Goal: Task Accomplishment & Management: Manage account settings

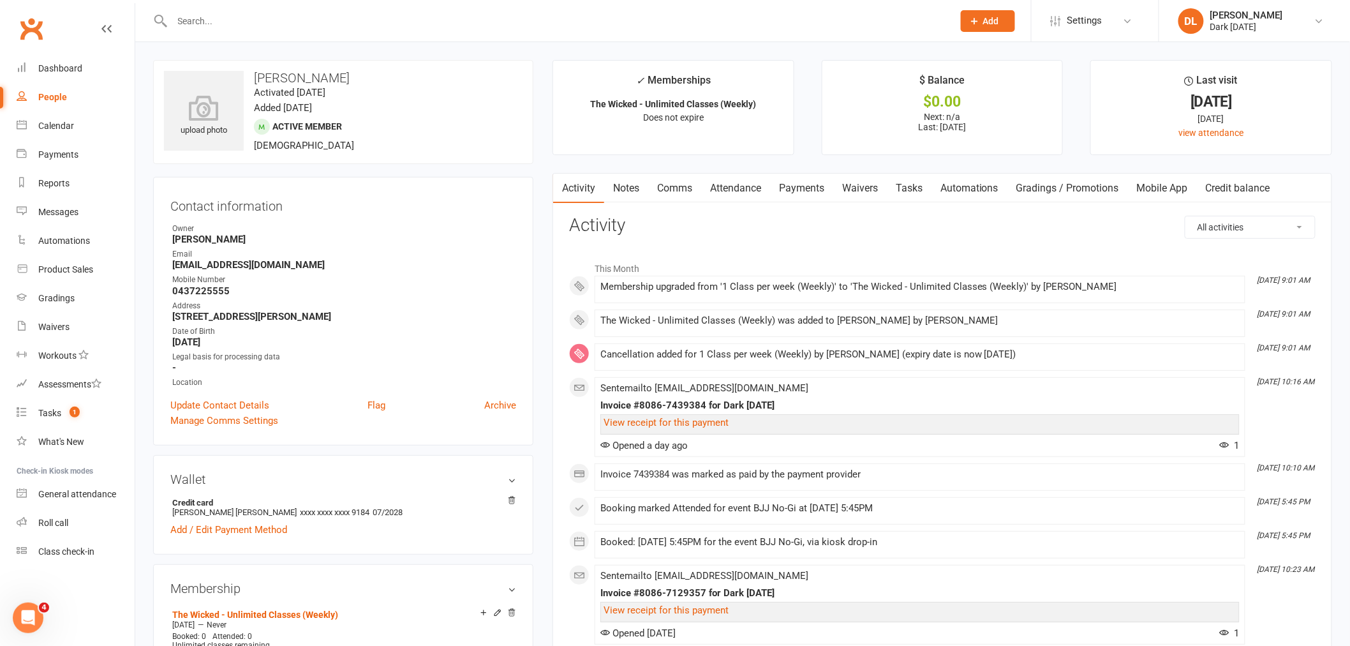
click at [317, 71] on h3 "Sonny Bell" at bounding box center [343, 78] width 359 height 14
click at [61, 126] on div "Calendar" at bounding box center [56, 126] width 36 height 10
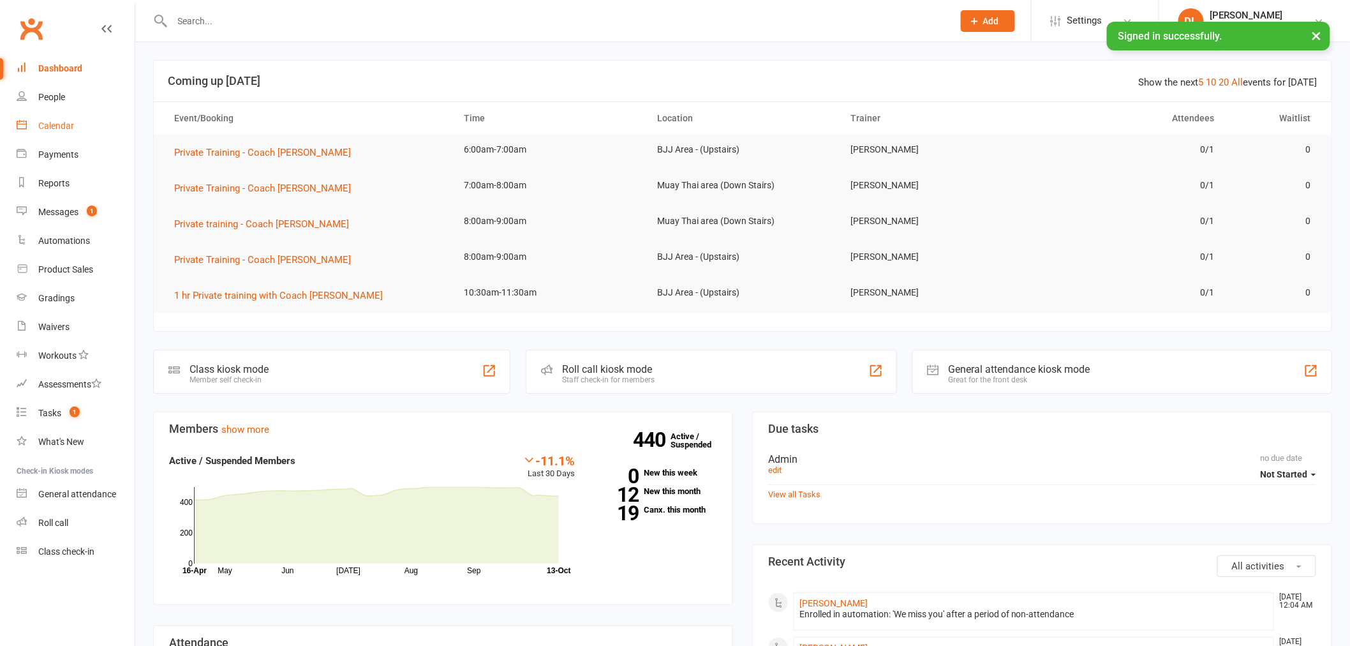
click at [56, 126] on div "Calendar" at bounding box center [56, 126] width 36 height 10
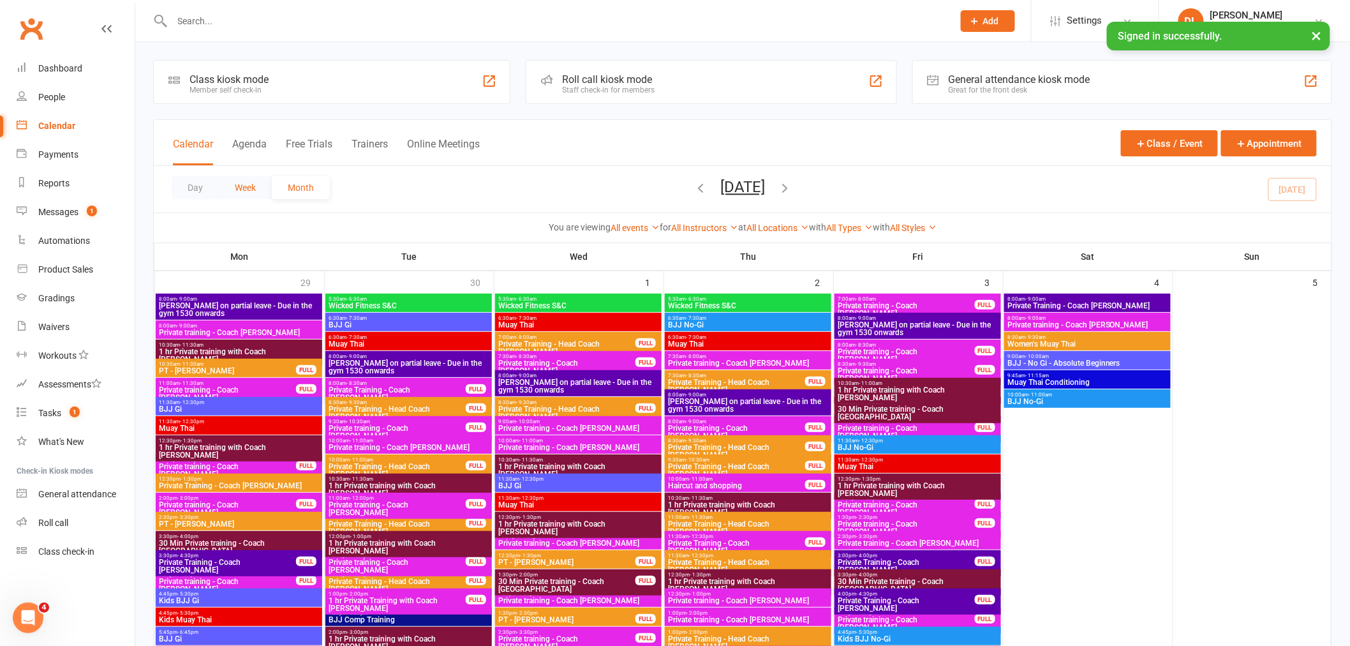
click at [251, 188] on button "Week" at bounding box center [245, 187] width 53 height 23
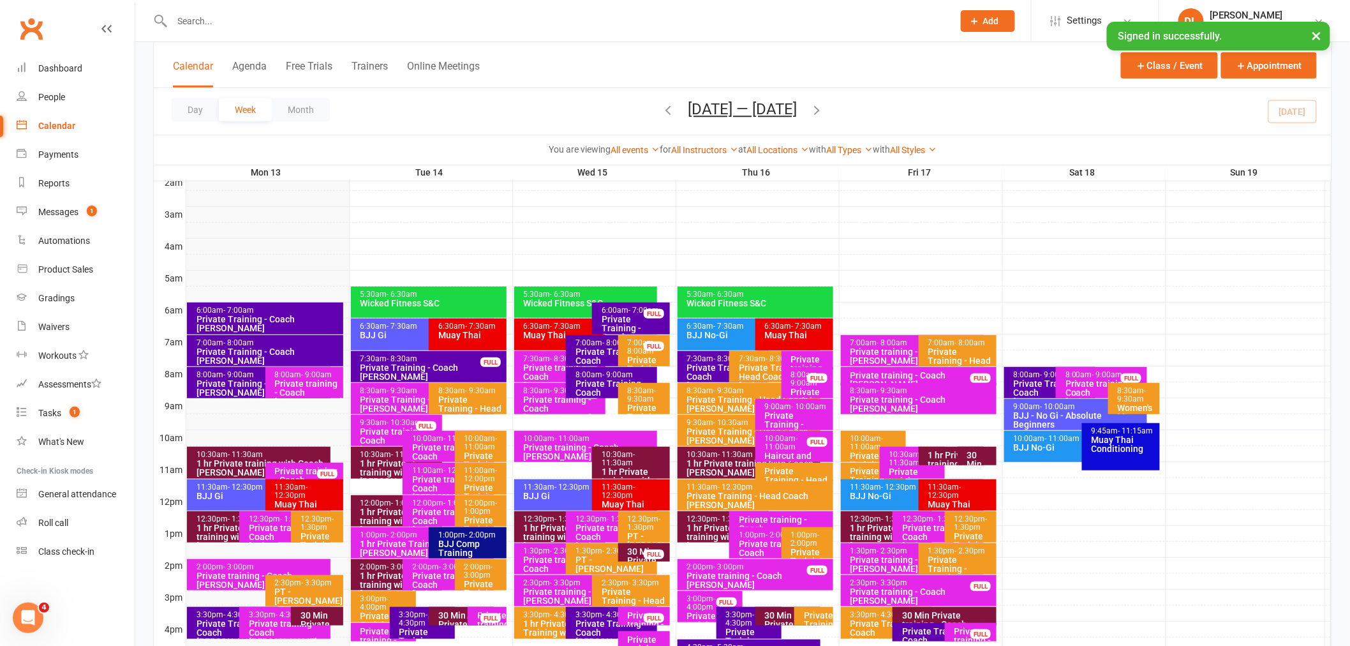
scroll to position [212, 0]
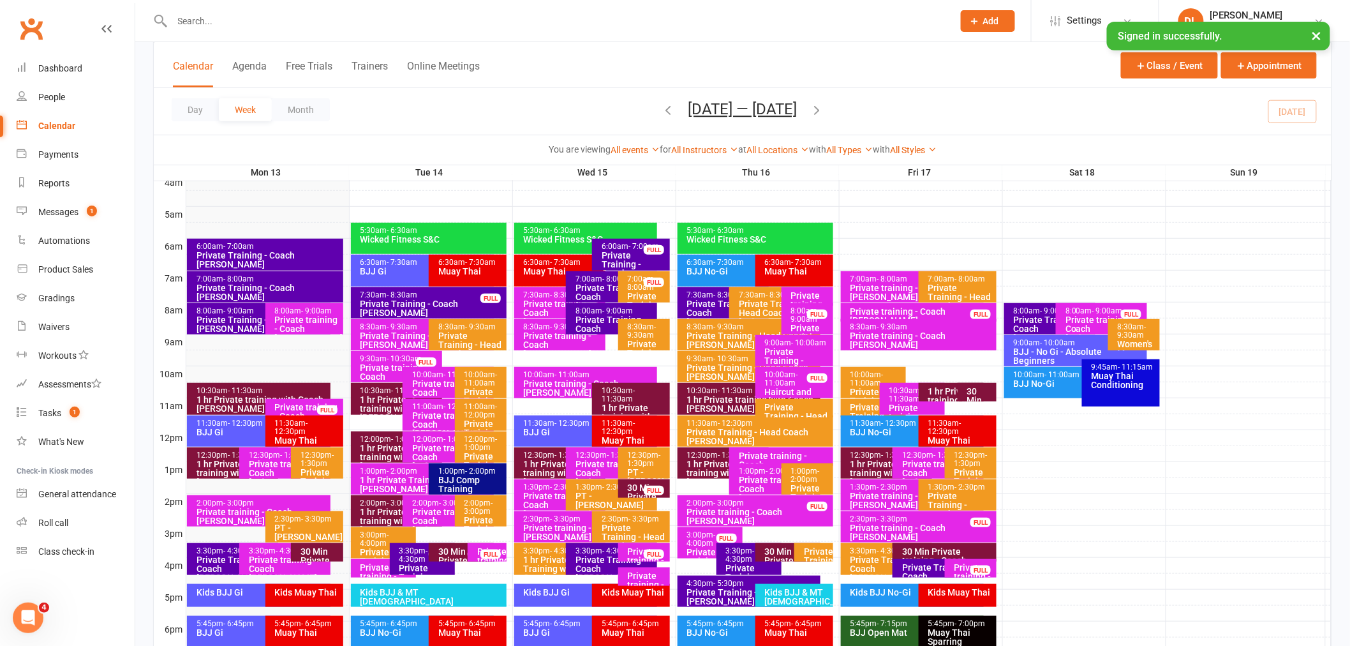
click at [456, 294] on div "7:30am - 8:30am" at bounding box center [432, 295] width 145 height 8
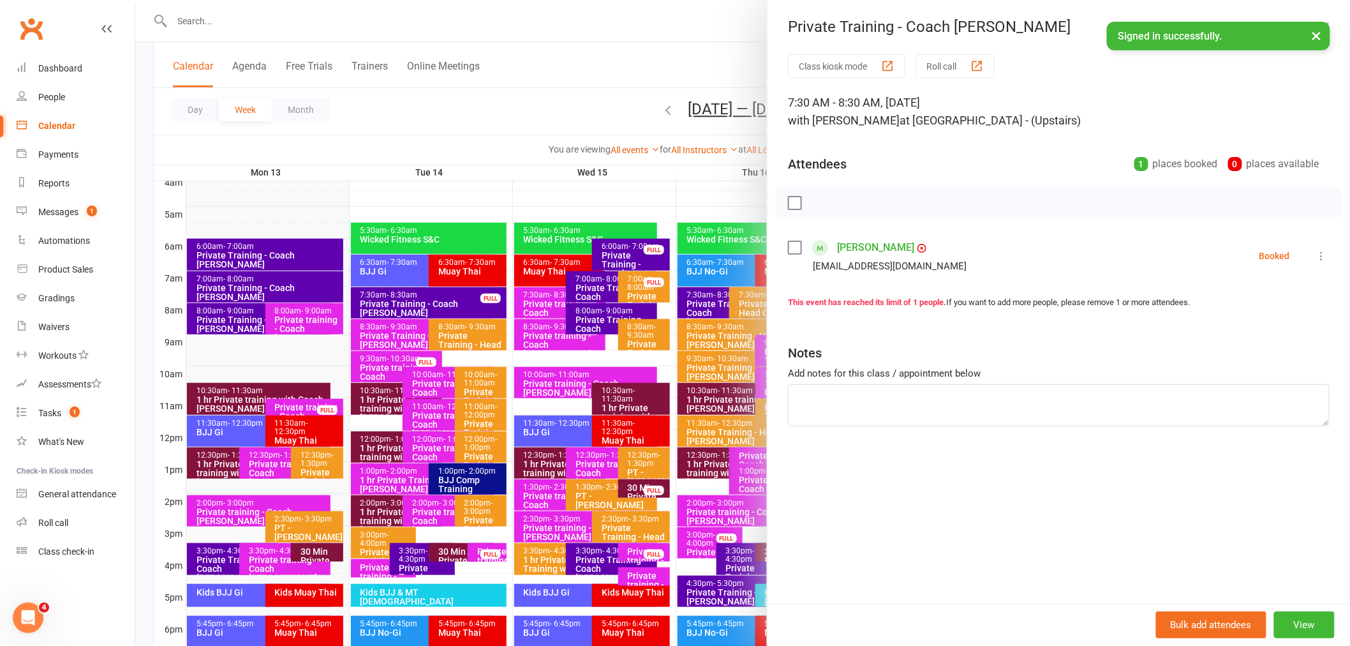
click at [443, 118] on div at bounding box center [742, 323] width 1215 height 646
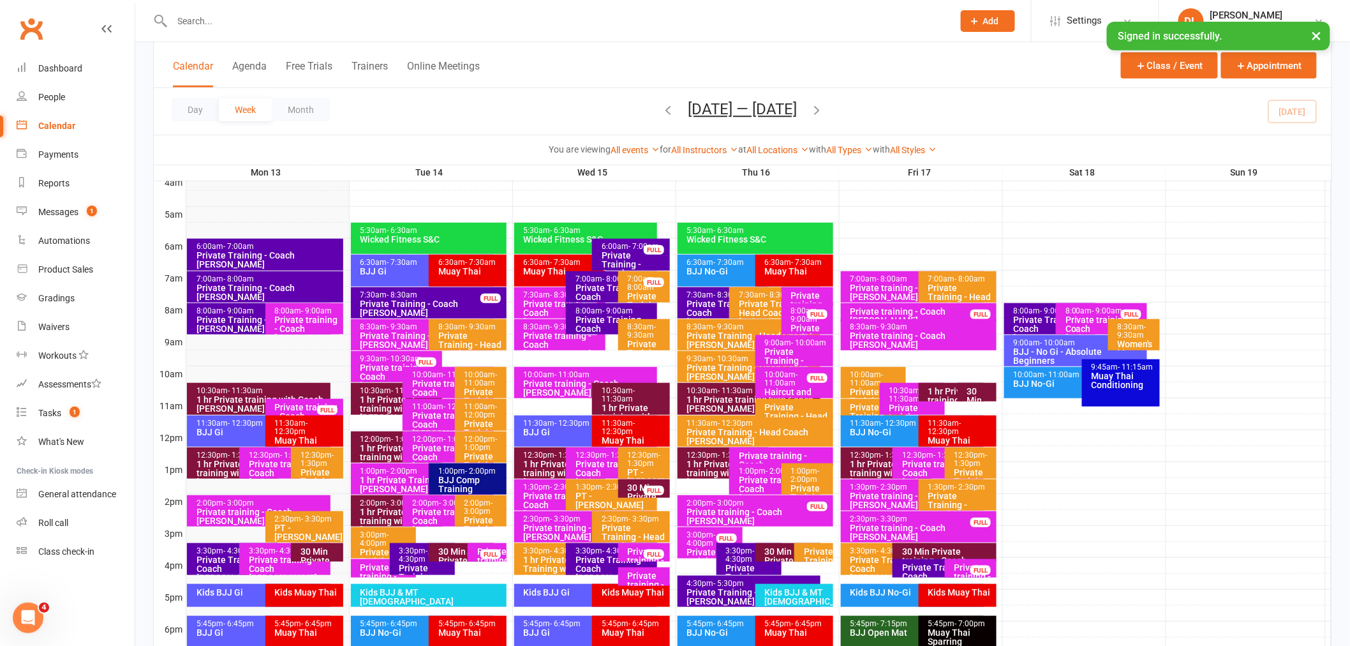
click at [606, 253] on div "Private Training - Coach [PERSON_NAME]" at bounding box center [634, 269] width 66 height 36
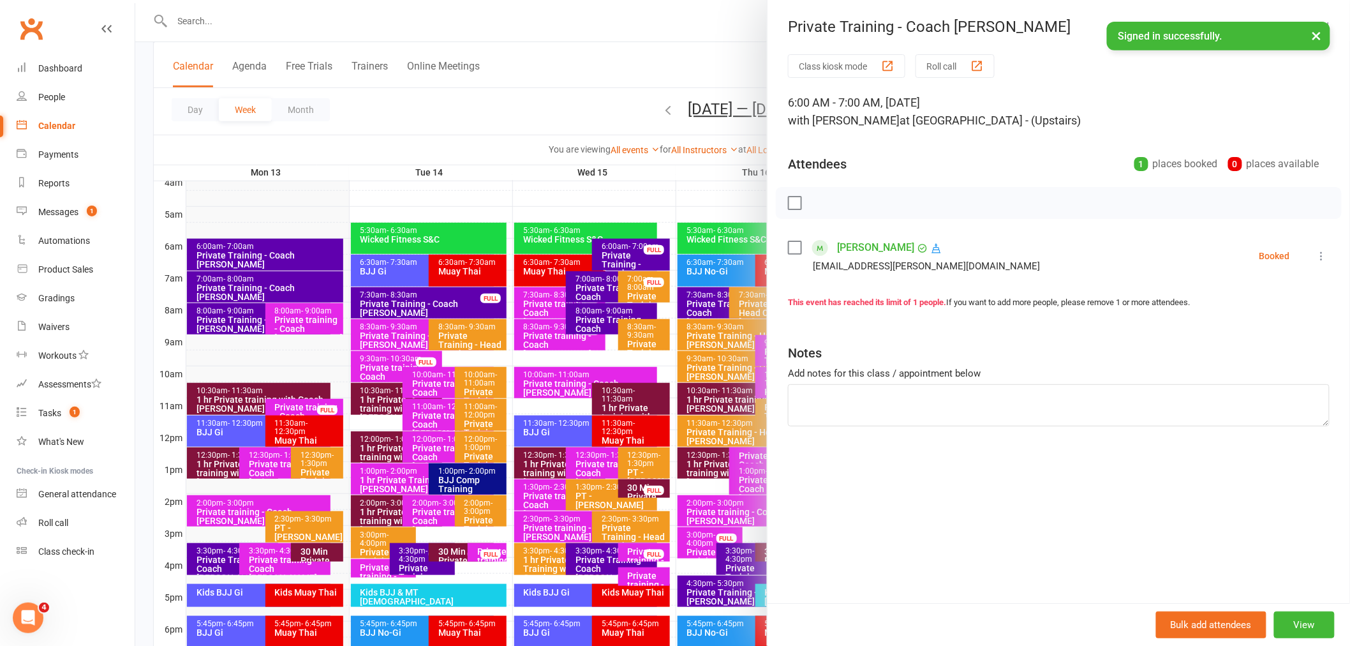
click at [606, 285] on div at bounding box center [742, 323] width 1215 height 646
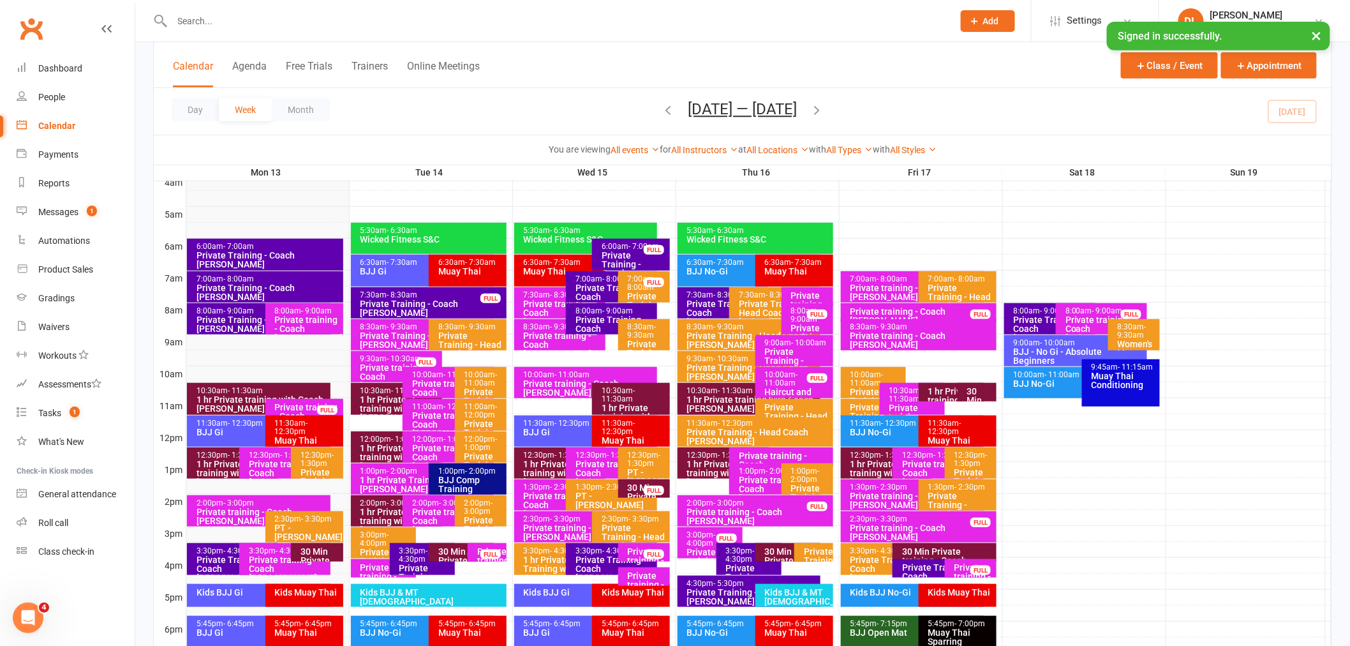
click at [591, 284] on div "Private Training - Coach [PERSON_NAME]" at bounding box center [615, 296] width 80 height 27
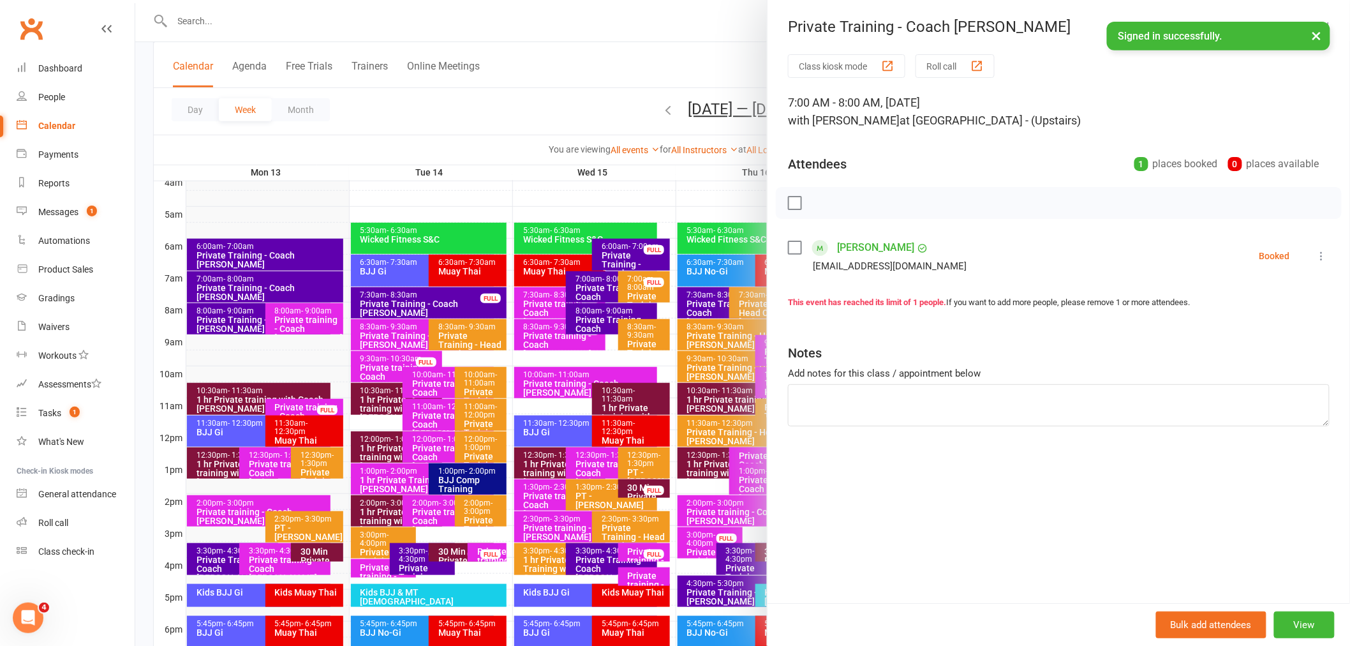
click at [598, 316] on div at bounding box center [742, 323] width 1215 height 646
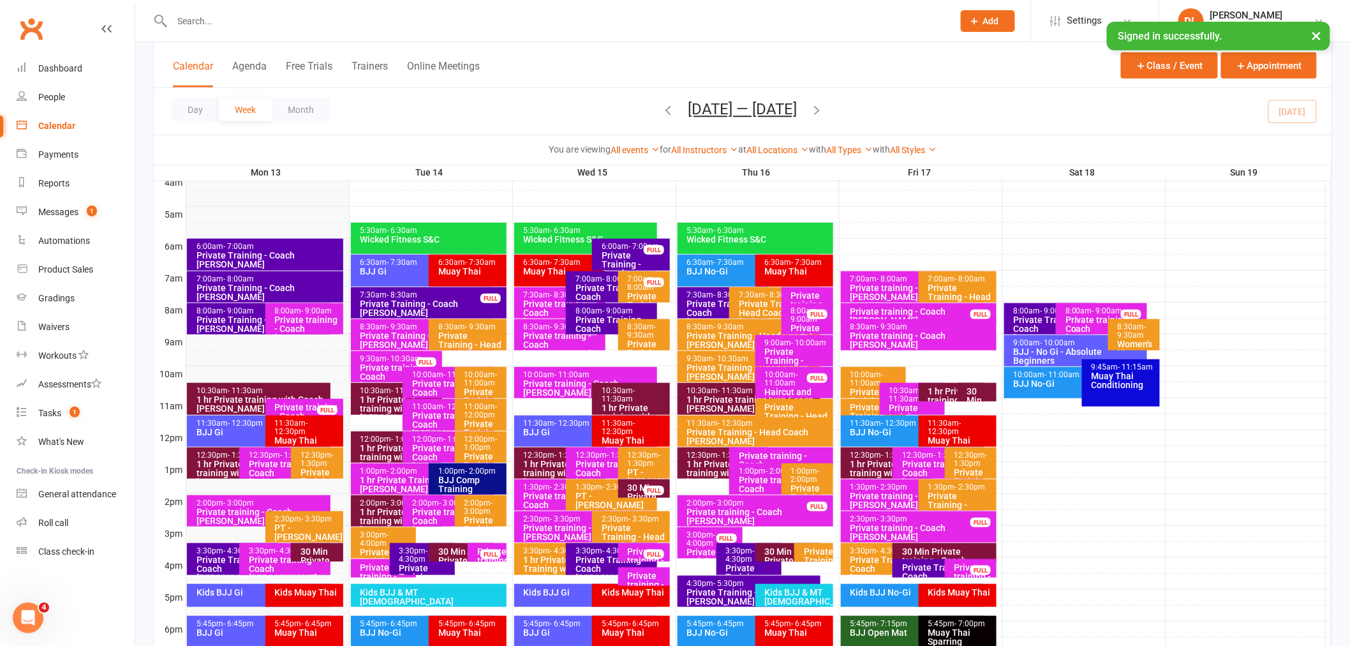
click at [591, 316] on div "Private Training - Coach [PERSON_NAME]" at bounding box center [615, 328] width 80 height 27
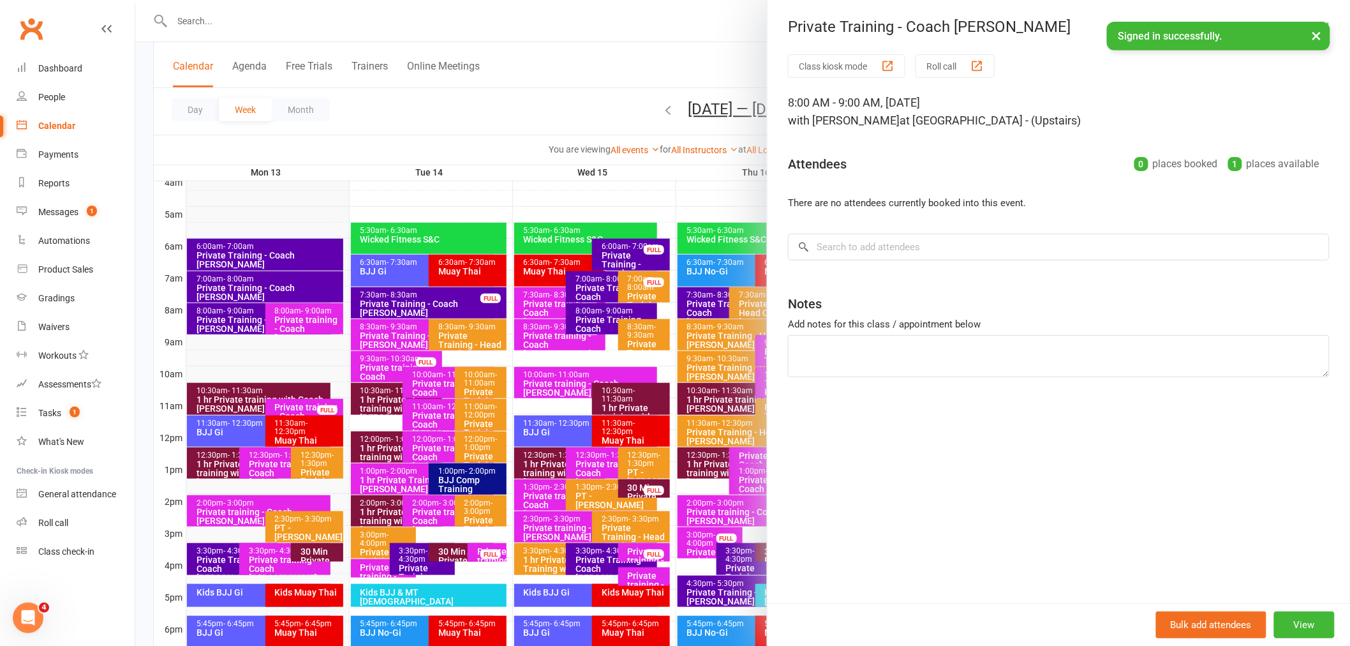
click at [524, 118] on div at bounding box center [742, 323] width 1215 height 646
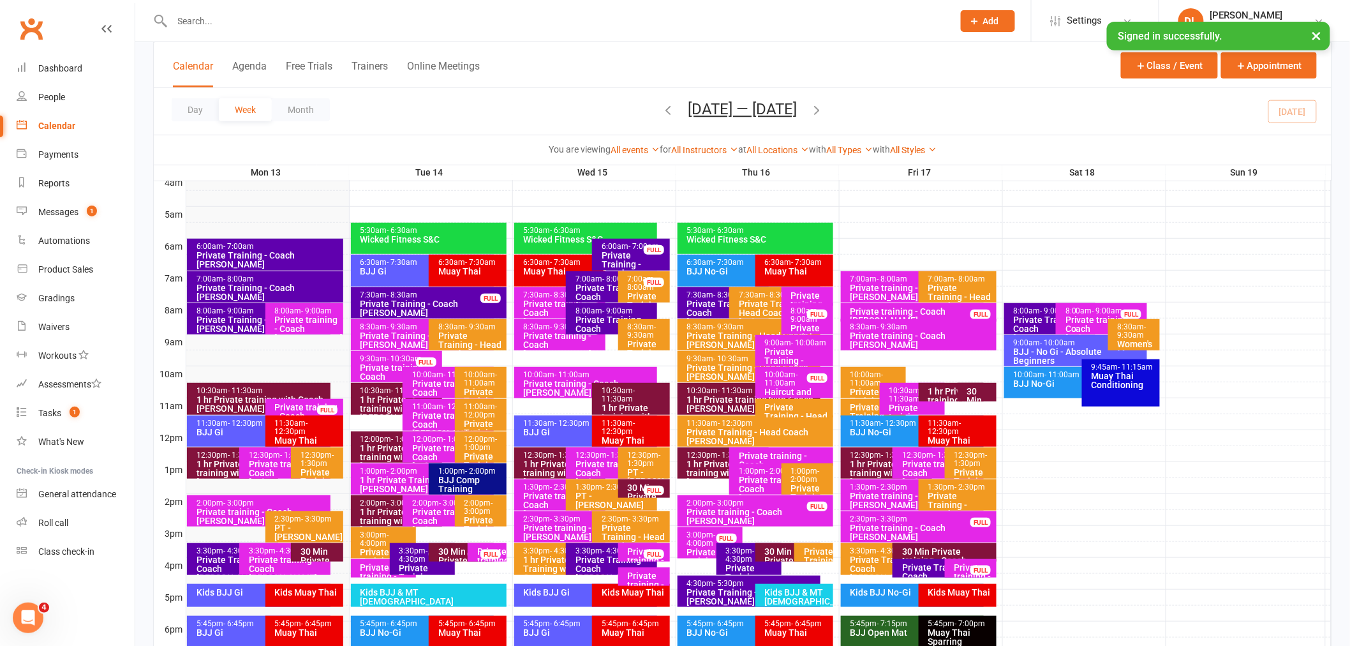
click at [696, 296] on div "7:30am - 8:30am" at bounding box center [726, 295] width 80 height 8
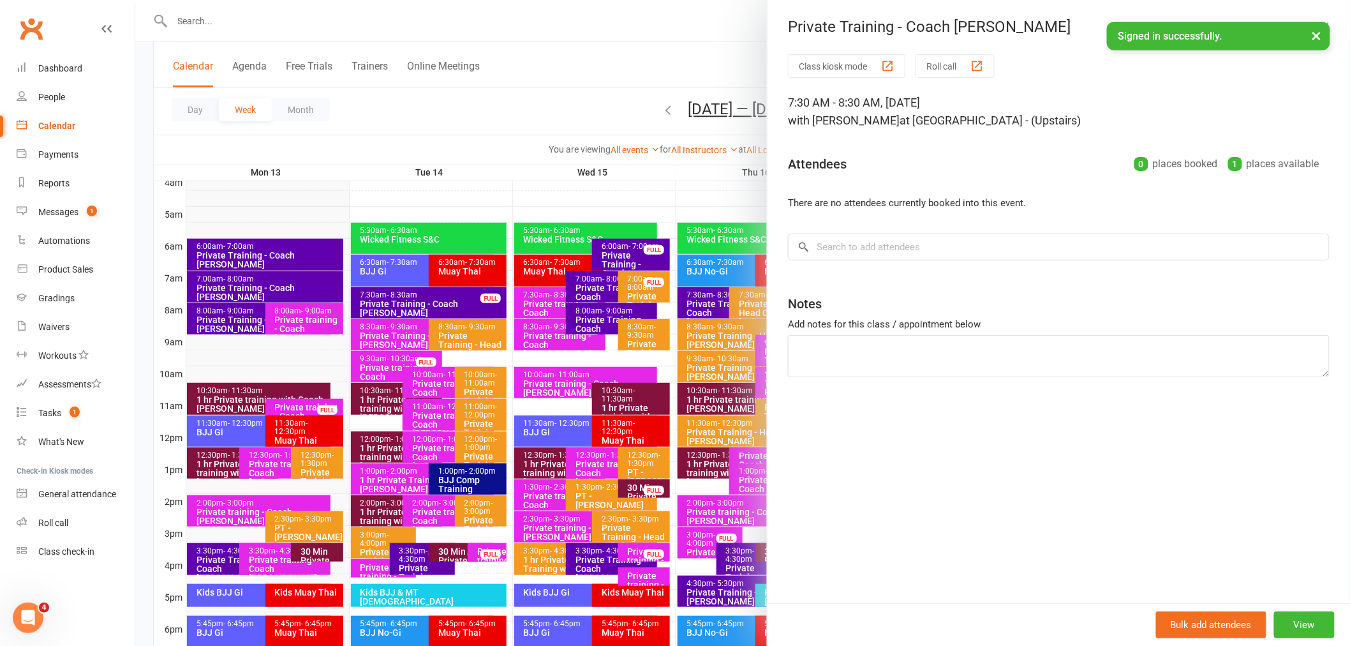
drag, startPoint x: 658, startPoint y: 165, endPoint x: 678, endPoint y: 165, distance: 19.1
click at [658, 165] on div at bounding box center [742, 323] width 1215 height 646
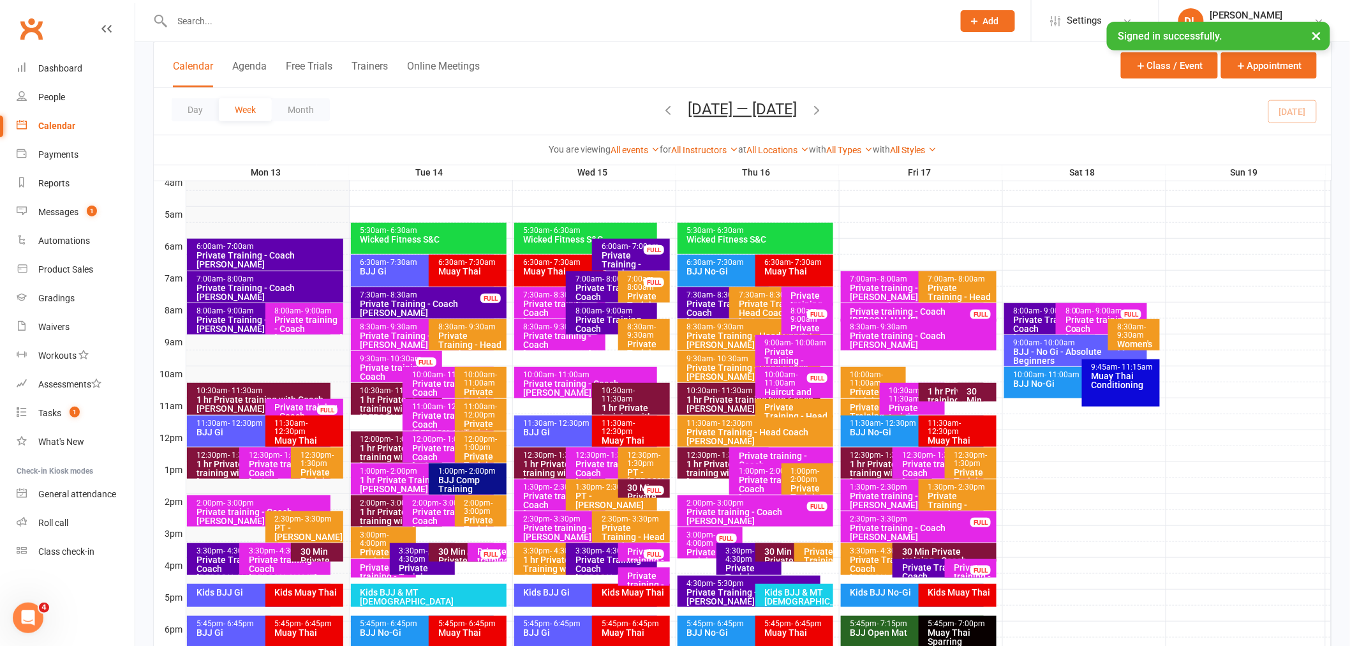
click at [928, 567] on div "Private Training - Coach [PERSON_NAME]" at bounding box center [941, 576] width 80 height 27
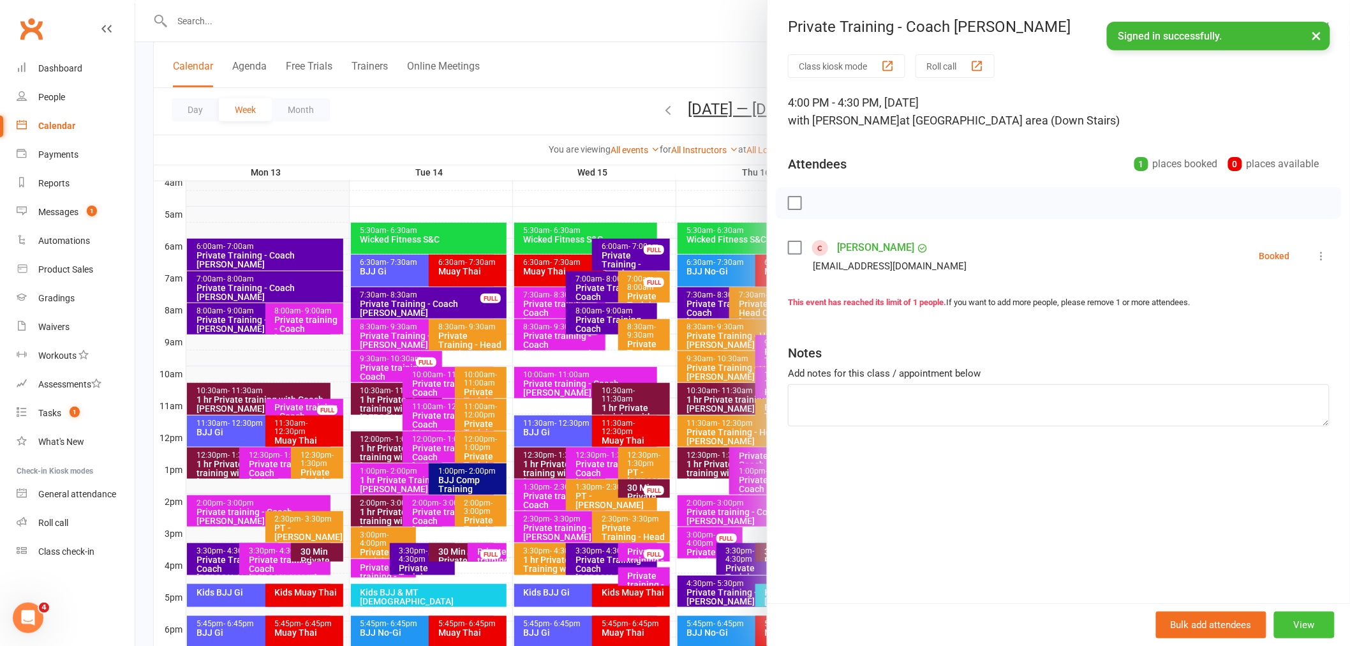
click at [1278, 626] on button "View" at bounding box center [1304, 624] width 61 height 27
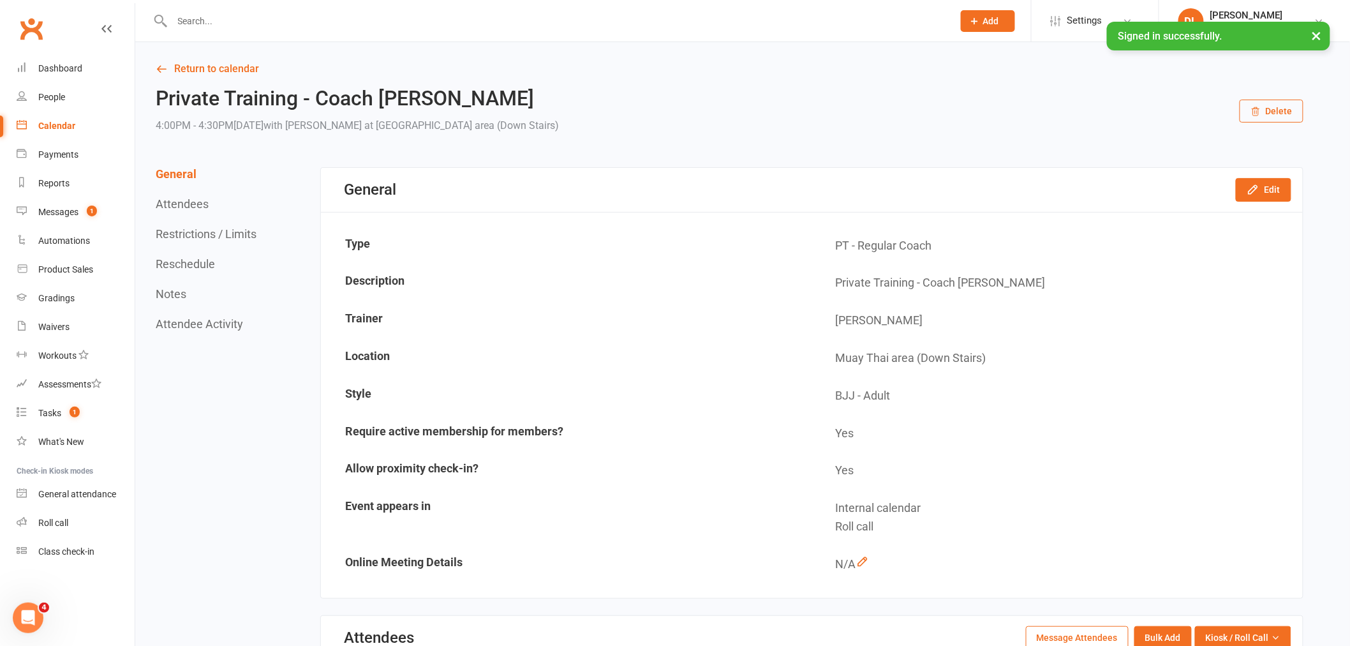
click at [1280, 101] on button "Delete" at bounding box center [1272, 111] width 64 height 23
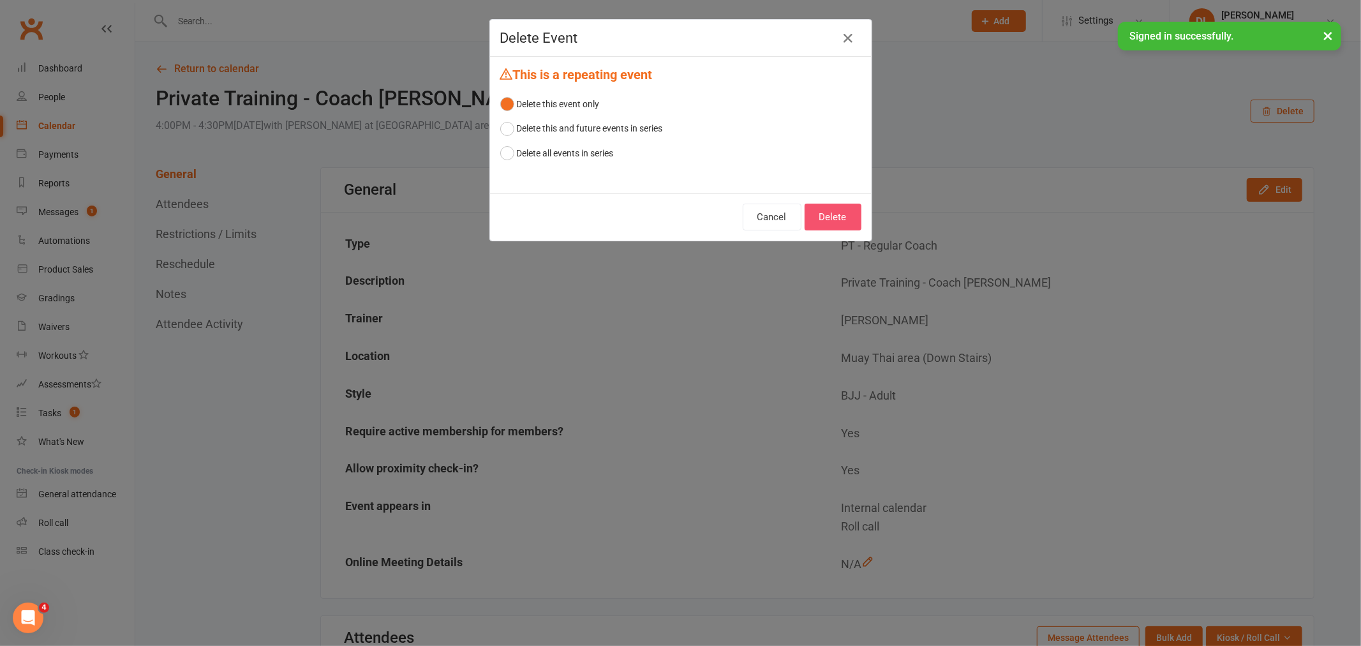
click at [814, 205] on button "Delete" at bounding box center [832, 217] width 57 height 27
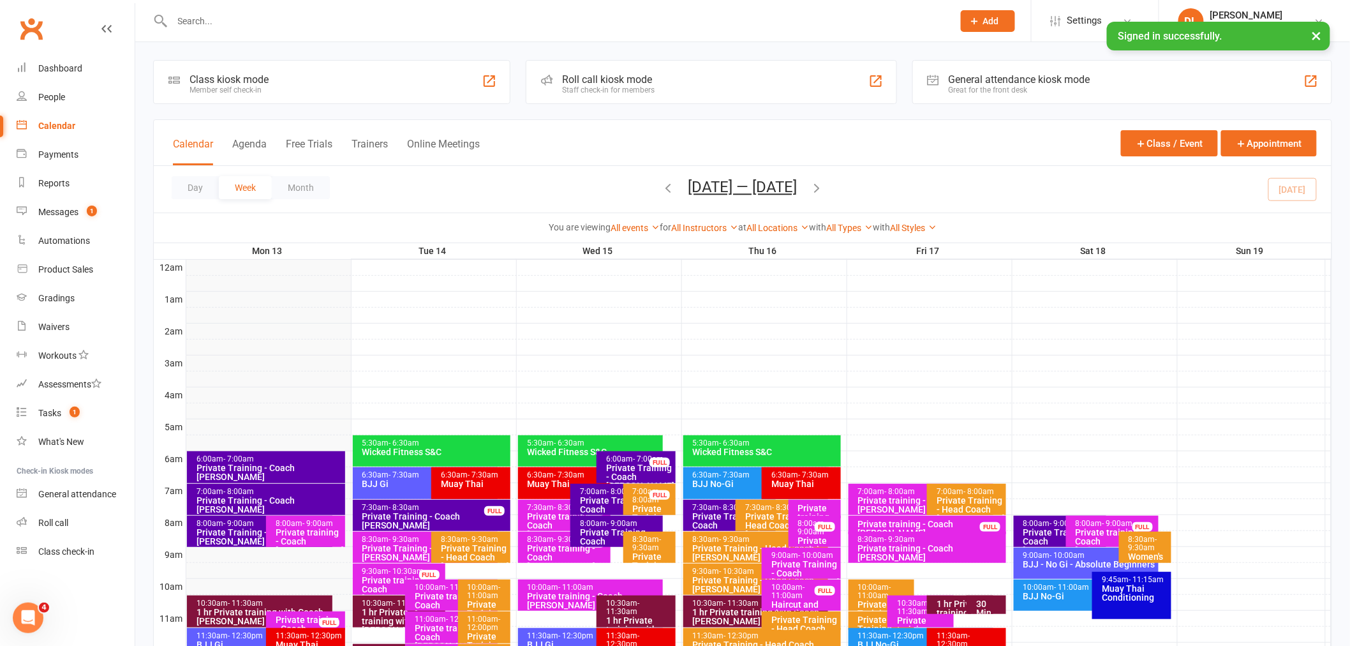
click at [821, 190] on icon "button" at bounding box center [817, 188] width 14 height 14
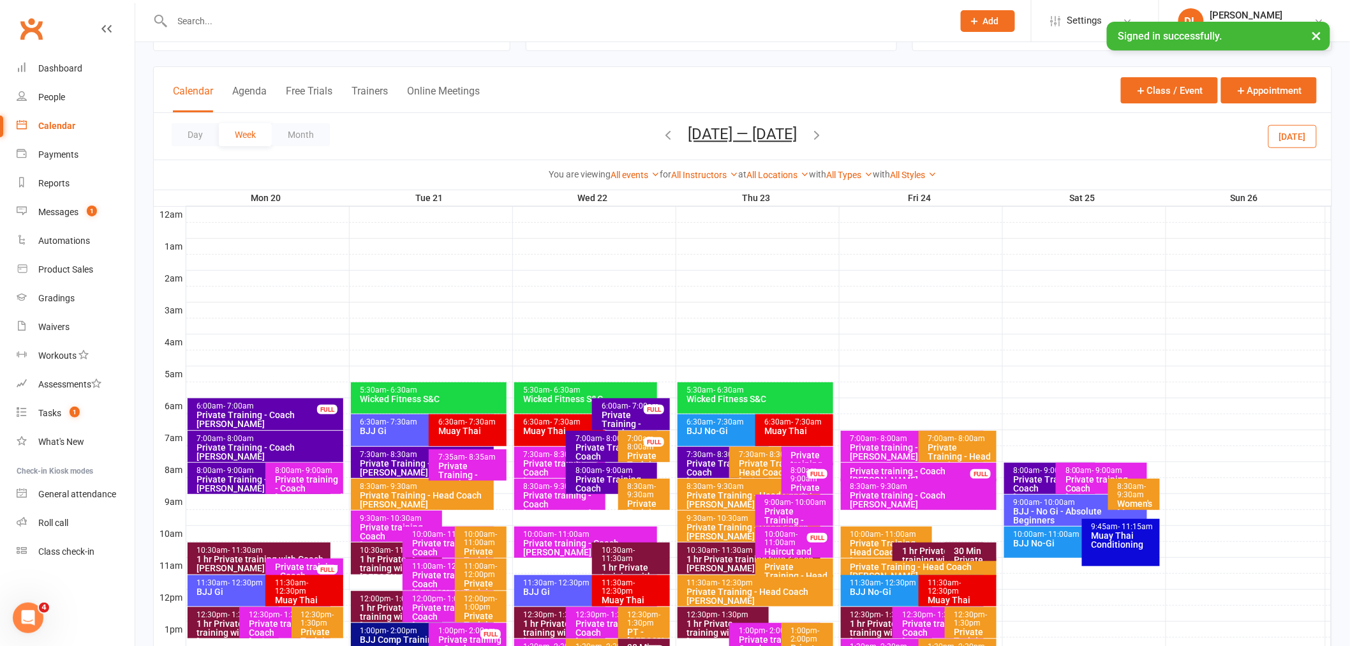
scroll to position [212, 0]
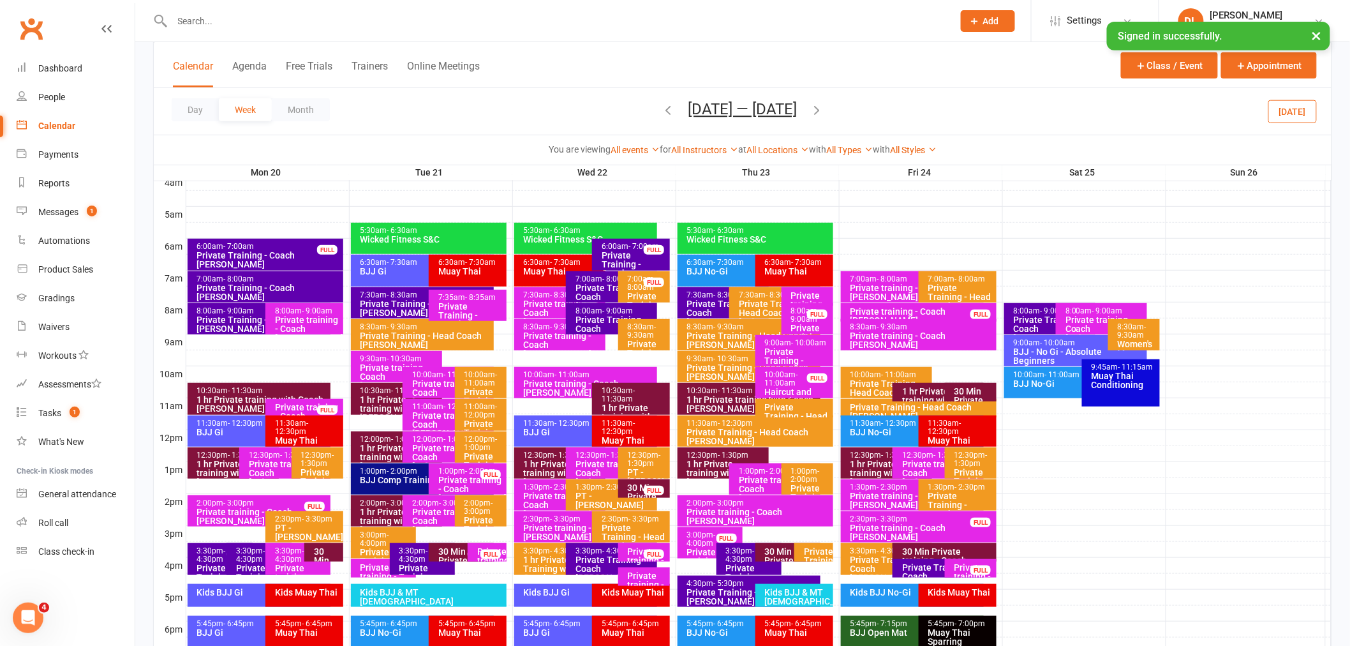
click at [926, 566] on div "Private Training - Coach [PERSON_NAME]" at bounding box center [941, 576] width 80 height 27
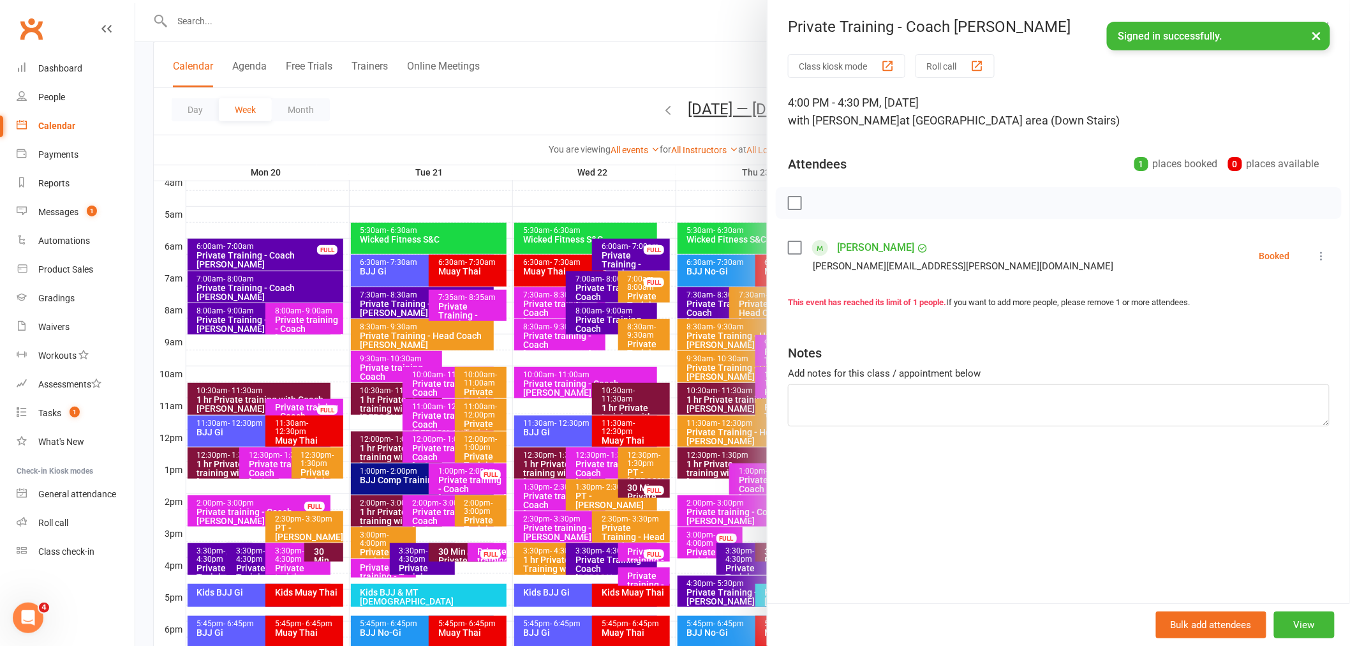
click at [382, 119] on div at bounding box center [742, 323] width 1215 height 646
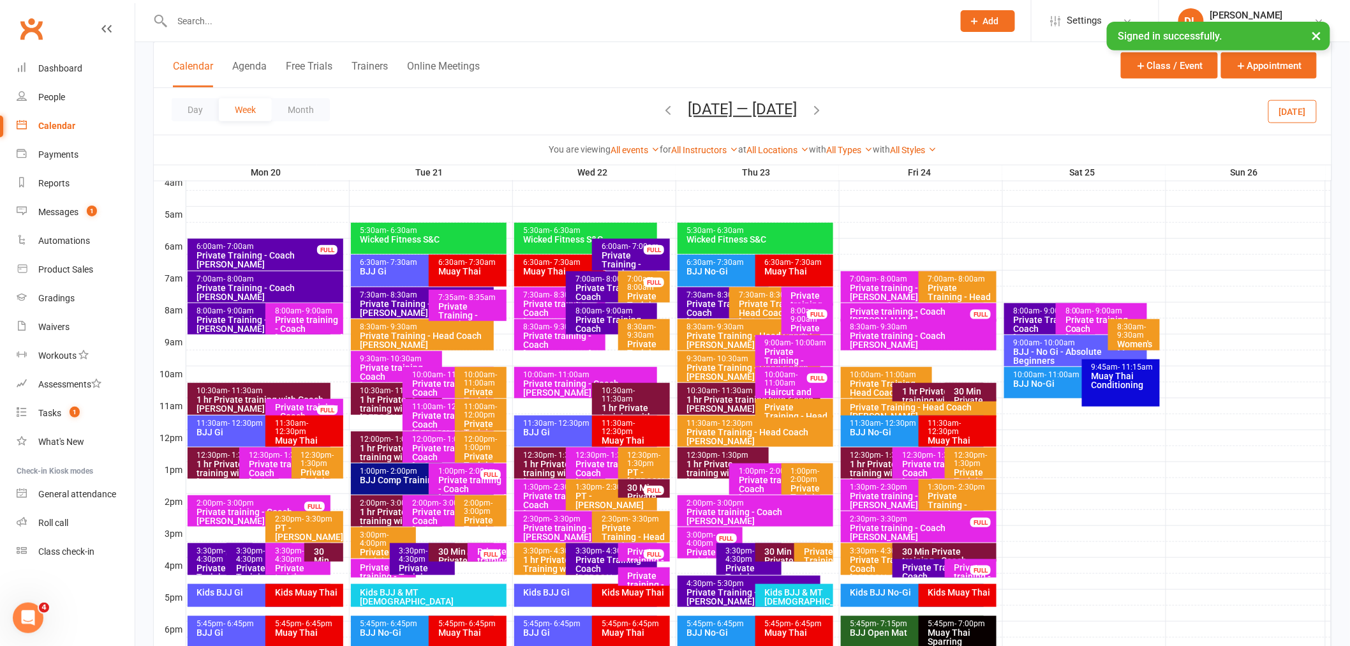
click at [1002, 309] on div at bounding box center [758, 309] width 1145 height 15
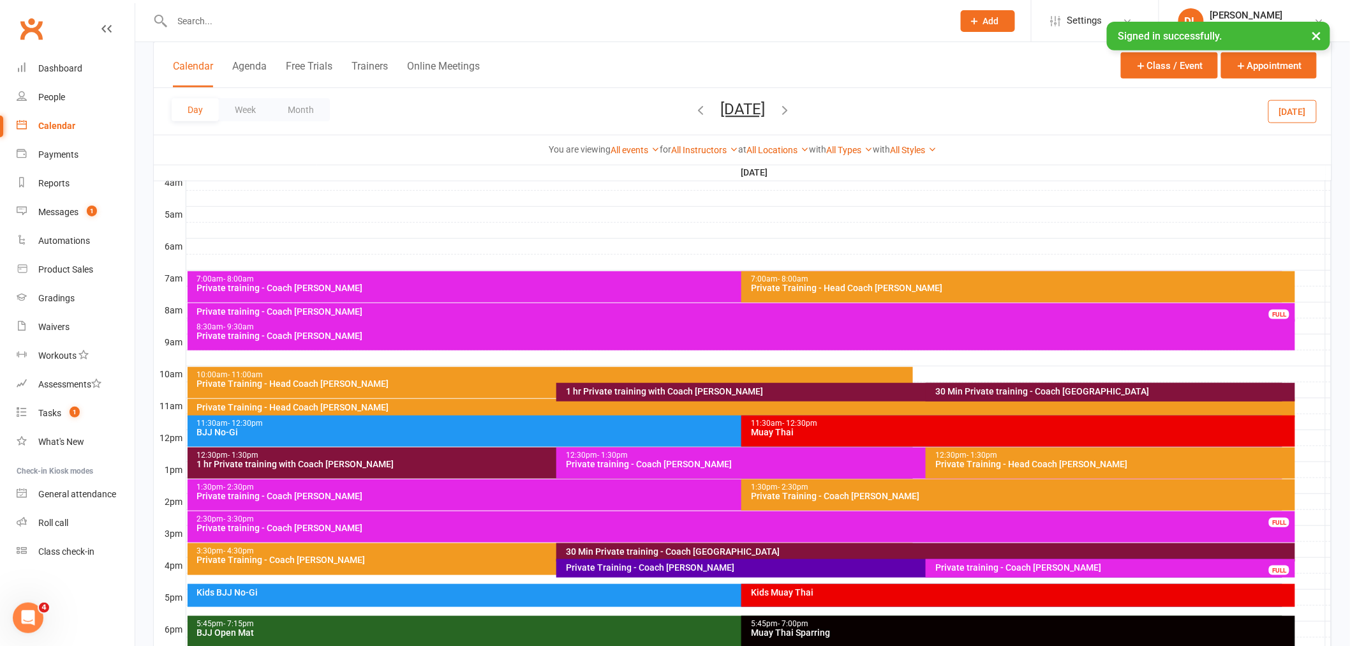
click at [1314, 309] on div at bounding box center [758, 309] width 1145 height 15
click at [1307, 314] on button "Add Event" at bounding box center [1305, 311] width 43 height 15
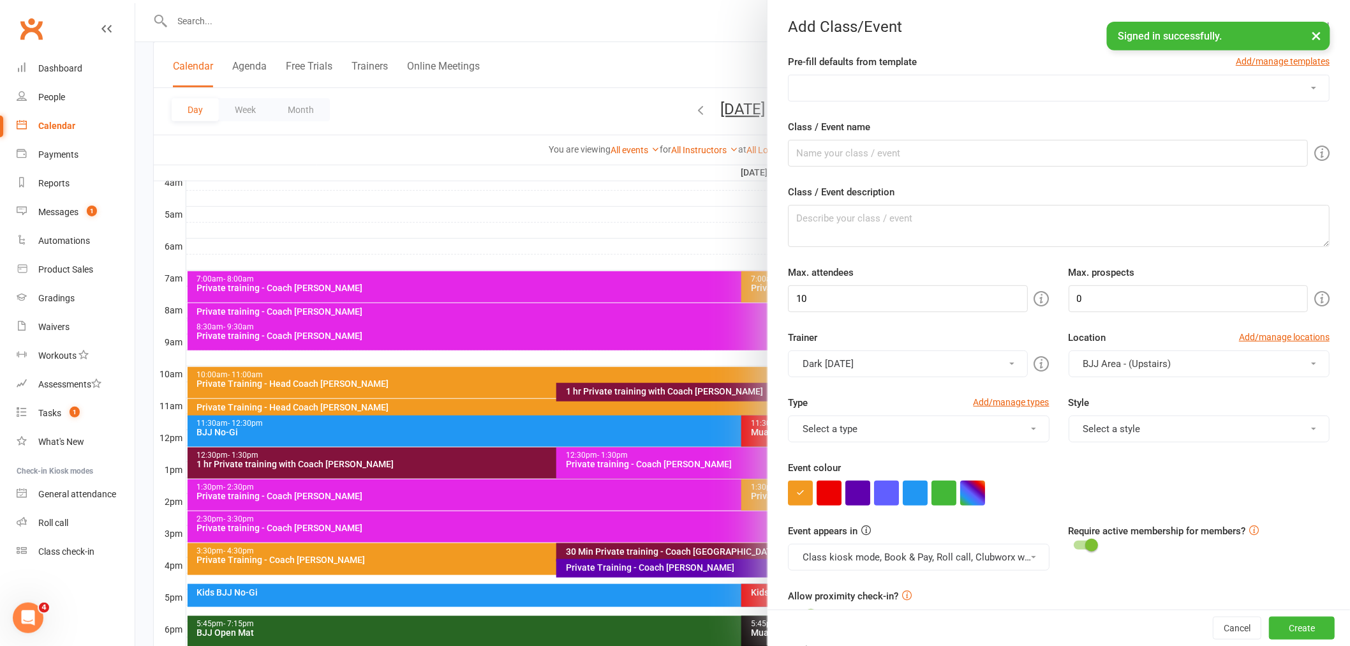
click at [850, 103] on form "Pre-fill defaults from template Add/manage templates DC Kids [DEMOGRAPHIC_DATA]…" at bounding box center [1059, 568] width 542 height 1028
click at [849, 100] on select "DC Kids [DEMOGRAPHIC_DATA] Term 1 Mon DC Kids [DEMOGRAPHIC_DATA] Term 1 Wed DC …" at bounding box center [1059, 88] width 540 height 26
select select "487"
click at [789, 75] on select "DC Kids [DEMOGRAPHIC_DATA] Term 1 Mon DC Kids [DEMOGRAPHIC_DATA] Term 1 Wed DC …" at bounding box center [1059, 88] width 540 height 26
type input "Private Training - Coach [PERSON_NAME]"
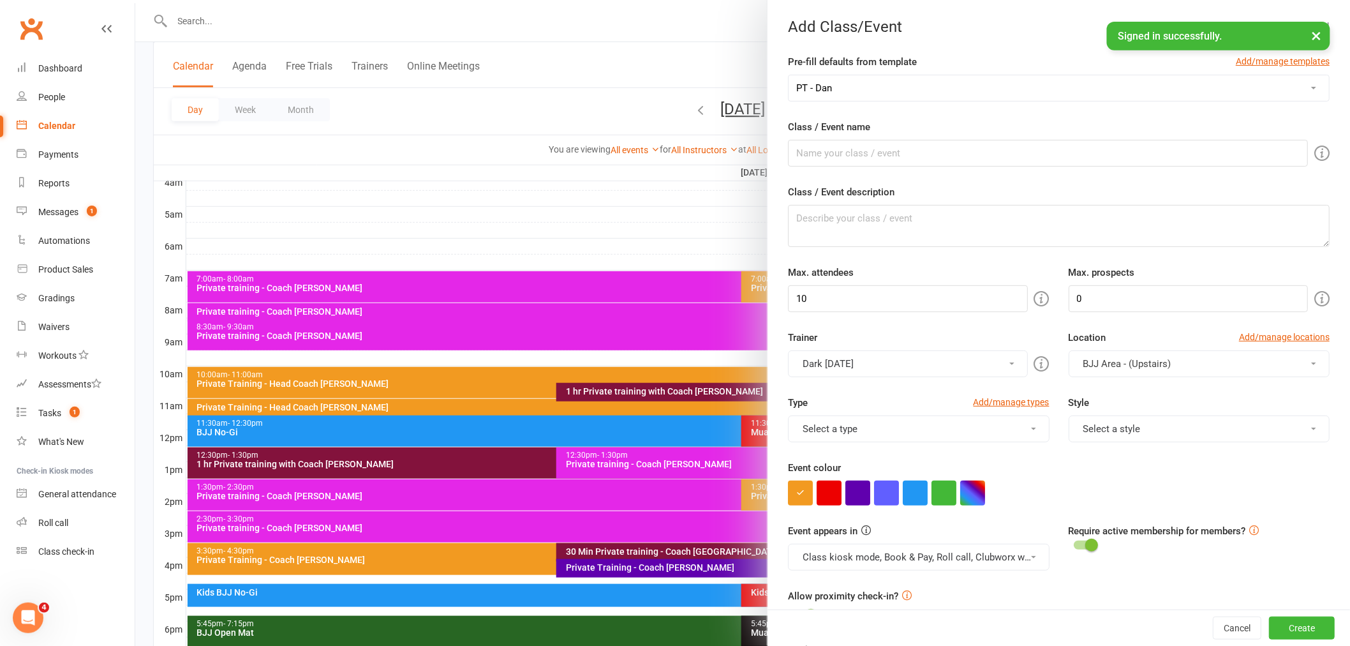
type textarea "Private Training - Coach [PERSON_NAME]"
type input "1"
click at [909, 429] on button "PT - Regular Coach" at bounding box center [918, 428] width 261 height 27
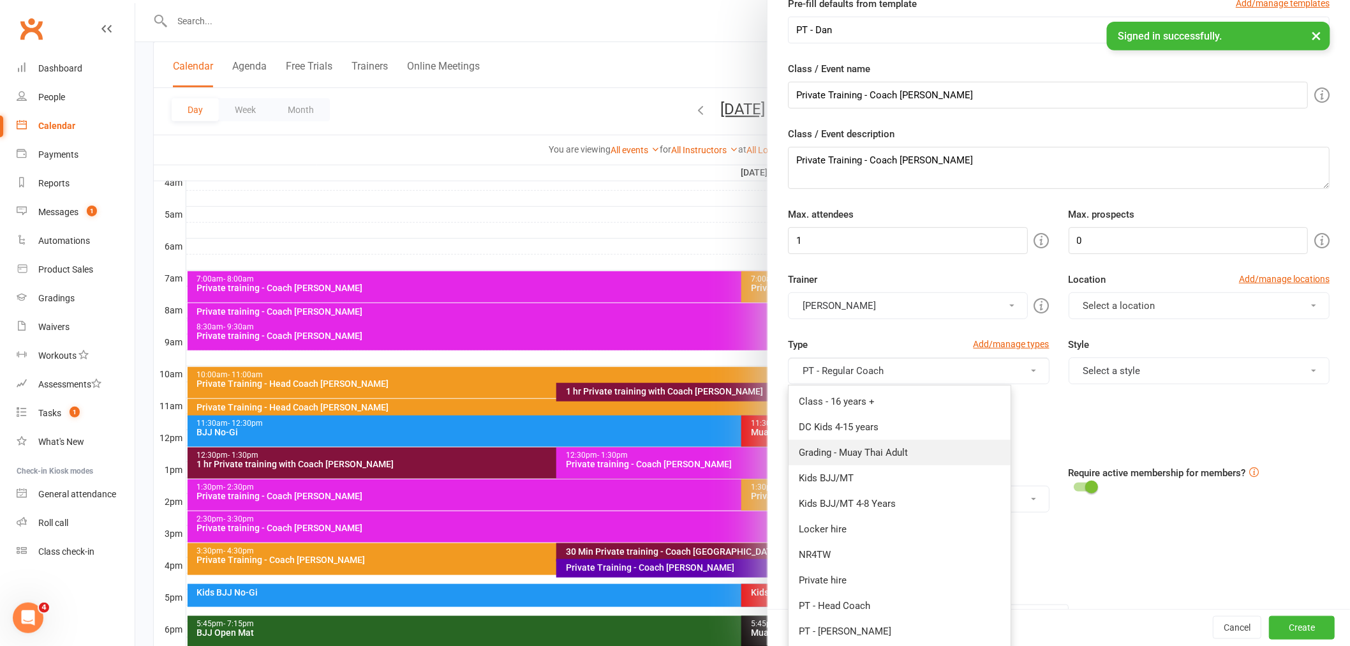
scroll to position [142, 0]
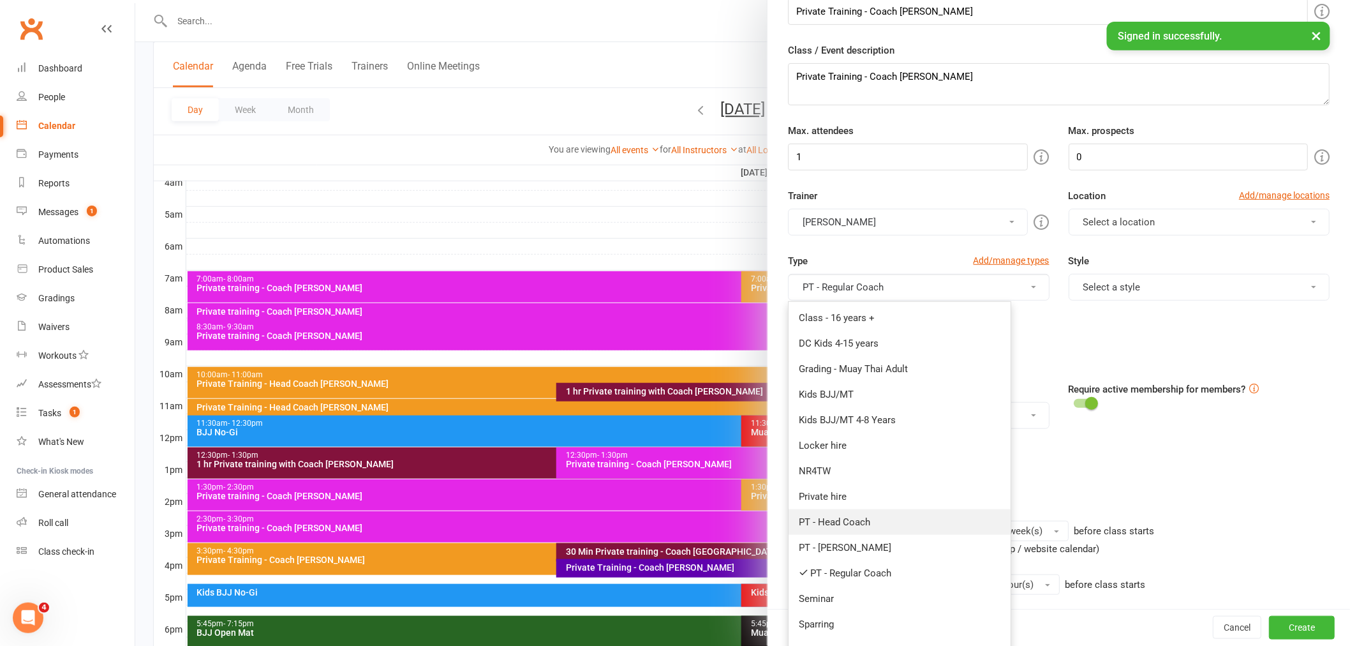
click at [856, 522] on link "PT - Head Coach" at bounding box center [900, 522] width 222 height 26
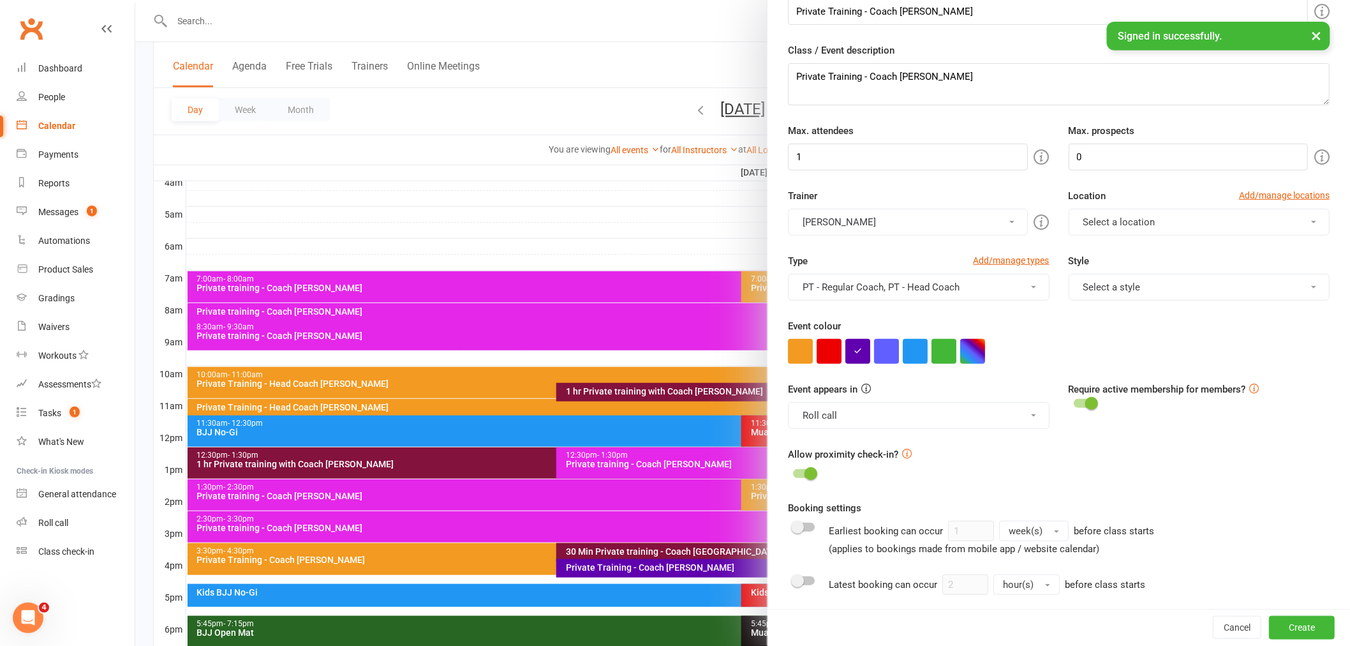
click at [1156, 294] on button "Select a style" at bounding box center [1199, 287] width 261 height 27
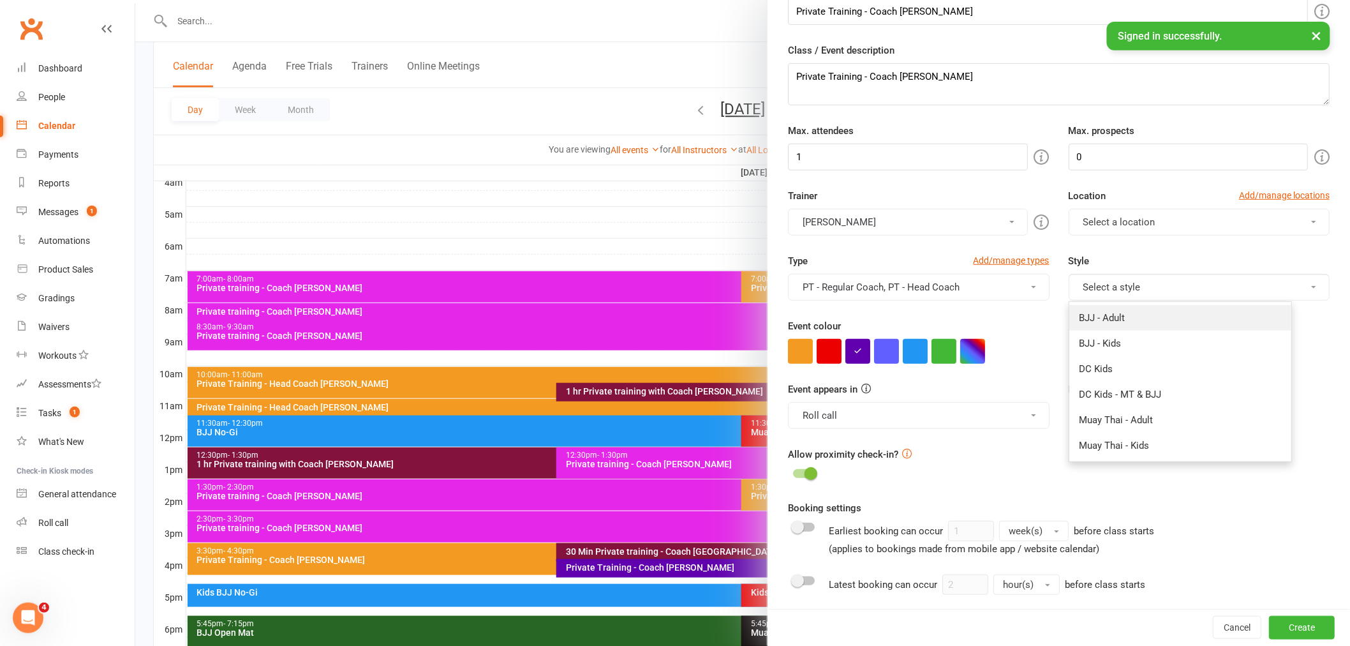
click at [1132, 319] on link "BJJ - Adult" at bounding box center [1180, 318] width 222 height 26
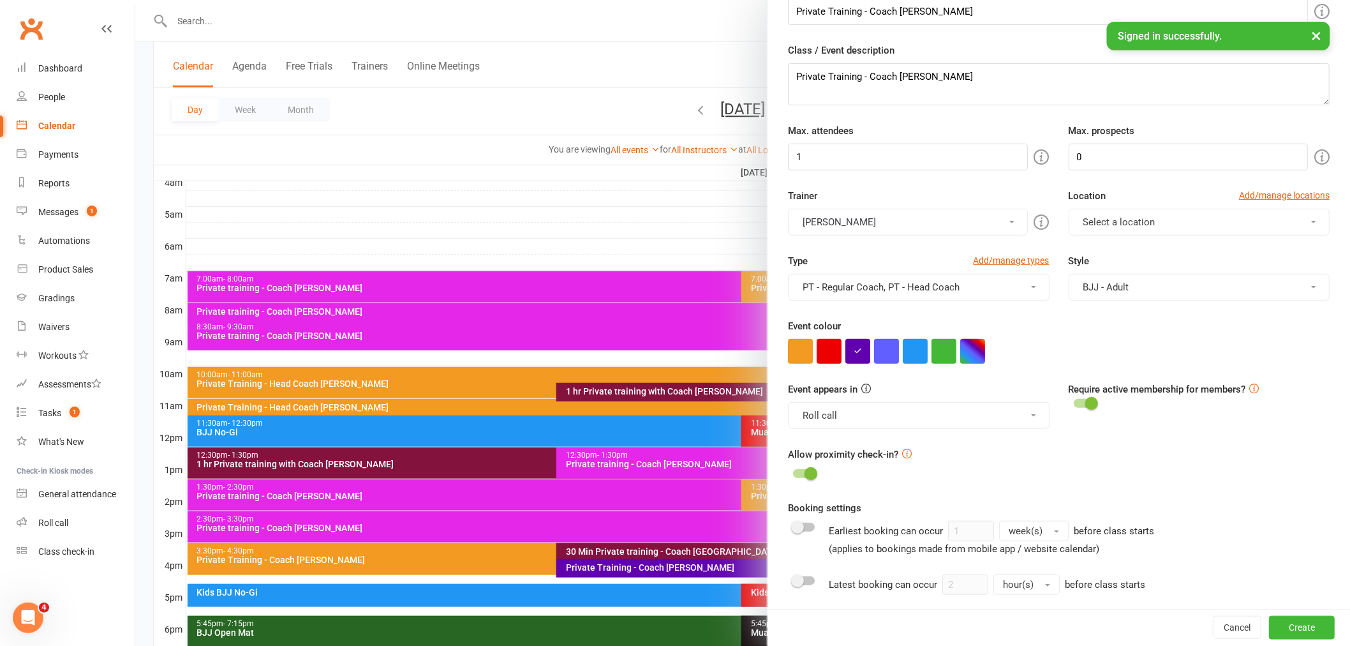
click at [1124, 230] on button "Select a location" at bounding box center [1199, 222] width 261 height 27
drag, startPoint x: 1121, startPoint y: 235, endPoint x: 1117, endPoint y: 242, distance: 8.6
click at [1117, 242] on link "BJJ Area - (Upstairs)" at bounding box center [1142, 253] width 146 height 26
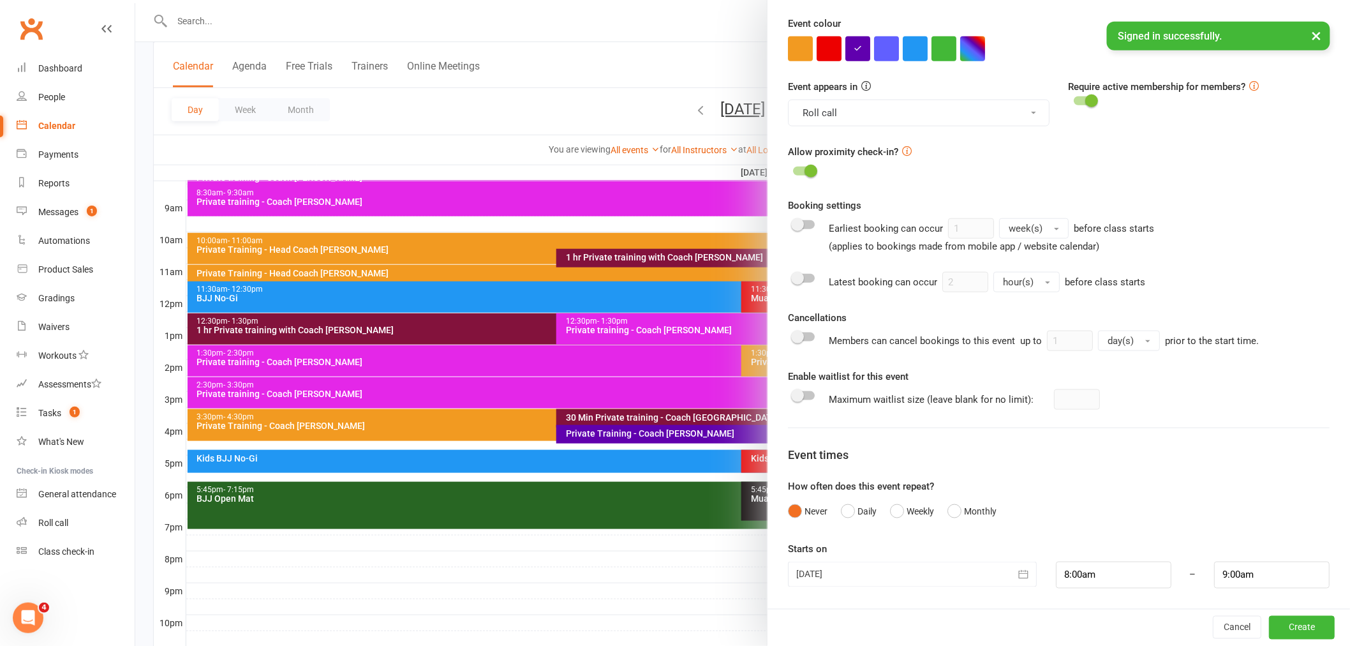
scroll to position [419, 0]
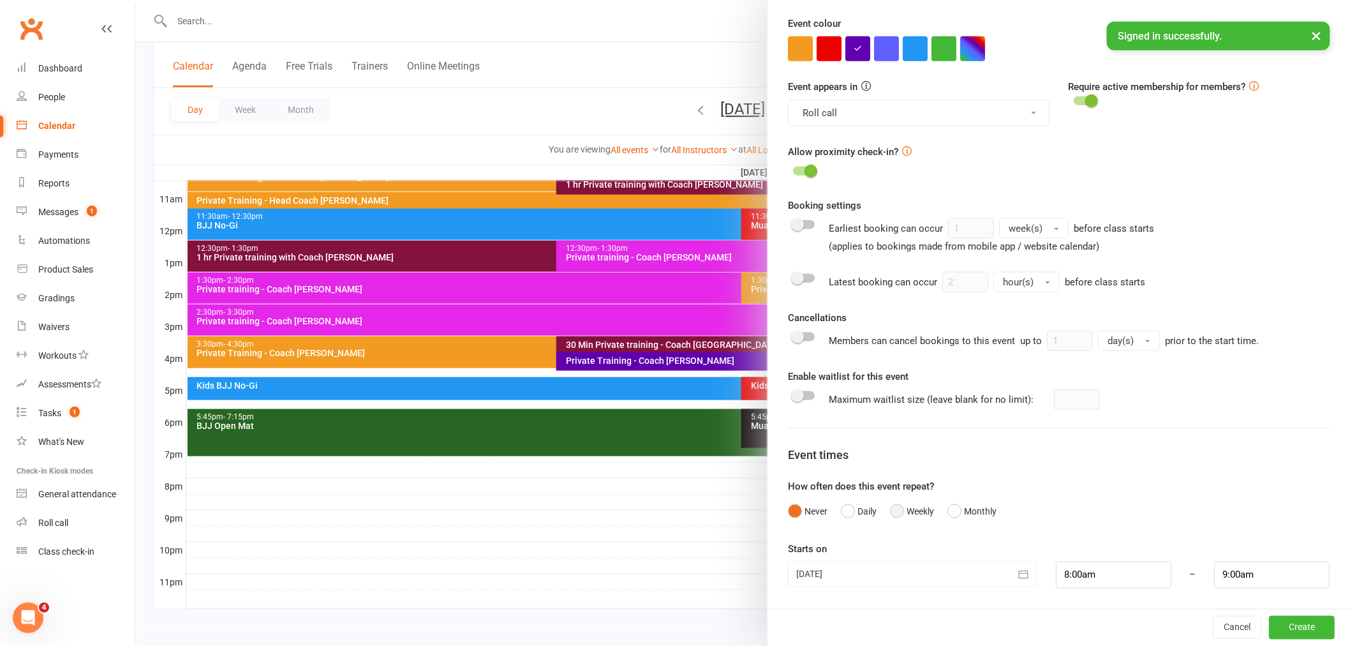
click at [912, 505] on button "Weekly" at bounding box center [912, 511] width 44 height 24
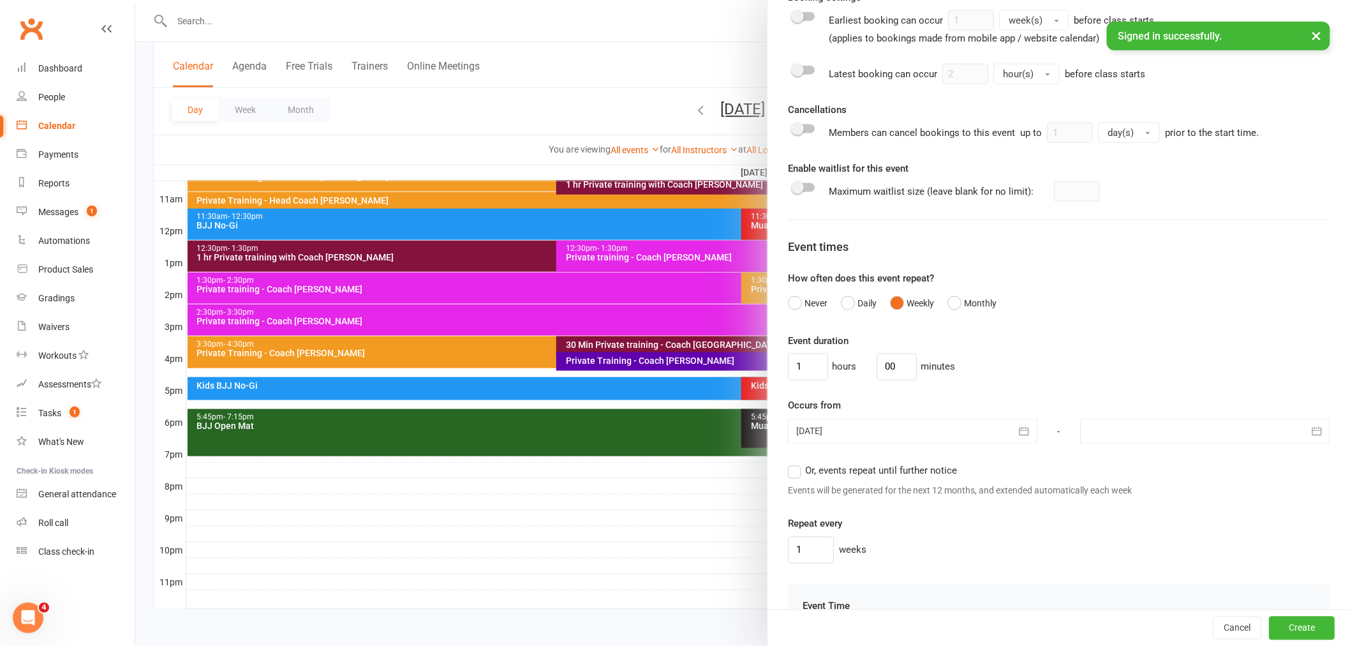
scroll to position [658, 0]
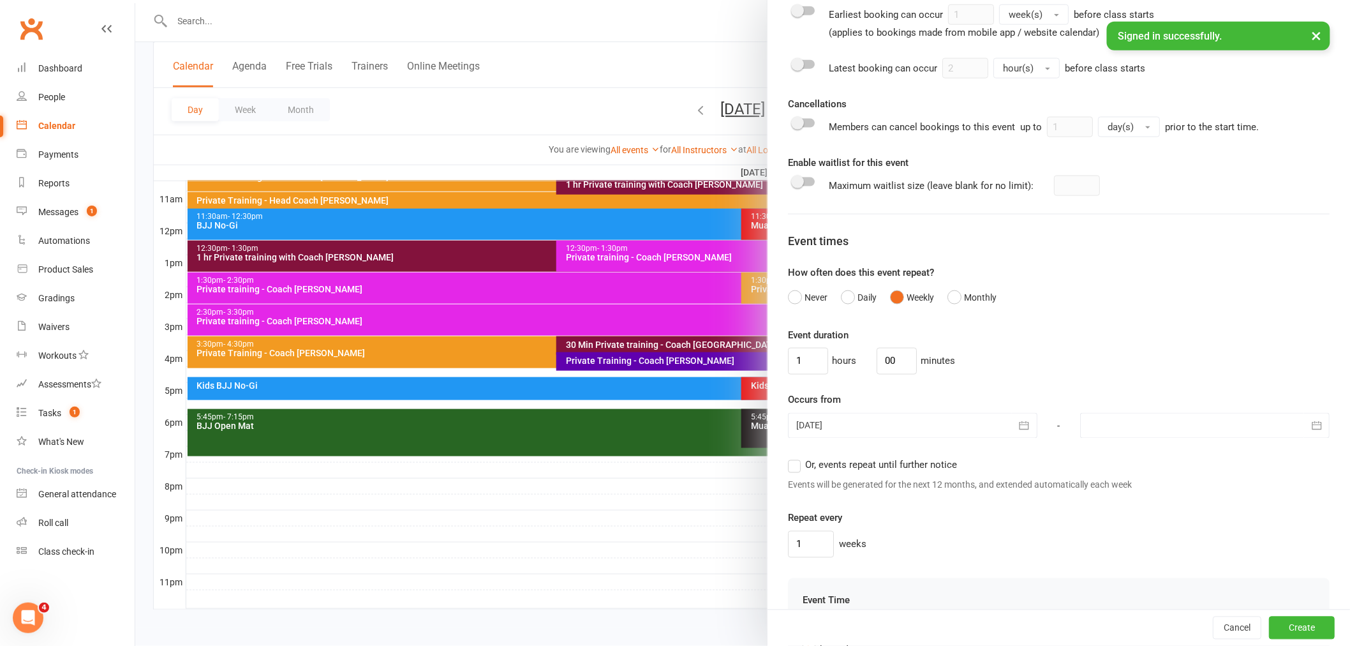
click at [805, 466] on span "Or, events repeat until further notice" at bounding box center [881, 463] width 152 height 13
click at [796, 457] on input "Or, events repeat until further notice" at bounding box center [792, 457] width 8 height 0
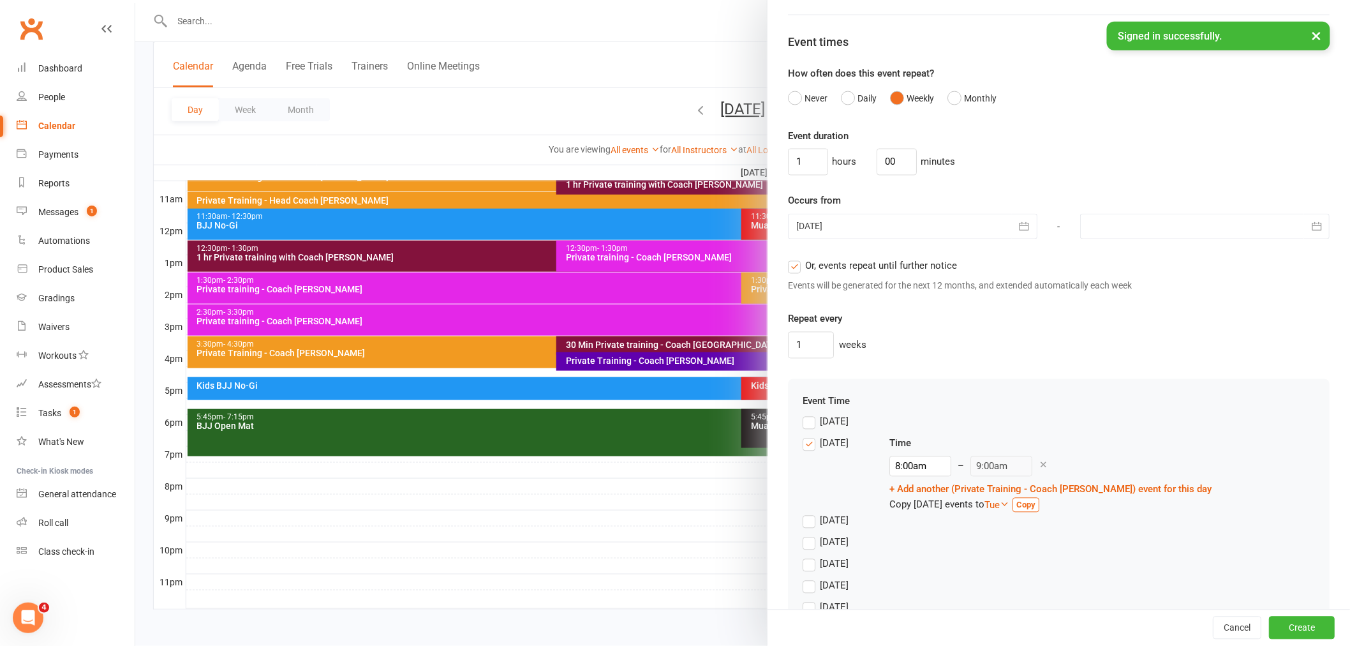
scroll to position [905, 0]
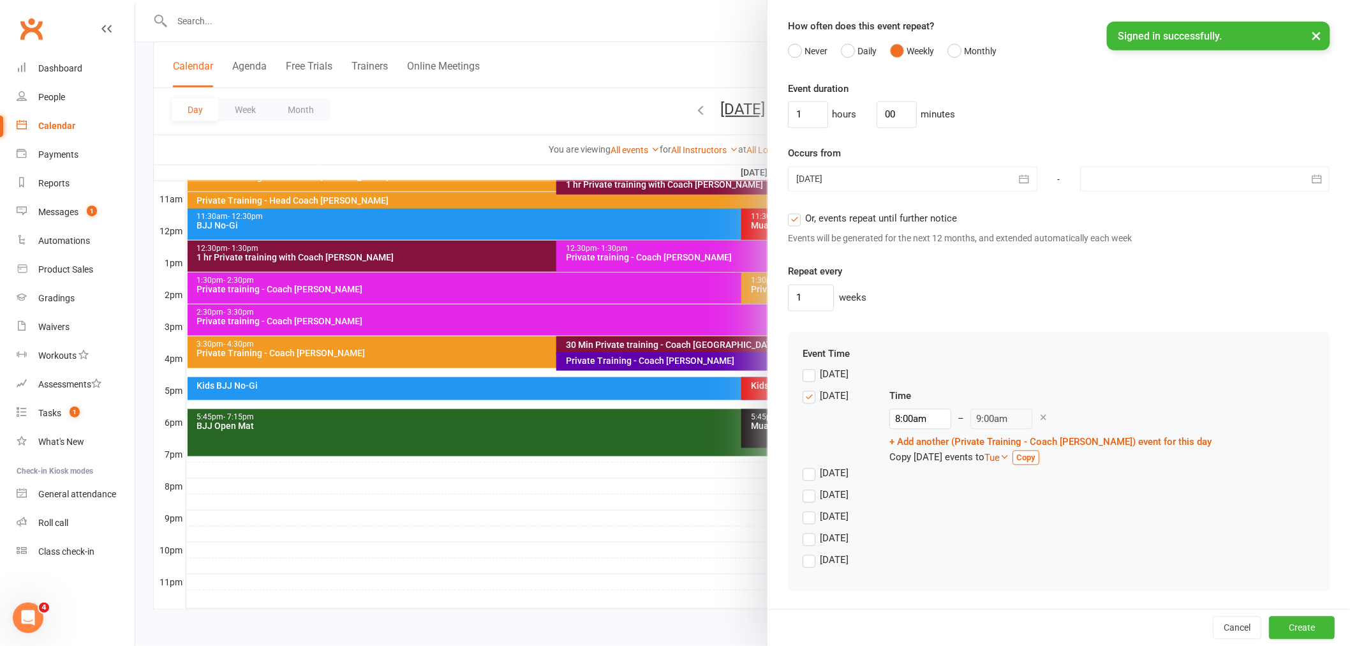
click at [811, 396] on label "[DATE]" at bounding box center [826, 396] width 46 height 15
click at [811, 389] on input "[DATE]" at bounding box center [807, 389] width 8 height 0
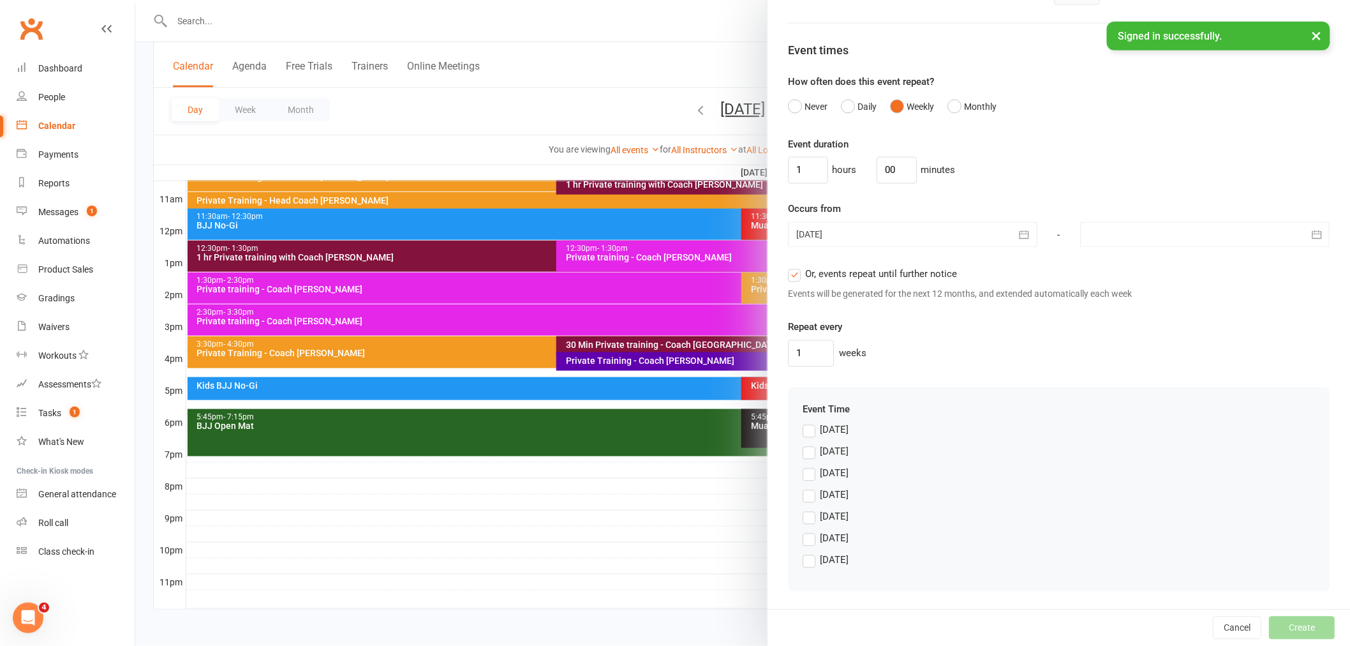
scroll to position [850, 0]
click at [812, 538] on label "[DATE]" at bounding box center [826, 538] width 46 height 15
click at [811, 531] on input "[DATE]" at bounding box center [807, 531] width 8 height 0
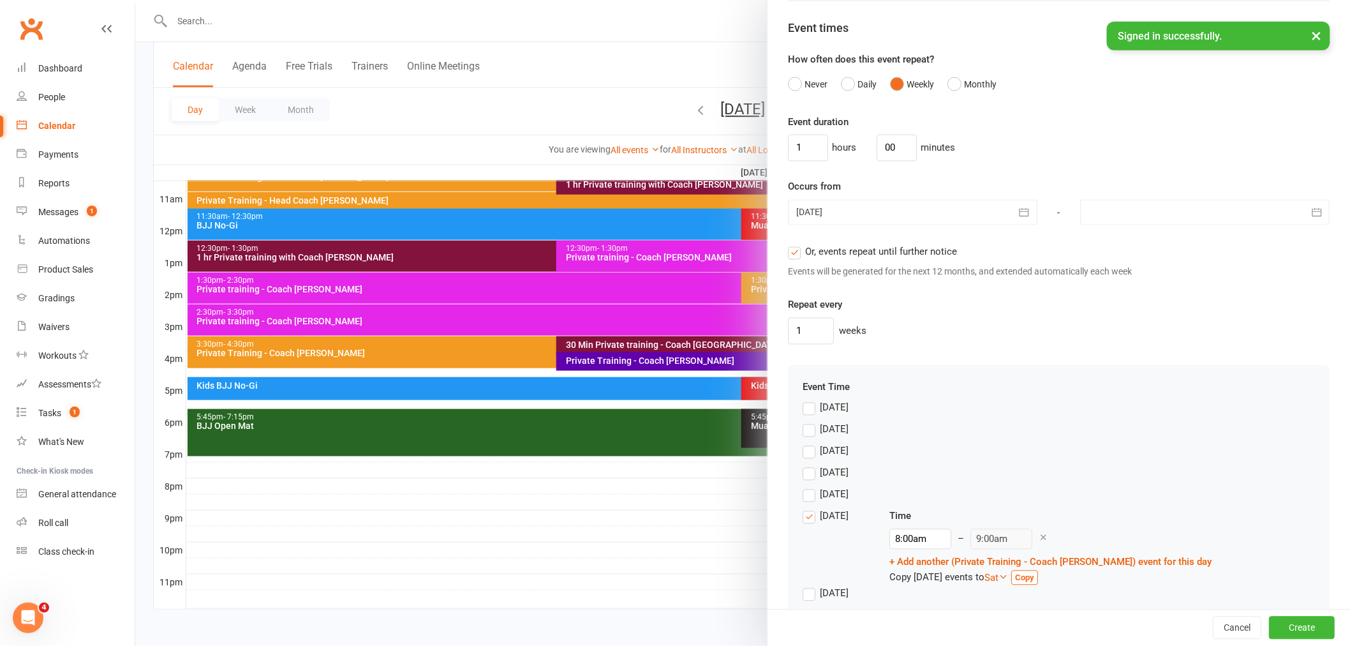
scroll to position [905, 0]
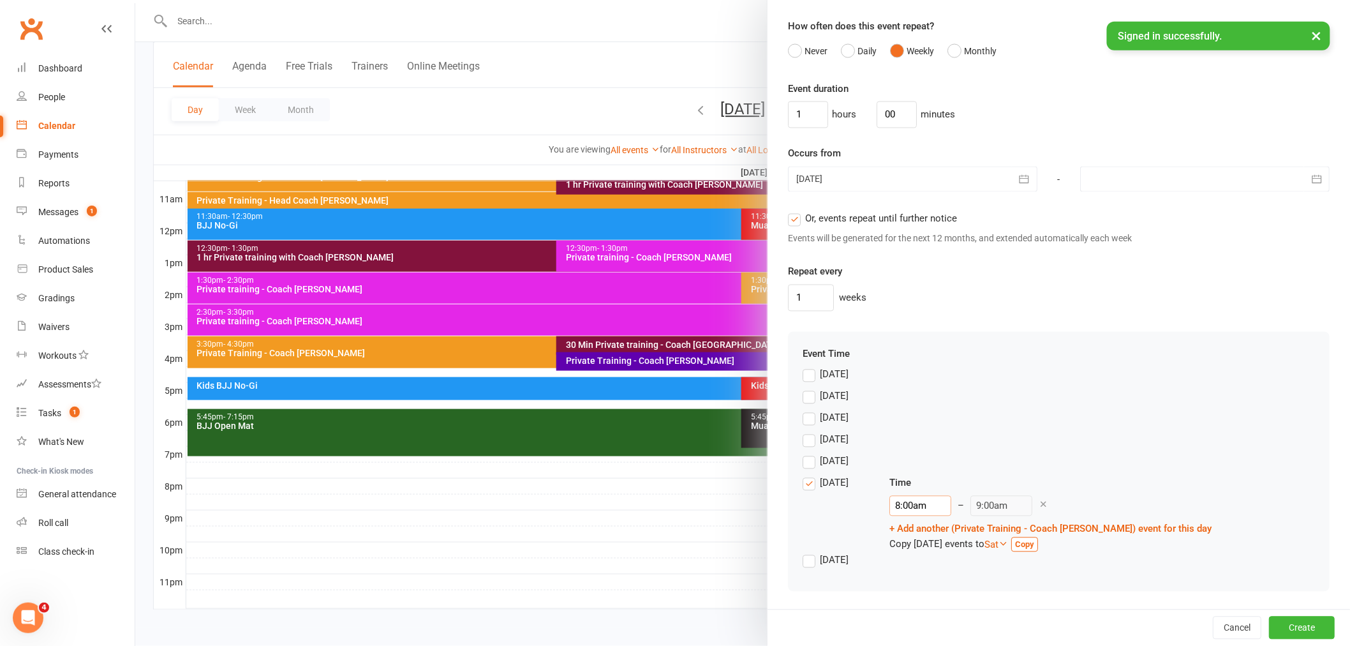
click at [904, 509] on input "8:00am" at bounding box center [920, 506] width 62 height 20
type input "7:00am"
type input "8:00am"
click at [917, 532] on li "7:00am" at bounding box center [920, 541] width 61 height 19
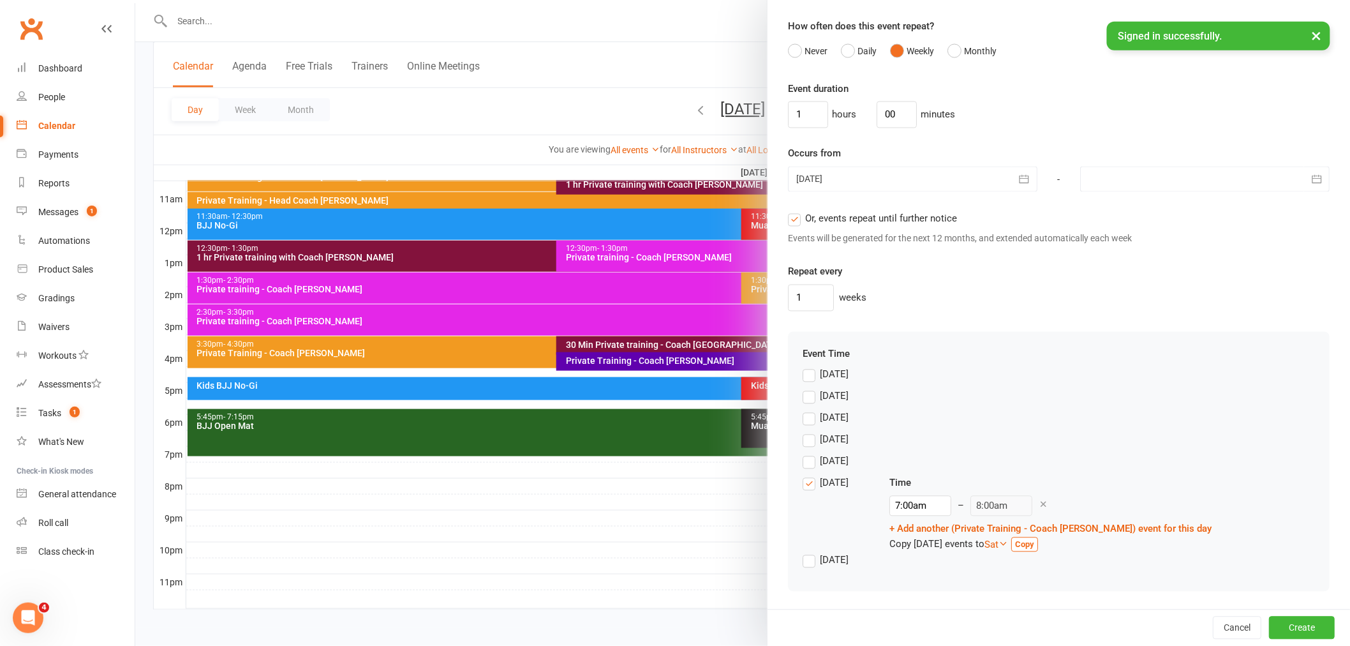
click at [1115, 464] on div "[DATE]" at bounding box center [1059, 465] width 512 height 22
click at [1291, 635] on button "Create" at bounding box center [1302, 627] width 66 height 23
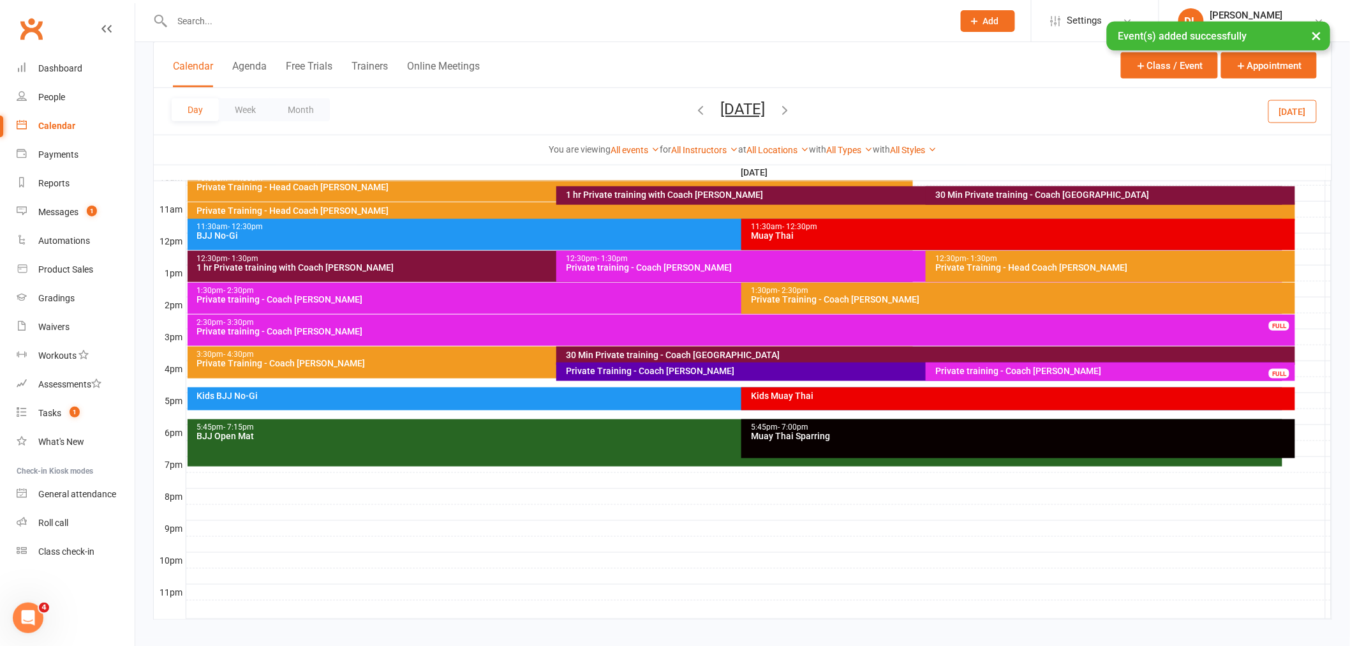
scroll to position [278, 0]
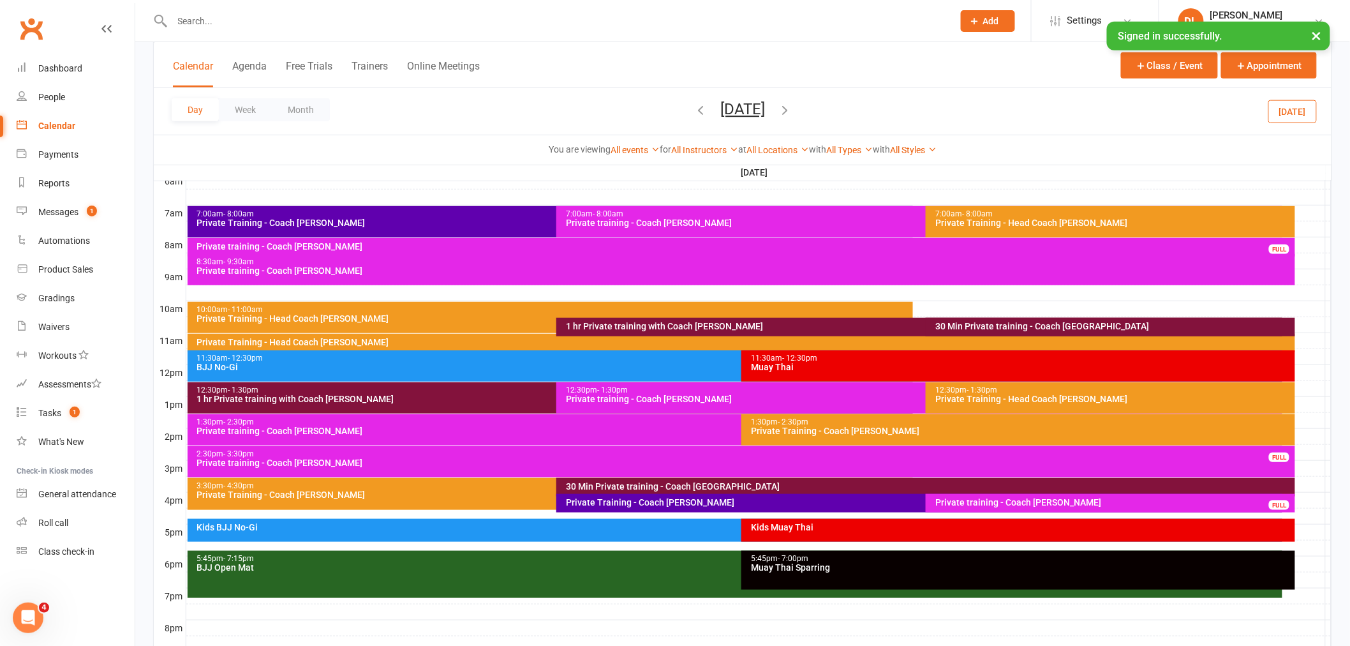
click at [720, 106] on button "[DATE]" at bounding box center [742, 109] width 45 height 18
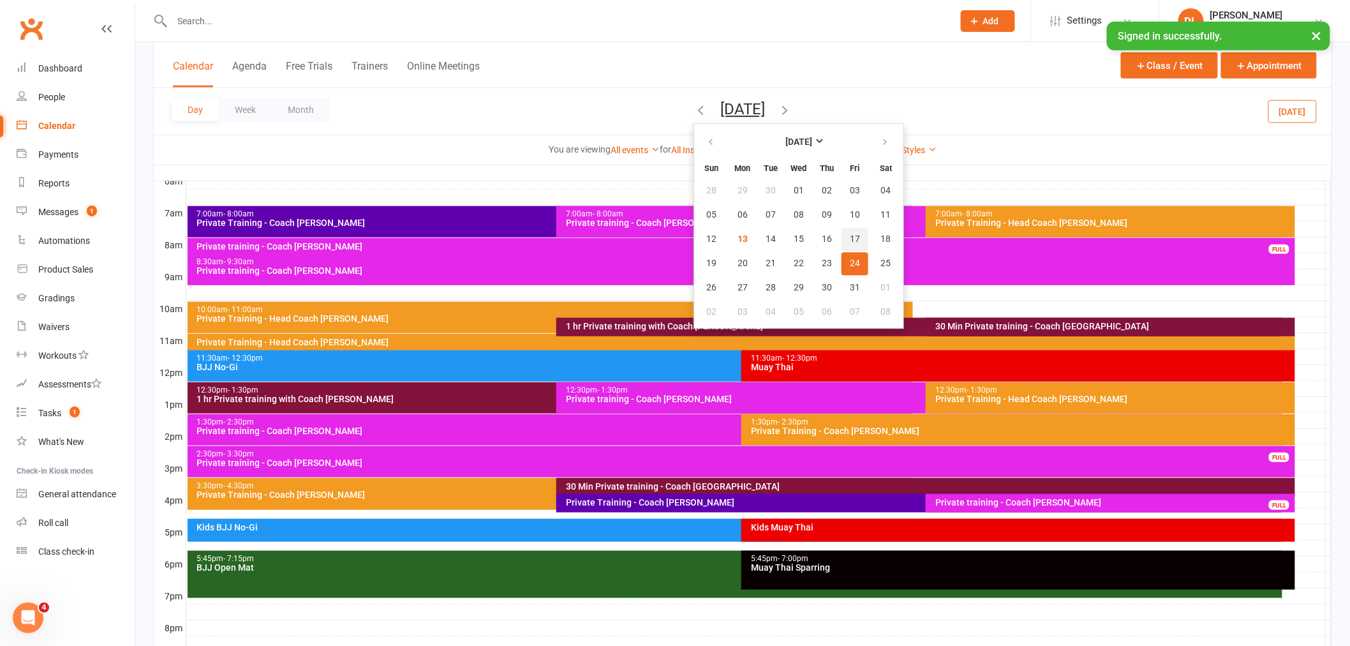
click at [850, 237] on span "17" at bounding box center [855, 239] width 10 height 10
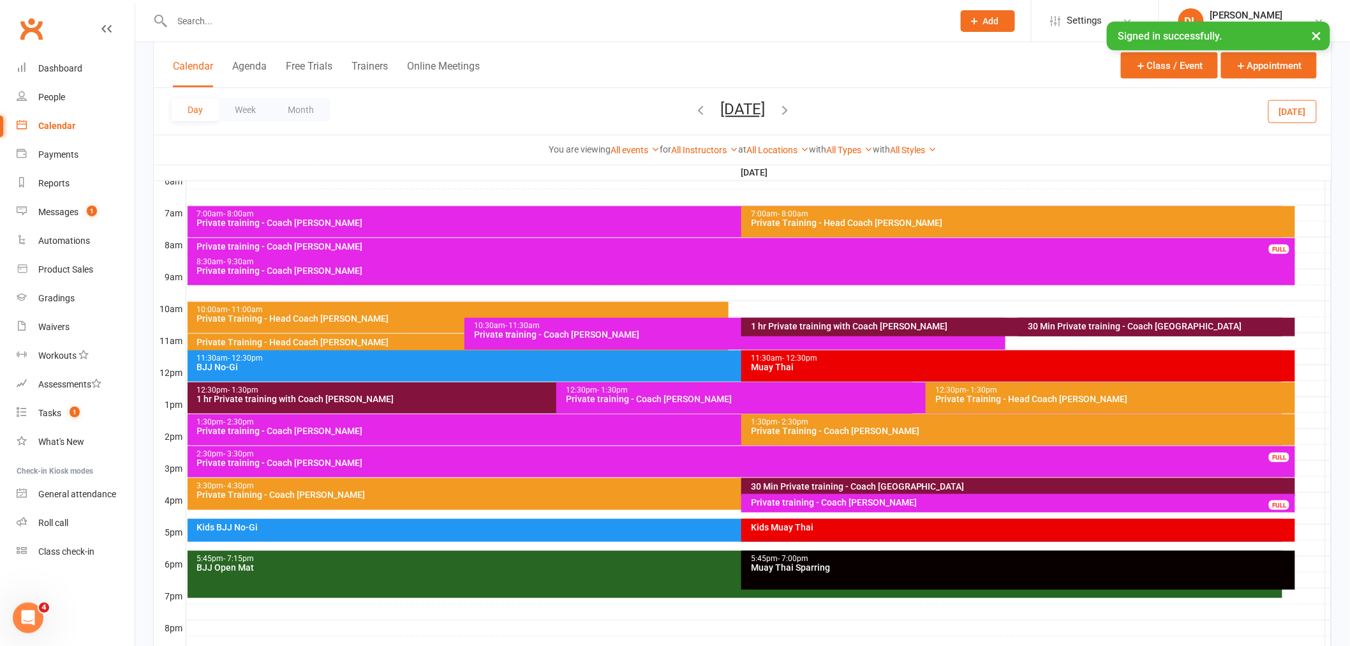
click at [978, 212] on div "7:00am - 8:00am" at bounding box center [1021, 214] width 542 height 8
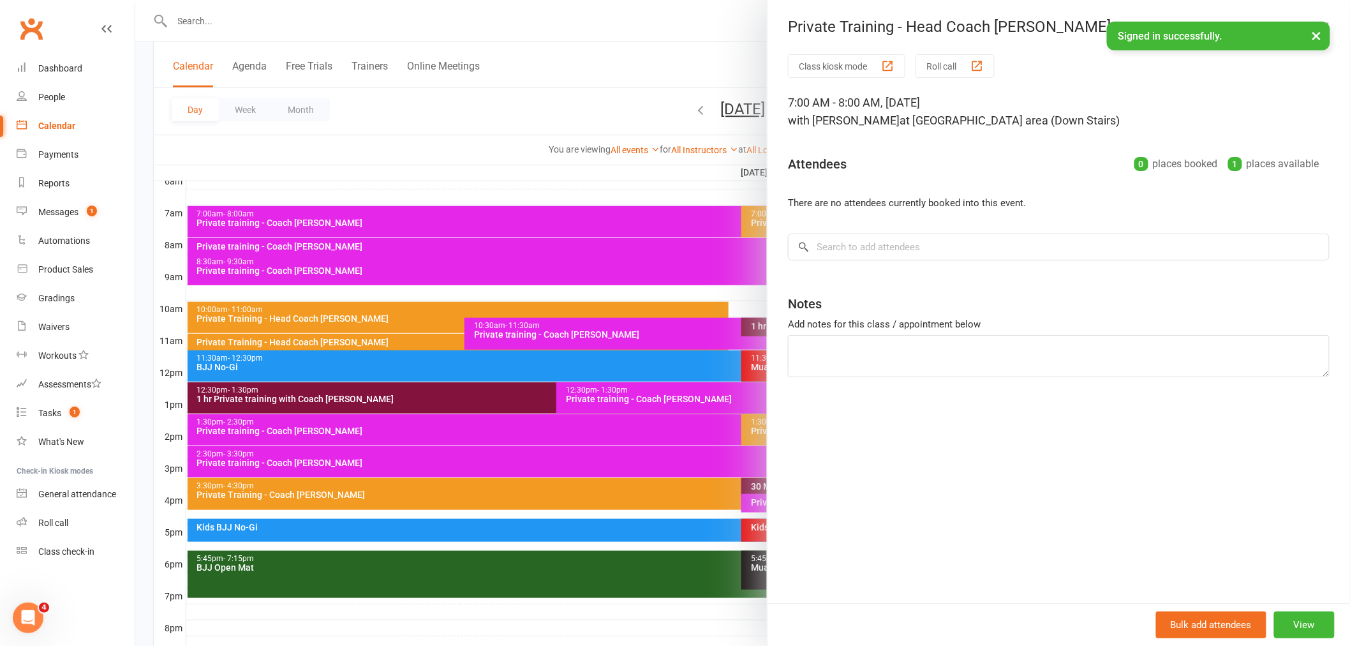
click at [593, 124] on div at bounding box center [742, 323] width 1215 height 646
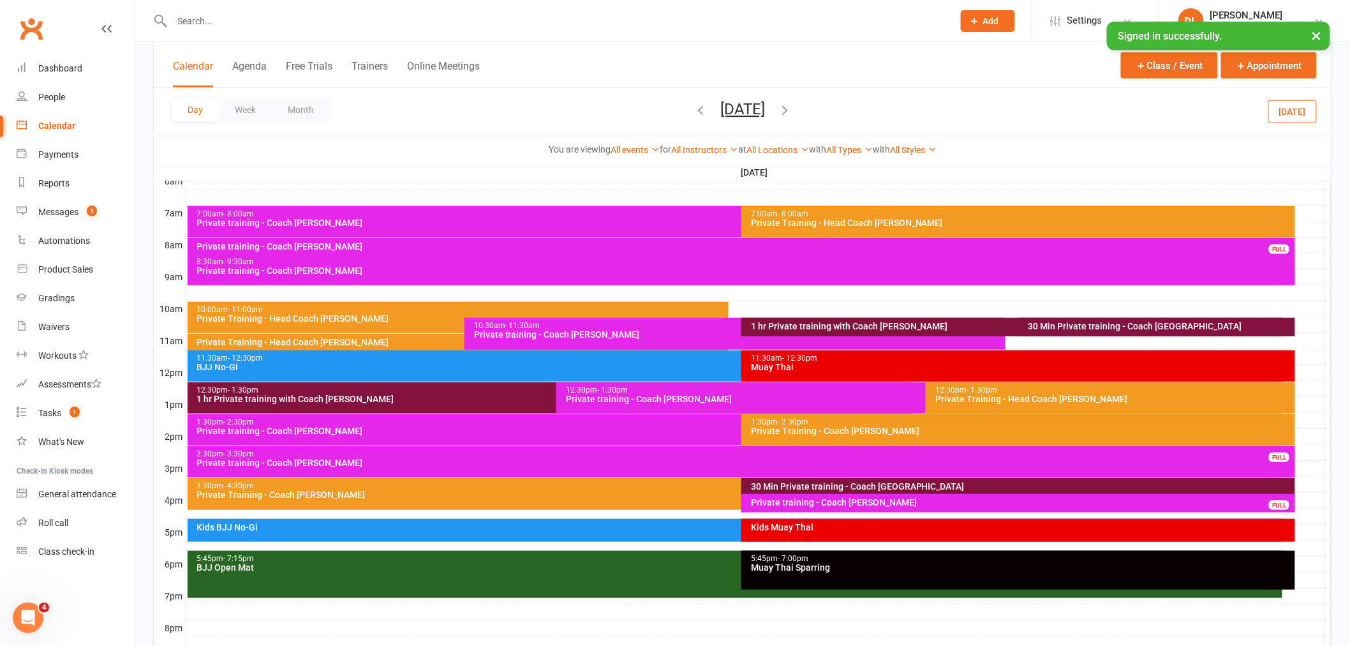
click at [741, 96] on div "Day Week Month [DATE] [DATE] Sun Mon Tue Wed Thu Fri Sat 28 29 30 01 02 03 04 0…" at bounding box center [743, 111] width 1178 height 47
click at [738, 105] on button "[DATE]" at bounding box center [742, 109] width 45 height 18
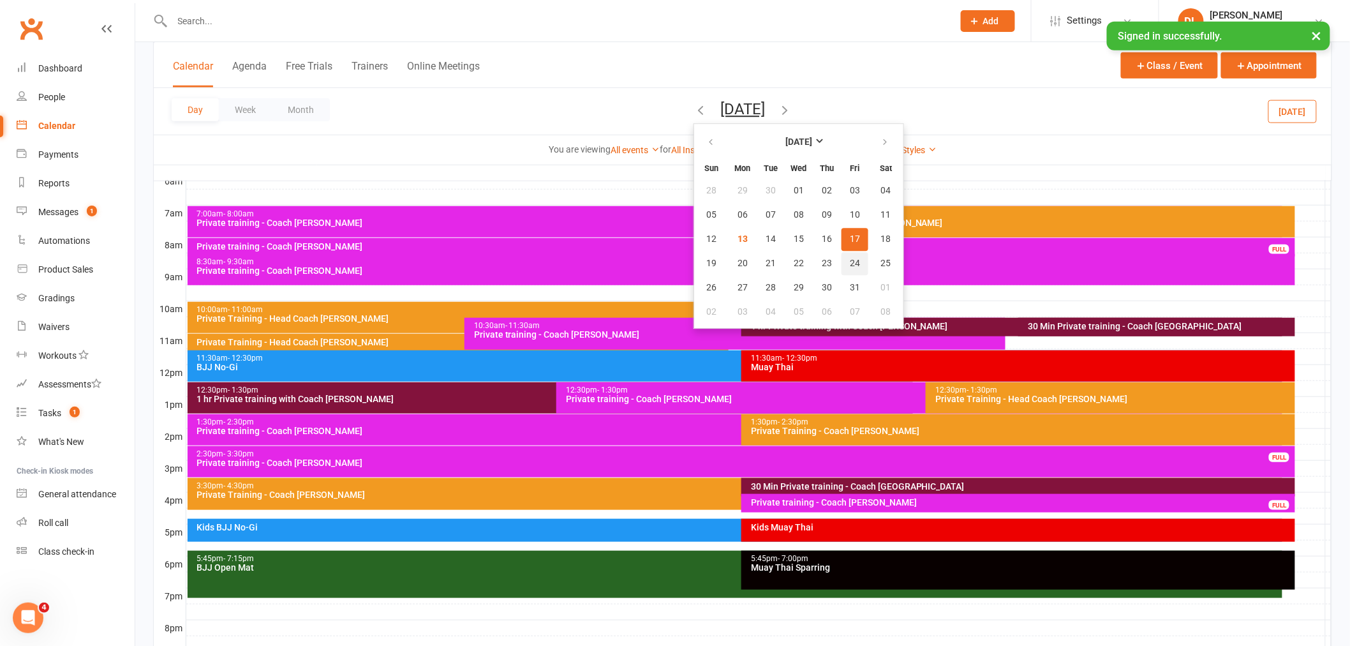
click at [850, 264] on span "24" at bounding box center [855, 263] width 10 height 10
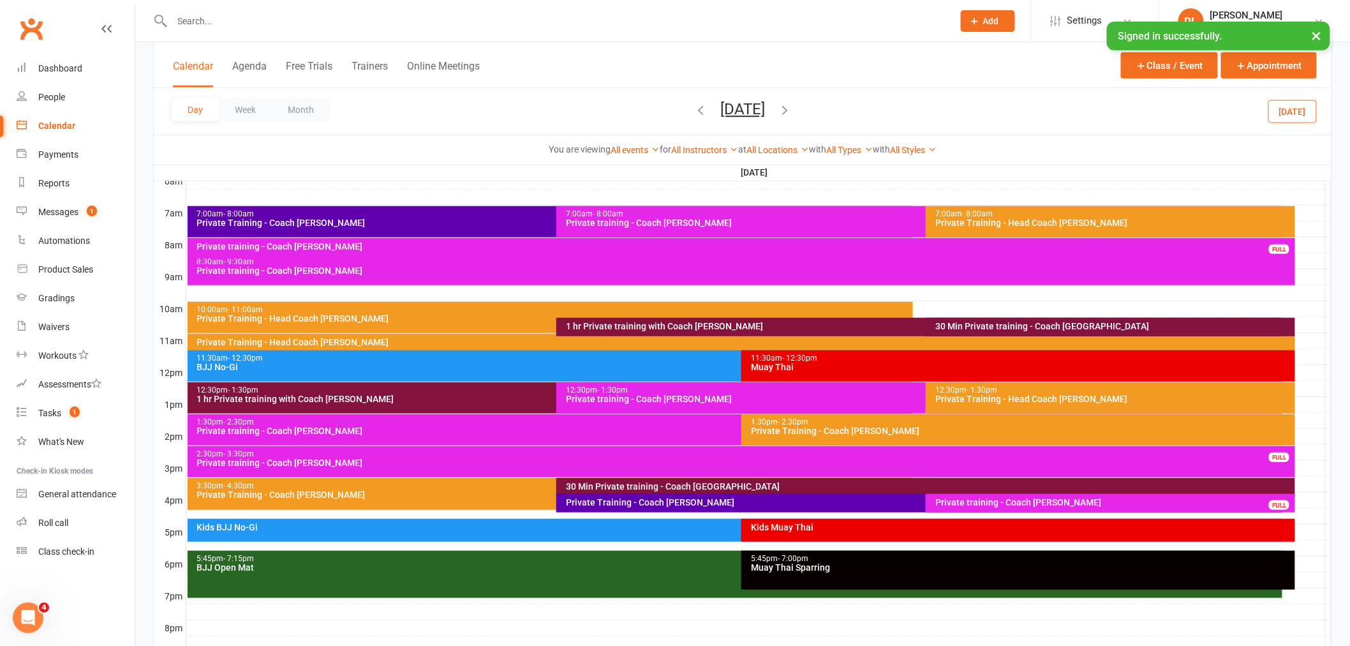
click at [347, 222] on div "Private Training - Coach [PERSON_NAME]" at bounding box center [553, 222] width 715 height 9
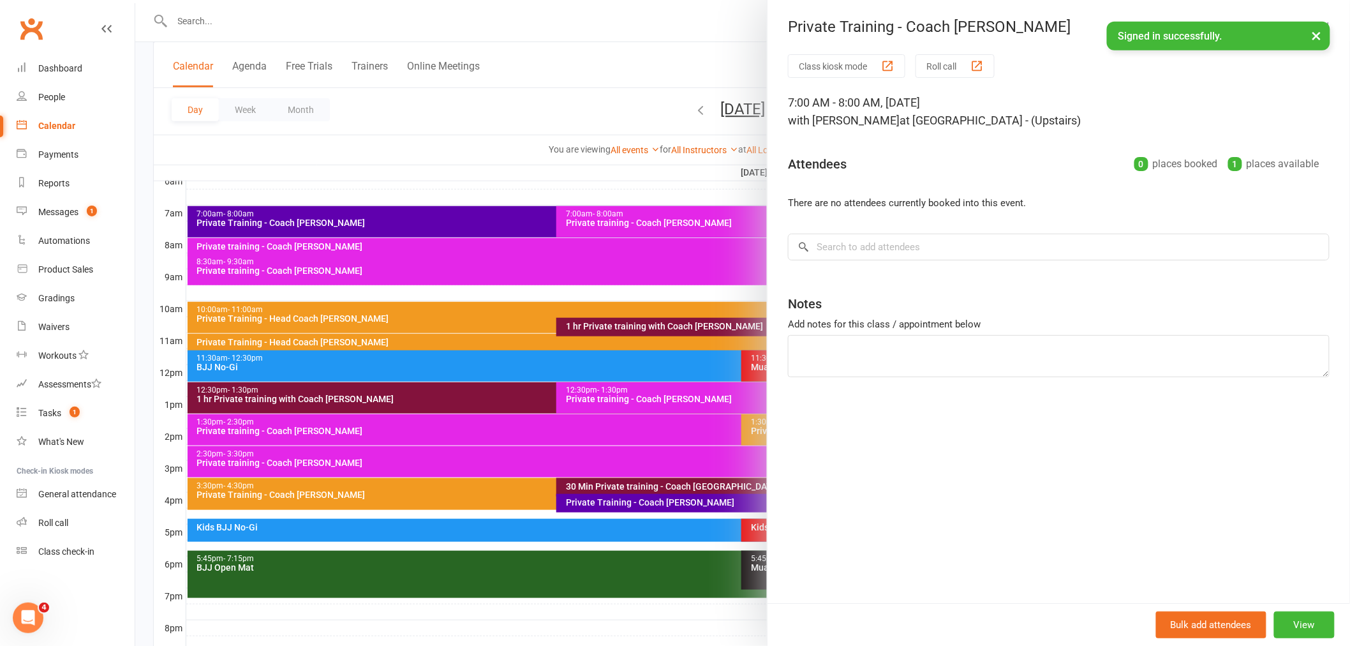
click at [375, 150] on div at bounding box center [742, 323] width 1215 height 646
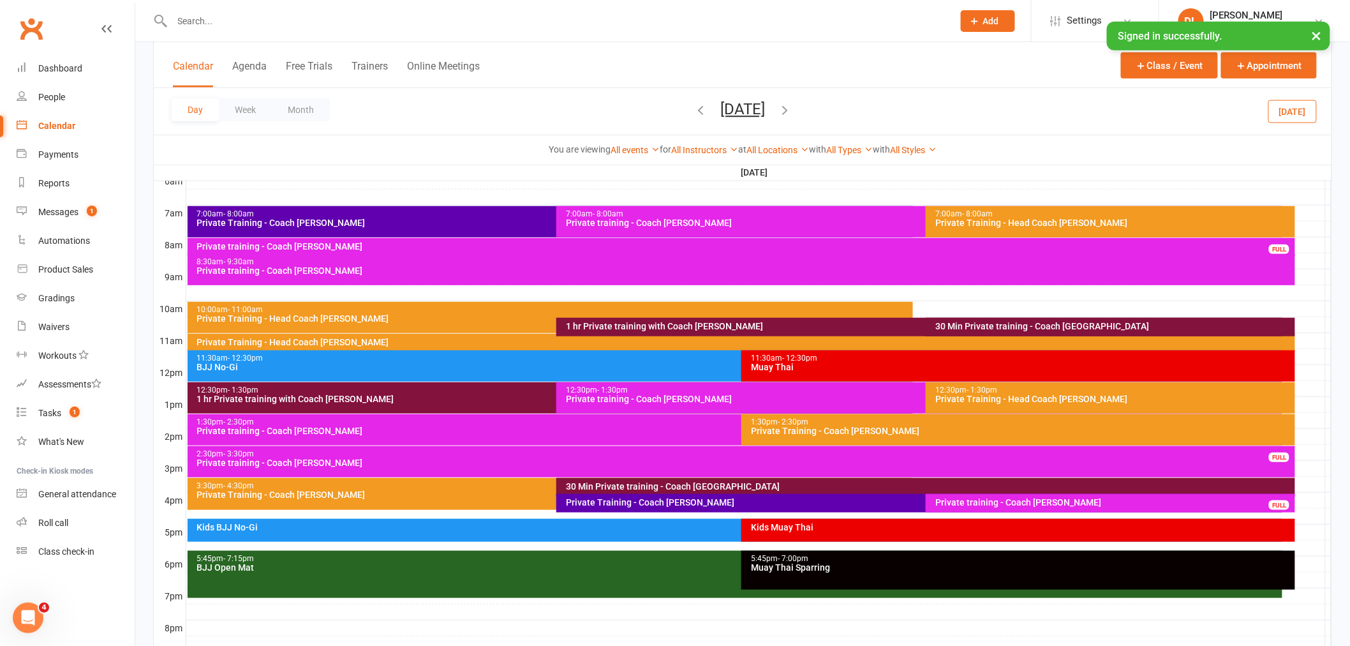
click at [723, 109] on button "[DATE]" at bounding box center [742, 109] width 45 height 18
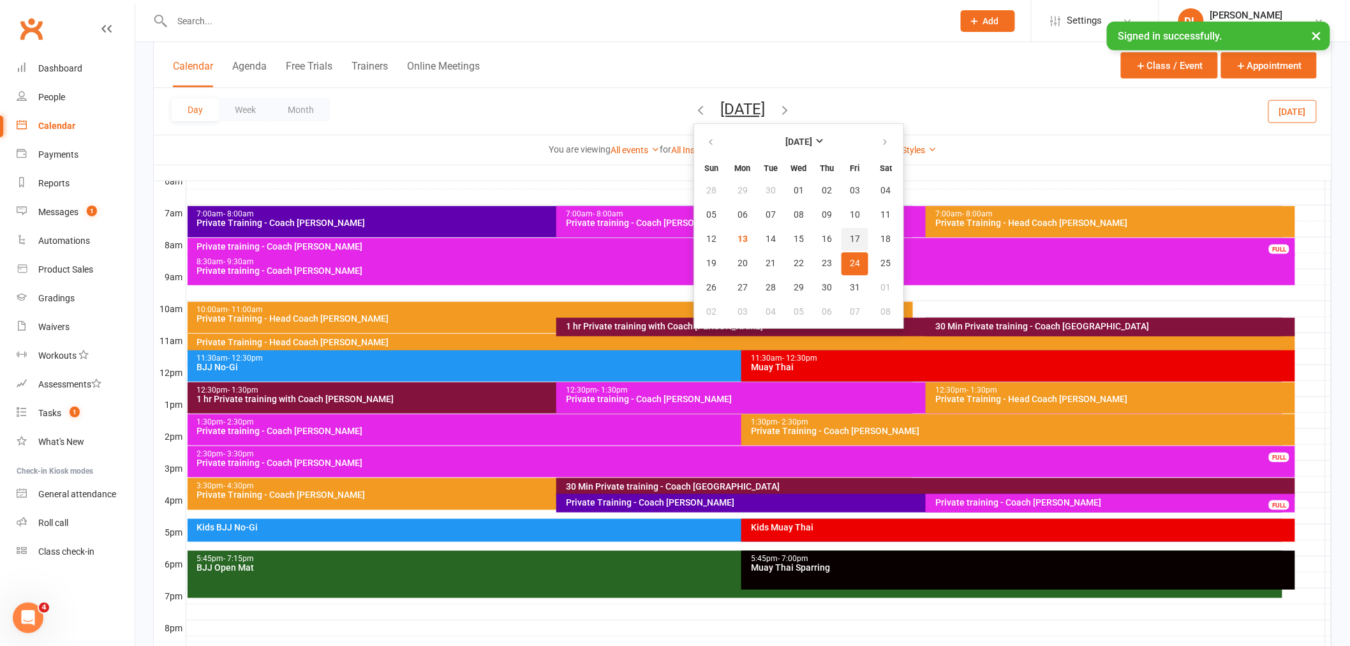
click at [850, 237] on span "17" at bounding box center [855, 239] width 10 height 10
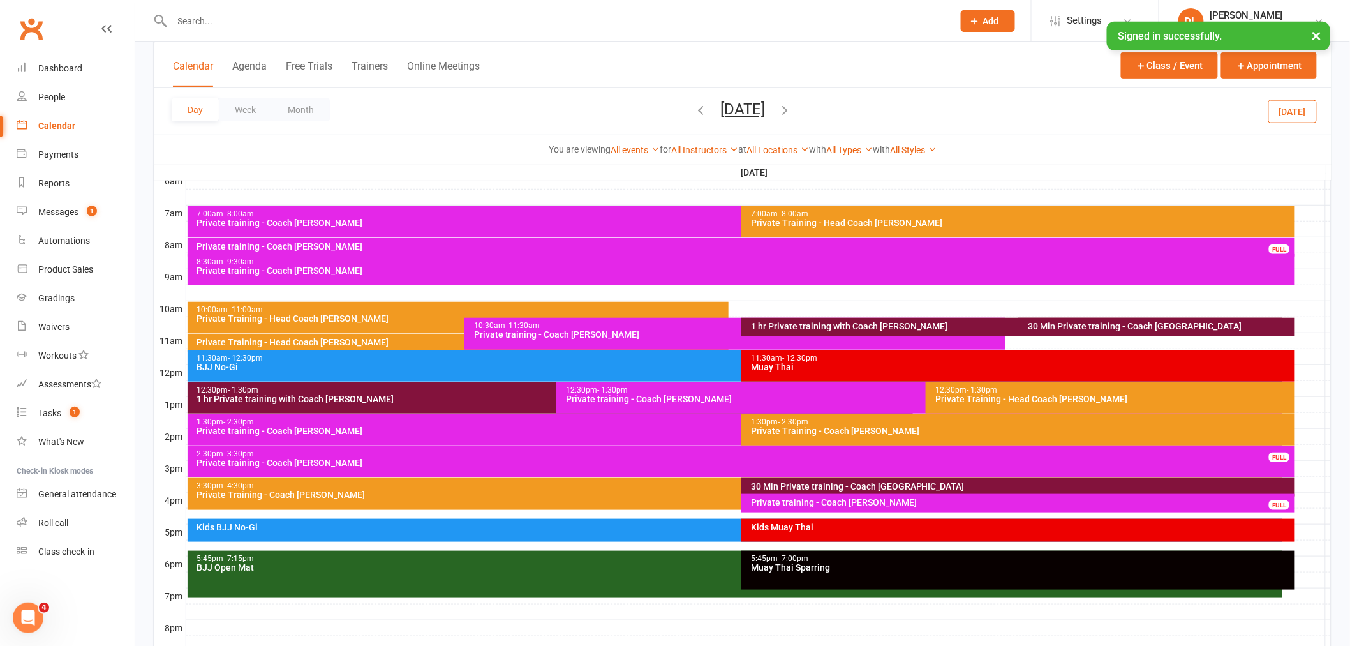
click at [1305, 216] on div at bounding box center [758, 212] width 1145 height 15
click at [1306, 218] on button "Add Event" at bounding box center [1296, 218] width 43 height 15
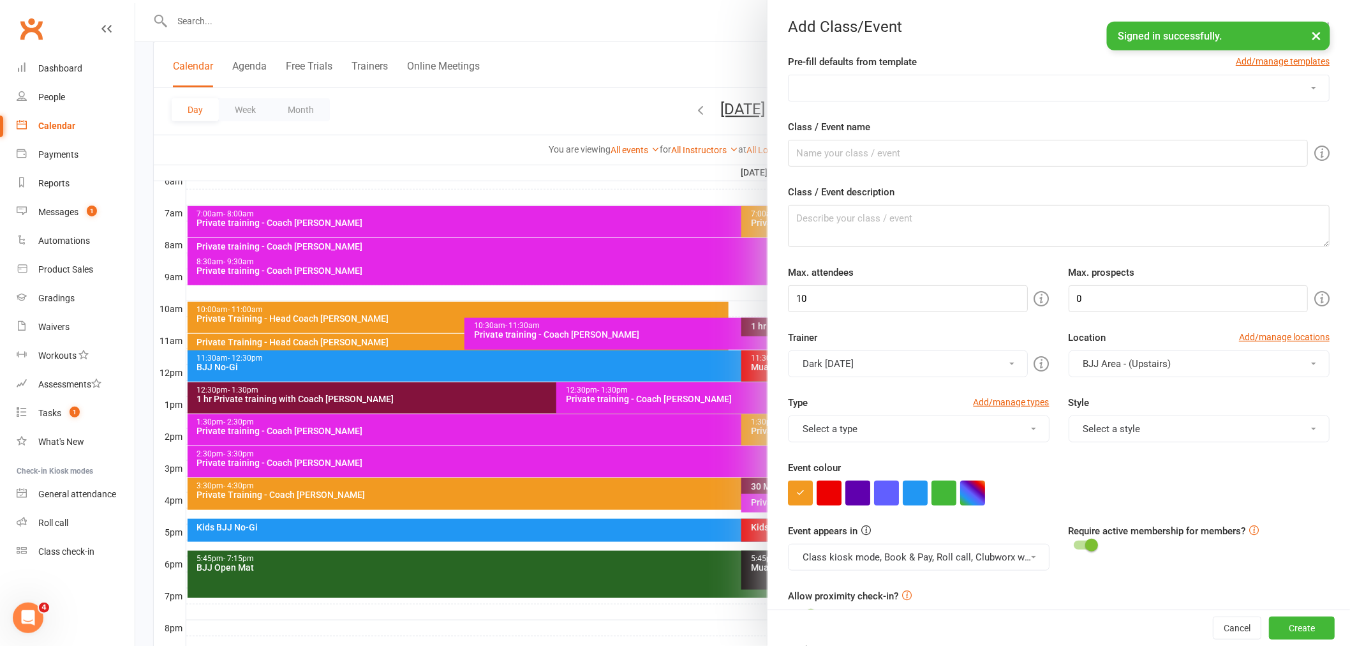
click at [856, 93] on select "DC Kids [DEMOGRAPHIC_DATA] Term 1 Mon DC Kids [DEMOGRAPHIC_DATA] Term 1 Wed DC …" at bounding box center [1059, 88] width 540 height 26
select select "487"
click at [789, 75] on select "DC Kids [DEMOGRAPHIC_DATA] Term 1 Mon DC Kids [DEMOGRAPHIC_DATA] Term 1 Wed DC …" at bounding box center [1059, 88] width 540 height 26
type input "Private Training - Coach [PERSON_NAME]"
type textarea "Private Training - Coach [PERSON_NAME]"
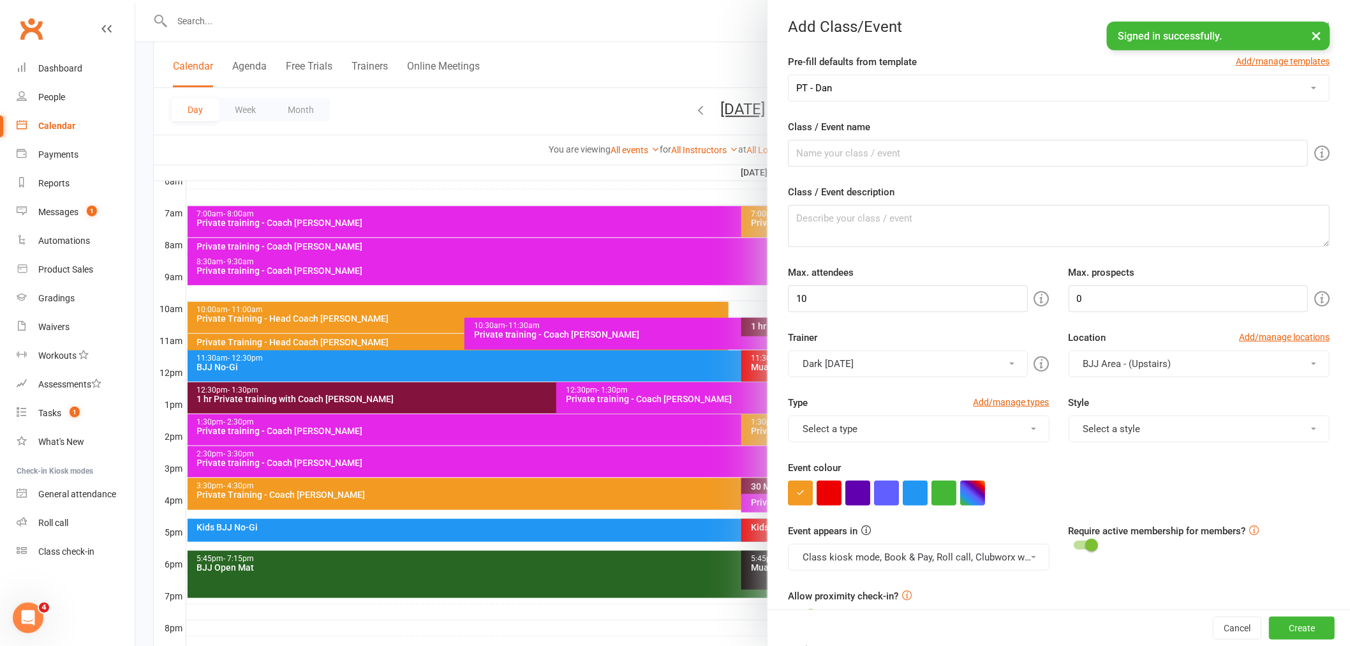
type input "1"
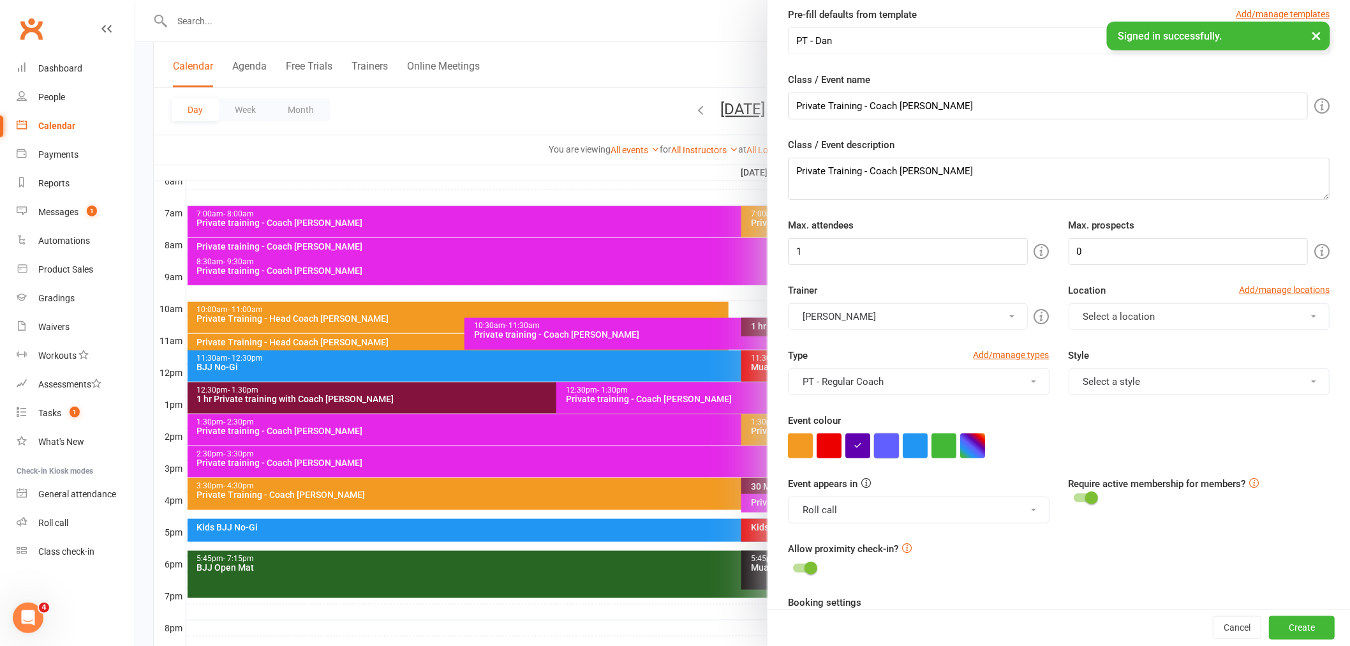
scroll to position [283, 0]
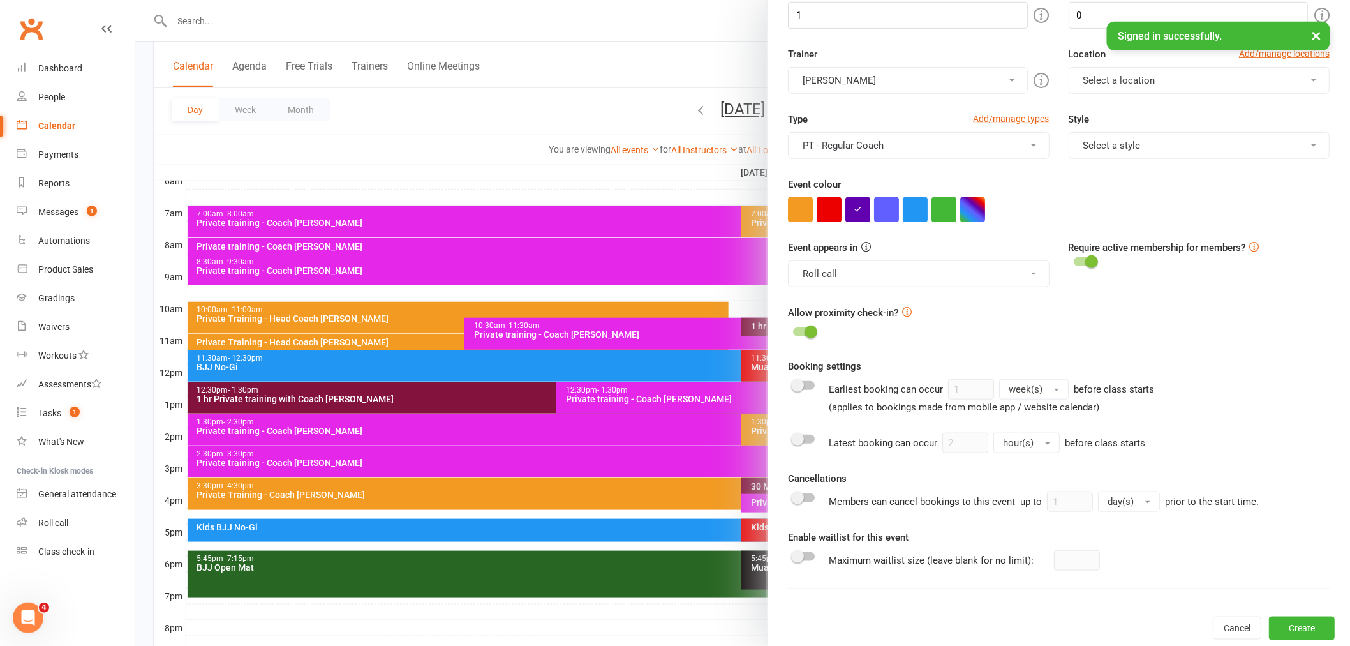
click at [851, 155] on button "PT - Regular Coach" at bounding box center [918, 145] width 261 height 27
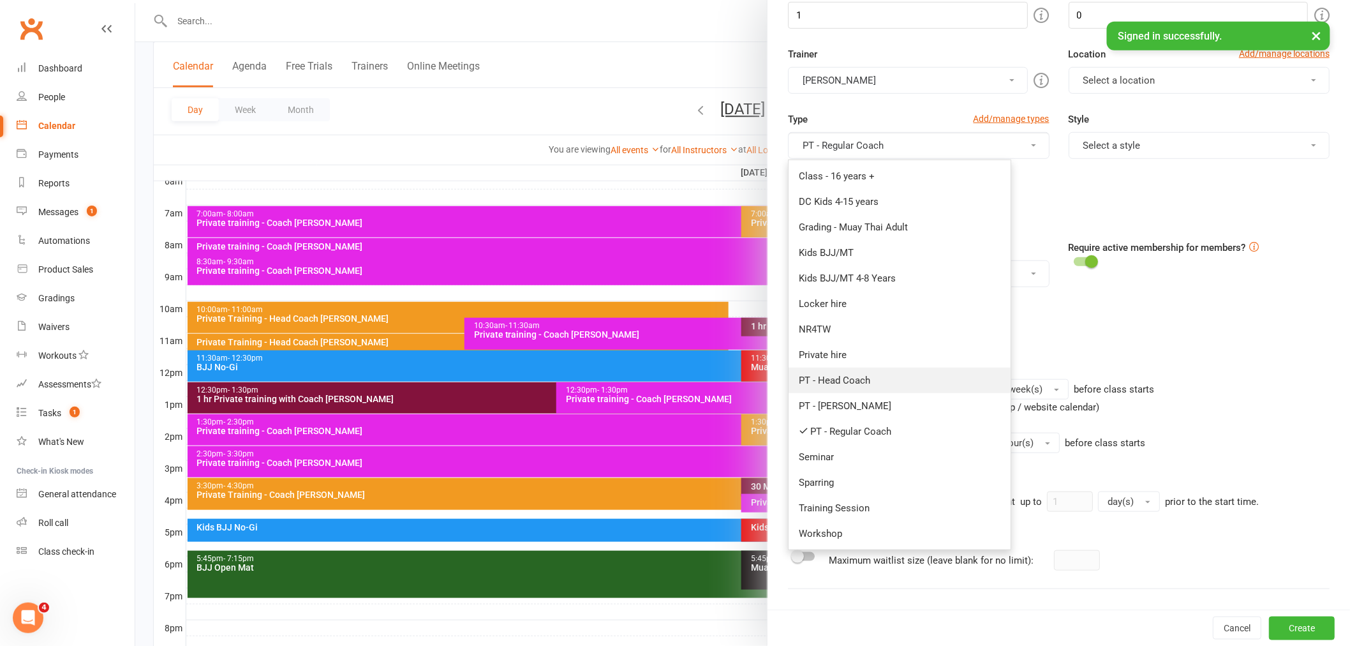
click at [856, 387] on link "PT - Head Coach" at bounding box center [900, 380] width 222 height 26
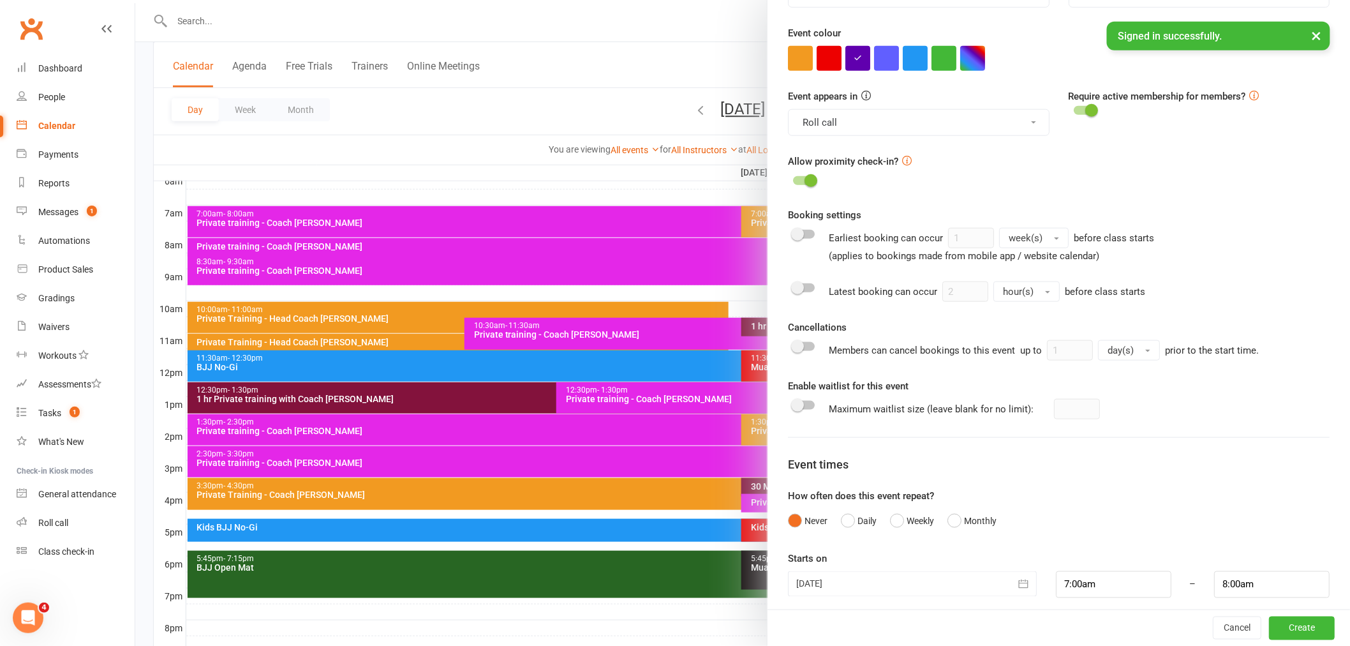
scroll to position [445, 0]
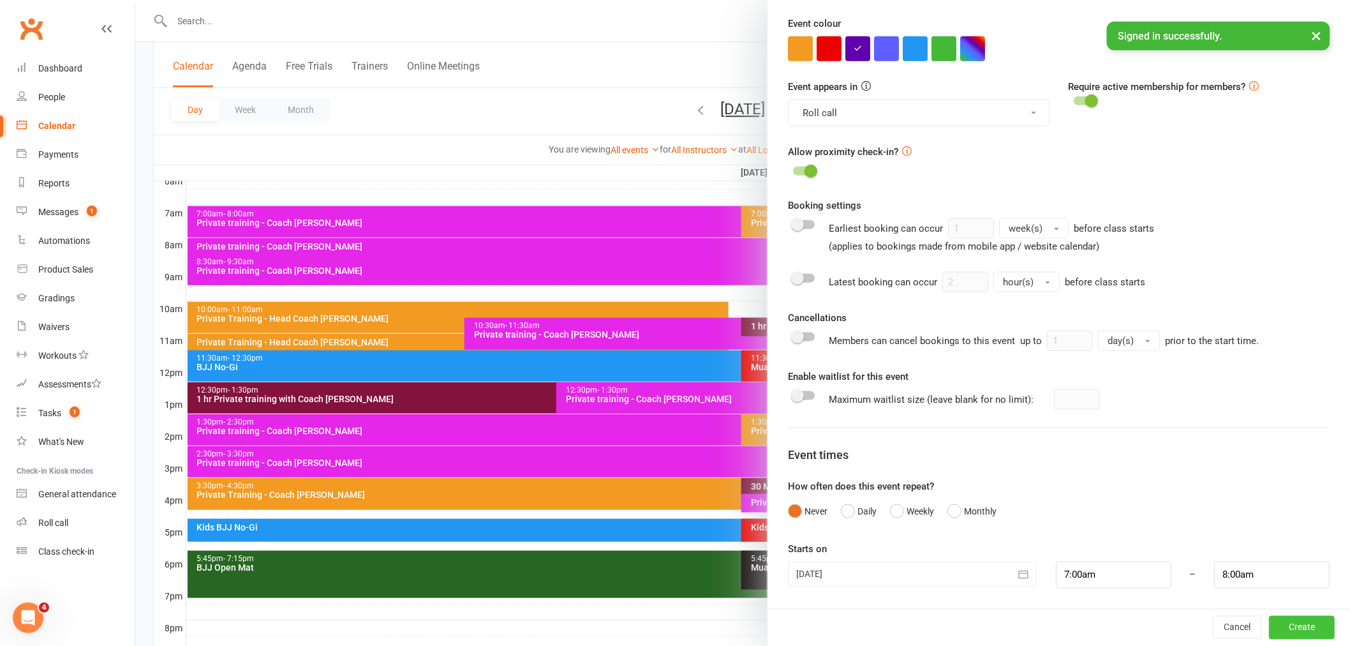
click at [1282, 623] on button "Create" at bounding box center [1302, 627] width 66 height 23
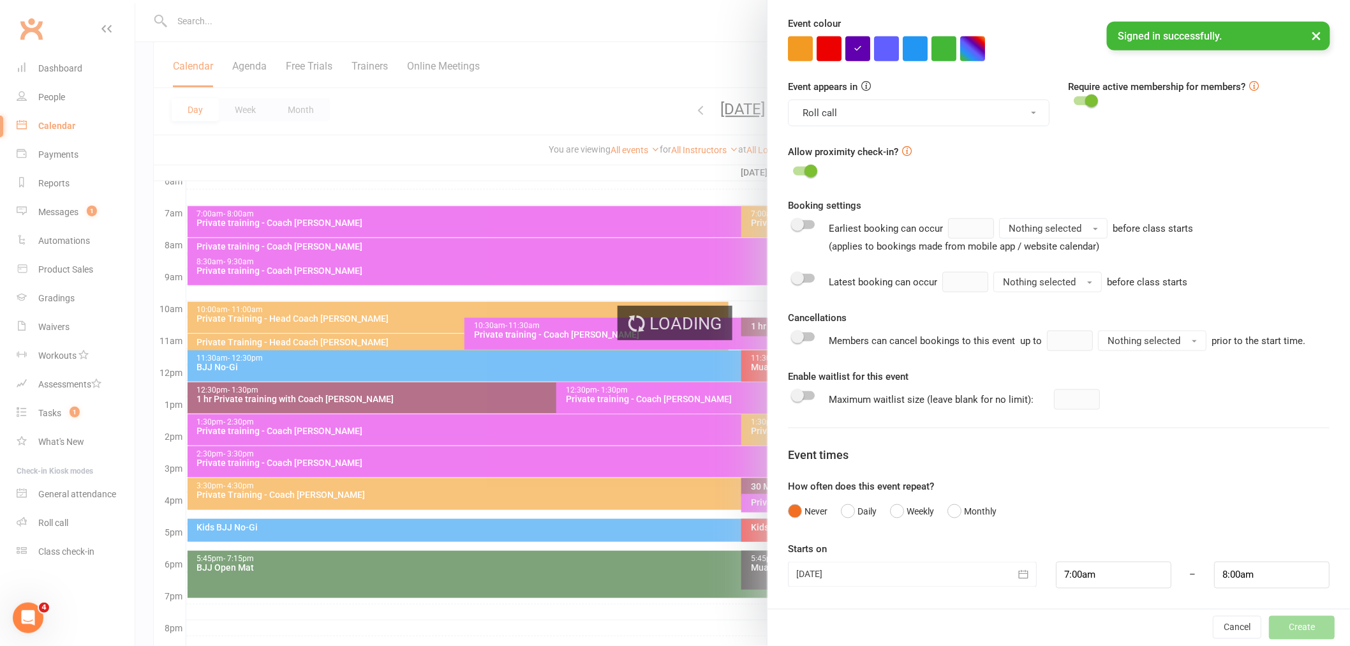
type input "1"
type input "2"
type input "1"
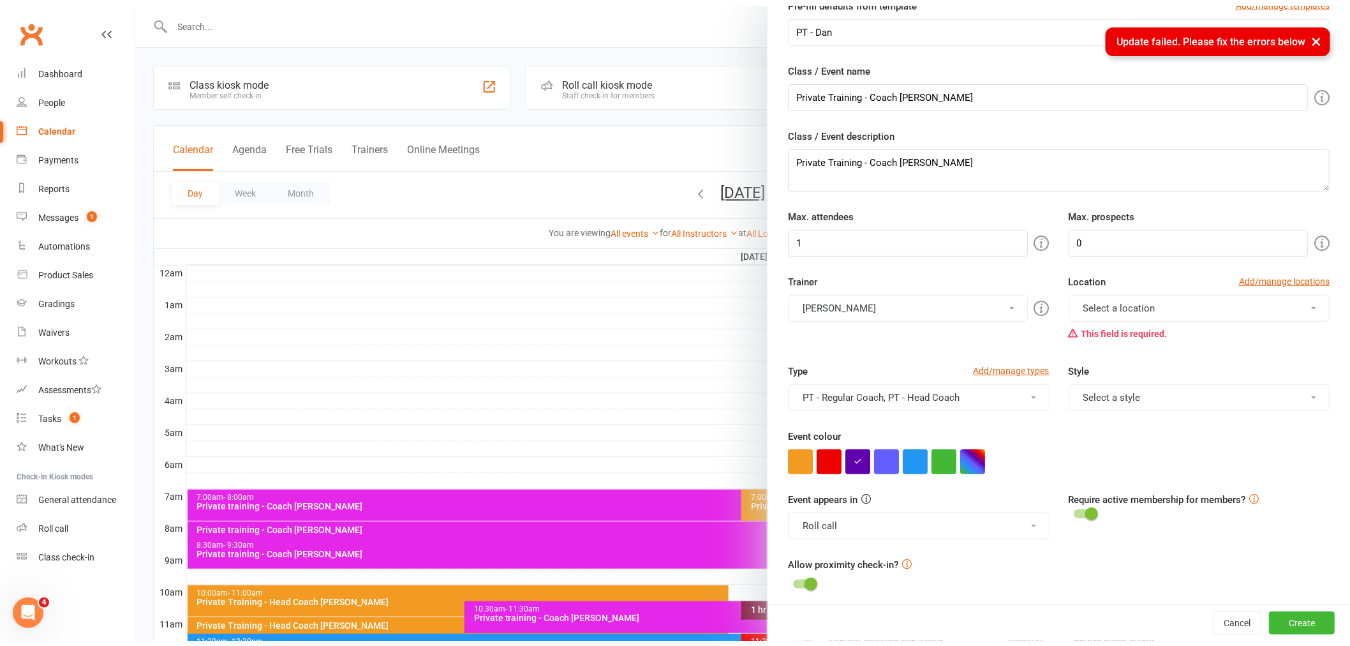
scroll to position [54, 0]
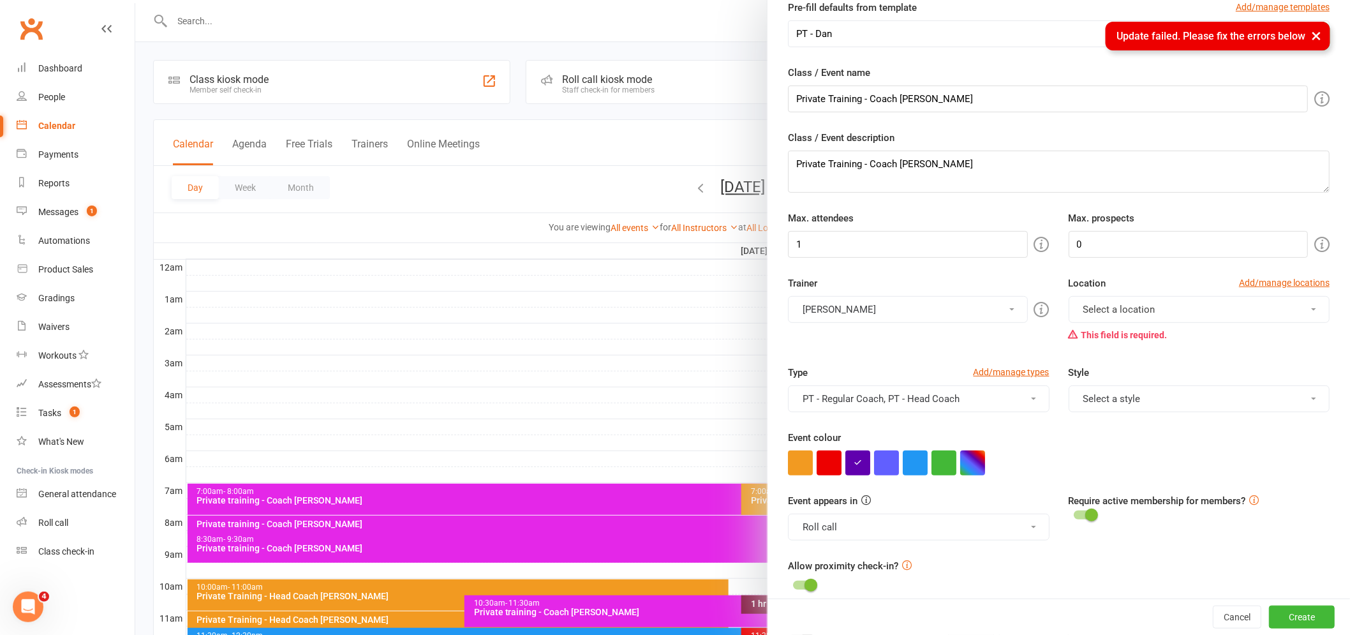
click at [1171, 314] on button "Select a location" at bounding box center [1199, 309] width 261 height 27
click at [1126, 330] on link "BJJ Area - (Upstairs)" at bounding box center [1142, 340] width 146 height 26
click at [1297, 622] on button "Create" at bounding box center [1302, 616] width 66 height 23
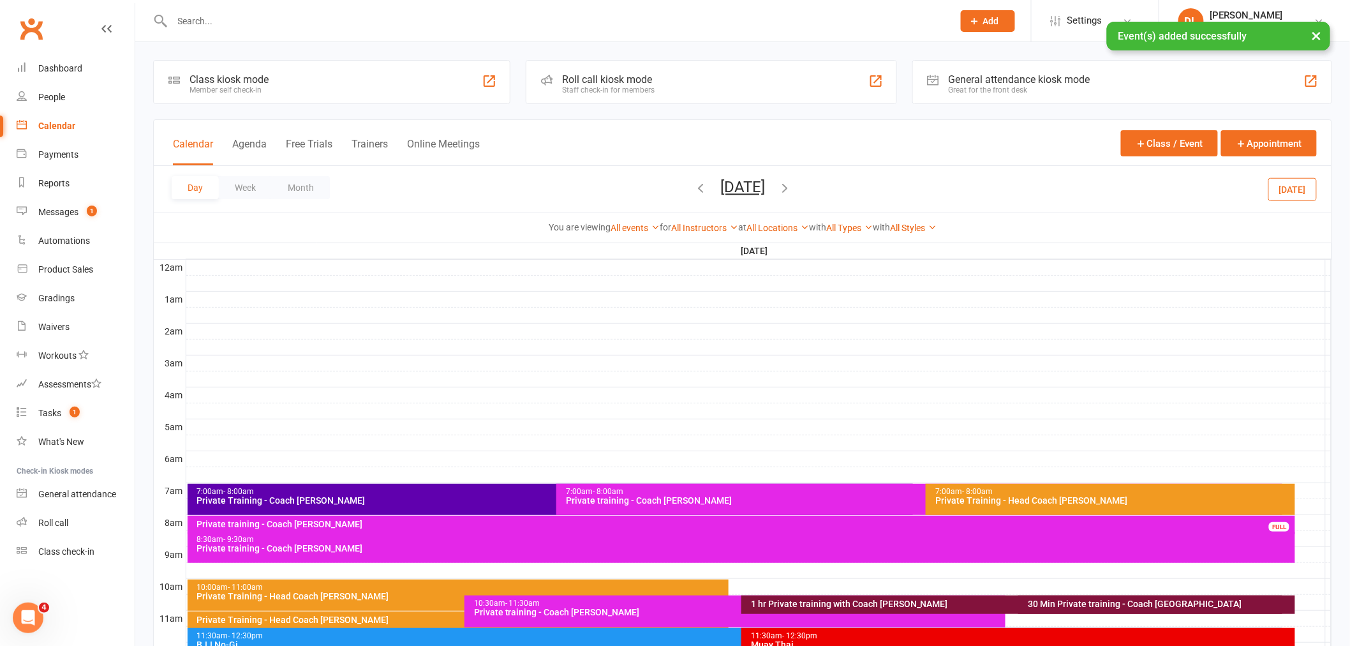
click at [582, 177] on div "Day Week Month [DATE] [DATE] Sun Mon Tue Wed Thu Fri Sat 28 29 30 01 02 03 04 0…" at bounding box center [743, 189] width 1178 height 47
click at [1300, 526] on div at bounding box center [758, 522] width 1145 height 15
click at [1296, 528] on button "Add Event" at bounding box center [1291, 528] width 43 height 15
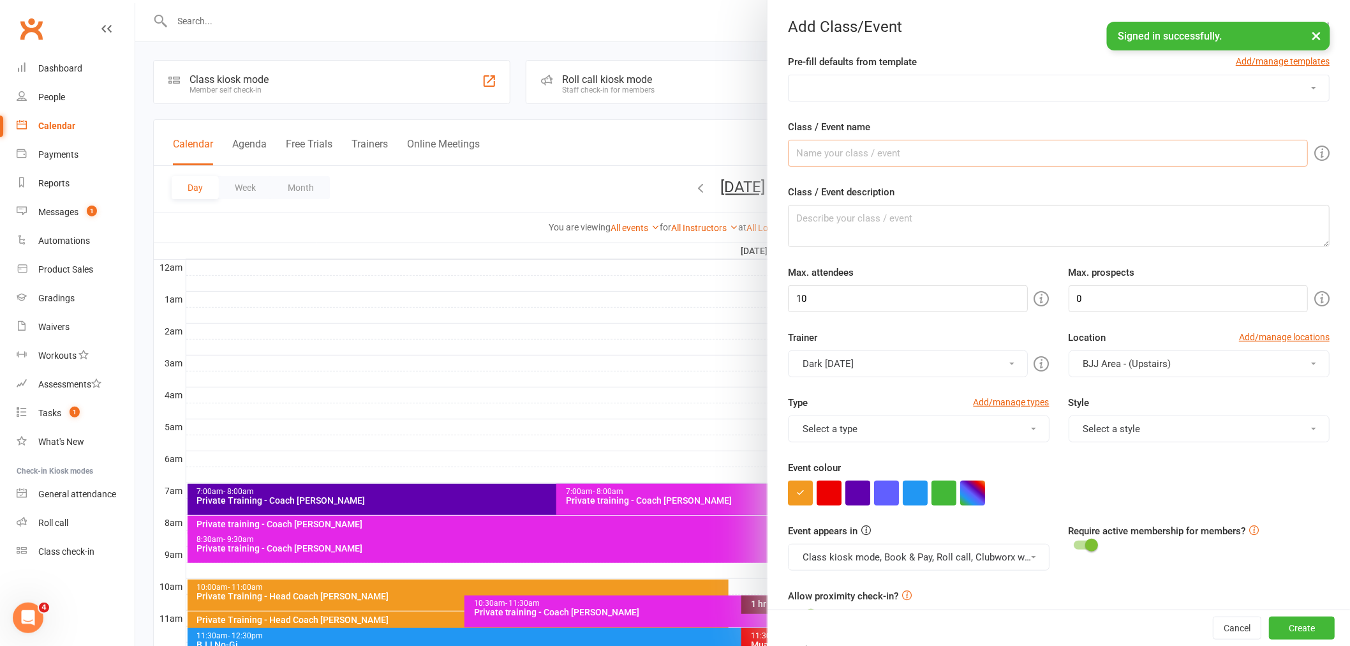
click at [901, 92] on select "DC Kids [DEMOGRAPHIC_DATA] Term 1 Mon DC Kids [DEMOGRAPHIC_DATA] Term 1 Wed DC …" at bounding box center [1059, 88] width 540 height 26
click at [882, 77] on select "DC Kids [DEMOGRAPHIC_DATA] Term 1 Mon DC Kids [DEMOGRAPHIC_DATA] Term 1 Wed DC …" at bounding box center [1059, 88] width 540 height 26
select select "487"
click at [789, 75] on select "DC Kids [DEMOGRAPHIC_DATA] Term 1 Mon DC Kids [DEMOGRAPHIC_DATA] Term 1 Wed DC …" at bounding box center [1059, 88] width 540 height 26
type input "Private Training - Coach [PERSON_NAME]"
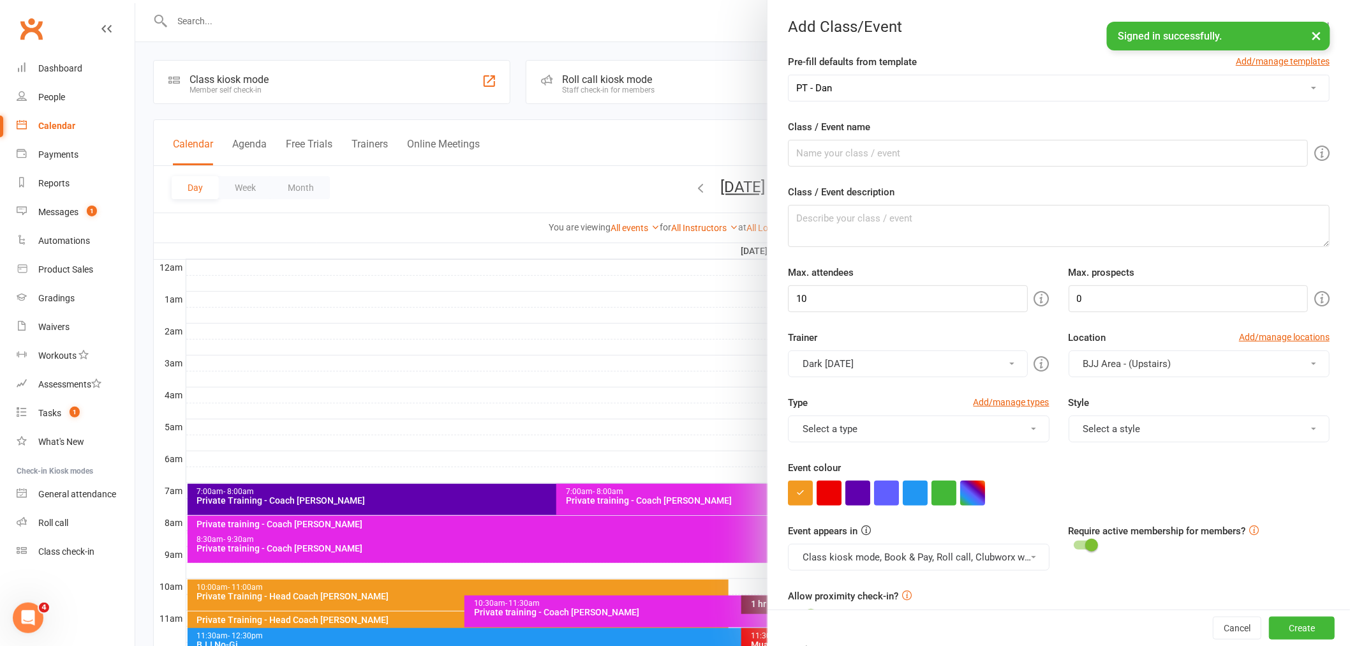
type textarea "Private Training - Coach [PERSON_NAME]"
type input "1"
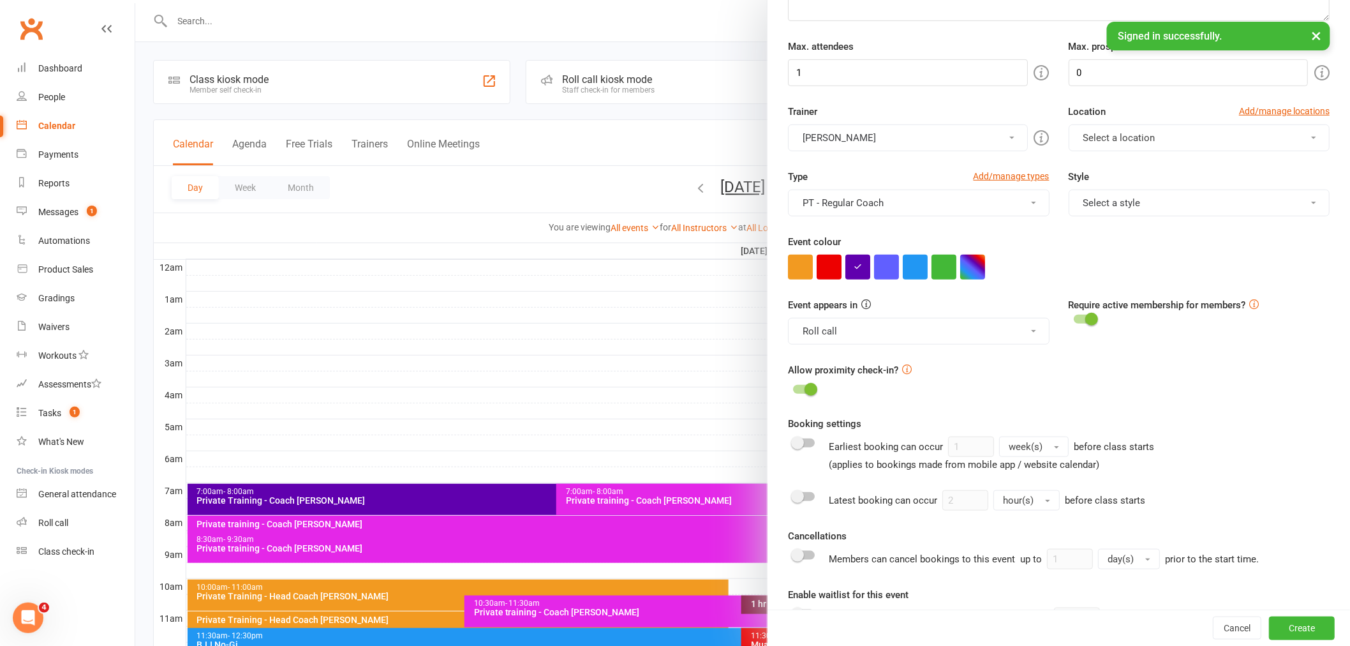
scroll to position [212, 0]
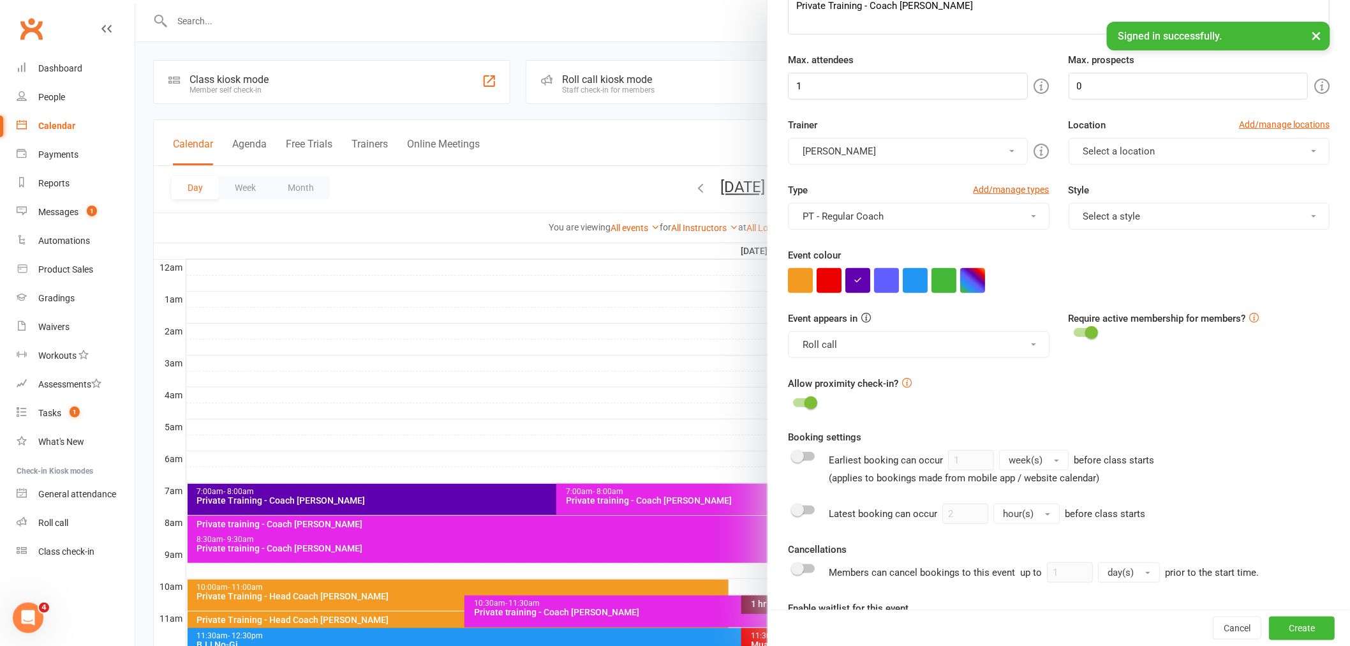
click at [850, 220] on button "PT - Regular Coach" at bounding box center [918, 216] width 261 height 27
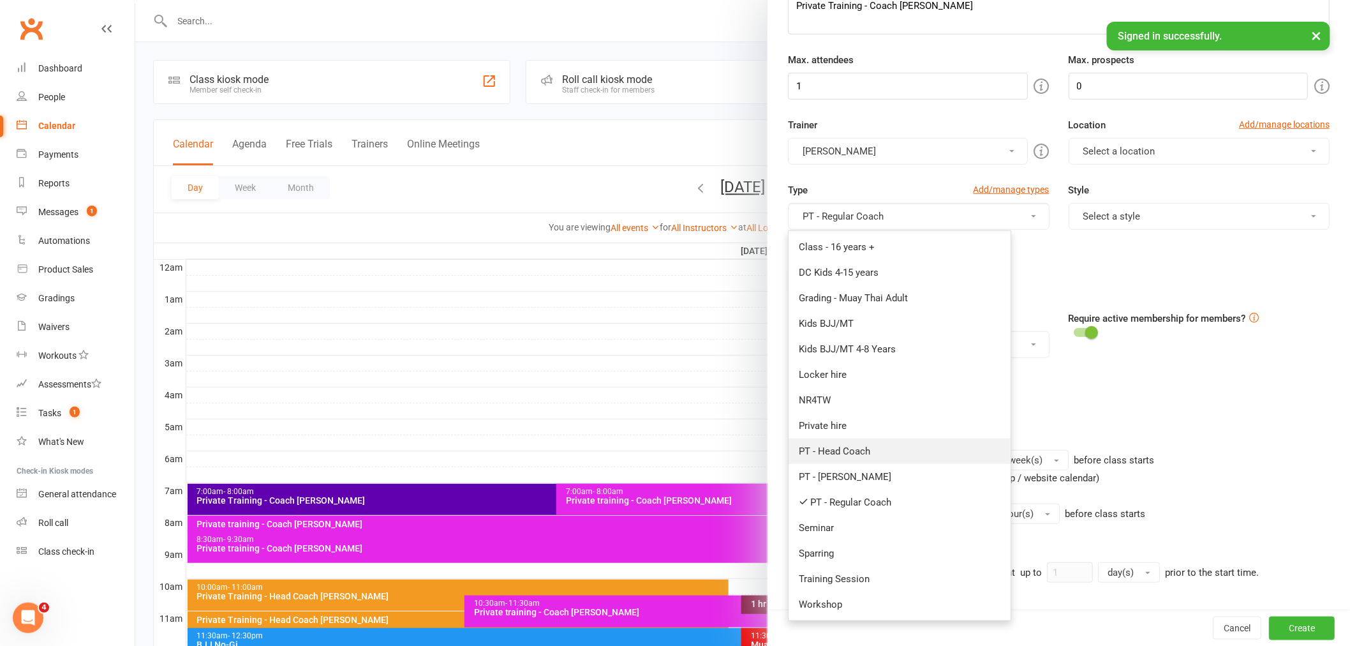
click at [857, 447] on link "PT - Head Coach" at bounding box center [900, 451] width 222 height 26
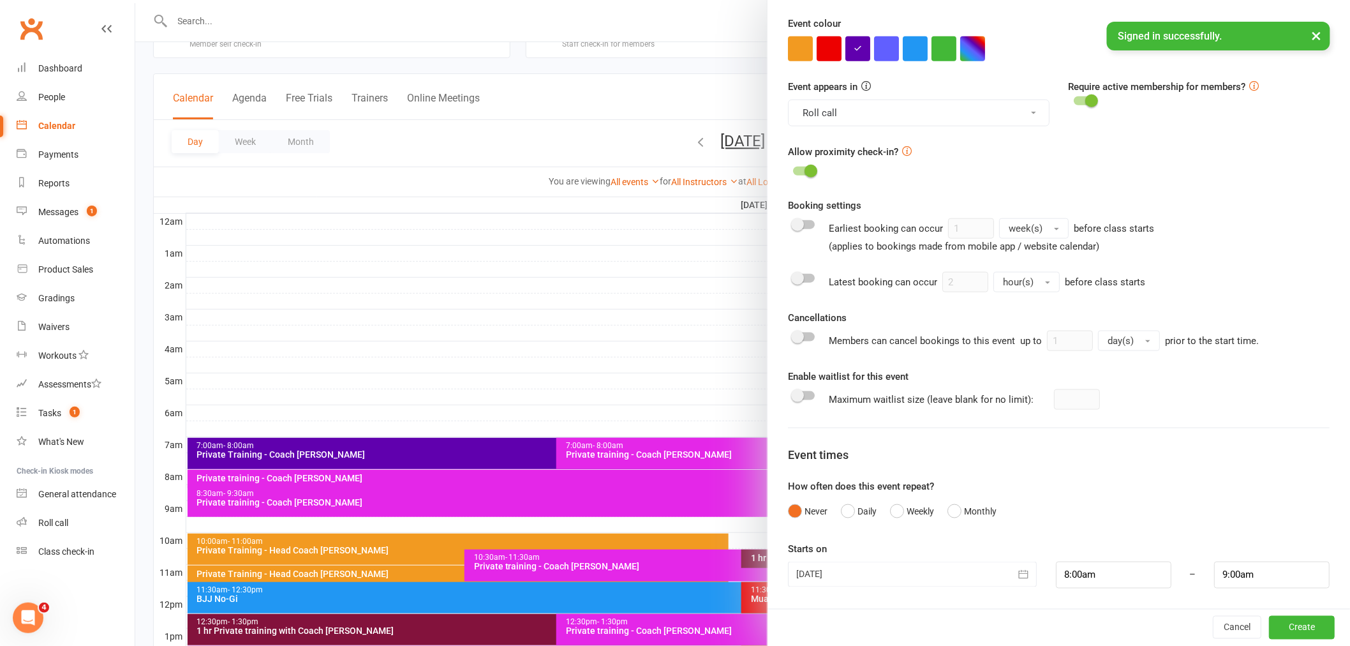
scroll to position [71, 0]
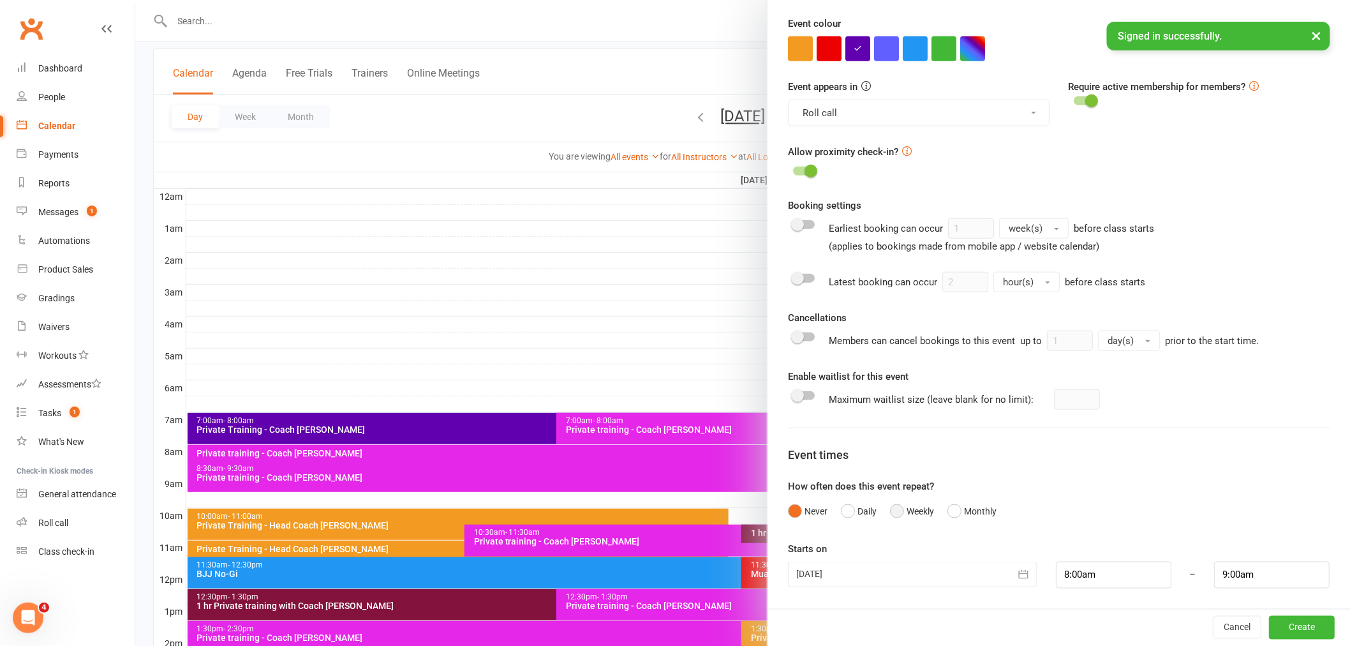
click at [893, 521] on button "Weekly" at bounding box center [912, 511] width 44 height 24
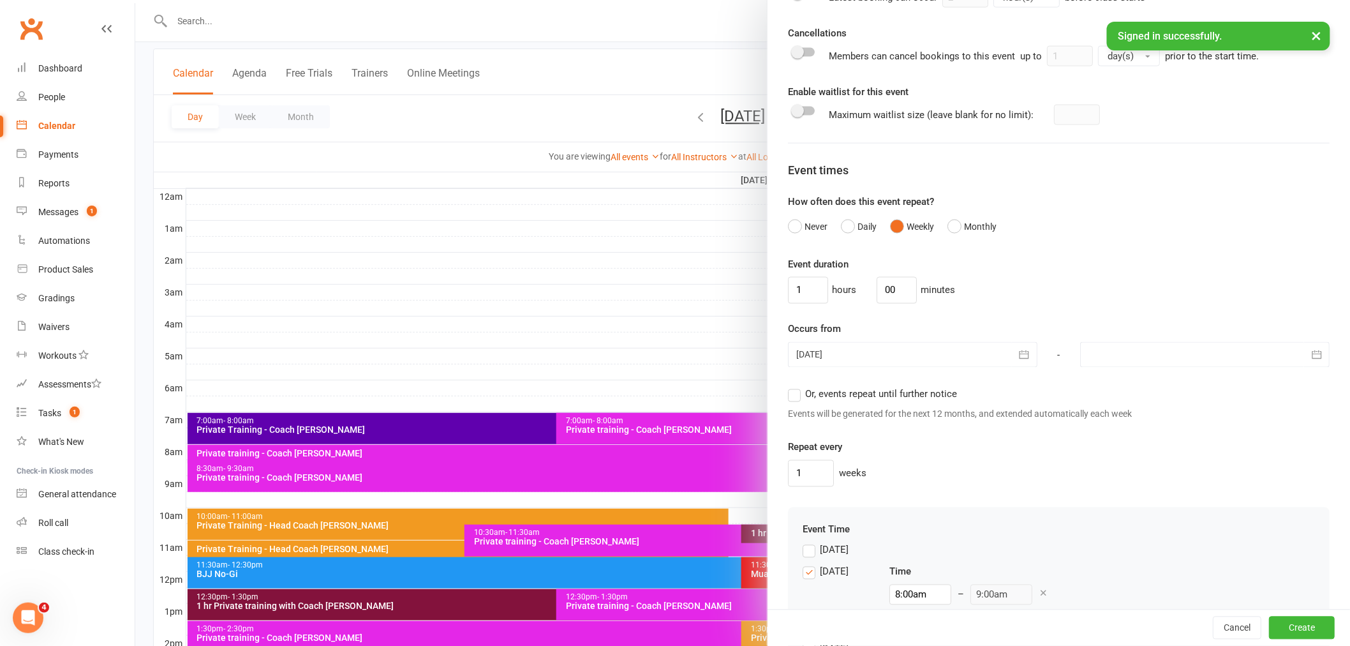
click at [845, 399] on span "Or, events repeat until further notice" at bounding box center [881, 393] width 152 height 13
click at [796, 387] on input "Or, events repeat until further notice" at bounding box center [792, 387] width 8 height 0
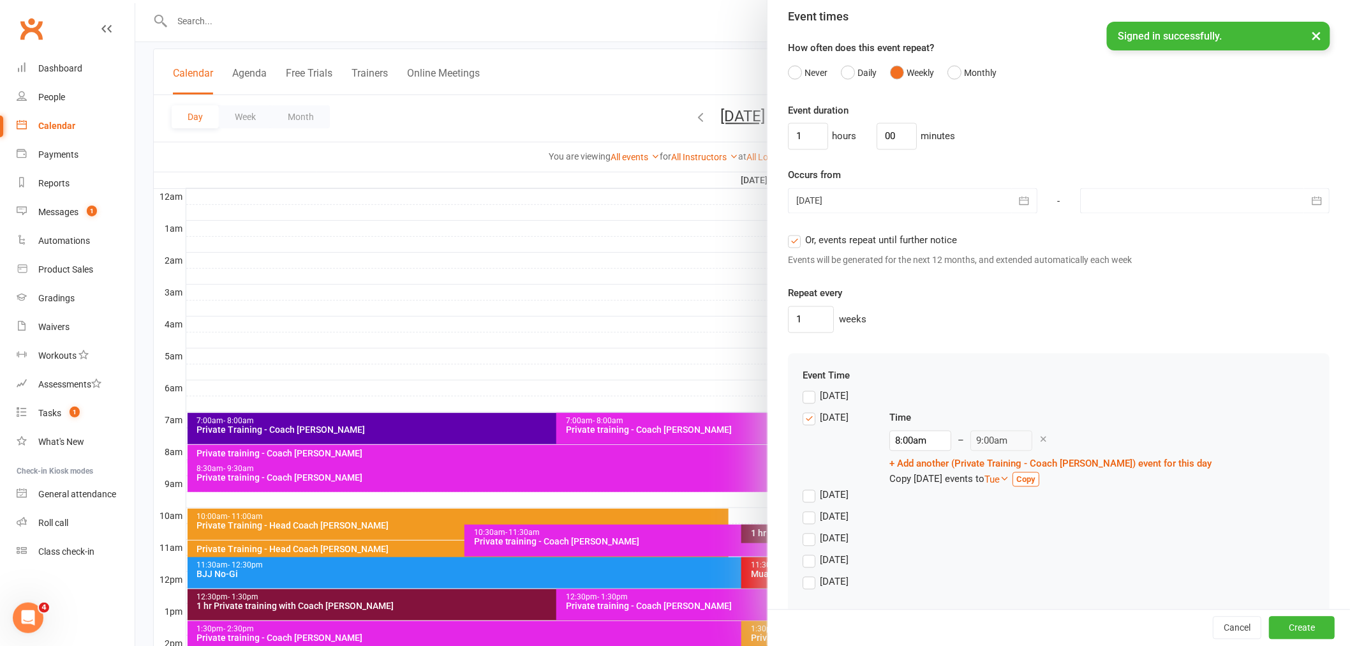
scroll to position [905, 0]
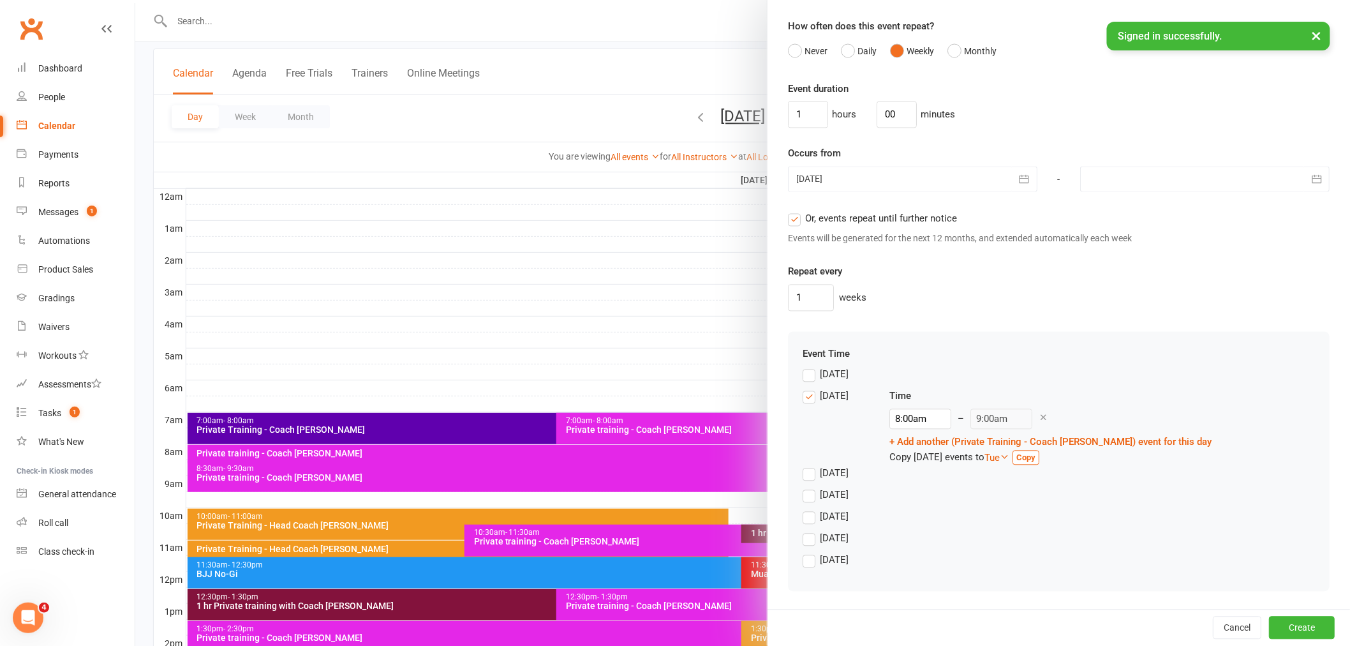
click at [827, 398] on div "[DATE]" at bounding box center [834, 395] width 29 height 13
click at [811, 389] on input "[DATE]" at bounding box center [807, 389] width 8 height 0
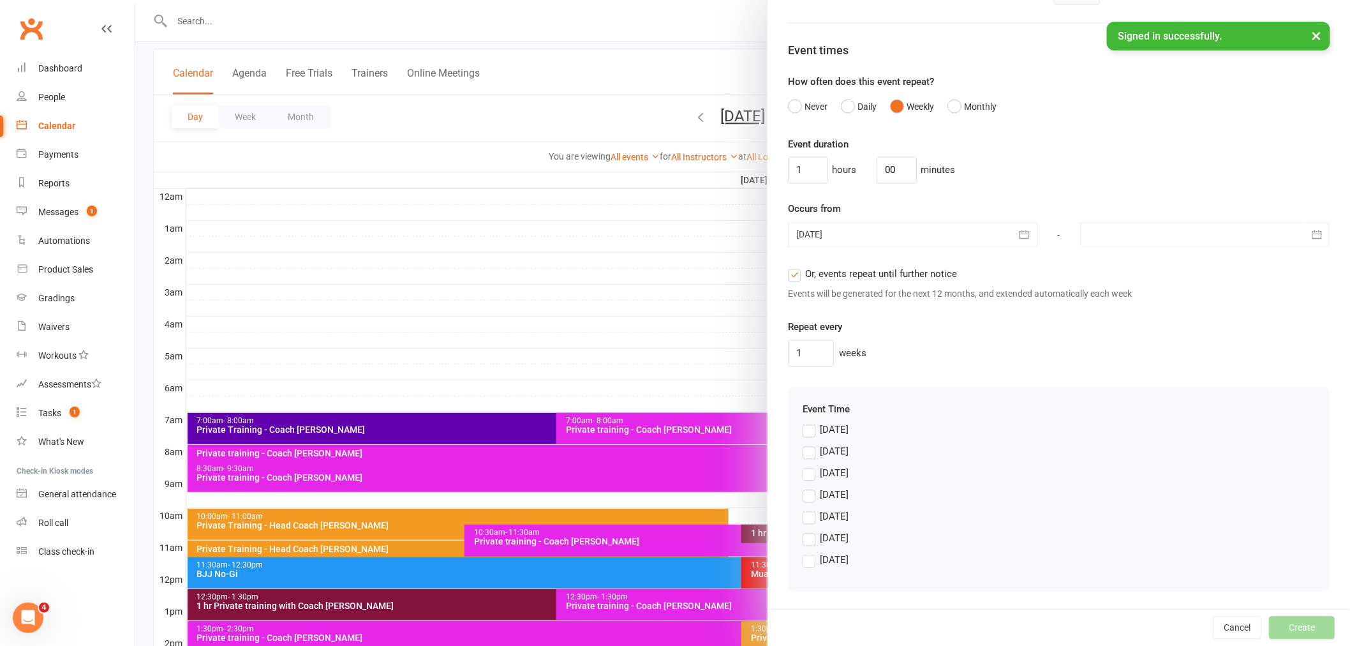
scroll to position [850, 0]
click at [828, 525] on div "[DATE]" at bounding box center [1059, 520] width 512 height 22
click at [827, 531] on div "[DATE]" at bounding box center [834, 537] width 29 height 13
click at [811, 531] on input "[DATE]" at bounding box center [807, 531] width 8 height 0
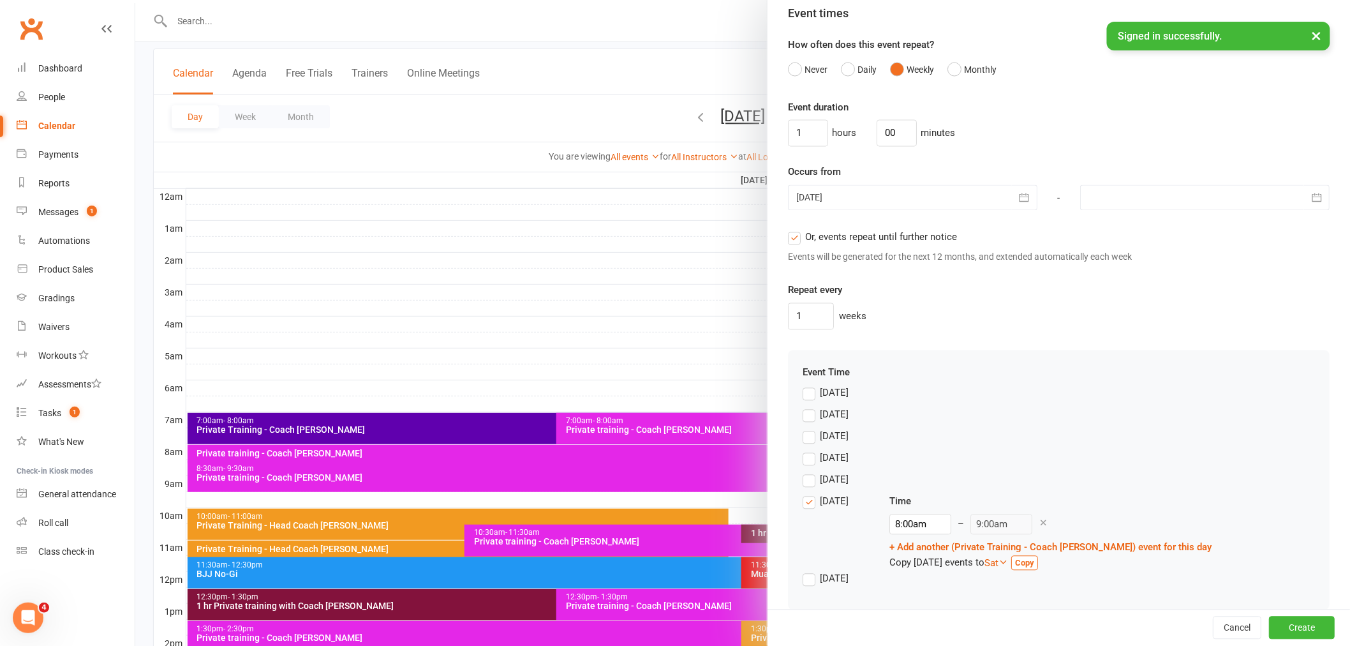
scroll to position [905, 0]
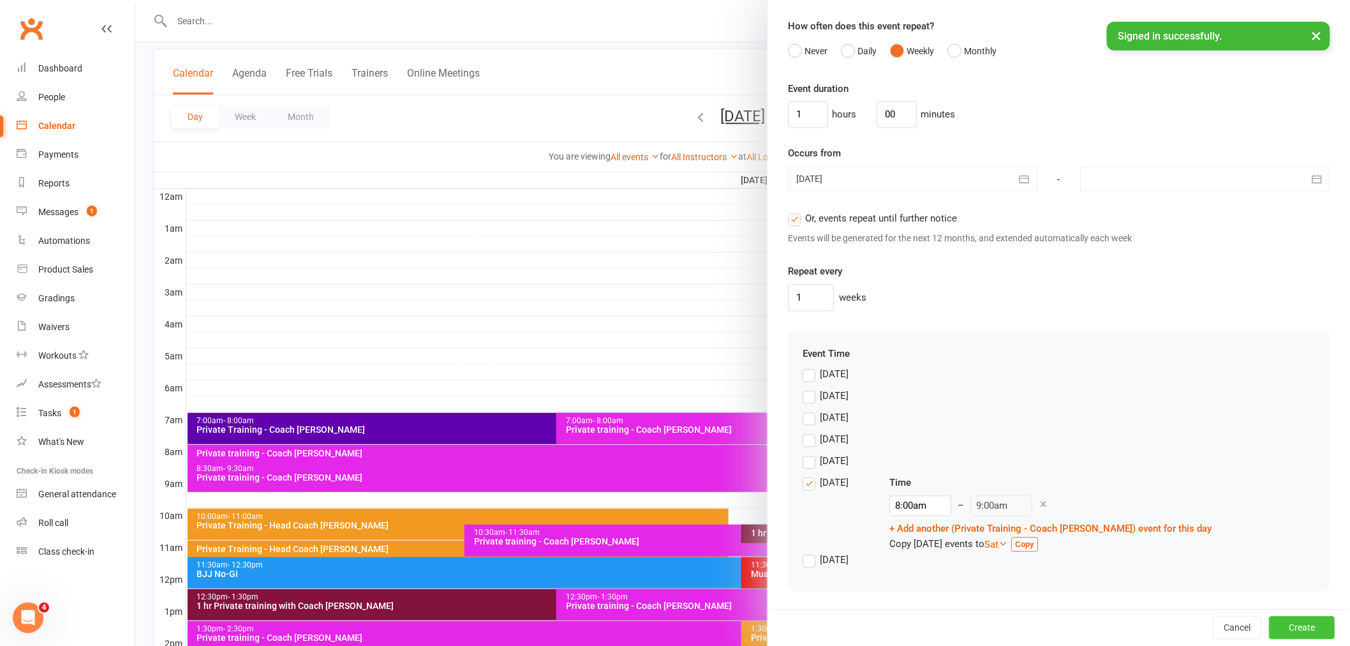
click at [1298, 635] on button "Create" at bounding box center [1302, 627] width 66 height 23
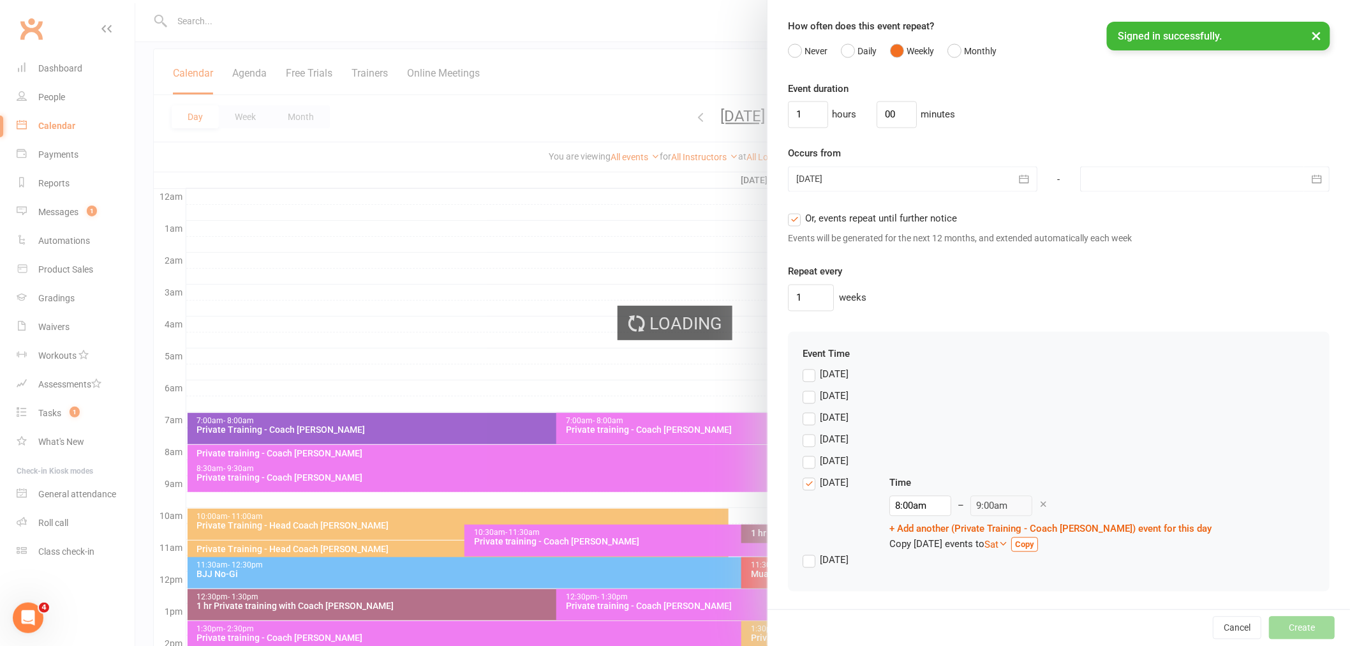
type input "1"
type input "2"
type input "1"
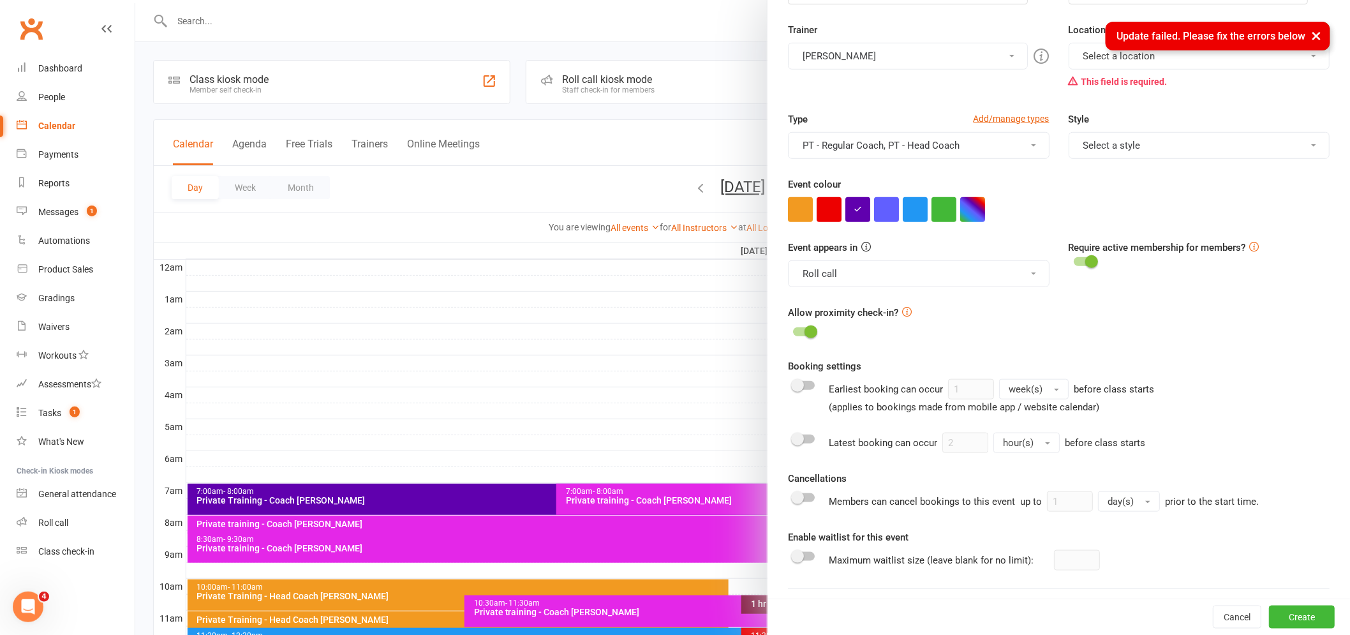
scroll to position [150, 0]
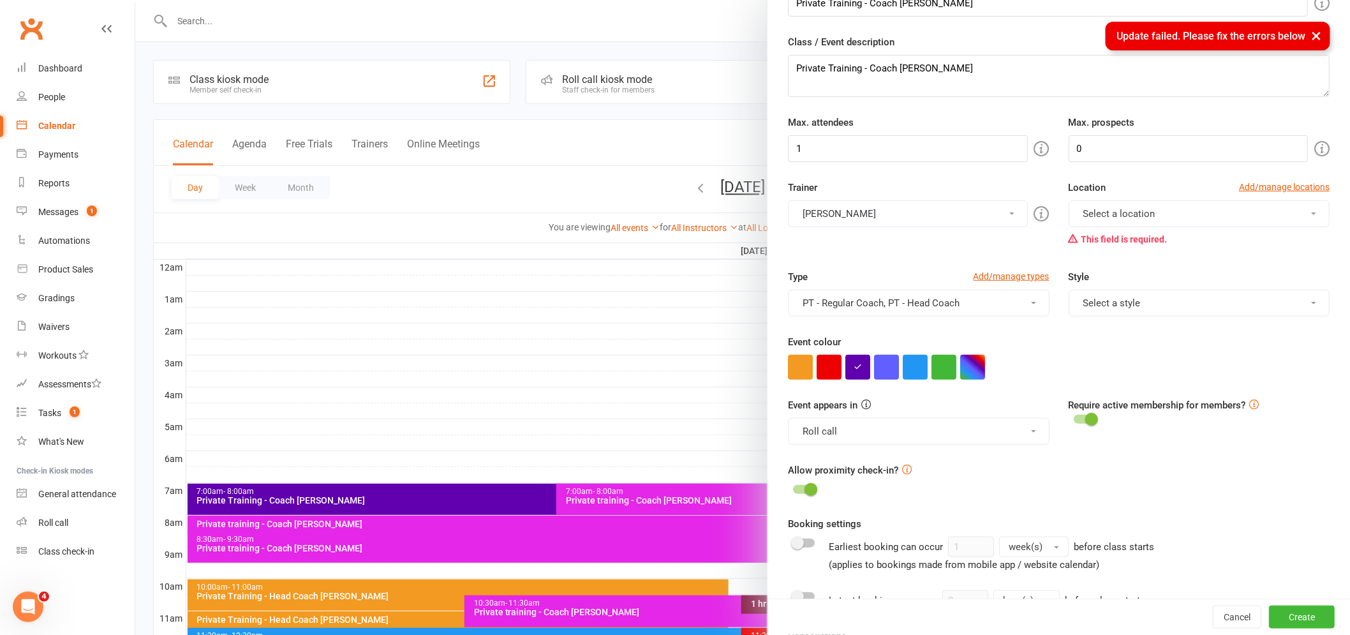
click at [1124, 208] on span "Select a location" at bounding box center [1119, 213] width 72 height 11
click at [1127, 246] on span "BJJ Area - (Upstairs)" at bounding box center [1123, 244] width 88 height 11
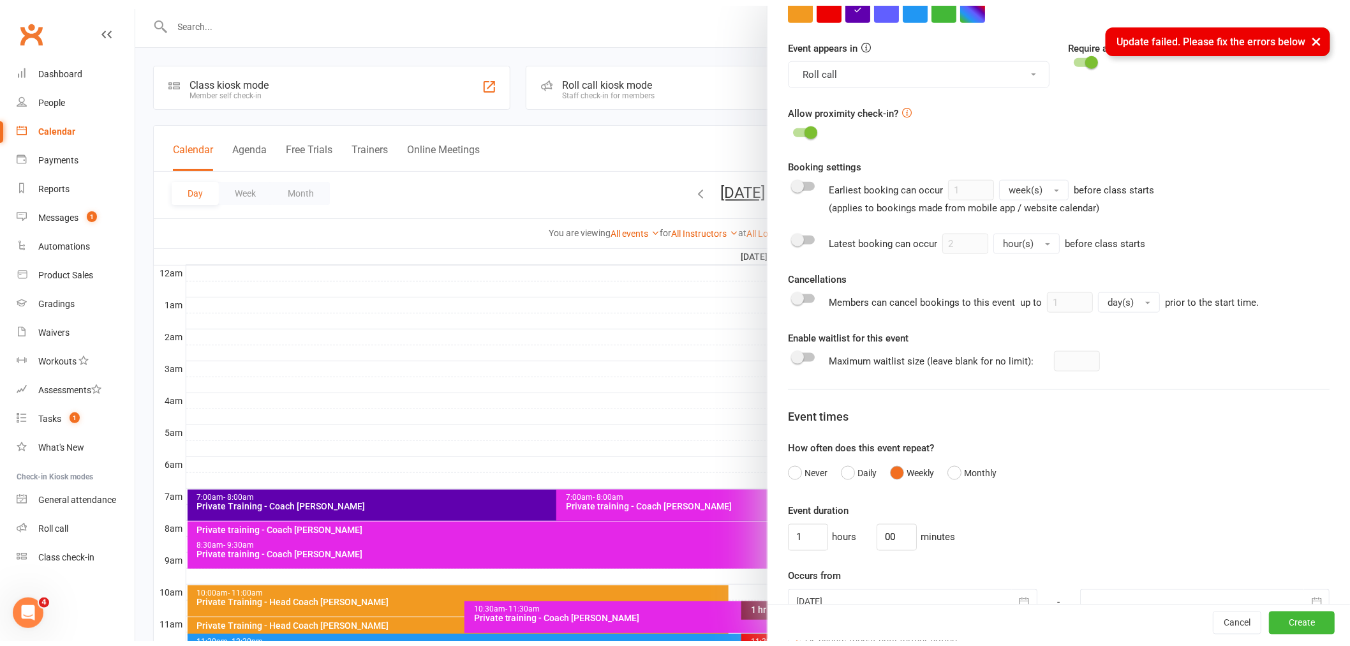
scroll to position [717, 0]
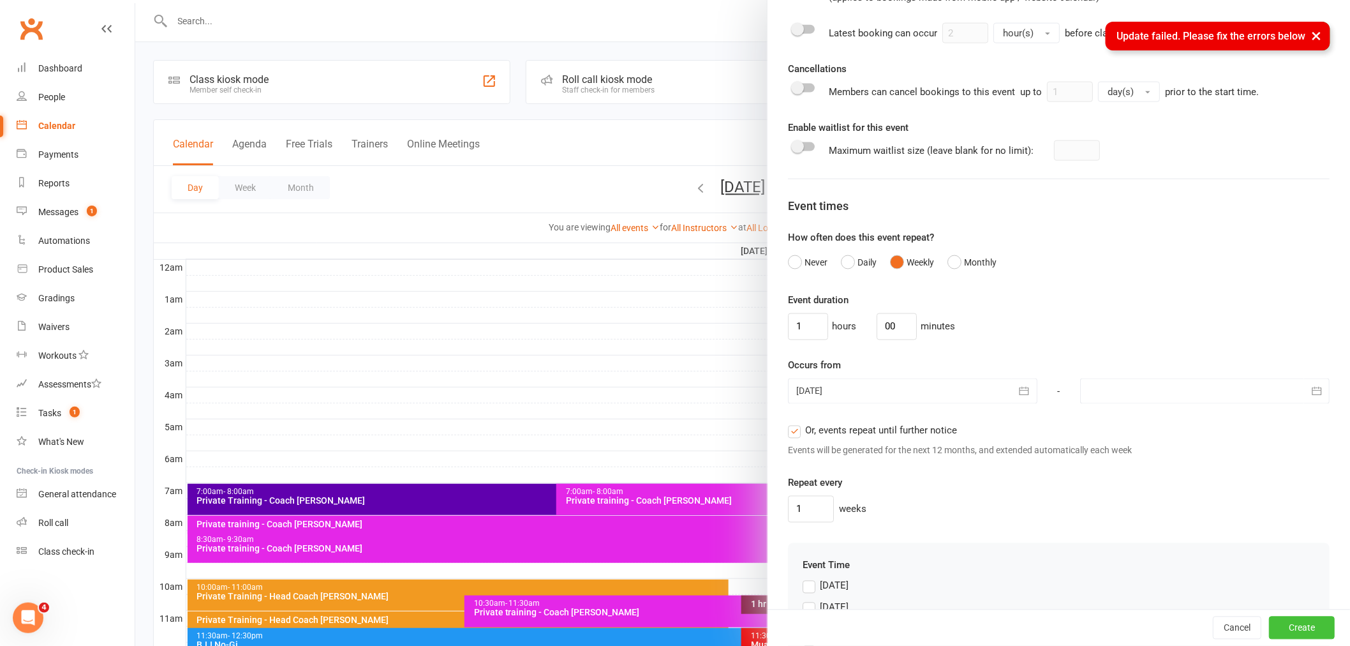
click at [1280, 611] on div "Cancel Create" at bounding box center [1058, 627] width 582 height 36
click at [1299, 621] on button "Create" at bounding box center [1302, 627] width 66 height 23
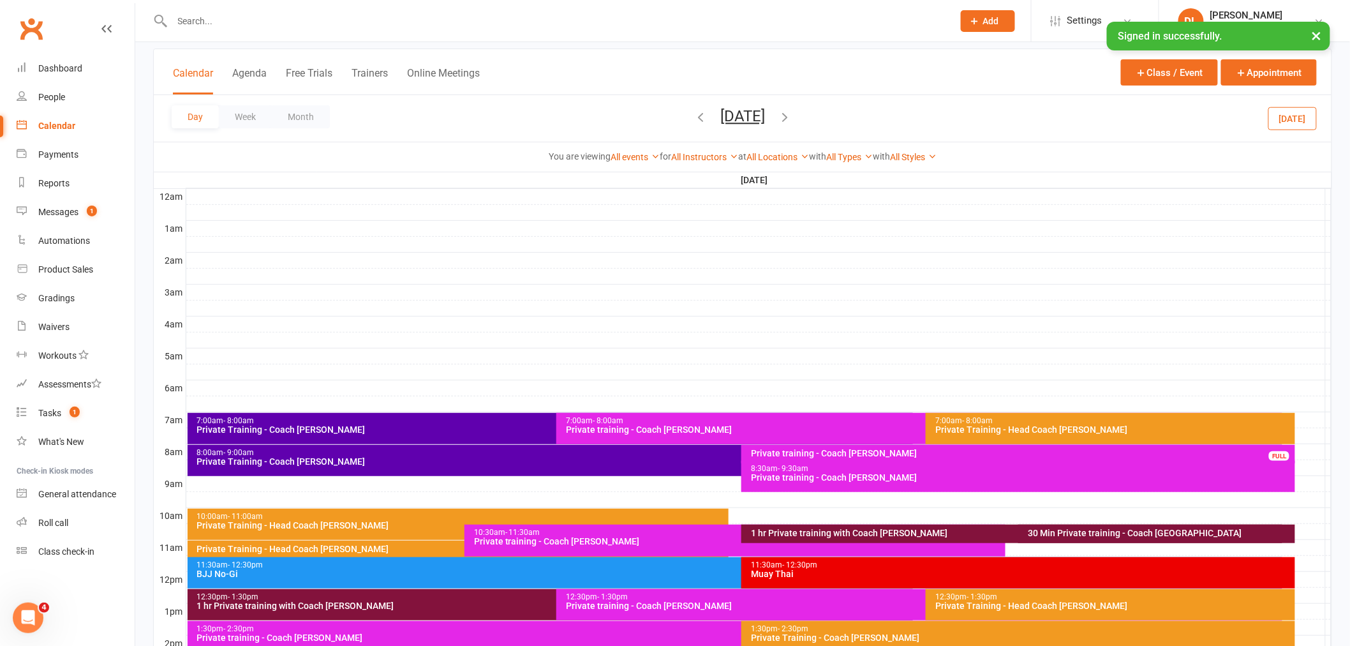
scroll to position [283, 0]
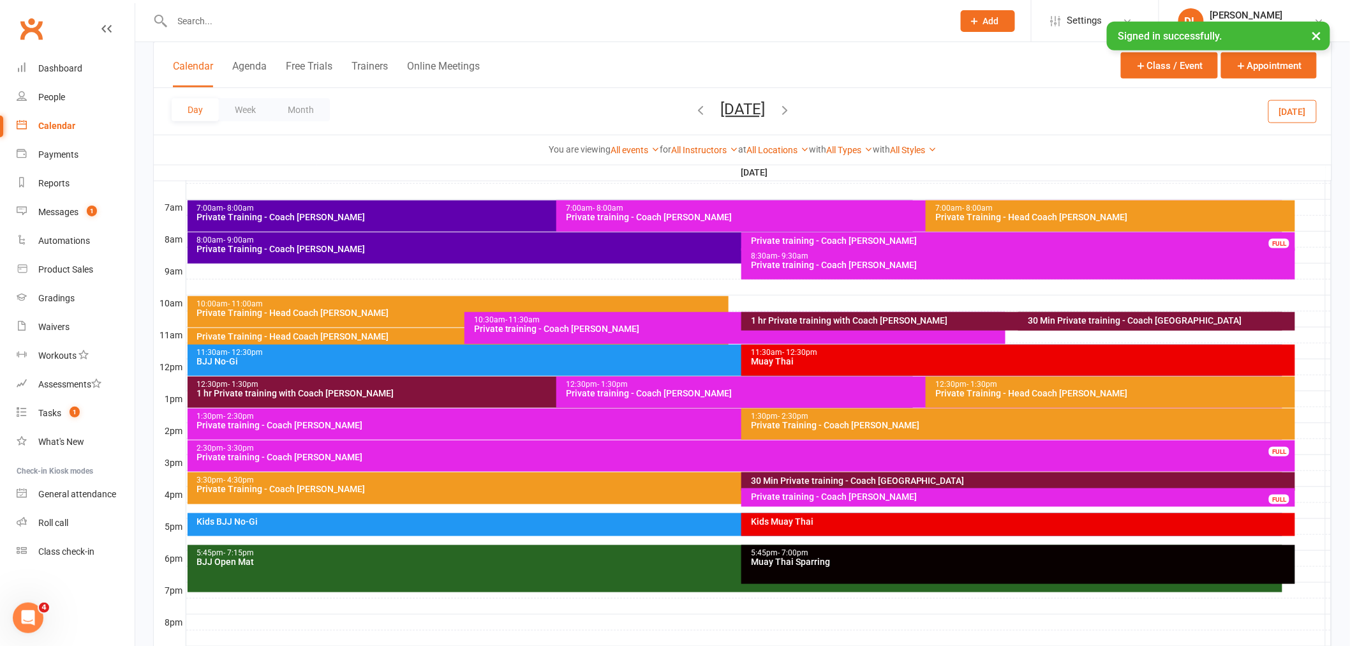
click at [1306, 419] on div at bounding box center [758, 414] width 1145 height 15
click at [1306, 419] on button "Add Event" at bounding box center [1297, 421] width 43 height 15
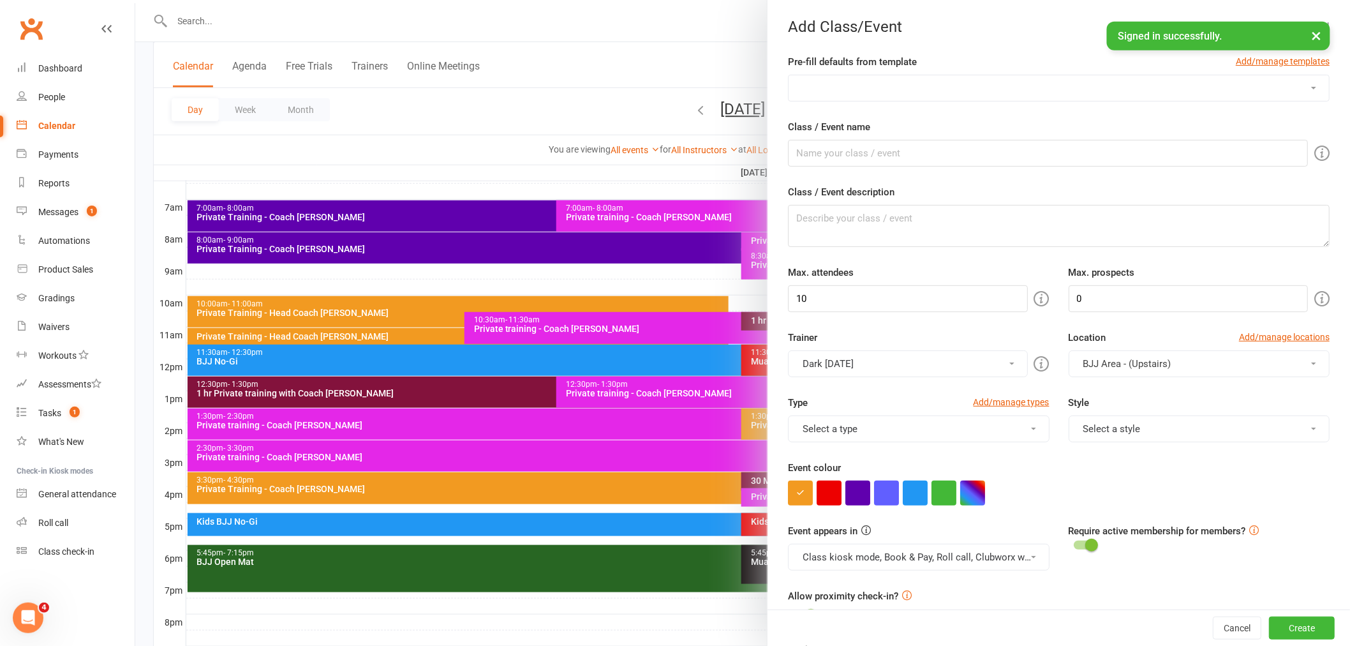
click at [858, 94] on select "DC Kids [DEMOGRAPHIC_DATA] Term 1 Mon DC Kids [DEMOGRAPHIC_DATA] Term 1 Wed DC …" at bounding box center [1059, 88] width 540 height 26
select select "487"
click at [789, 75] on select "DC Kids [DEMOGRAPHIC_DATA] Term 1 Mon DC Kids [DEMOGRAPHIC_DATA] Term 1 Wed DC …" at bounding box center [1059, 88] width 540 height 26
type input "Private Training - Coach [PERSON_NAME]"
type textarea "Private Training - Coach [PERSON_NAME]"
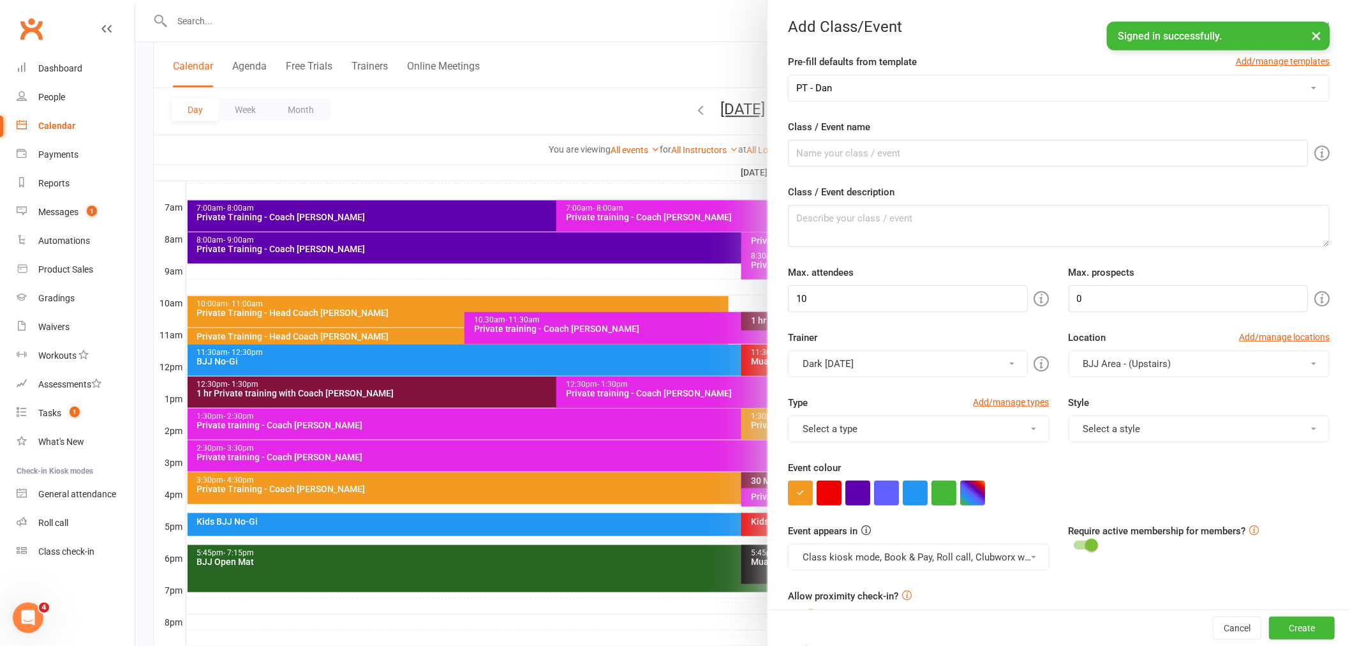
type input "1"
click at [955, 424] on button "PT - Regular Coach" at bounding box center [918, 428] width 261 height 27
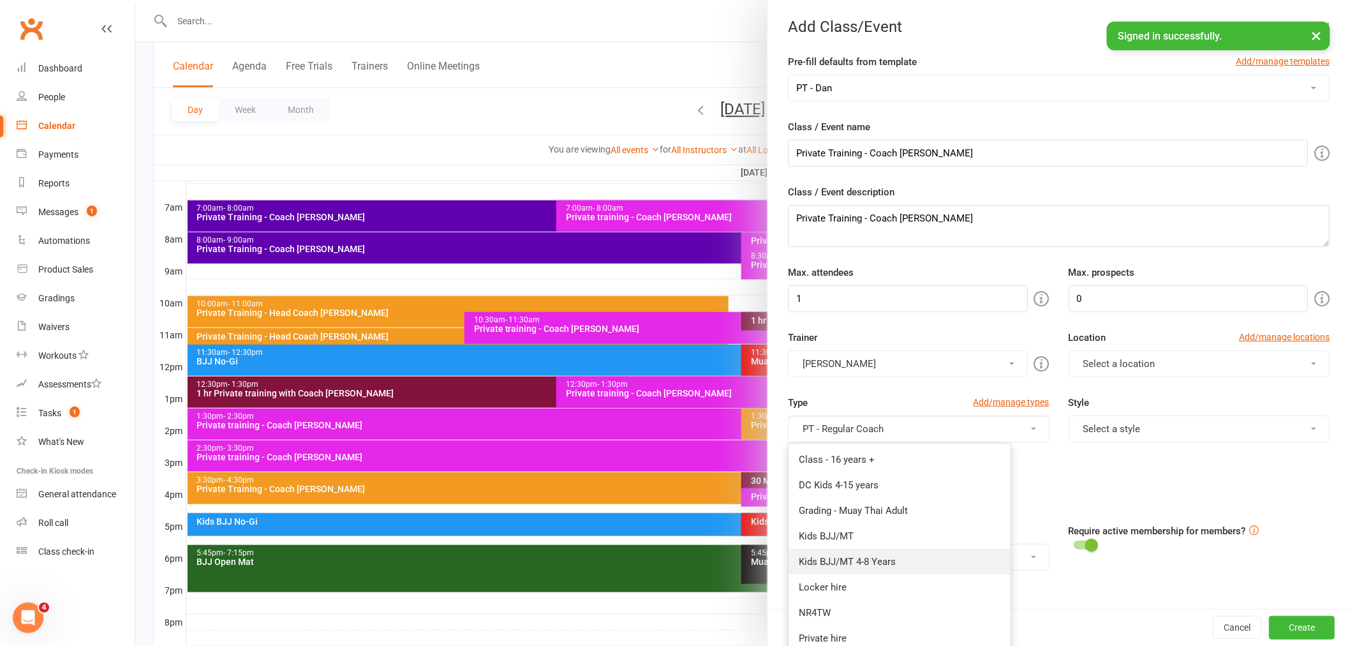
scroll to position [71, 0]
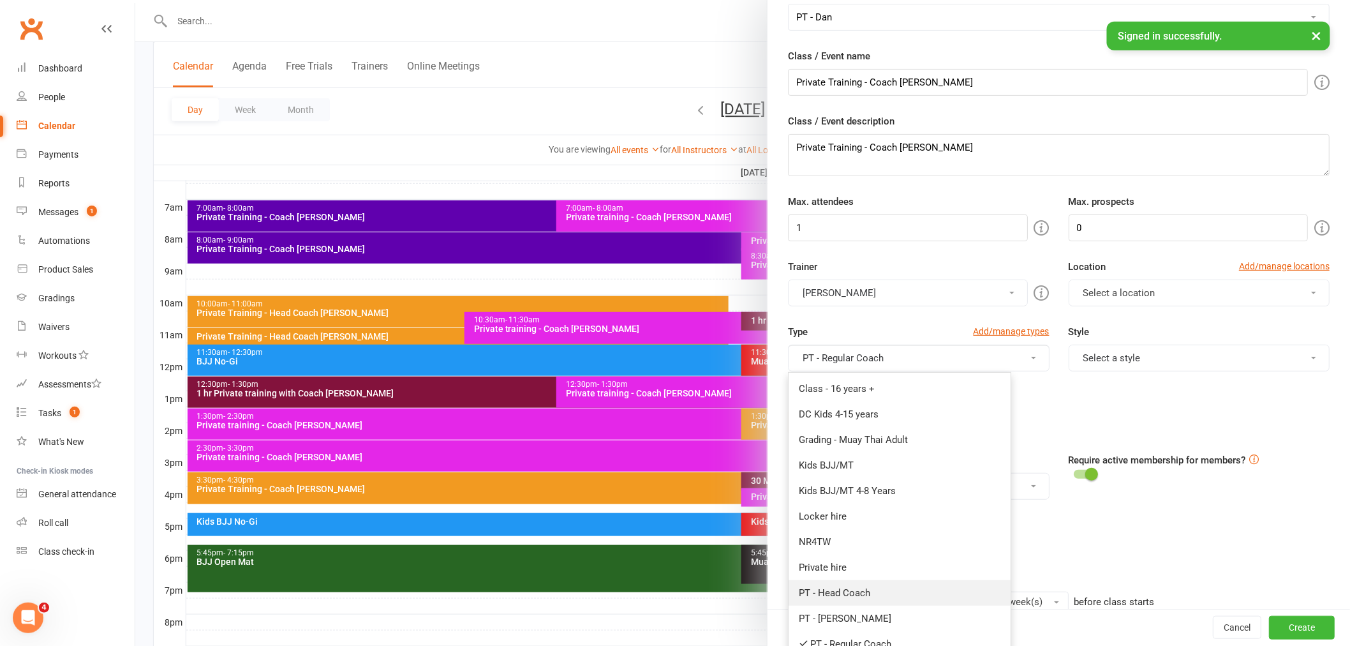
click at [851, 586] on link "PT - Head Coach" at bounding box center [900, 593] width 222 height 26
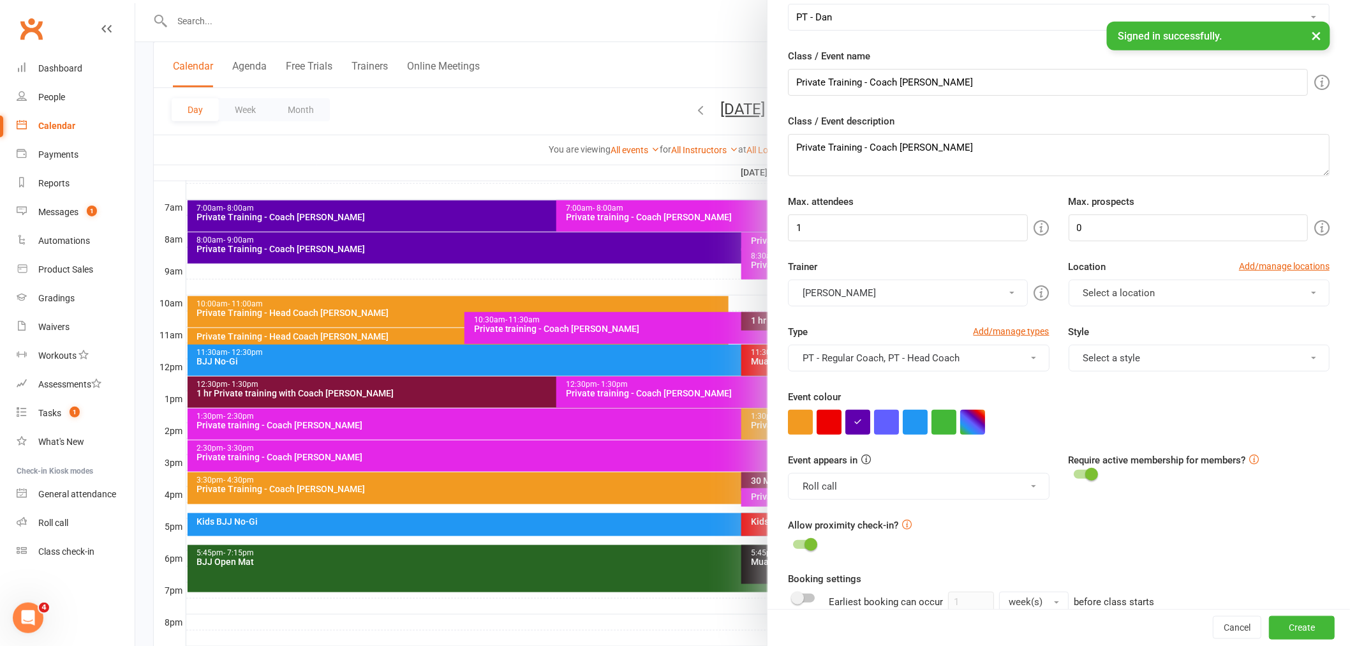
click at [1157, 292] on button "Select a location" at bounding box center [1199, 292] width 261 height 27
click at [1133, 323] on span "BJJ Area - (Upstairs)" at bounding box center [1123, 323] width 88 height 11
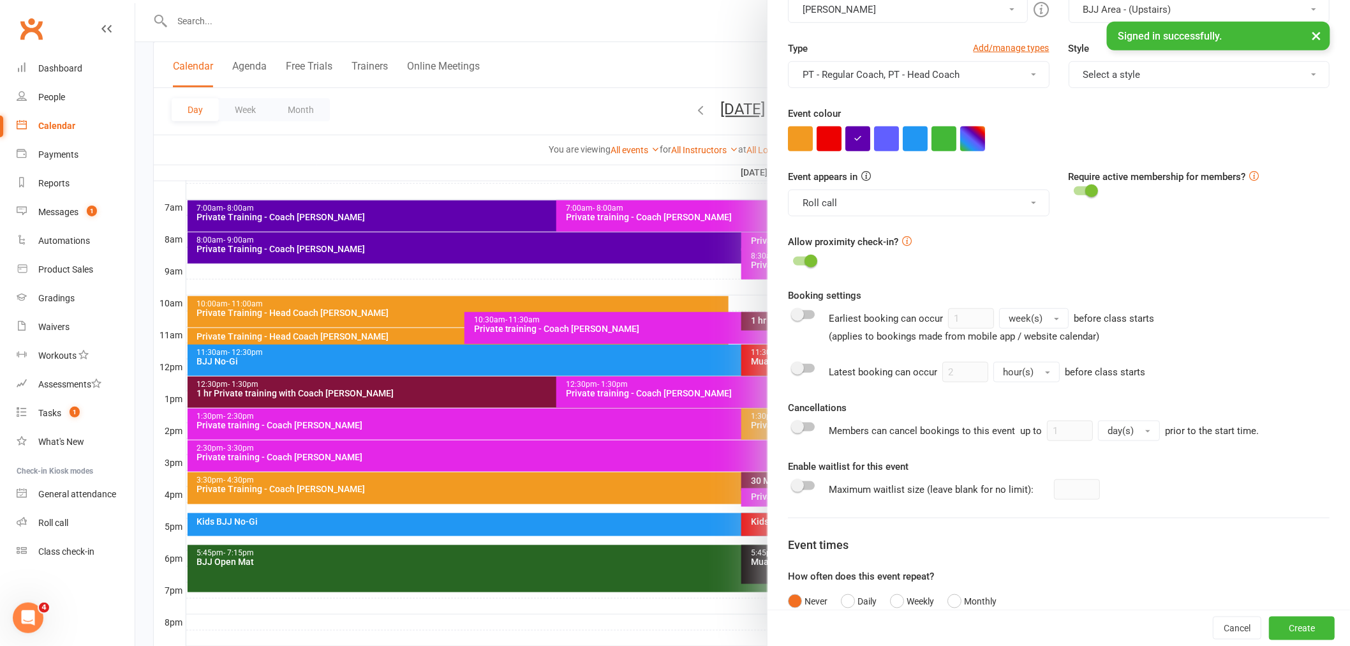
scroll to position [445, 0]
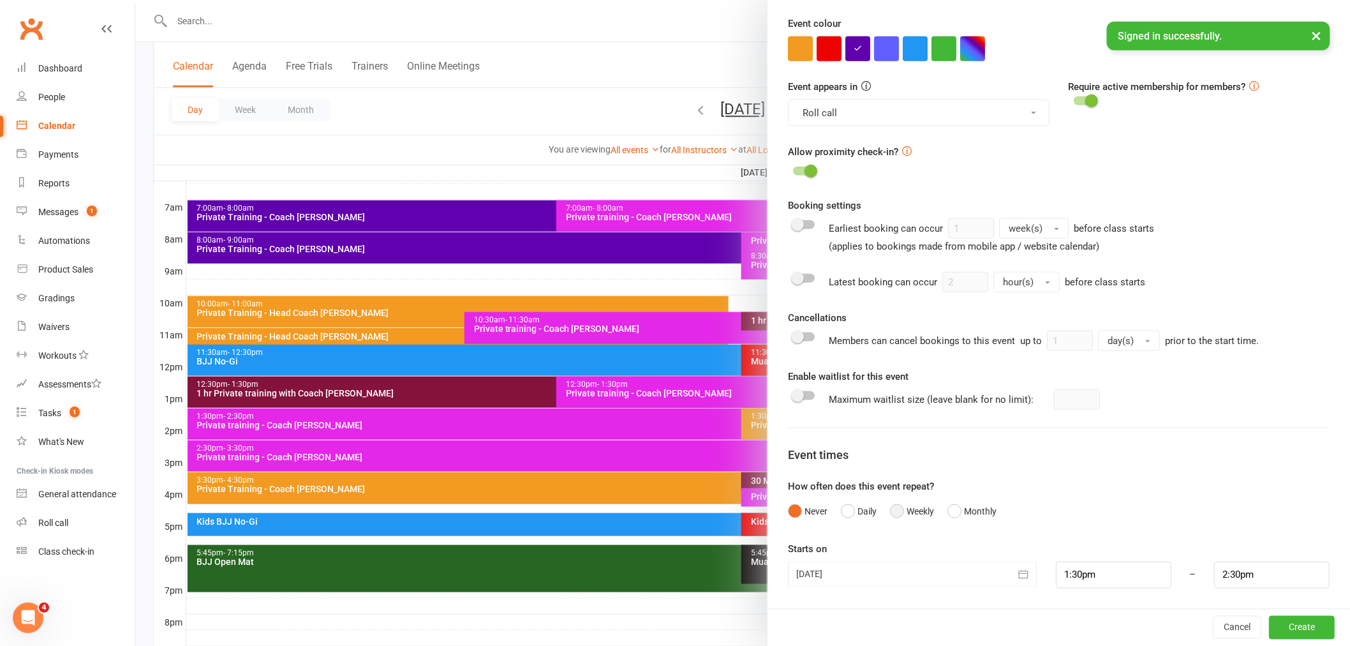
click at [912, 517] on button "Weekly" at bounding box center [912, 511] width 44 height 24
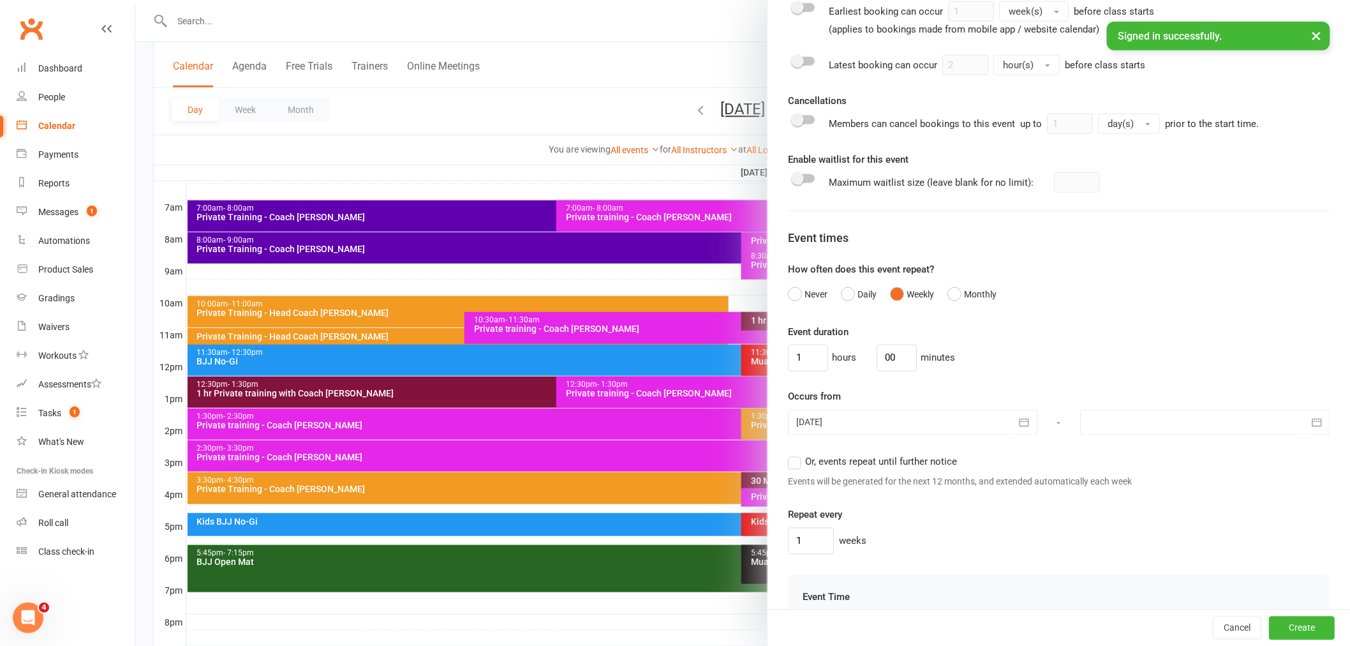
scroll to position [870, 0]
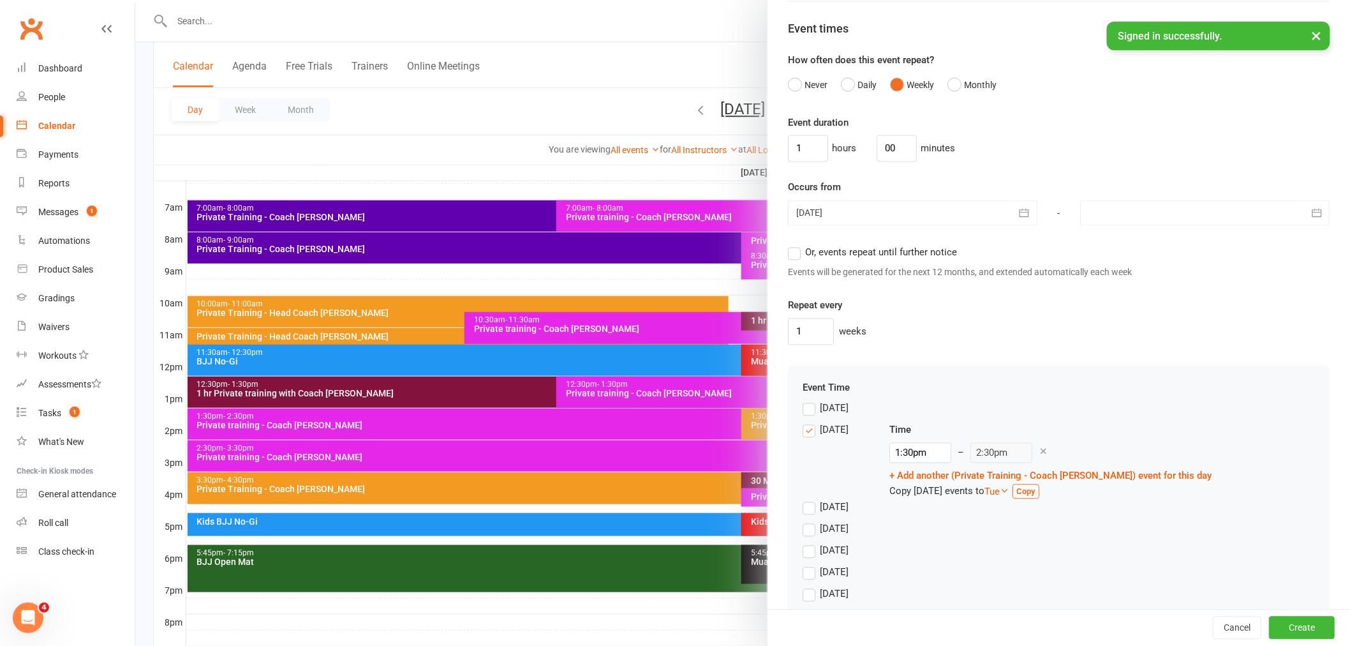
click at [804, 441] on div "[DATE]" at bounding box center [836, 457] width 66 height 71
click at [805, 437] on label "[DATE]" at bounding box center [826, 429] width 46 height 15
click at [805, 422] on input "[DATE]" at bounding box center [807, 422] width 8 height 0
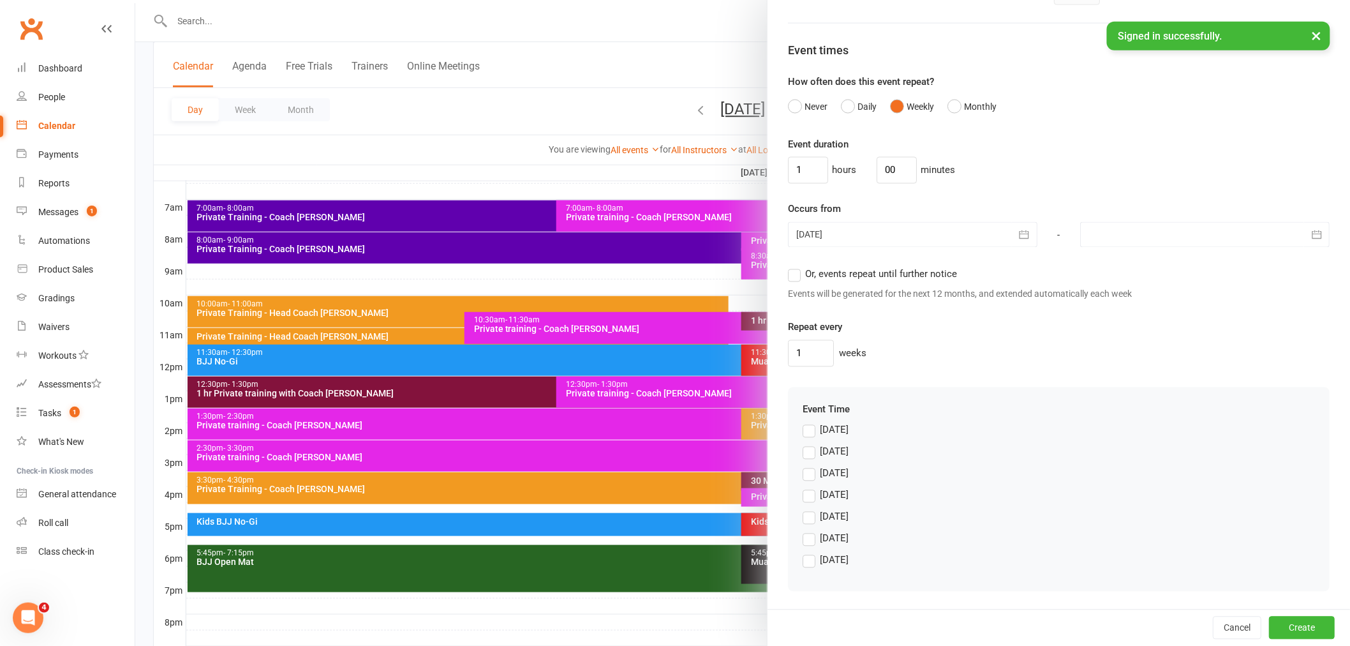
scroll to position [850, 0]
click at [793, 278] on label "Or, events repeat until further notice" at bounding box center [872, 274] width 169 height 15
click at [793, 267] on input "Or, events repeat until further notice" at bounding box center [792, 267] width 8 height 0
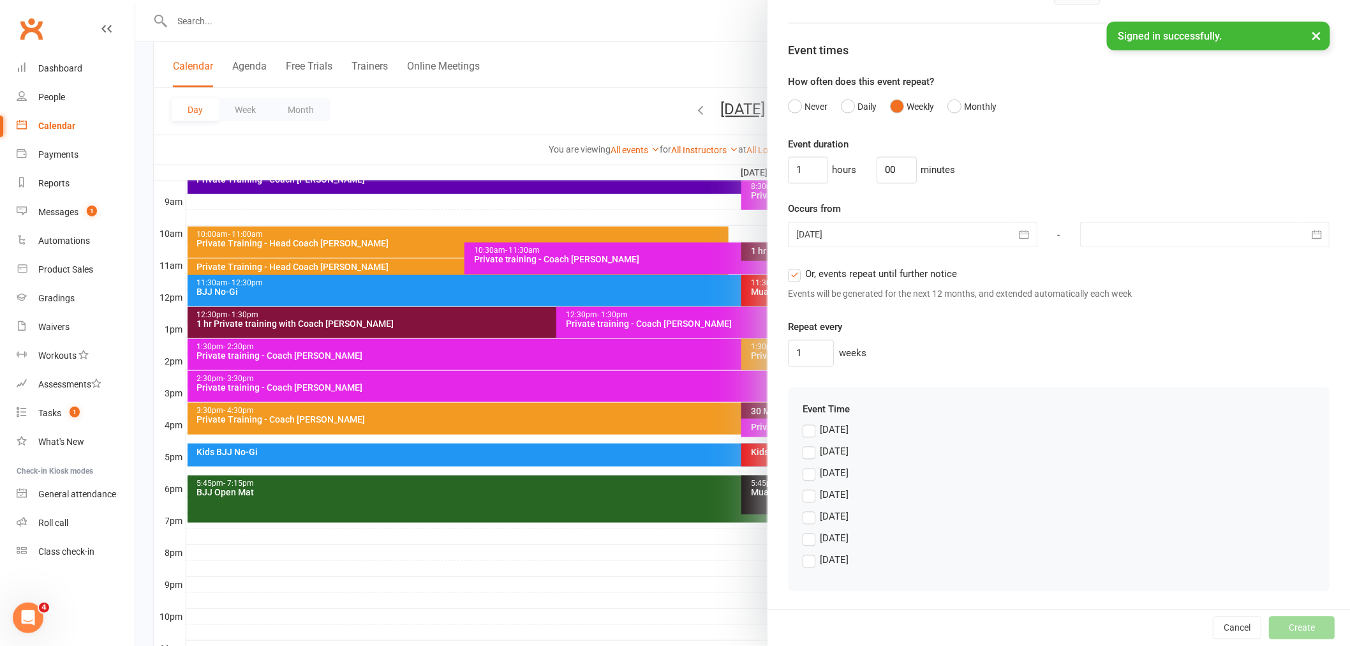
scroll to position [419, 0]
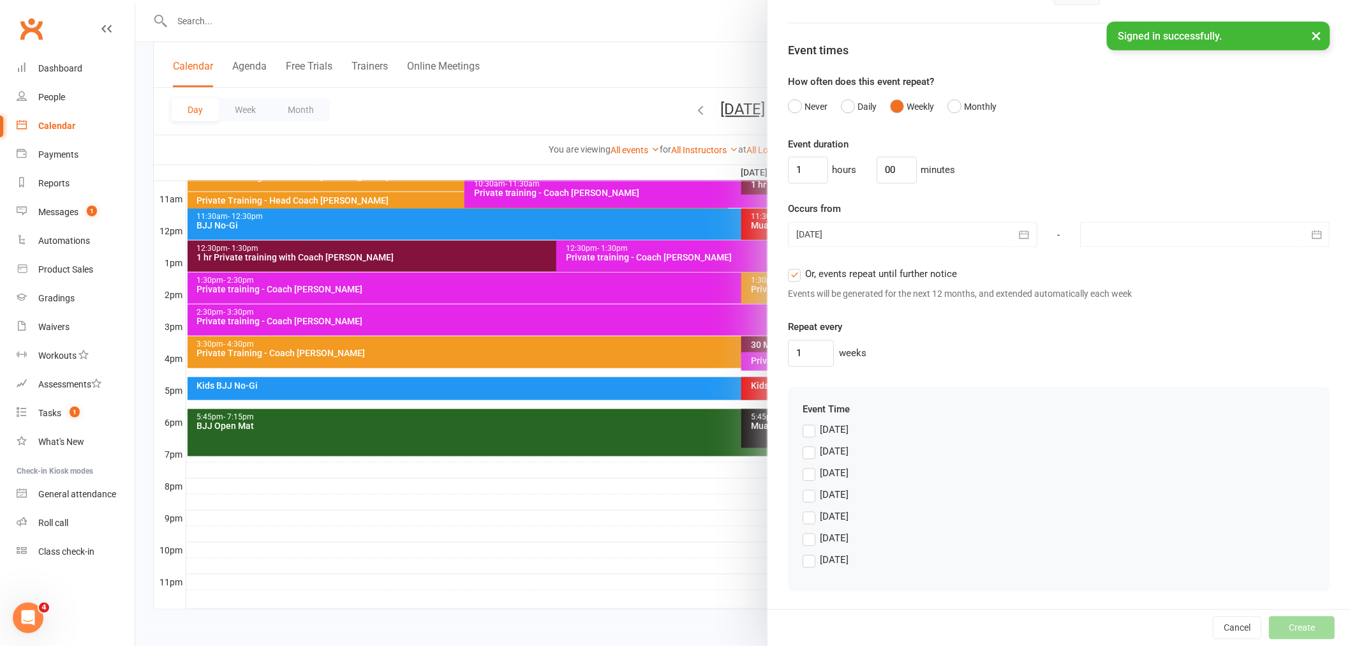
click at [811, 537] on label "[DATE]" at bounding box center [826, 538] width 46 height 15
click at [811, 531] on input "[DATE]" at bounding box center [807, 531] width 8 height 0
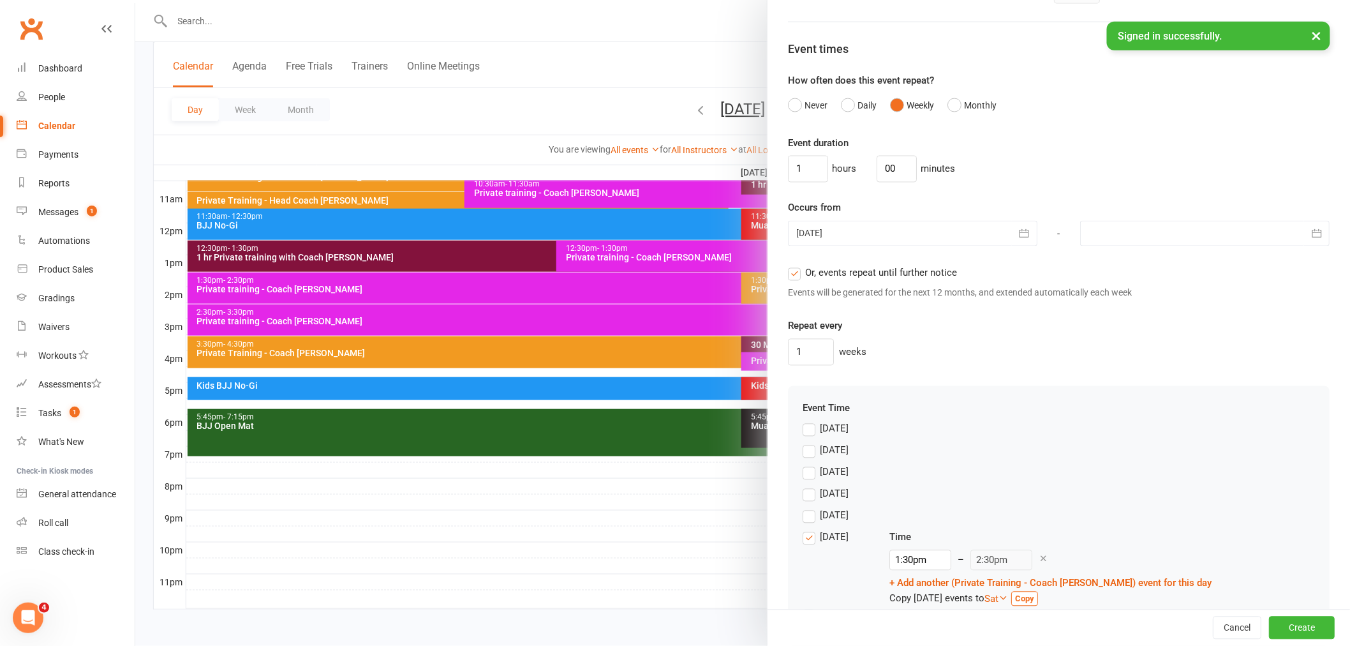
scroll to position [905, 0]
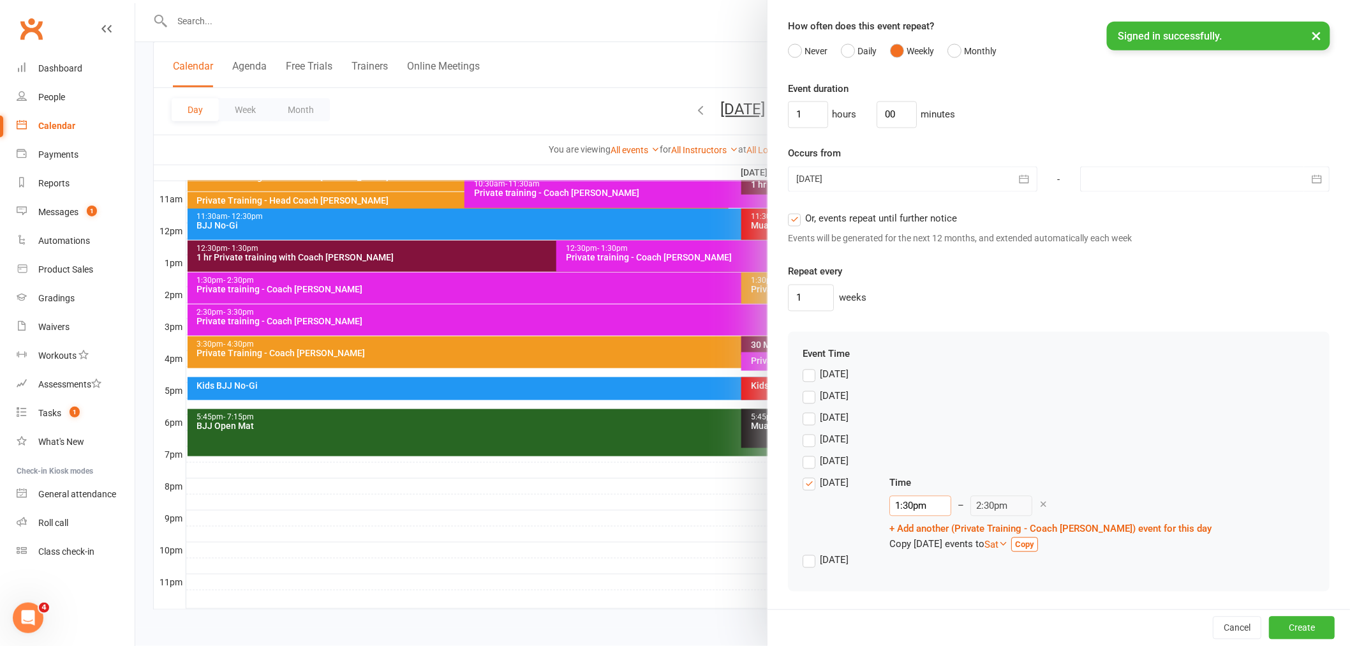
click at [911, 512] on input "1:30pm" at bounding box center [920, 506] width 62 height 20
type input "2:30pm"
type input "3:30pm"
click at [907, 551] on li "2:30pm" at bounding box center [920, 553] width 61 height 19
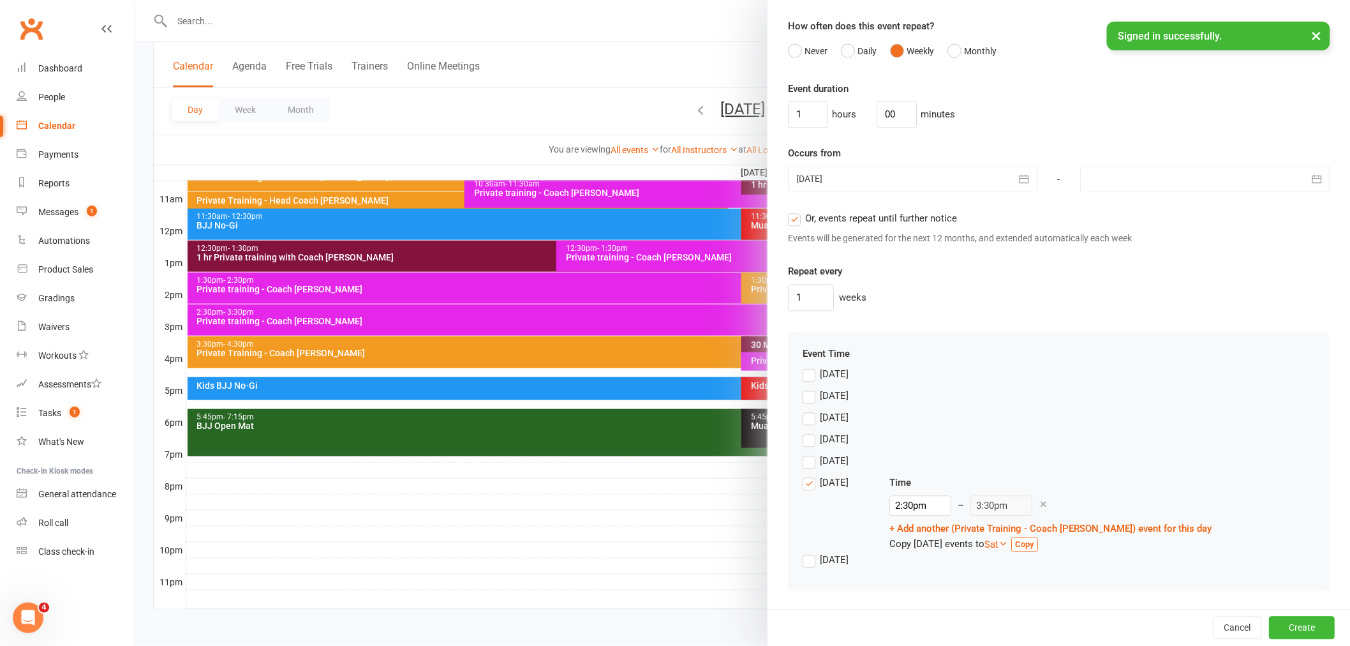
click at [1074, 463] on div "[DATE]" at bounding box center [1059, 465] width 512 height 22
click at [1272, 633] on button "Create" at bounding box center [1302, 627] width 66 height 23
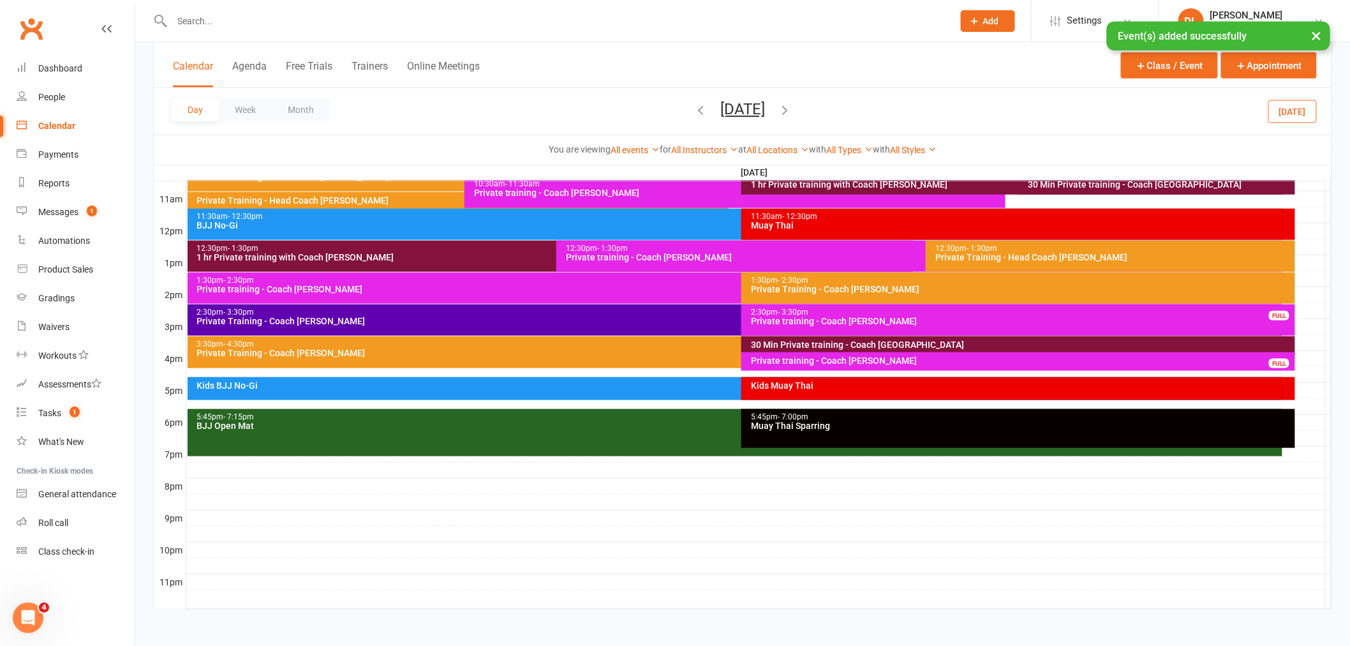
click at [307, 322] on div "Private Training - Coach [PERSON_NAME]" at bounding box center [738, 320] width 1084 height 9
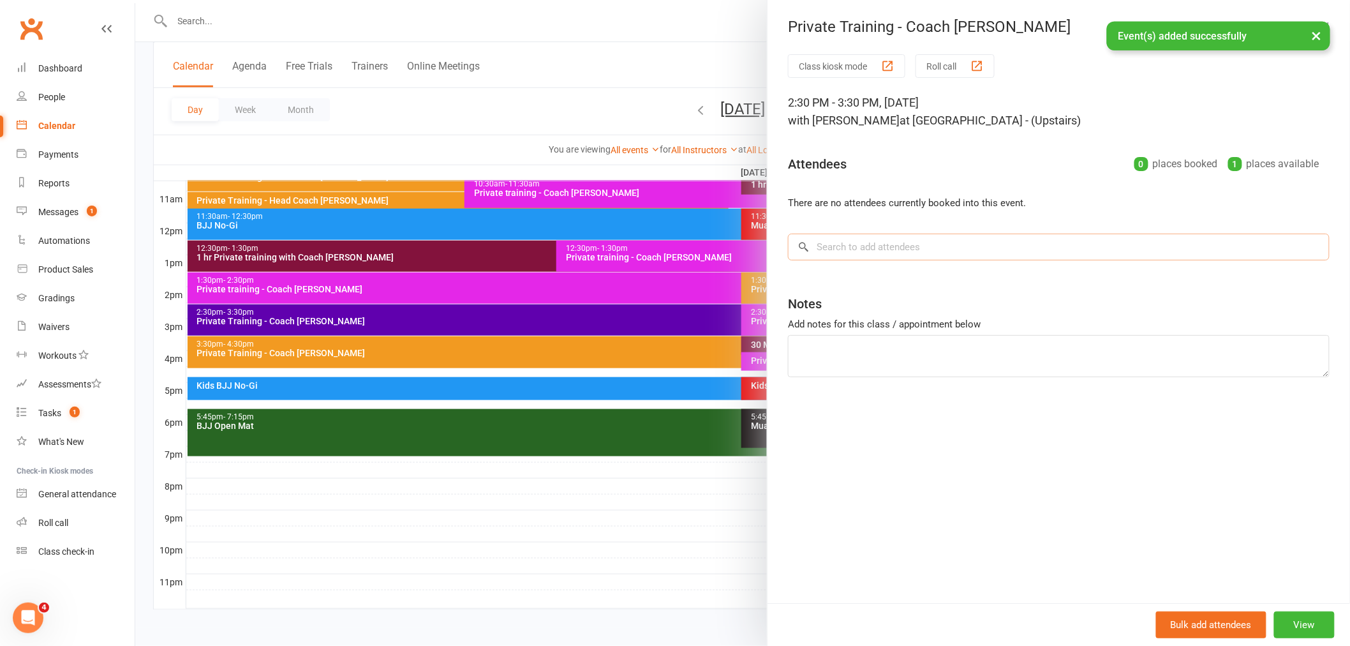
click at [1035, 244] on input "search" at bounding box center [1059, 246] width 542 height 27
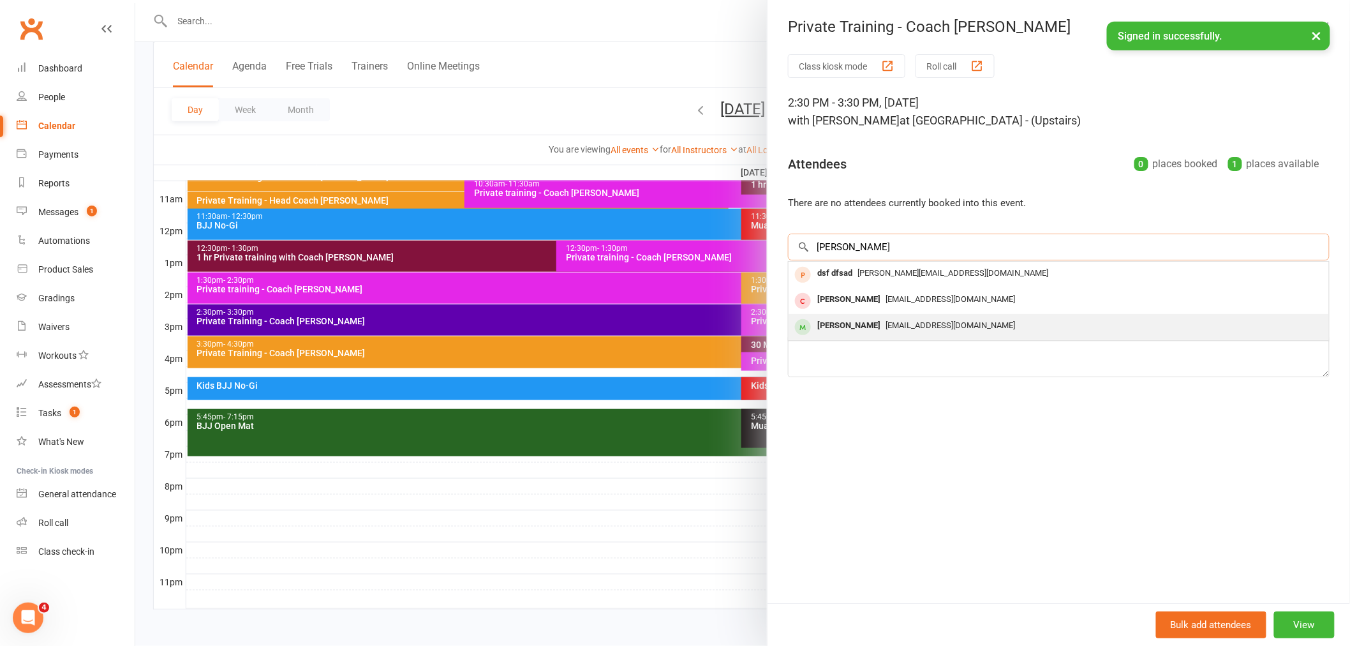
type input "[PERSON_NAME]"
click at [919, 322] on span "[EMAIL_ADDRESS][DOMAIN_NAME]" at bounding box center [951, 325] width 130 height 10
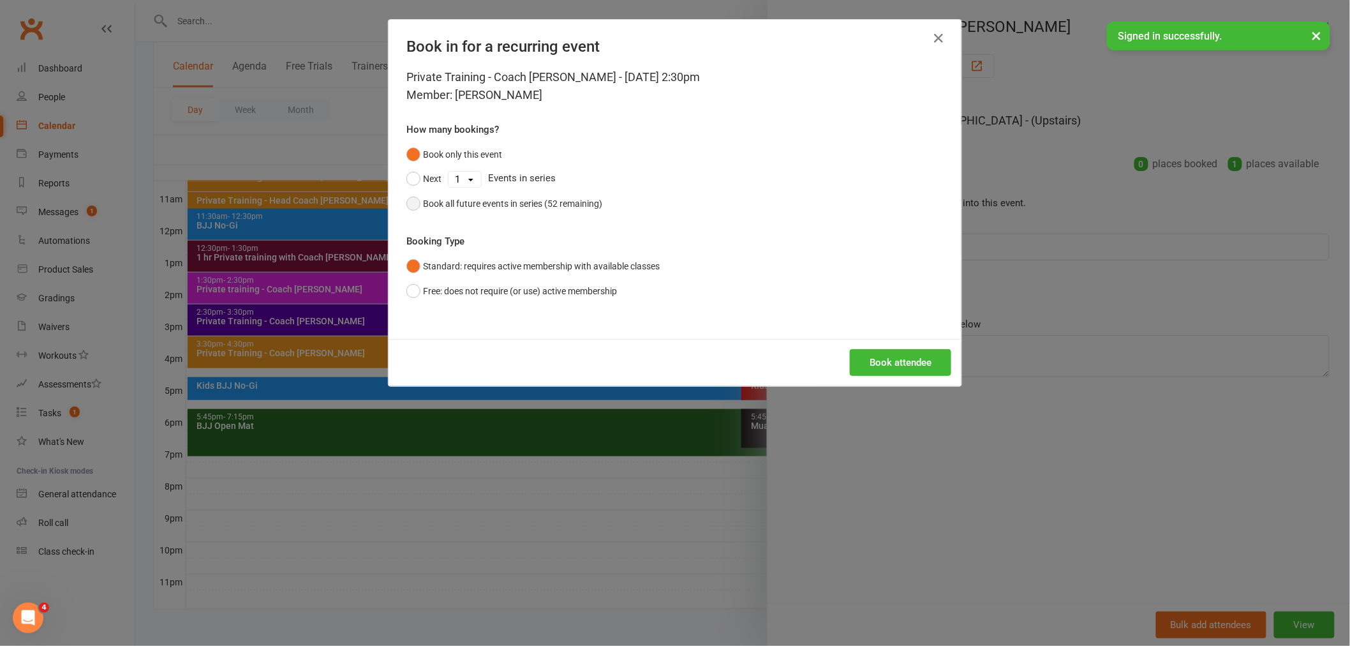
click at [472, 196] on div "Book all future events in series (52 remaining)" at bounding box center [512, 203] width 179 height 14
click at [883, 373] on button "Book attendee" at bounding box center [900, 362] width 101 height 27
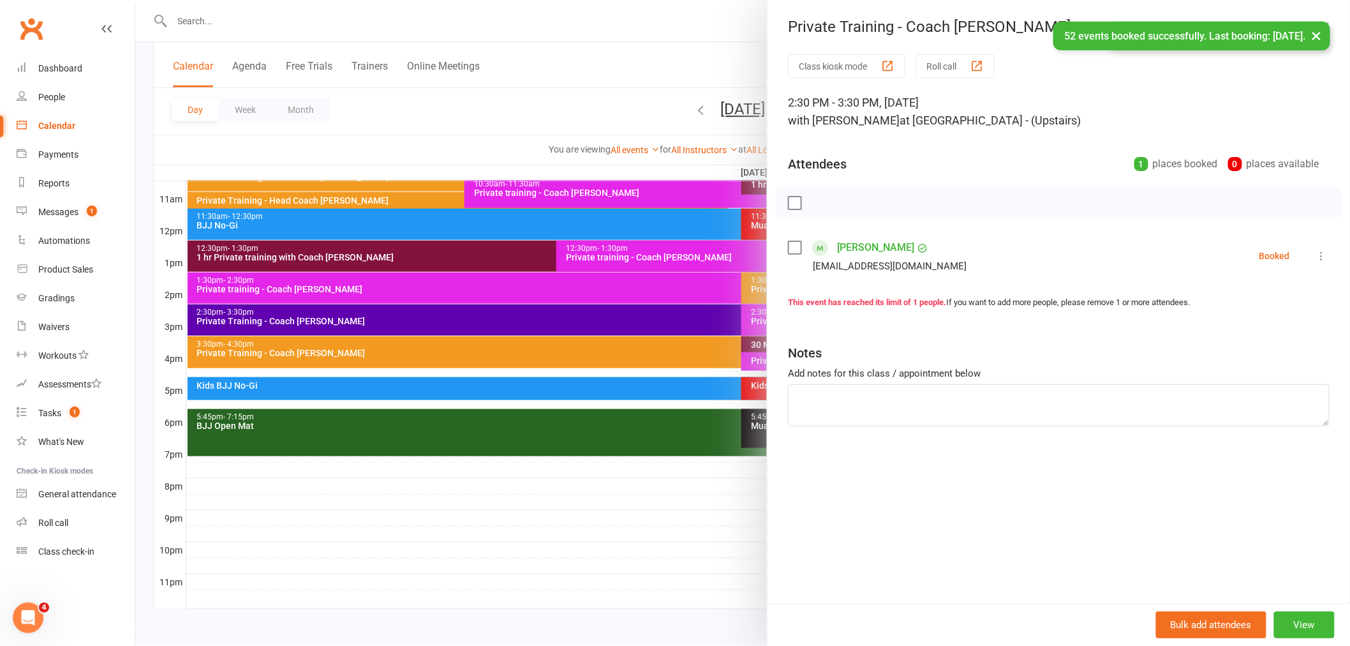
click at [856, 329] on div "Class kiosk mode Roll call 2:30 PM - 3:30 PM, [DATE] with [PERSON_NAME] at BJJ …" at bounding box center [1058, 328] width 582 height 549
click at [457, 118] on div at bounding box center [742, 323] width 1215 height 646
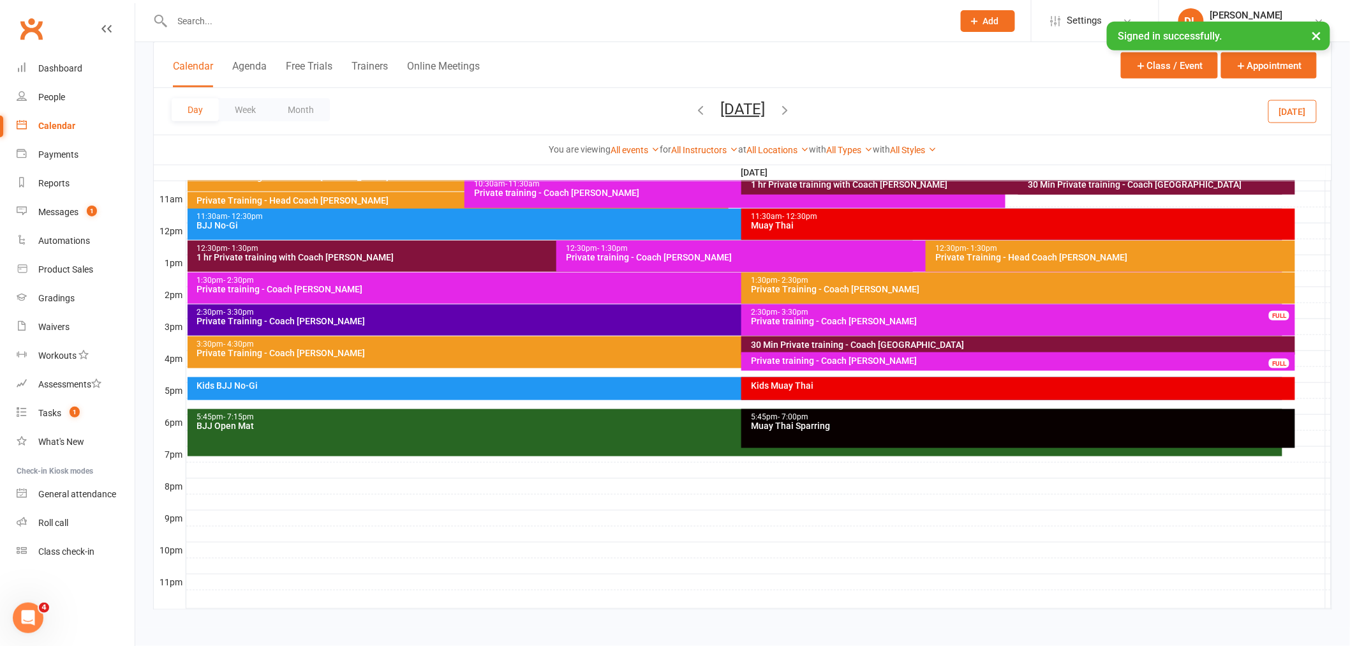
click at [693, 115] on icon "button" at bounding box center [700, 110] width 14 height 14
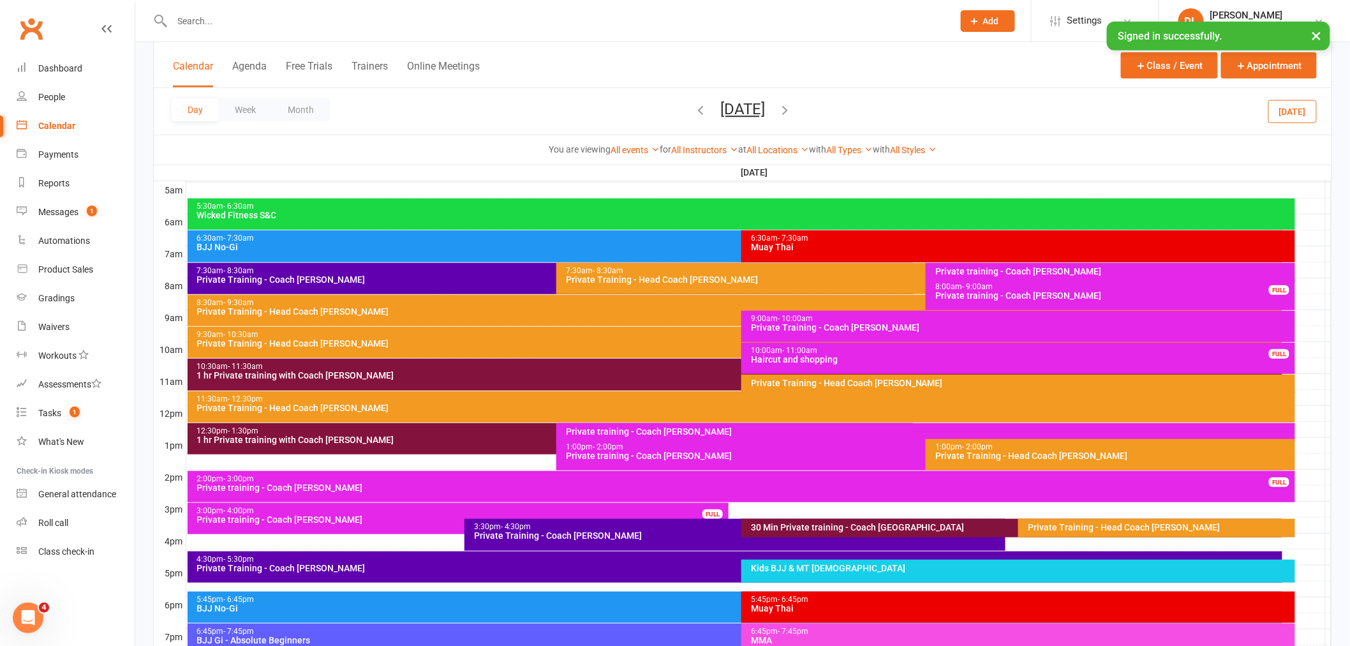
scroll to position [207, 0]
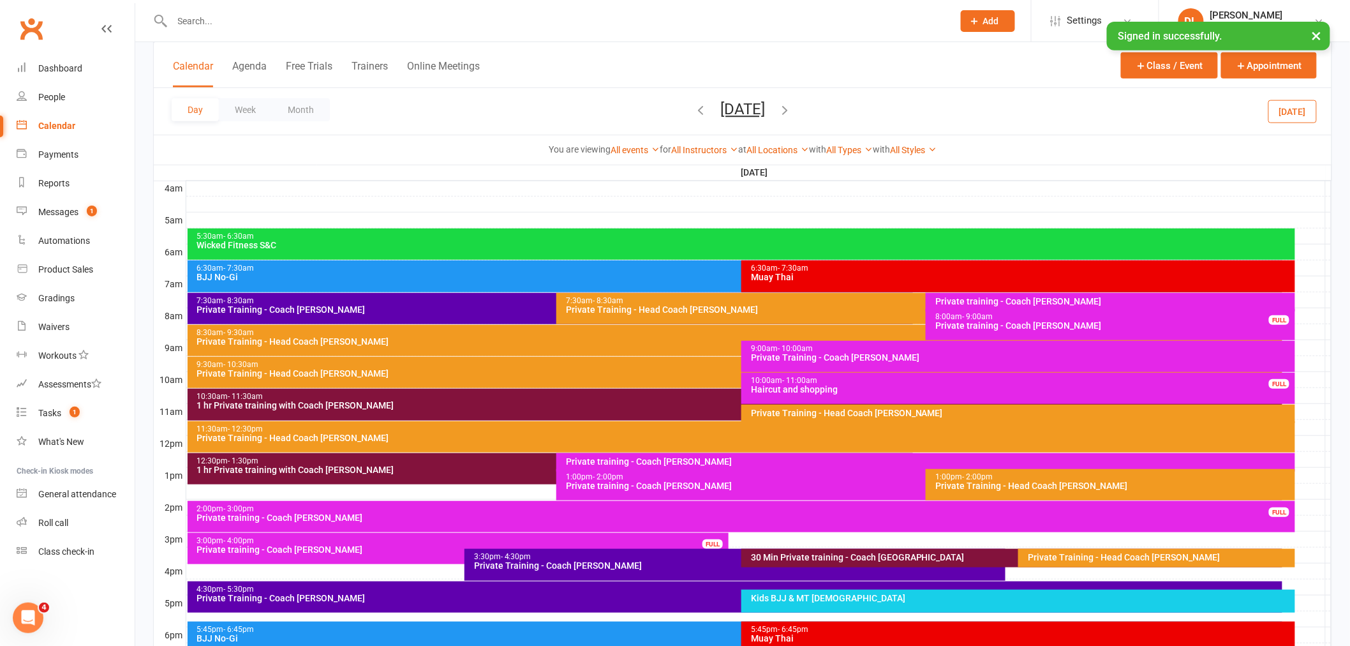
click at [324, 275] on div "BJJ No-Gi" at bounding box center [738, 276] width 1084 height 9
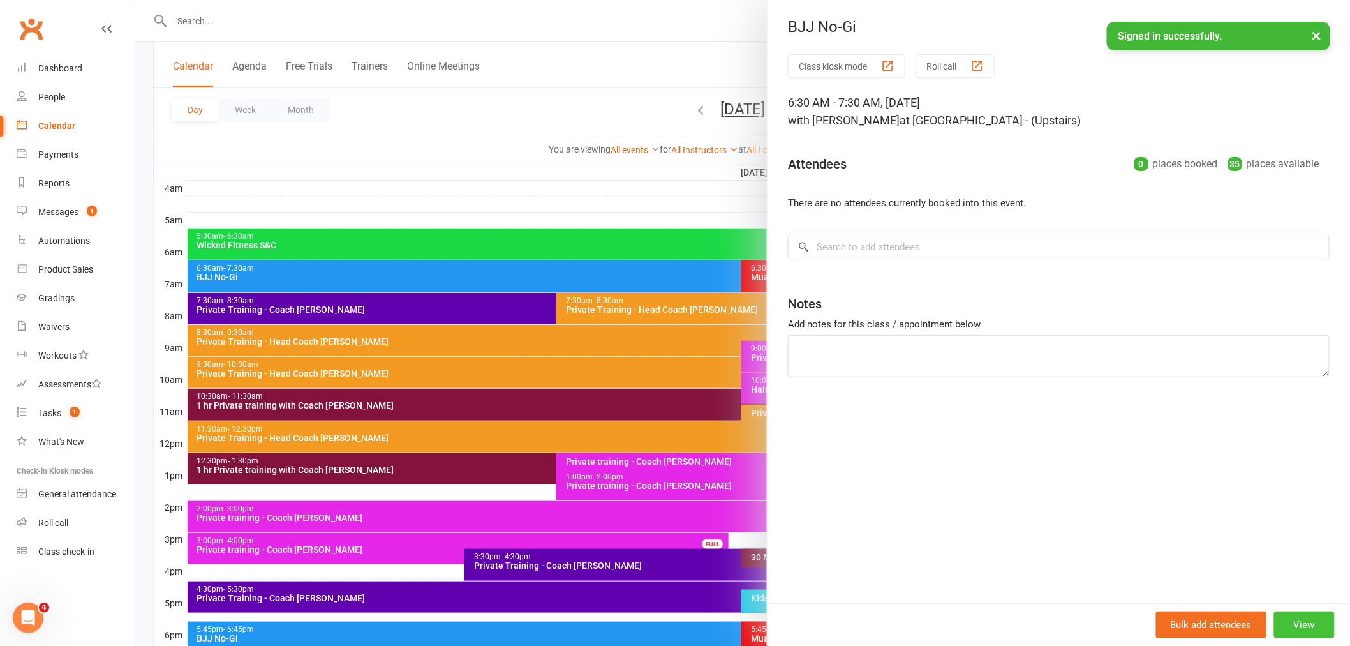
click at [1299, 635] on button "View" at bounding box center [1304, 624] width 61 height 27
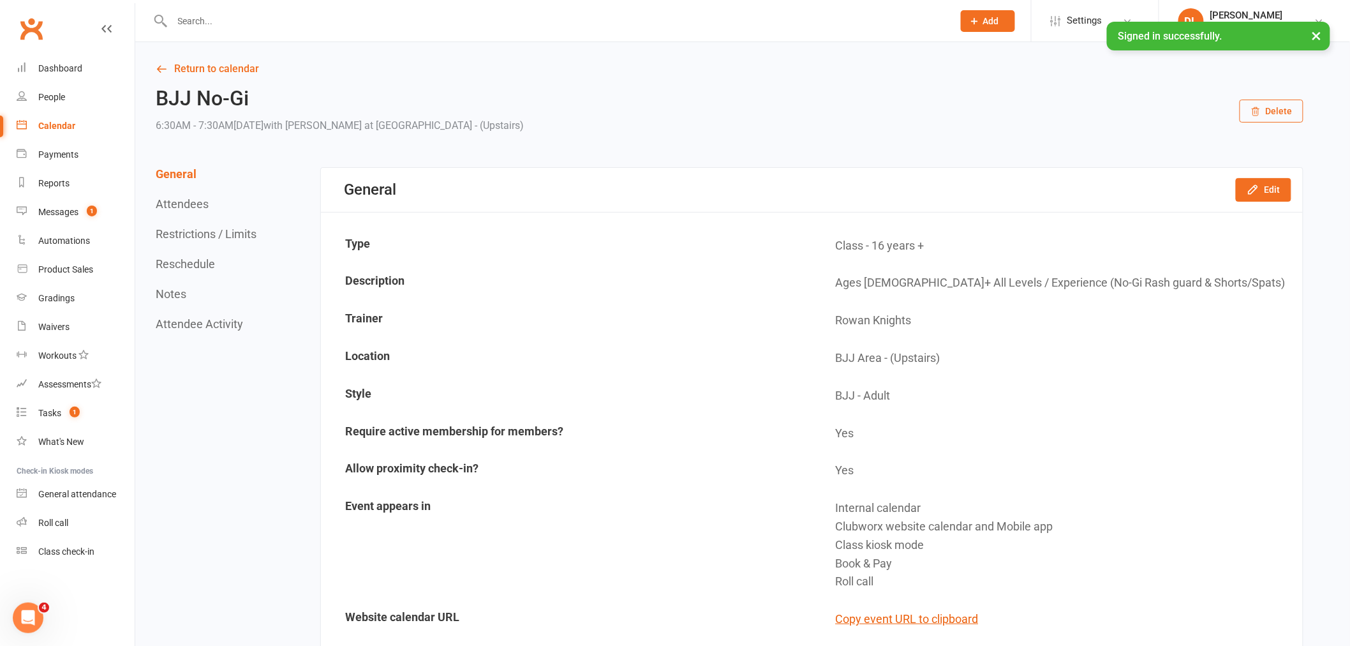
click at [186, 211] on button "Attendees" at bounding box center [182, 203] width 53 height 13
click at [1254, 188] on icon "button" at bounding box center [1253, 189] width 13 height 13
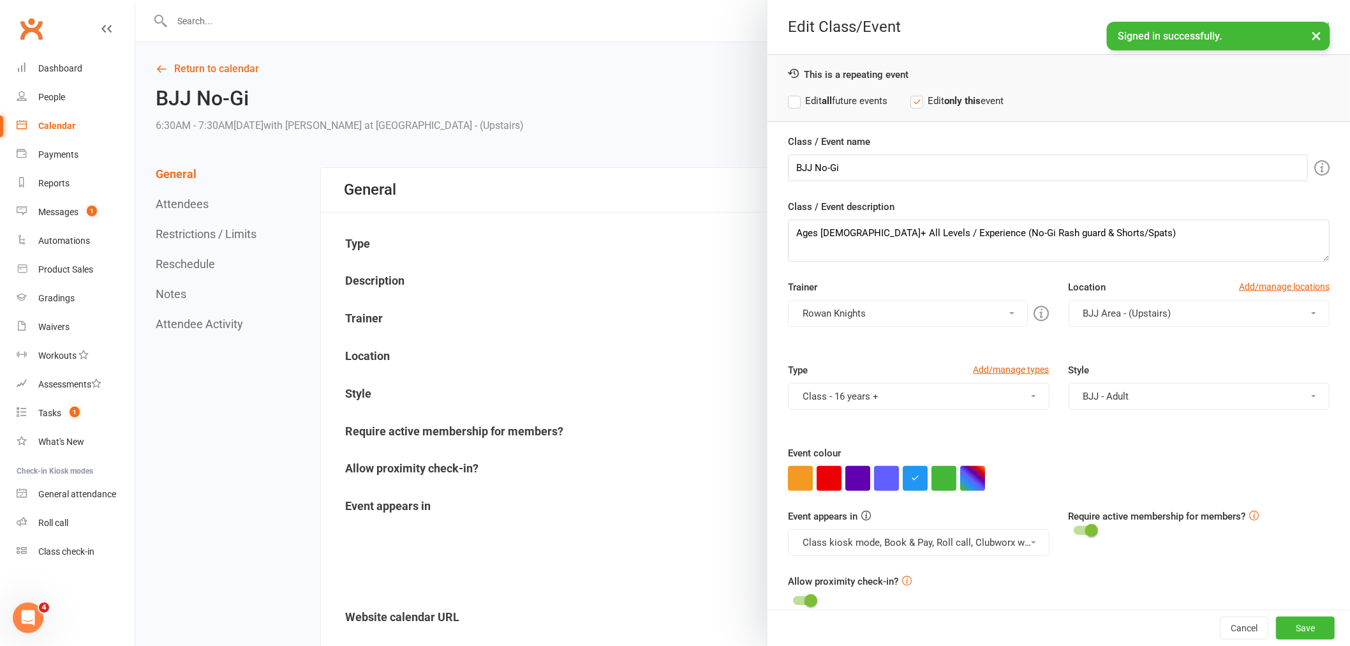
click at [859, 323] on button "Rowan Knights" at bounding box center [907, 313] width 239 height 27
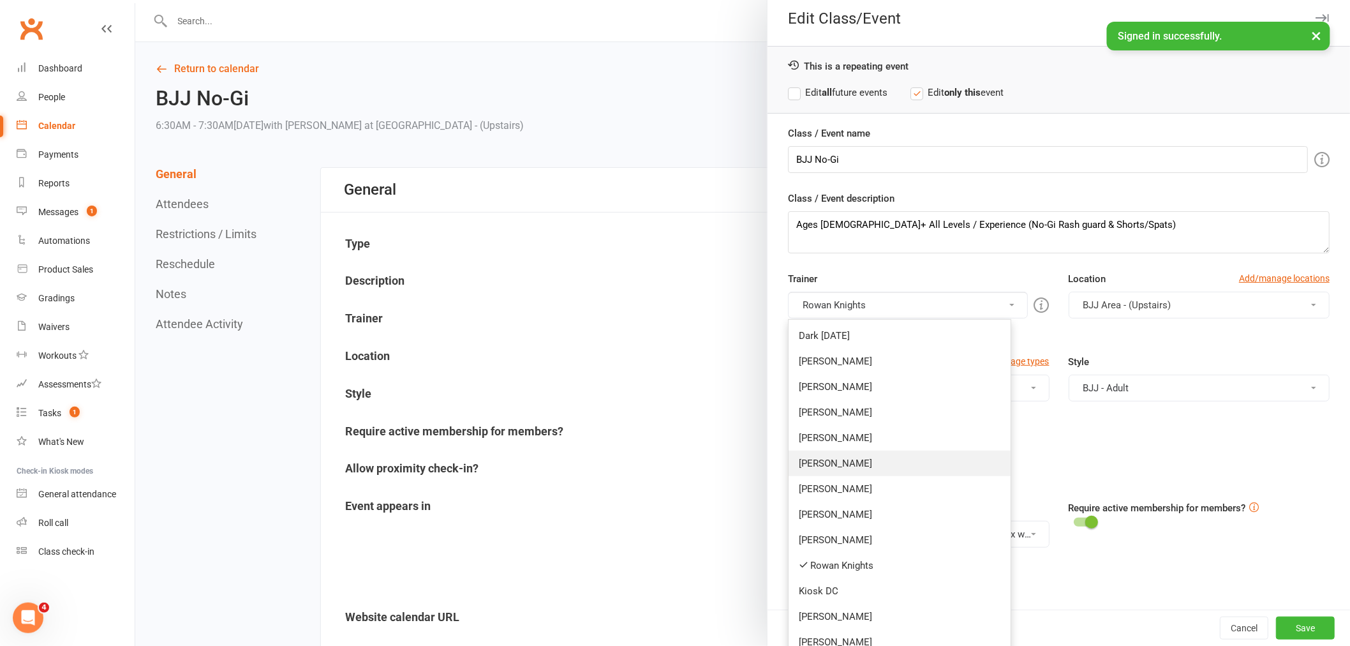
scroll to position [20, 0]
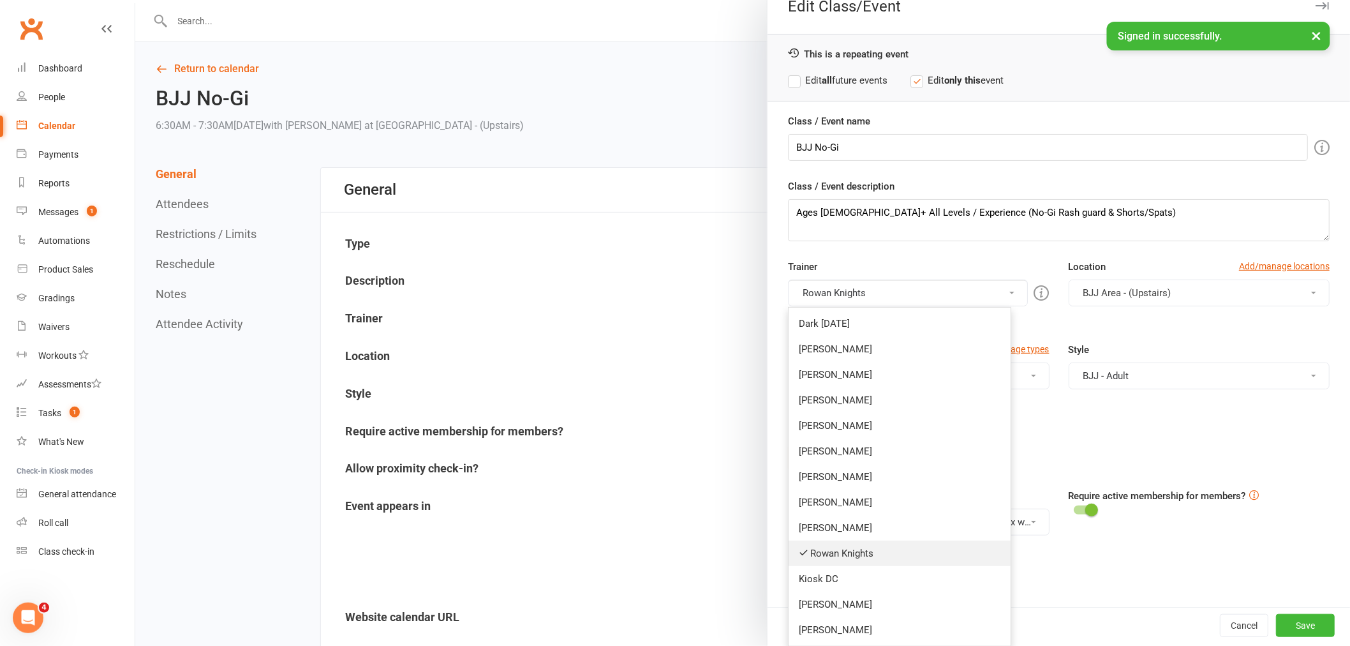
click at [852, 544] on link "Rowan Knights" at bounding box center [900, 553] width 222 height 26
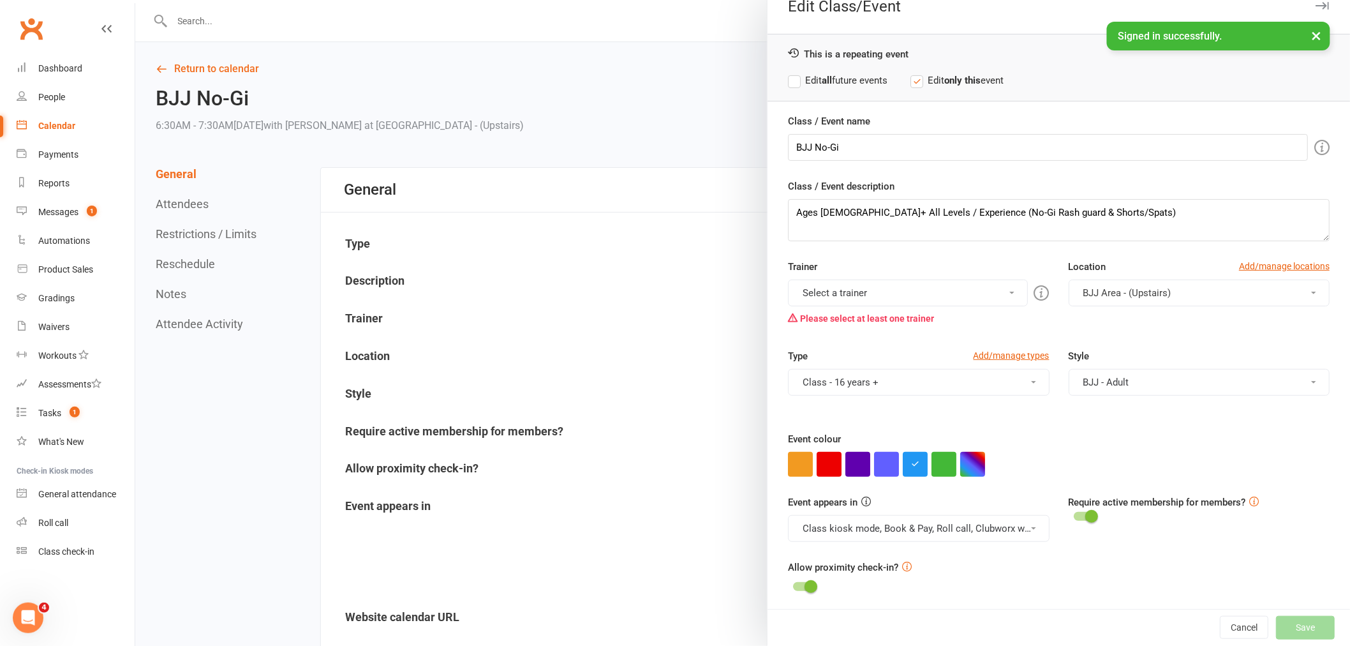
click at [868, 285] on button "Select a trainer" at bounding box center [907, 292] width 239 height 27
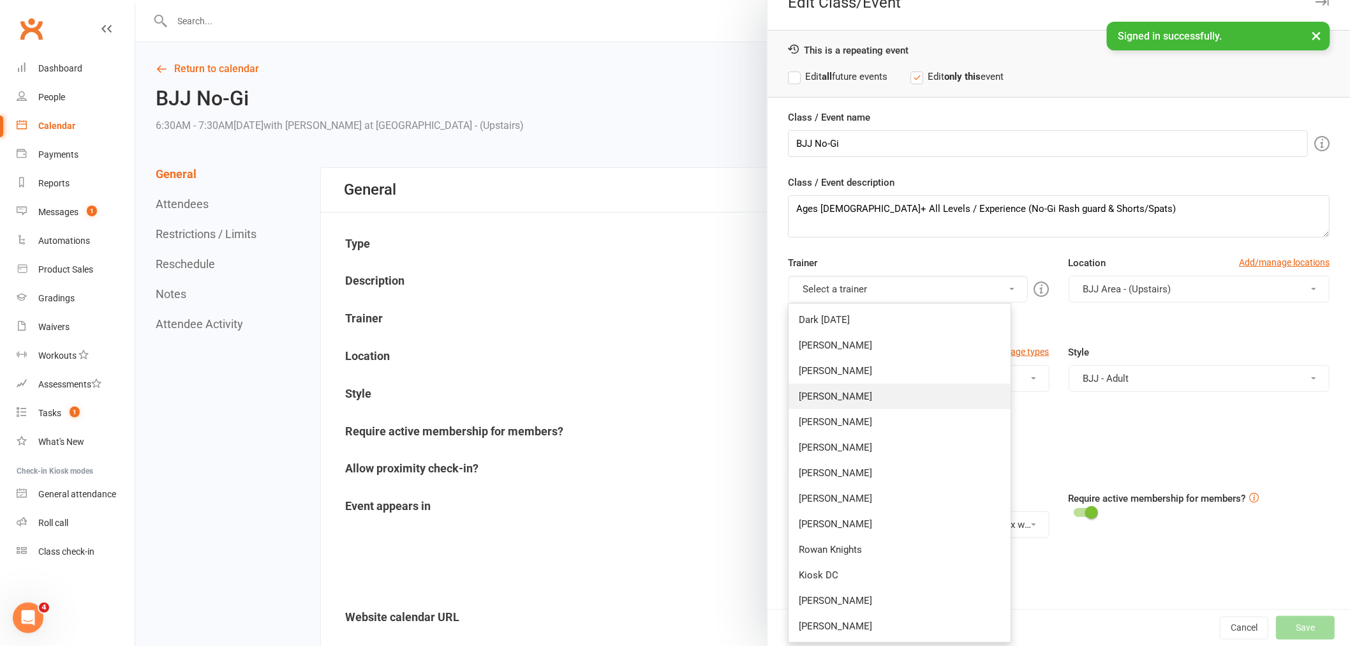
click at [839, 390] on link "[PERSON_NAME]" at bounding box center [900, 396] width 222 height 26
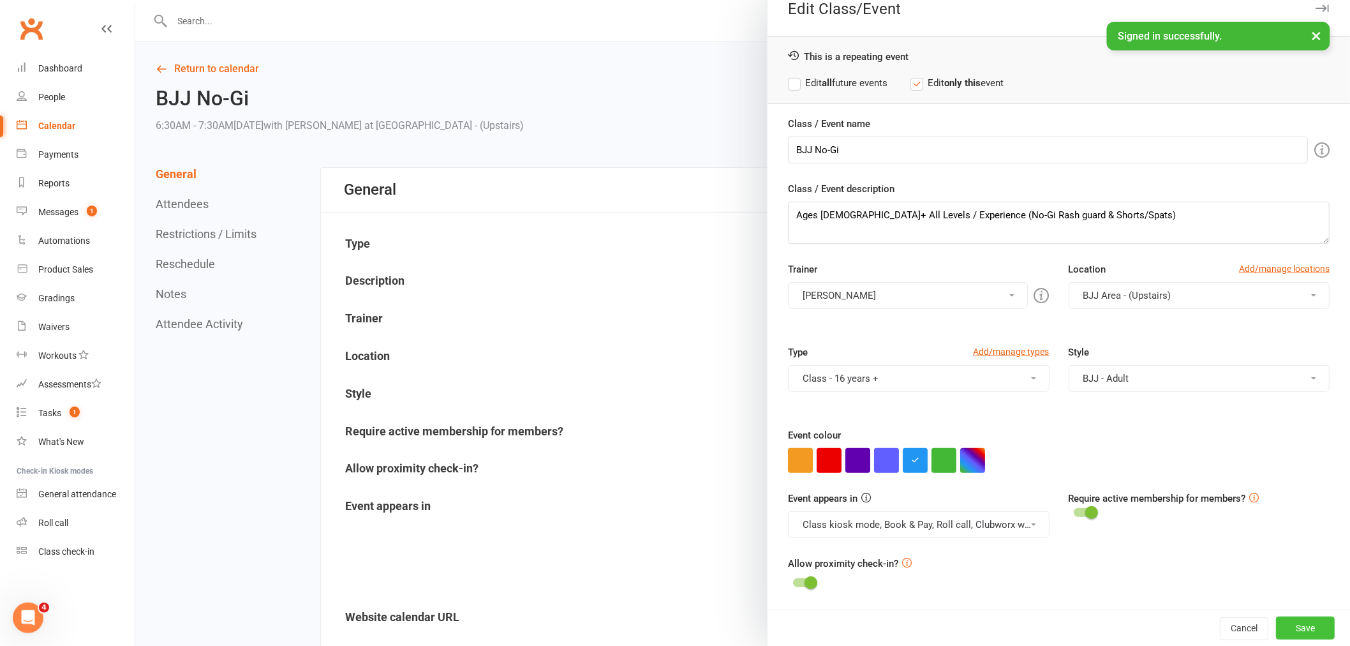
click at [1284, 624] on button "Save" at bounding box center [1305, 627] width 59 height 23
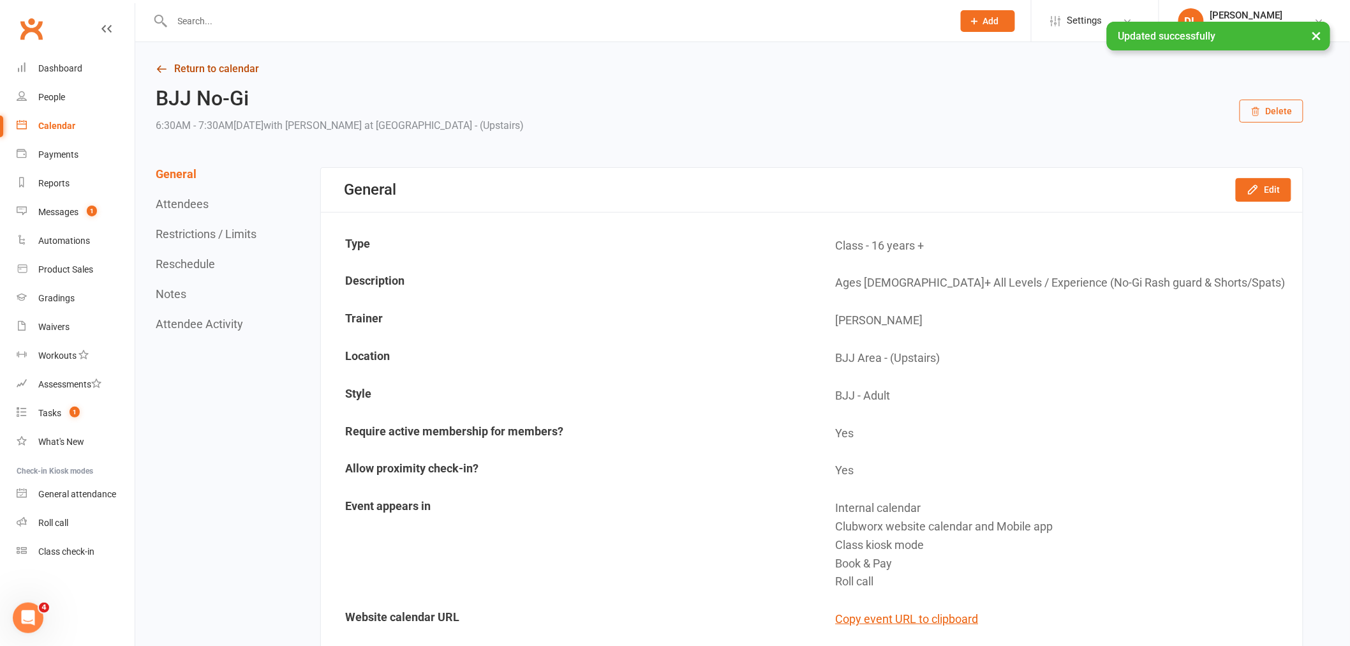
click at [211, 77] on link "Return to calendar" at bounding box center [730, 69] width 1148 height 18
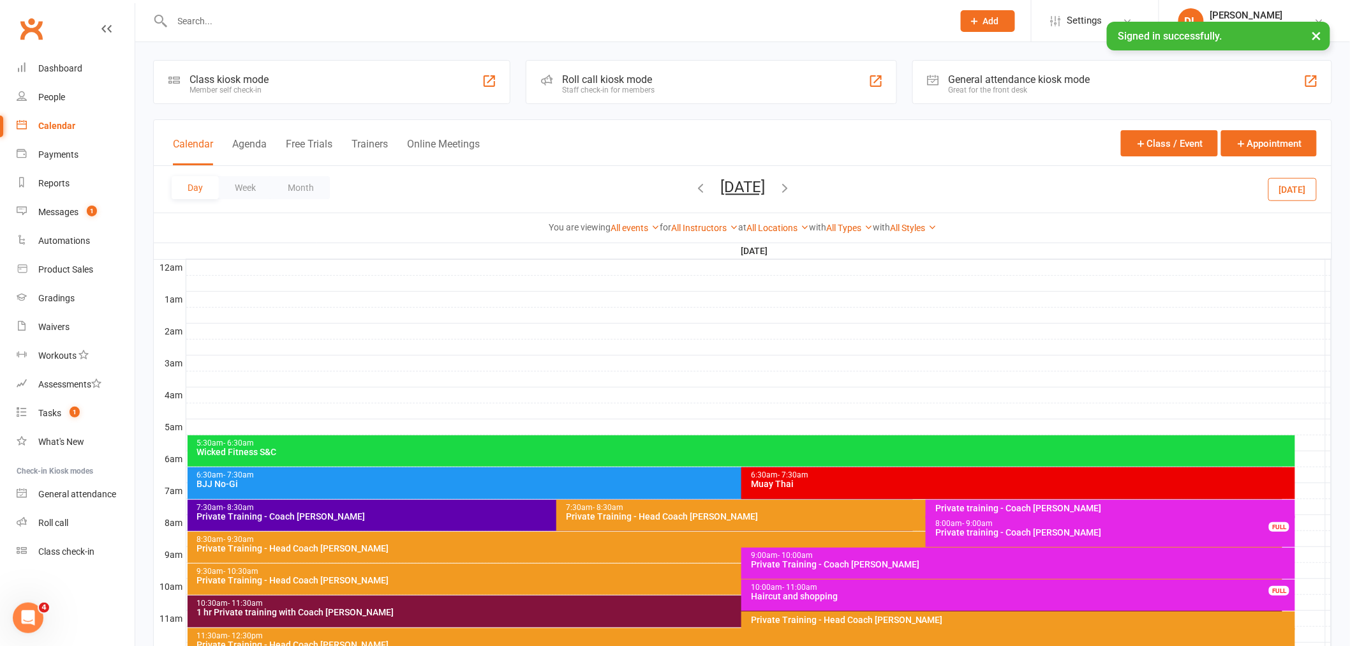
click at [693, 183] on icon "button" at bounding box center [700, 188] width 14 height 14
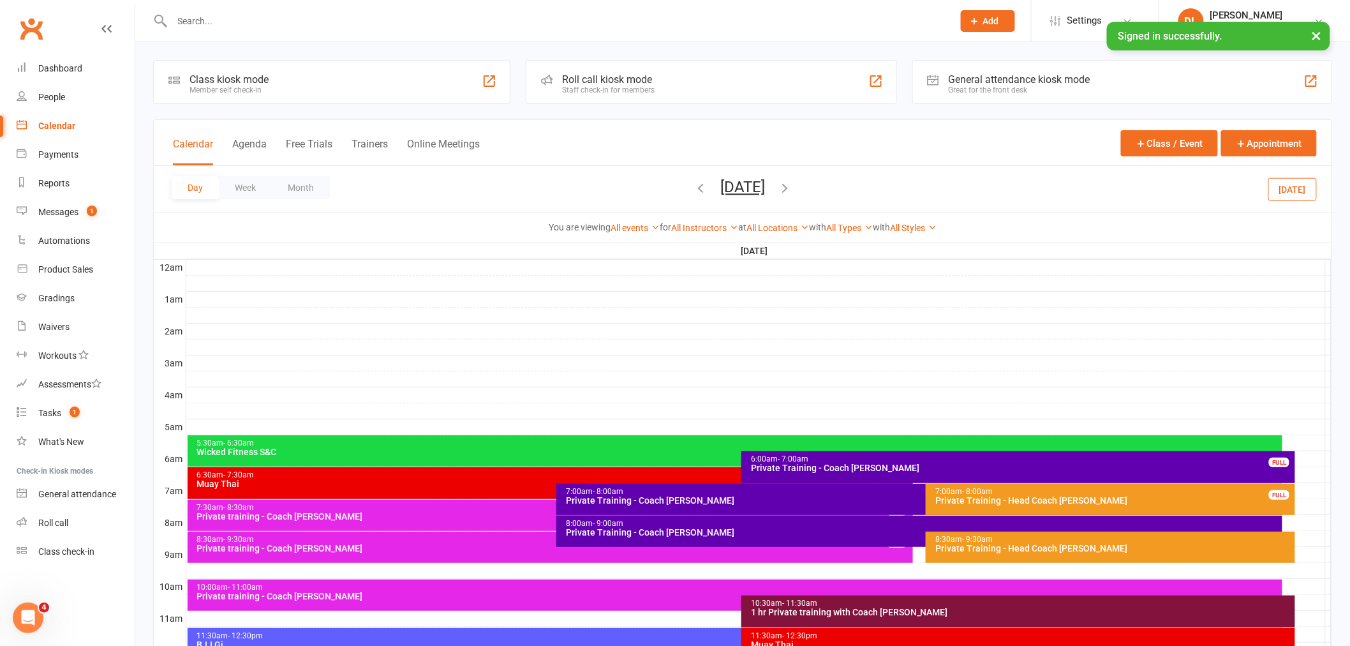
click at [693, 184] on icon "button" at bounding box center [700, 188] width 14 height 14
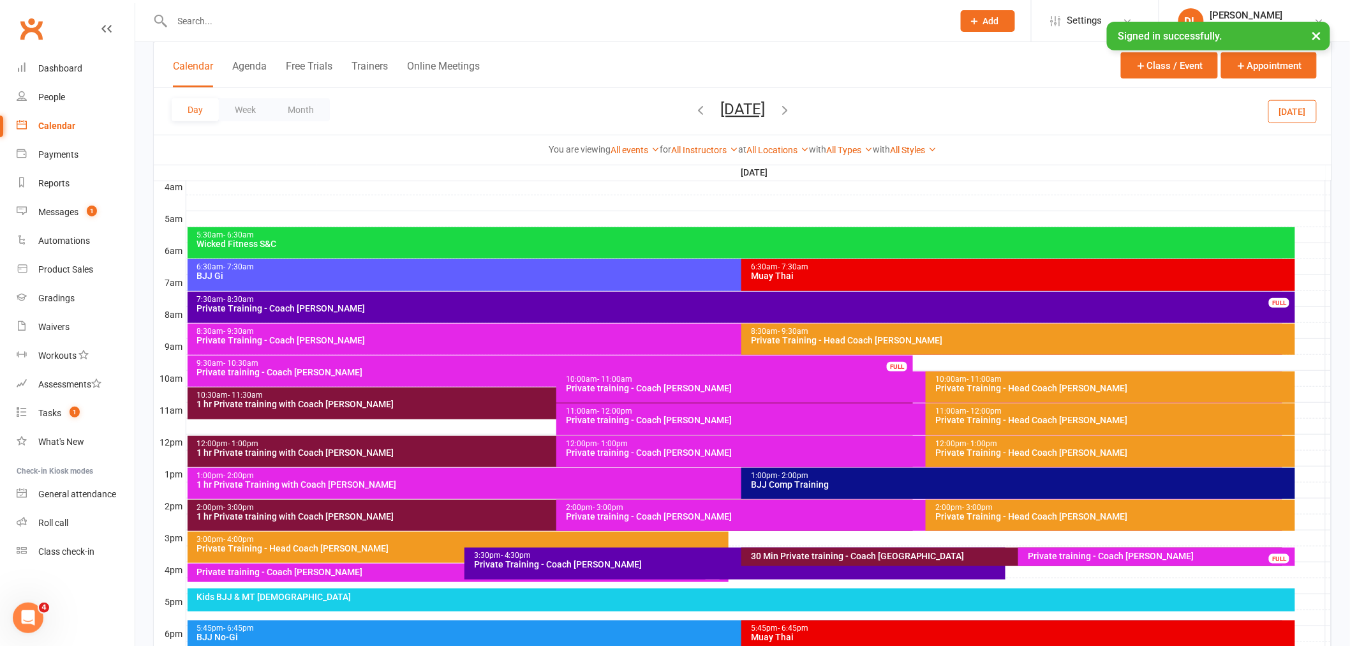
scroll to position [212, 0]
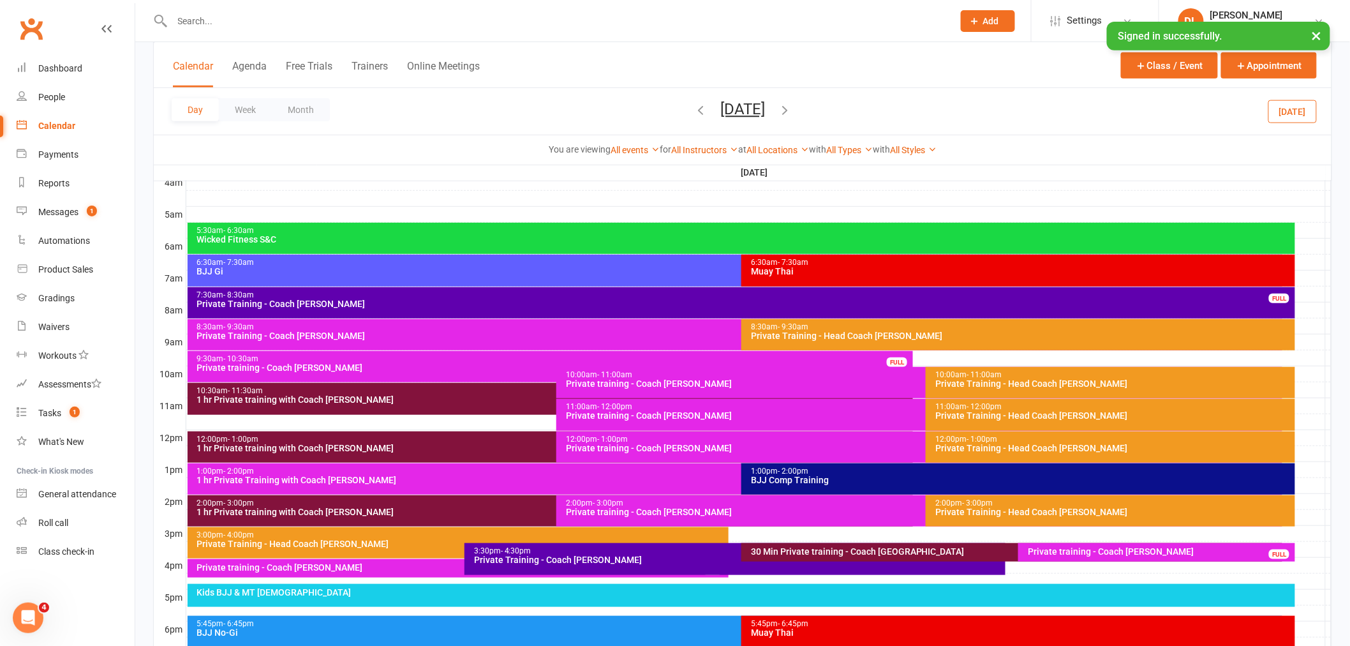
click at [404, 275] on div "BJJ Gi" at bounding box center [738, 271] width 1084 height 9
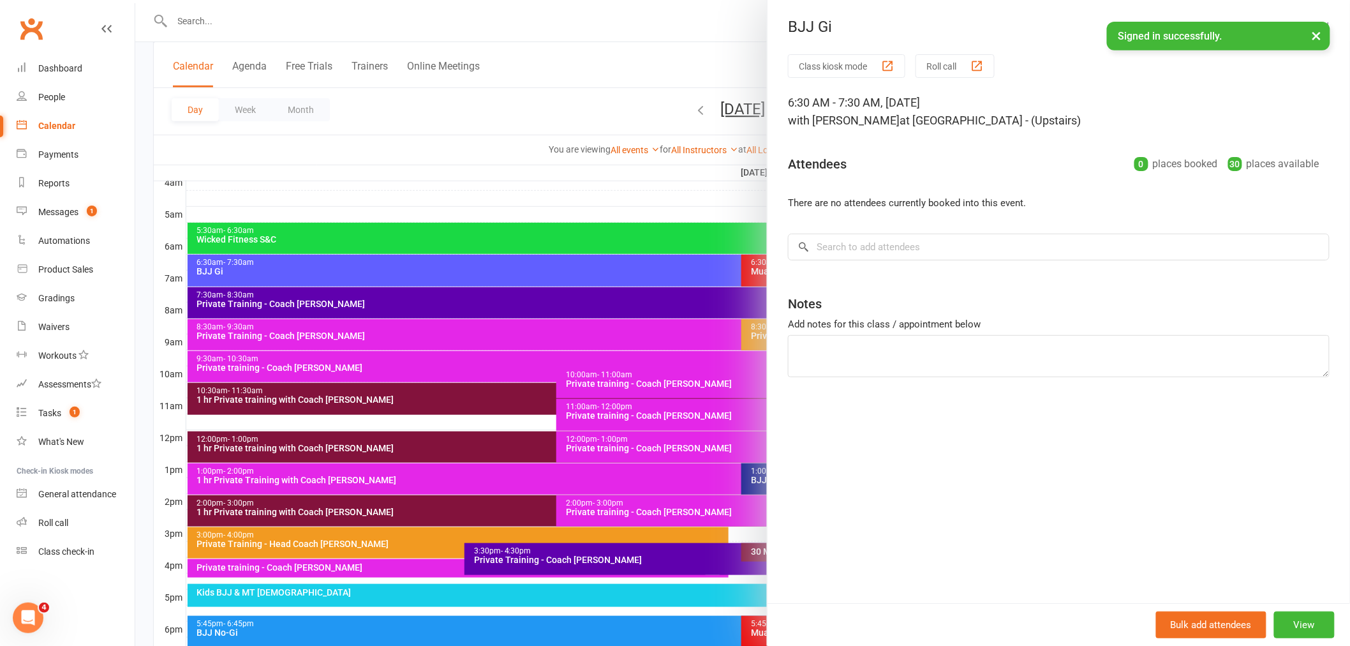
click at [1315, 42] on button "×" at bounding box center [1316, 35] width 23 height 27
click at [1289, 630] on button "View" at bounding box center [1304, 624] width 61 height 27
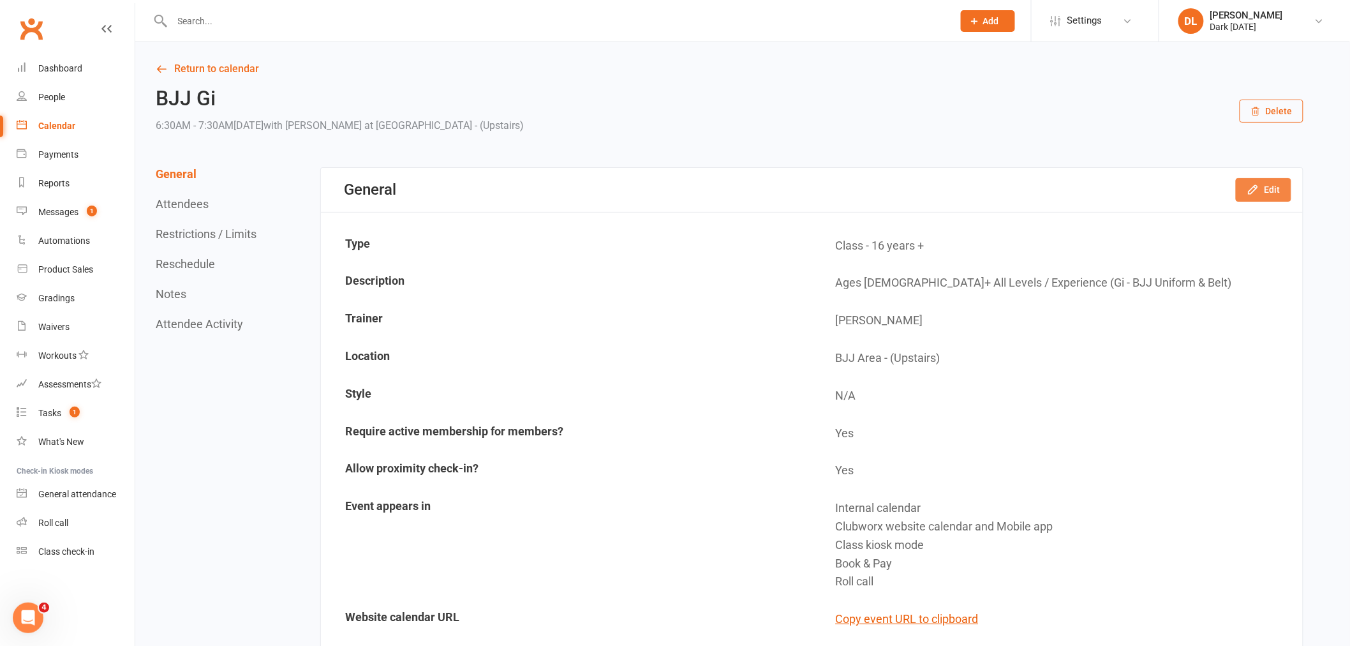
click at [1278, 188] on button "Edit" at bounding box center [1264, 189] width 56 height 23
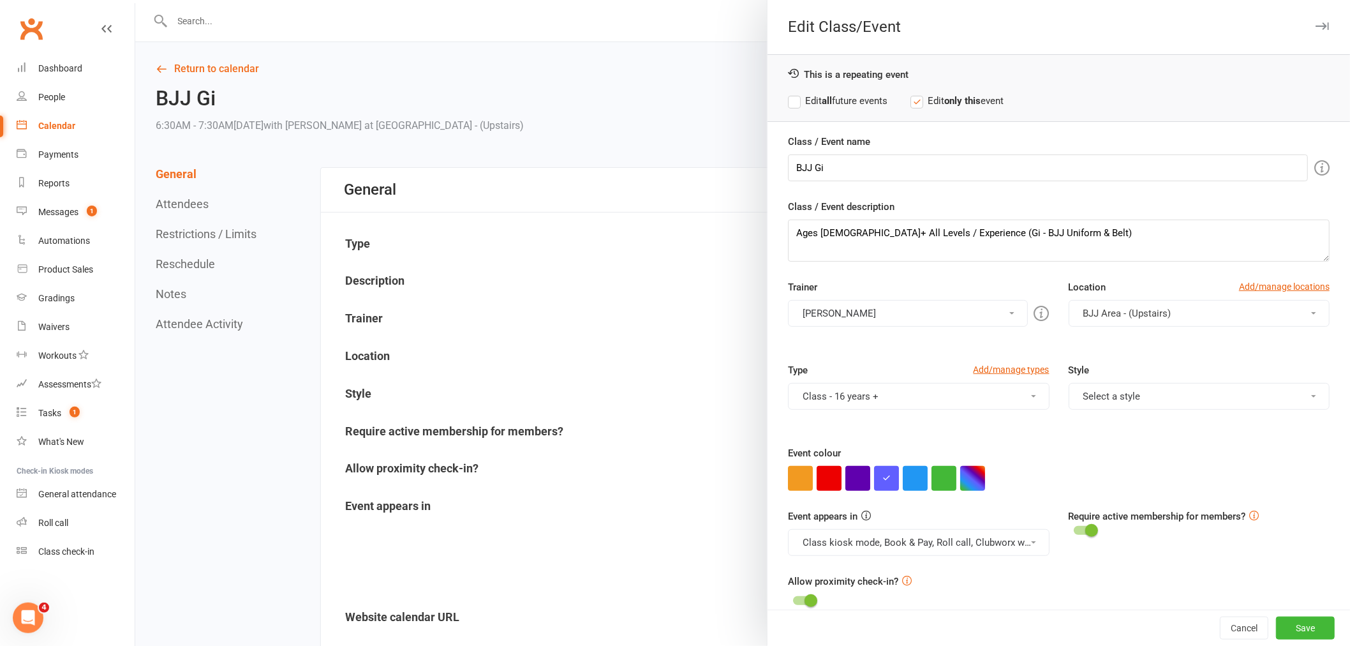
click at [792, 321] on button "[PERSON_NAME]" at bounding box center [907, 313] width 239 height 27
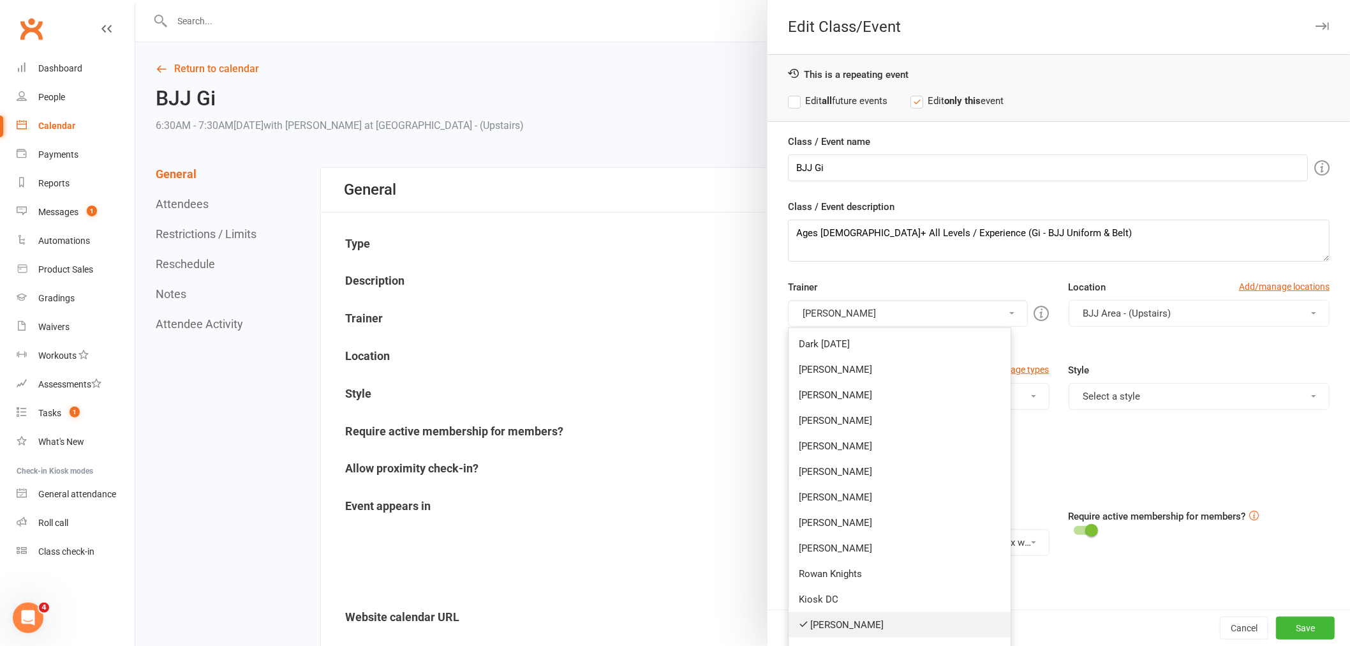
click at [863, 621] on link "[PERSON_NAME]" at bounding box center [900, 625] width 222 height 26
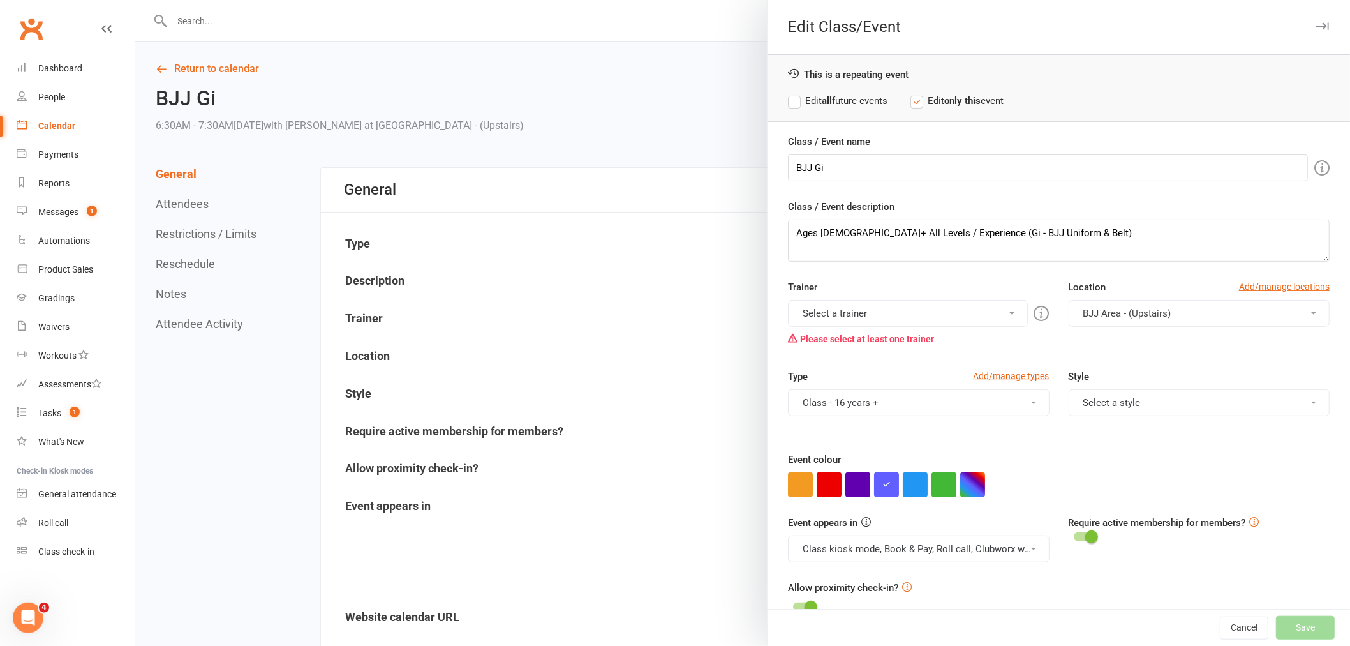
click at [836, 323] on button "Select a trainer" at bounding box center [907, 313] width 239 height 27
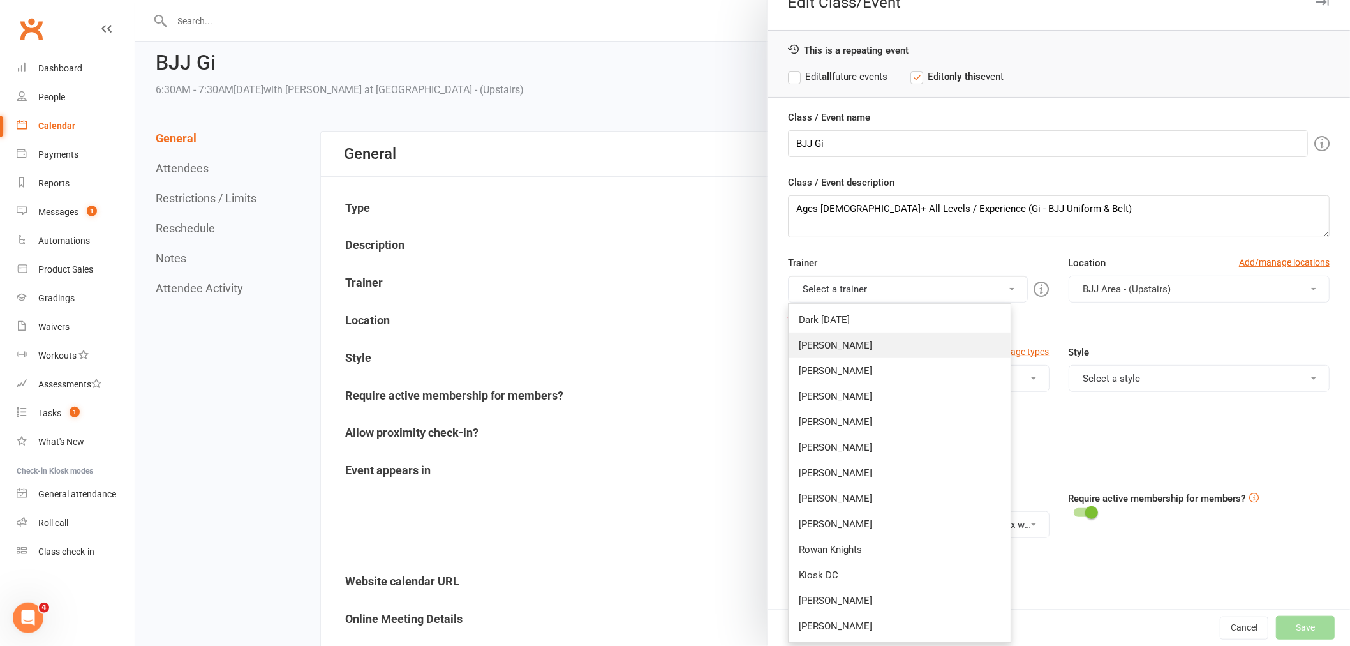
scroll to position [71, 0]
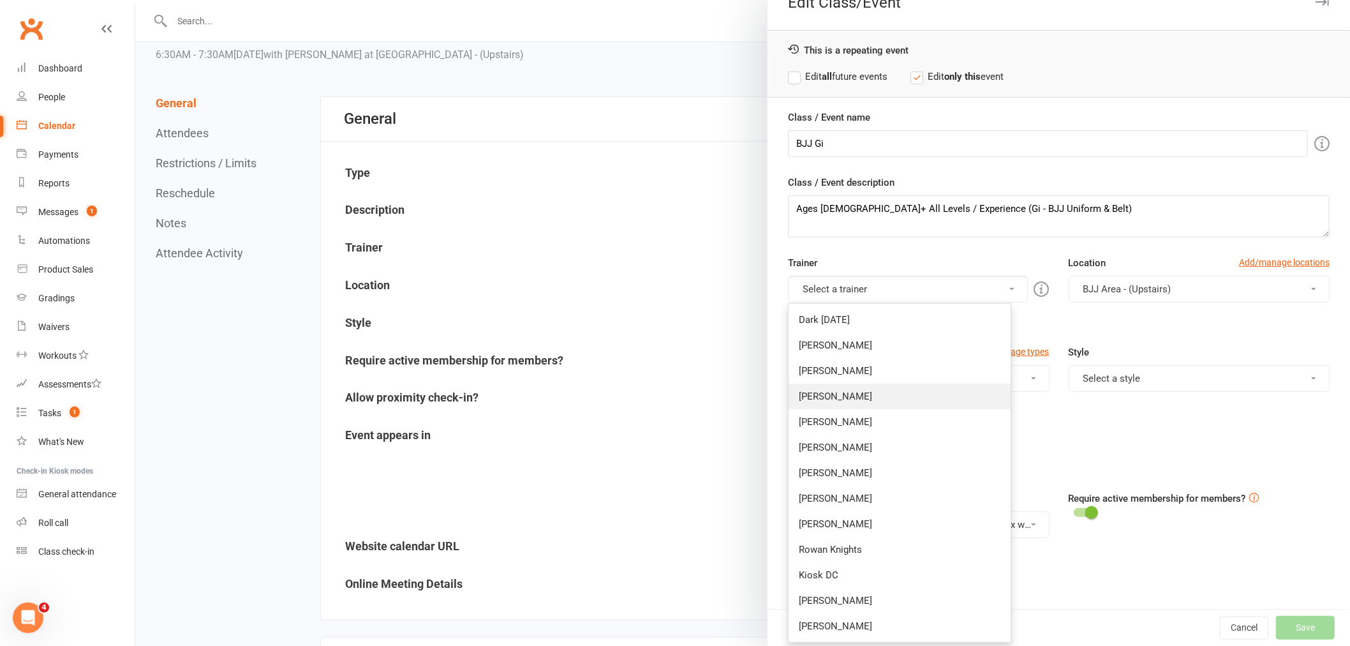
click at [843, 404] on link "[PERSON_NAME]" at bounding box center [900, 396] width 222 height 26
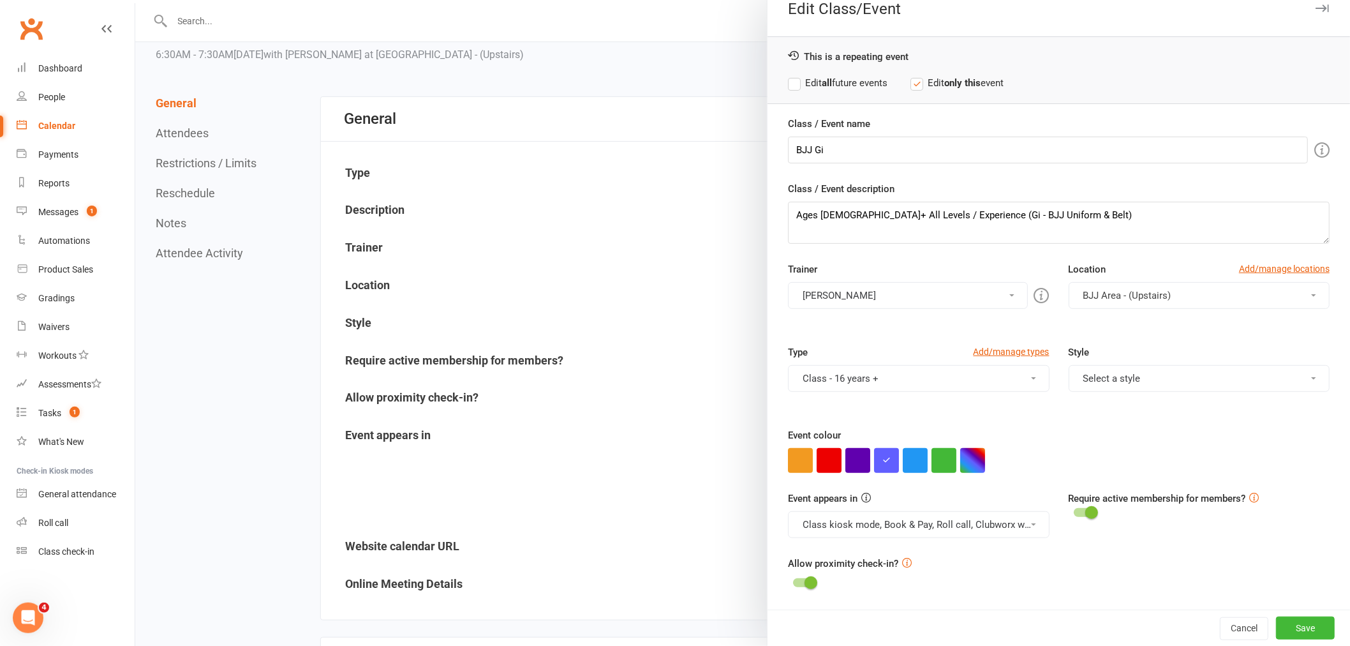
scroll to position [18, 0]
click at [1276, 626] on button "Save" at bounding box center [1305, 627] width 59 height 23
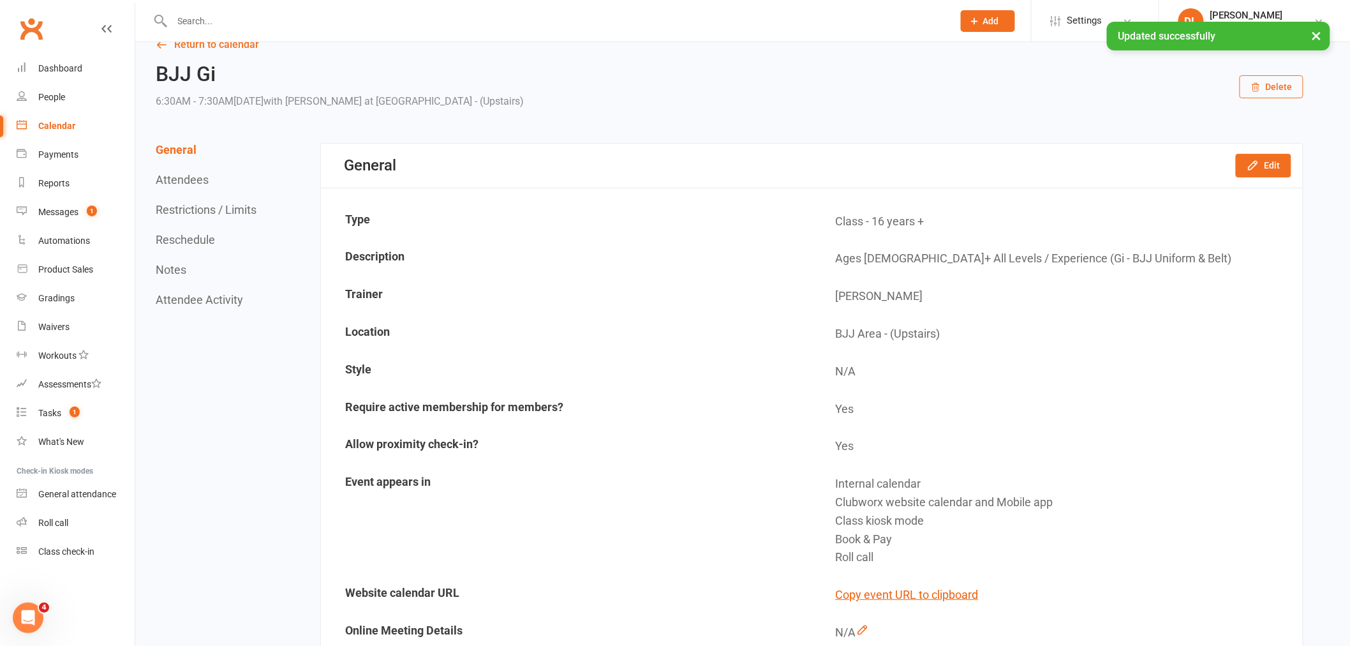
scroll to position [0, 0]
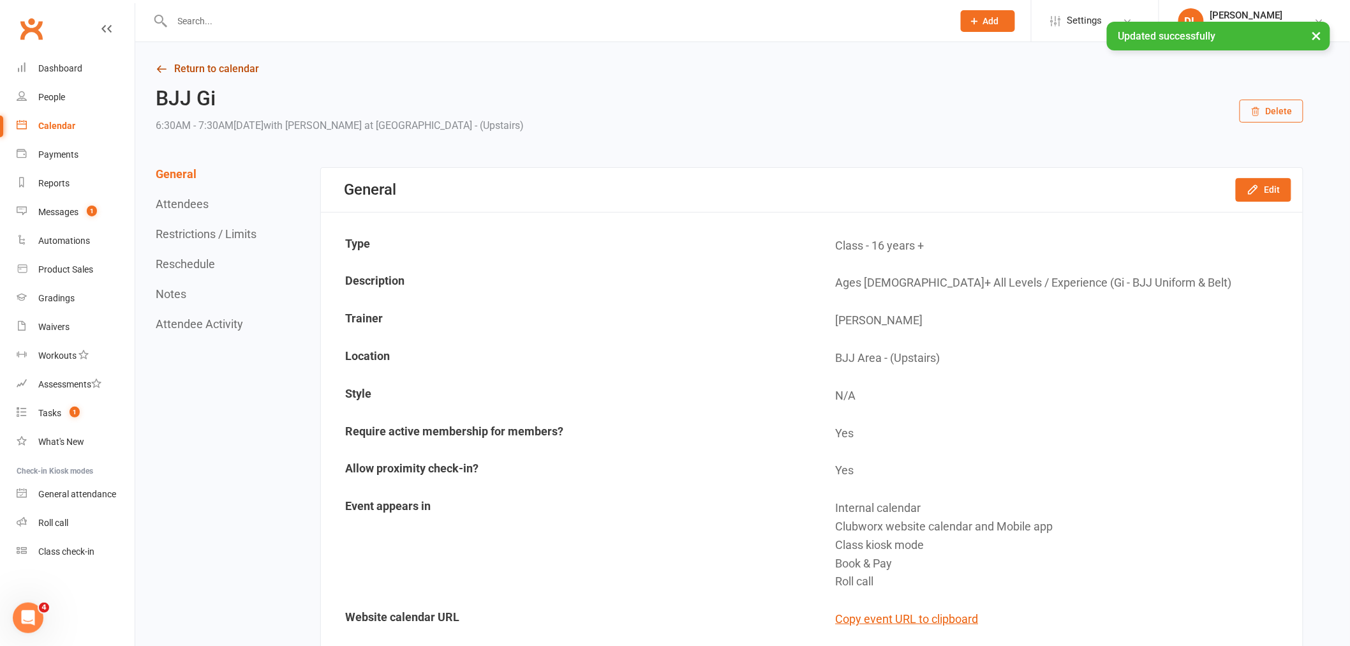
click at [189, 72] on link "Return to calendar" at bounding box center [730, 69] width 1148 height 18
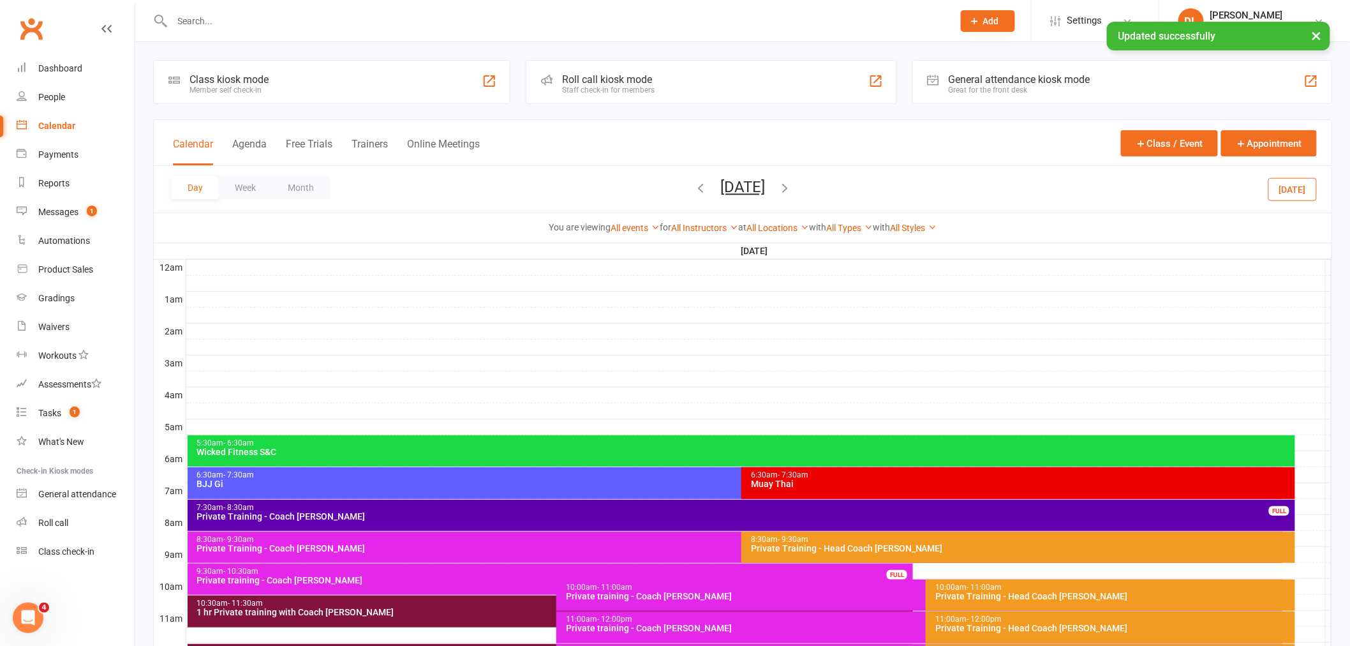
click at [639, 179] on div "Day Week Month [DATE] [DATE] Sun Mon Tue Wed Thu Fri Sat 28 29 30 01 02 03 04 0…" at bounding box center [743, 189] width 1178 height 47
click at [693, 182] on icon "button" at bounding box center [700, 188] width 14 height 14
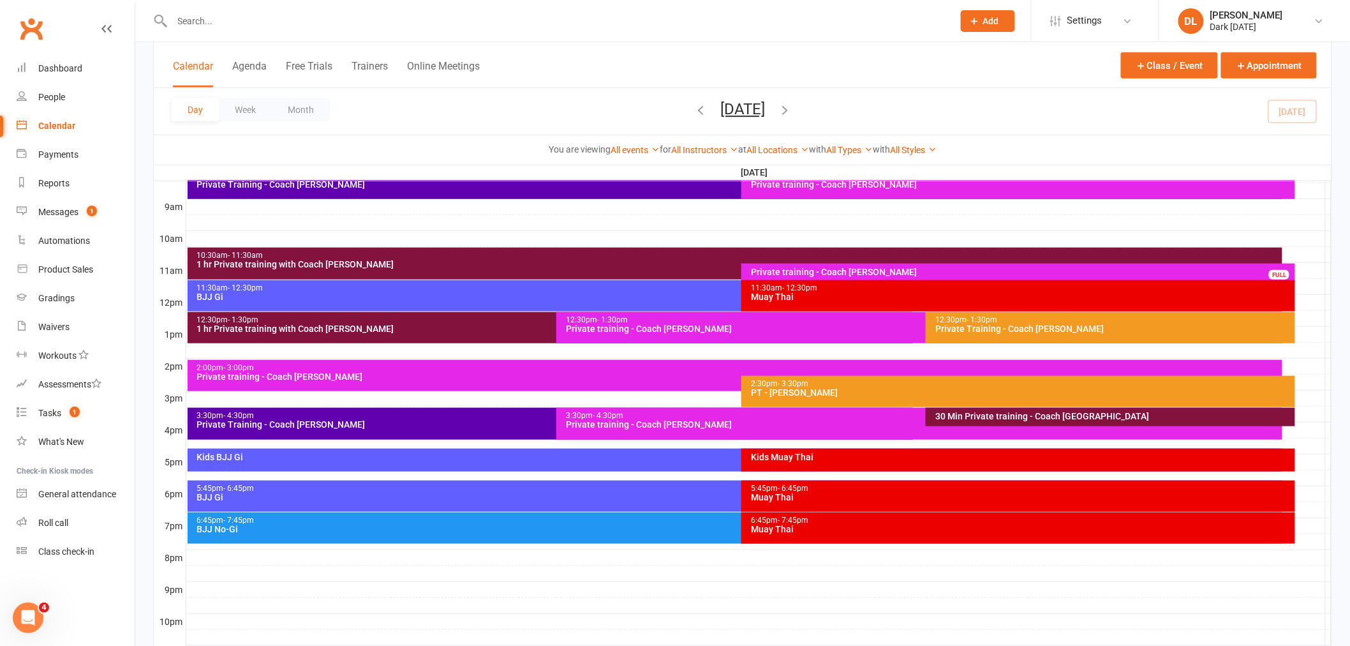
scroll to position [354, 0]
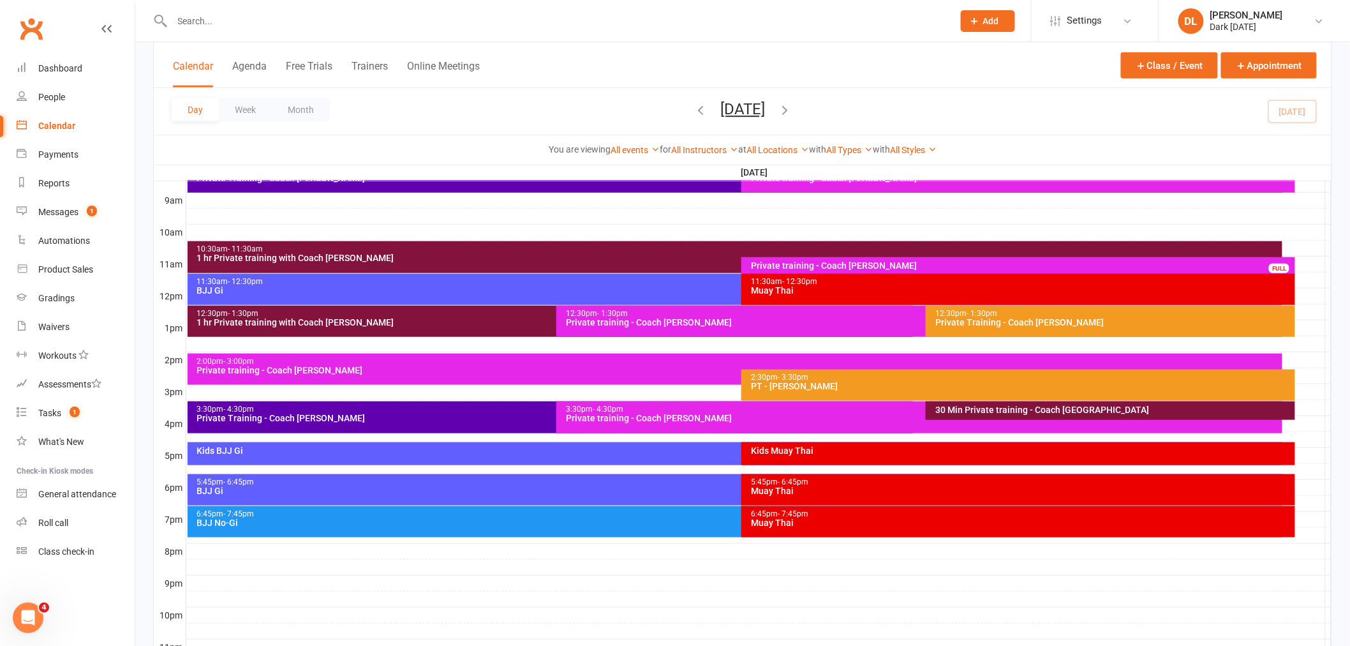
click at [228, 296] on div "11:30am - 12:30pm BJJ Gi" at bounding box center [735, 289] width 1095 height 31
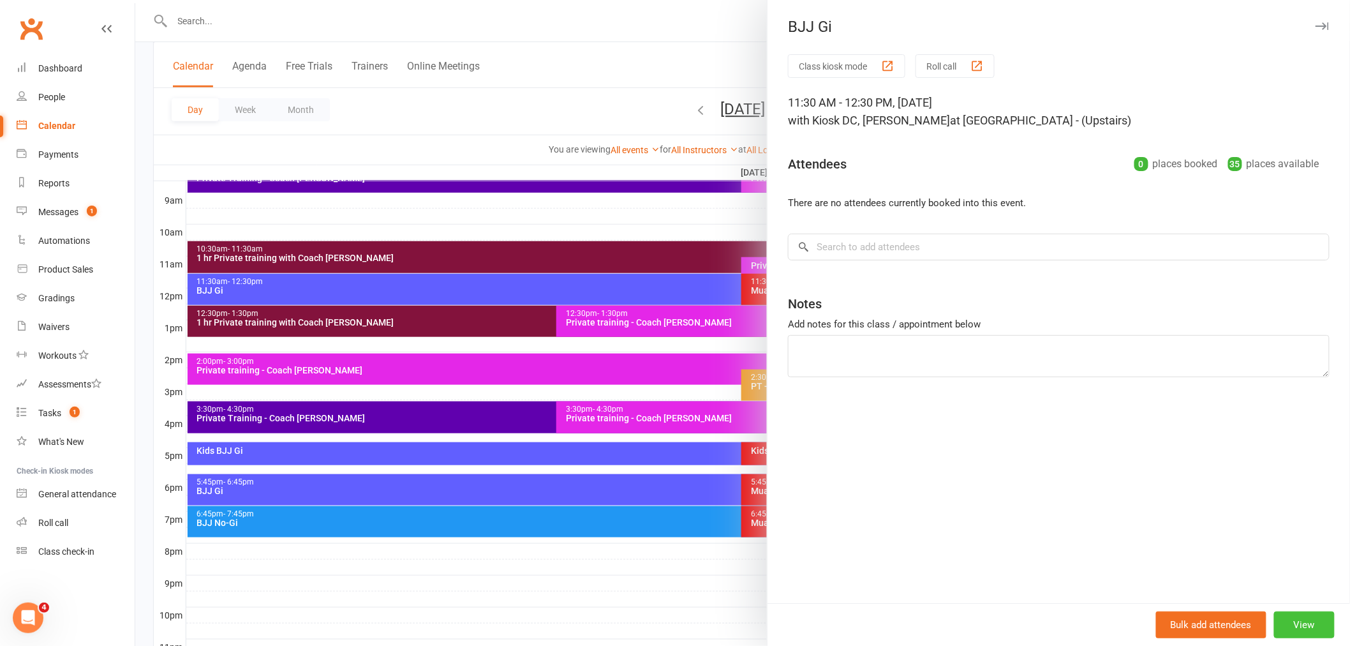
click at [1293, 616] on button "View" at bounding box center [1304, 624] width 61 height 27
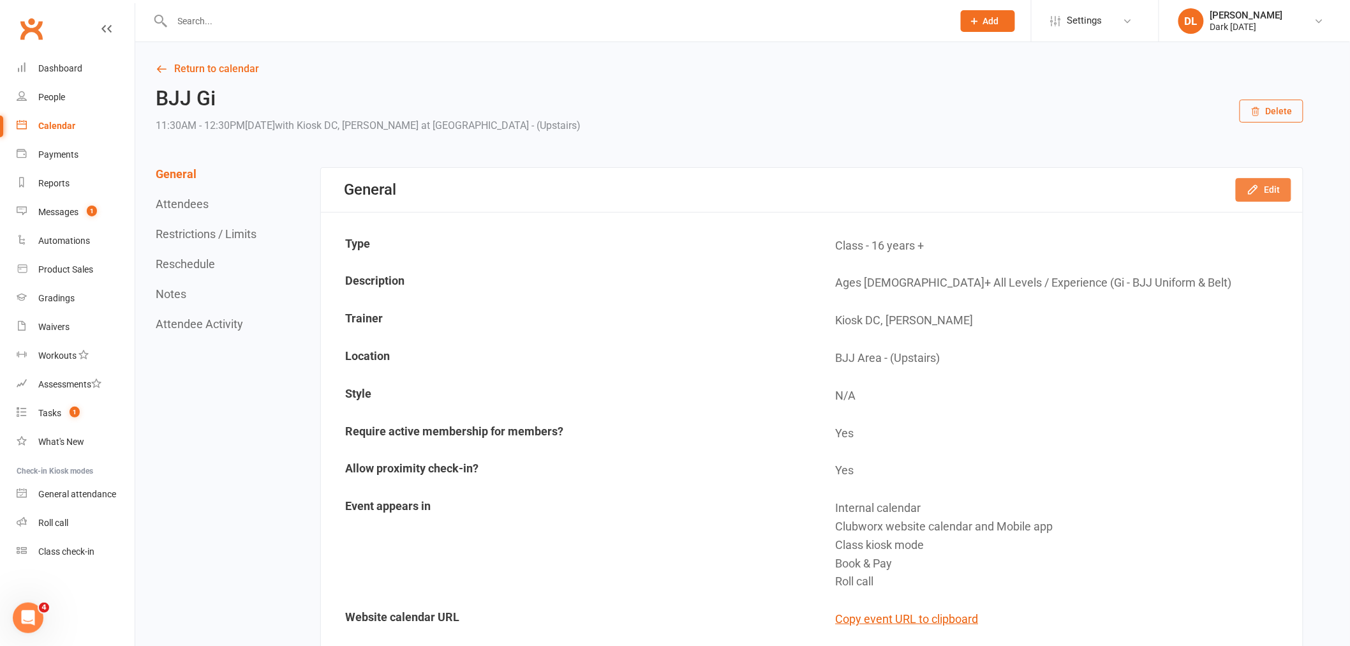
click at [1254, 182] on button "Edit" at bounding box center [1264, 189] width 56 height 23
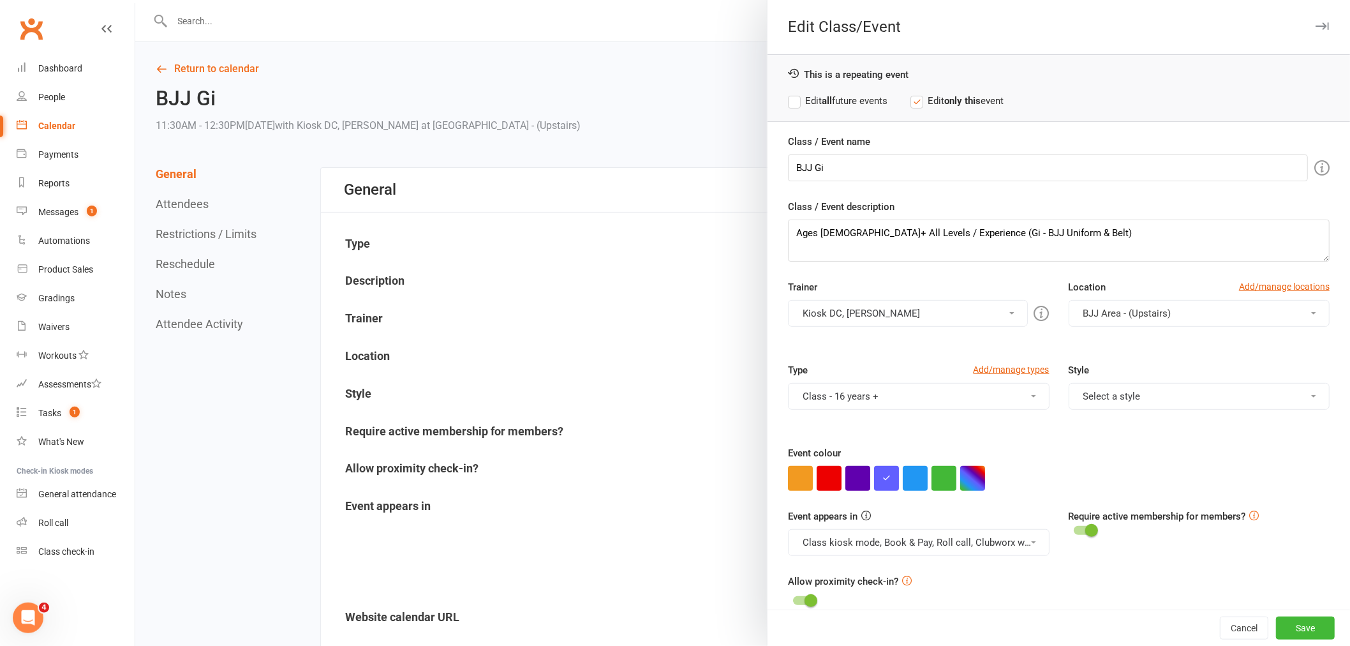
click at [610, 159] on div at bounding box center [742, 323] width 1215 height 646
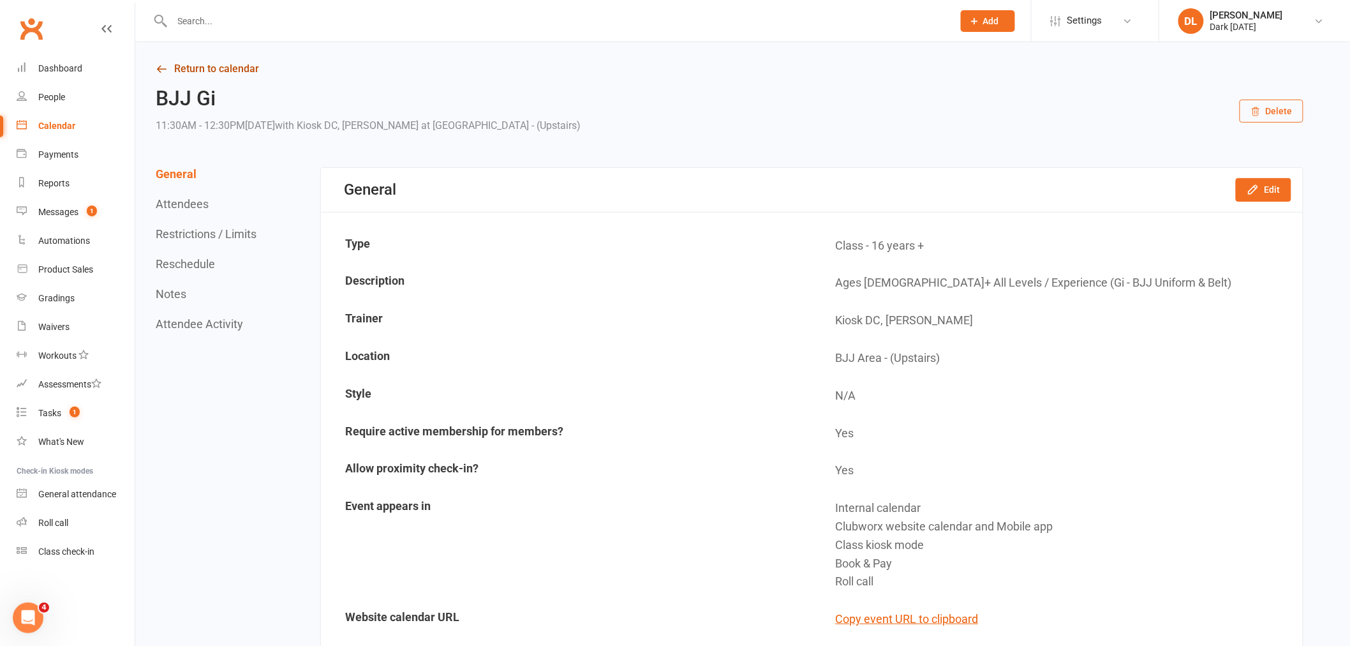
click at [177, 71] on link "Return to calendar" at bounding box center [730, 69] width 1148 height 18
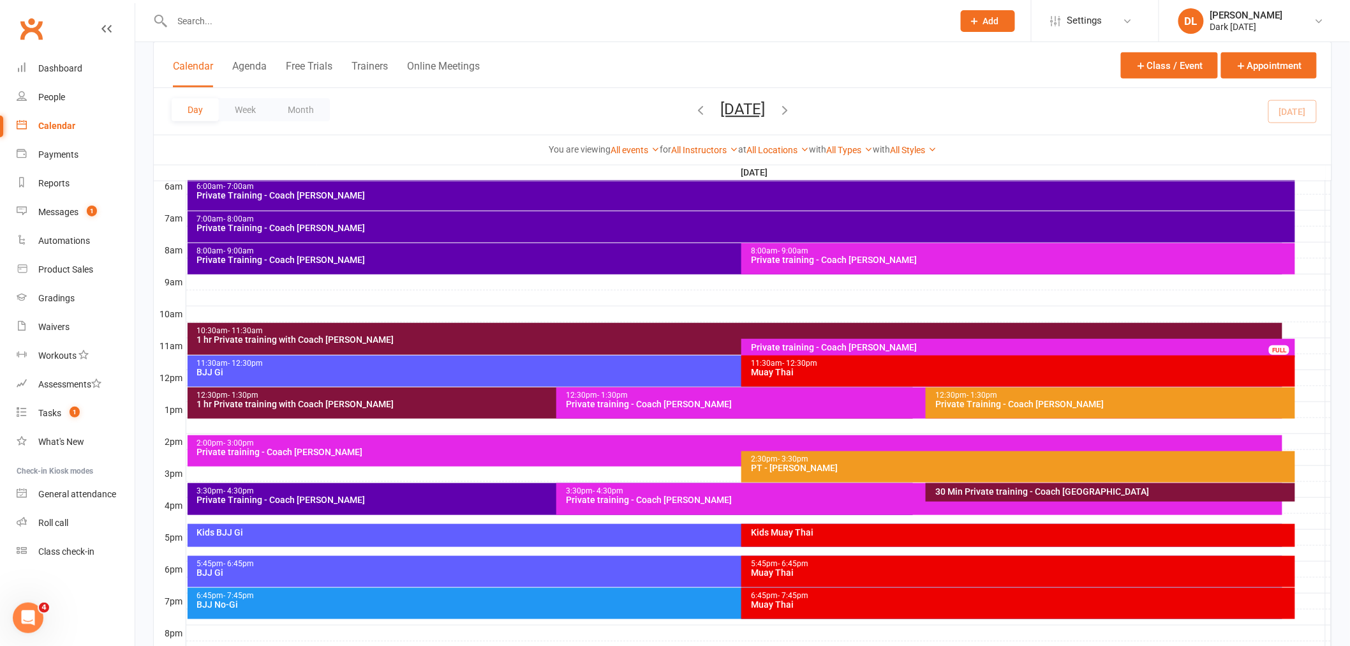
scroll to position [283, 0]
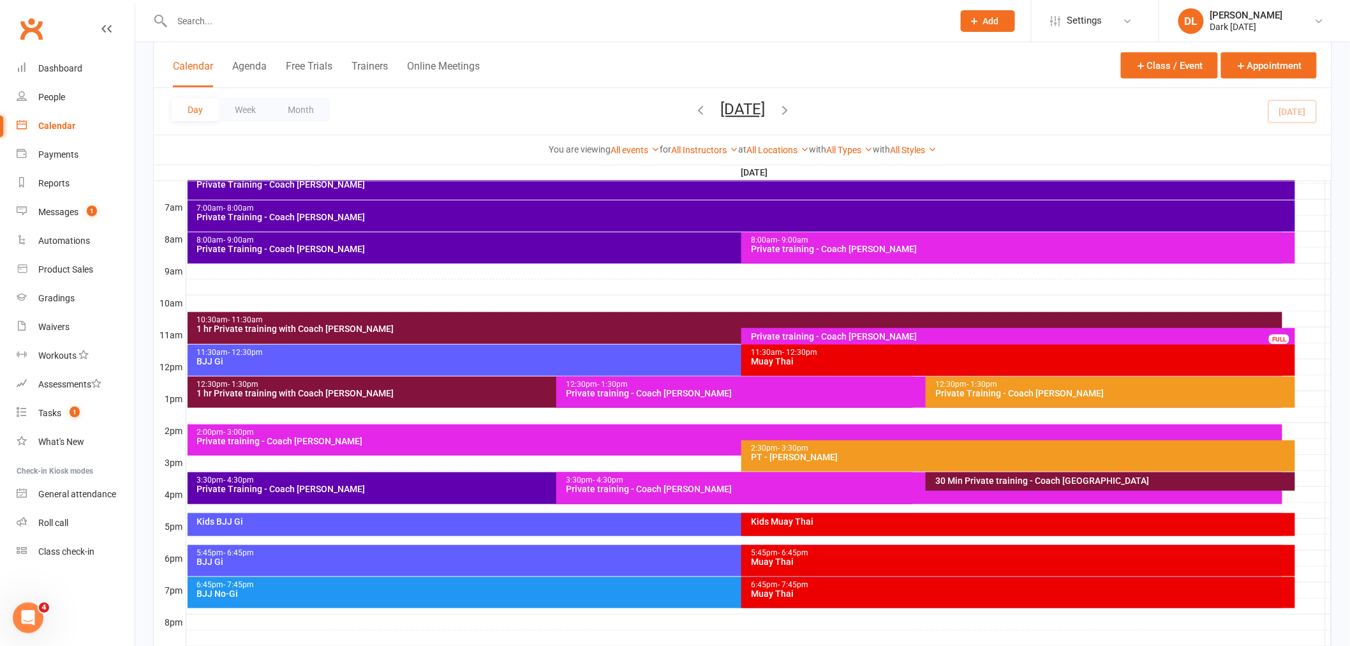
click at [320, 474] on div "3:30pm - 4:30pm Private Training - Coach [PERSON_NAME]" at bounding box center [551, 488] width 726 height 32
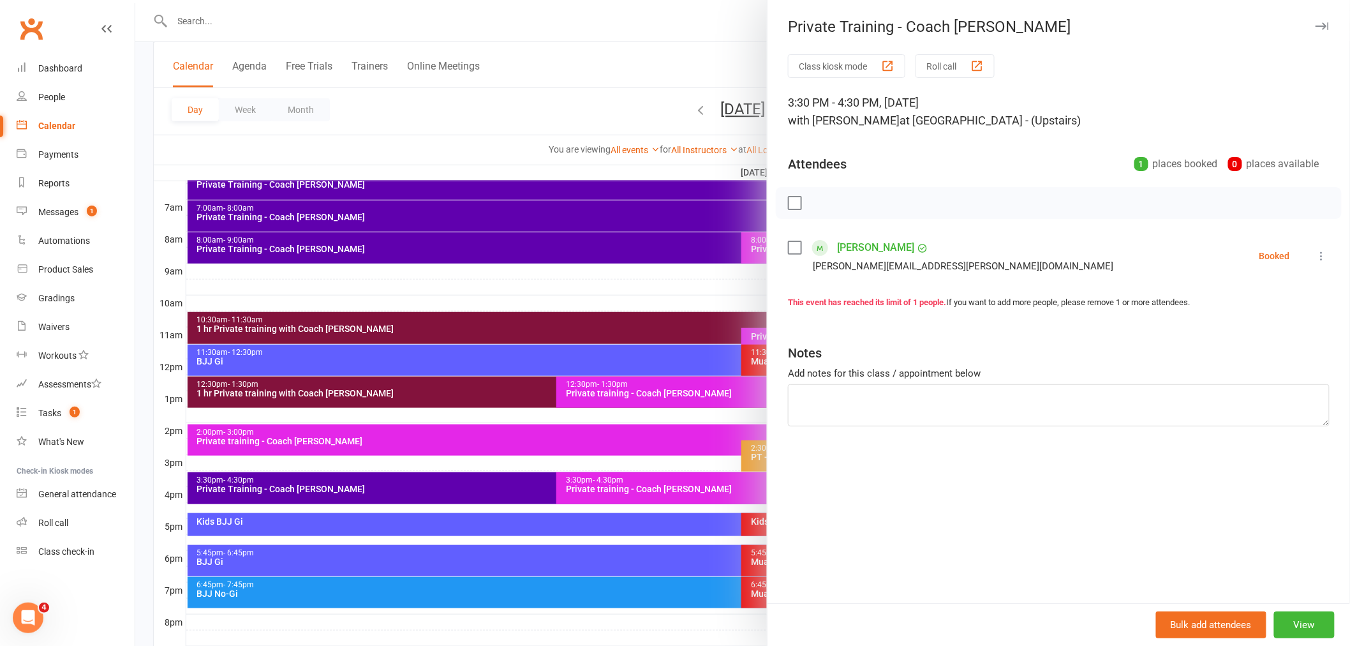
click at [290, 122] on div at bounding box center [742, 323] width 1215 height 646
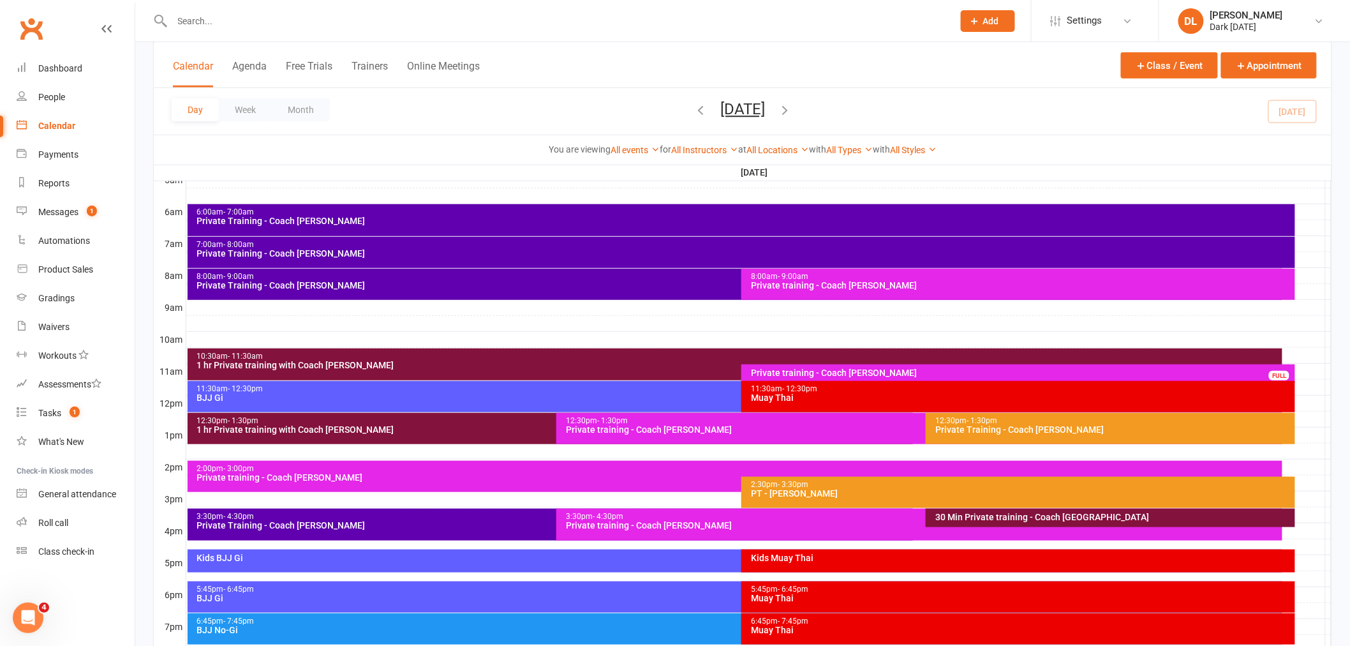
scroll to position [212, 0]
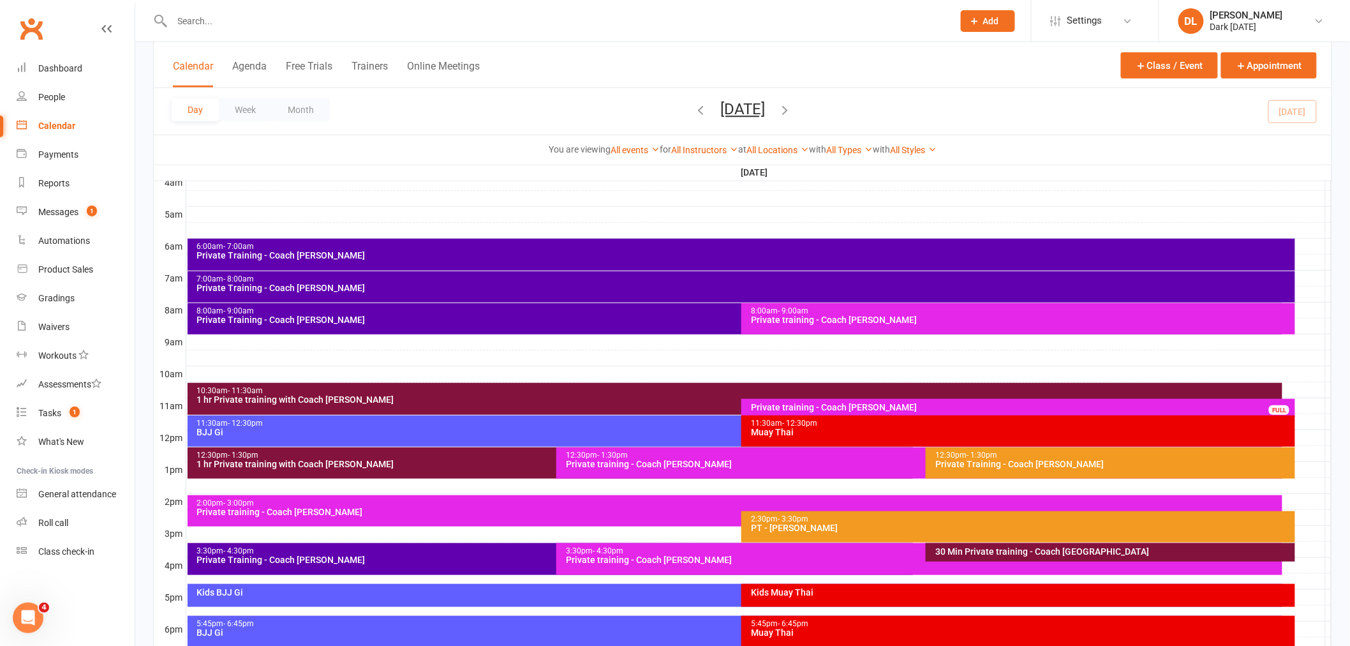
click at [792, 105] on icon "button" at bounding box center [785, 110] width 14 height 14
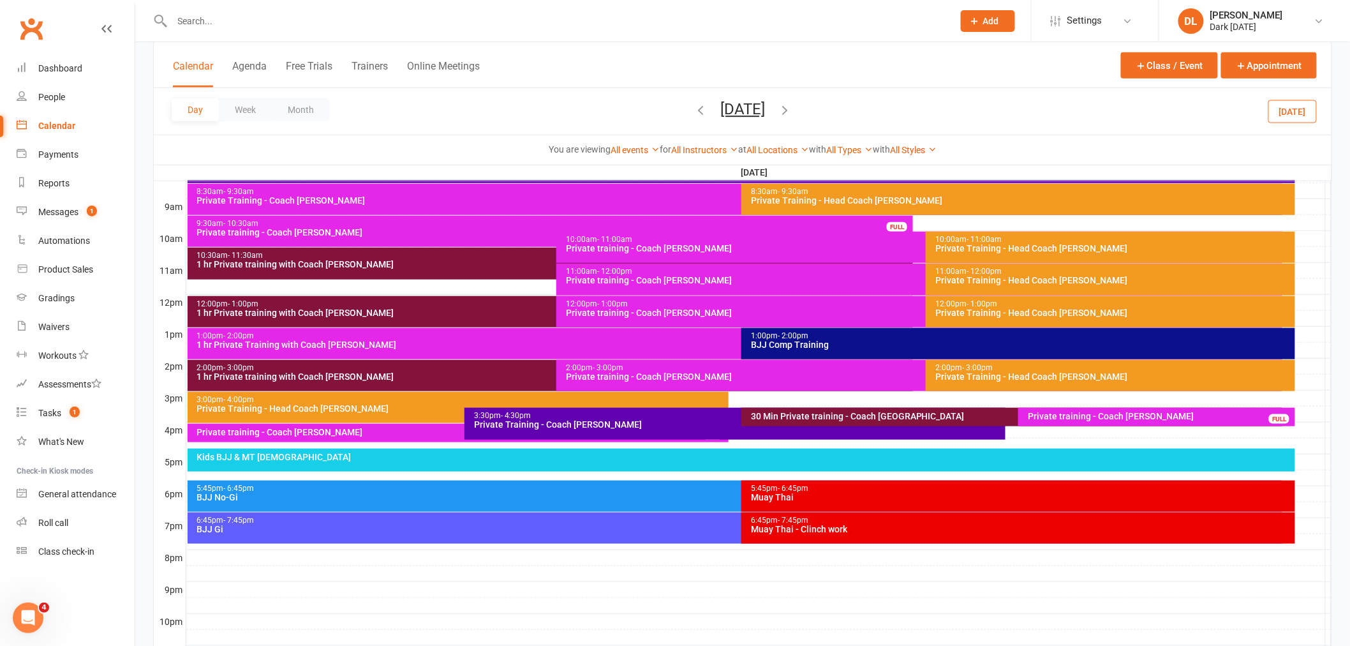
scroll to position [354, 0]
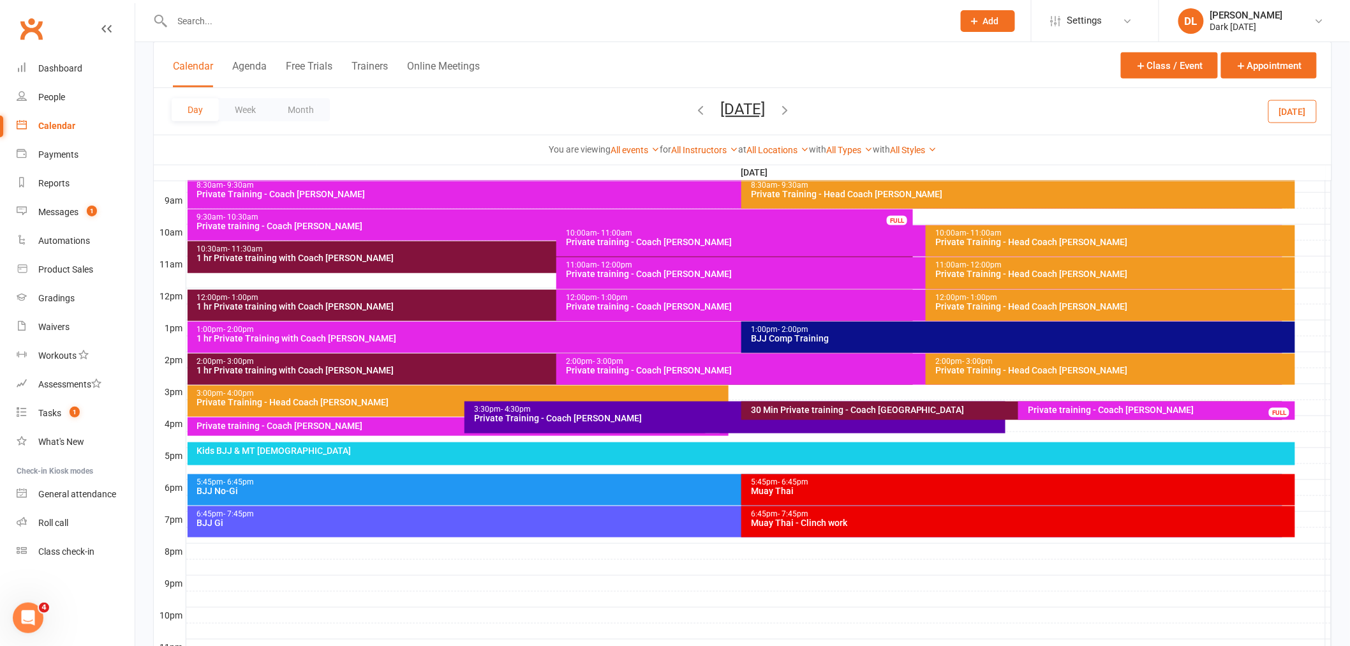
click at [568, 407] on div "3:30pm - 4:30pm" at bounding box center [738, 409] width 530 height 8
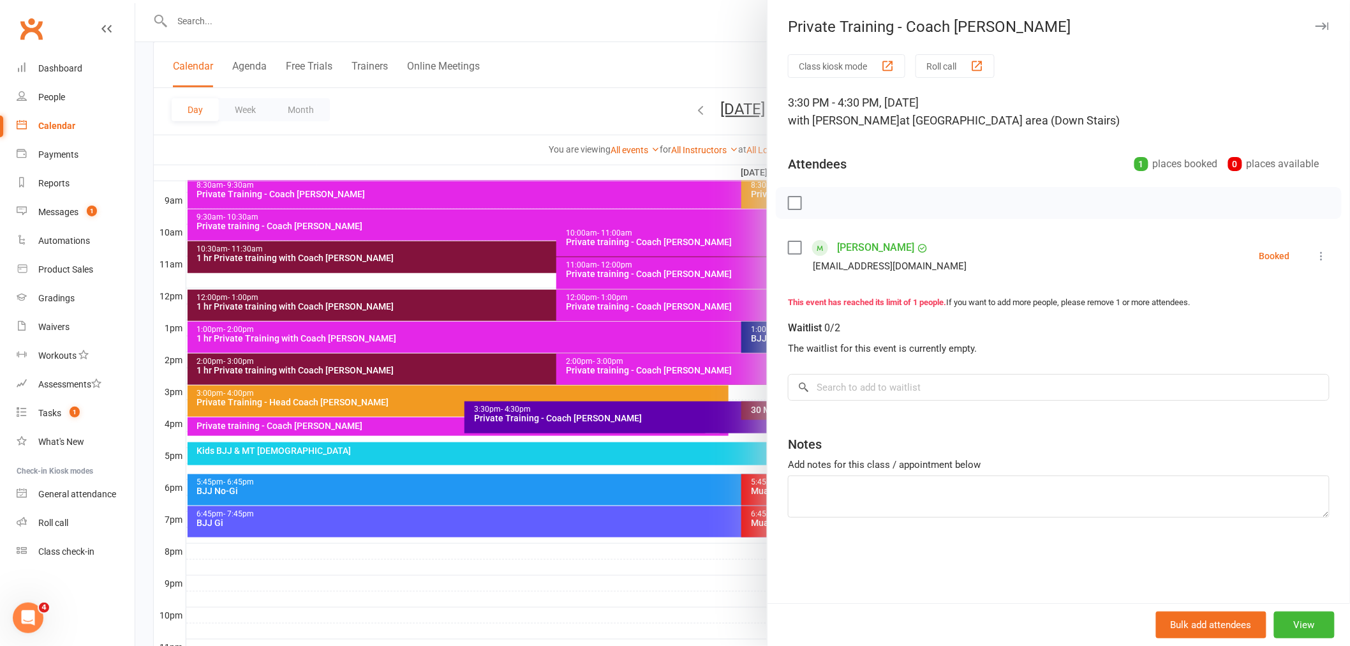
click at [609, 116] on div at bounding box center [742, 323] width 1215 height 646
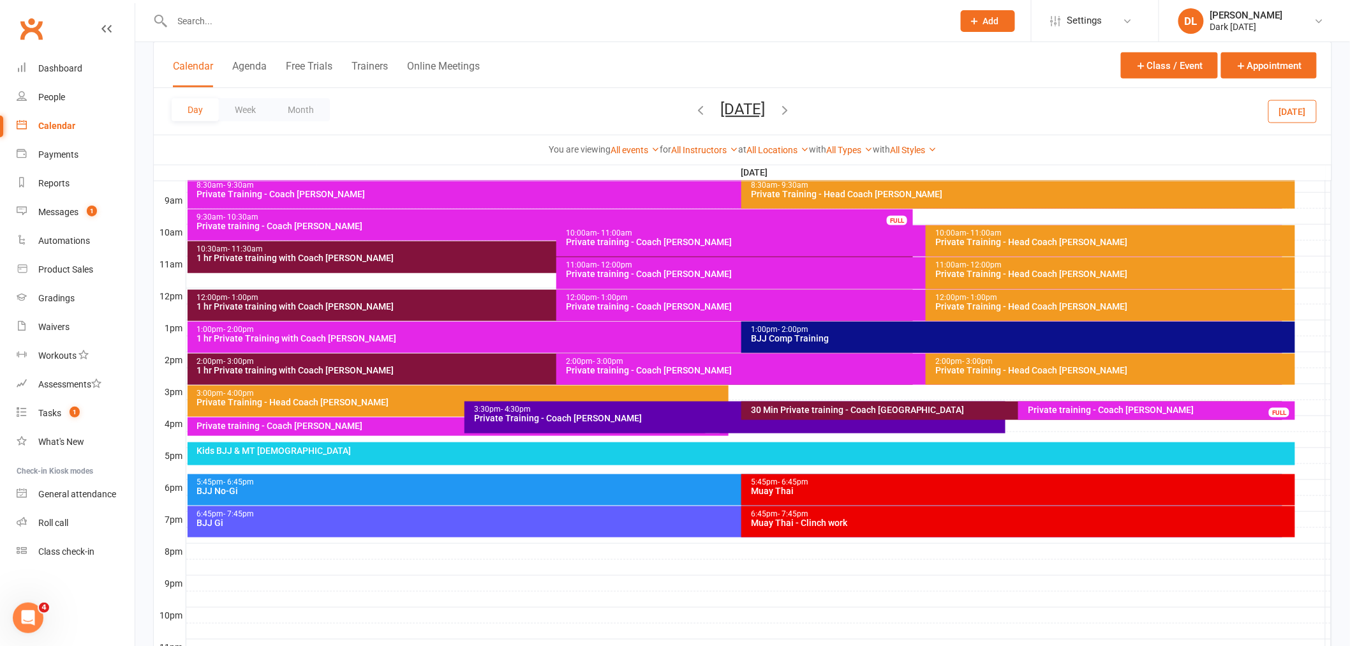
click at [844, 104] on div "Day Week Month [DATE] [DATE] Sun Mon Tue Wed Thu Fri Sat 28 29 30 01 02 03 04 0…" at bounding box center [743, 111] width 1178 height 47
click at [792, 107] on icon "button" at bounding box center [785, 110] width 14 height 14
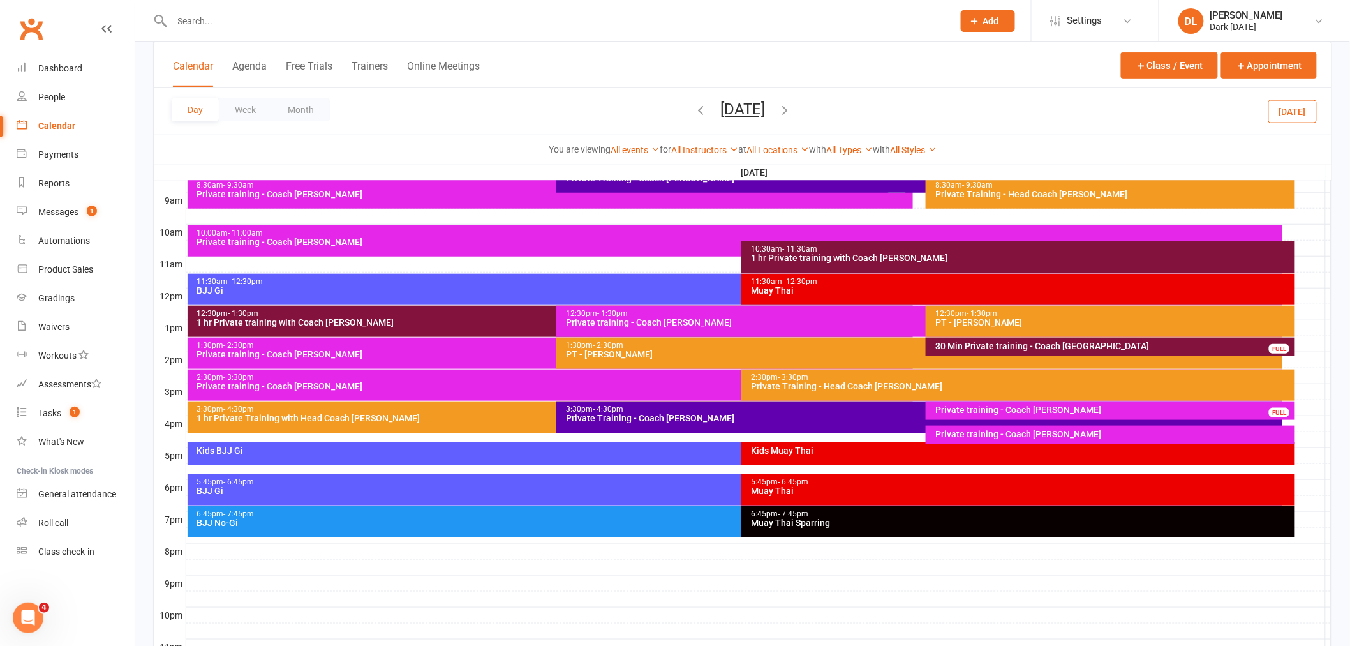
click at [778, 107] on span "[DATE] [DATE] Sun Mon Tue Wed Thu Fri Sat 28 29 30 01 02 03 04 05 06 07 08 09 1…" at bounding box center [743, 111] width 70 height 22
click at [792, 105] on icon "button" at bounding box center [785, 110] width 14 height 14
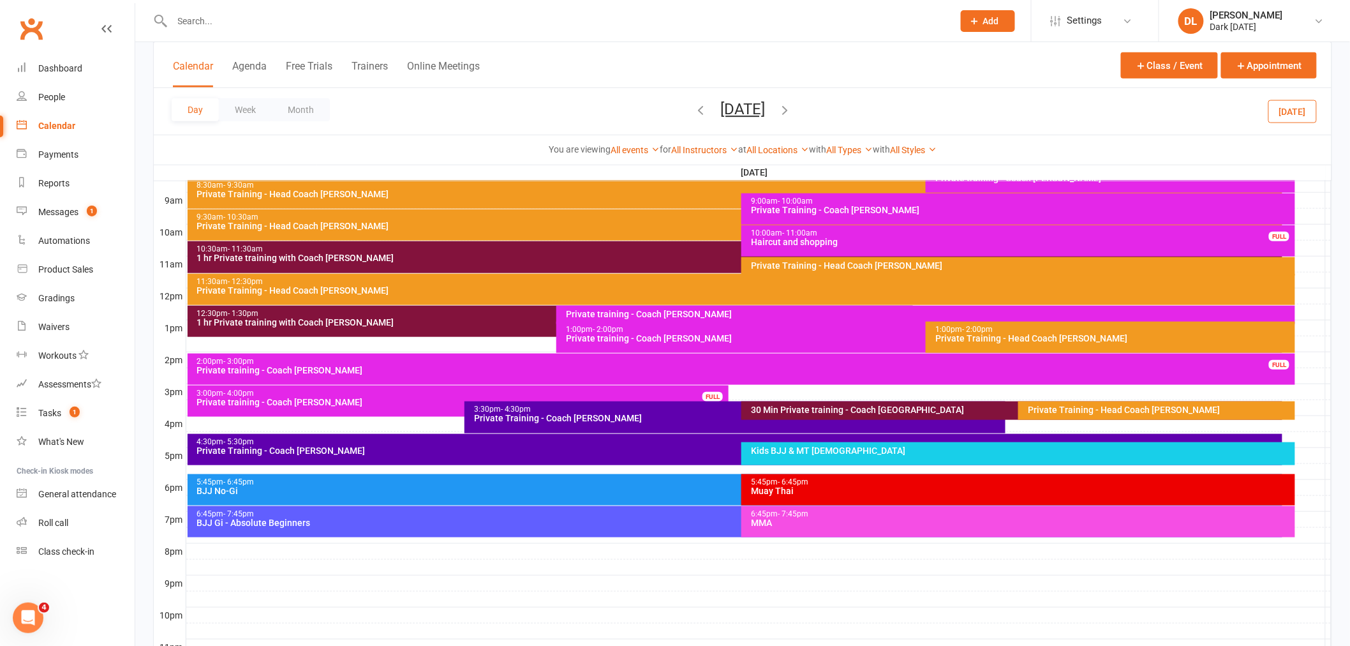
click at [480, 413] on div "Private Training - Coach [PERSON_NAME]" at bounding box center [738, 417] width 530 height 9
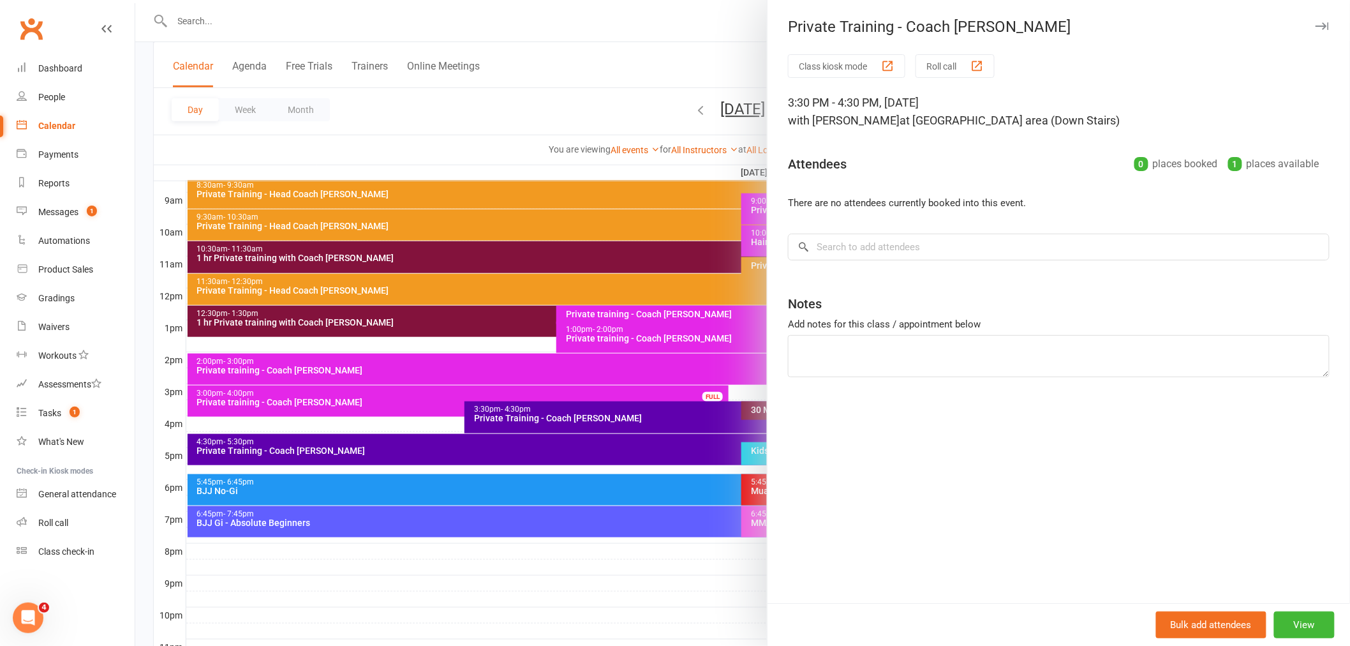
click at [454, 435] on div at bounding box center [742, 323] width 1215 height 646
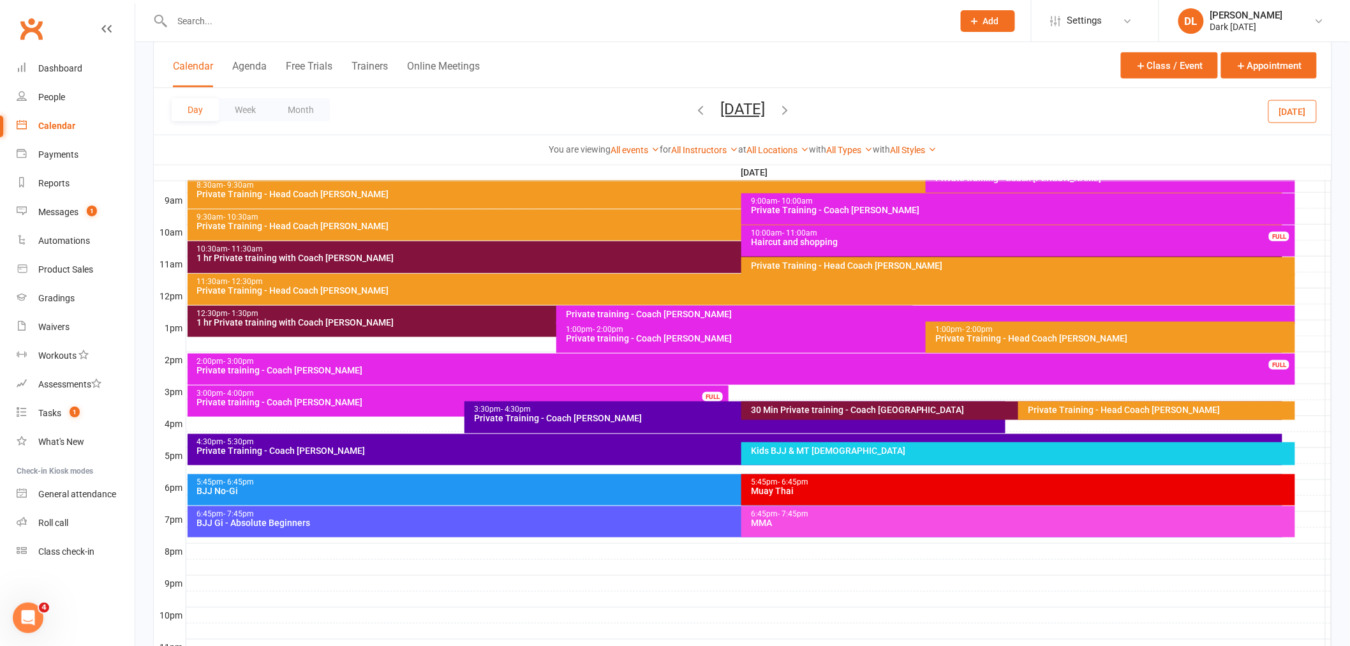
click at [450, 446] on div "Private Training - Coach [PERSON_NAME]" at bounding box center [738, 450] width 1084 height 9
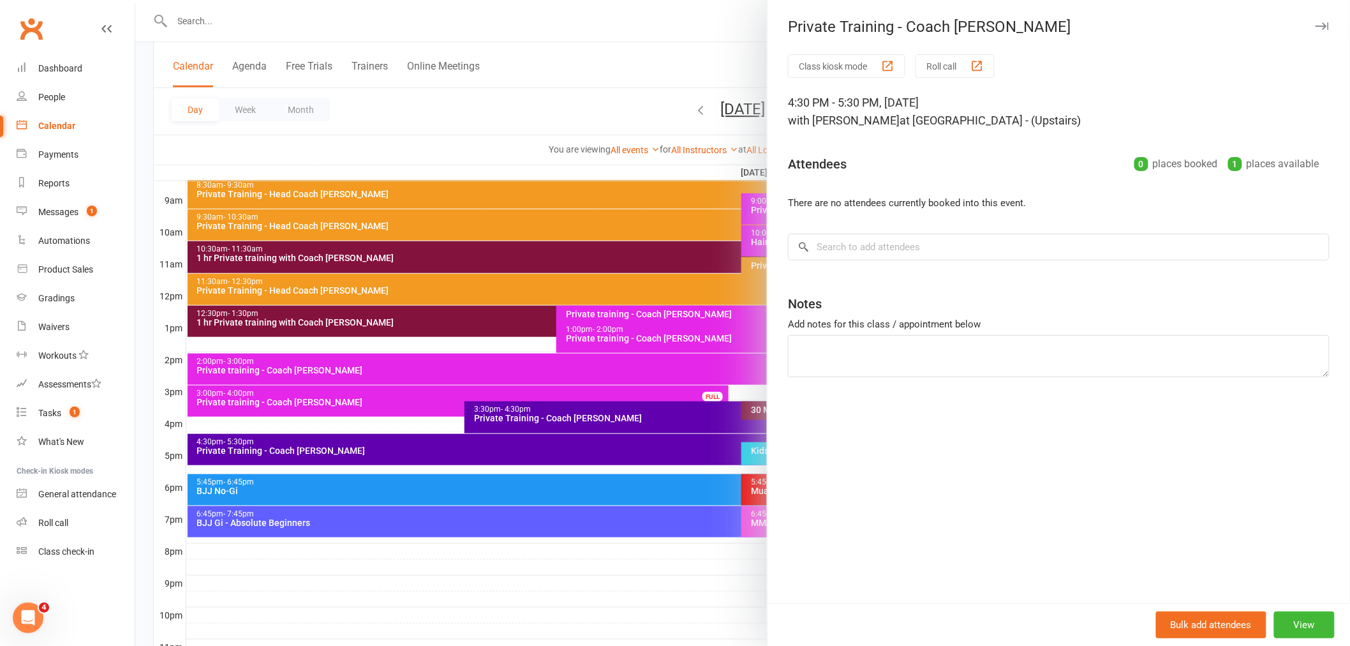
click at [450, 448] on div at bounding box center [742, 323] width 1215 height 646
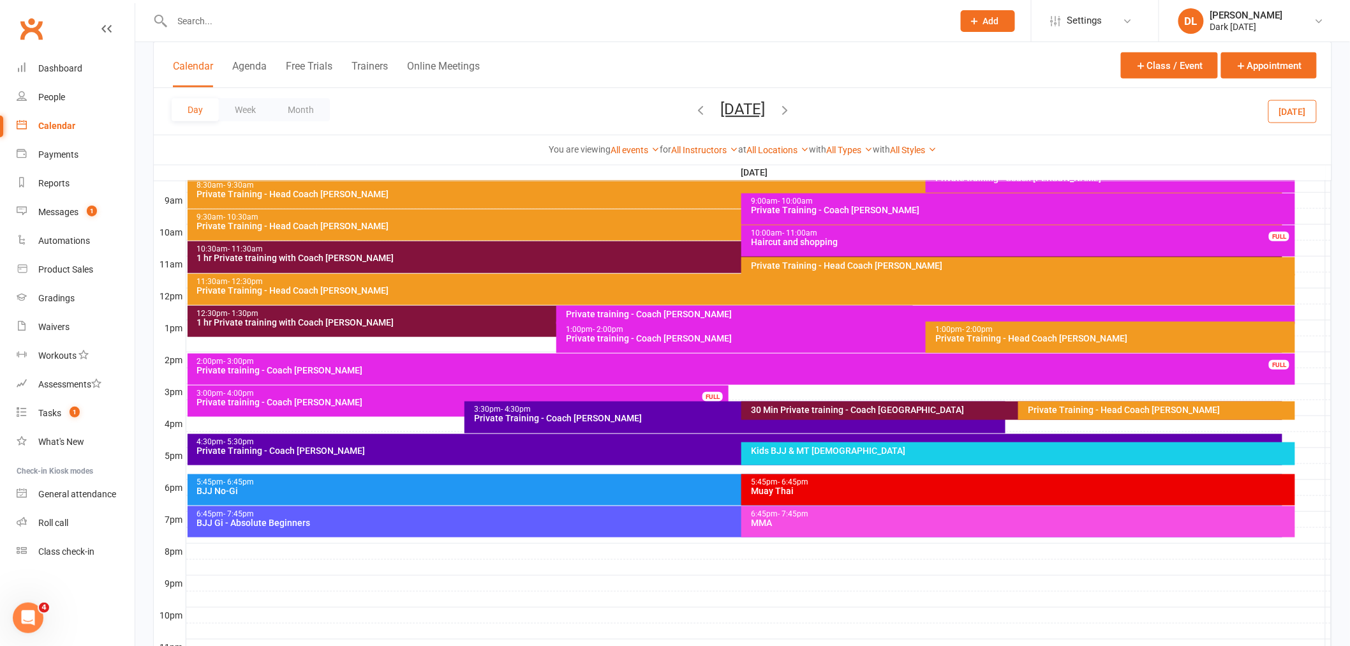
click at [454, 447] on div "Private Training - Coach [PERSON_NAME]" at bounding box center [738, 450] width 1084 height 9
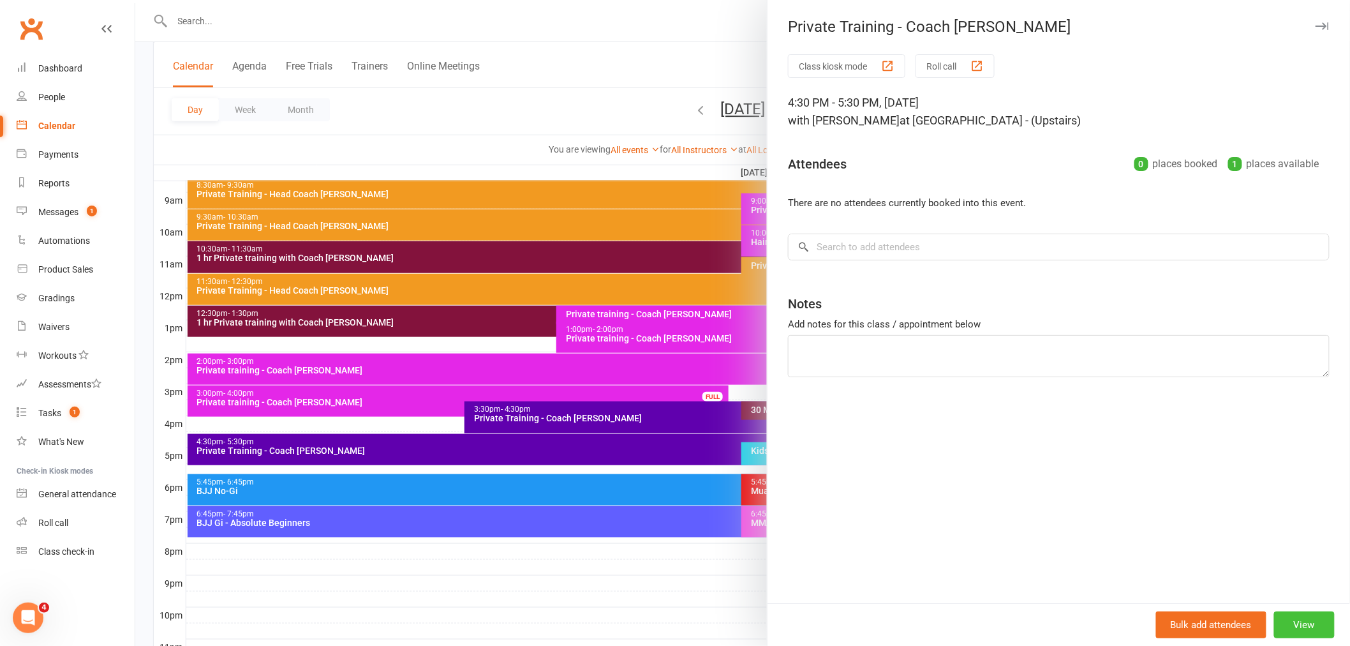
click at [1283, 626] on button "View" at bounding box center [1304, 624] width 61 height 27
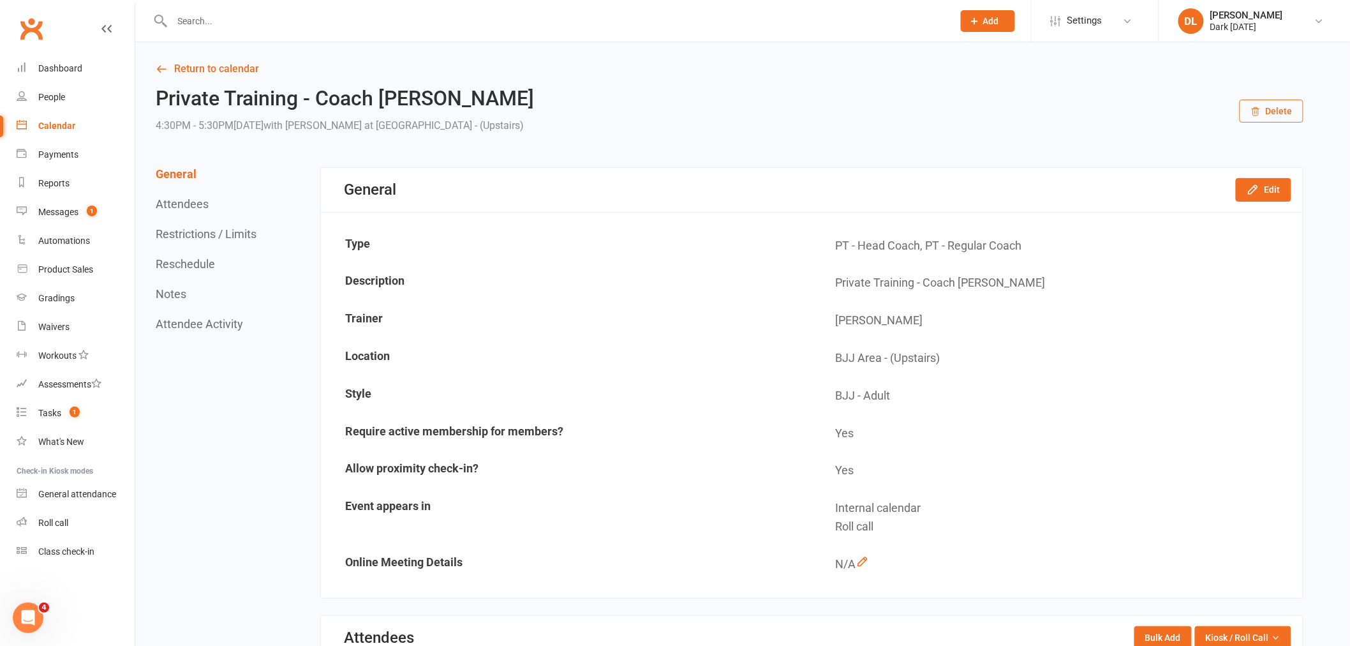
click at [1287, 112] on button "Delete" at bounding box center [1272, 111] width 64 height 23
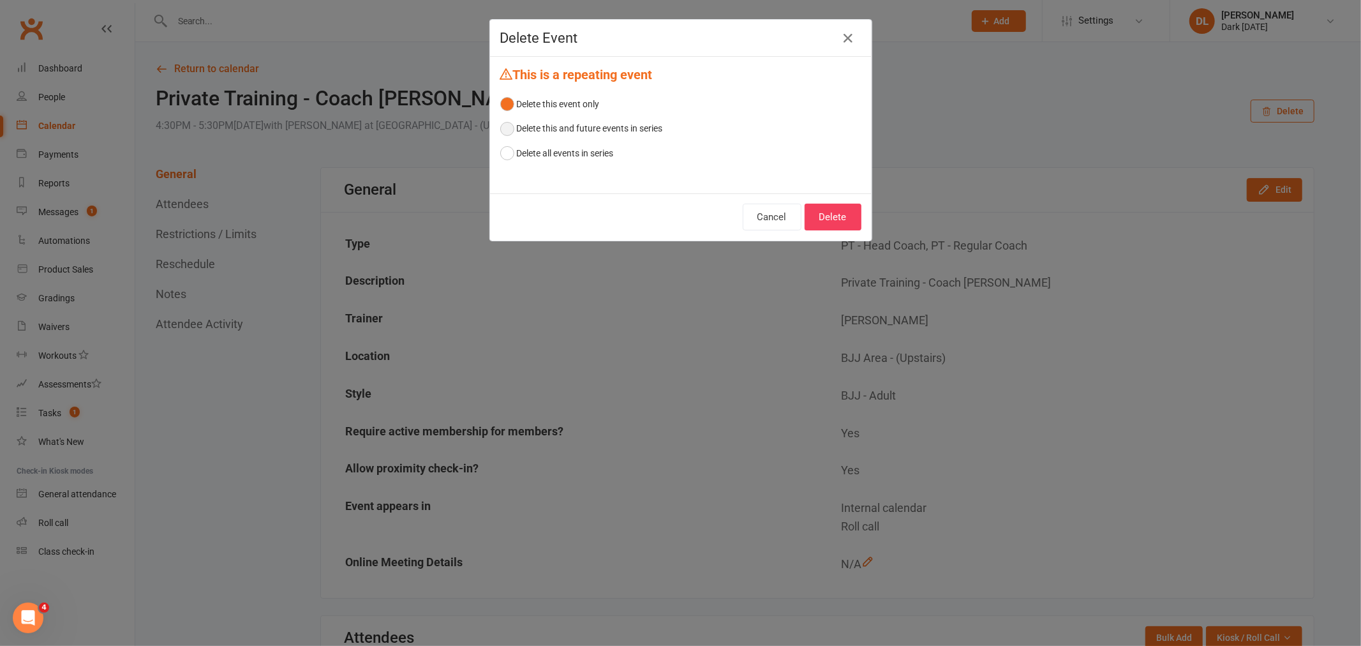
click at [634, 122] on button "Delete this and future events in series" at bounding box center [581, 128] width 163 height 24
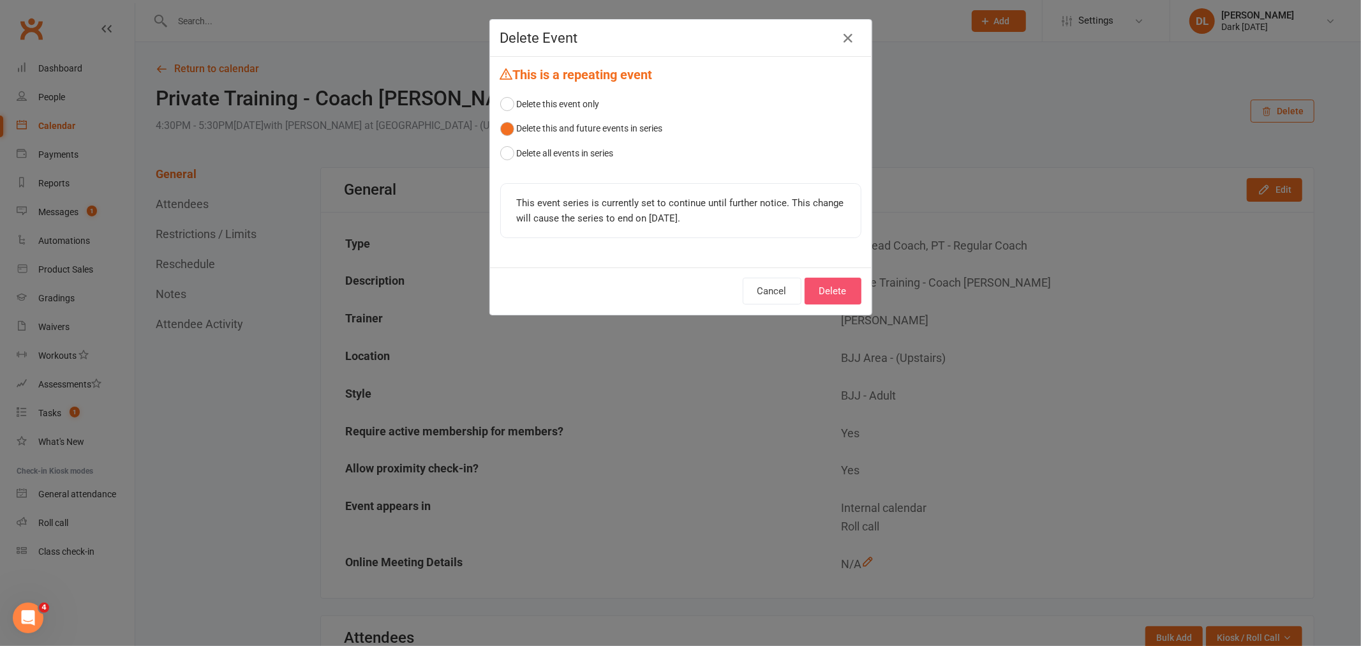
click at [840, 293] on button "Delete" at bounding box center [832, 291] width 57 height 27
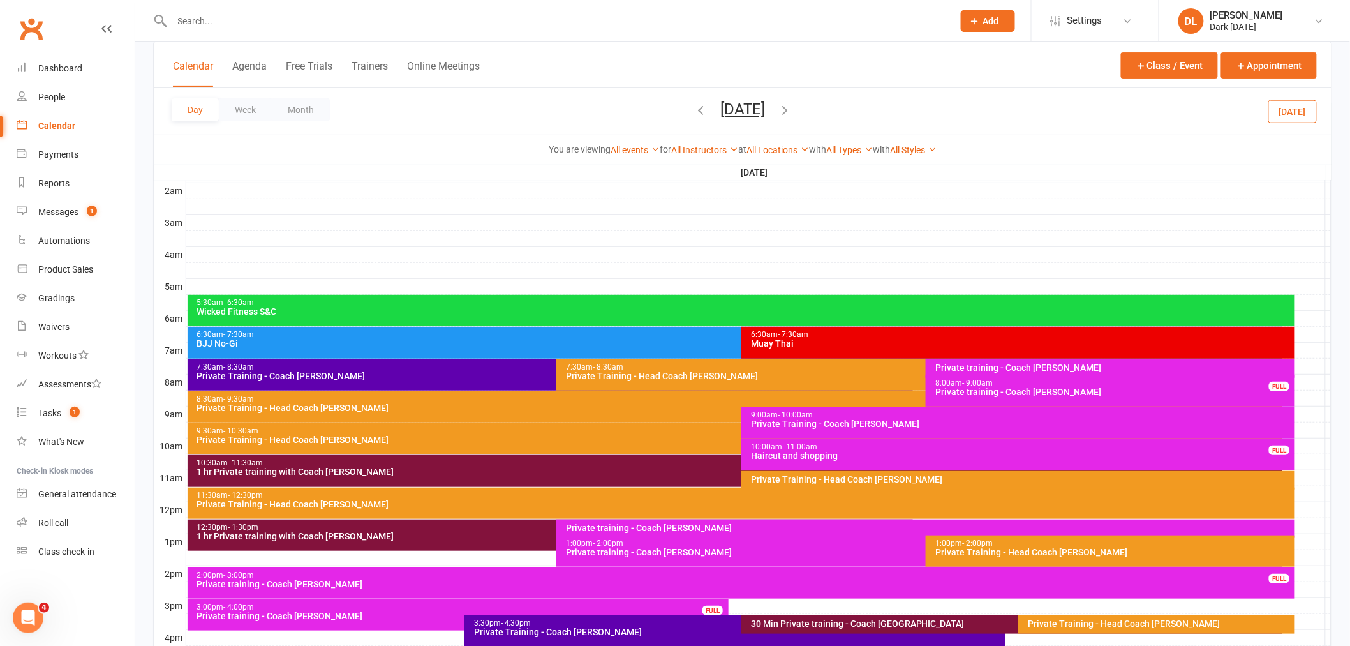
scroll to position [142, 0]
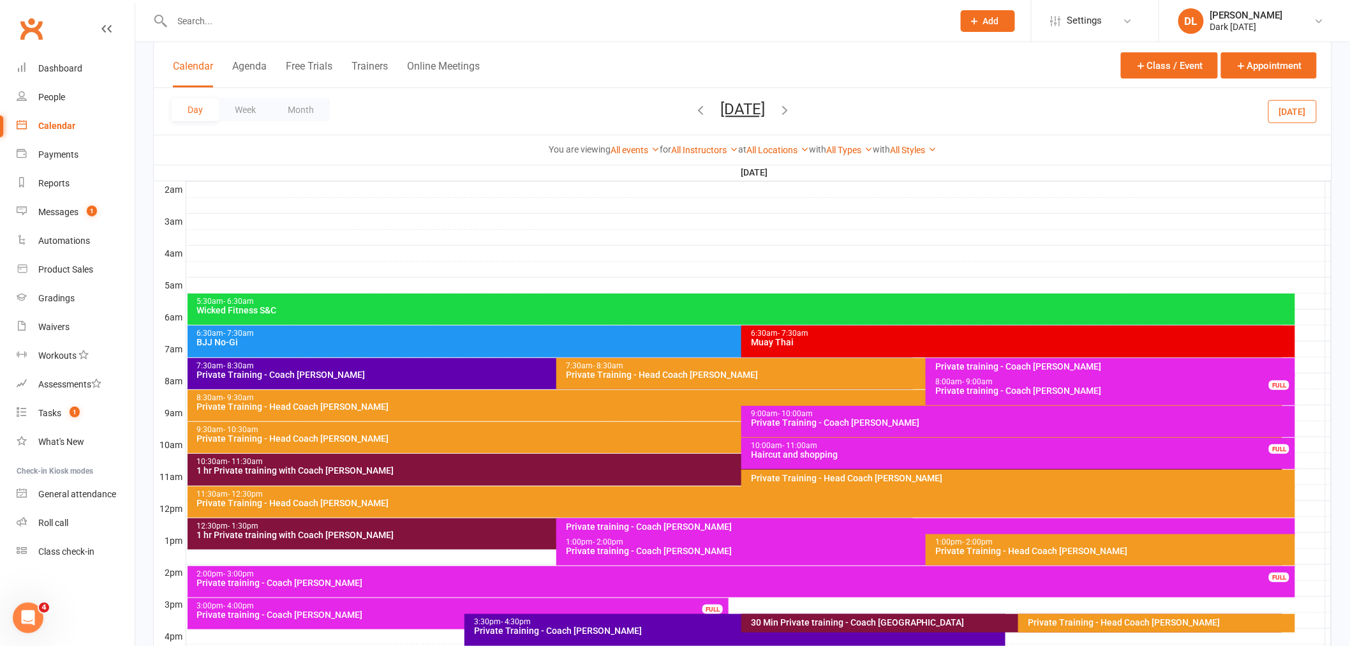
click at [792, 111] on icon "button" at bounding box center [785, 110] width 14 height 14
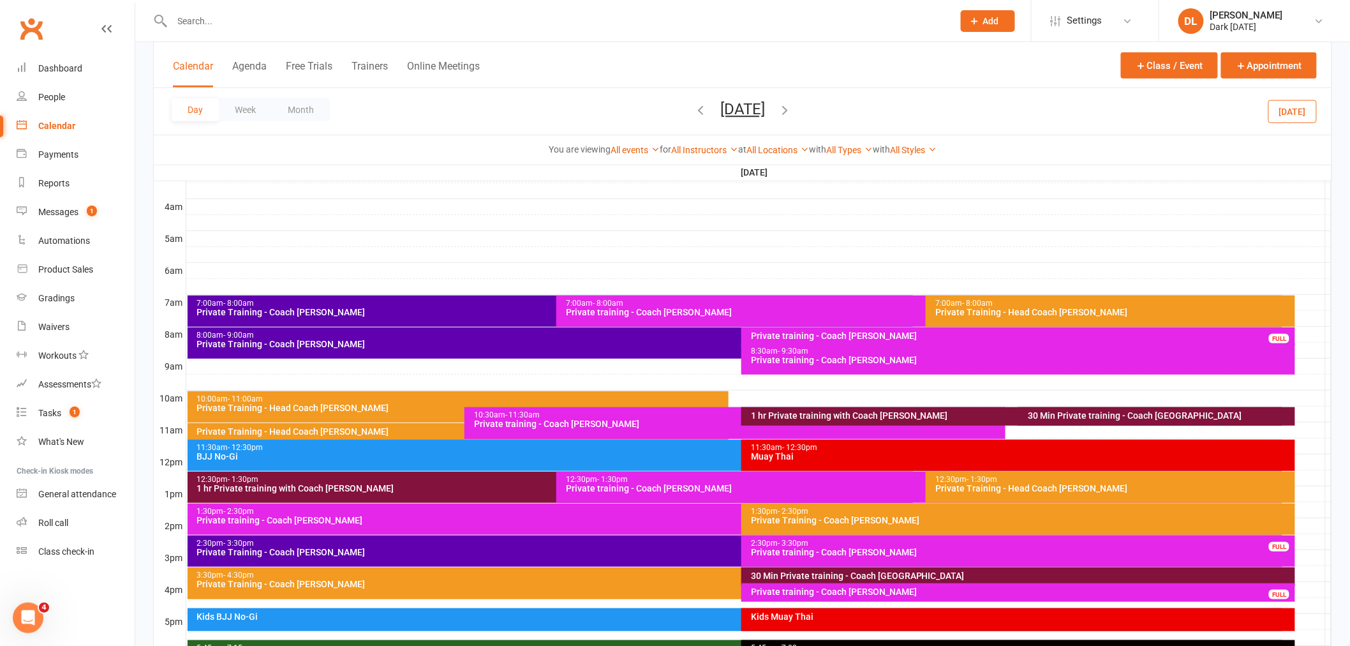
scroll to position [212, 0]
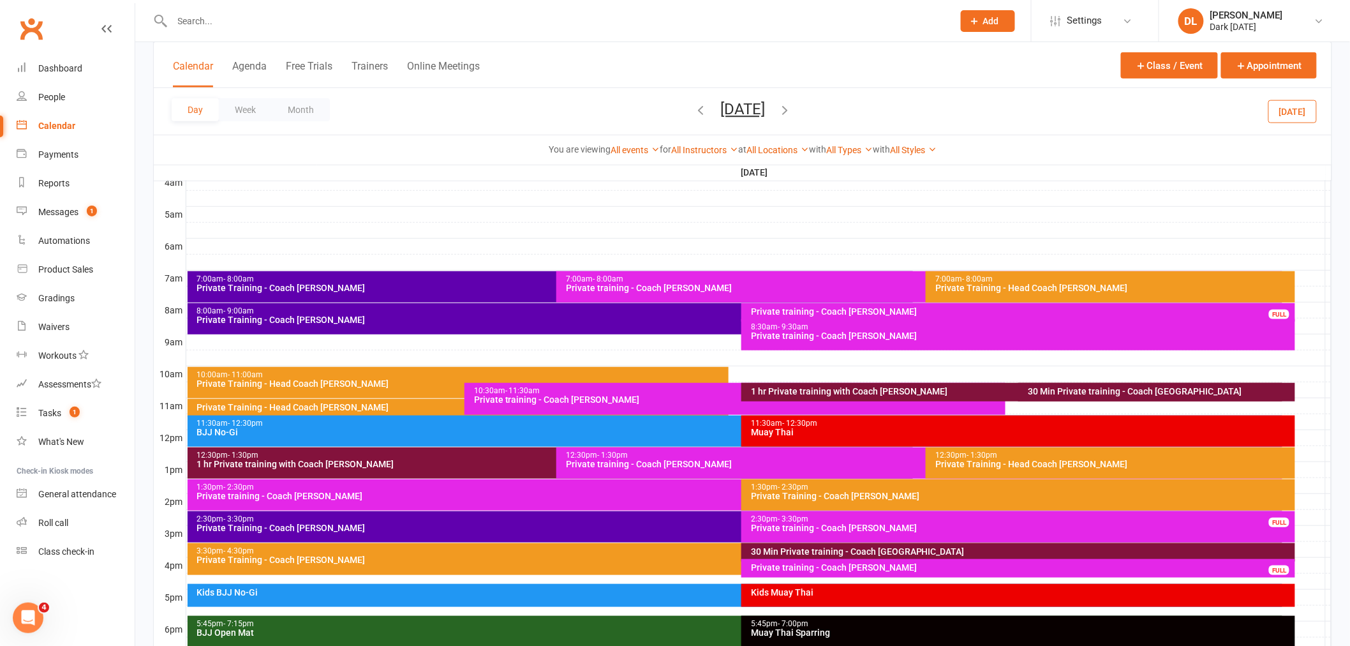
click at [792, 105] on icon "button" at bounding box center [785, 110] width 14 height 14
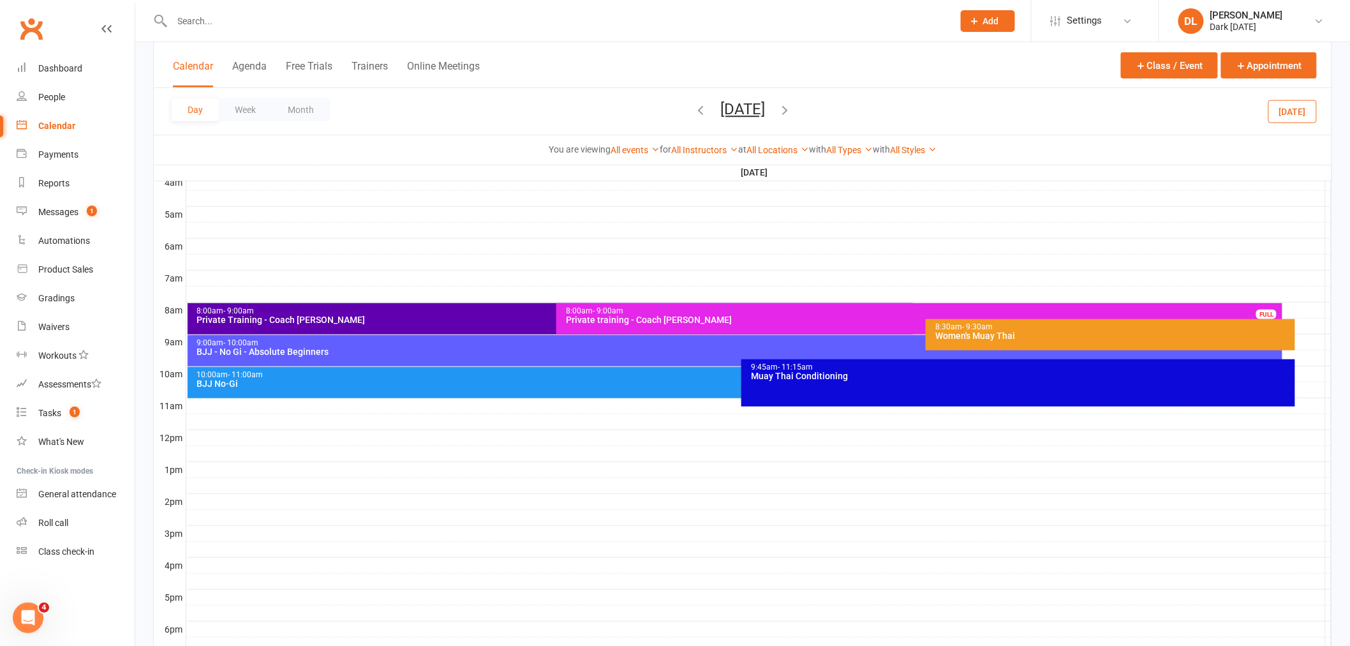
click at [693, 111] on icon "button" at bounding box center [700, 110] width 14 height 14
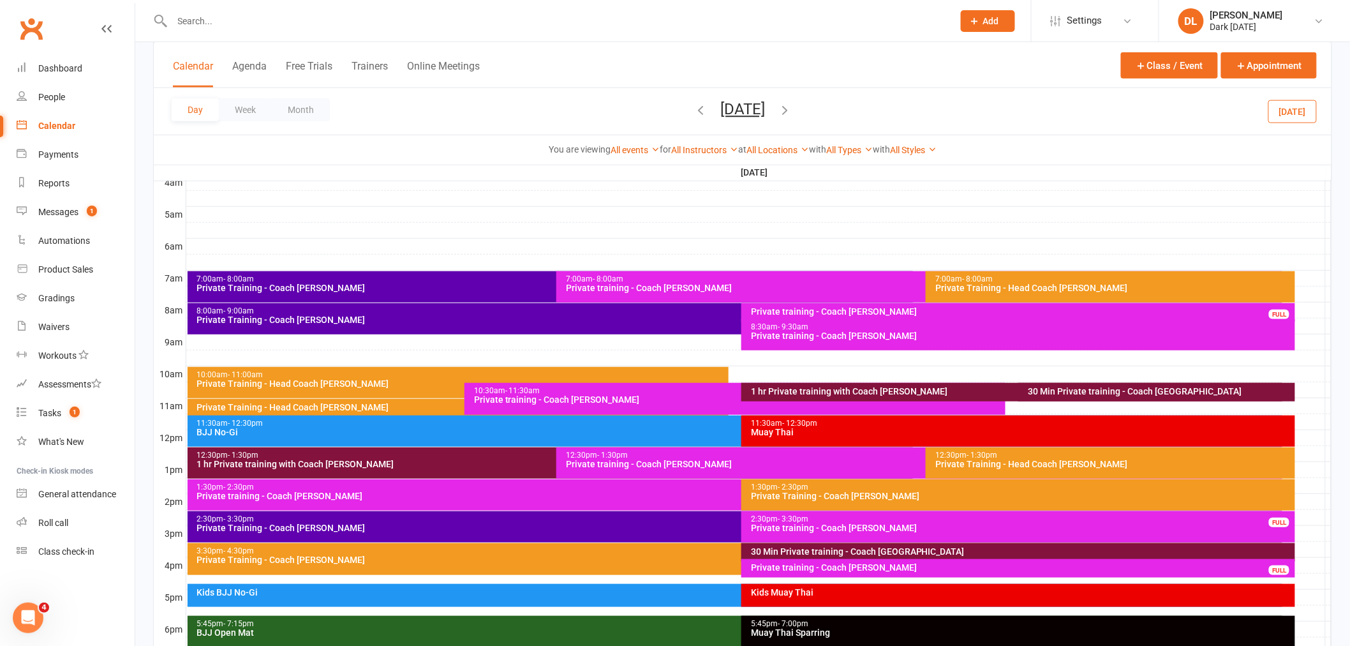
click at [720, 110] on button "[DATE]" at bounding box center [742, 109] width 45 height 18
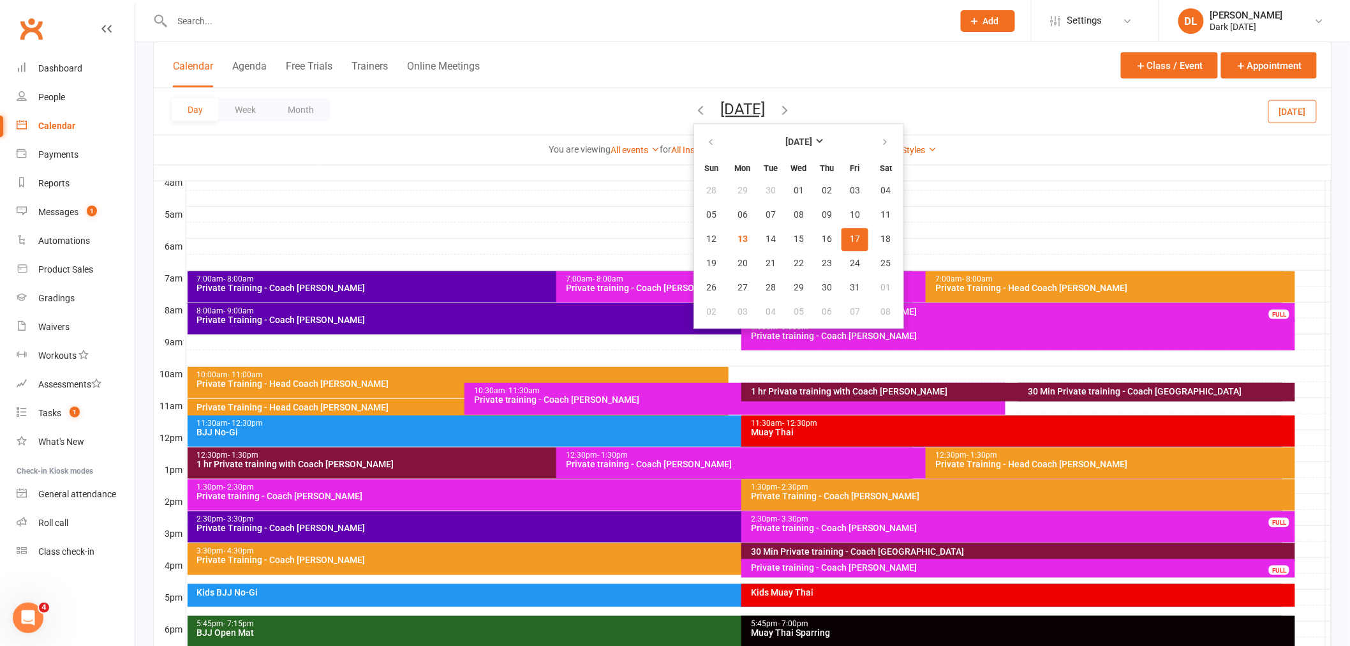
click at [416, 309] on div "8:00am - 9:00am" at bounding box center [738, 311] width 1084 height 8
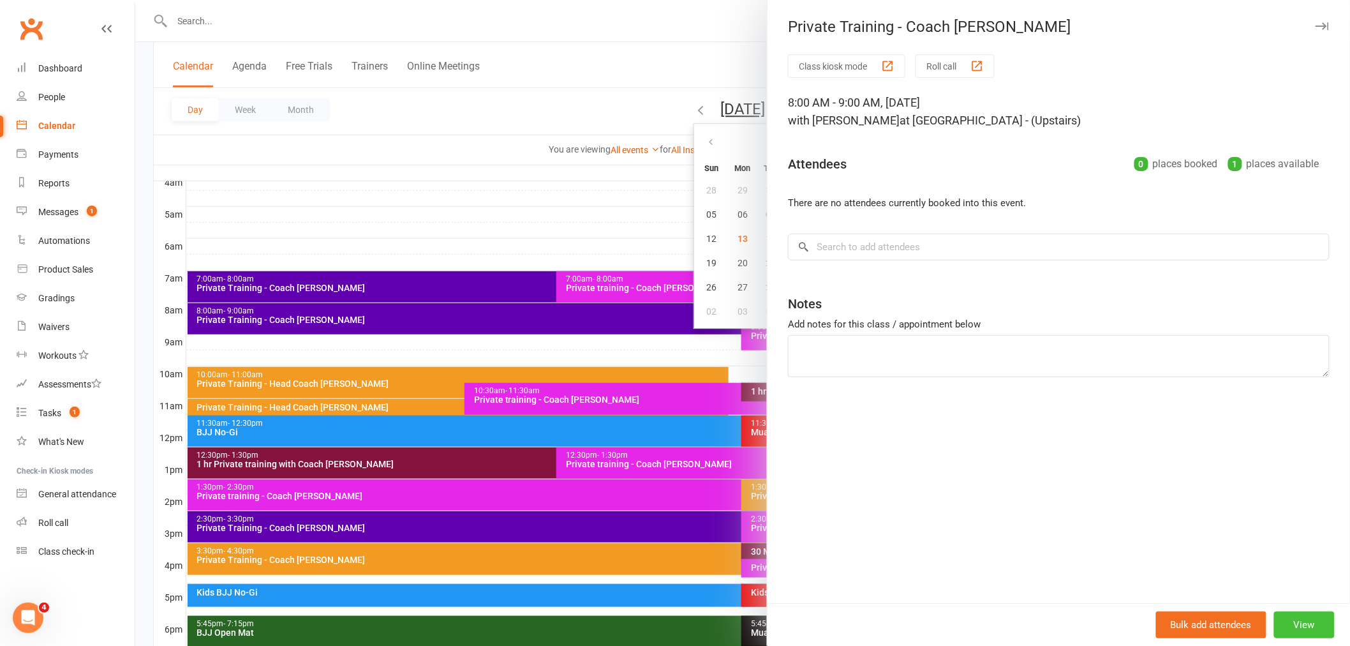
click at [1305, 627] on button "View" at bounding box center [1304, 624] width 61 height 27
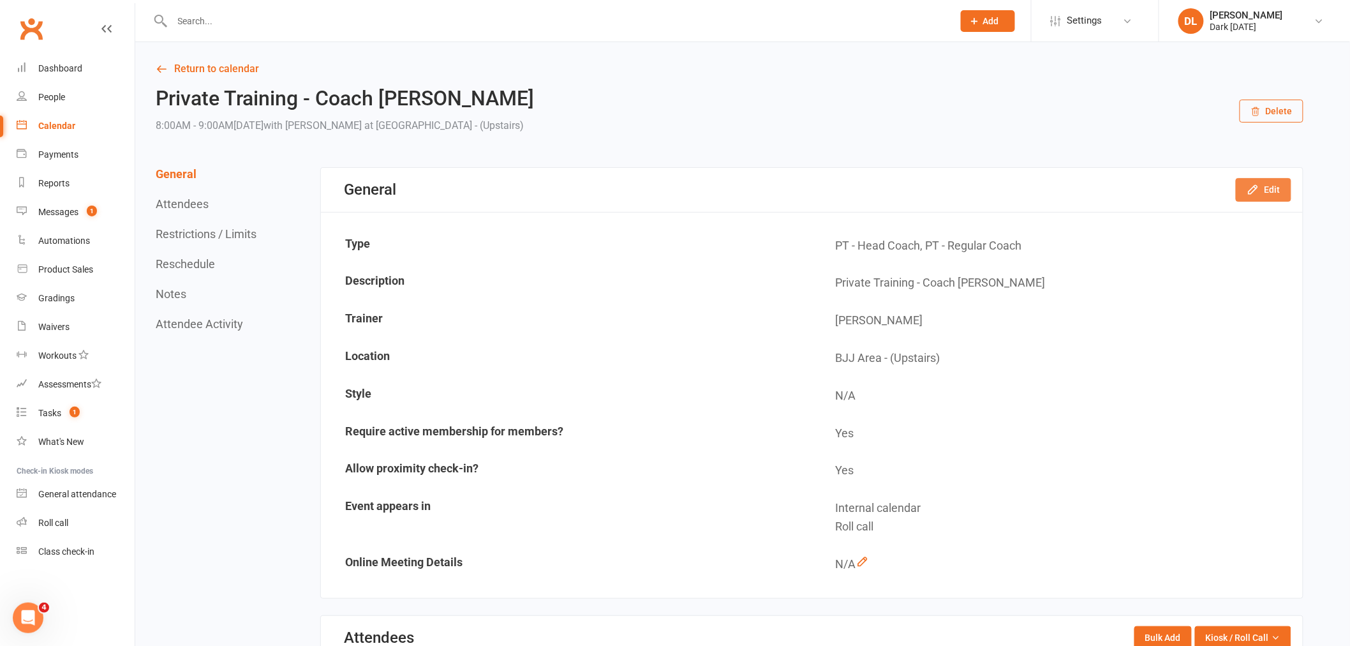
click at [1280, 183] on button "Edit" at bounding box center [1264, 189] width 56 height 23
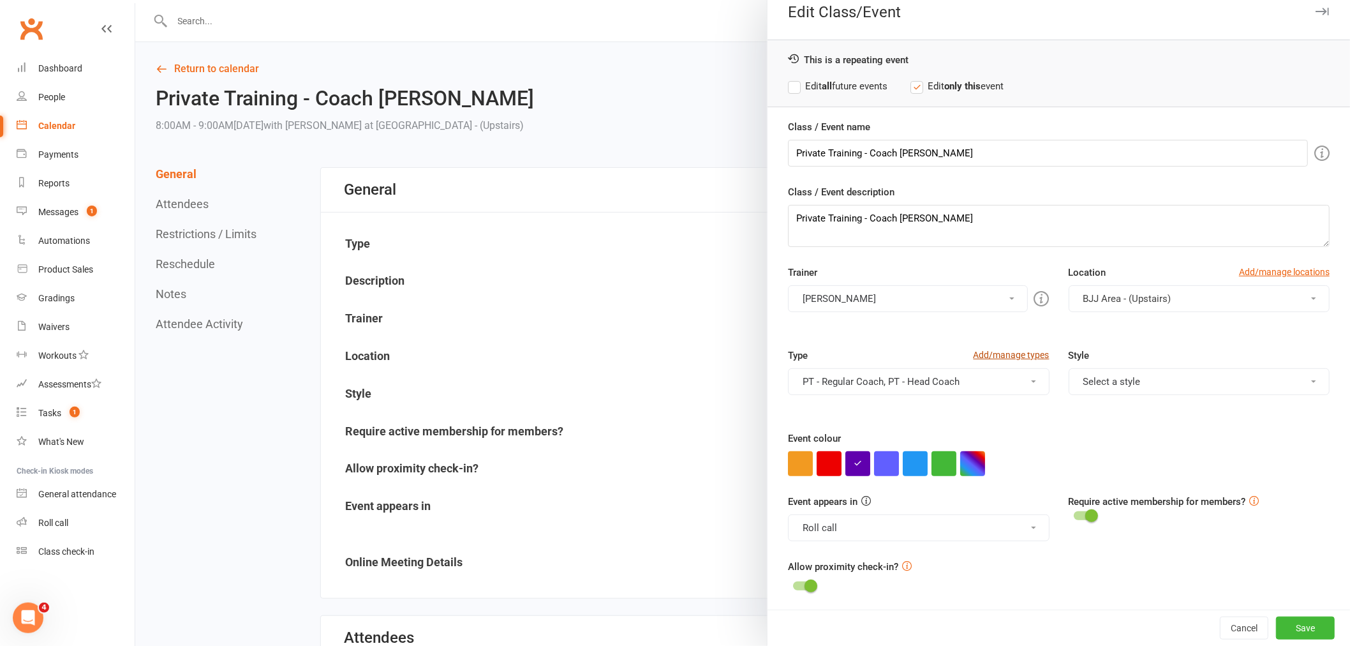
scroll to position [18, 0]
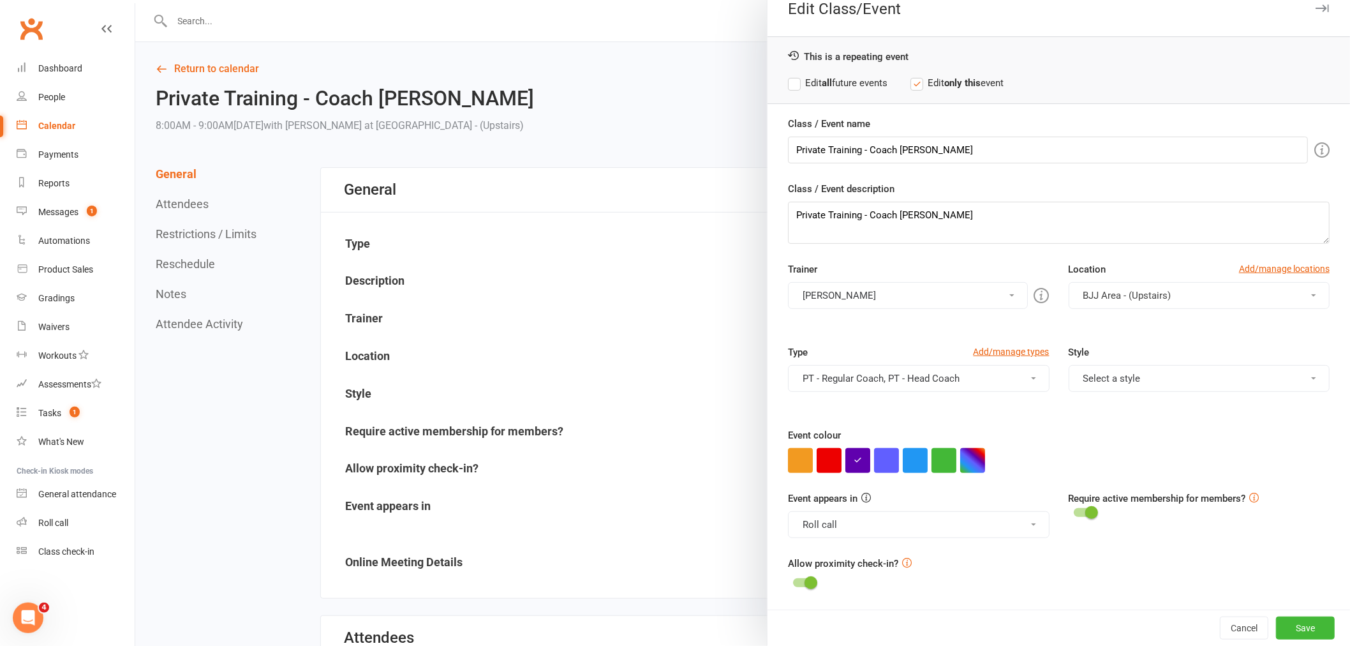
click at [572, 337] on div at bounding box center [742, 323] width 1215 height 646
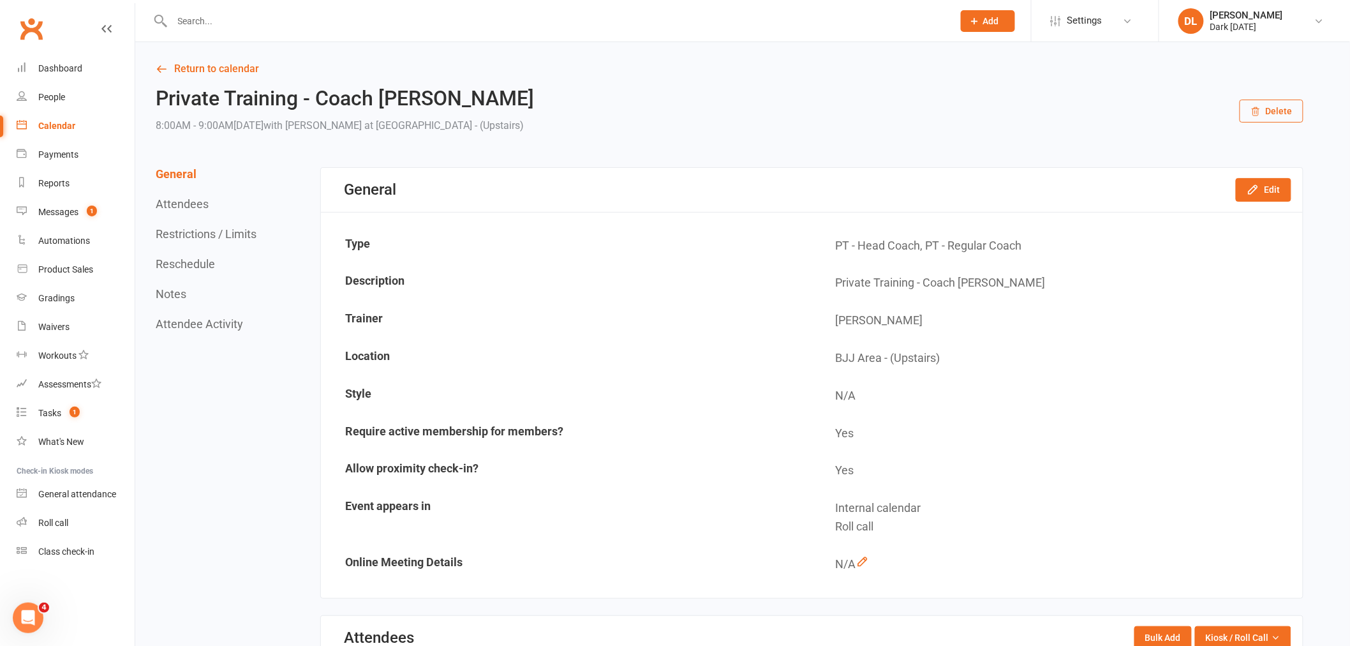
click at [231, 245] on div "General Attendees Restrictions / Limits Reschedule Notes Attendee Activity" at bounding box center [208, 248] width 104 height 163
click at [225, 233] on button "Restrictions / Limits" at bounding box center [206, 233] width 101 height 13
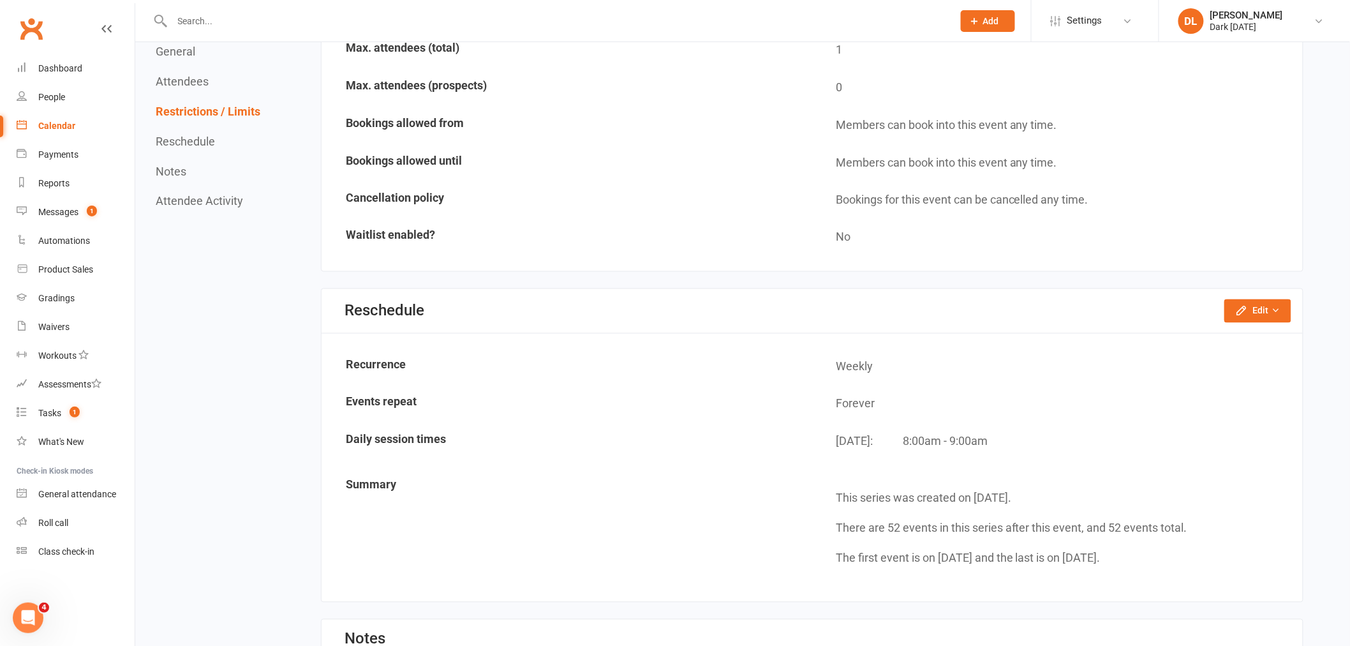
scroll to position [821, 0]
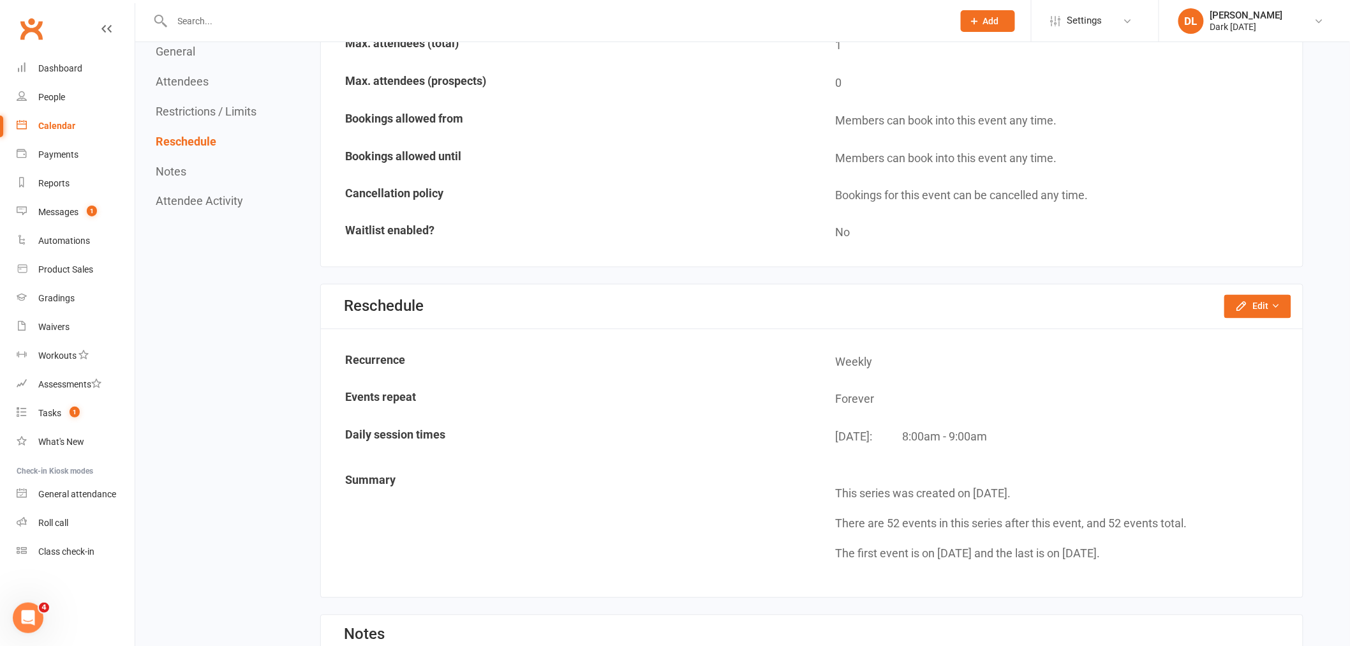
click at [1312, 300] on div "Return to calendar Private Training - Coach [PERSON_NAME] 8:00AM - 9:00AM[DATE]…" at bounding box center [742, 98] width 1215 height 1755
click at [1280, 302] on icon "button" at bounding box center [1275, 306] width 9 height 9
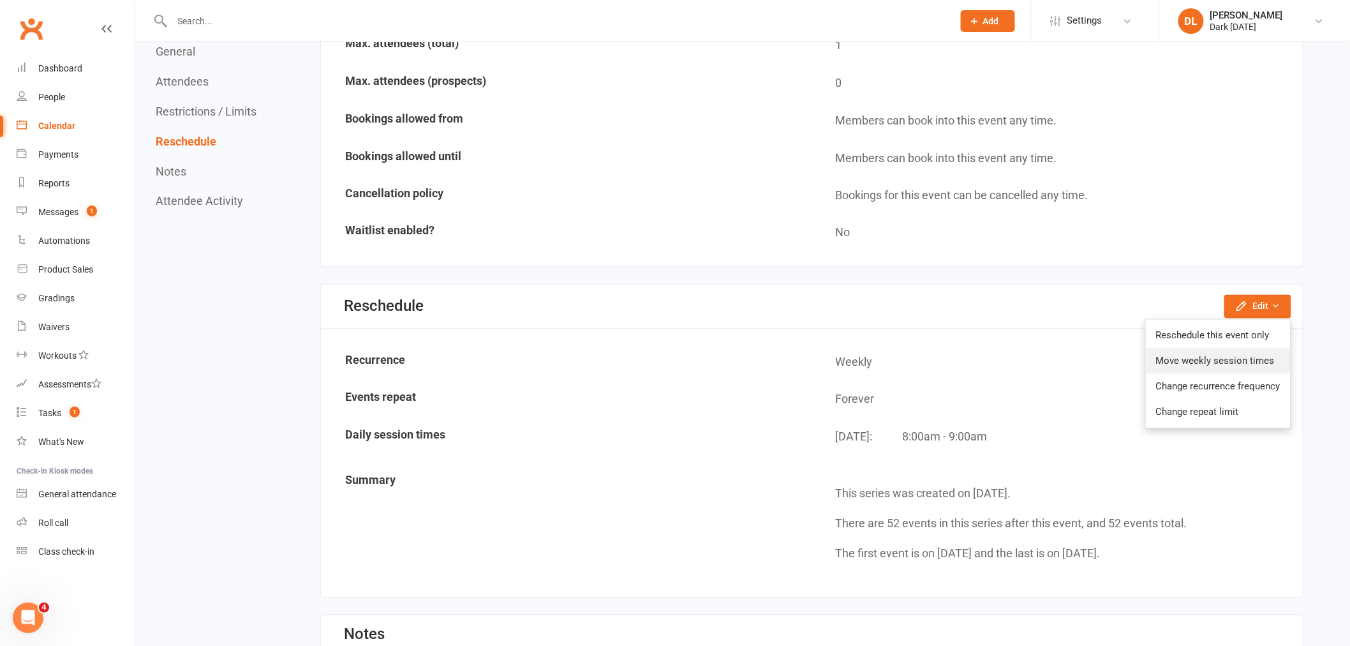
click at [1263, 355] on link "Move weekly session times" at bounding box center [1218, 361] width 145 height 26
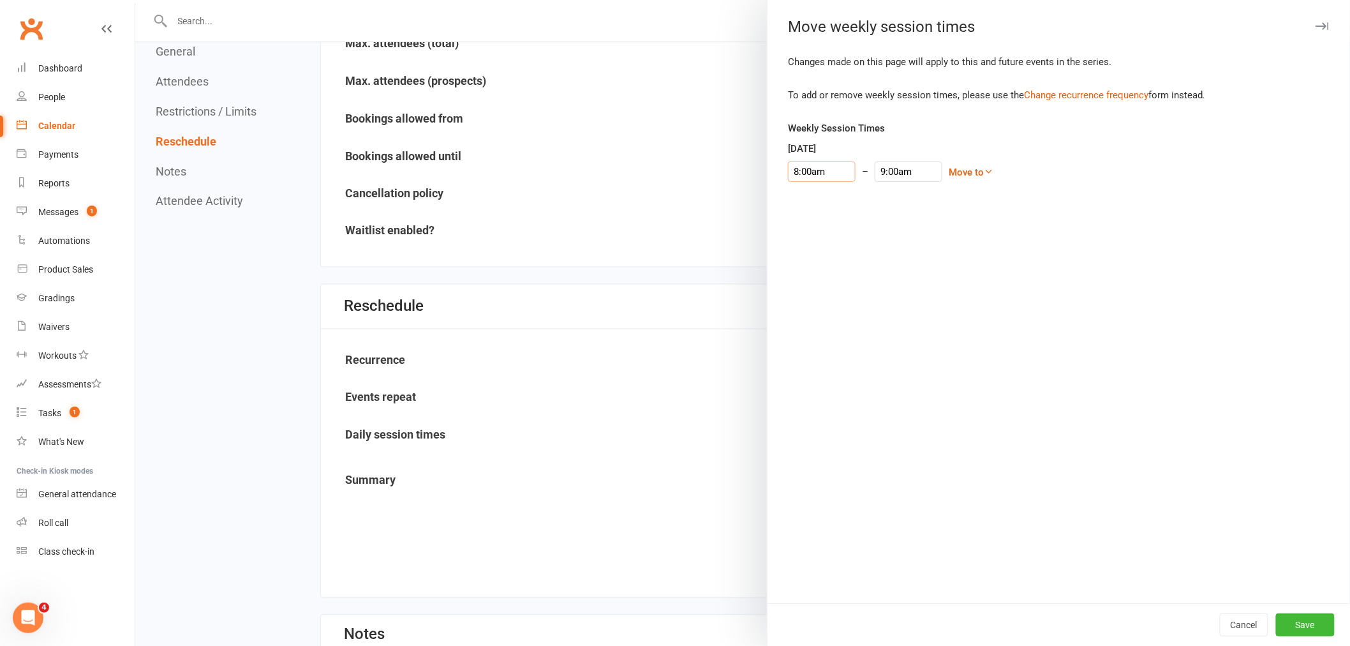
click at [815, 171] on input "8:00am" at bounding box center [822, 171] width 68 height 20
type input "8:30am"
type input "9:30am"
click at [820, 253] on li "8:30am" at bounding box center [819, 250] width 61 height 19
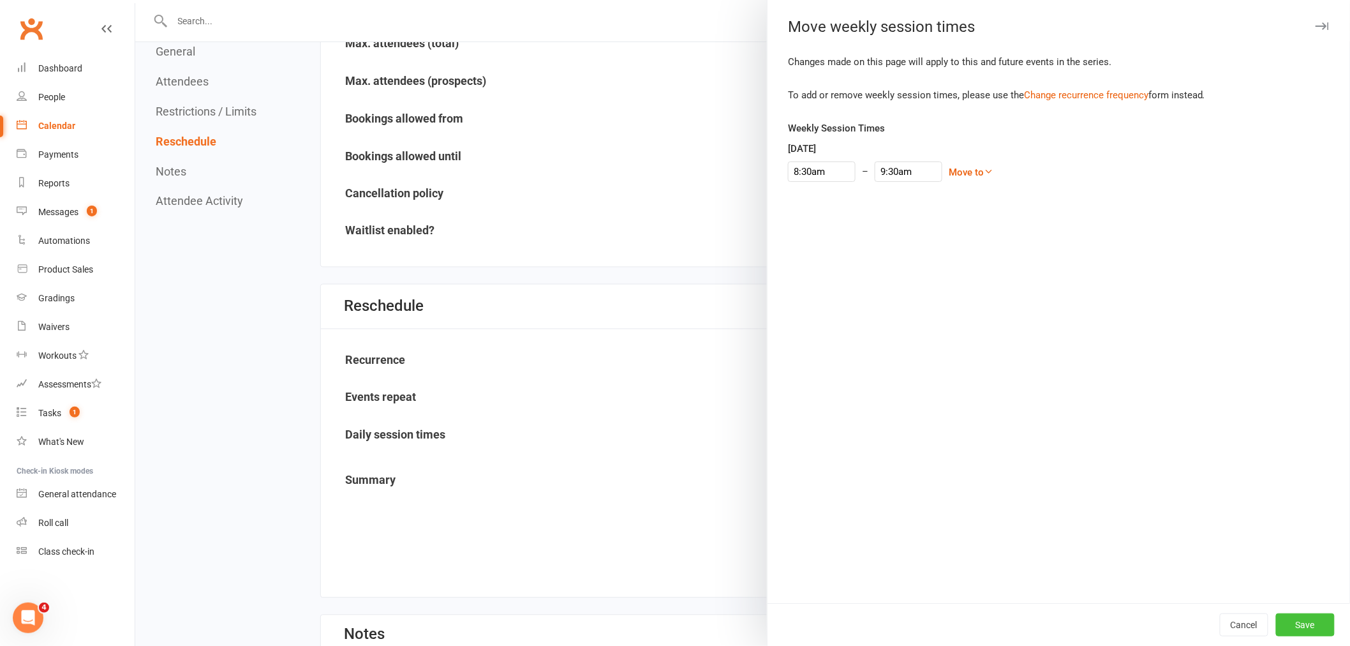
click at [1298, 635] on button "Save" at bounding box center [1305, 624] width 59 height 23
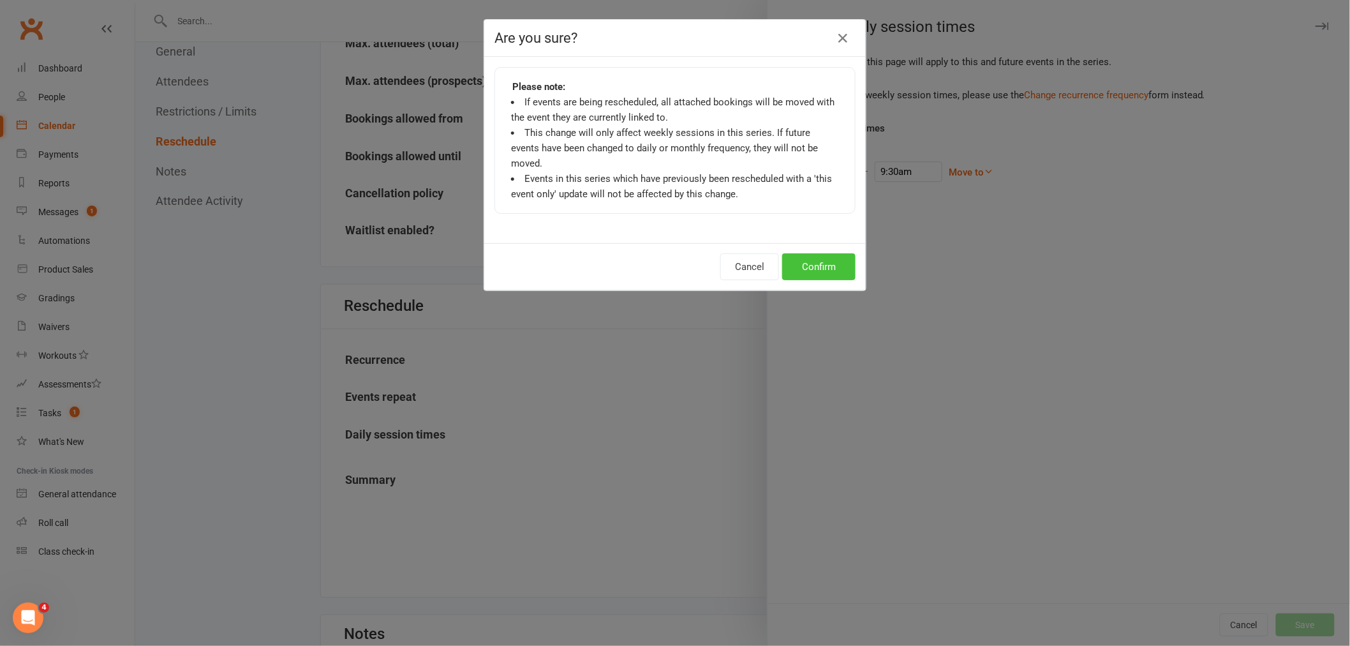
click at [797, 253] on button "Confirm" at bounding box center [818, 266] width 73 height 27
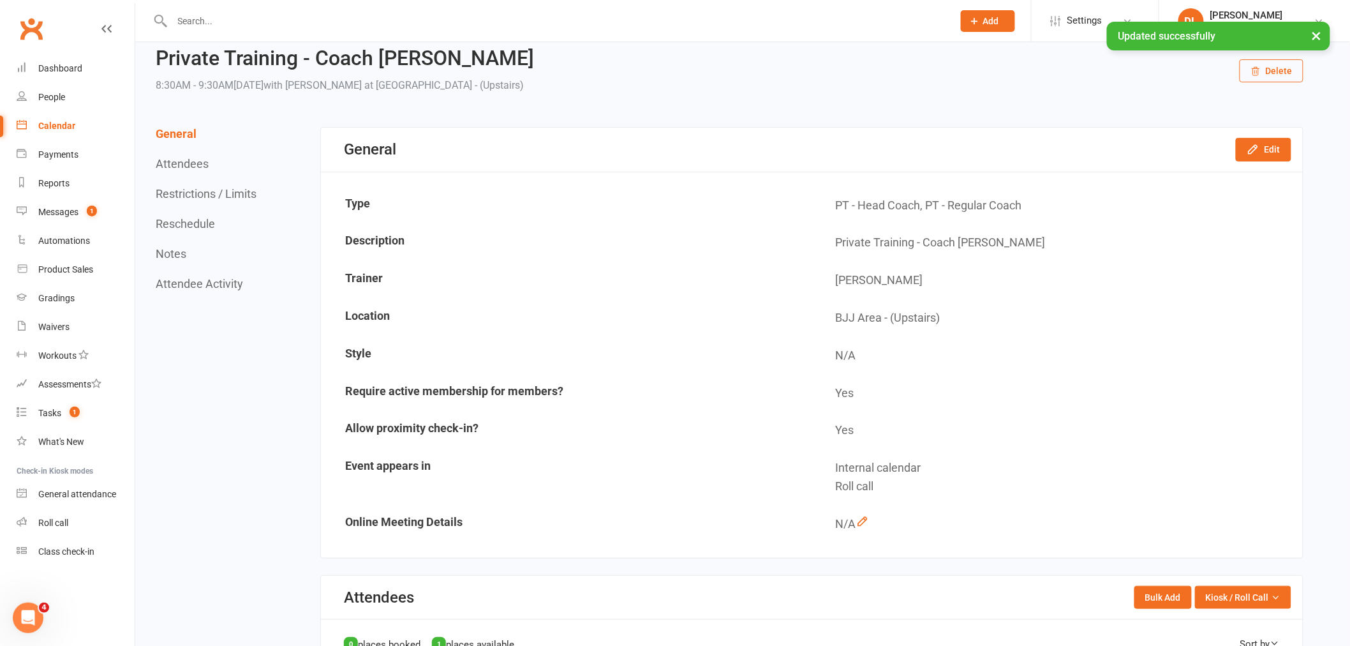
scroll to position [0, 0]
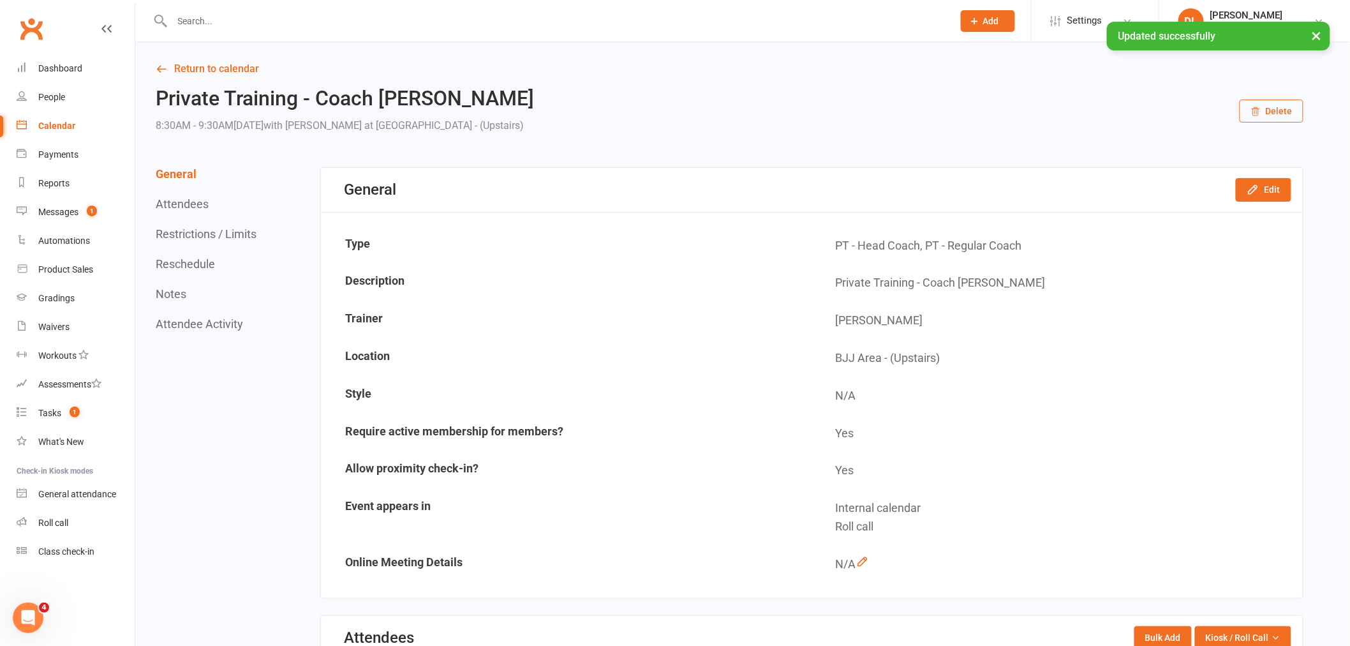
drag, startPoint x: 73, startPoint y: 120, endPoint x: 182, endPoint y: 148, distance: 112.0
click at [73, 121] on div "Calendar" at bounding box center [56, 126] width 37 height 10
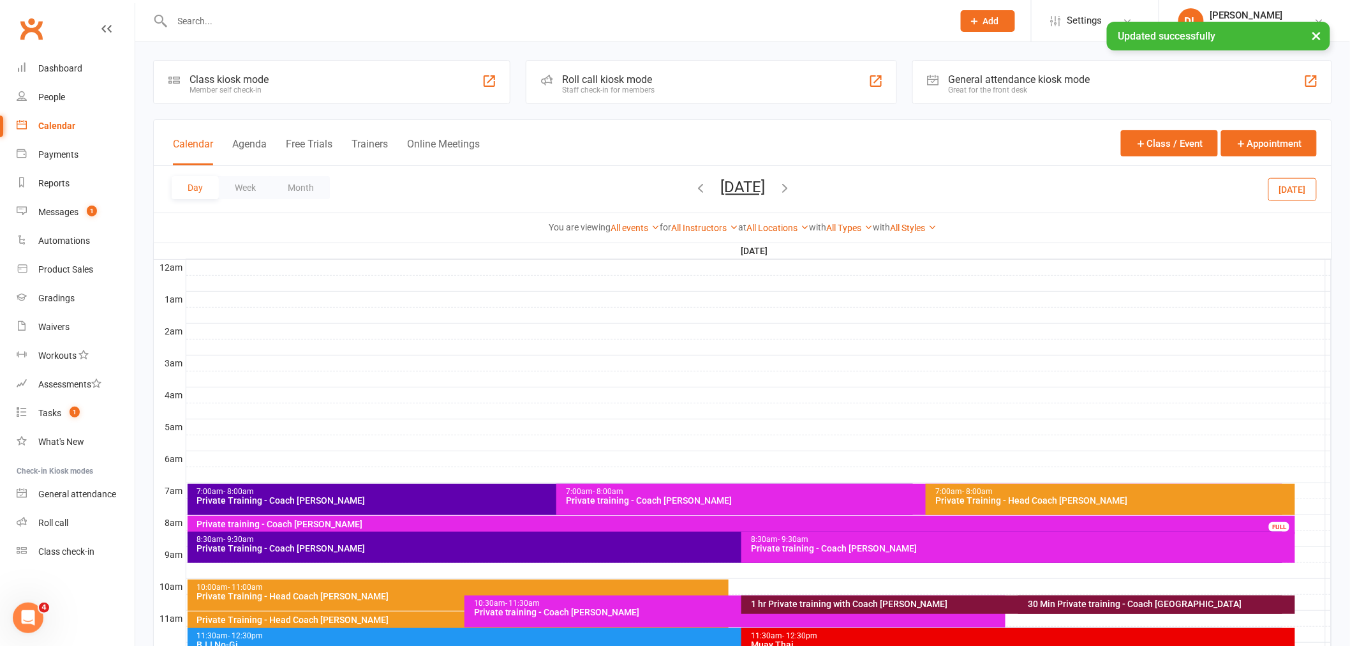
click at [765, 181] on button "[DATE]" at bounding box center [742, 187] width 45 height 18
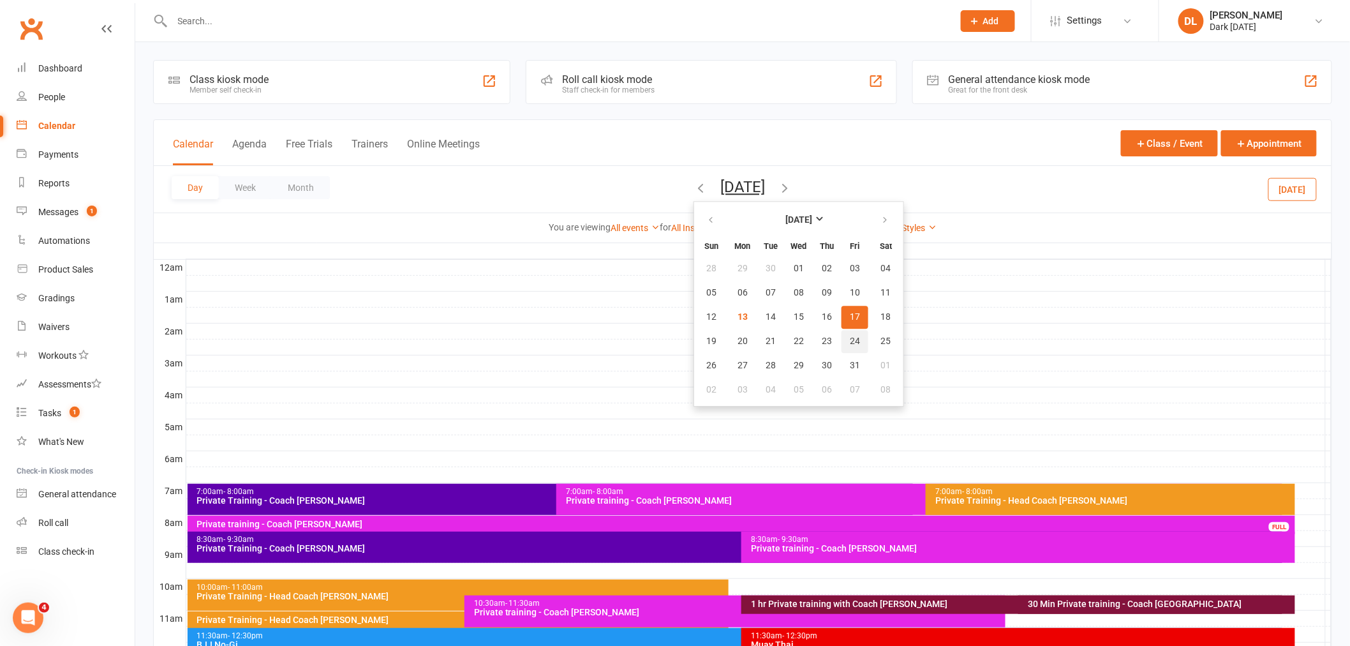
click at [841, 335] on button "24" at bounding box center [854, 341] width 27 height 23
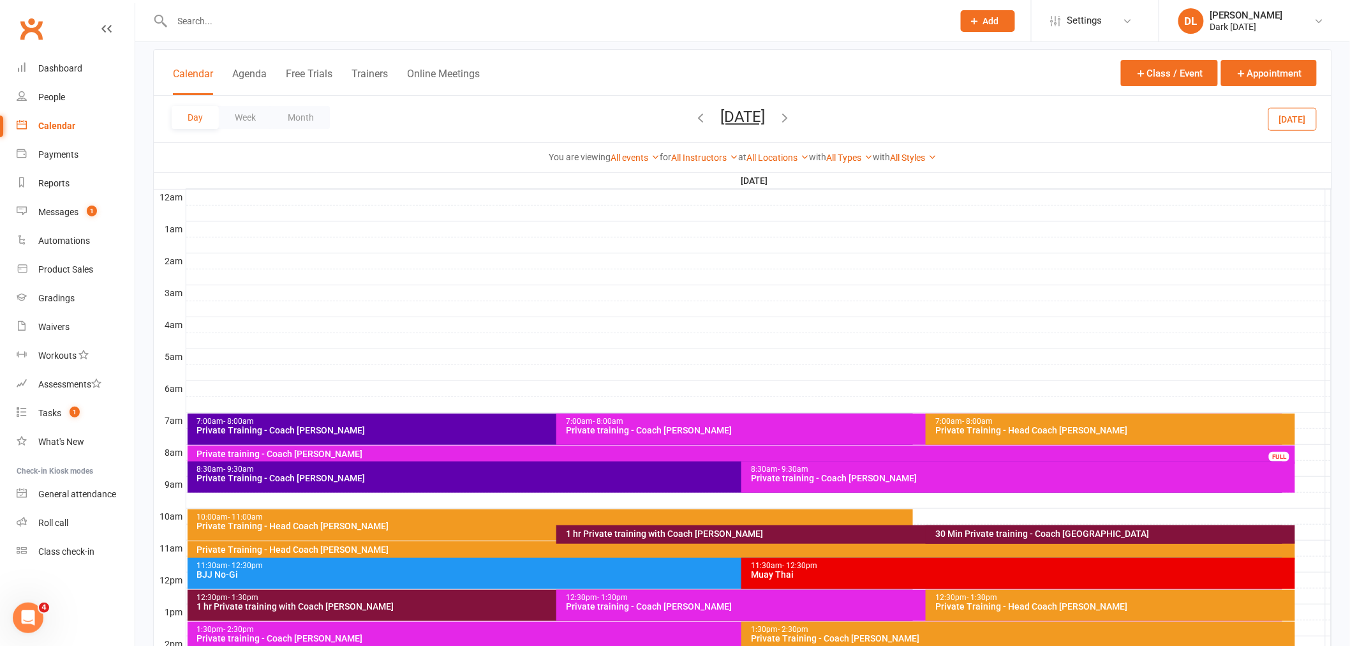
scroll to position [71, 0]
click at [384, 485] on div "8:30am - 9:30am Private Training - Coach [PERSON_NAME]" at bounding box center [735, 476] width 1095 height 31
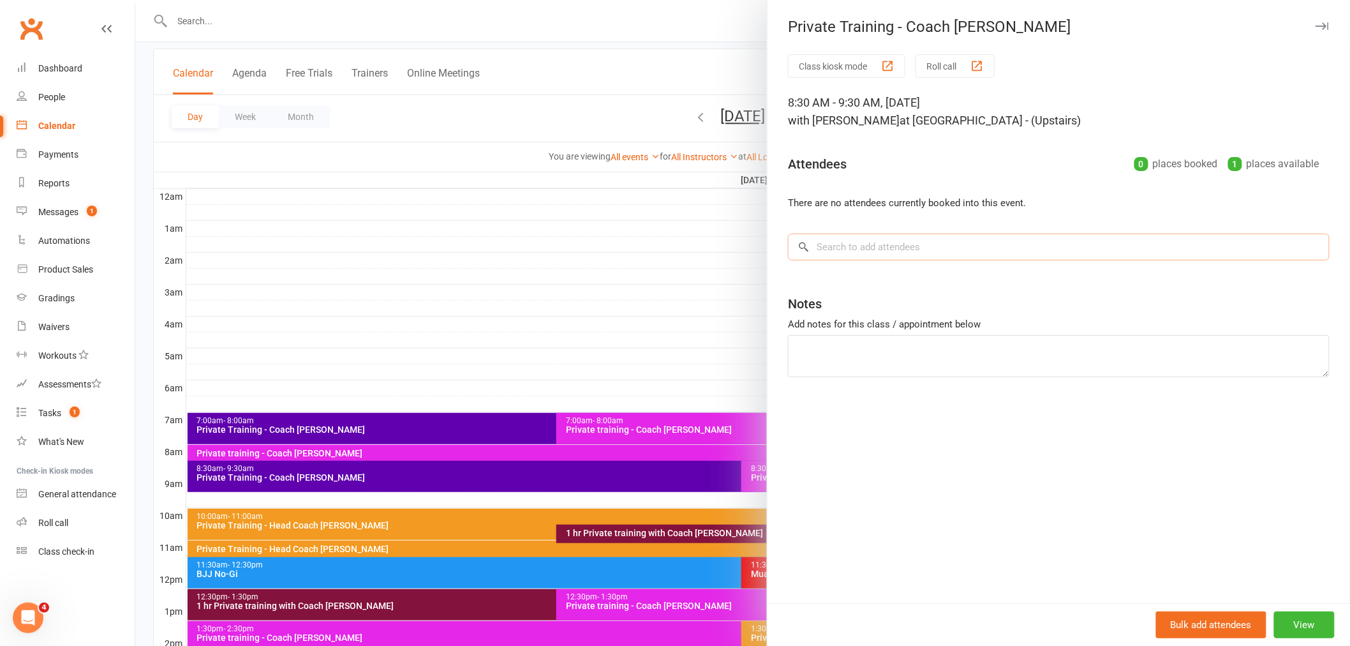
click at [901, 241] on input "search" at bounding box center [1059, 246] width 542 height 27
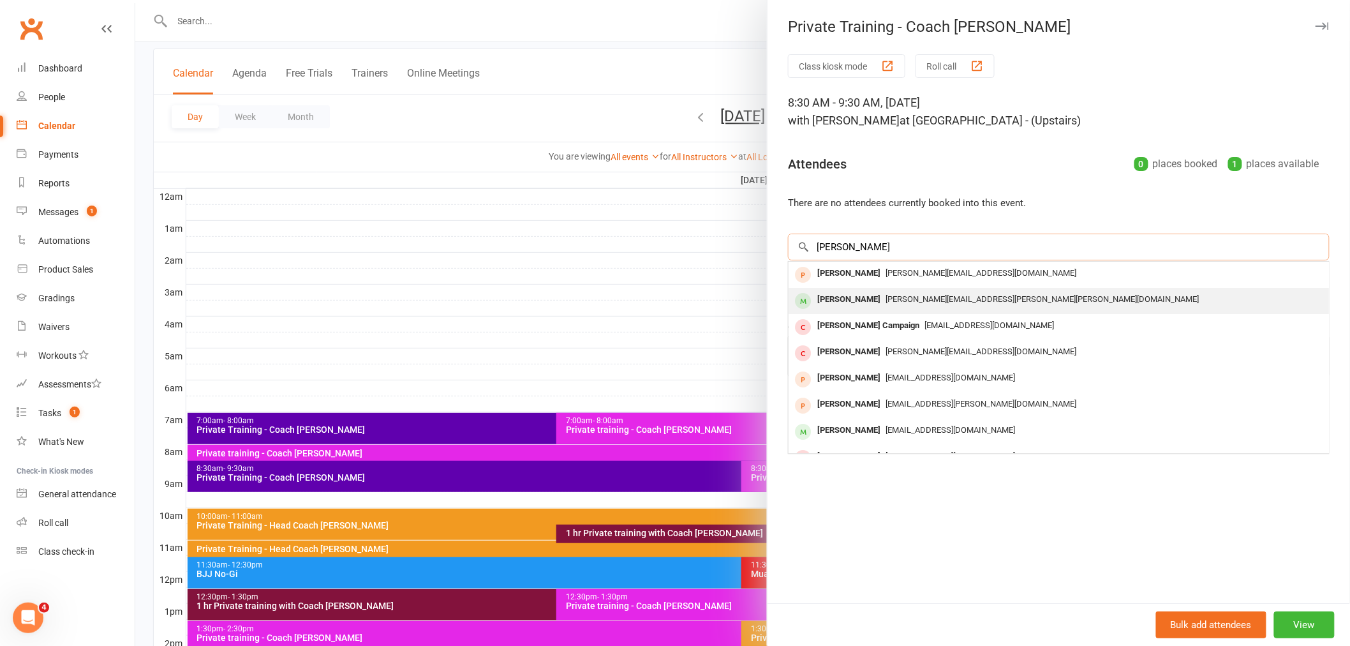
type input "[PERSON_NAME]"
click at [889, 300] on span "[PERSON_NAME][EMAIL_ADDRESS][PERSON_NAME][PERSON_NAME][DOMAIN_NAME]" at bounding box center [1042, 299] width 313 height 10
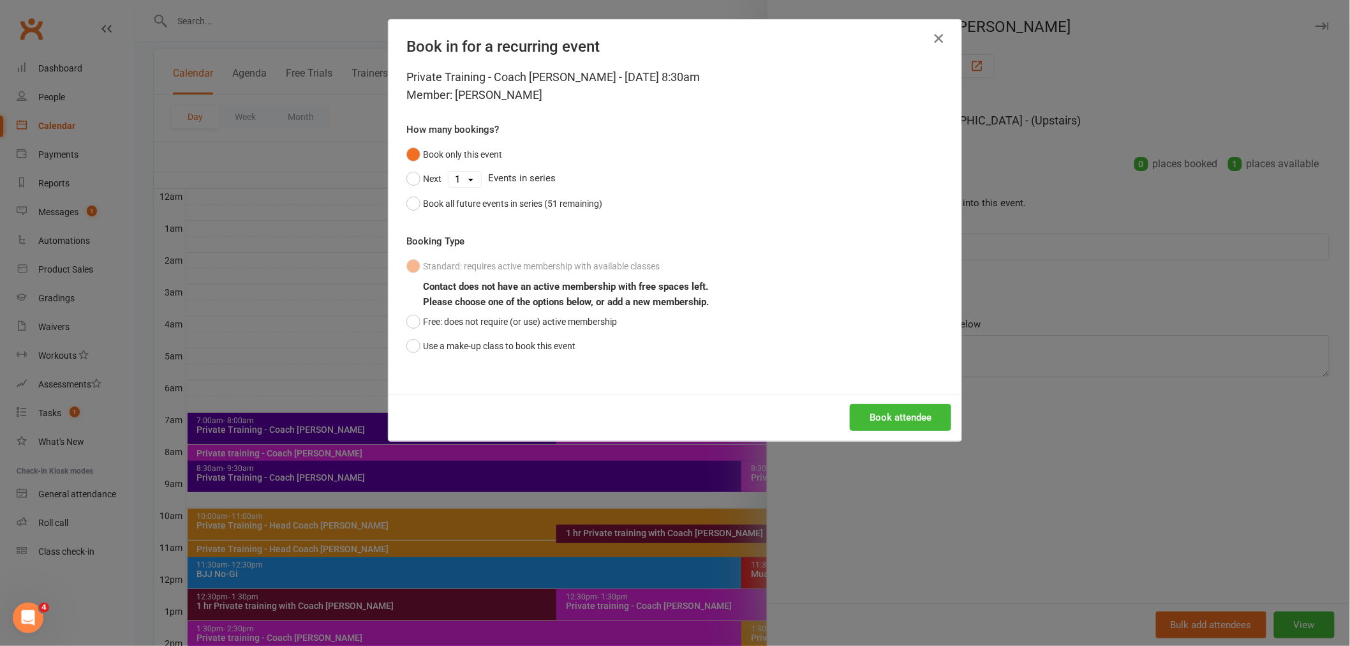
click at [939, 41] on icon "button" at bounding box center [938, 38] width 15 height 15
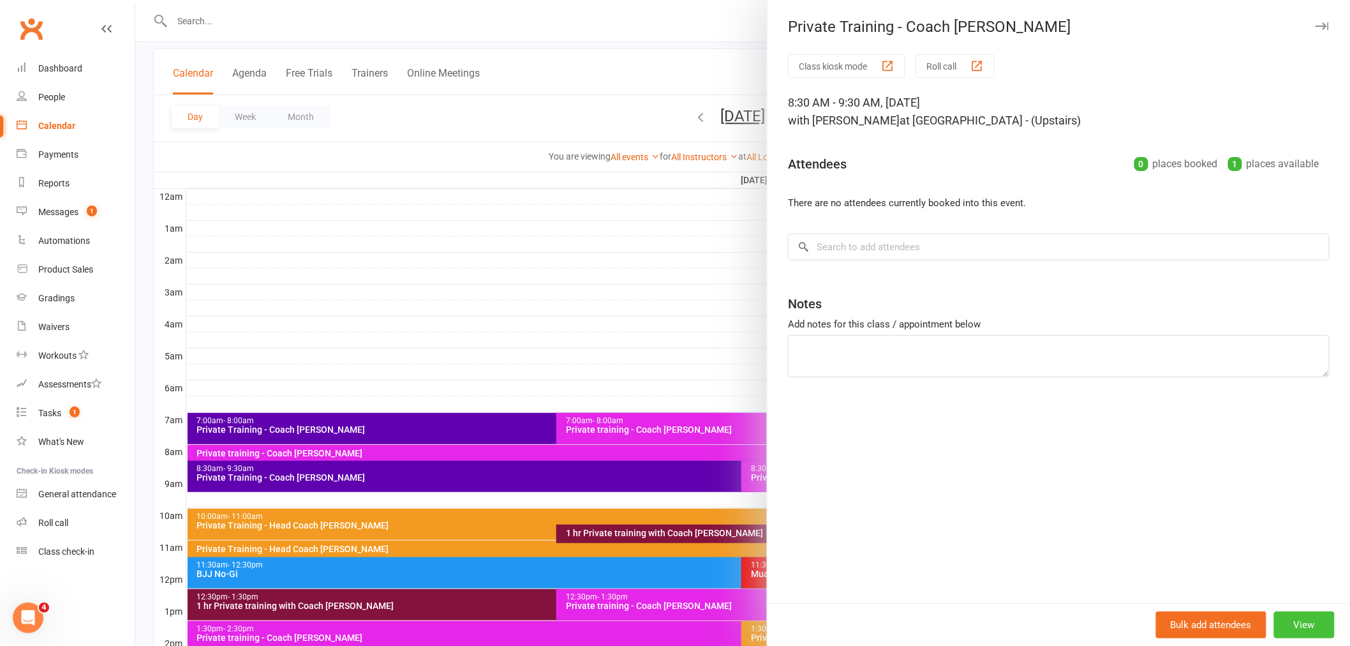
click at [1304, 635] on button "View" at bounding box center [1304, 624] width 61 height 27
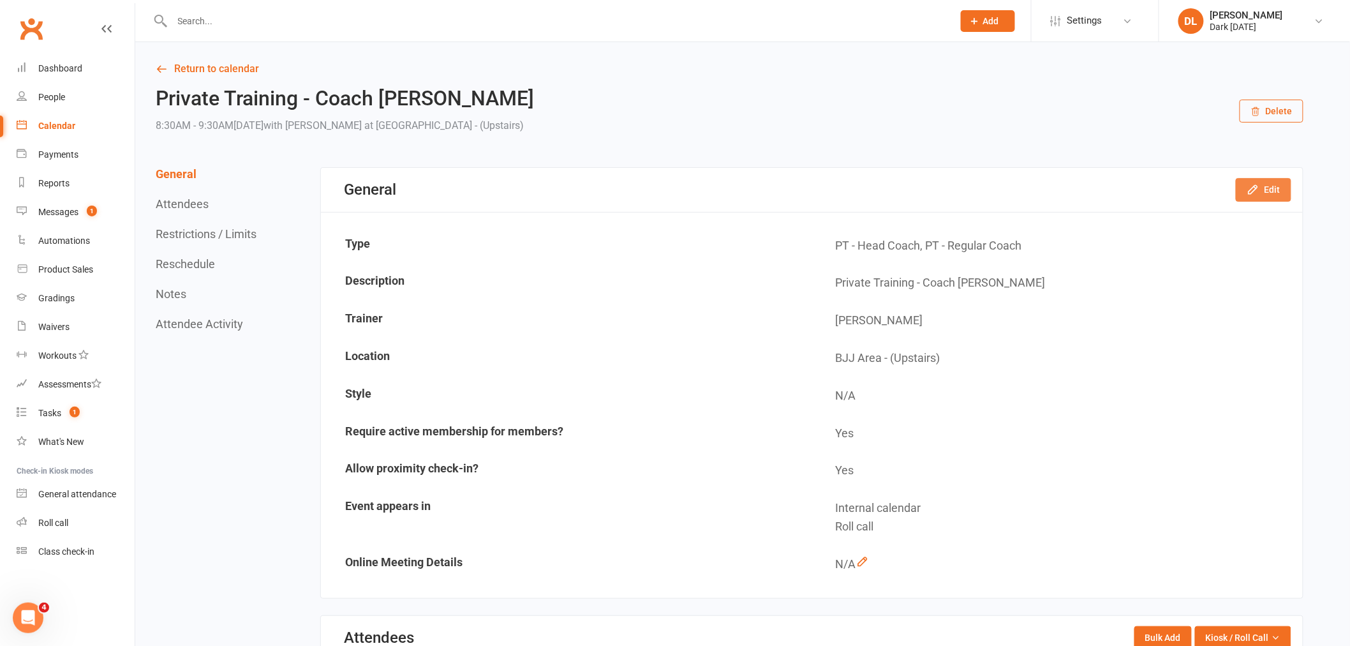
click at [1240, 198] on button "Edit" at bounding box center [1264, 189] width 56 height 23
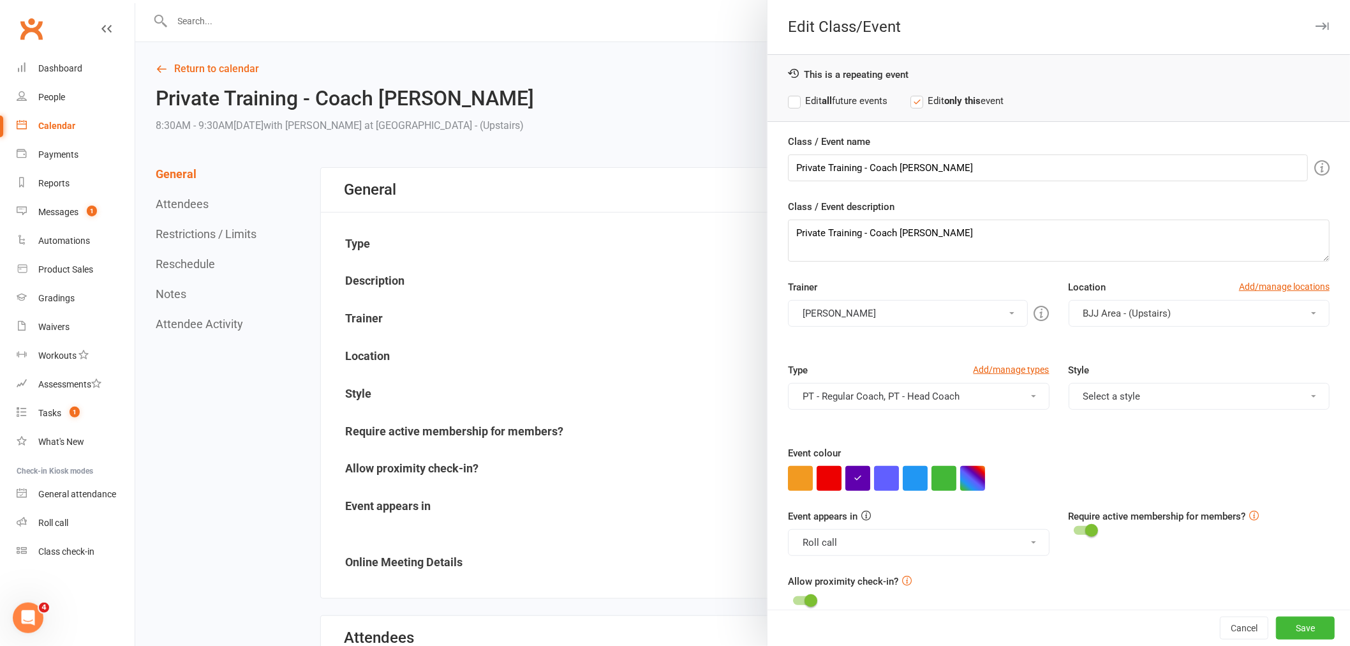
click at [604, 332] on div at bounding box center [742, 323] width 1215 height 646
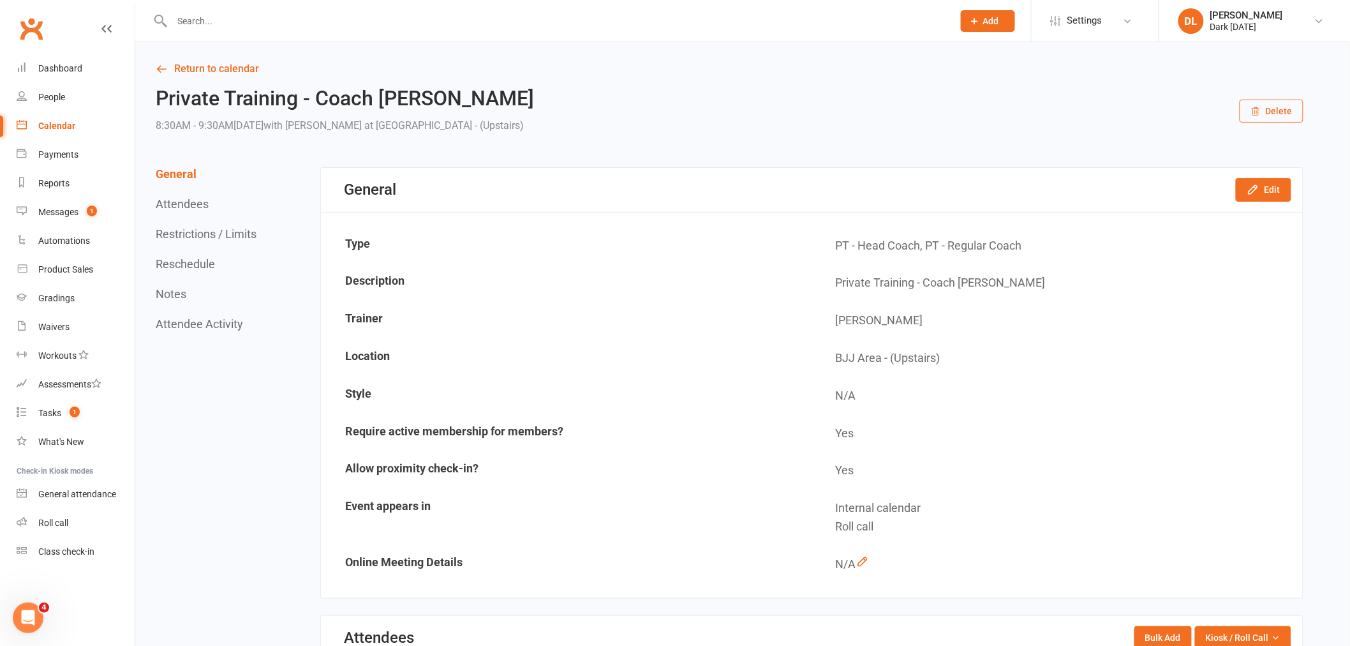
click at [254, 18] on input "text" at bounding box center [556, 21] width 776 height 18
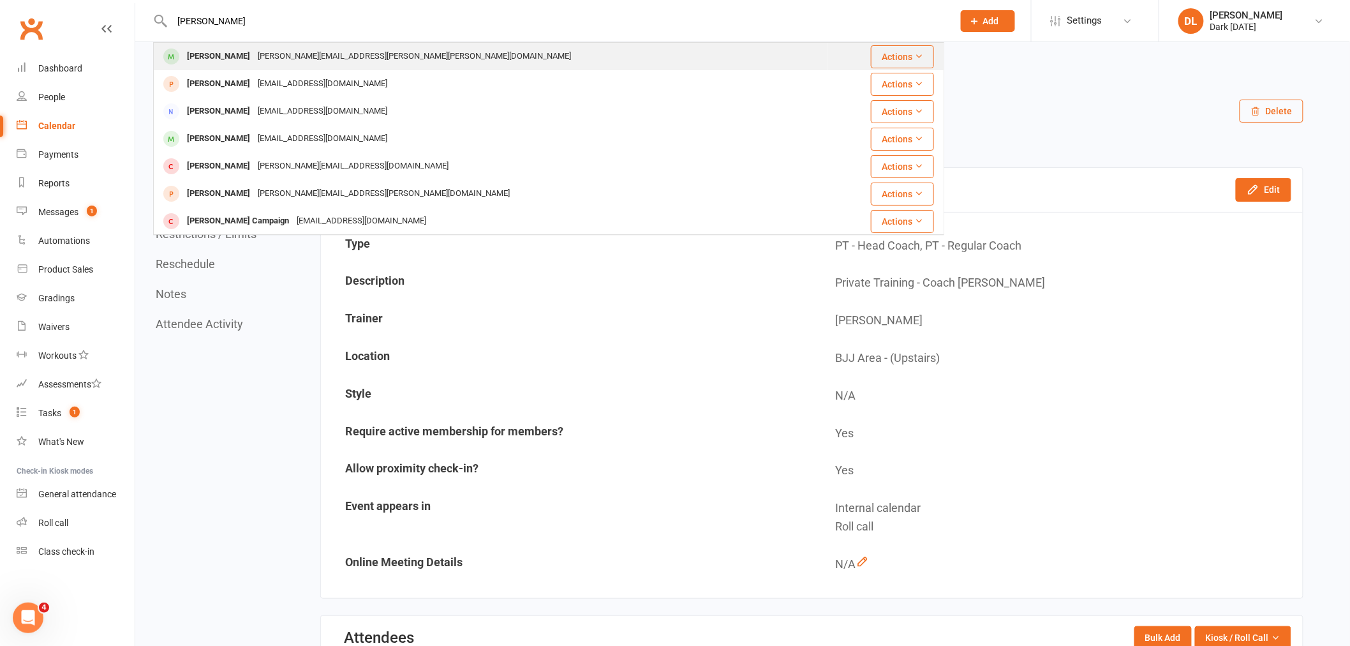
type input "[PERSON_NAME]"
click at [242, 57] on div "[PERSON_NAME]" at bounding box center [218, 56] width 71 height 19
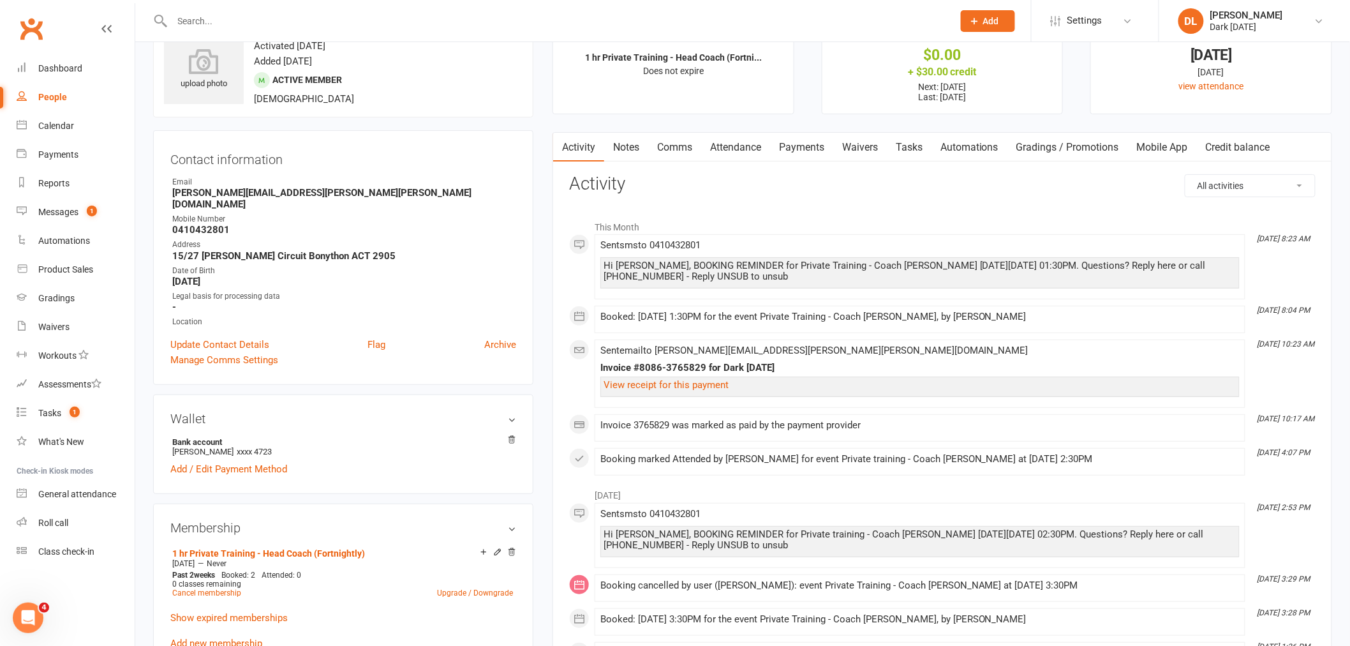
scroll to position [71, 0]
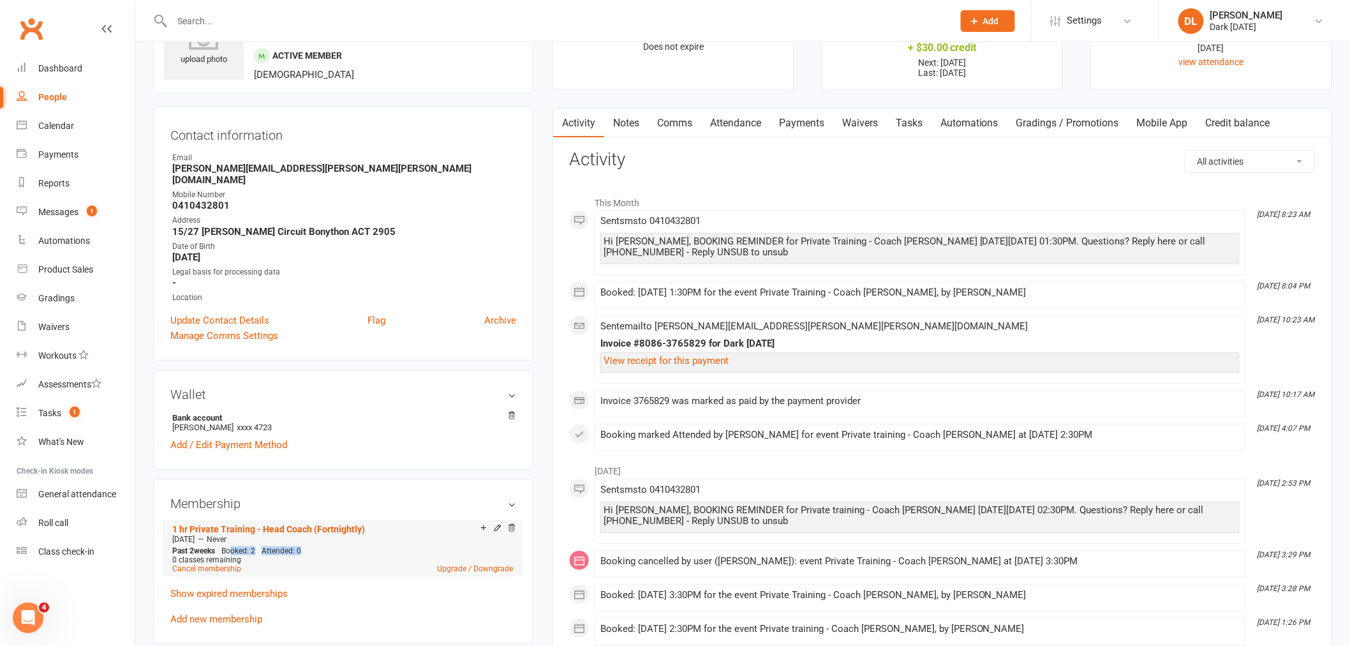
drag, startPoint x: 232, startPoint y: 537, endPoint x: 355, endPoint y: 535, distance: 123.8
click at [355, 546] on div "Past 2 weeks Booked: 2 Attended: 0 0 classes remaining Cancel membership Upgrad…" at bounding box center [342, 559] width 347 height 27
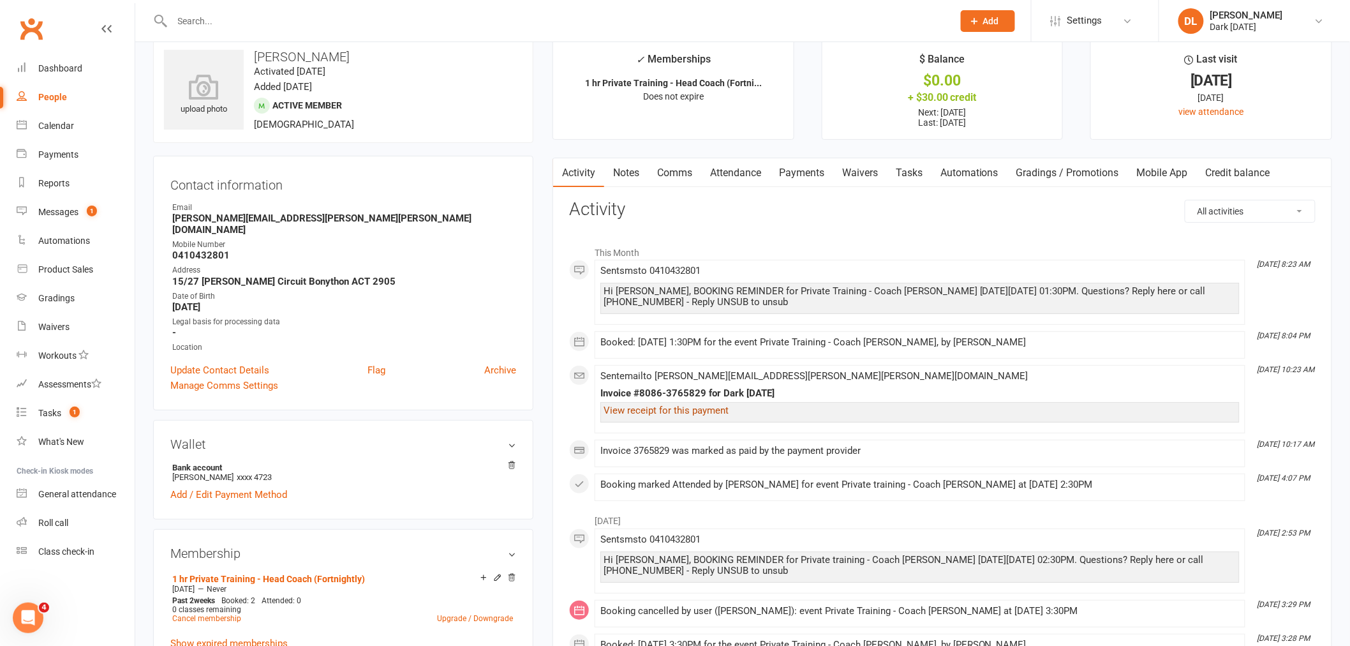
scroll to position [0, 0]
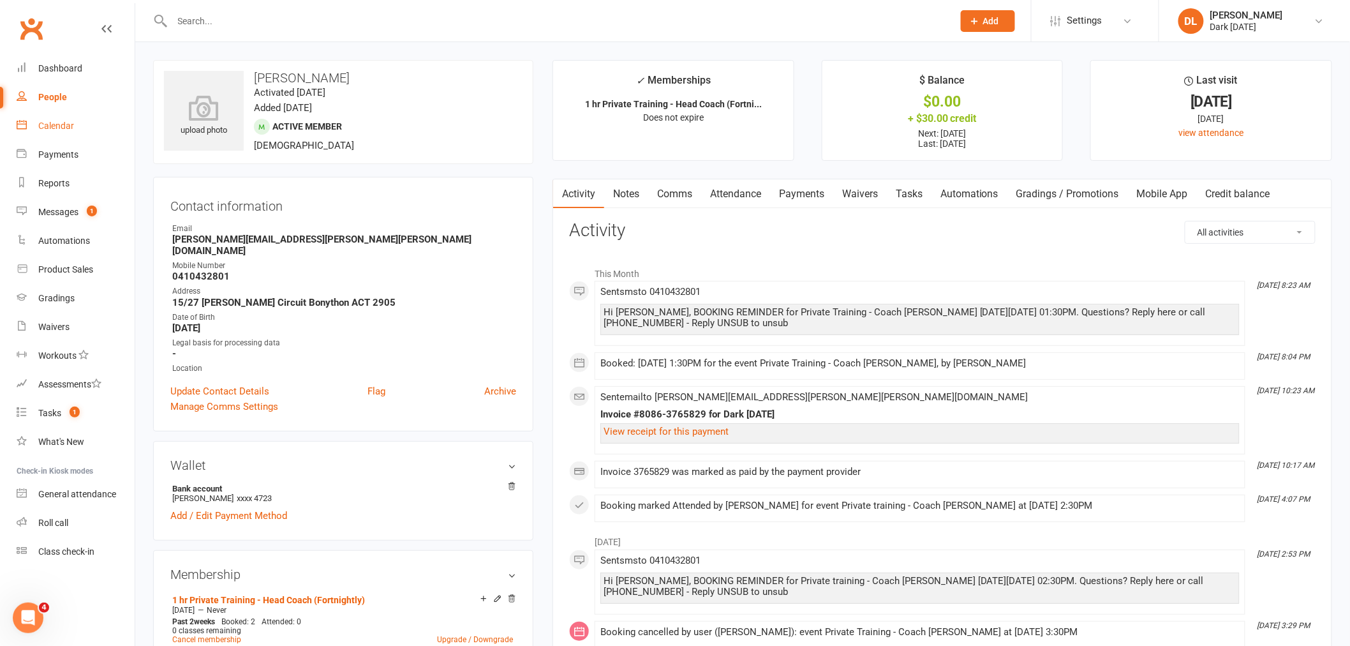
click at [59, 135] on link "Calendar" at bounding box center [76, 126] width 118 height 29
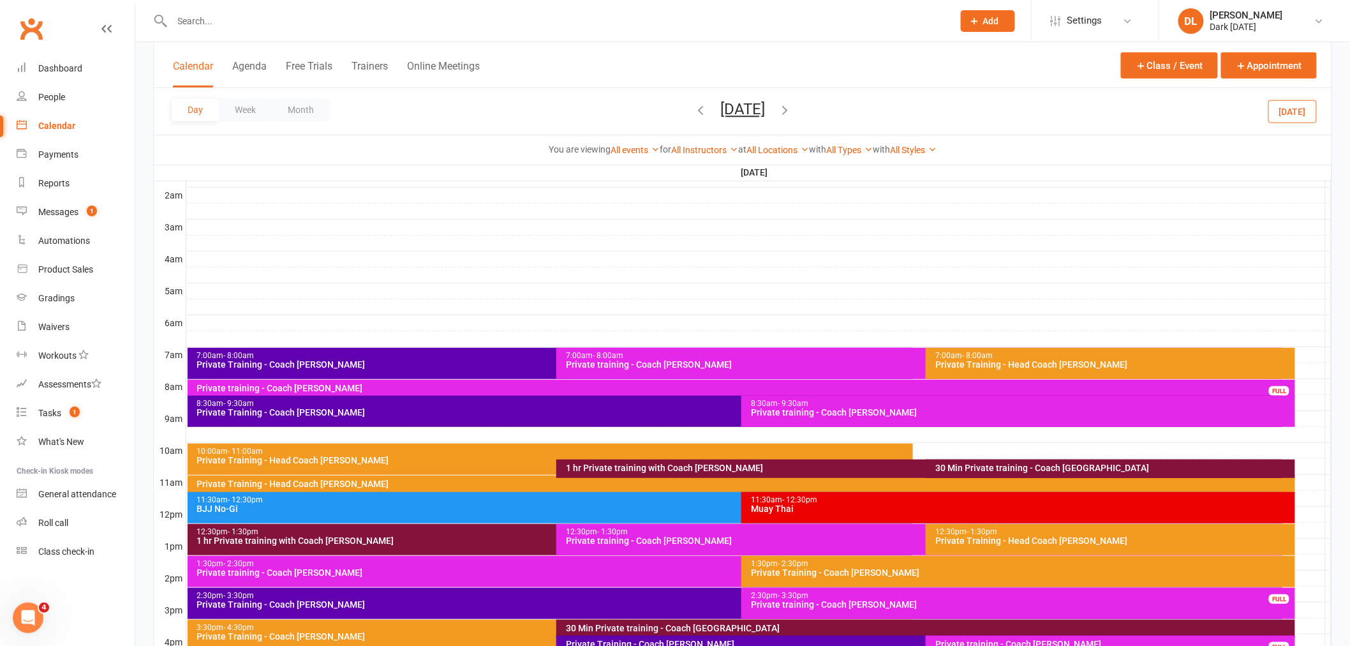
scroll to position [142, 0]
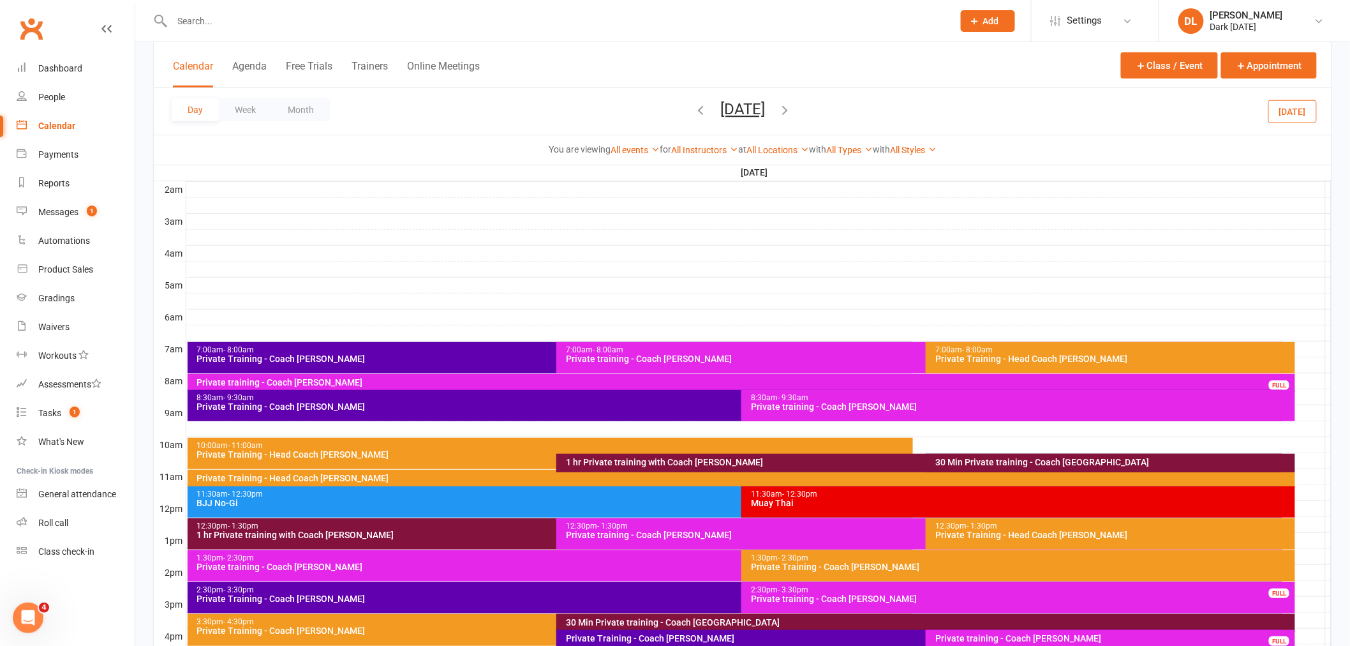
click at [204, 410] on div "Private Training - Coach [PERSON_NAME]" at bounding box center [738, 406] width 1084 height 9
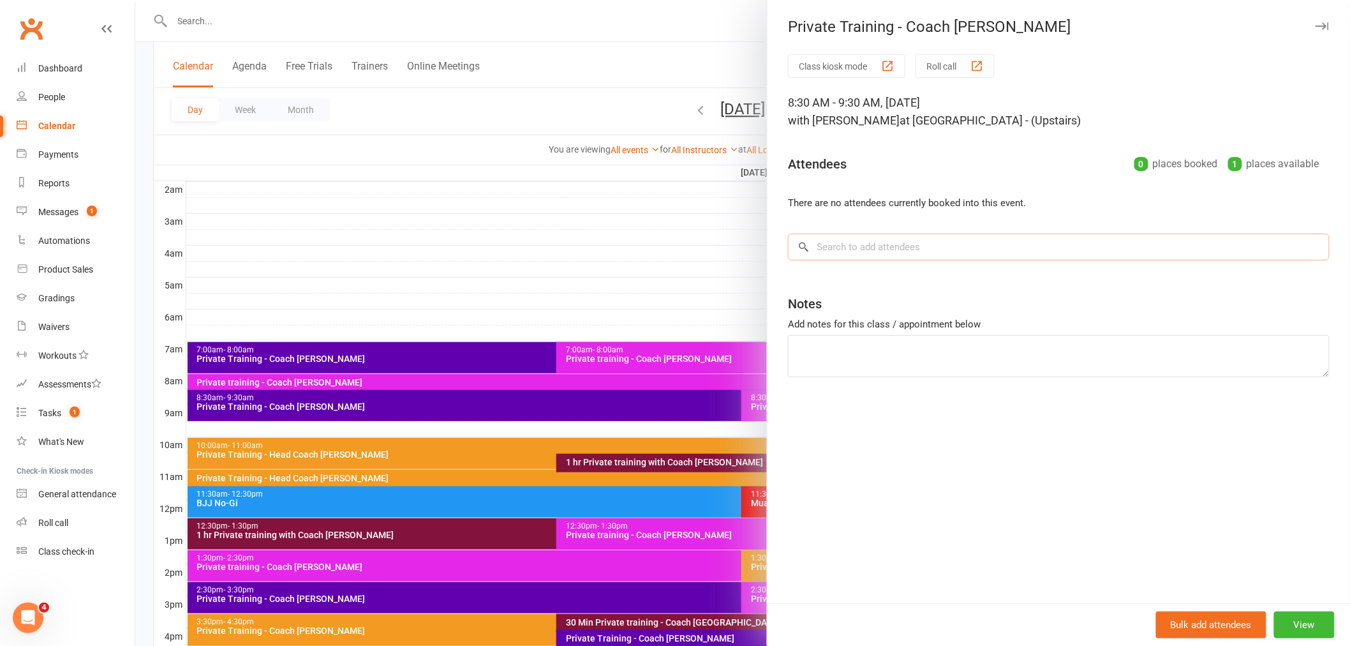
click at [965, 249] on input "search" at bounding box center [1059, 246] width 542 height 27
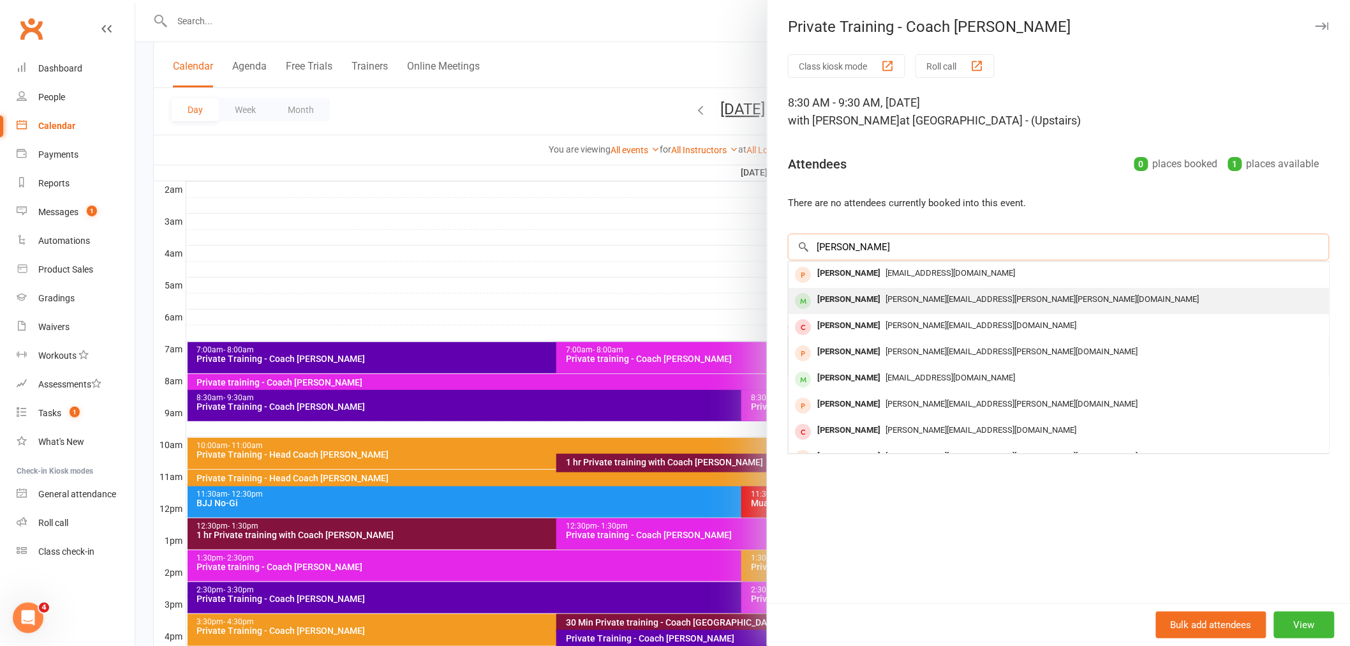
type input "[PERSON_NAME]"
click at [928, 295] on span "[PERSON_NAME][EMAIL_ADDRESS][PERSON_NAME][PERSON_NAME][DOMAIN_NAME]" at bounding box center [1042, 299] width 313 height 10
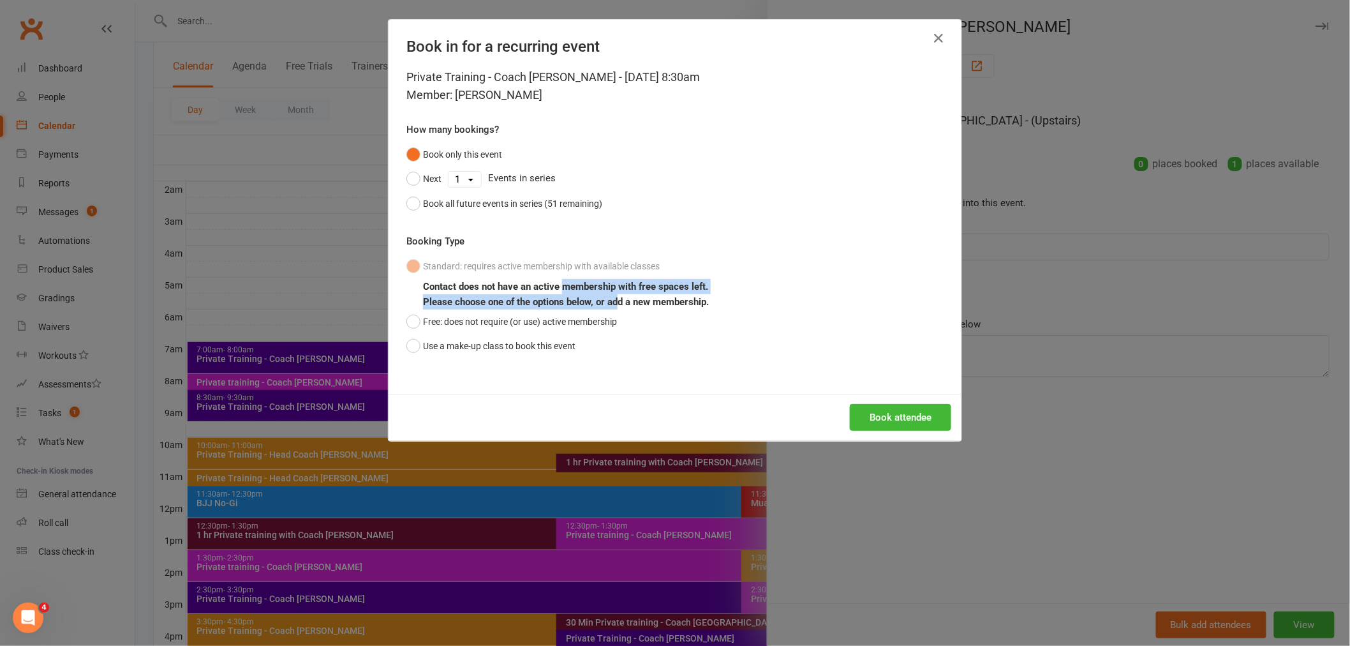
drag, startPoint x: 558, startPoint y: 290, endPoint x: 617, endPoint y: 294, distance: 58.9
click at [617, 294] on div "Contact does not have an active membership with free spaces left. Please choose…" at bounding box center [683, 294] width 521 height 31
click at [463, 321] on button "Free: does not require (or use) active membership" at bounding box center [511, 321] width 211 height 24
click at [889, 422] on button "Book attendee" at bounding box center [900, 417] width 101 height 27
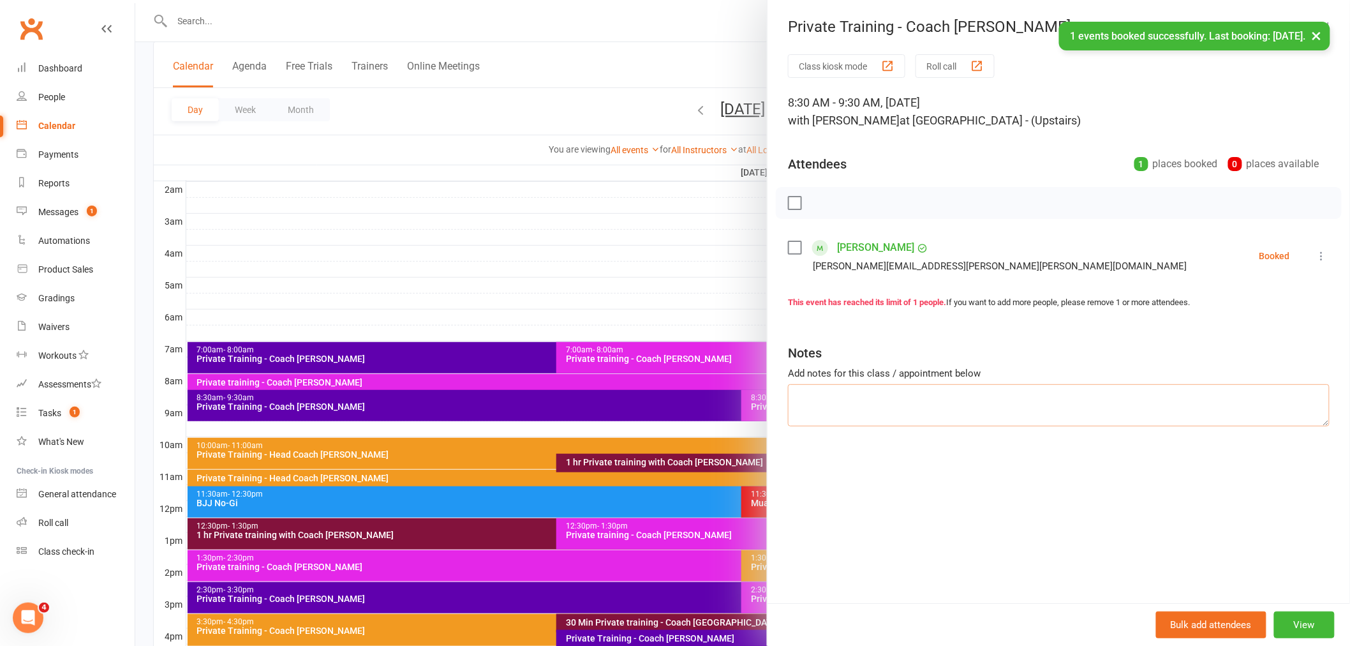
click at [892, 406] on textarea at bounding box center [1059, 405] width 542 height 42
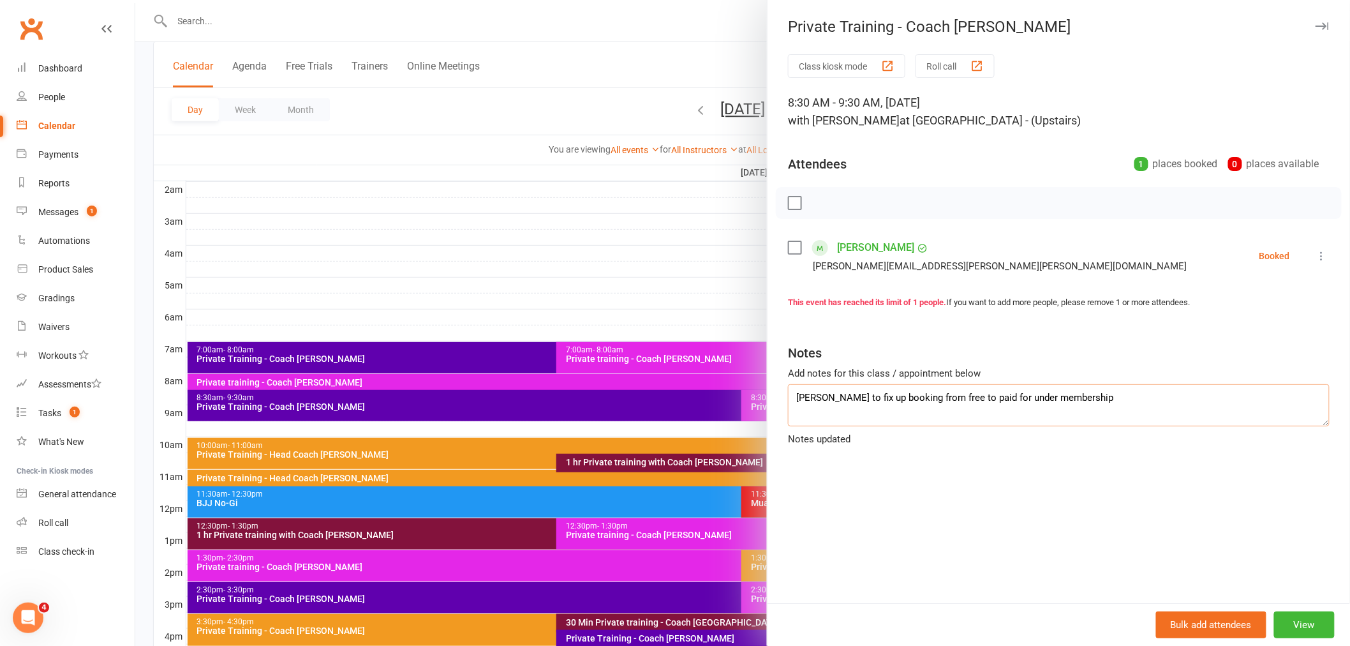
type textarea "[PERSON_NAME] to fix up booking from free to paid for under membership"
drag, startPoint x: 989, startPoint y: 345, endPoint x: 978, endPoint y: 345, distance: 11.5
click at [986, 345] on div "Notes" at bounding box center [1059, 349] width 542 height 31
click at [1314, 20] on button "button" at bounding box center [1321, 26] width 15 height 15
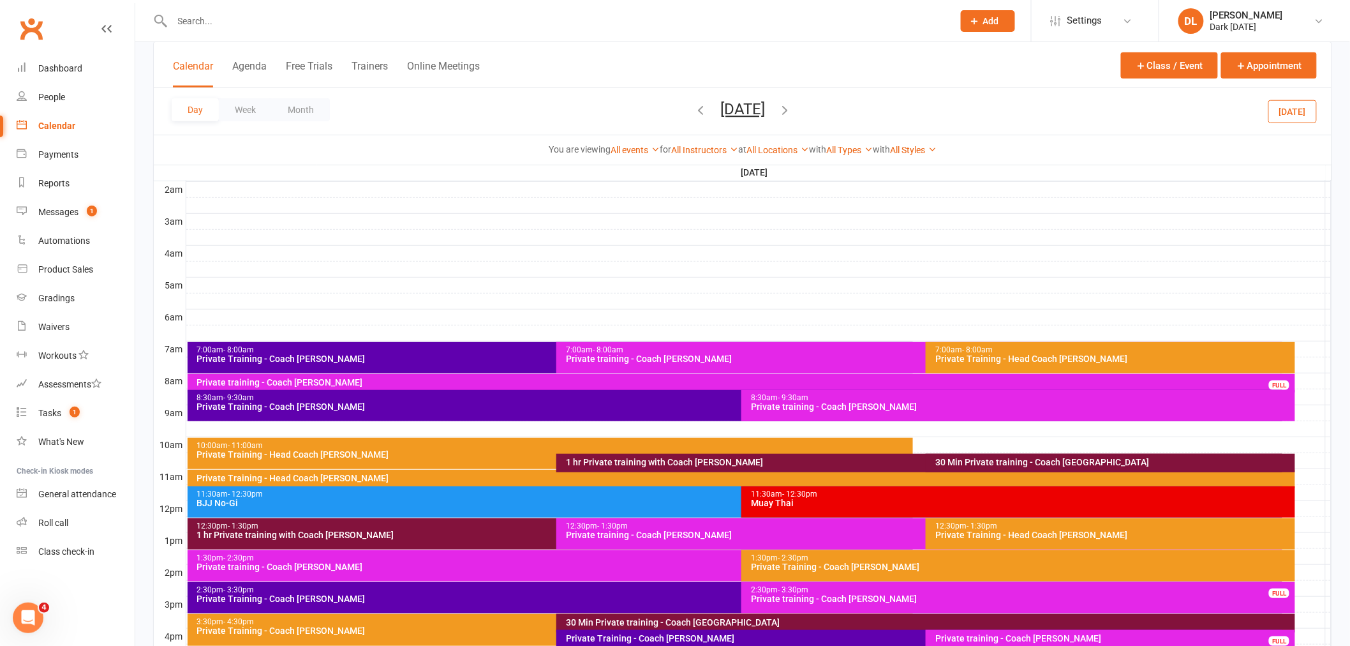
click at [469, 94] on div "Day Week Month [DATE] [DATE] Sun Mon Tue Wed Thu Fri Sat 28 29 30 01 02 03 04 0…" at bounding box center [743, 111] width 1178 height 47
click at [720, 105] on button "[DATE]" at bounding box center [742, 109] width 45 height 18
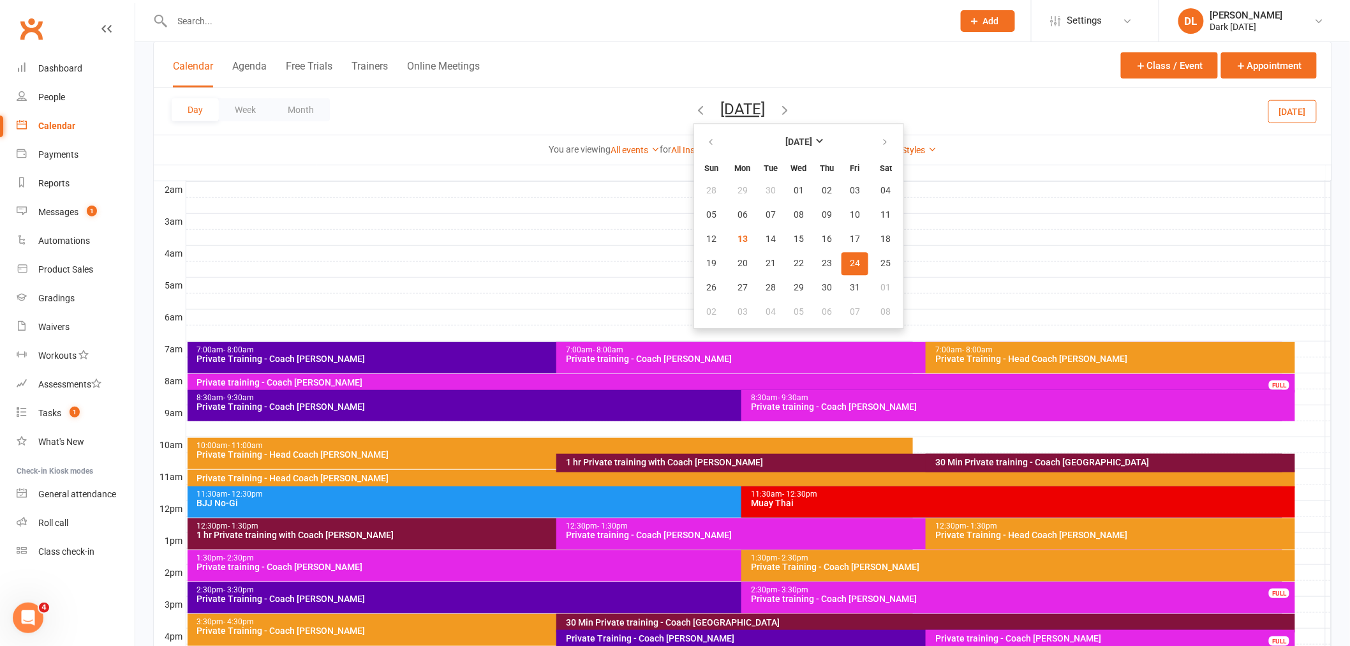
click at [352, 98] on div "Day Week Month [DATE] [DATE] Sun Mon Tue Wed Thu Fri Sat 28 29 30 01 02 03 04 0…" at bounding box center [743, 111] width 1178 height 47
click at [749, 117] on button "[DATE]" at bounding box center [742, 109] width 45 height 18
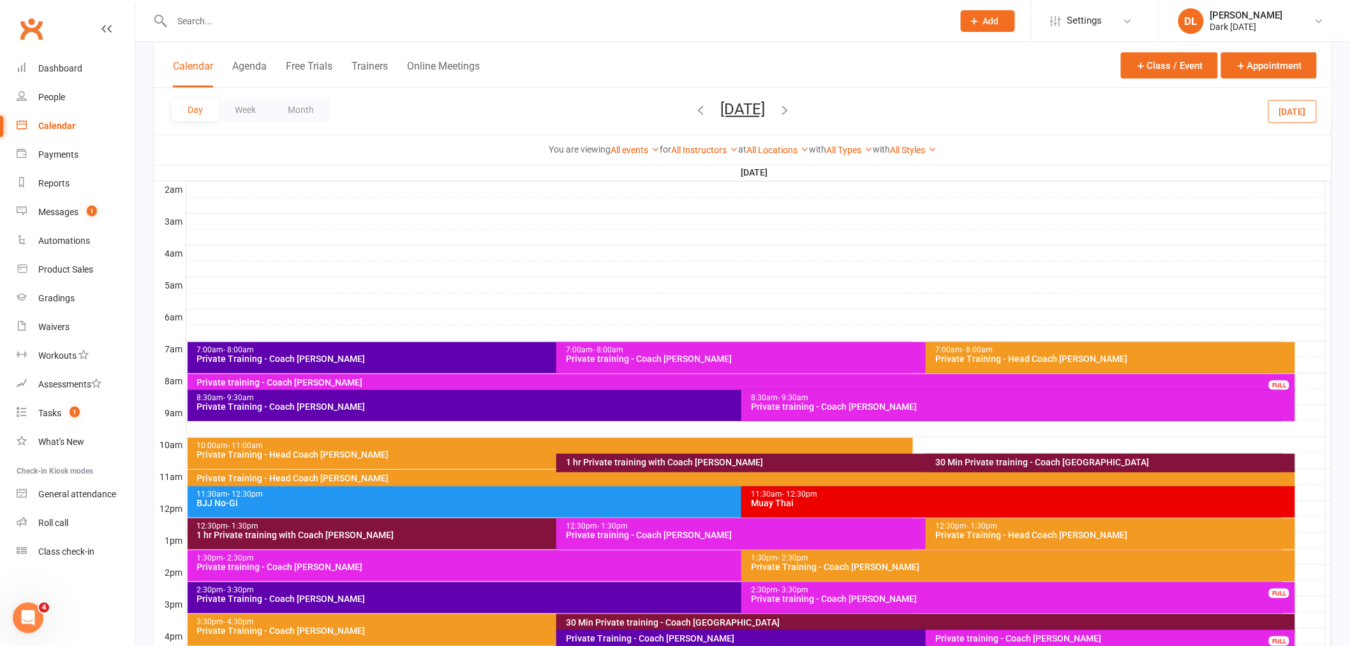
click at [744, 115] on button "[DATE]" at bounding box center [742, 109] width 45 height 18
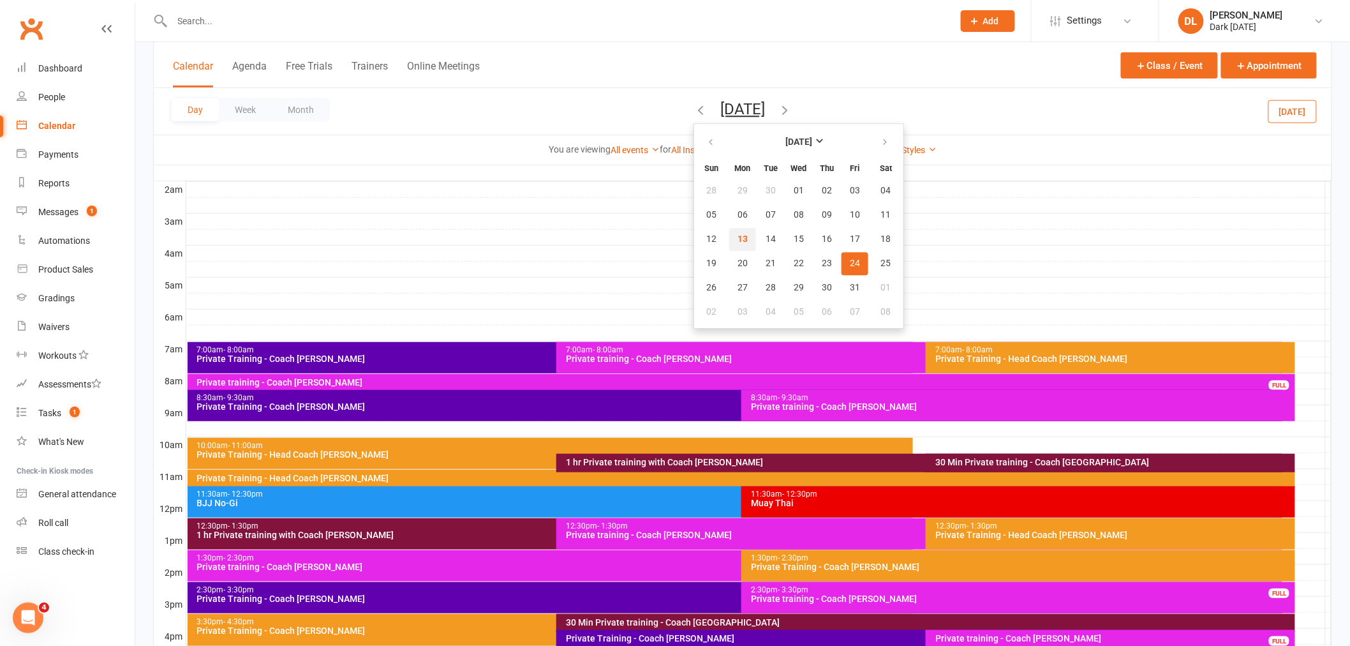
click at [729, 237] on button "13" at bounding box center [742, 239] width 27 height 23
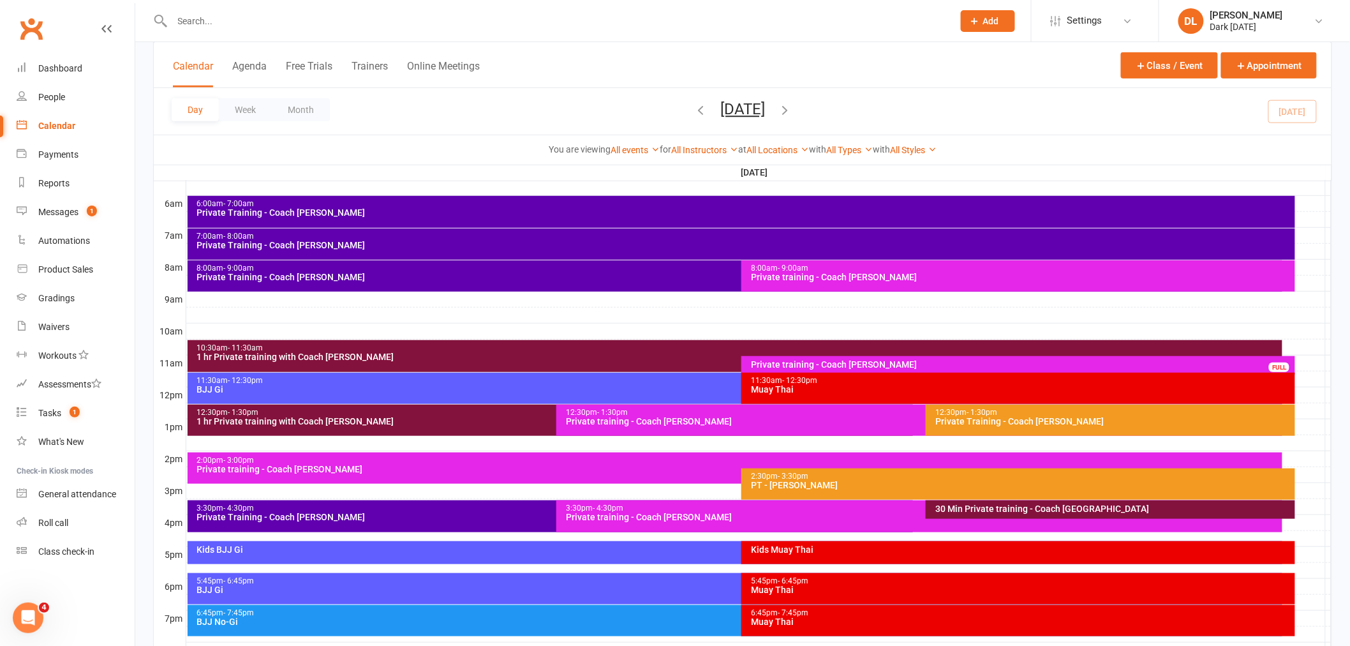
scroll to position [354, 0]
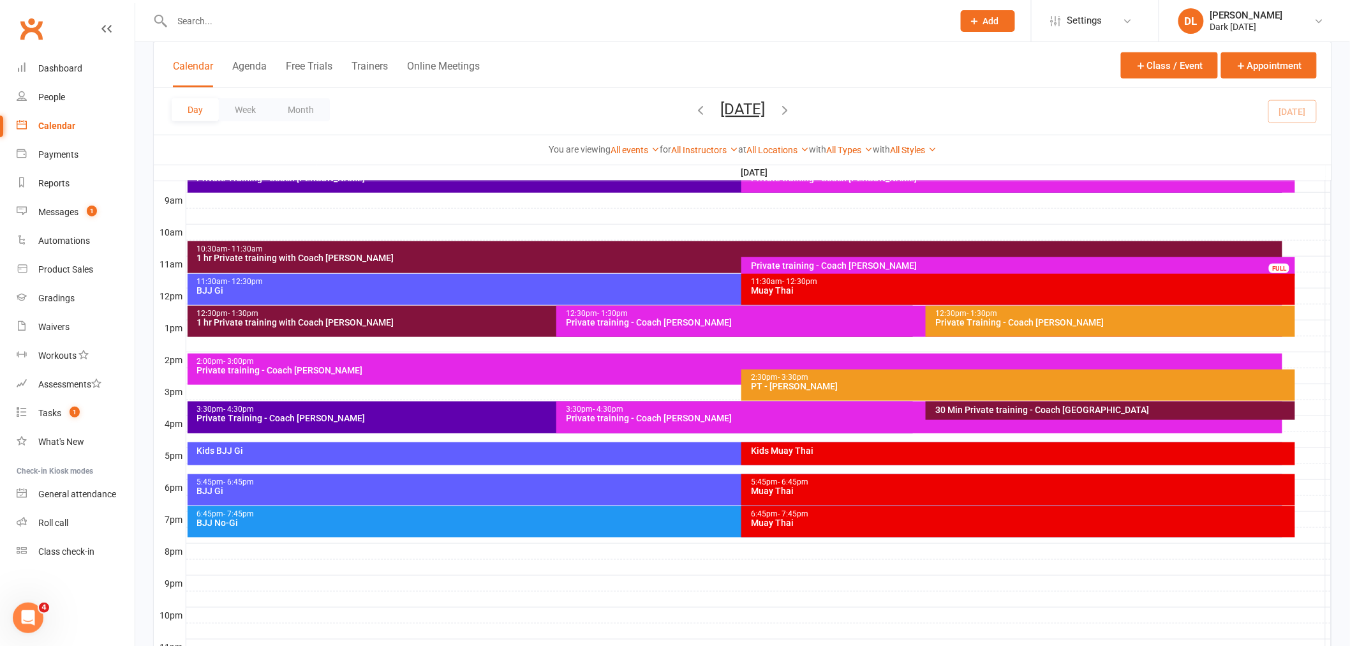
click at [274, 422] on div "3:30pm - 4:30pm Private Training - Coach [PERSON_NAME]" at bounding box center [551, 417] width 726 height 32
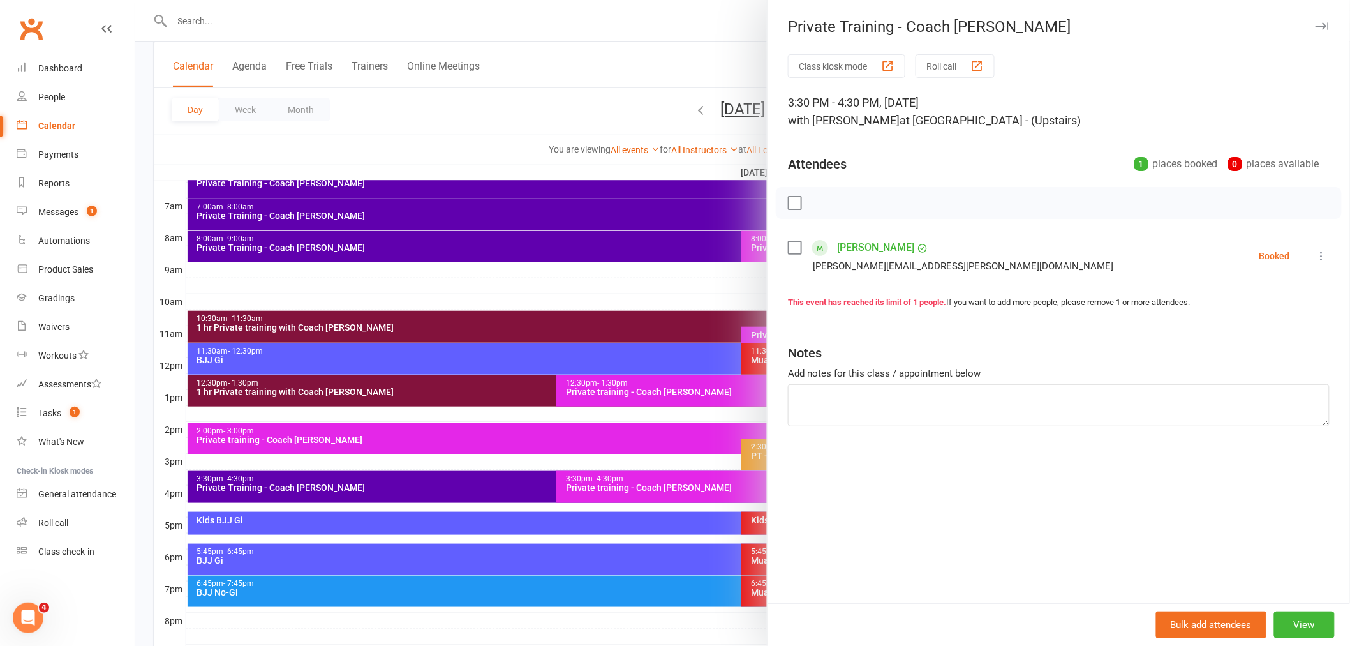
scroll to position [283, 0]
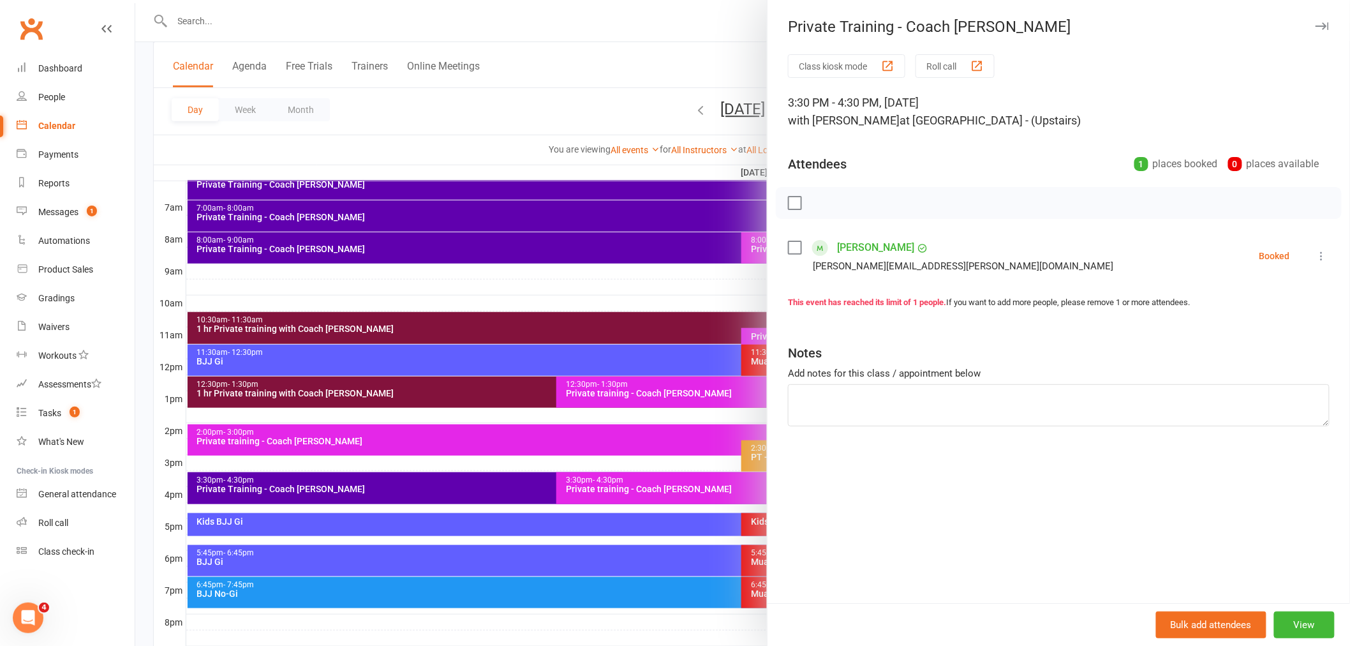
click at [491, 302] on div at bounding box center [742, 323] width 1215 height 646
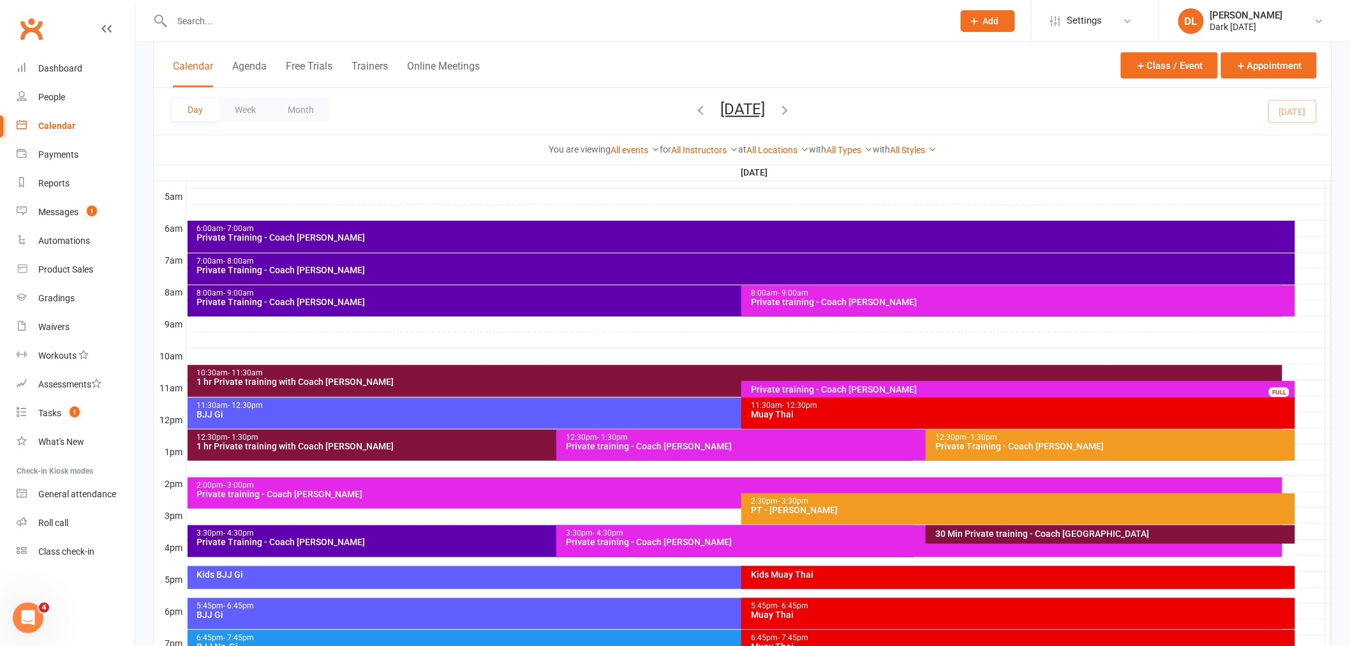
scroll to position [142, 0]
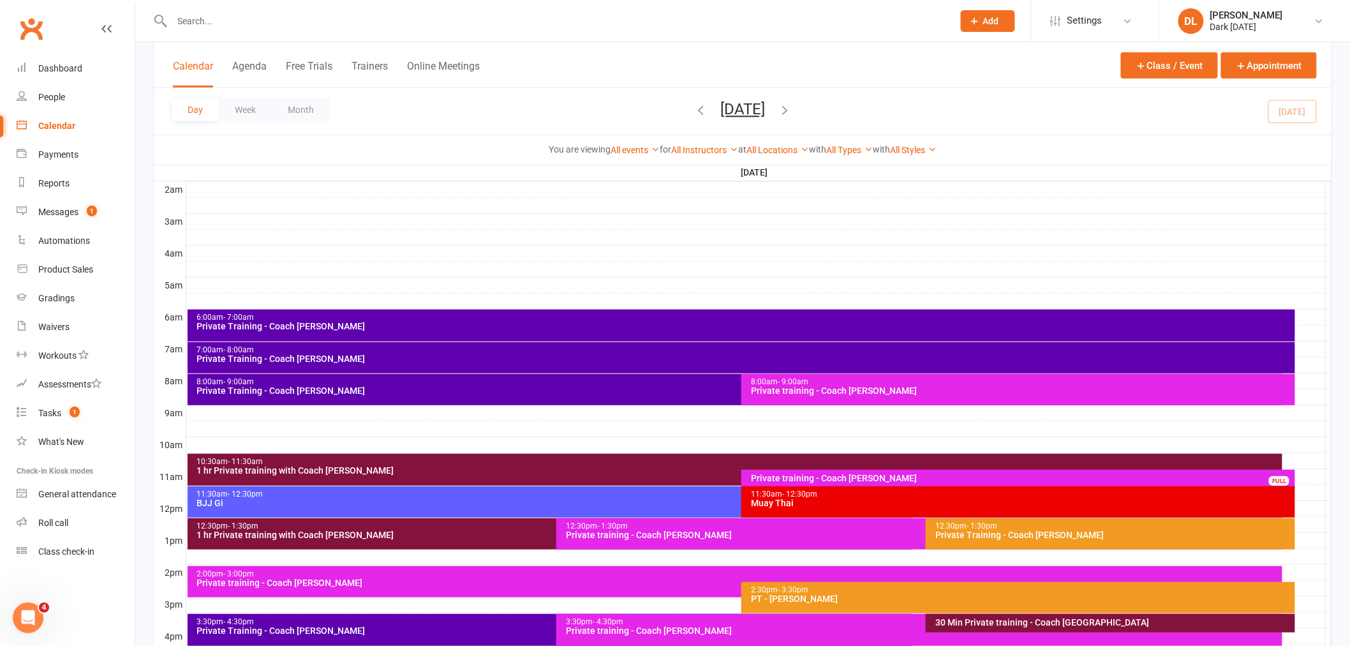
click at [827, 396] on div "8:00am - 9:00am Private training - Coach [PERSON_NAME]" at bounding box center [1018, 389] width 554 height 31
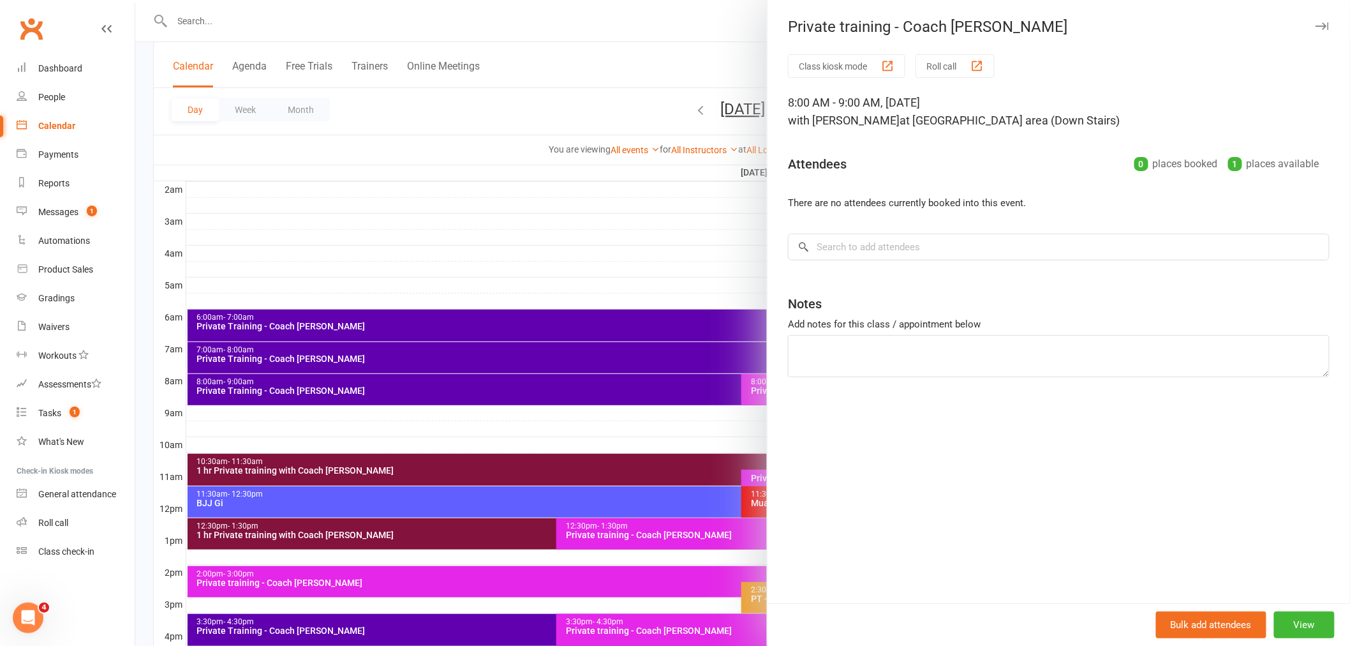
click at [591, 206] on div at bounding box center [742, 323] width 1215 height 646
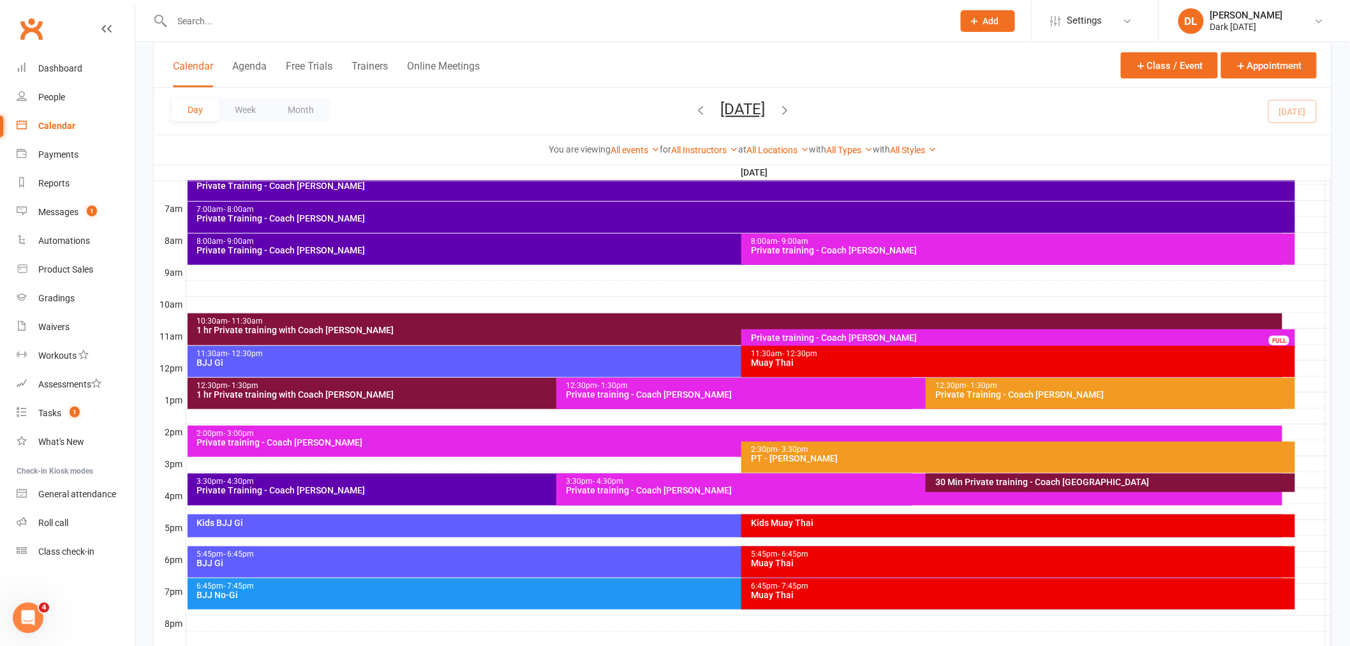
scroll to position [283, 0]
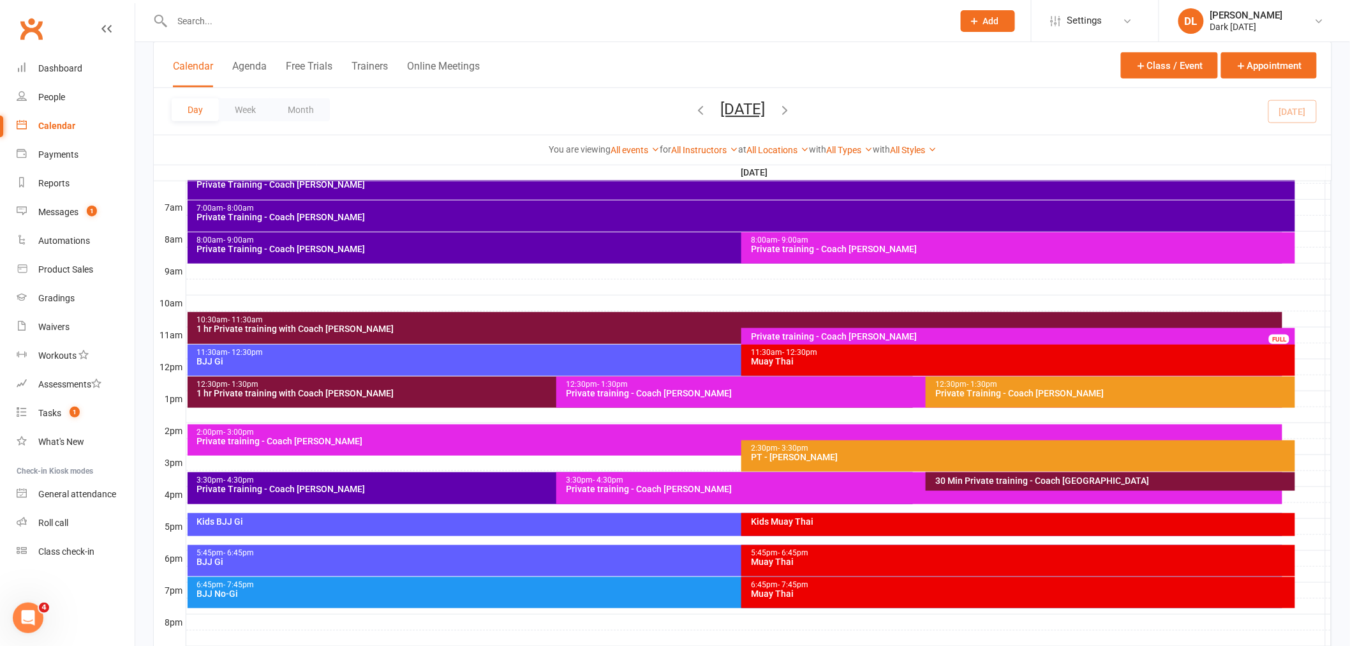
click at [309, 482] on div "3:30pm - 4:30pm" at bounding box center [553, 480] width 715 height 8
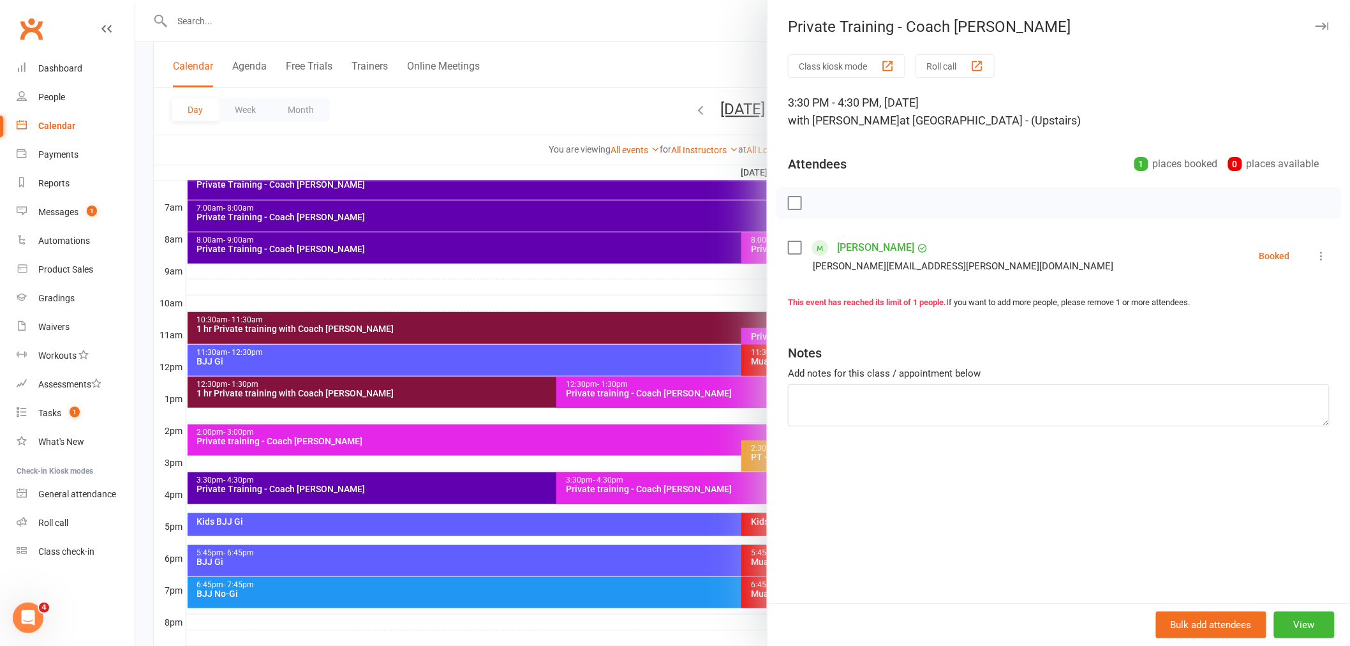
click at [408, 113] on div at bounding box center [742, 323] width 1215 height 646
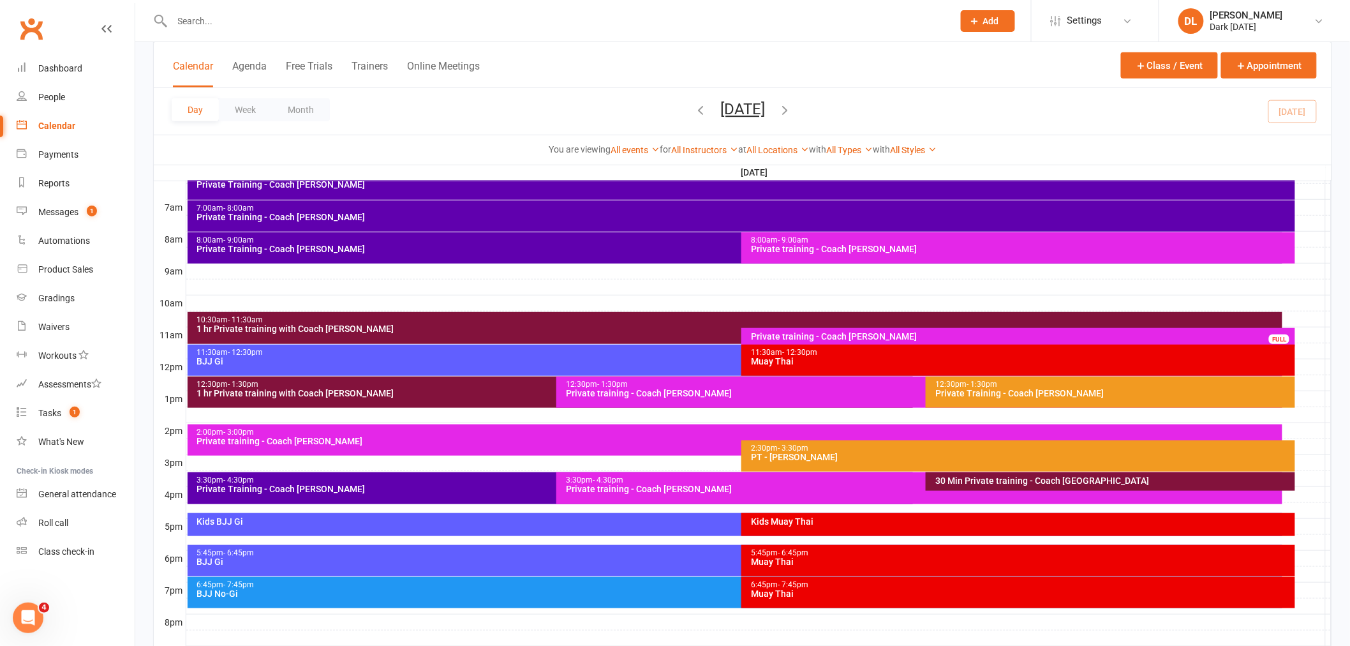
scroll to position [212, 0]
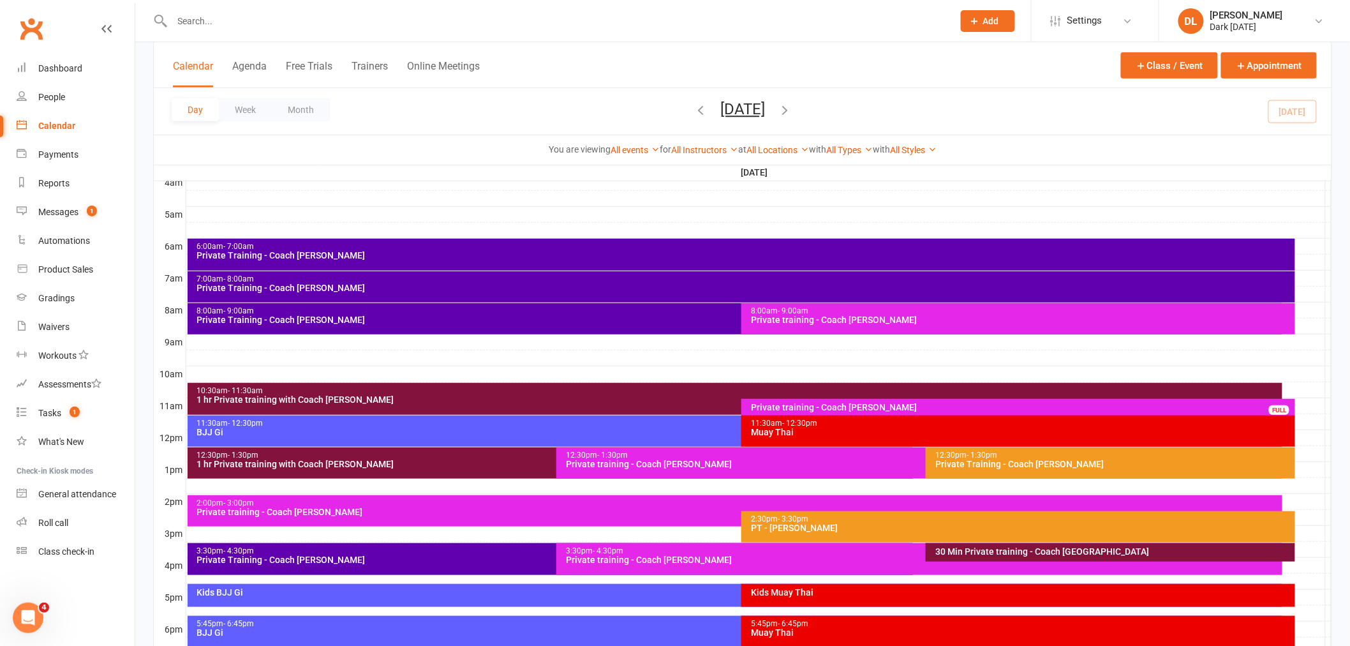
click at [765, 105] on button "[DATE]" at bounding box center [742, 109] width 45 height 18
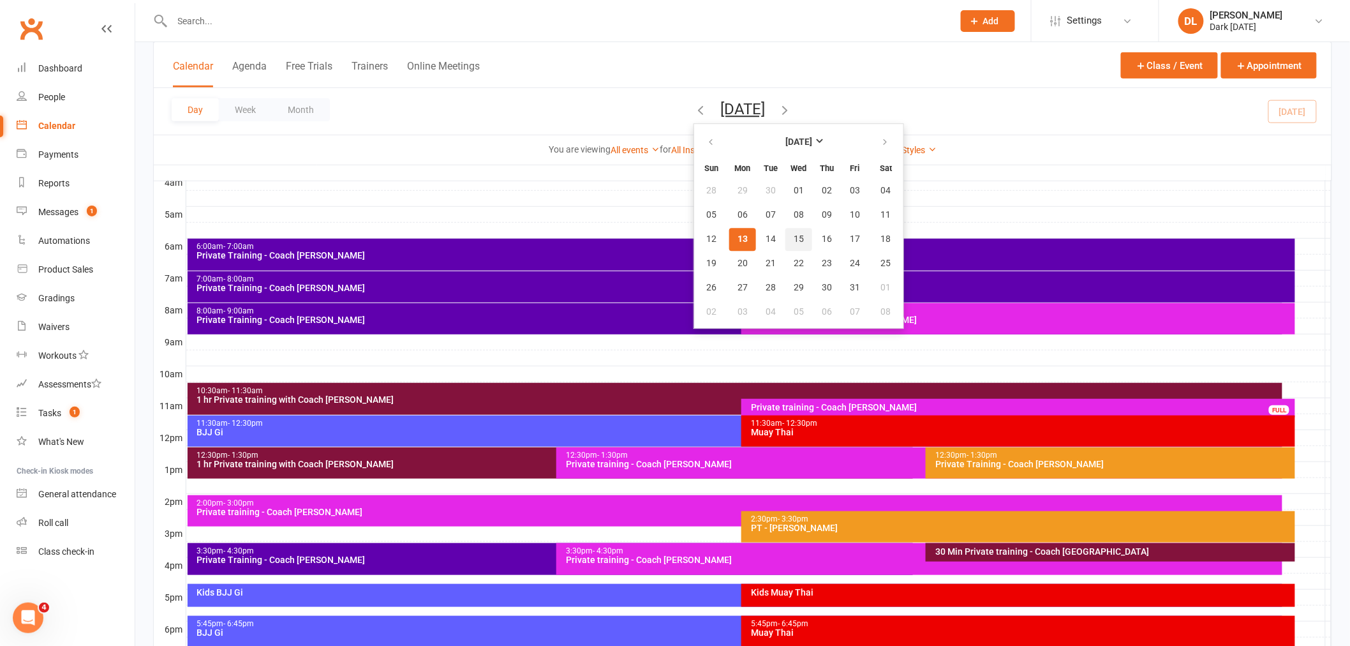
click at [785, 231] on button "15" at bounding box center [798, 239] width 27 height 23
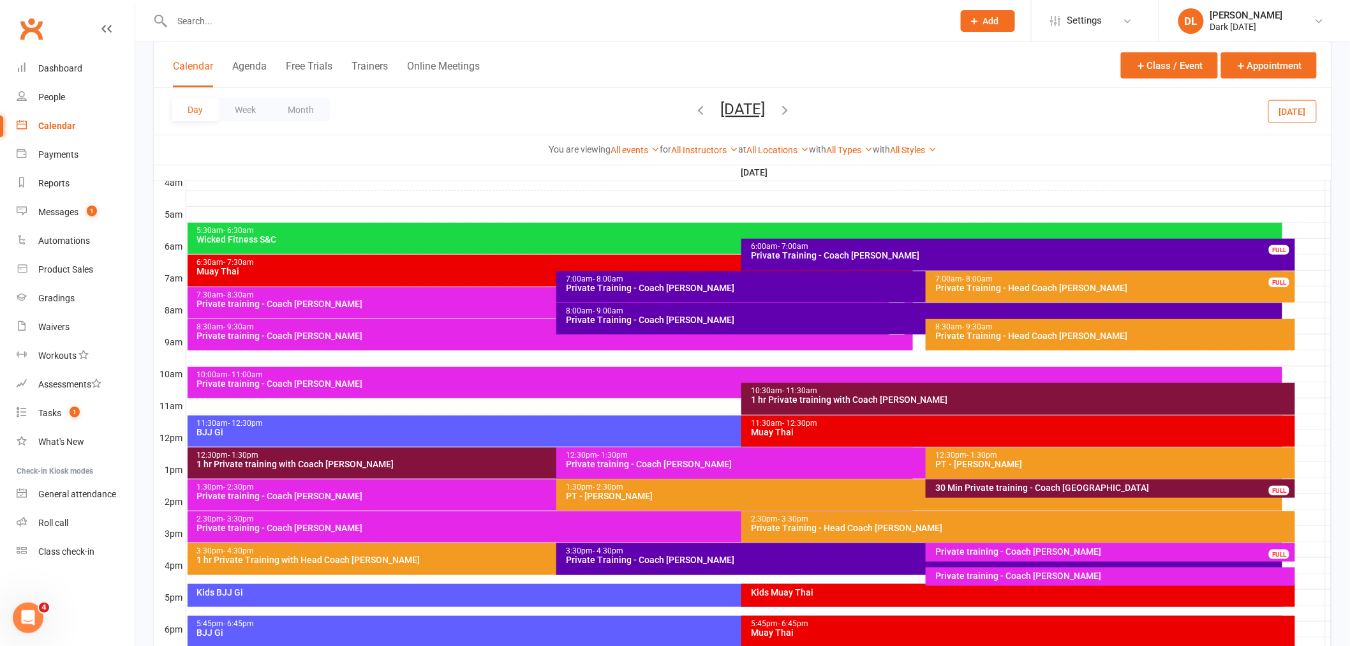
click at [709, 304] on div "8:00am - 9:00am Private Training - Coach [PERSON_NAME]" at bounding box center [919, 318] width 726 height 31
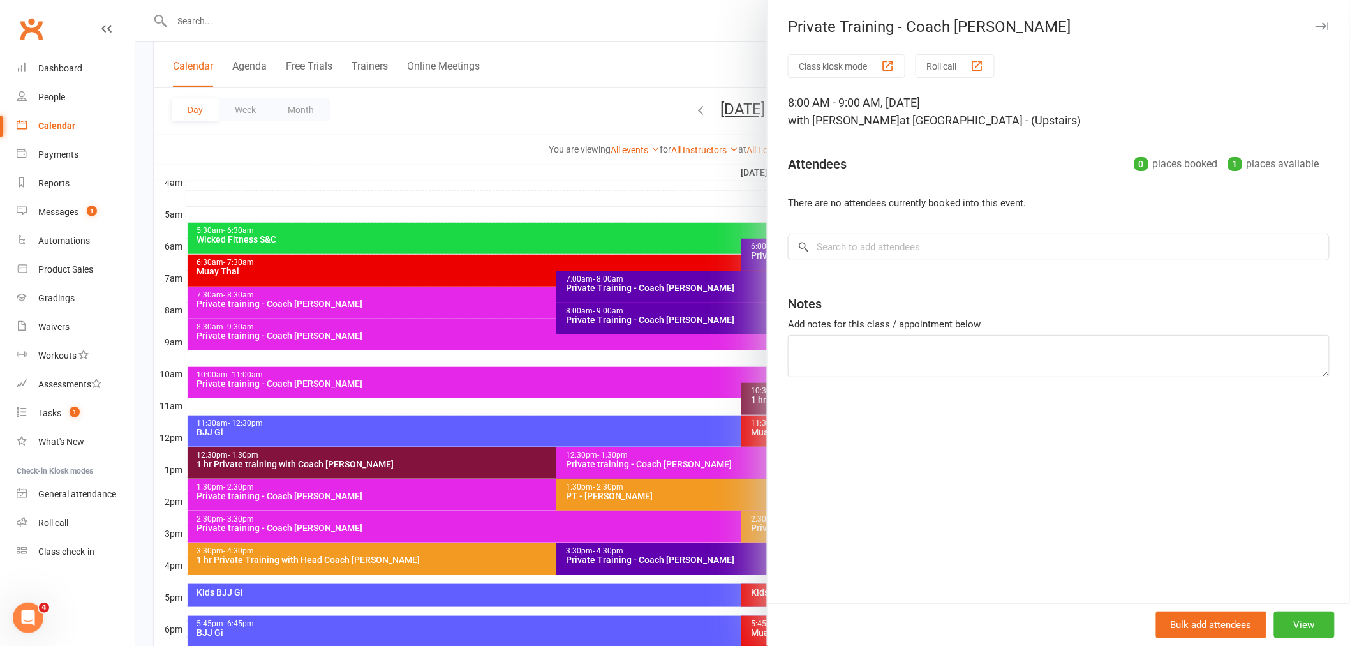
click at [507, 121] on div at bounding box center [742, 323] width 1215 height 646
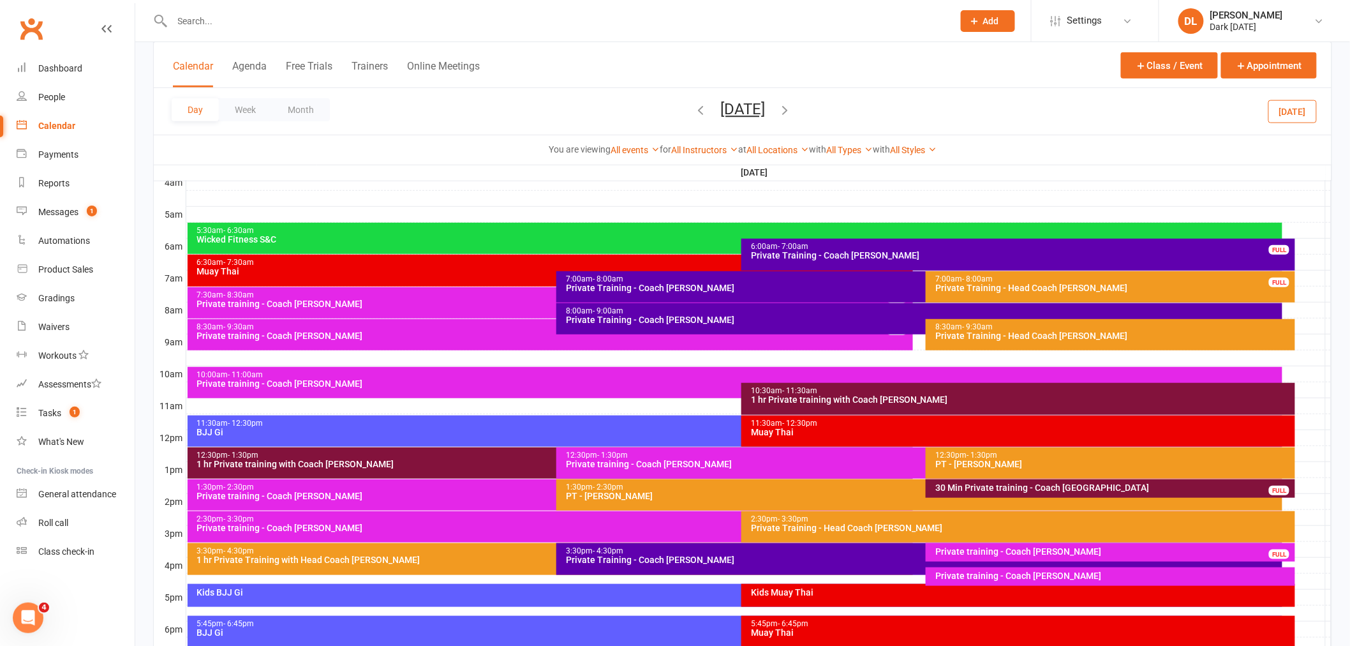
click at [588, 492] on div "PT - [PERSON_NAME]" at bounding box center [922, 495] width 715 height 9
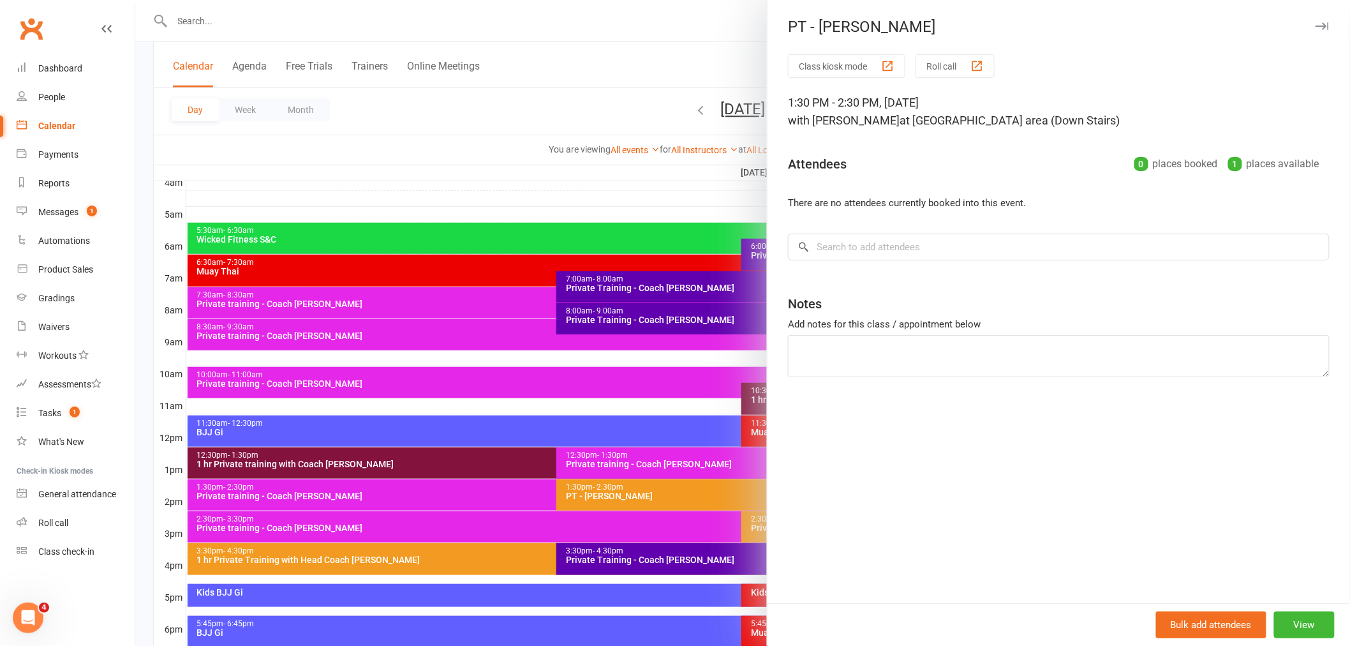
click at [493, 163] on div at bounding box center [742, 323] width 1215 height 646
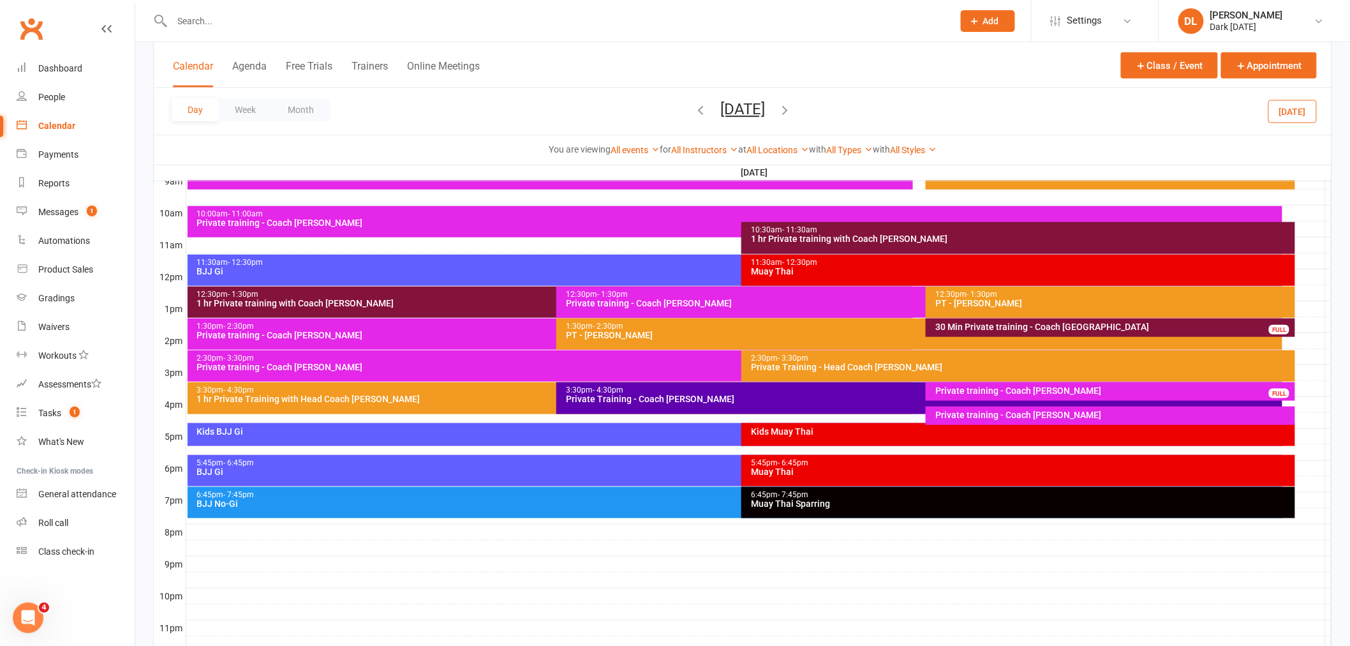
scroll to position [419, 0]
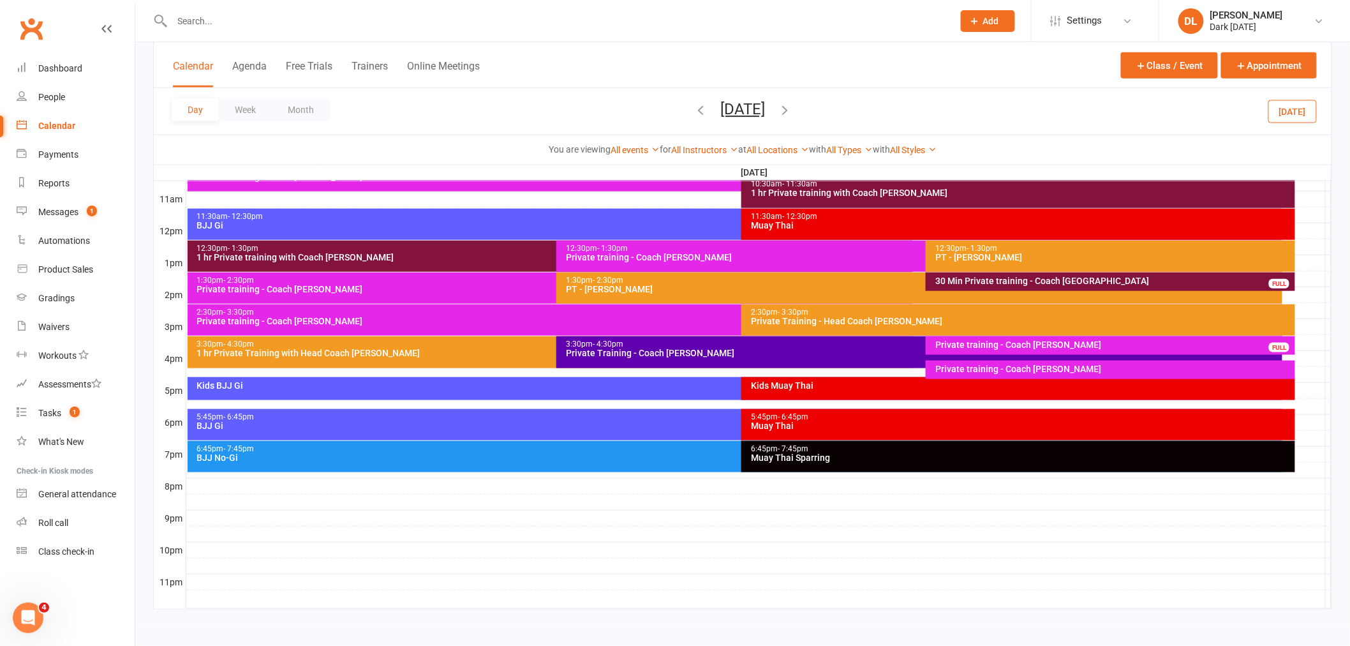
click at [304, 463] on div "6:45pm - 7:45pm BJJ No-Gi" at bounding box center [735, 456] width 1095 height 31
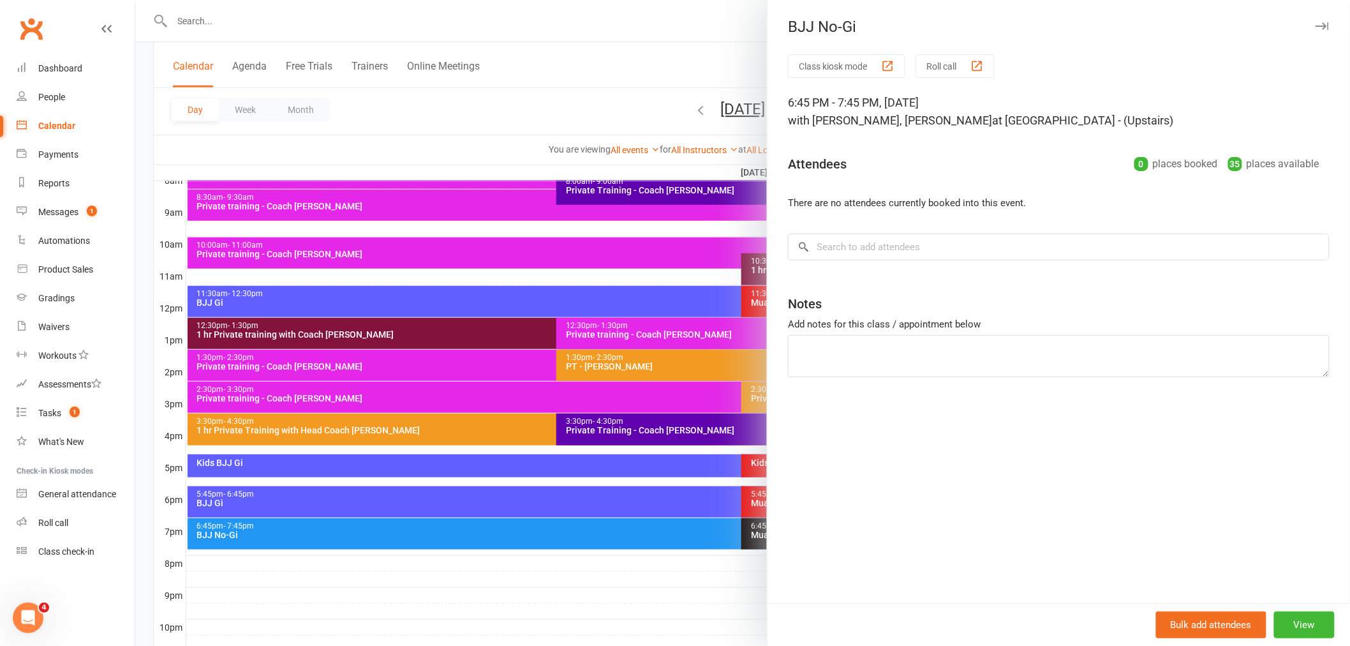
scroll to position [207, 0]
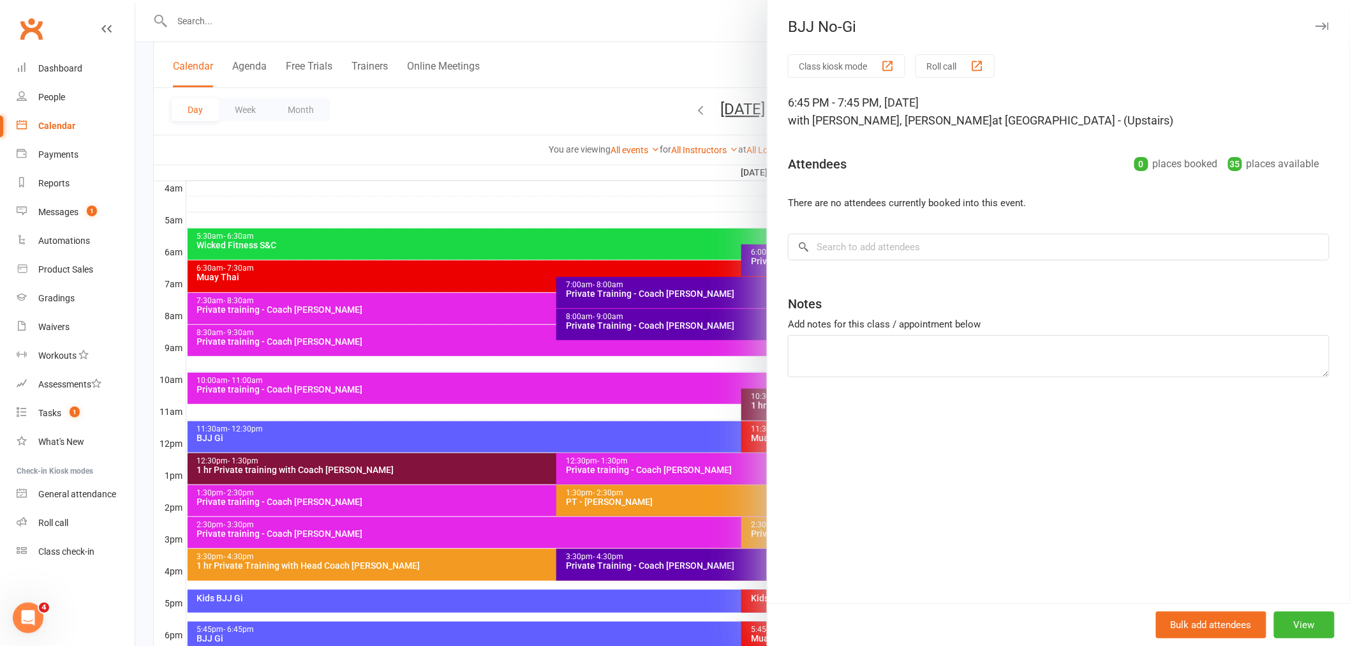
click at [410, 182] on div at bounding box center [742, 323] width 1215 height 646
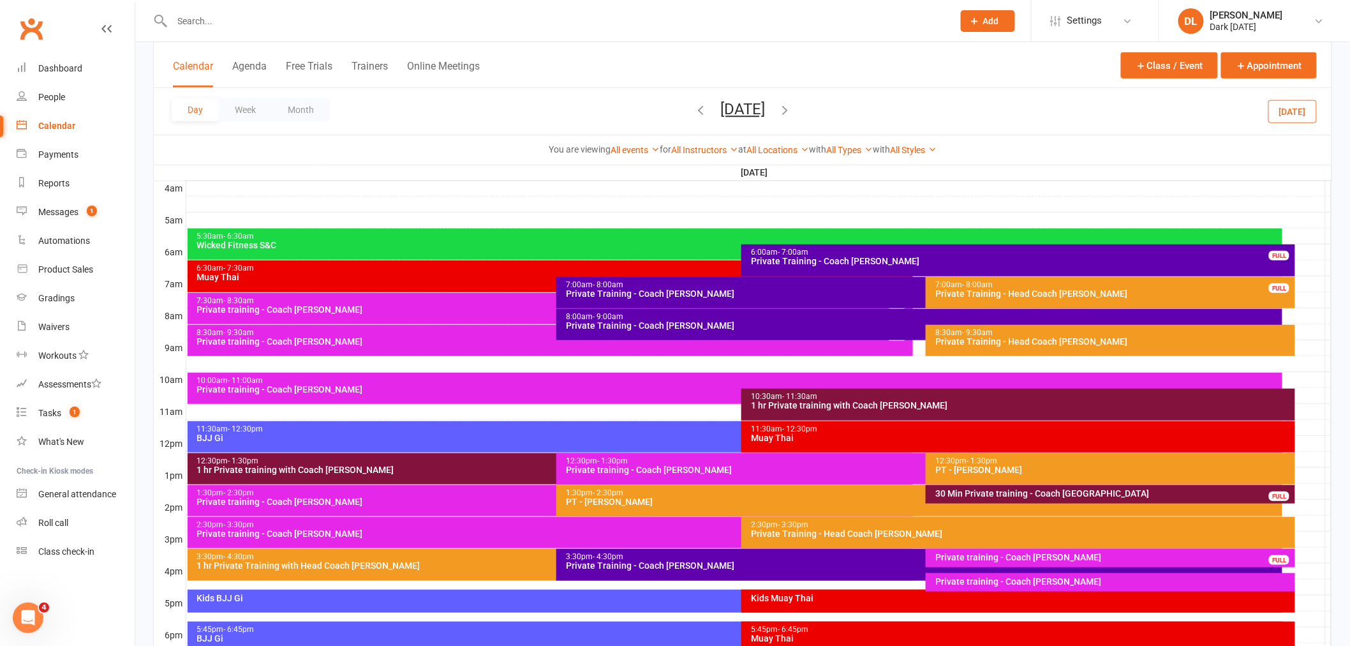
click at [778, 107] on span "[DATE] [DATE] Sun Mon Tue Wed Thu Fri Sat 28 29 30 01 02 03 04 05 06 07 08 09 1…" at bounding box center [743, 111] width 70 height 22
click at [792, 107] on icon "button" at bounding box center [785, 110] width 14 height 14
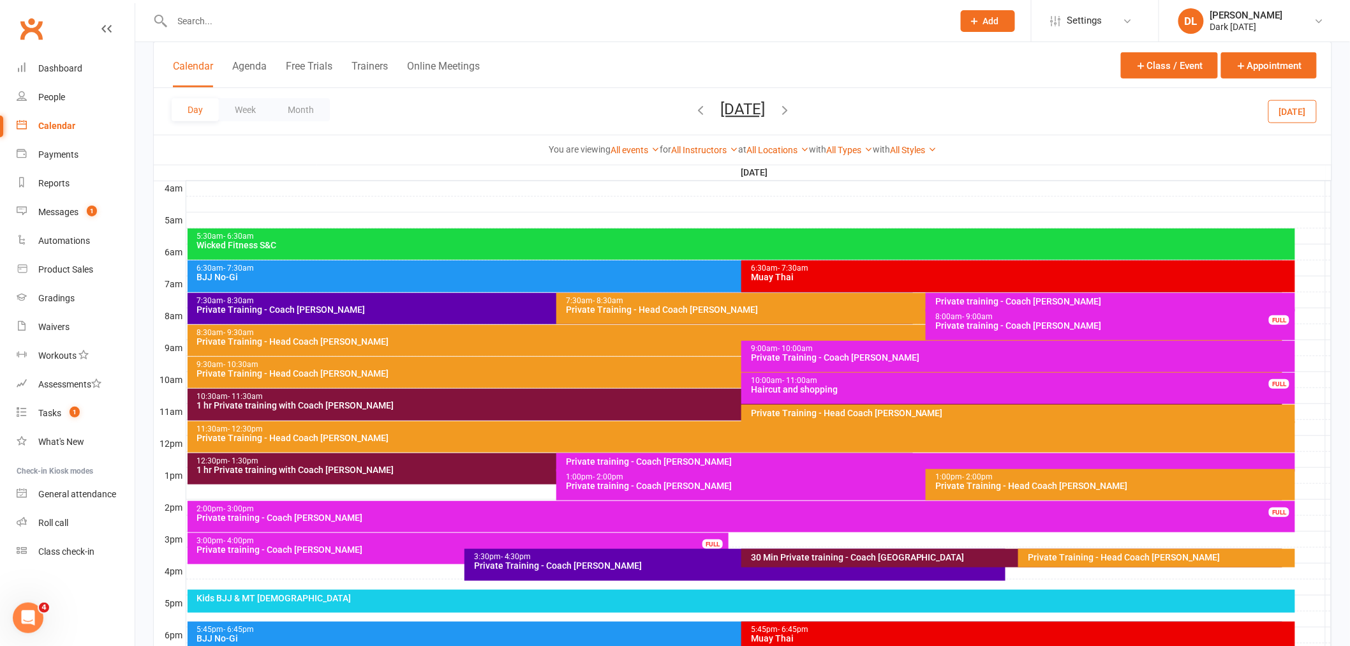
click at [792, 107] on icon "button" at bounding box center [785, 110] width 14 height 14
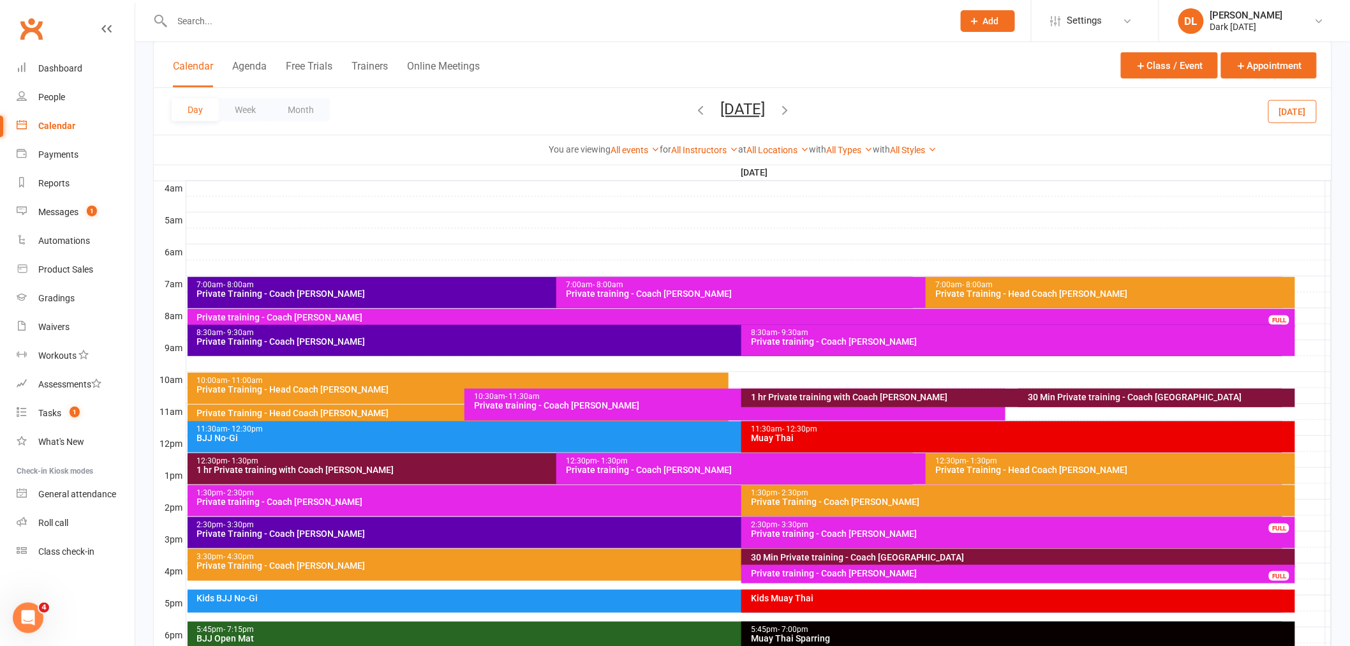
click at [278, 337] on div "Private Training - Coach [PERSON_NAME]" at bounding box center [738, 341] width 1084 height 9
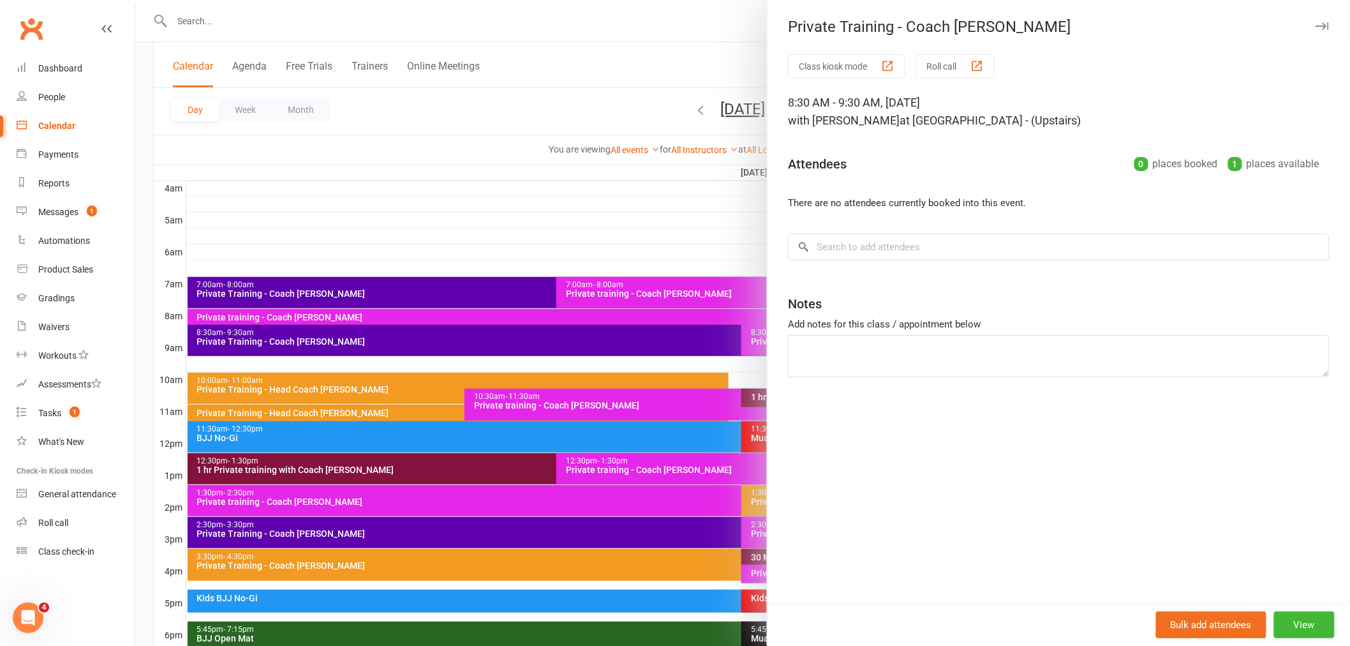
click at [264, 282] on div at bounding box center [742, 323] width 1215 height 646
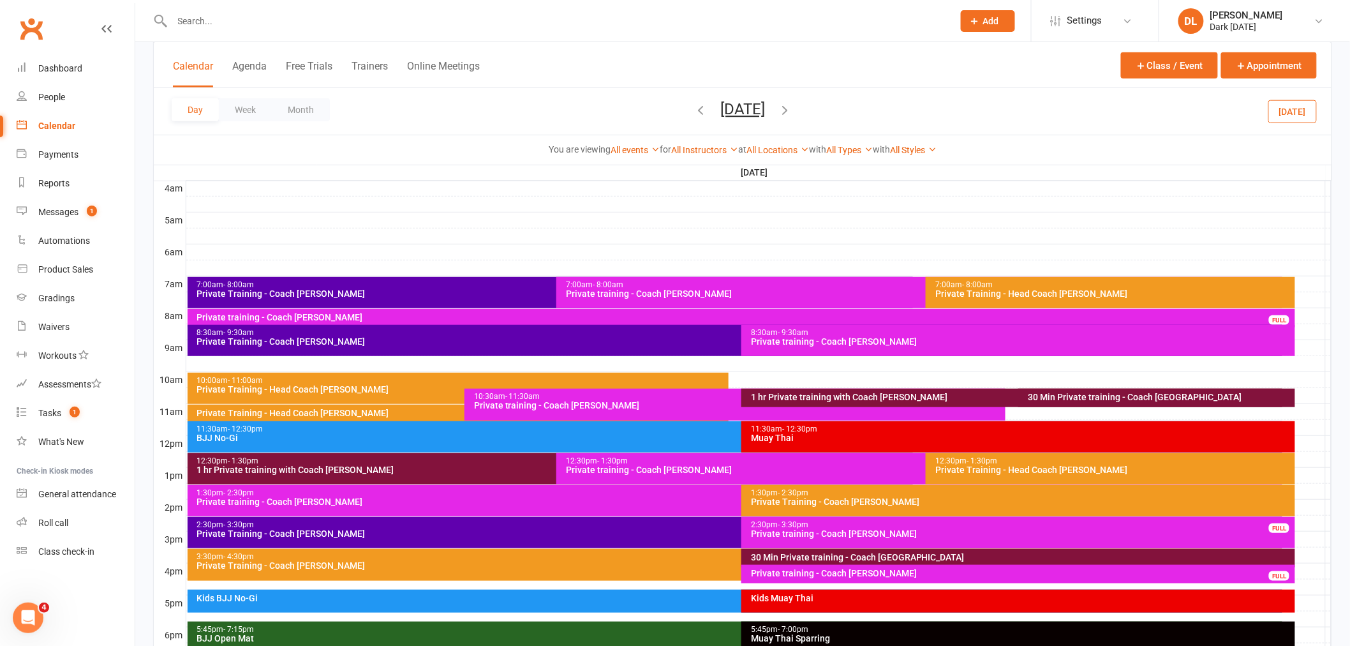
click at [263, 290] on div "Private Training - Coach [PERSON_NAME]" at bounding box center [553, 293] width 715 height 9
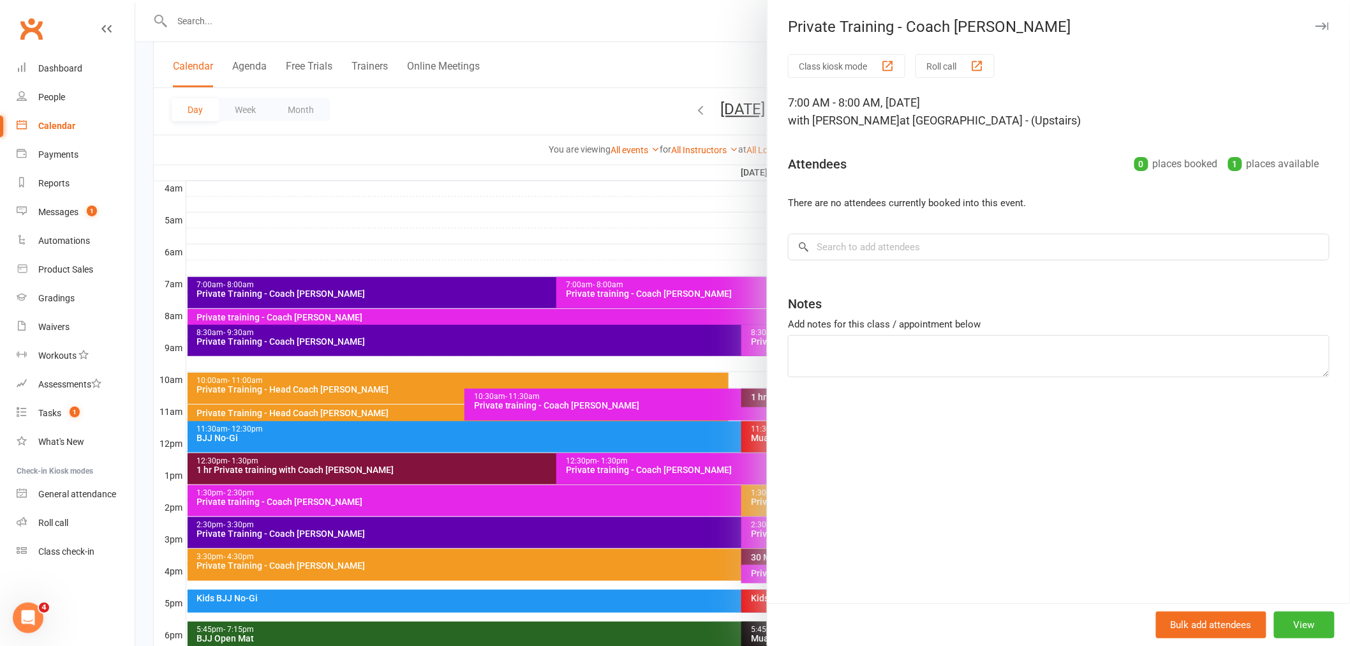
click at [298, 237] on div at bounding box center [742, 323] width 1215 height 646
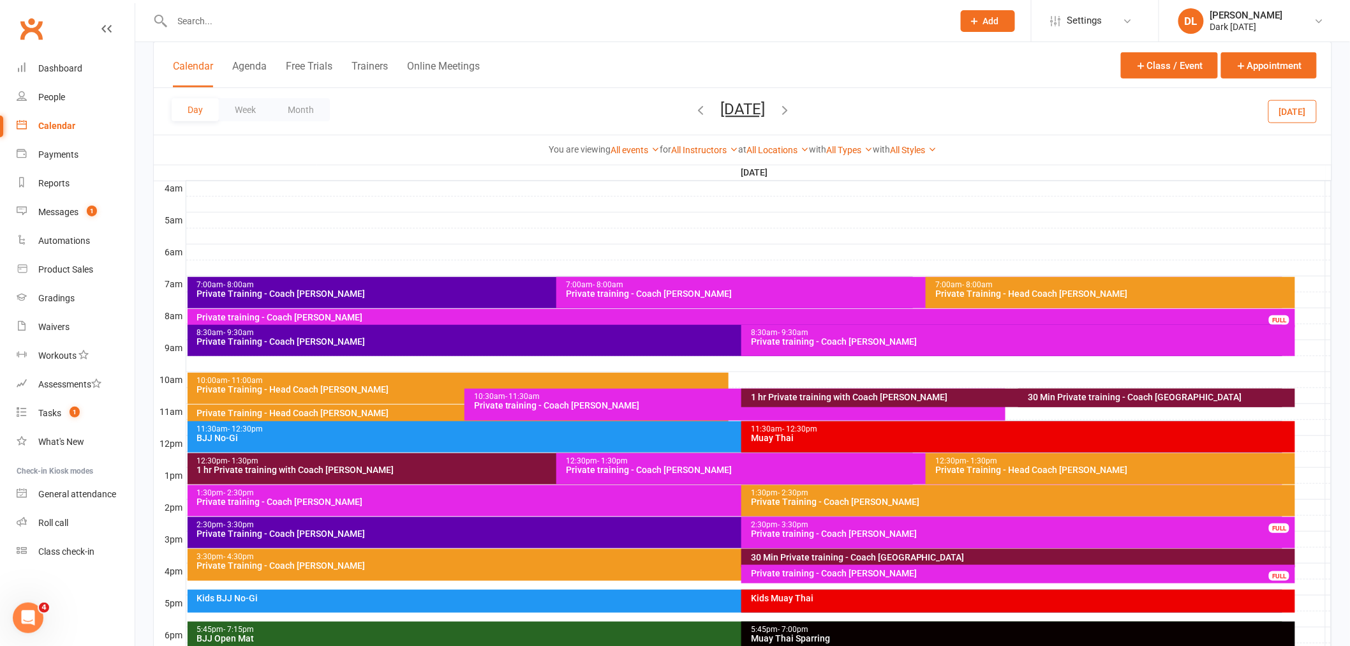
click at [765, 107] on button "[DATE]" at bounding box center [742, 109] width 45 height 18
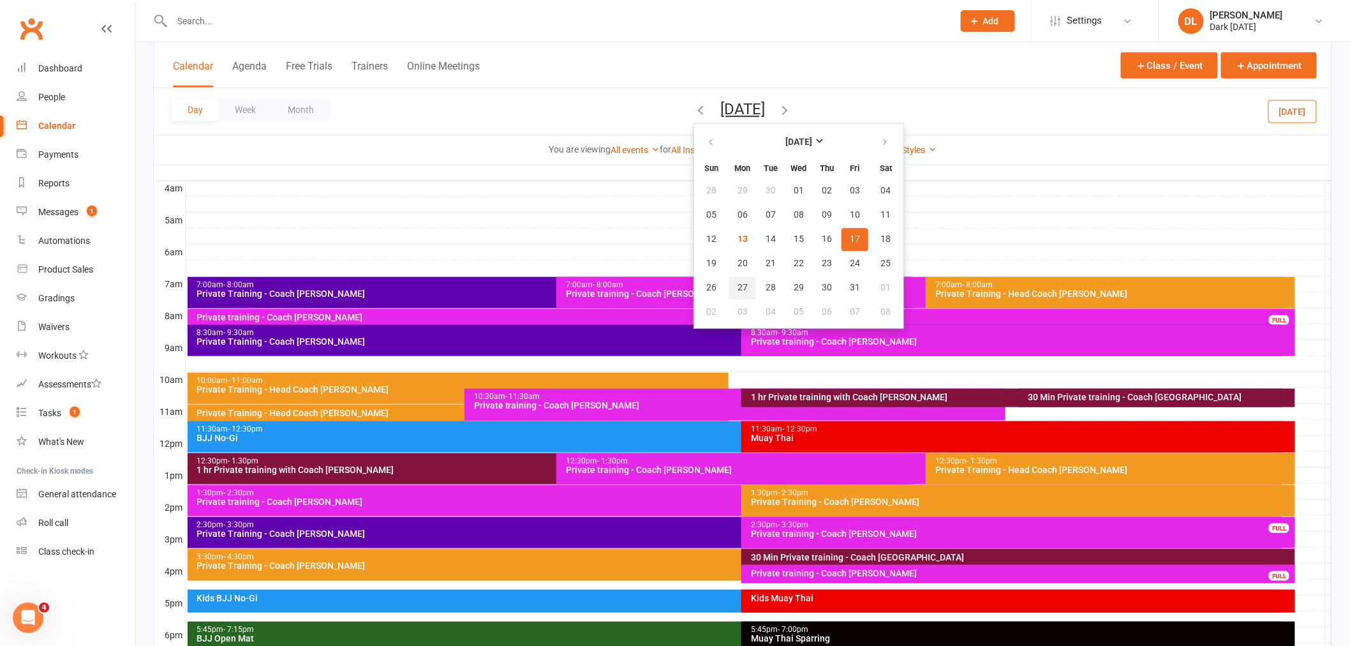
click at [729, 278] on button "27" at bounding box center [742, 287] width 27 height 23
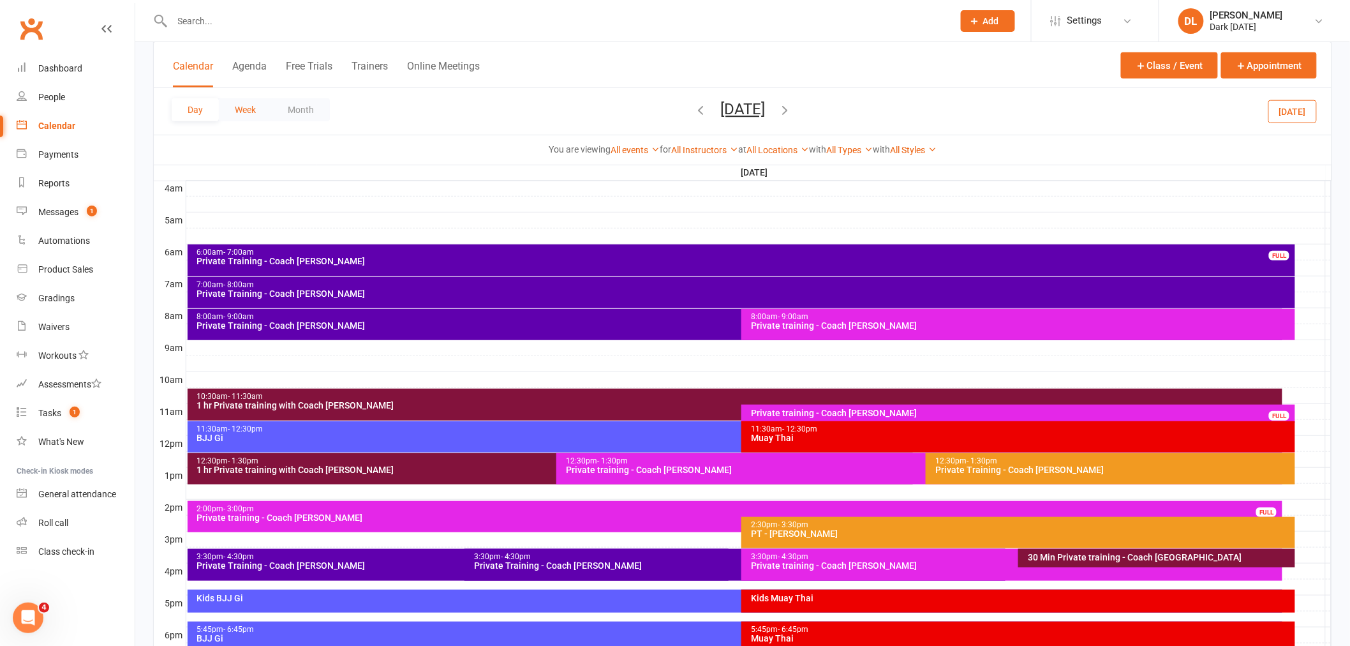
click at [246, 103] on button "Week" at bounding box center [245, 109] width 53 height 23
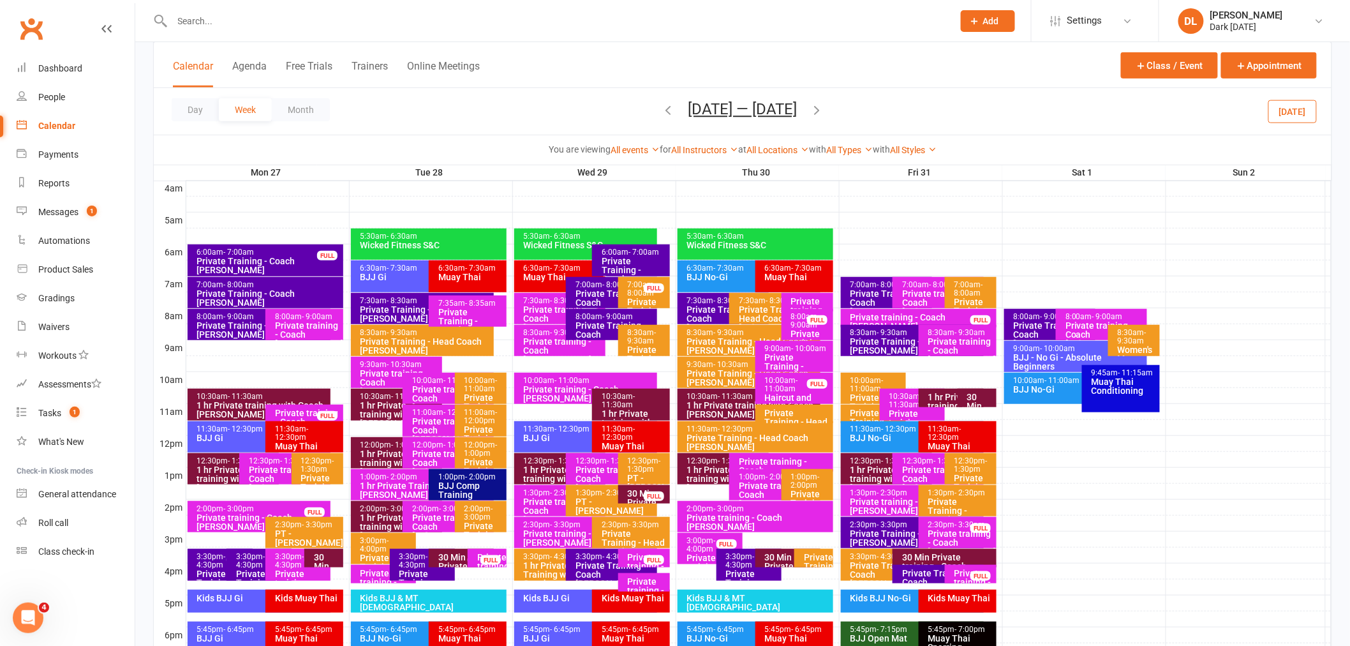
click at [422, 565] on span "- 4:30pm" at bounding box center [413, 560] width 29 height 17
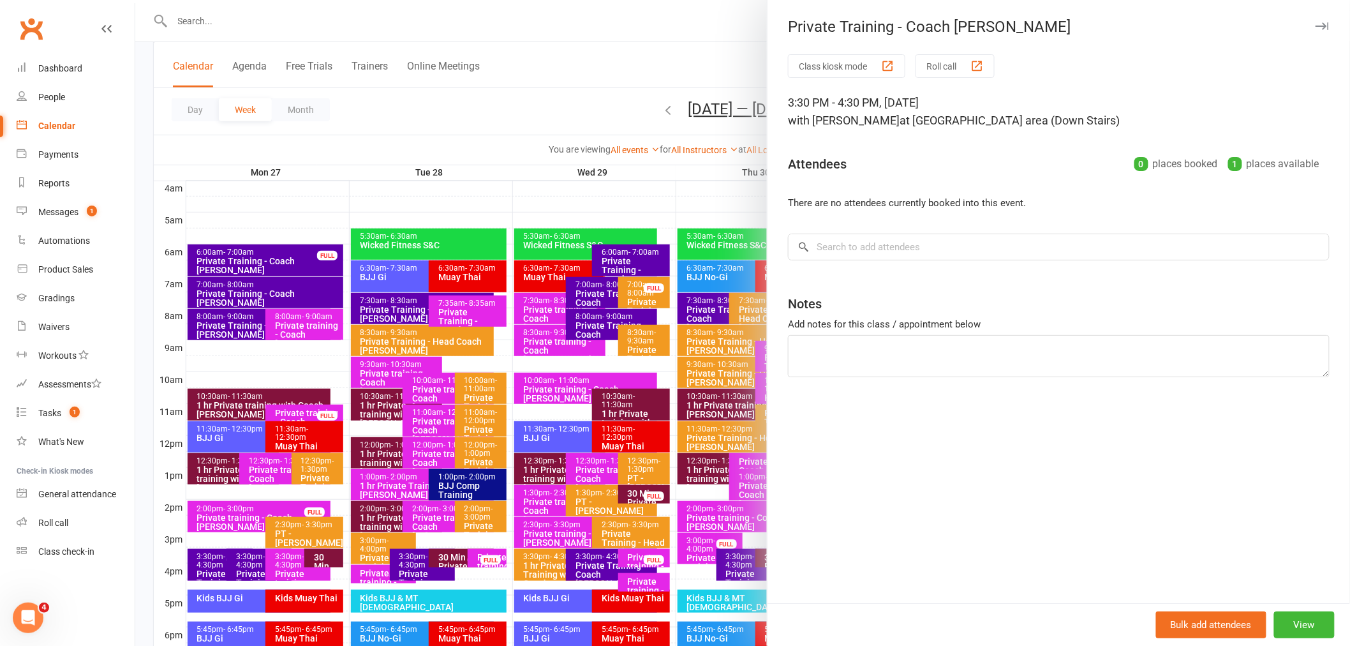
click at [460, 145] on div at bounding box center [742, 323] width 1215 height 646
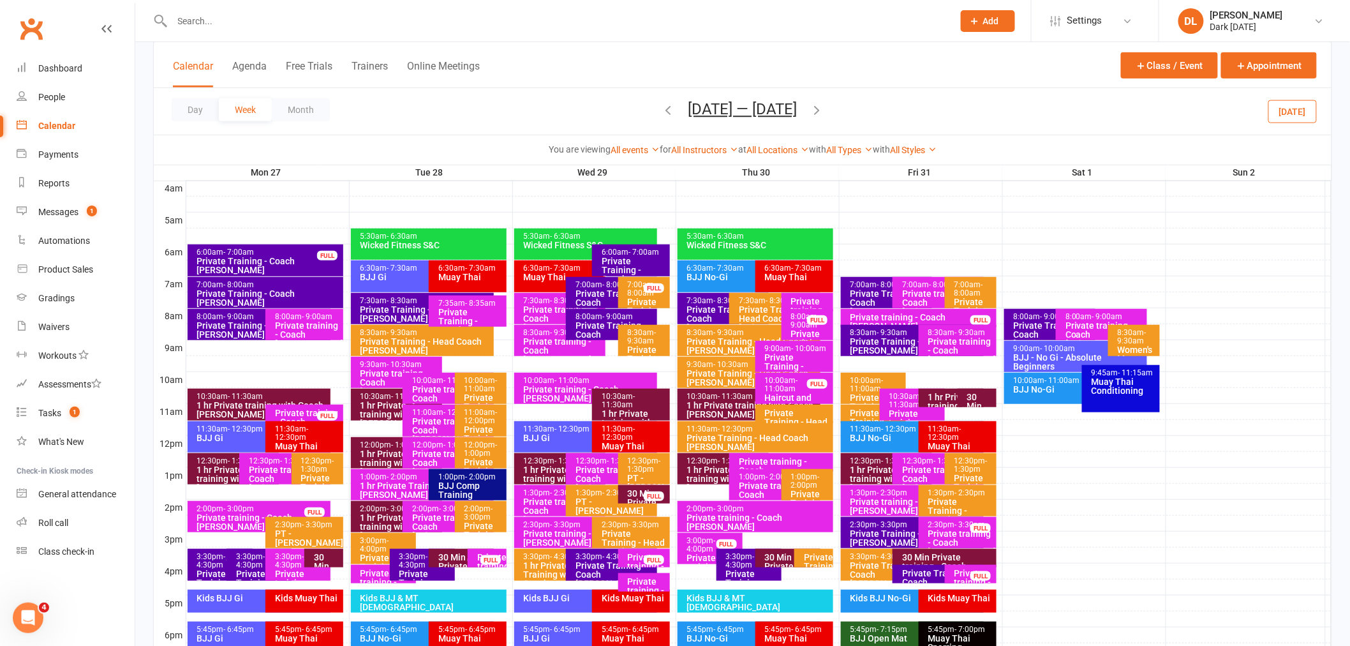
click at [676, 114] on span "[DATE] — [DATE] [DATE] Sun Mon Tue Wed Thu Fri Sat 28 29 30 01 02 03 04 05 06 0…" at bounding box center [743, 111] width 135 height 22
click at [688, 113] on button "[DATE] — [DATE]" at bounding box center [742, 109] width 109 height 18
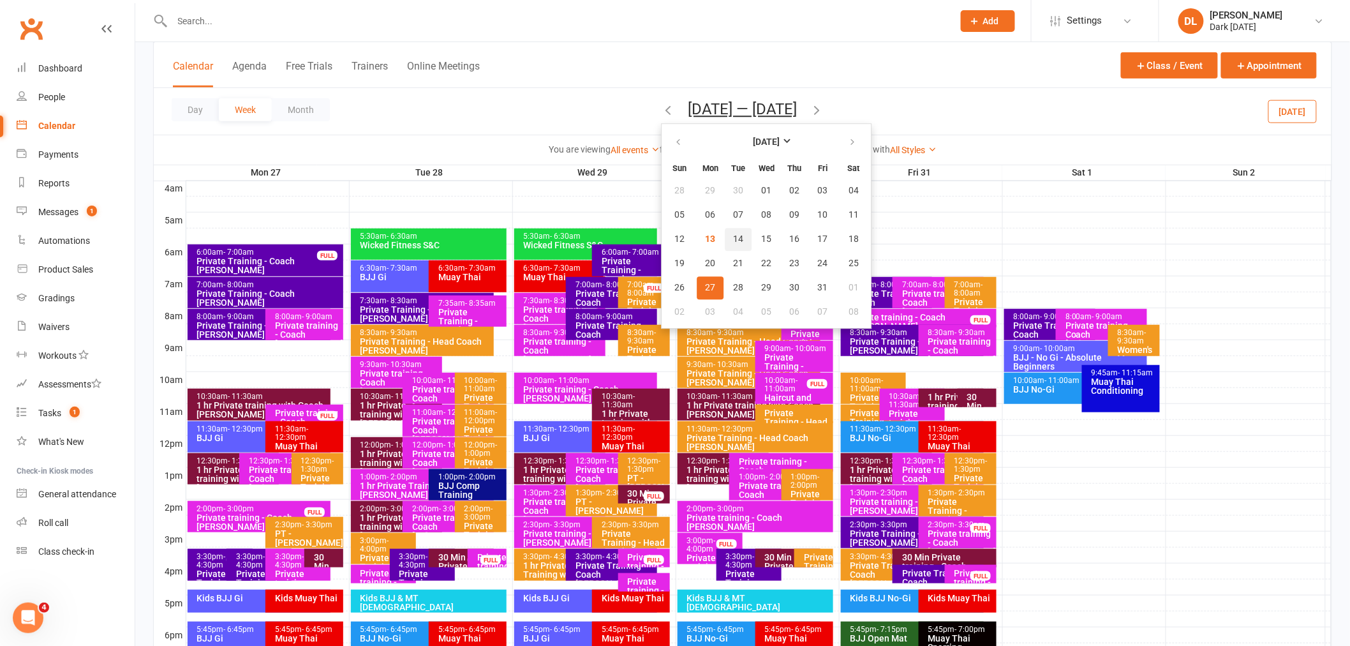
click at [725, 235] on button "14" at bounding box center [738, 239] width 27 height 23
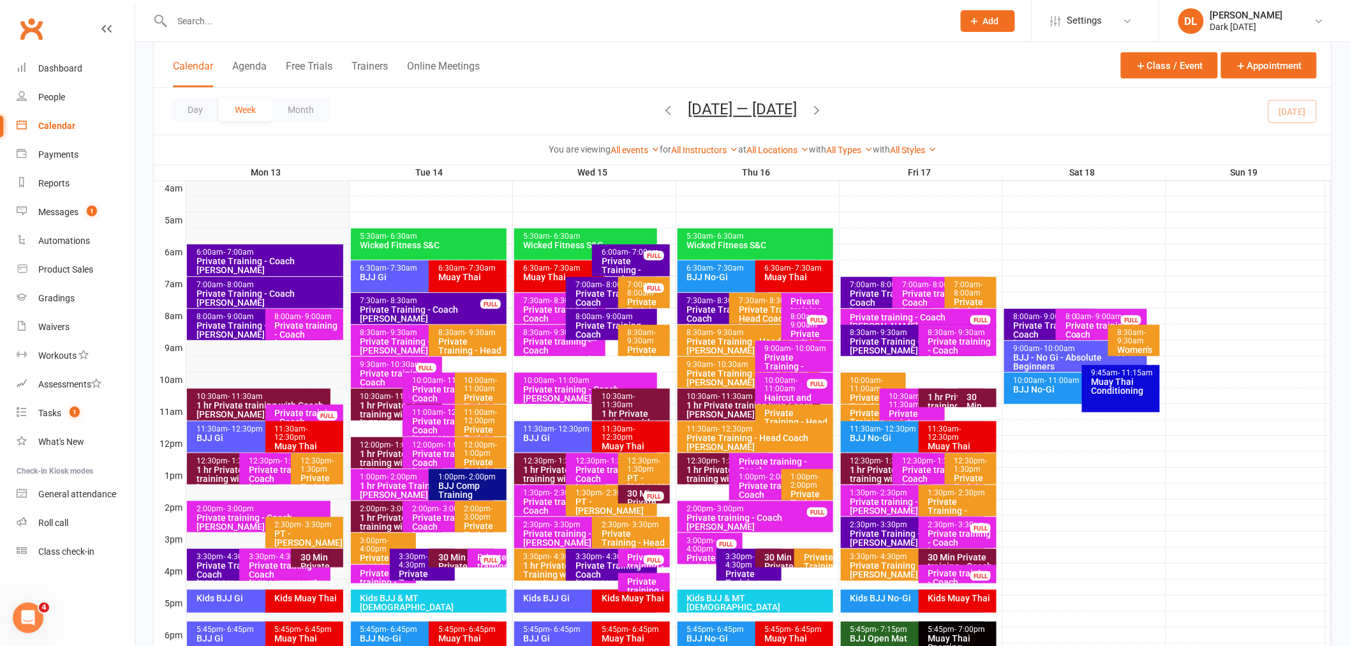
click at [418, 571] on div "Private Training - Coach [PERSON_NAME]" at bounding box center [426, 587] width 54 height 36
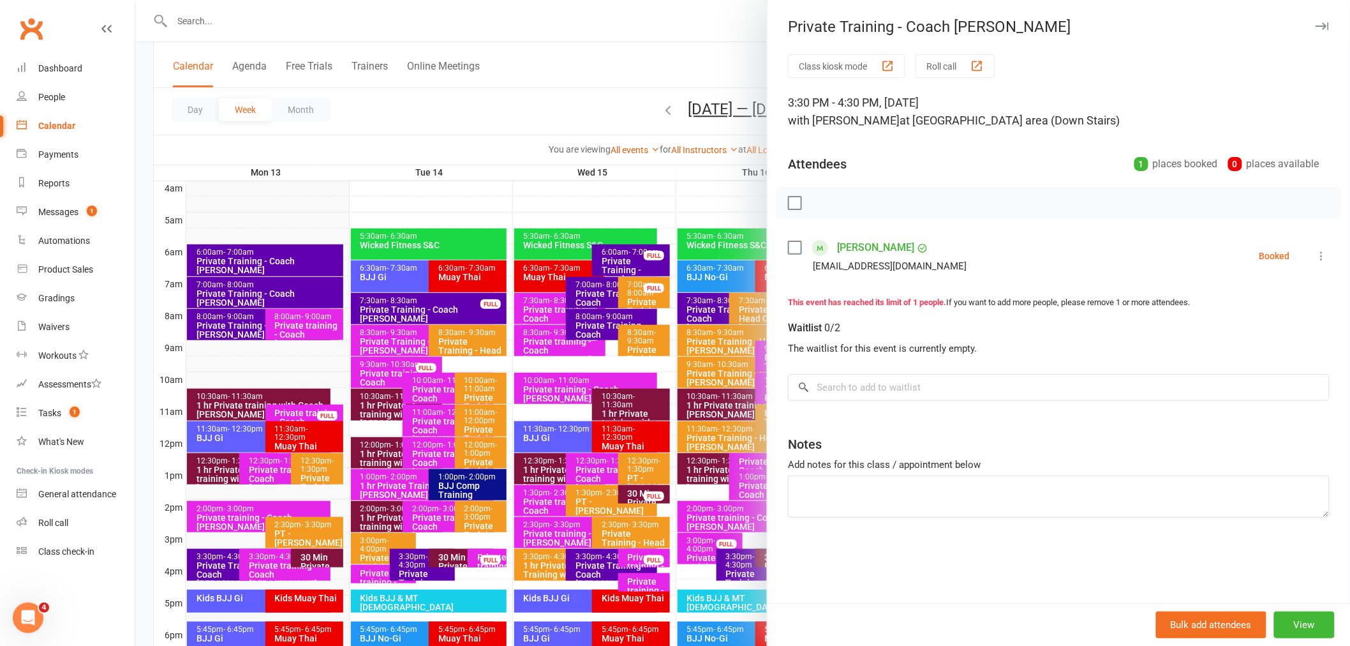
click at [421, 155] on div at bounding box center [742, 323] width 1215 height 646
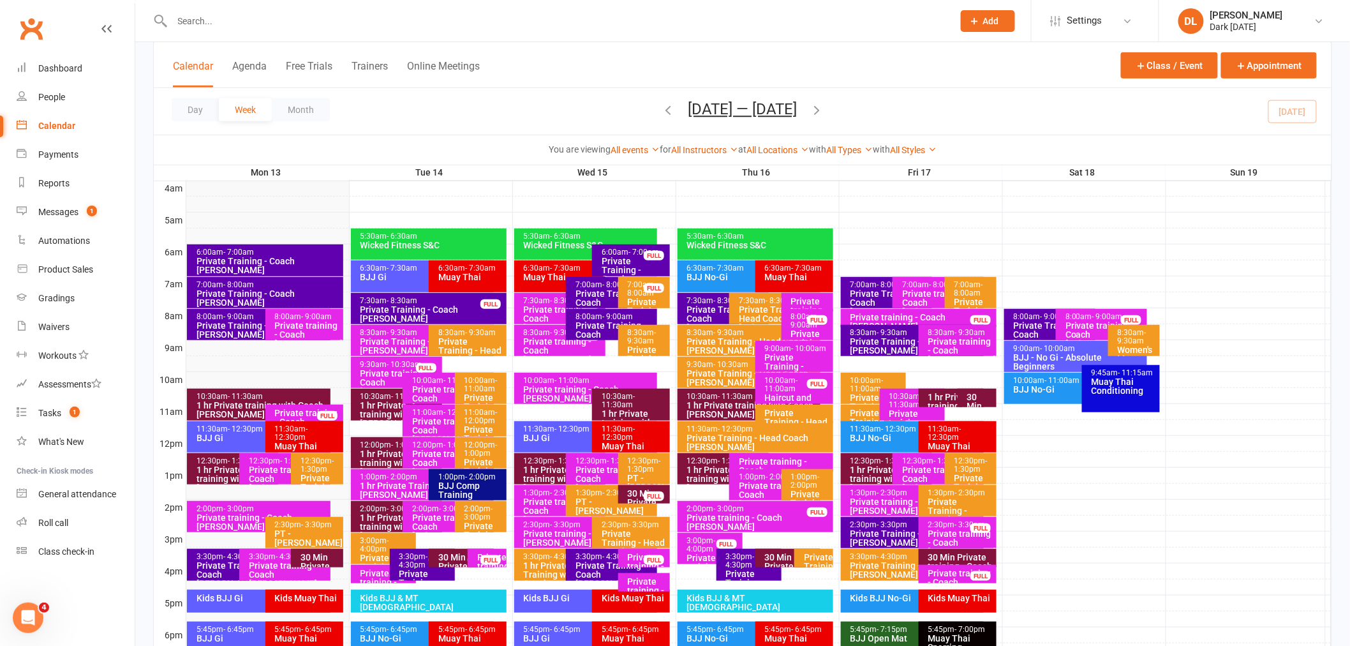
click at [745, 103] on button "[DATE] — [DATE]" at bounding box center [742, 109] width 109 height 18
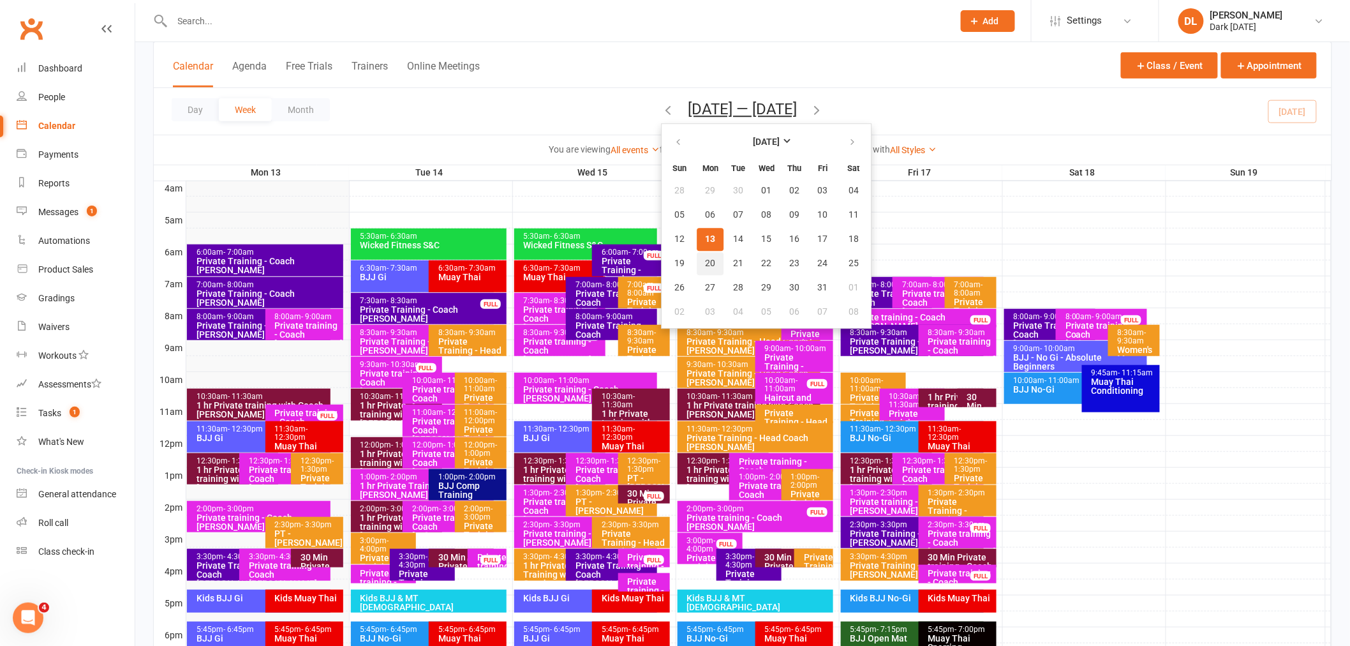
click at [716, 257] on button "20" at bounding box center [710, 263] width 27 height 23
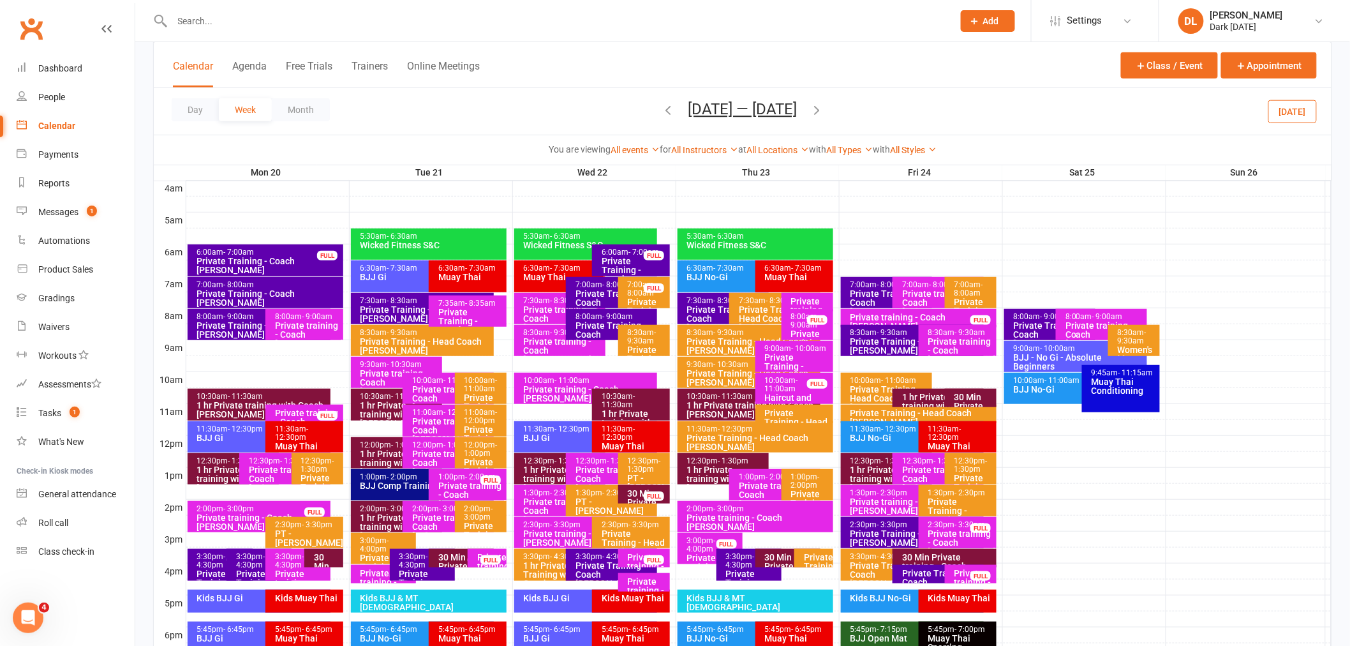
click at [410, 561] on span "- 4:30pm" at bounding box center [413, 560] width 29 height 17
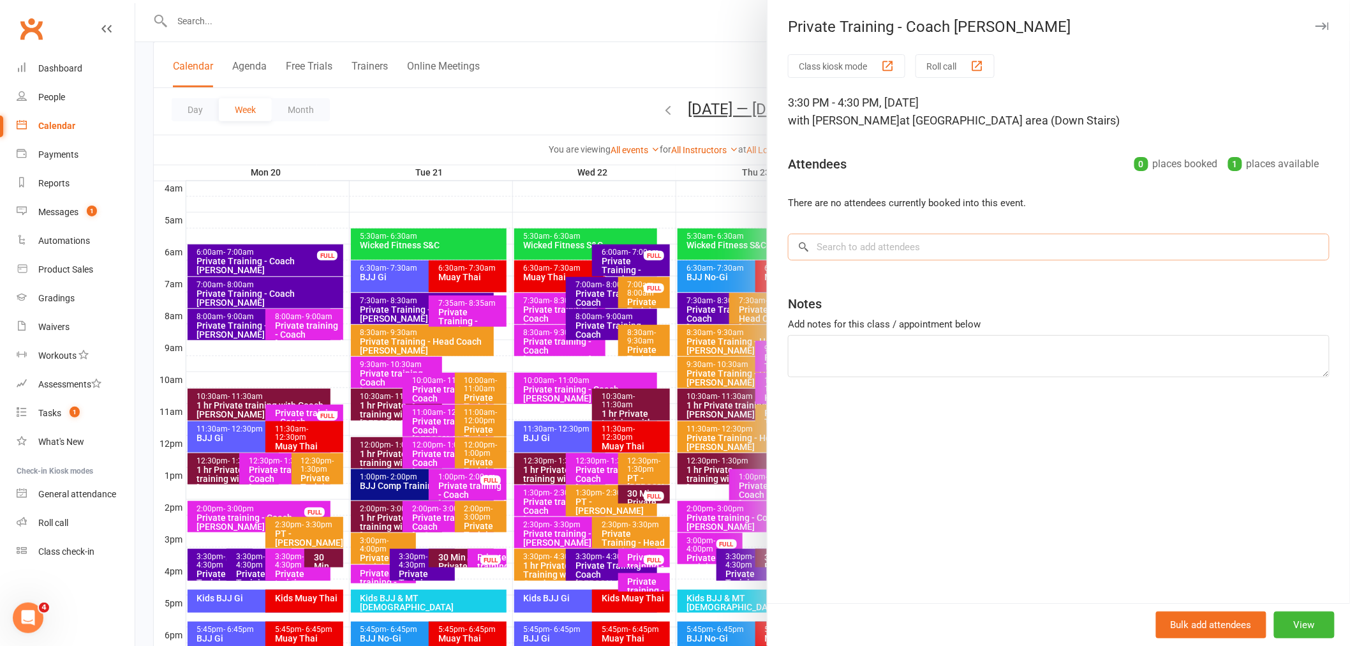
click at [919, 243] on input "search" at bounding box center [1059, 246] width 542 height 27
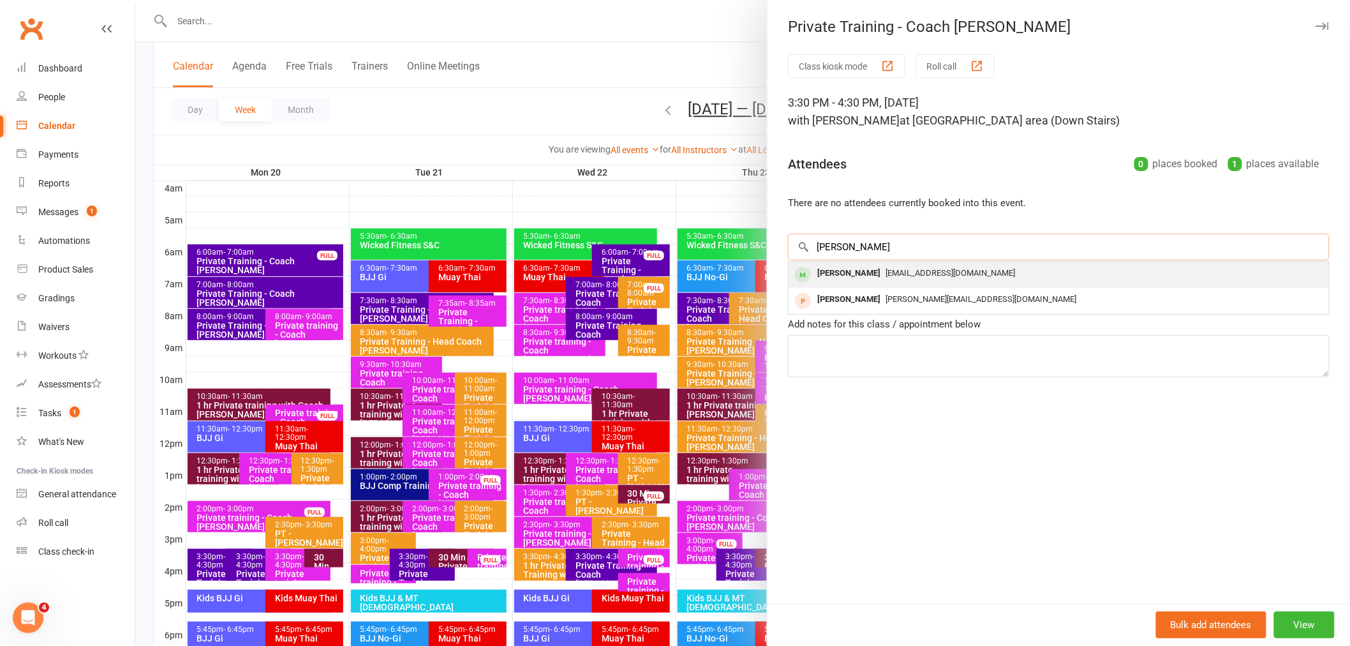
type input "[PERSON_NAME]"
click at [926, 281] on div "[EMAIL_ADDRESS][DOMAIN_NAME]" at bounding box center [1059, 273] width 530 height 19
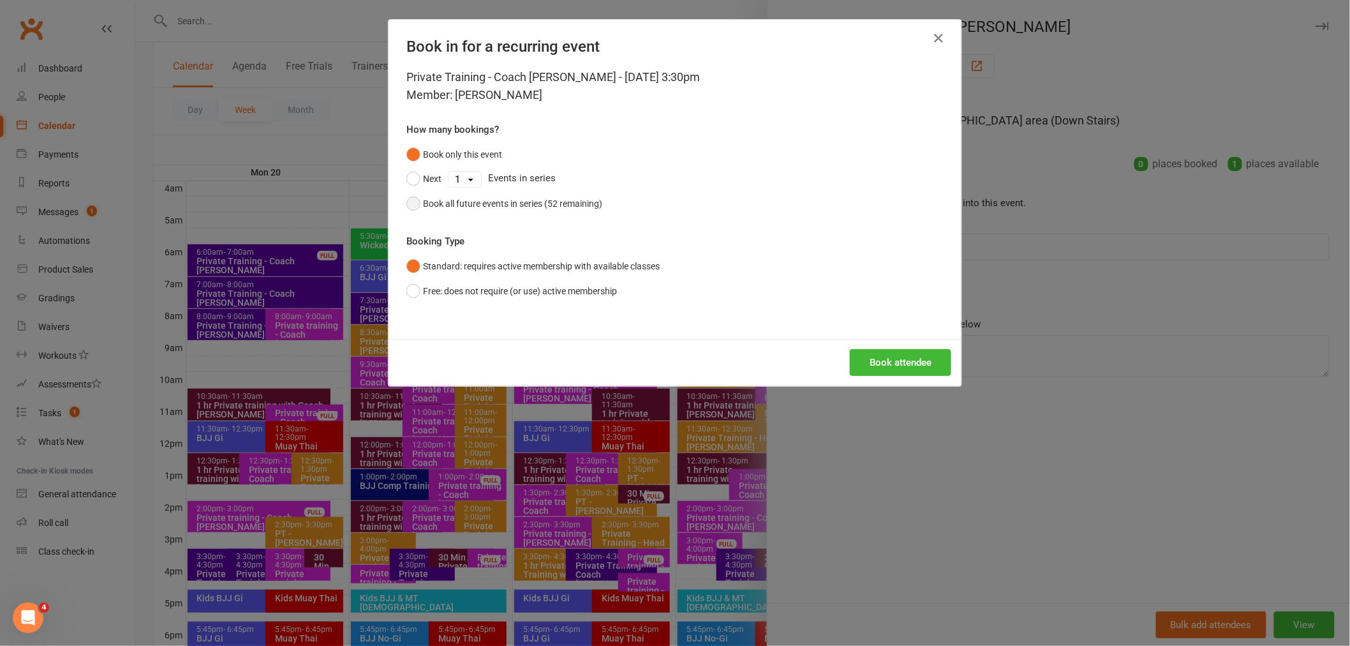
click at [461, 198] on div "Book all future events in series (52 remaining)" at bounding box center [512, 203] width 179 height 14
click at [907, 359] on button "Book attendee" at bounding box center [900, 362] width 101 height 27
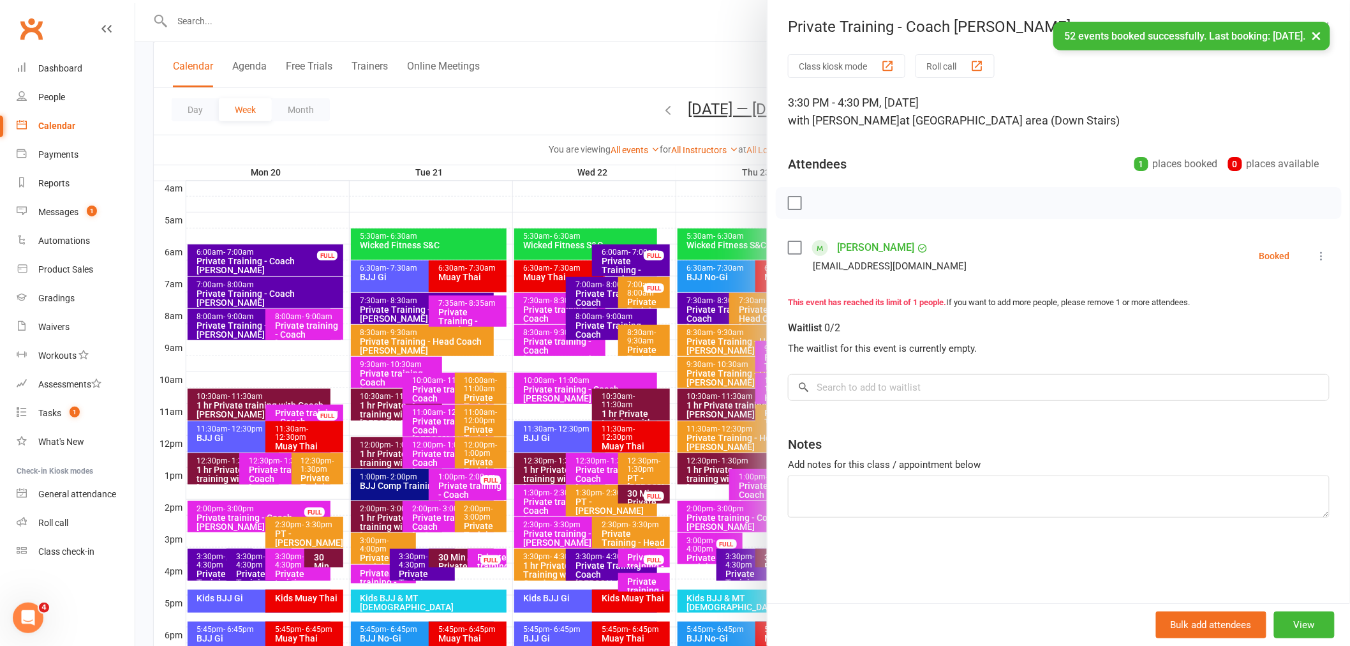
click at [605, 159] on div at bounding box center [742, 323] width 1215 height 646
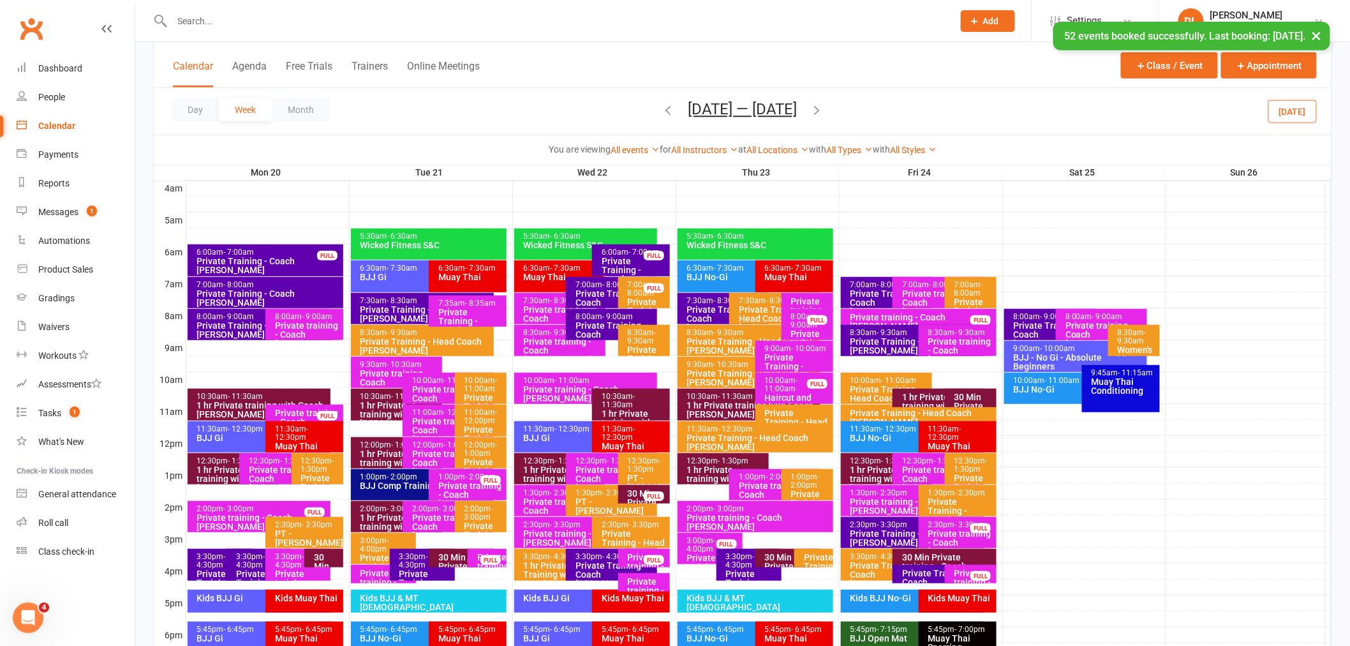
click at [728, 556] on div "3:30pm - 4:30pm" at bounding box center [752, 560] width 54 height 17
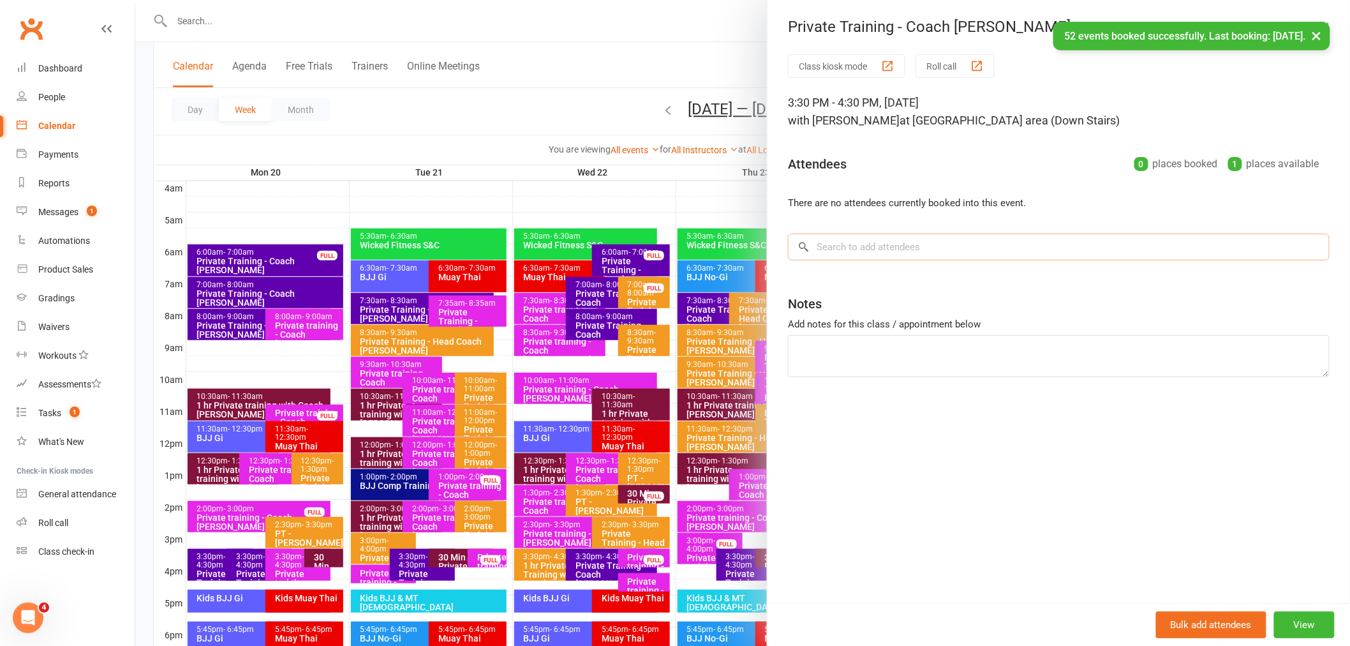
click at [868, 258] on input "search" at bounding box center [1059, 246] width 542 height 27
click at [893, 245] on input "search" at bounding box center [1059, 246] width 542 height 27
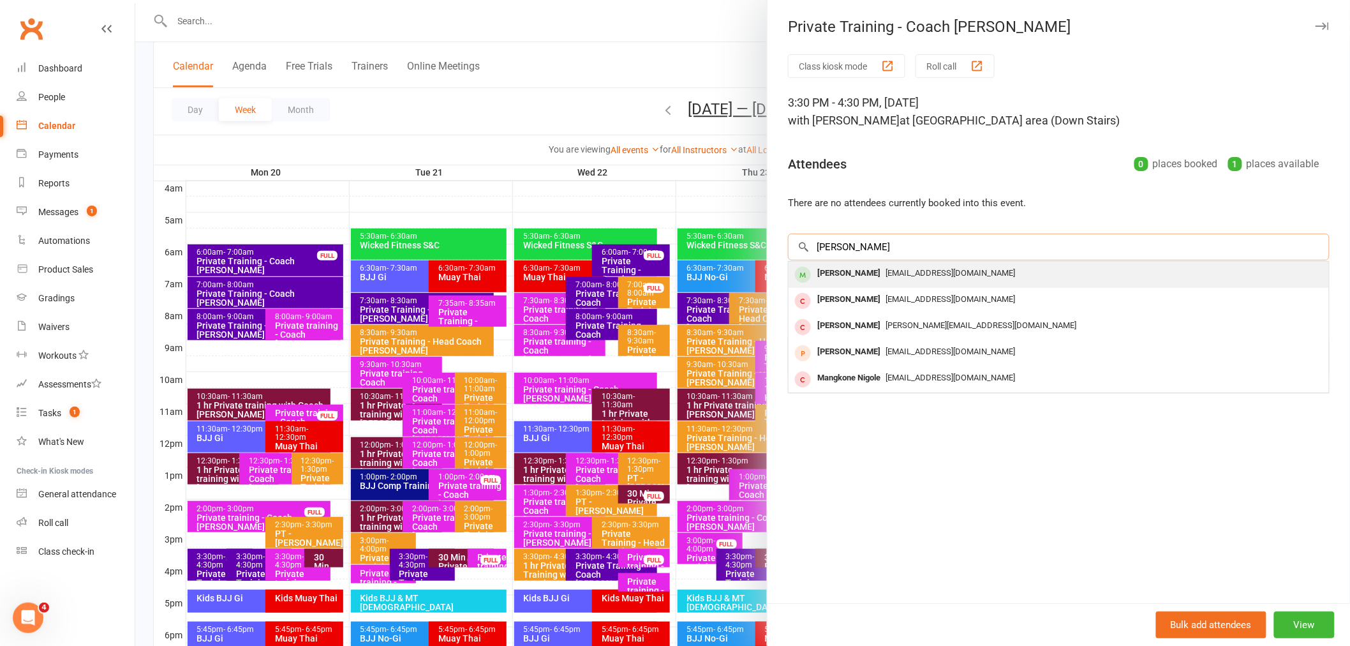
type input "[PERSON_NAME]"
click at [892, 279] on div "[EMAIL_ADDRESS][DOMAIN_NAME]" at bounding box center [1059, 273] width 530 height 19
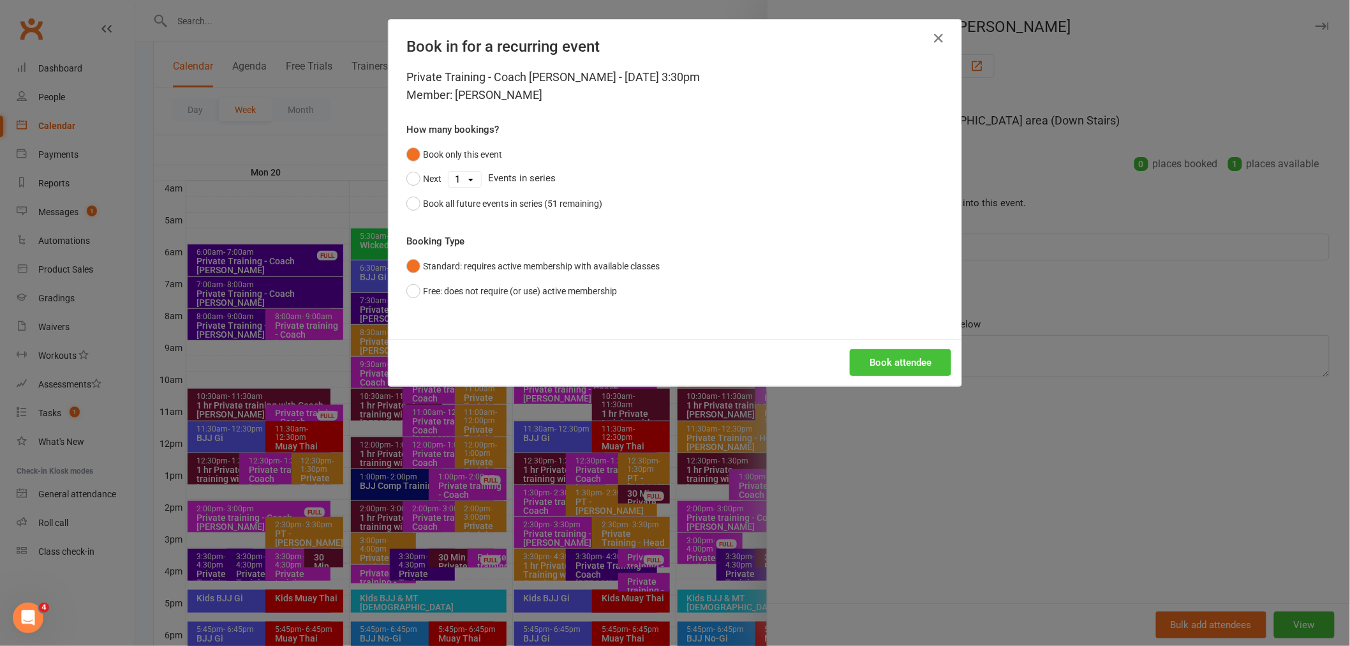
click at [852, 353] on button "Book attendee" at bounding box center [900, 362] width 101 height 27
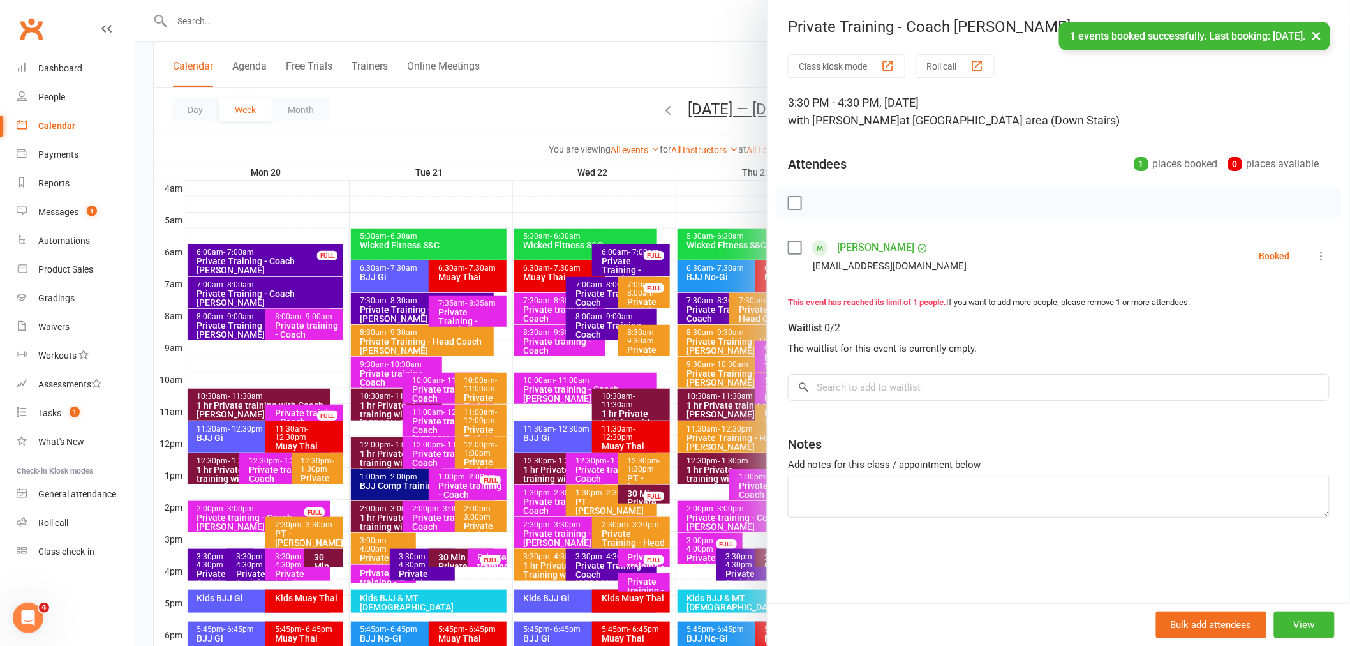
click at [505, 186] on div at bounding box center [742, 323] width 1215 height 646
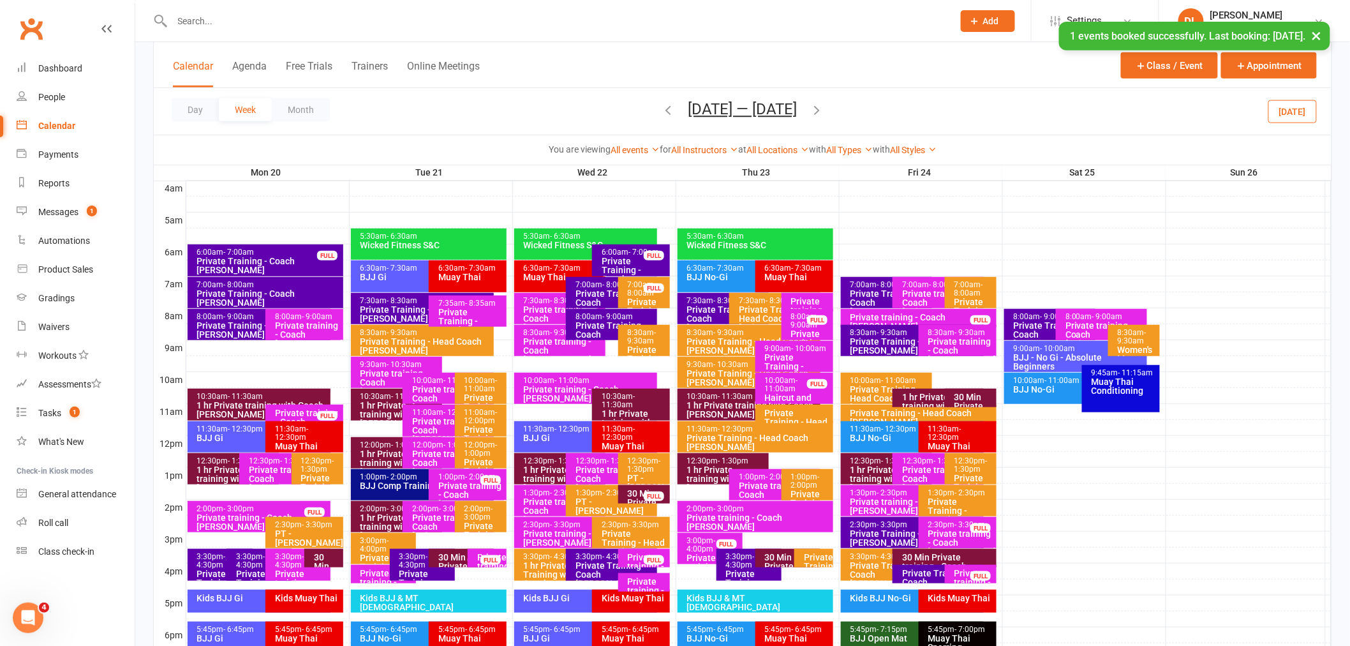
click at [881, 333] on span "- 9:30am" at bounding box center [892, 332] width 31 height 9
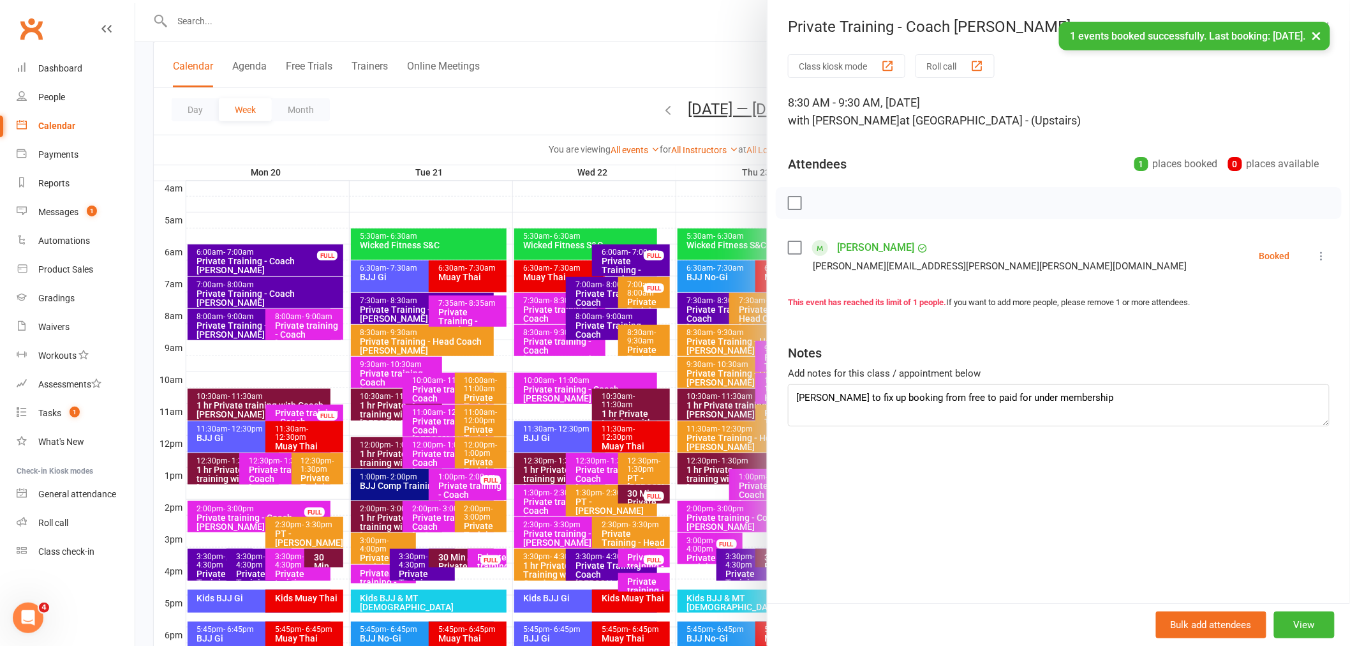
click at [500, 133] on div at bounding box center [742, 323] width 1215 height 646
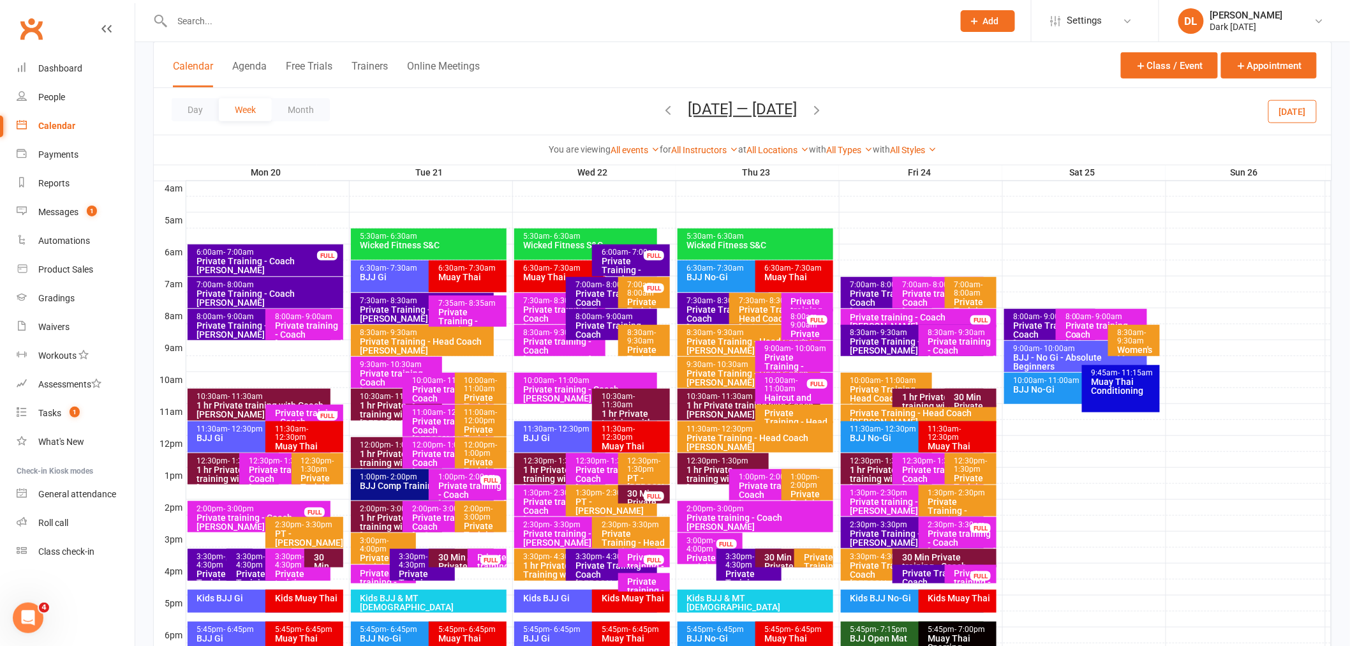
click at [1032, 313] on div "8:00am - 9:00am" at bounding box center [1053, 317] width 80 height 8
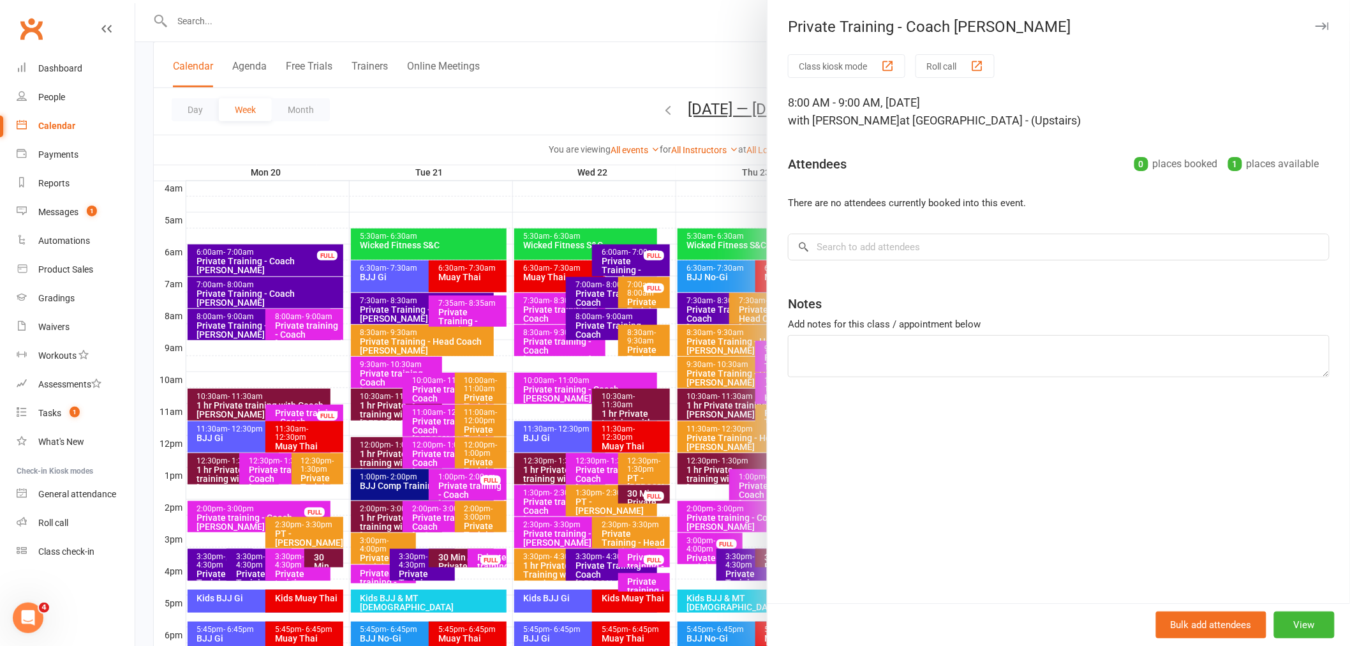
click at [530, 94] on div at bounding box center [742, 323] width 1215 height 646
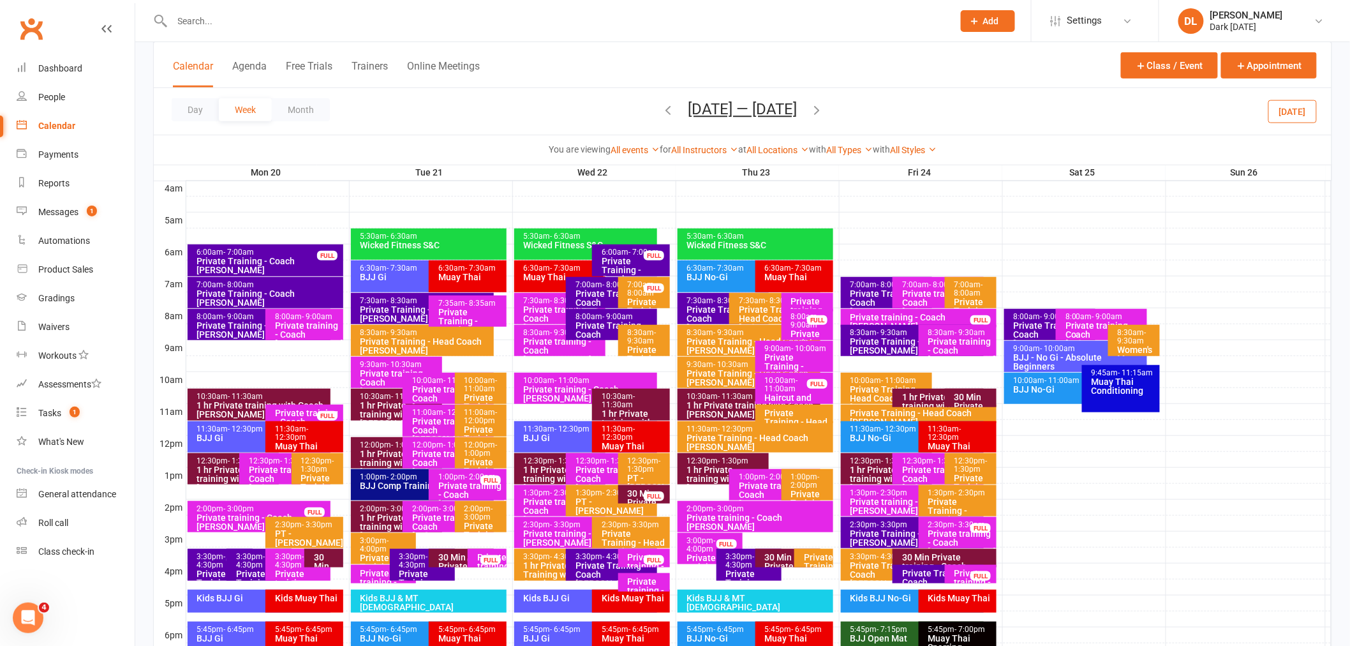
click at [307, 253] on div "6:00am - 7:00am" at bounding box center [268, 252] width 145 height 8
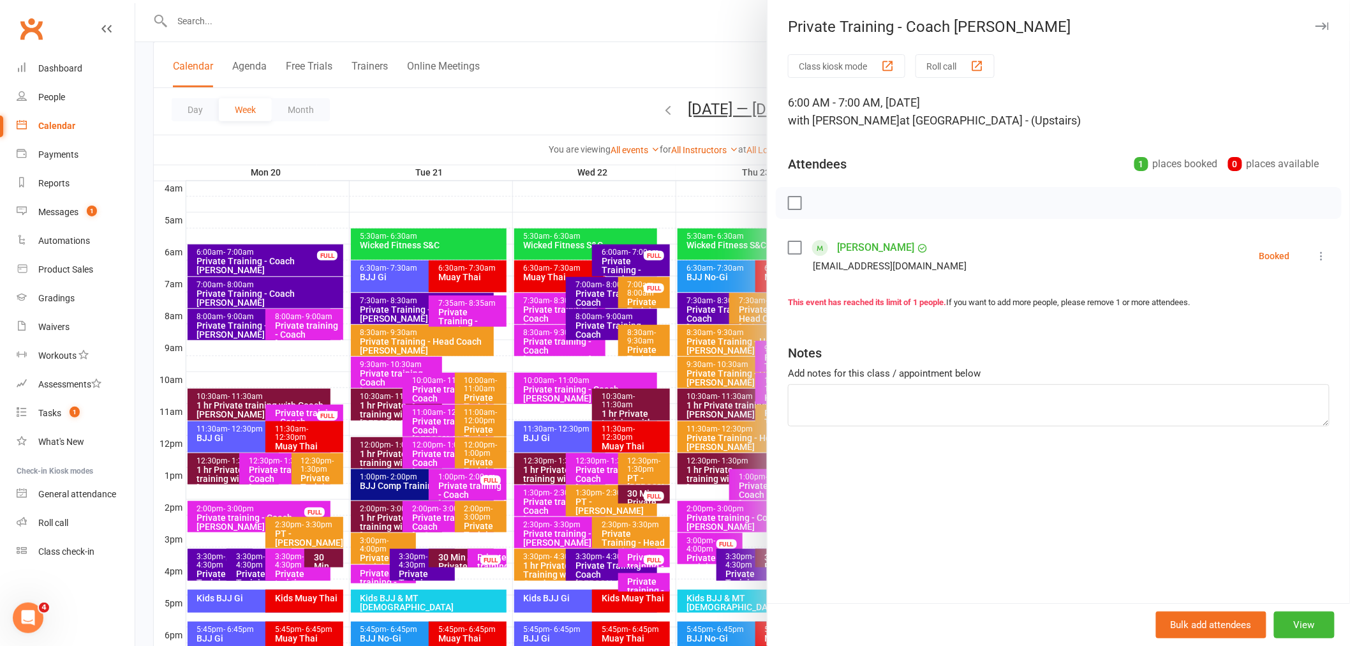
click at [1331, 256] on div "Class kiosk mode Roll call 6:00 AM - 7:00 AM, [DATE] with [PERSON_NAME] at BJJ …" at bounding box center [1058, 328] width 582 height 549
click at [1319, 253] on button at bounding box center [1321, 255] width 15 height 15
click at [1266, 296] on link "Remove" at bounding box center [1260, 306] width 137 height 26
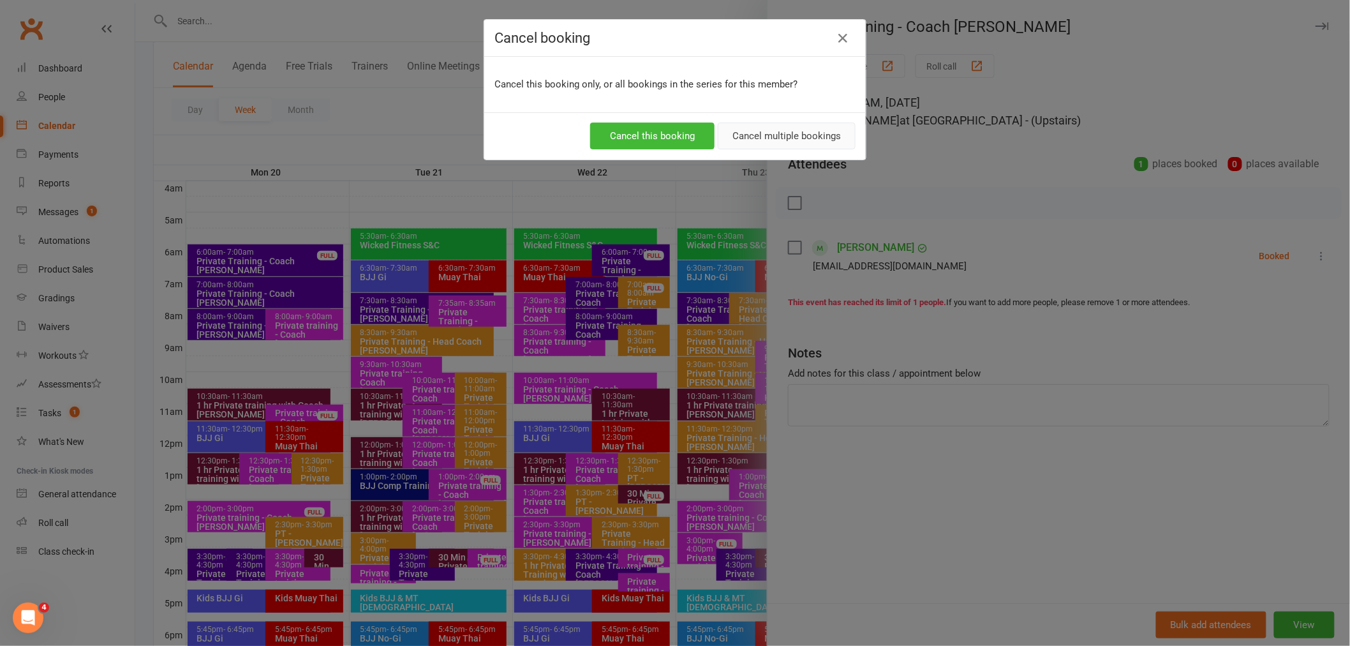
click at [732, 141] on button "Cancel multiple bookings" at bounding box center [787, 135] width 138 height 27
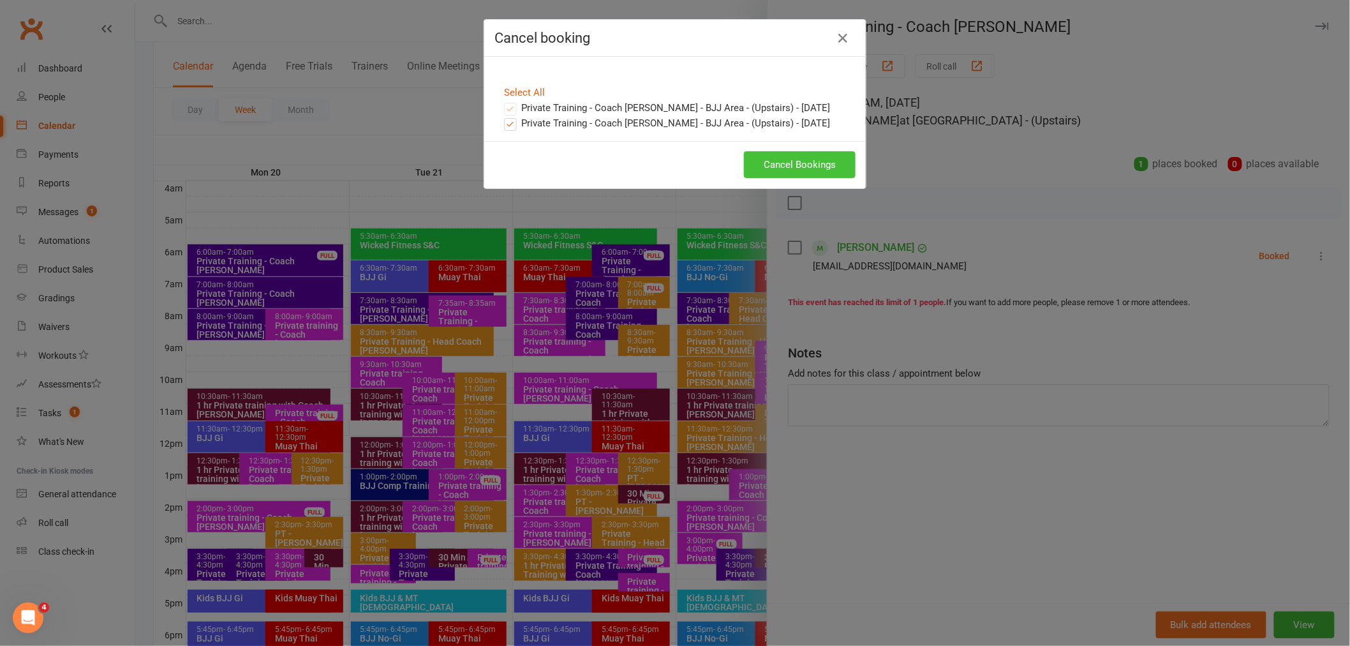
click at [793, 156] on button "Cancel Bookings" at bounding box center [800, 164] width 112 height 27
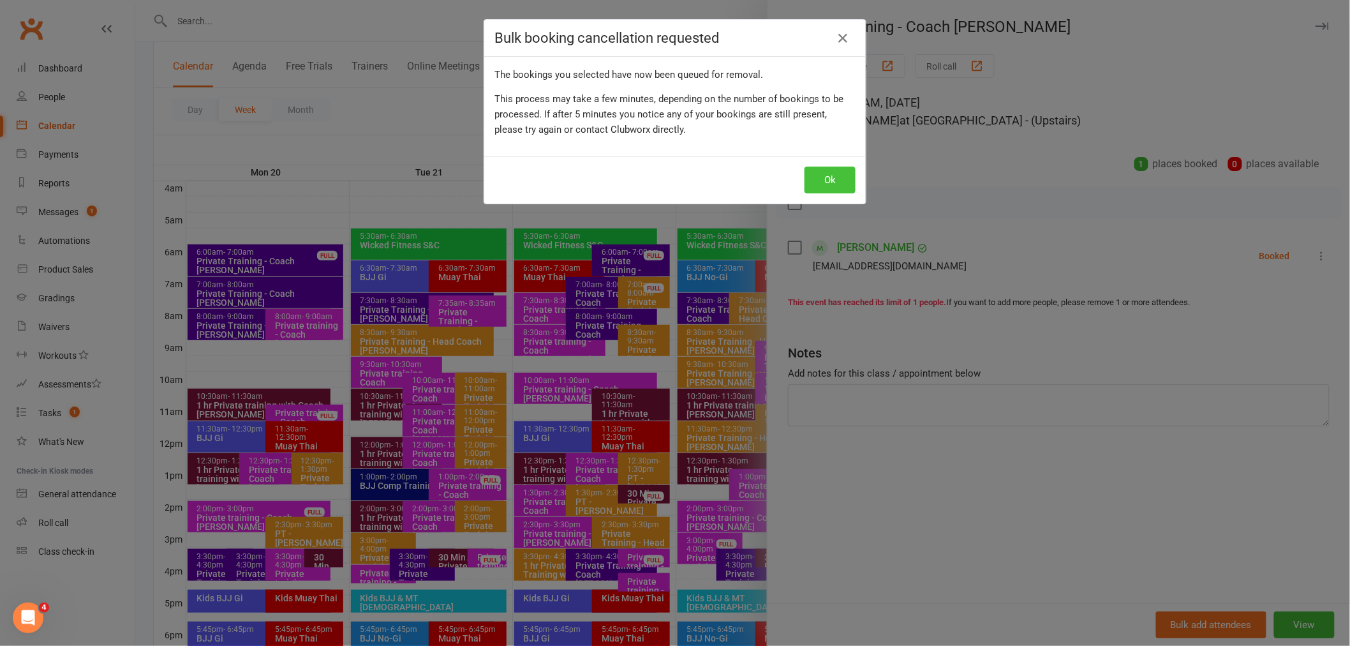
click at [829, 182] on button "Ok" at bounding box center [829, 180] width 51 height 27
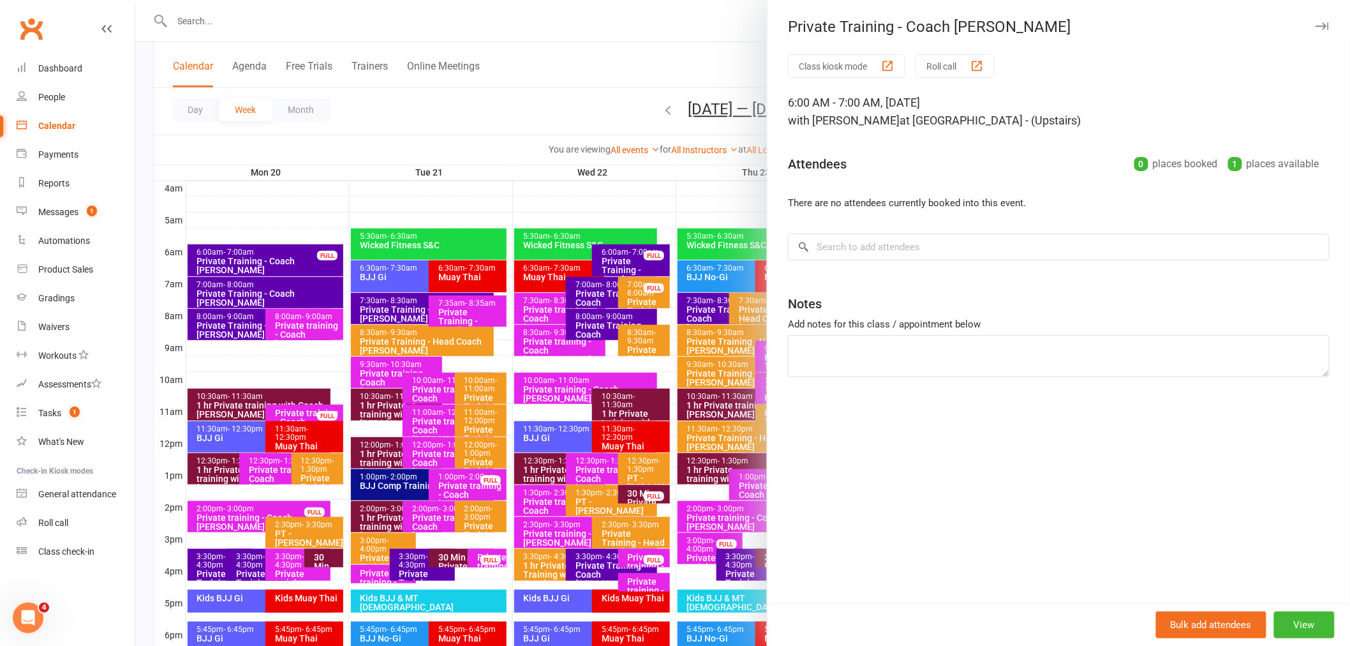
click at [301, 290] on div at bounding box center [742, 323] width 1215 height 646
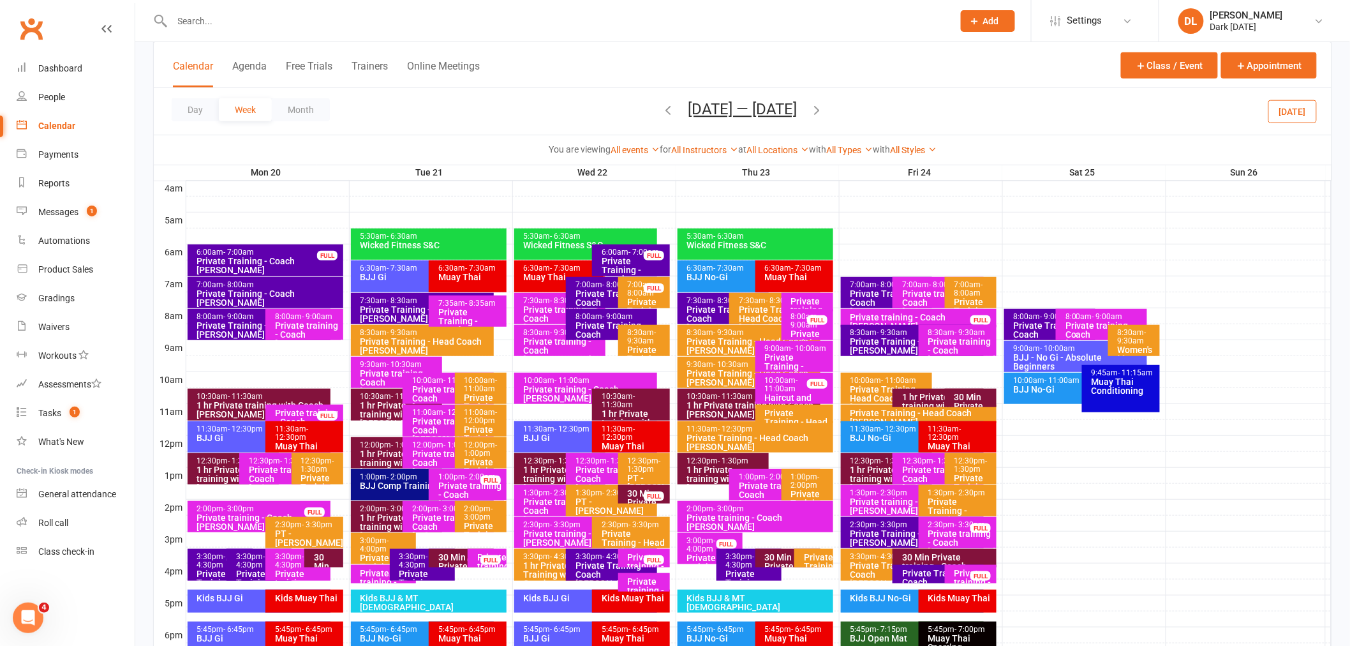
click at [301, 290] on div "Private Training - Coach [PERSON_NAME]" at bounding box center [268, 298] width 145 height 18
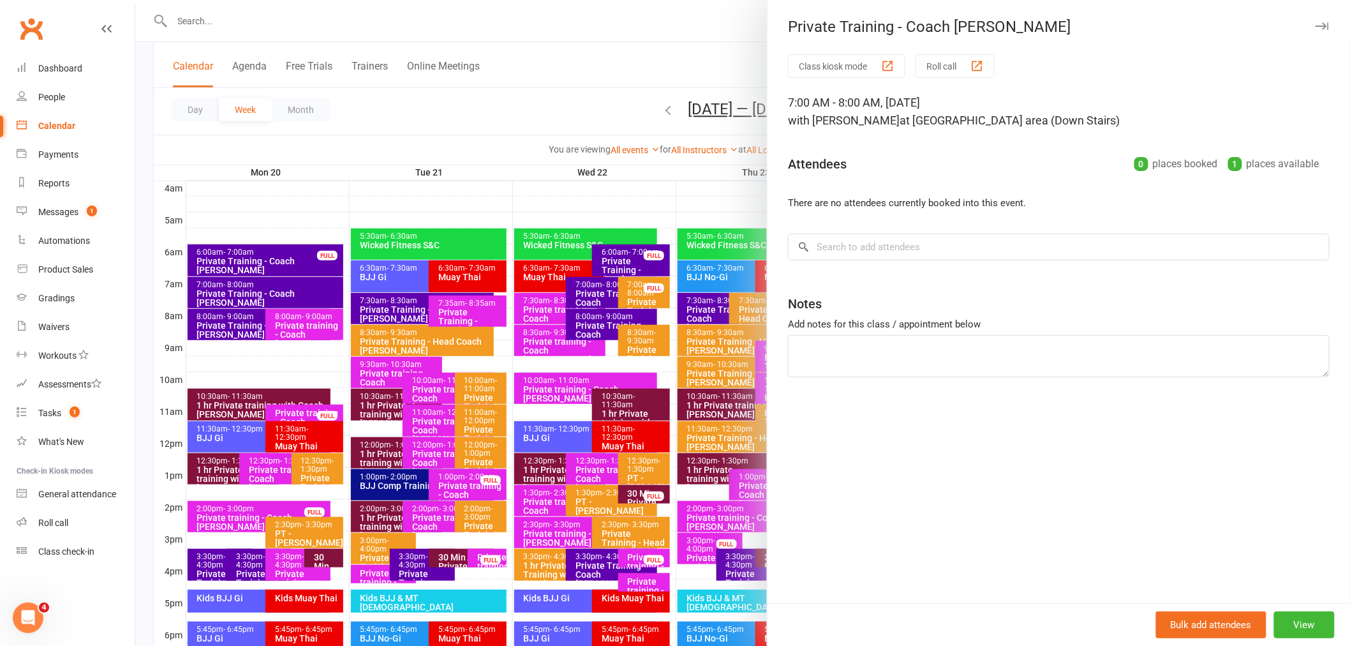
click at [259, 311] on div at bounding box center [742, 323] width 1215 height 646
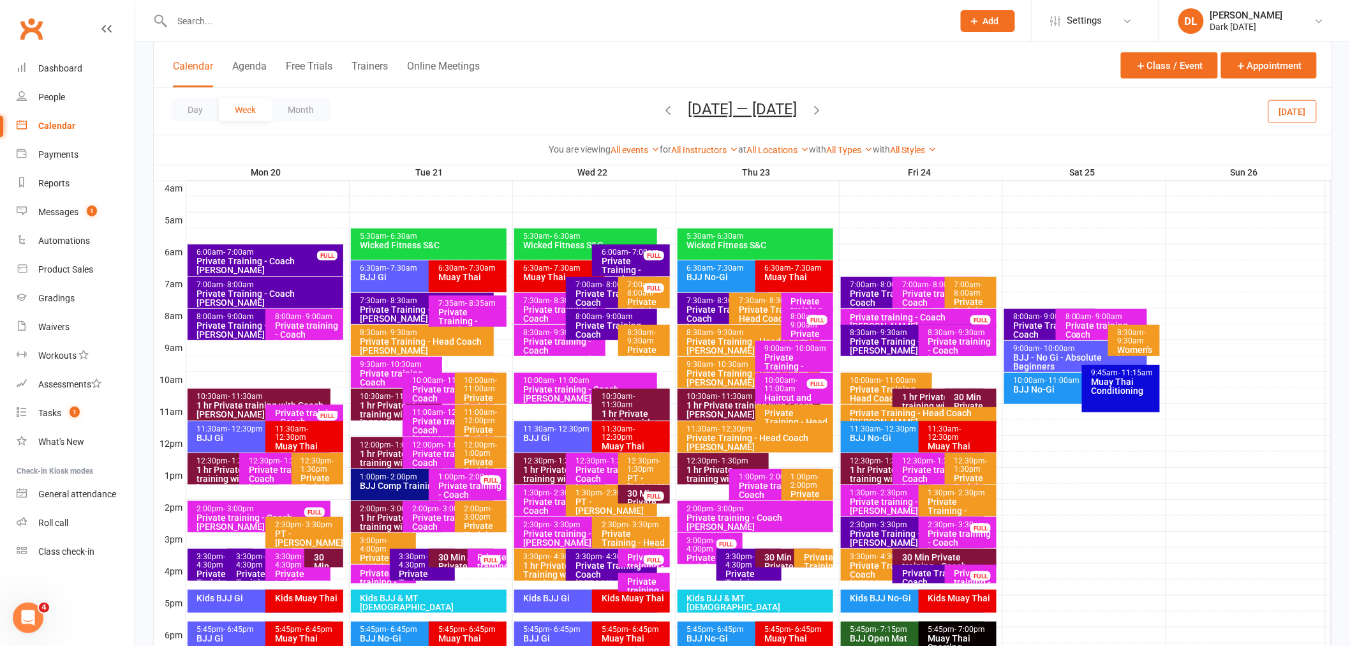
click at [253, 313] on span "- 9:00am" at bounding box center [239, 316] width 31 height 9
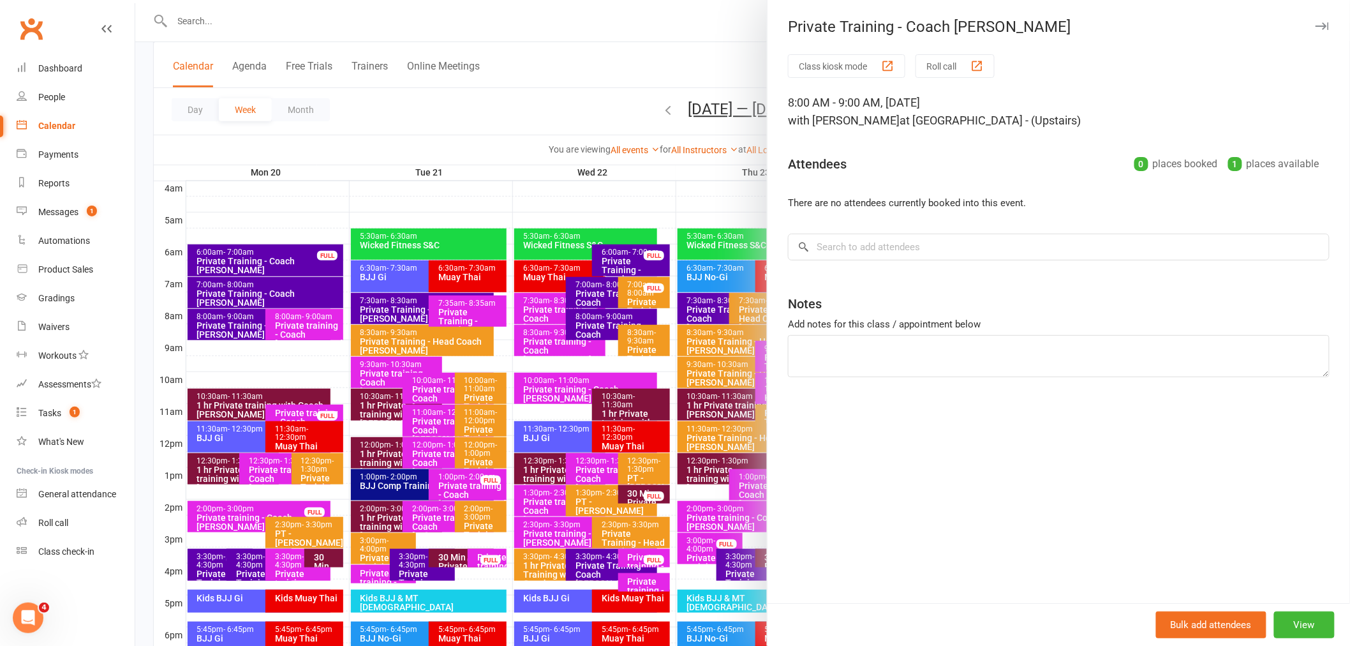
click at [329, 222] on div at bounding box center [742, 323] width 1215 height 646
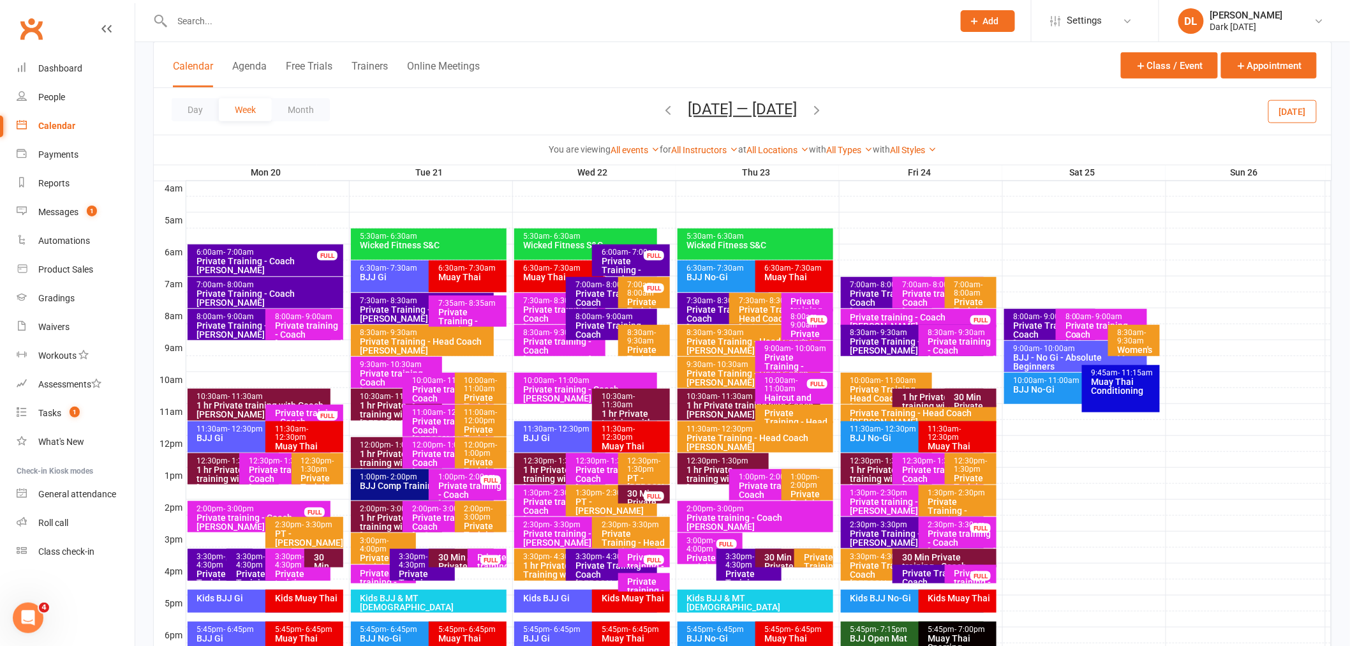
click at [396, 564] on div "3:30pm - 4:30pm Private Training - Coach [PERSON_NAME]" at bounding box center [422, 565] width 65 height 32
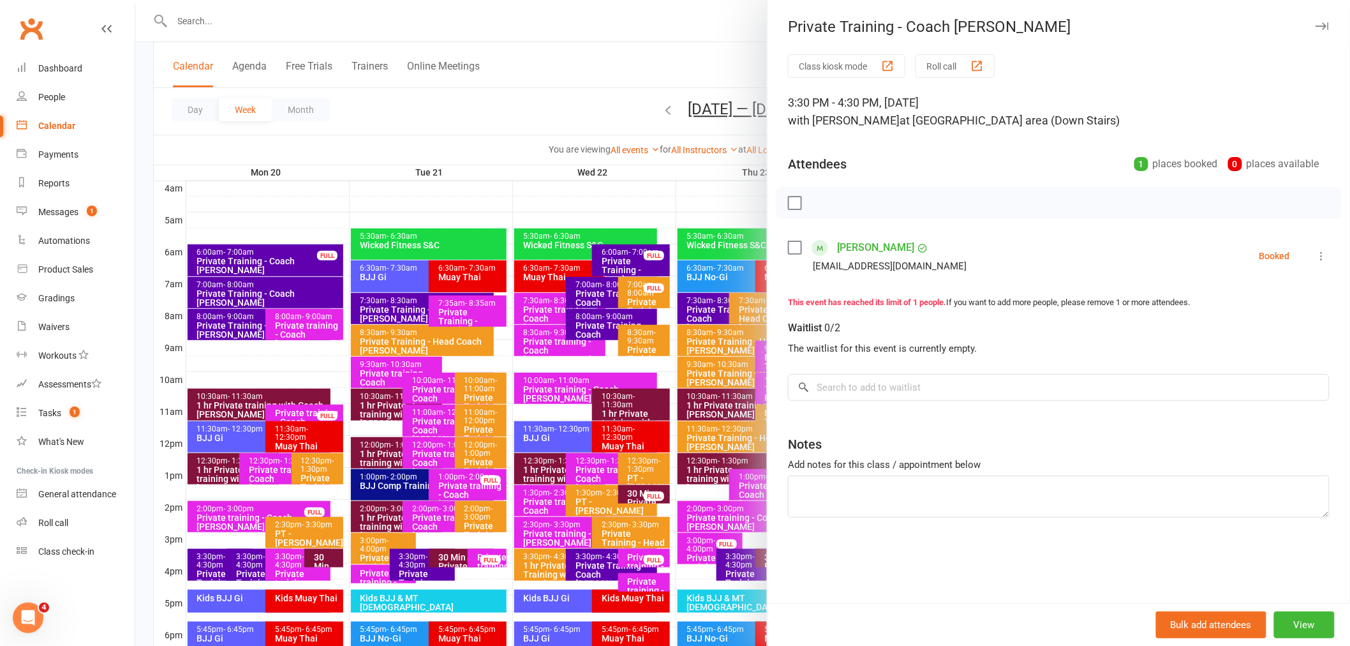
click at [378, 189] on div at bounding box center [742, 323] width 1215 height 646
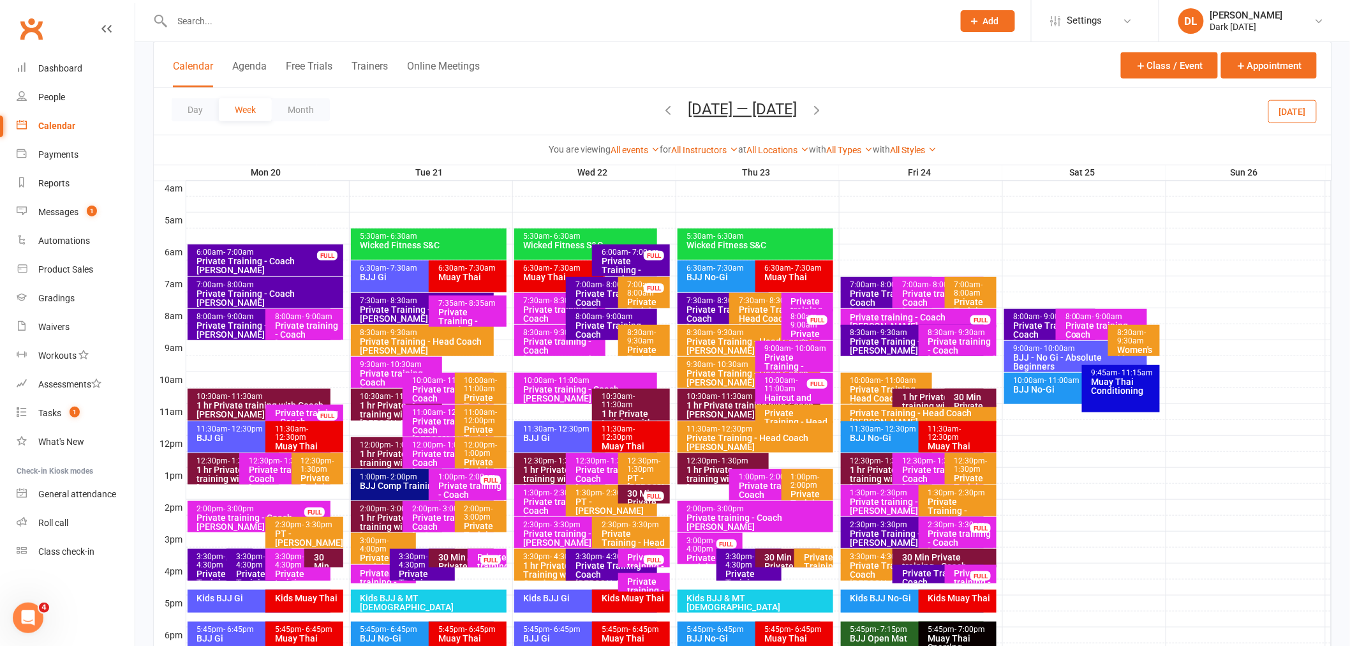
click at [287, 264] on div "Private Training - Coach [PERSON_NAME]" at bounding box center [268, 265] width 145 height 18
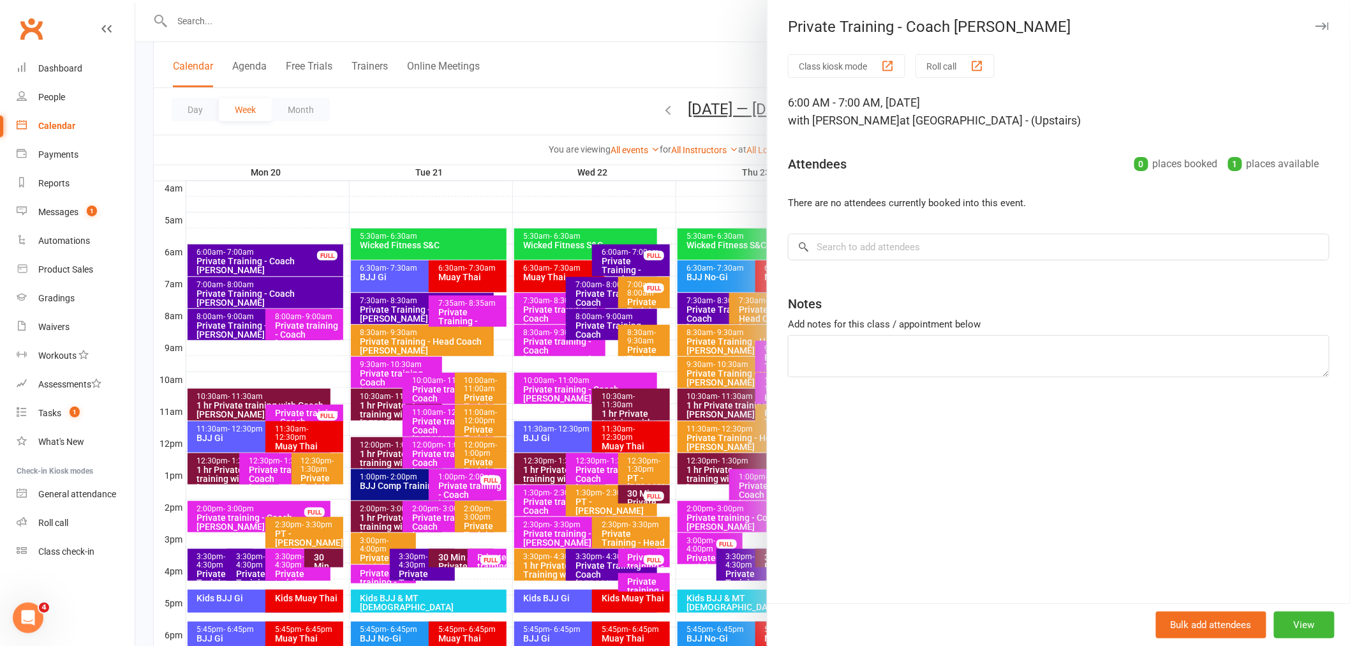
click at [485, 97] on div at bounding box center [742, 323] width 1215 height 646
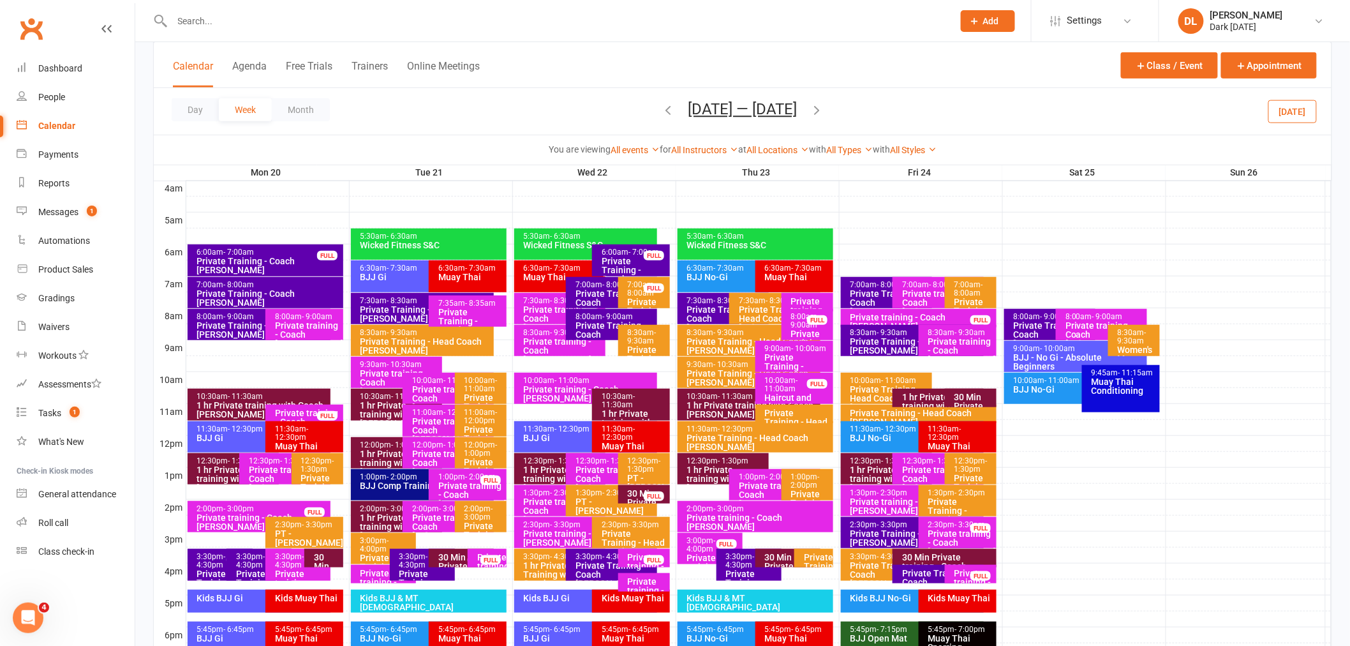
click at [254, 558] on div "3:30pm - 4:30pm" at bounding box center [262, 560] width 54 height 17
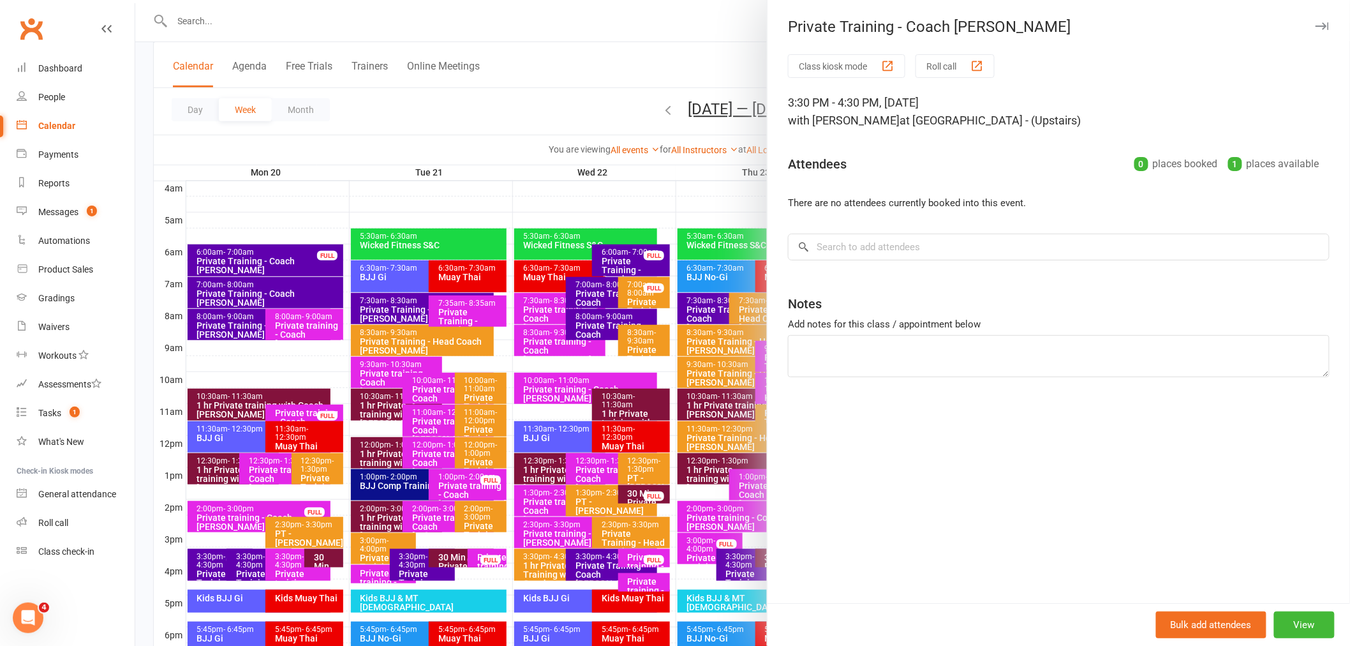
click at [212, 558] on div at bounding box center [742, 323] width 1215 height 646
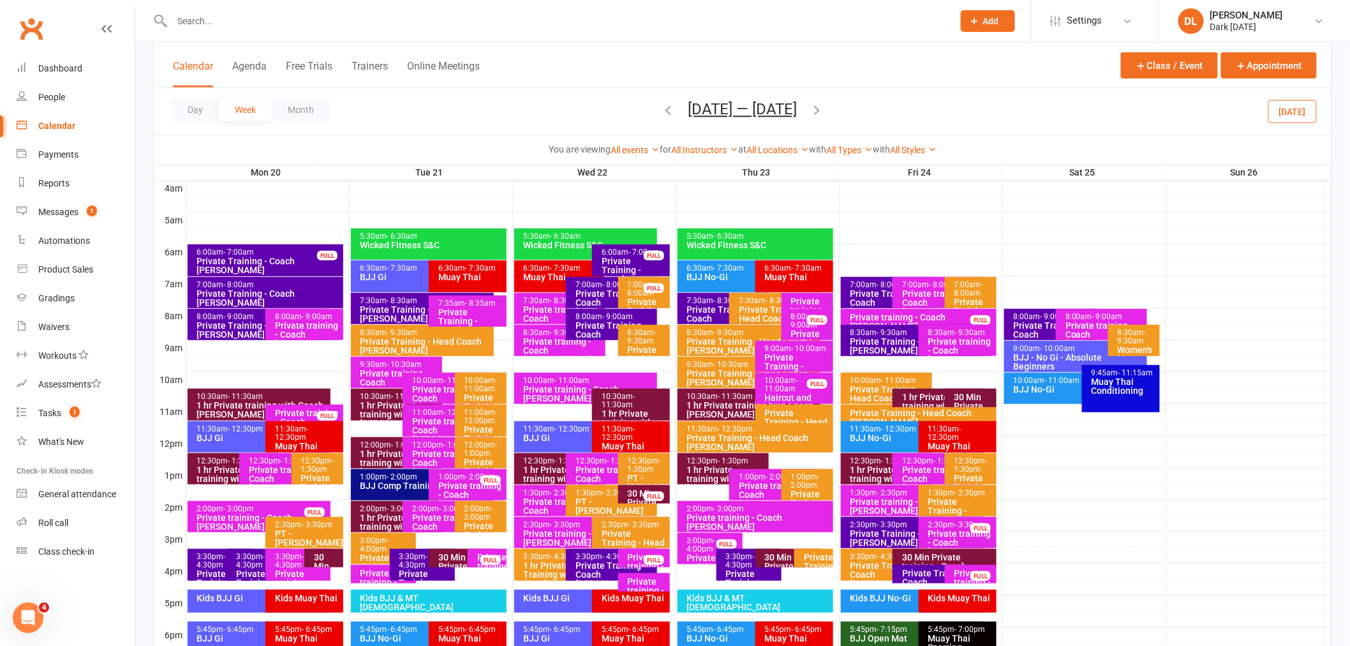
click at [212, 558] on div "3:30pm - 4:30pm" at bounding box center [223, 560] width 54 height 17
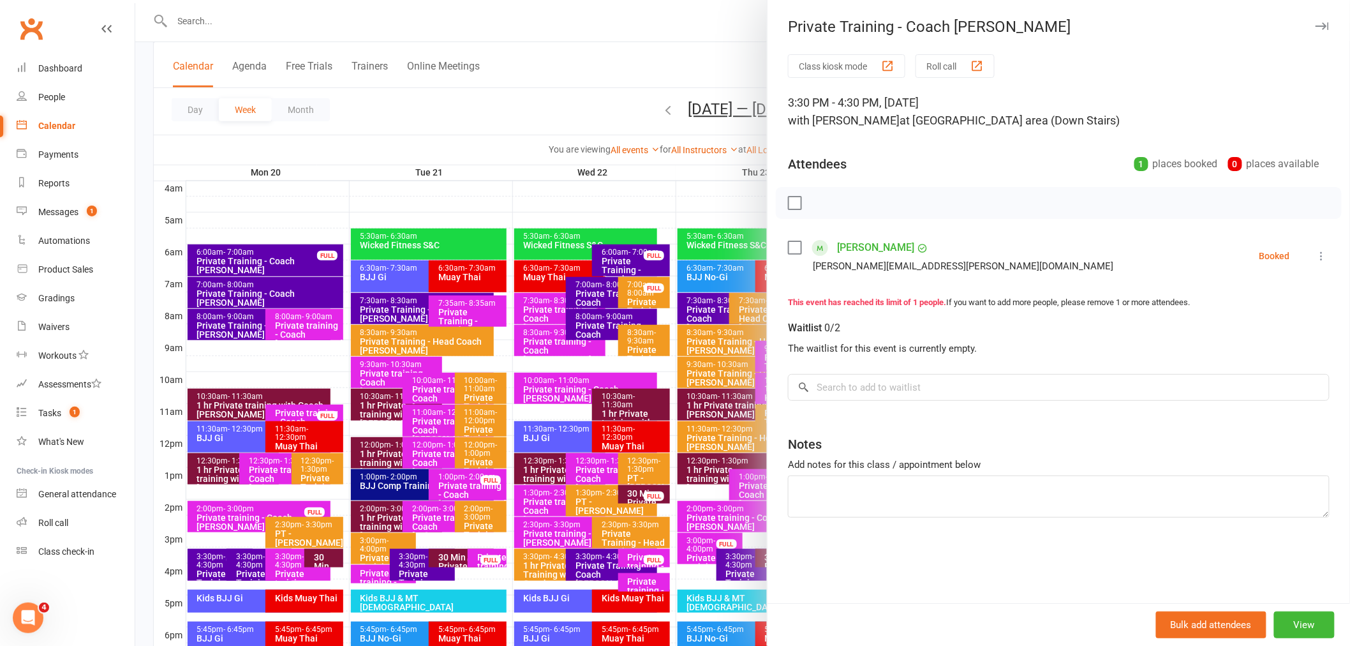
click at [256, 562] on div at bounding box center [742, 323] width 1215 height 646
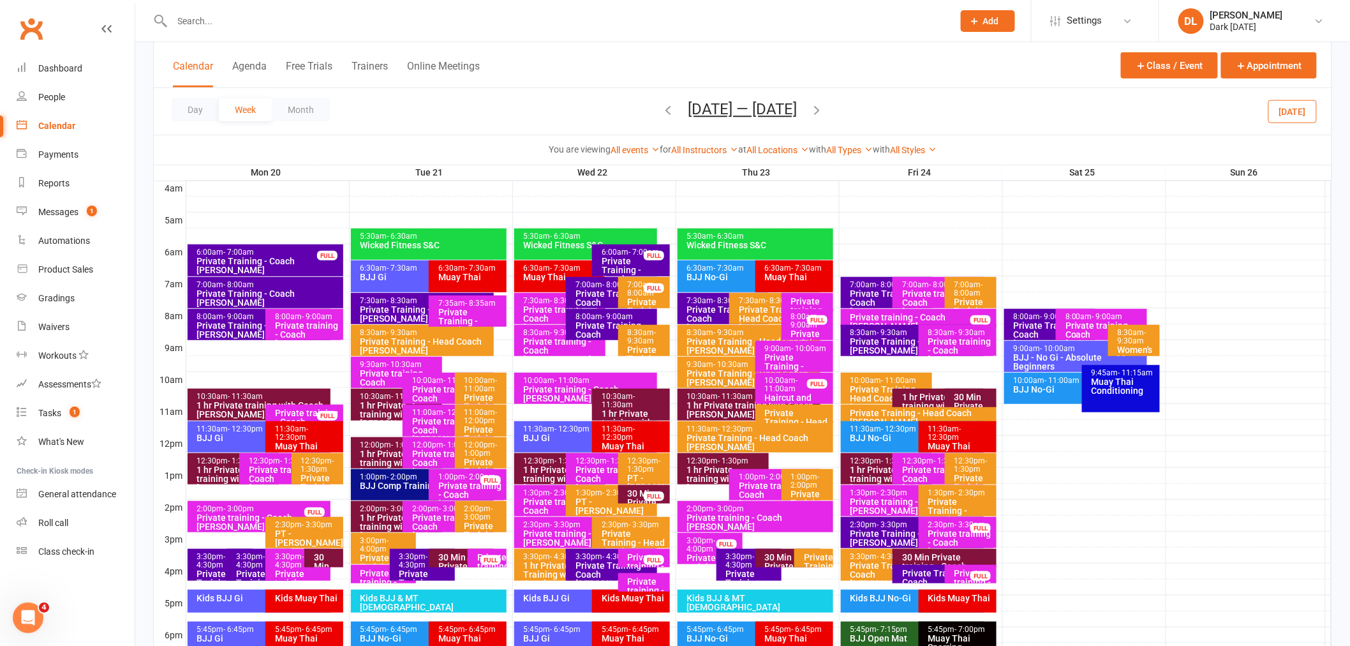
click at [247, 563] on span "- 4:30pm" at bounding box center [250, 560] width 29 height 17
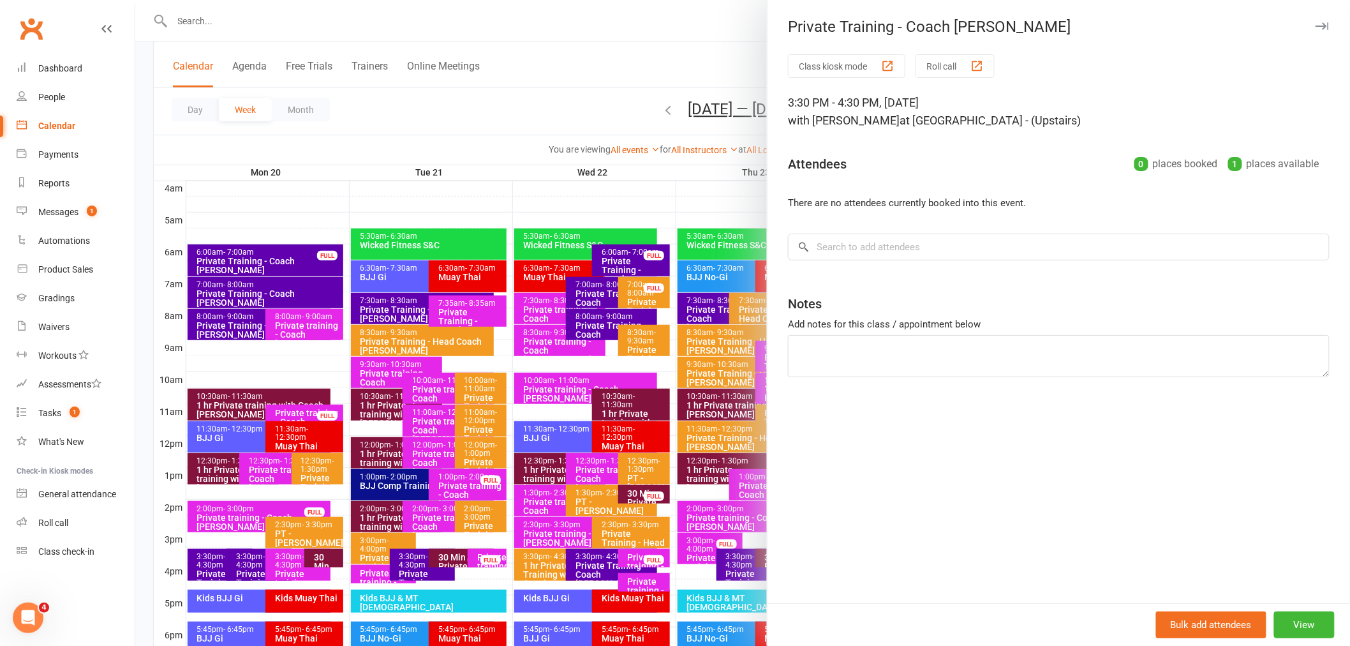
click at [1278, 639] on div "Bulk add attendees View" at bounding box center [1058, 624] width 582 height 43
click at [1280, 626] on button "View" at bounding box center [1304, 624] width 61 height 27
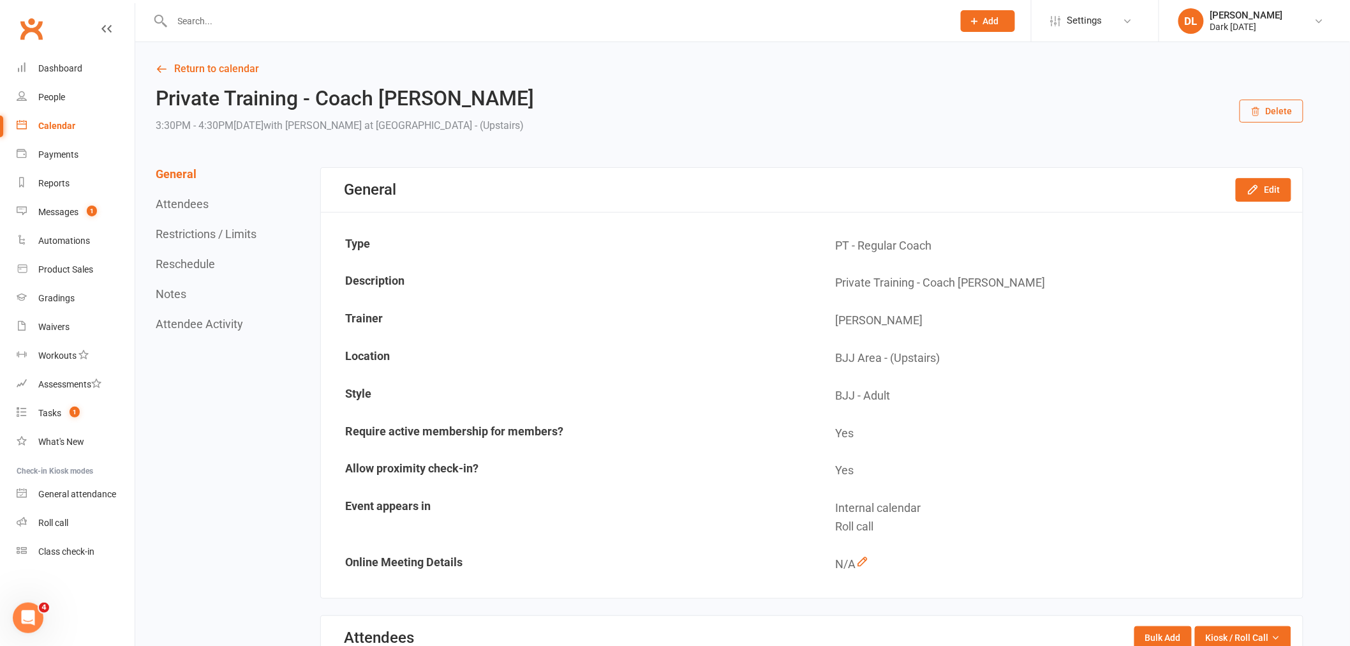
click at [1289, 108] on button "Delete" at bounding box center [1272, 111] width 64 height 23
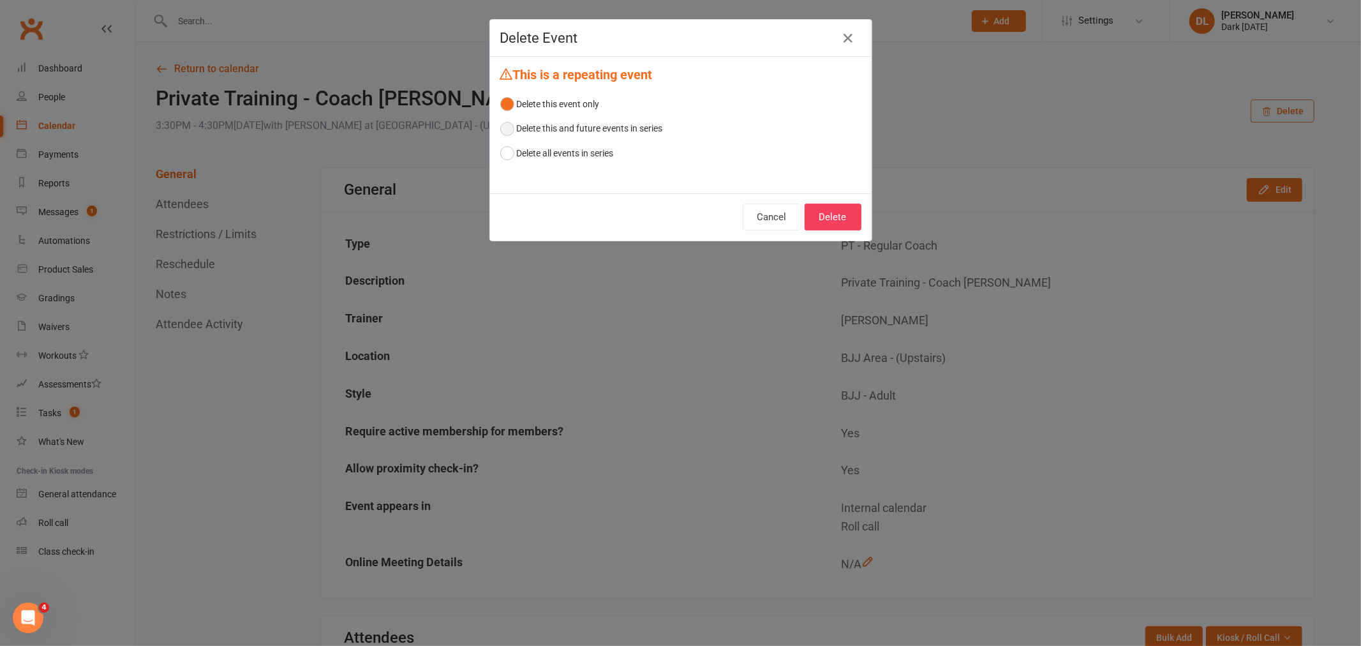
click at [633, 126] on button "Delete this and future events in series" at bounding box center [581, 128] width 163 height 24
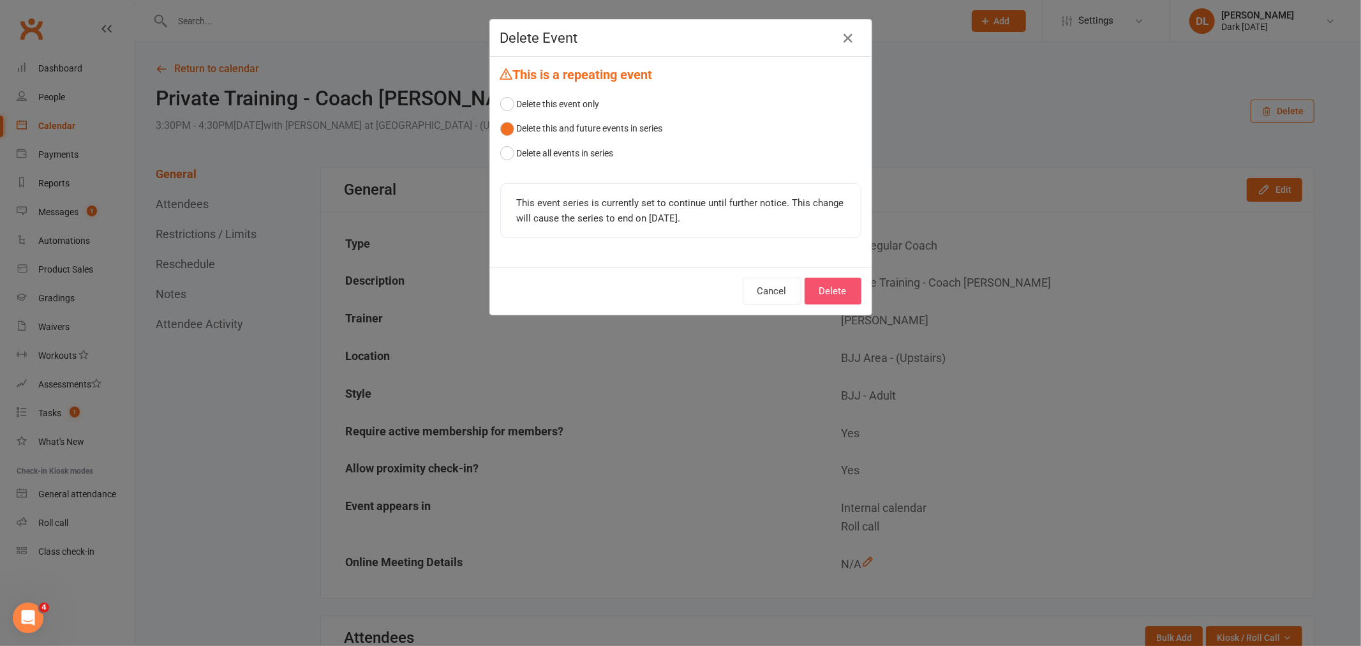
click at [817, 292] on button "Delete" at bounding box center [832, 291] width 57 height 27
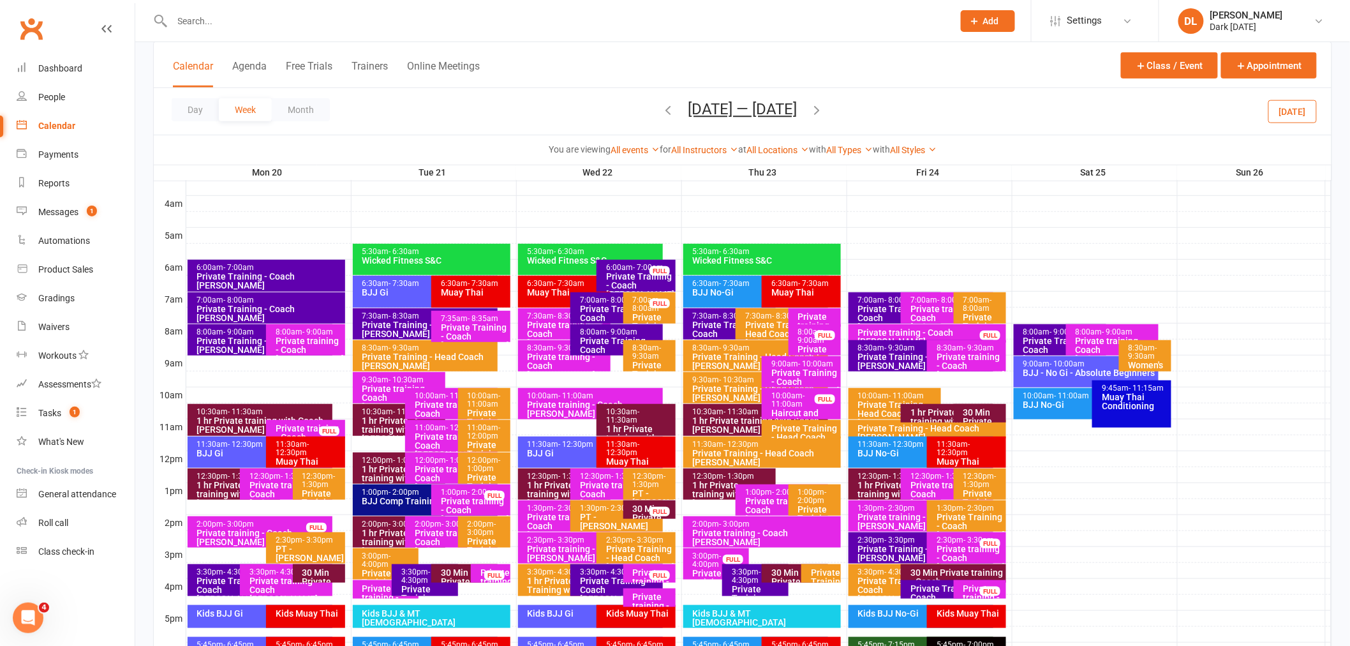
scroll to position [212, 0]
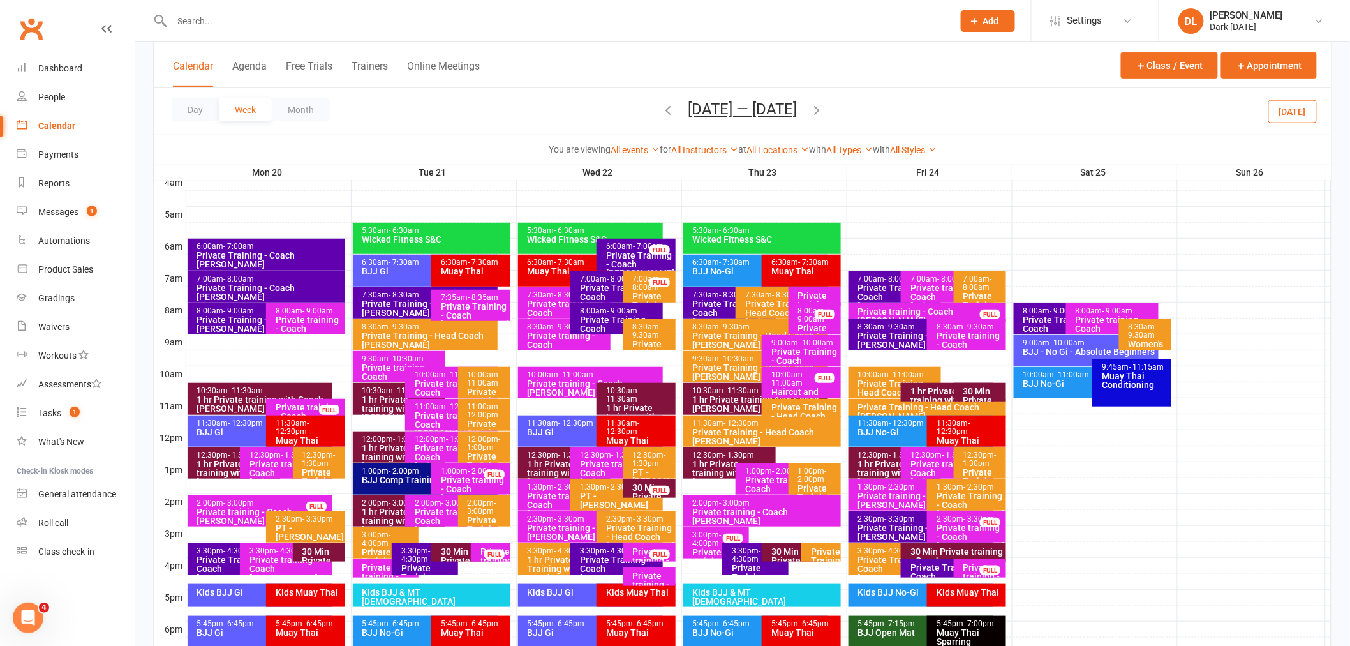
click at [410, 560] on span "- 4:30pm" at bounding box center [415, 554] width 29 height 17
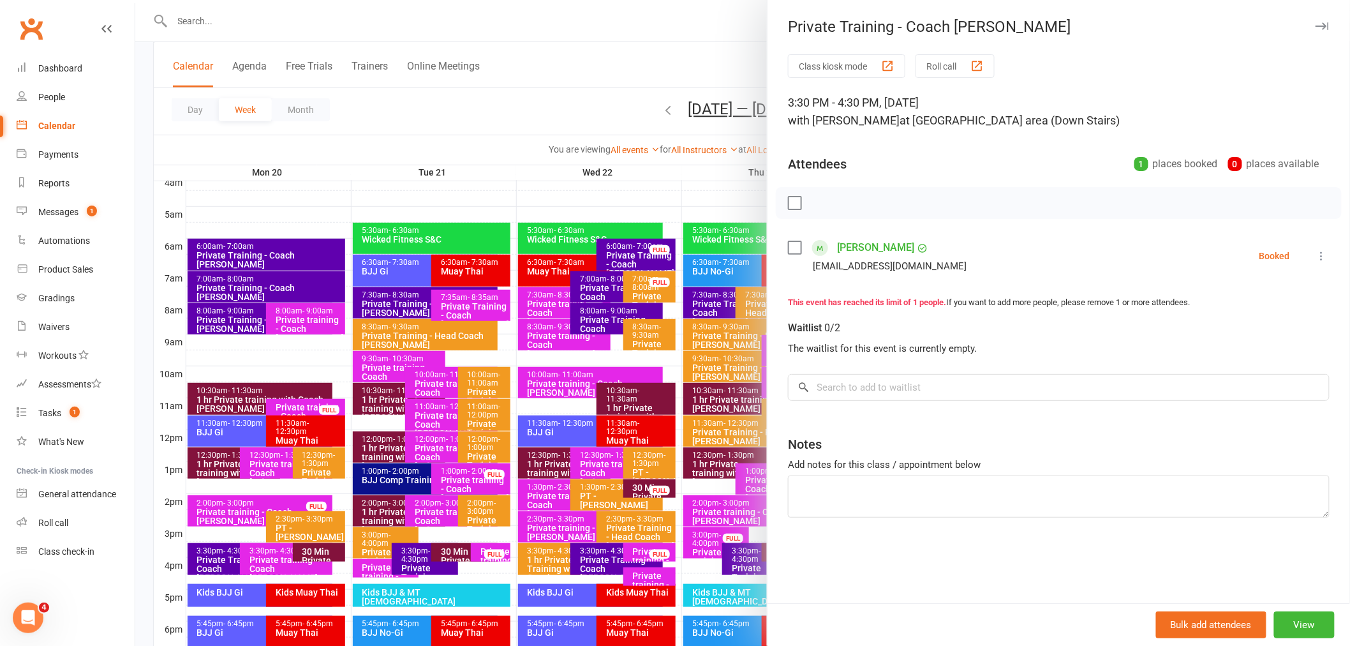
click at [577, 518] on div at bounding box center [742, 323] width 1215 height 646
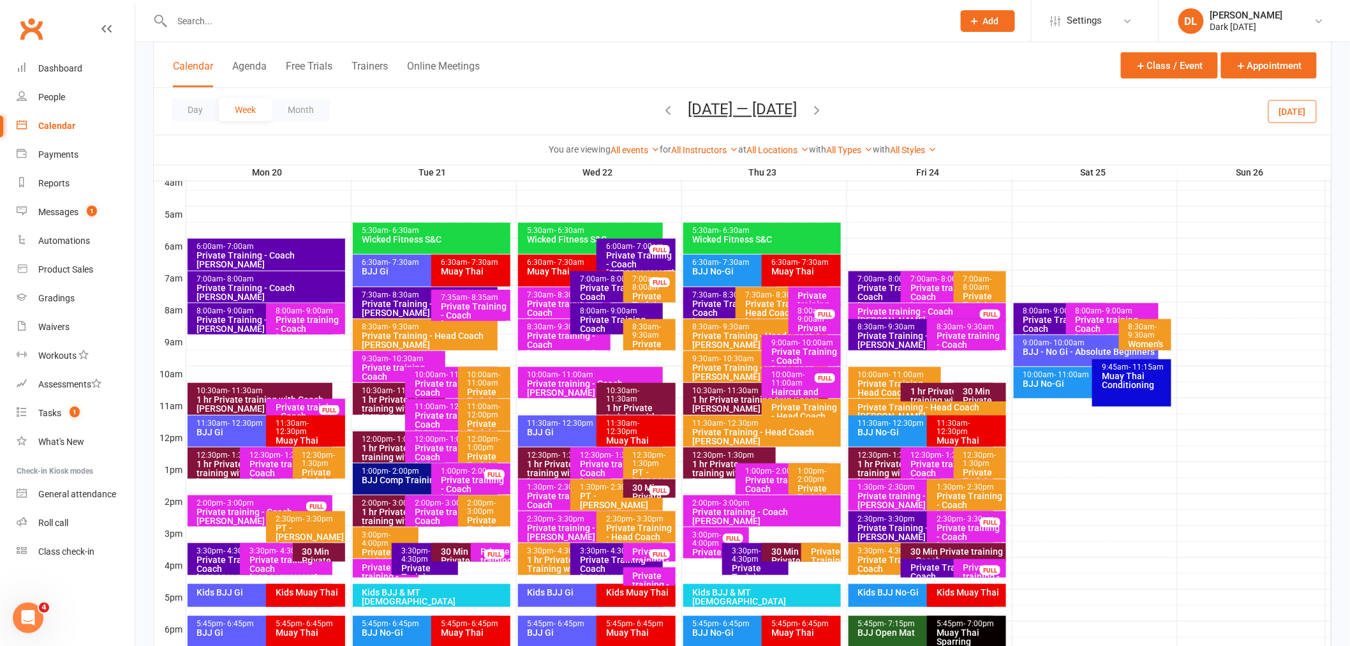
click at [590, 558] on div "Private Training - Coach [PERSON_NAME]" at bounding box center [619, 568] width 81 height 27
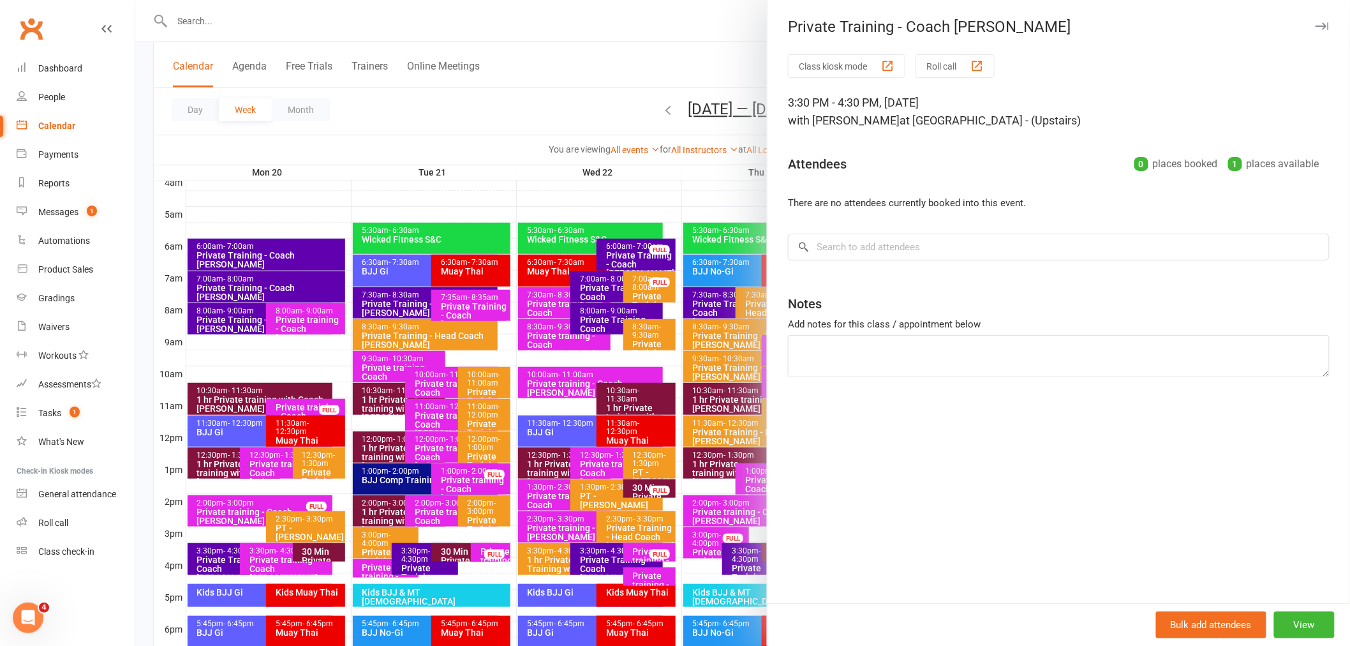
click at [693, 117] on div at bounding box center [742, 323] width 1215 height 646
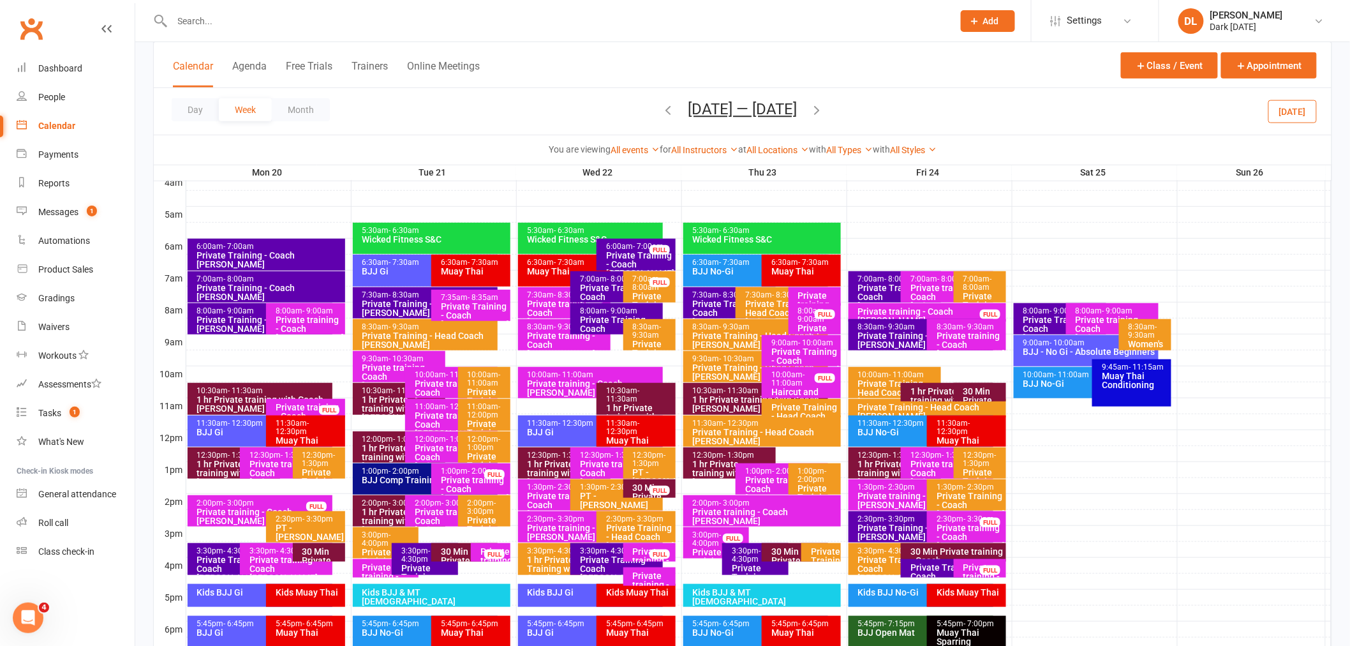
click at [713, 119] on span "[DATE] — [DATE] [DATE] Sun Mon Tue Wed Thu Fri Sat 28 29 30 01 02 03 04 05 06 0…" at bounding box center [743, 111] width 135 height 22
click at [712, 115] on button "[DATE] — [DATE]" at bounding box center [742, 109] width 109 height 18
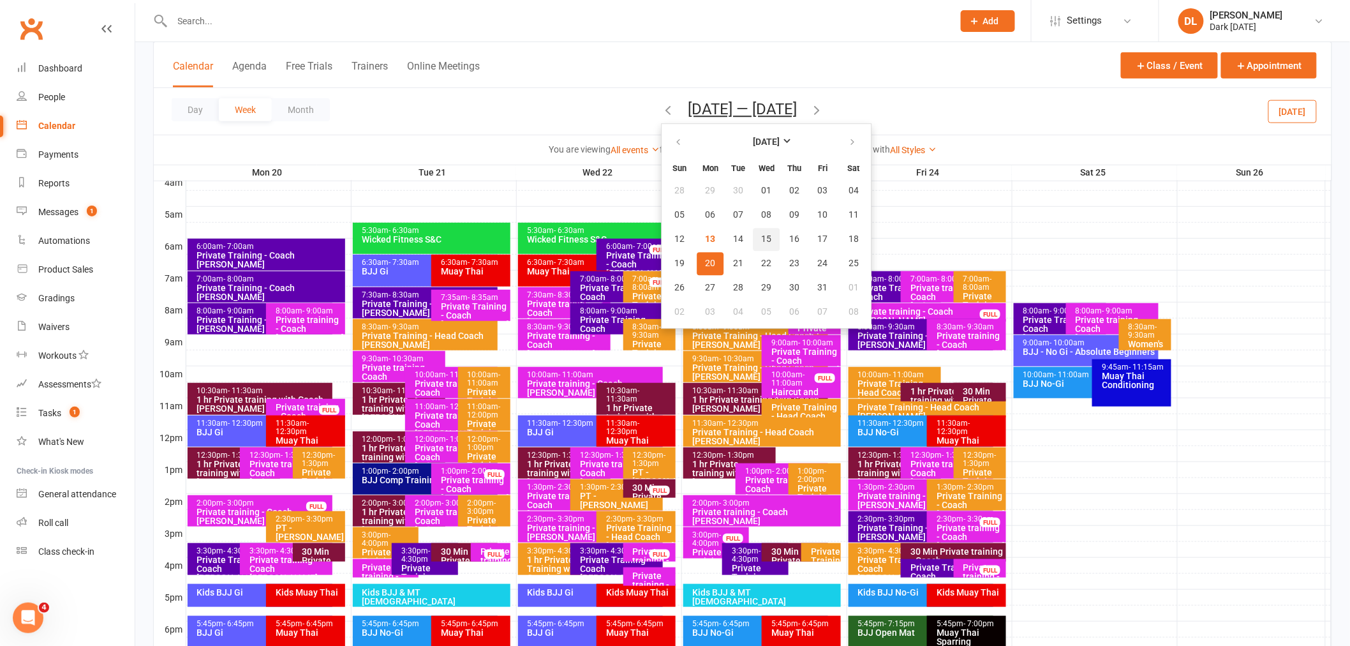
click at [753, 237] on button "15" at bounding box center [766, 239] width 27 height 23
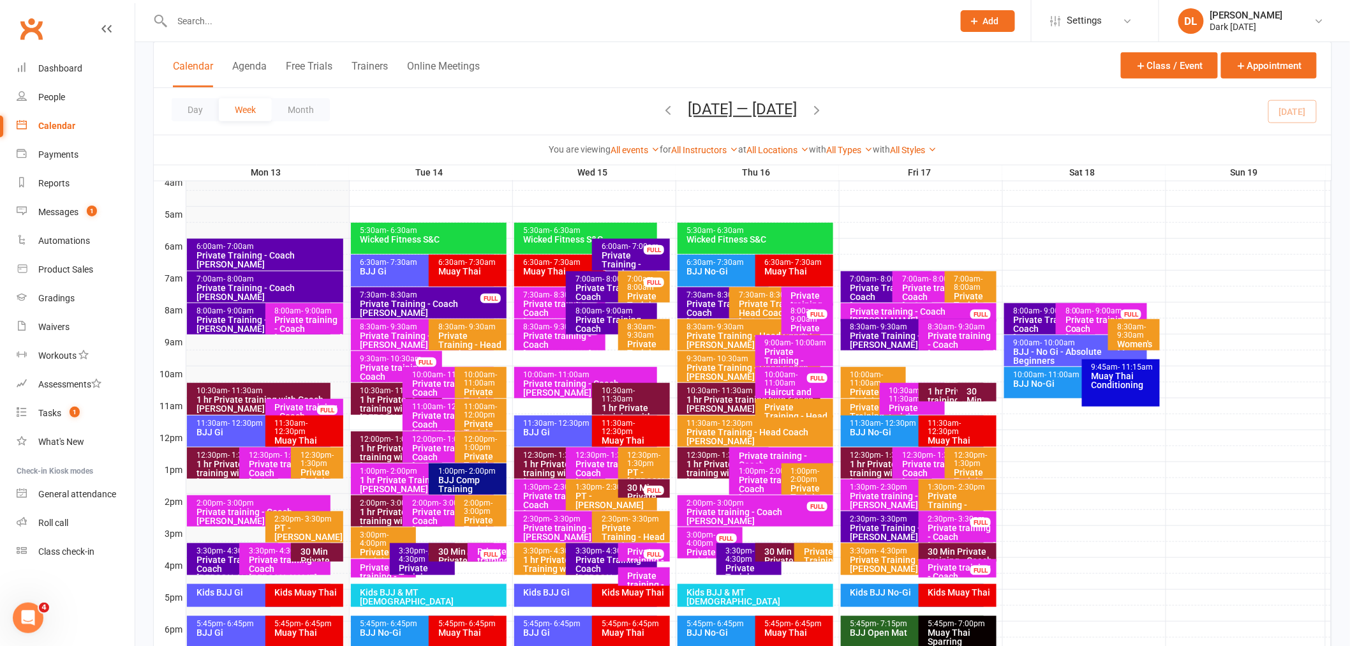
click at [598, 555] on div "Private Training - Coach [PERSON_NAME]" at bounding box center [615, 568] width 80 height 27
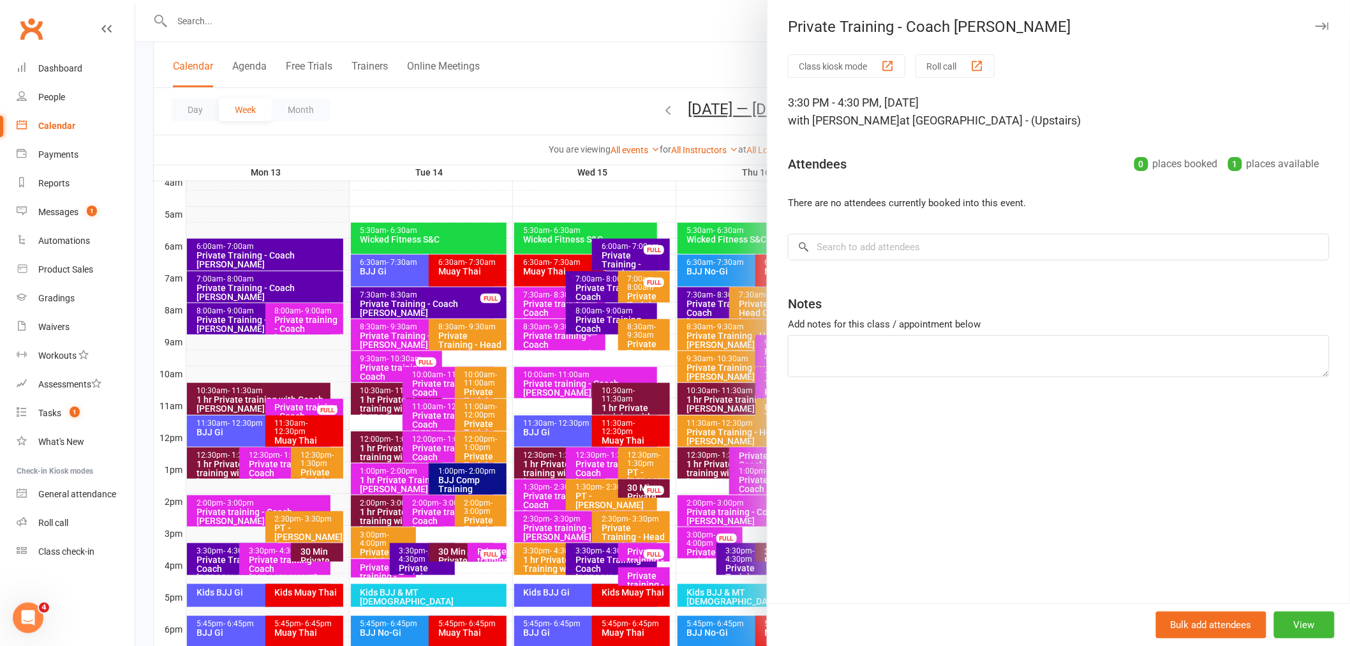
click at [473, 150] on div at bounding box center [742, 323] width 1215 height 646
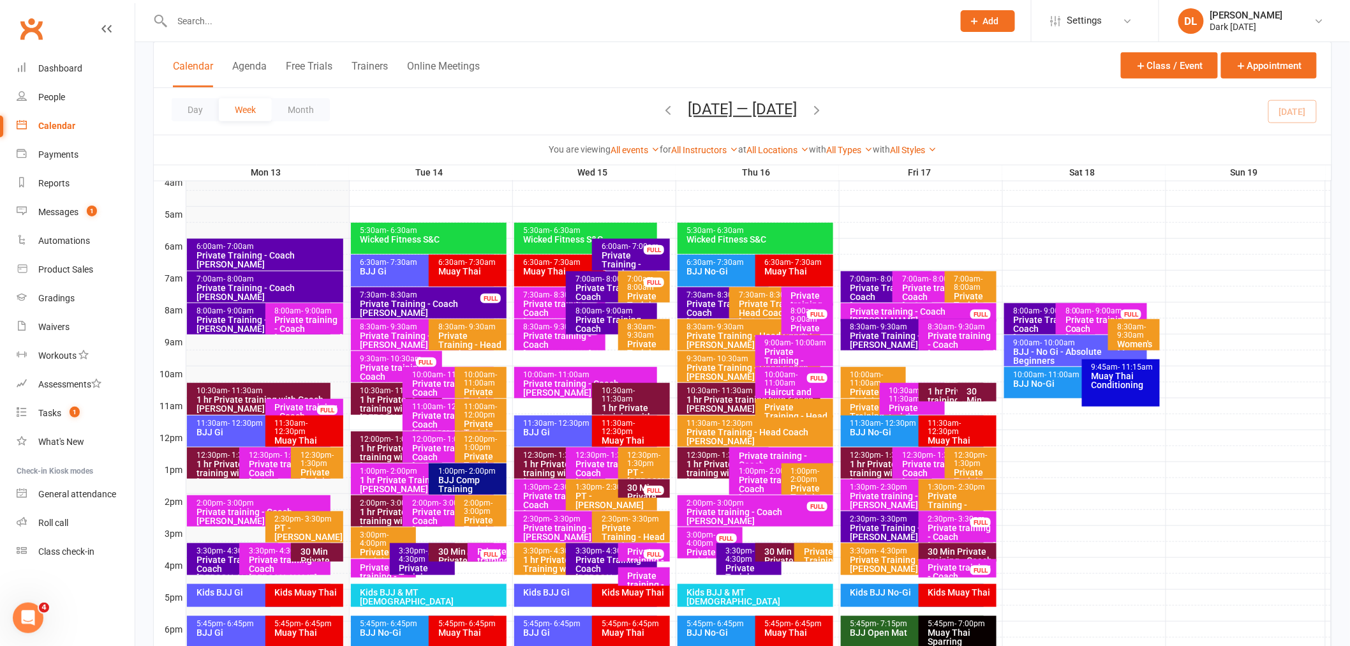
click at [589, 562] on div "Private Training - Coach [PERSON_NAME]" at bounding box center [615, 568] width 80 height 27
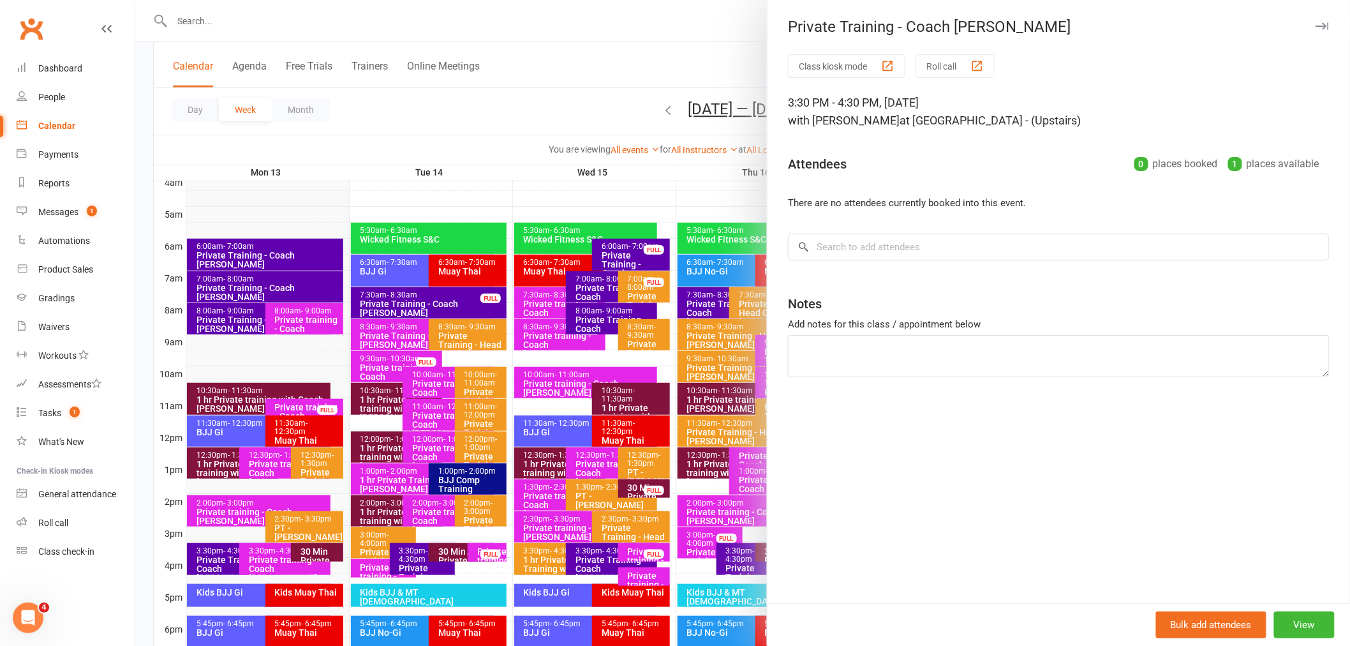
click at [940, 268] on div "Class kiosk mode Roll call 3:30 PM - 4:30 PM, [DATE] with [PERSON_NAME] at BJJ …" at bounding box center [1058, 328] width 582 height 549
click at [939, 258] on input "search" at bounding box center [1059, 246] width 542 height 27
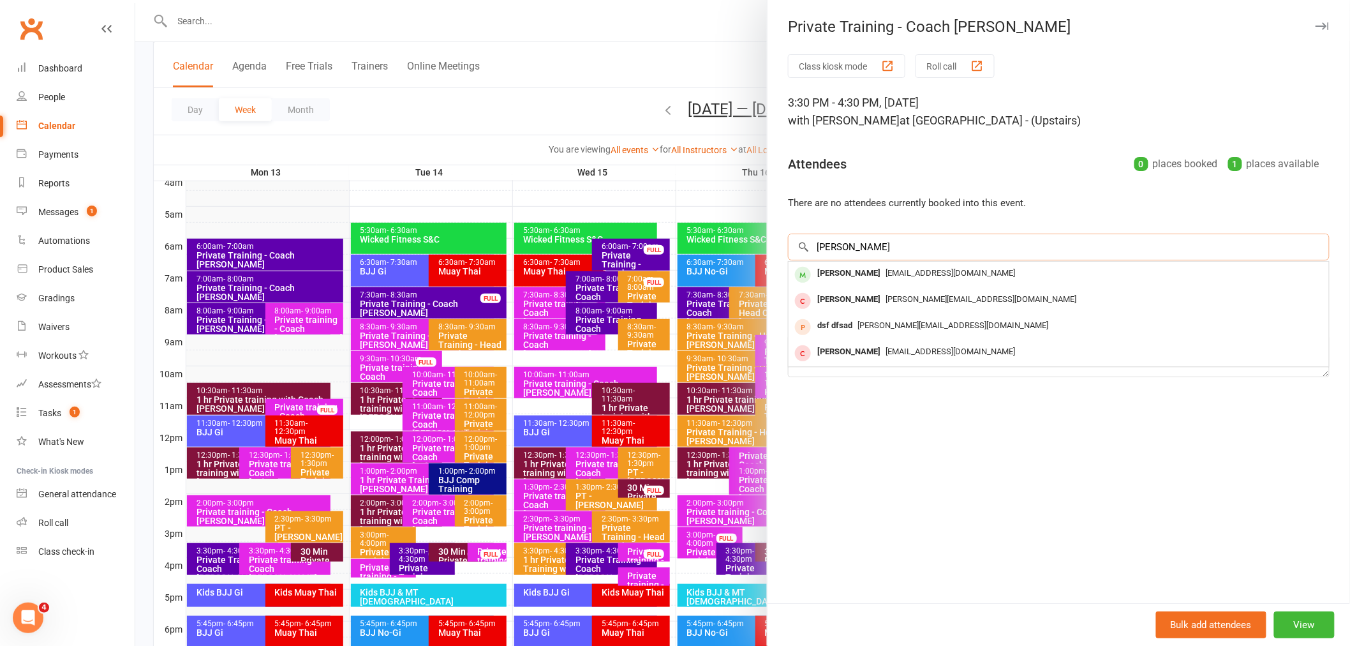
type input "[PERSON_NAME]"
click at [538, 496] on div at bounding box center [742, 323] width 1215 height 646
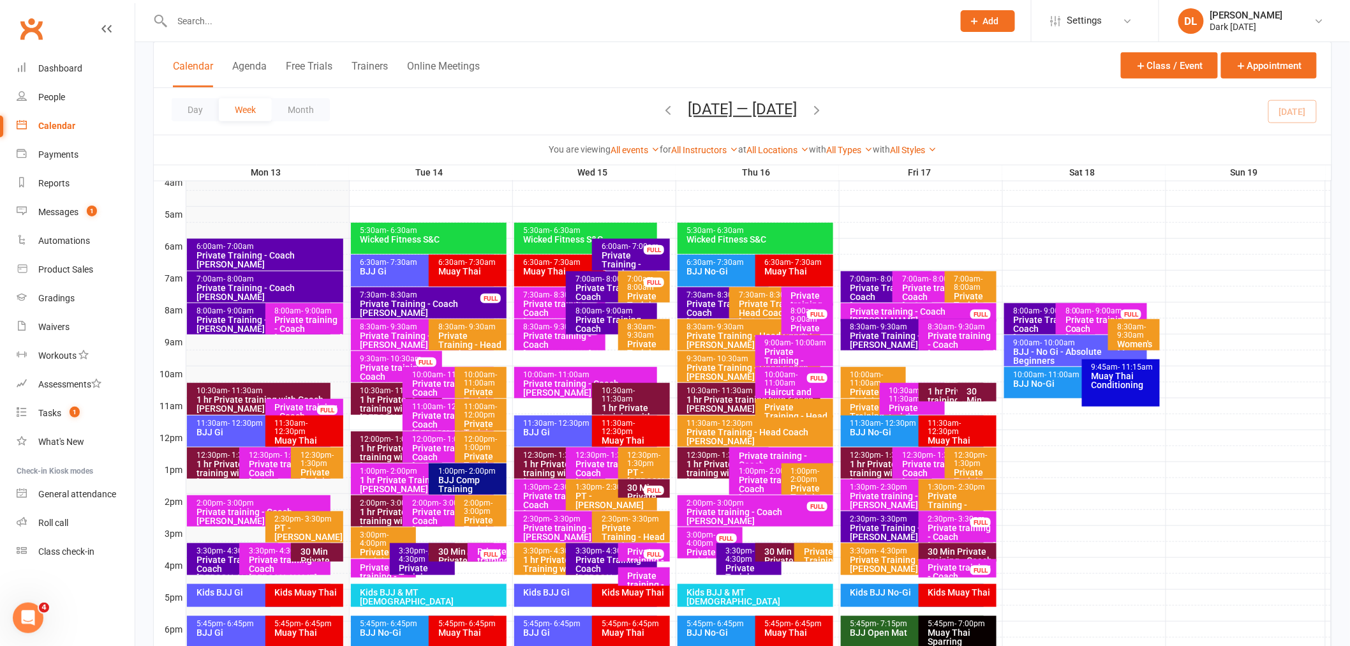
click at [538, 515] on div "2:30pm - 3:30pm" at bounding box center [589, 519] width 132 height 8
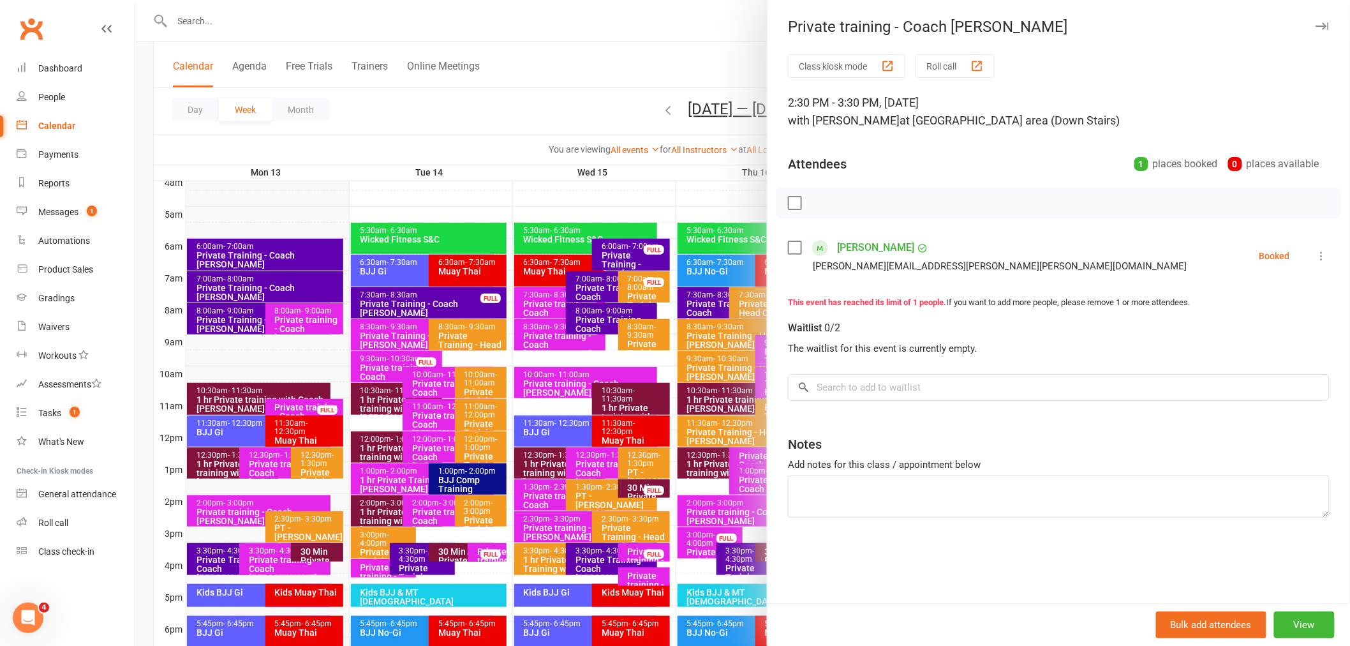
click at [538, 495] on div at bounding box center [742, 323] width 1215 height 646
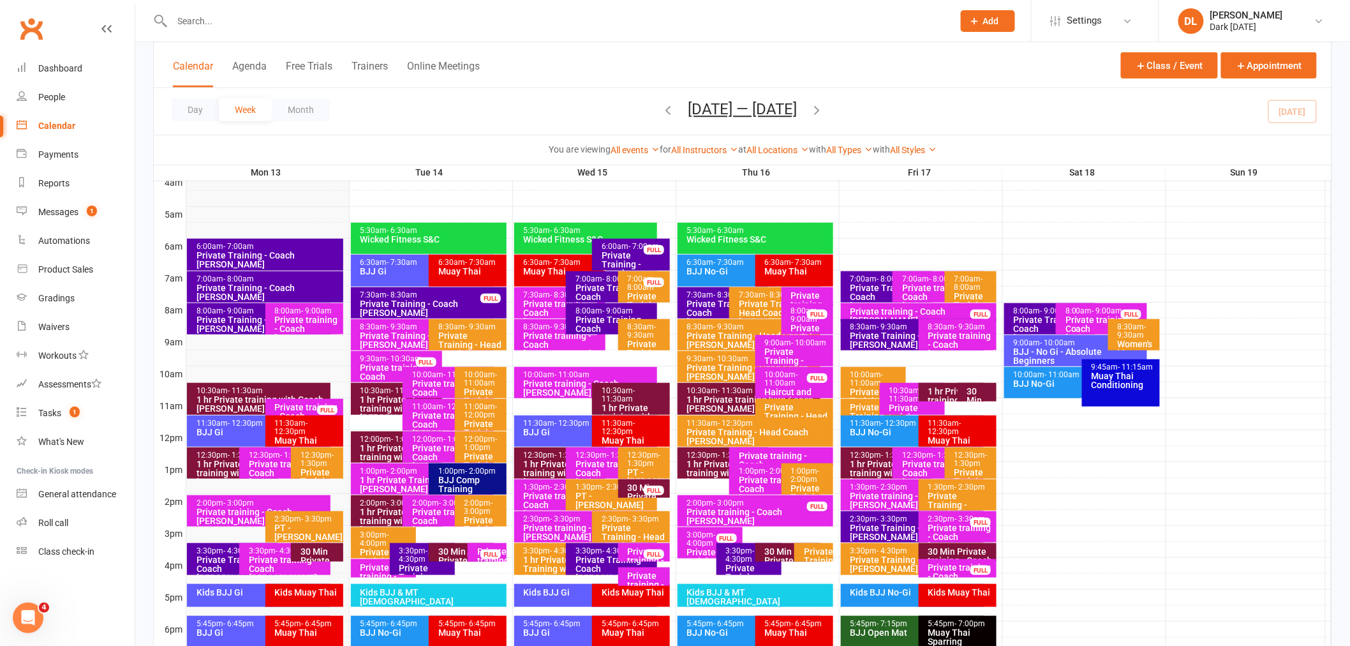
click at [539, 496] on div "Private training - Coach [PERSON_NAME]" at bounding box center [563, 504] width 80 height 27
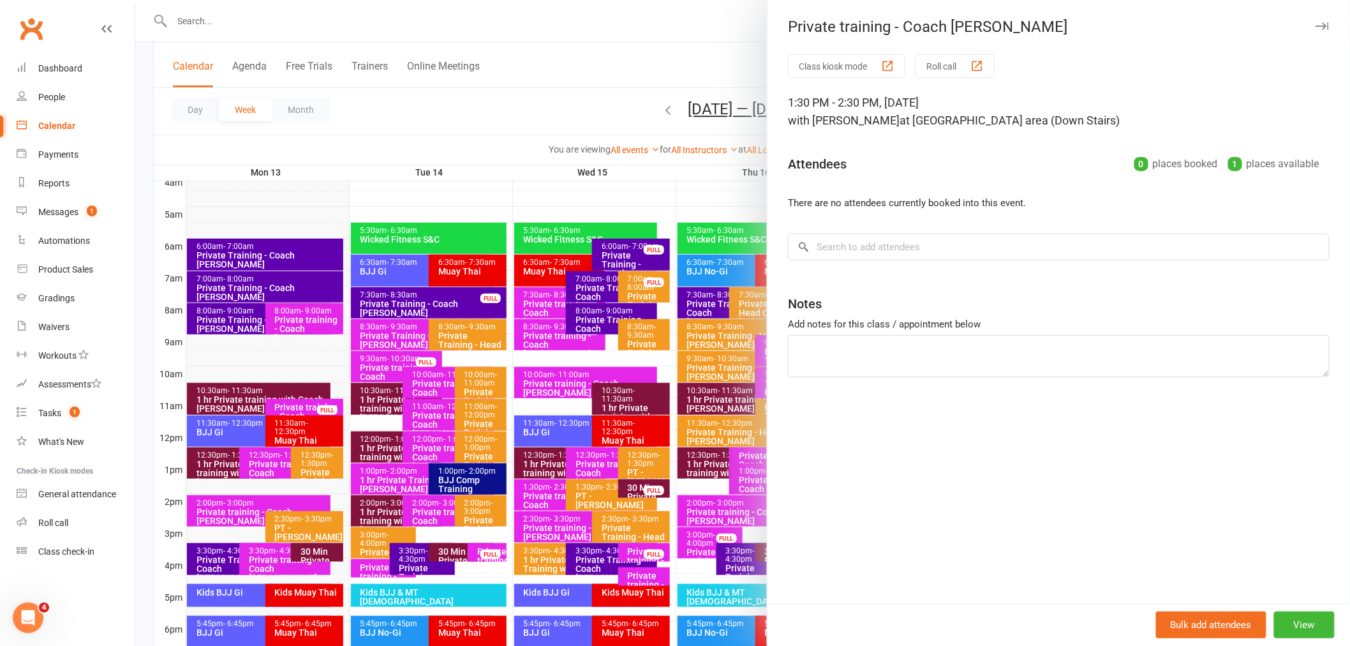
click at [540, 437] on div at bounding box center [742, 323] width 1215 height 646
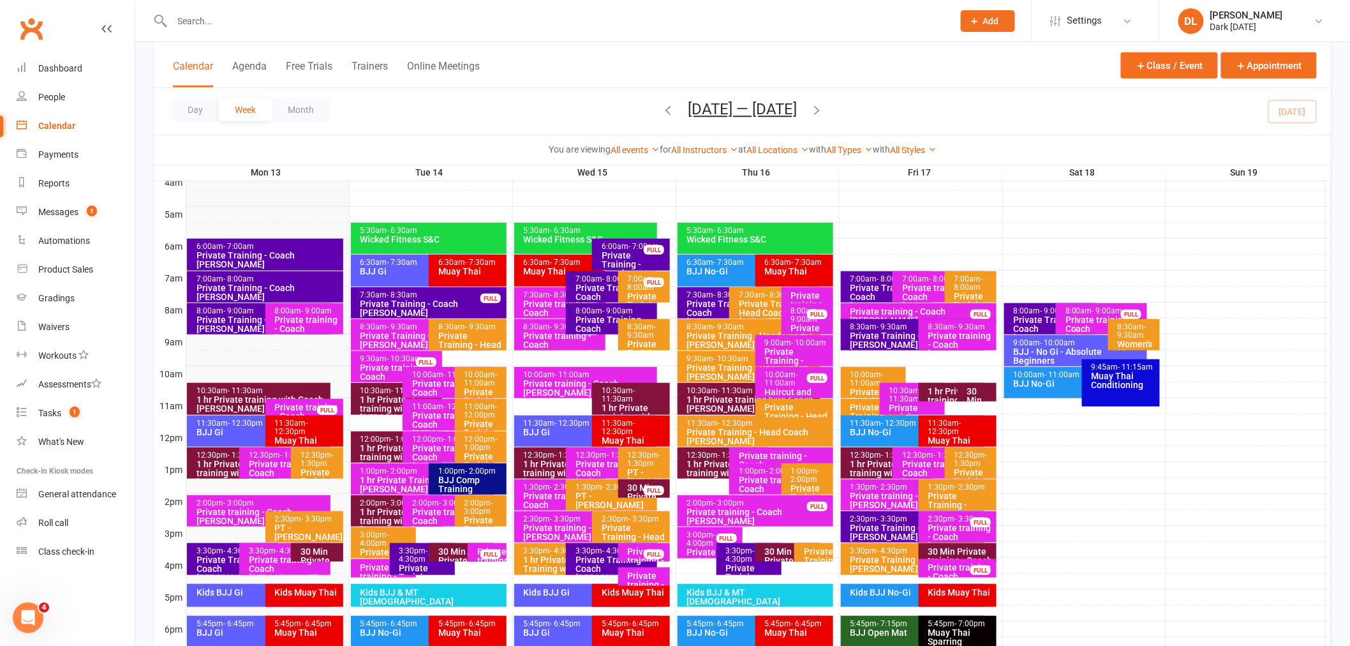
click at [588, 462] on div "Private training - Coach [PERSON_NAME]" at bounding box center [615, 472] width 80 height 27
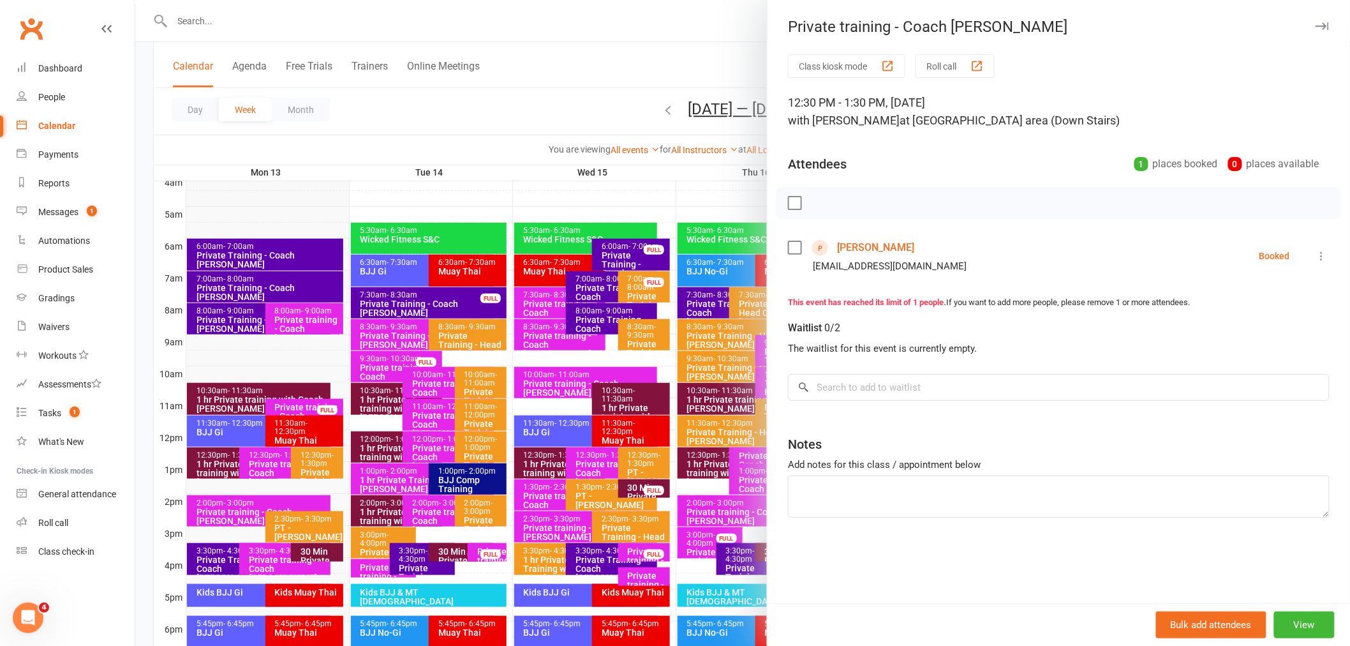
click at [584, 436] on div at bounding box center [742, 323] width 1215 height 646
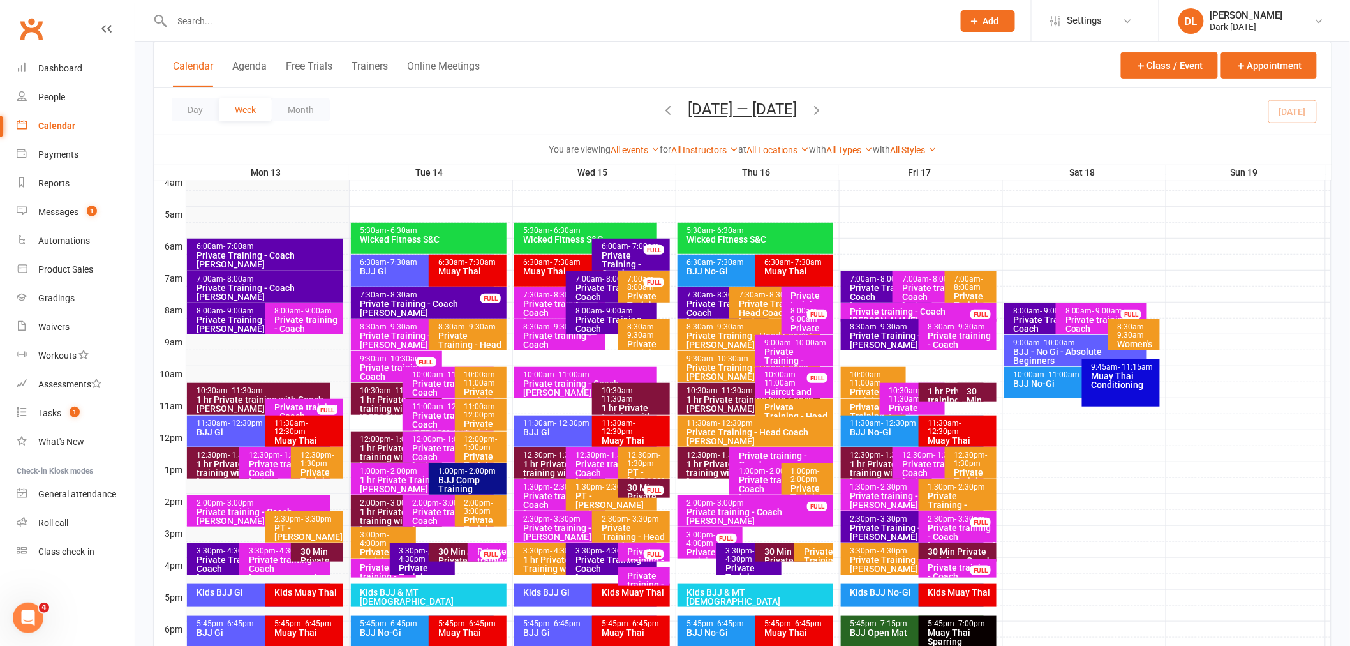
click at [586, 278] on div "7:00am - 8:00am" at bounding box center [615, 279] width 80 height 8
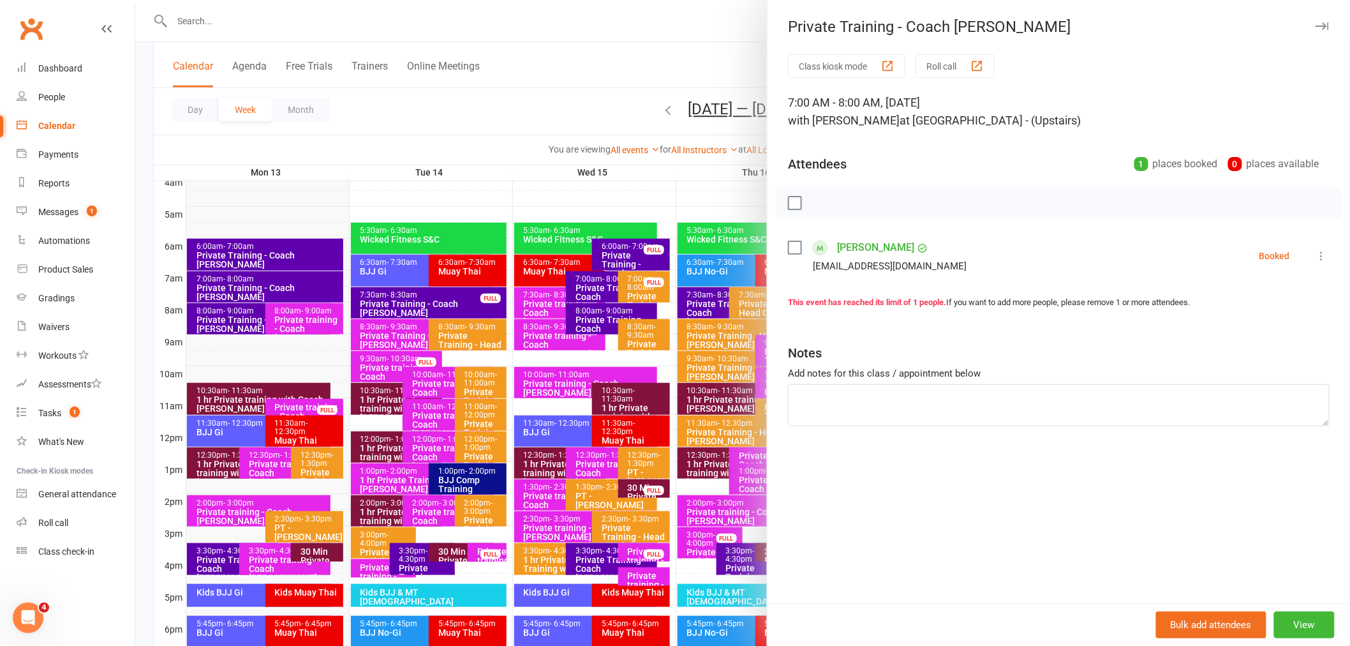
click at [602, 306] on div at bounding box center [742, 323] width 1215 height 646
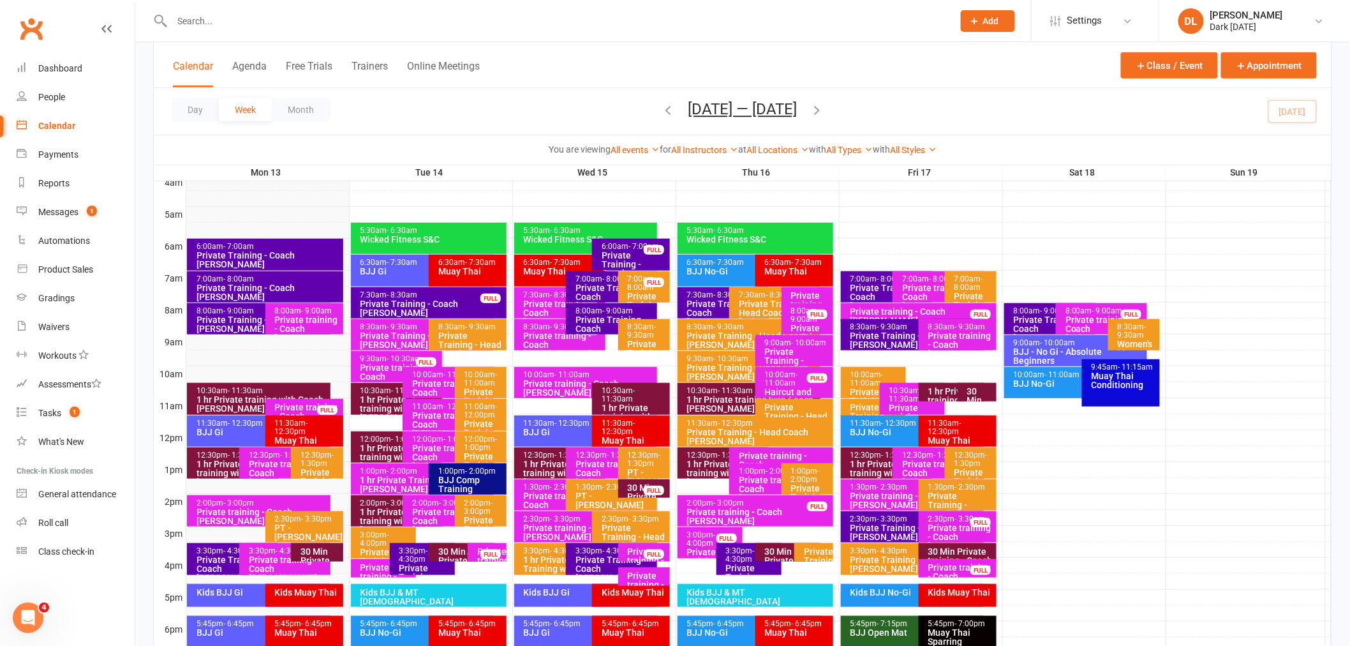
click at [603, 315] on div "Private Training - Coach [PERSON_NAME]" at bounding box center [615, 328] width 80 height 27
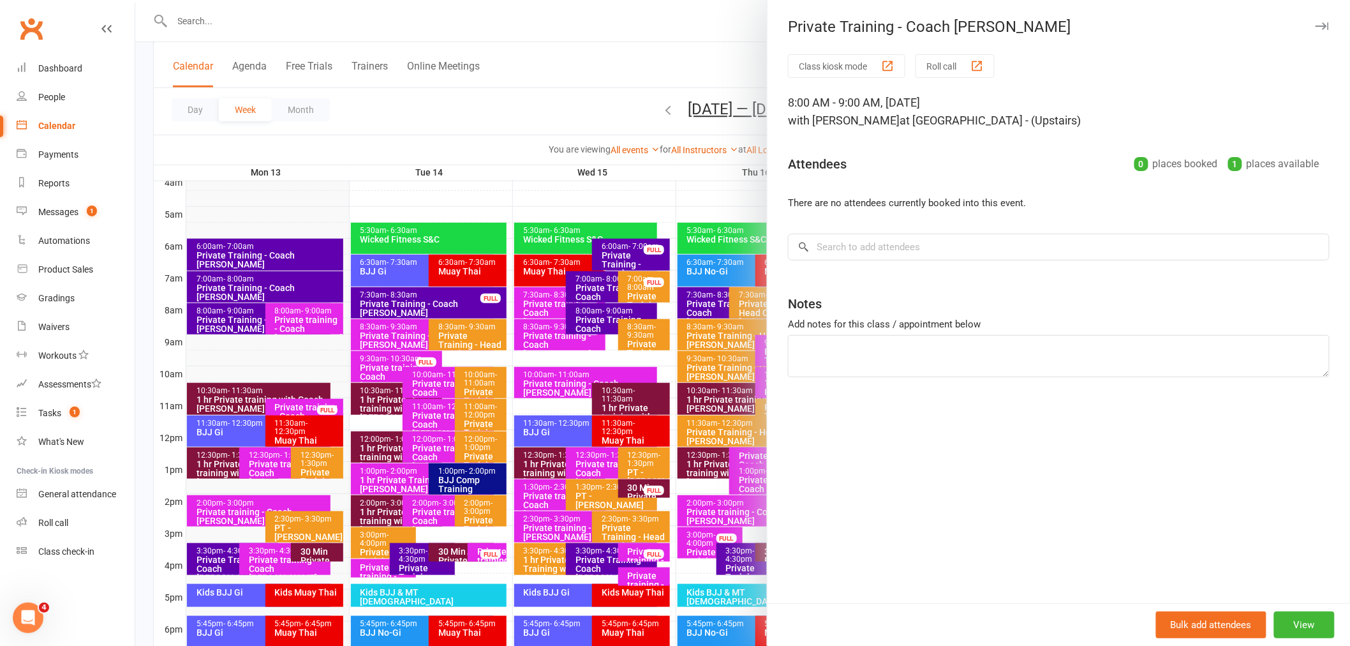
click at [484, 138] on div at bounding box center [742, 323] width 1215 height 646
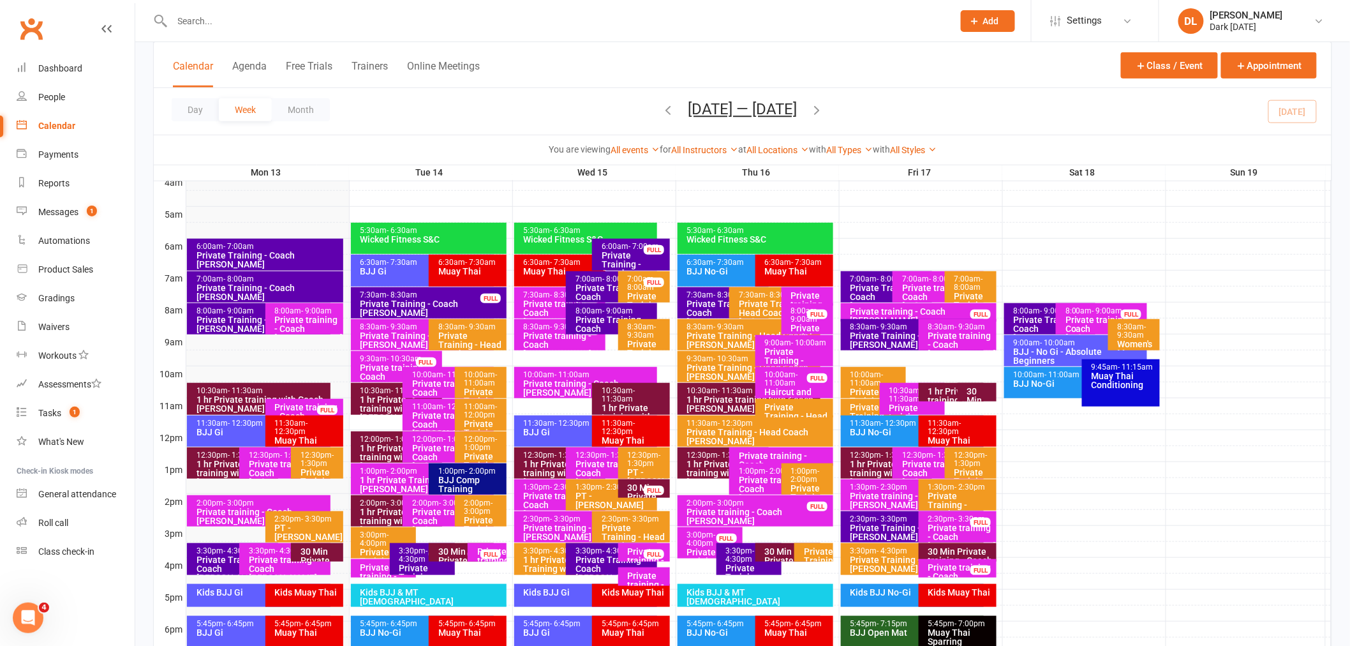
click at [205, 550] on div "3:30pm - 4:30pm" at bounding box center [236, 551] width 80 height 8
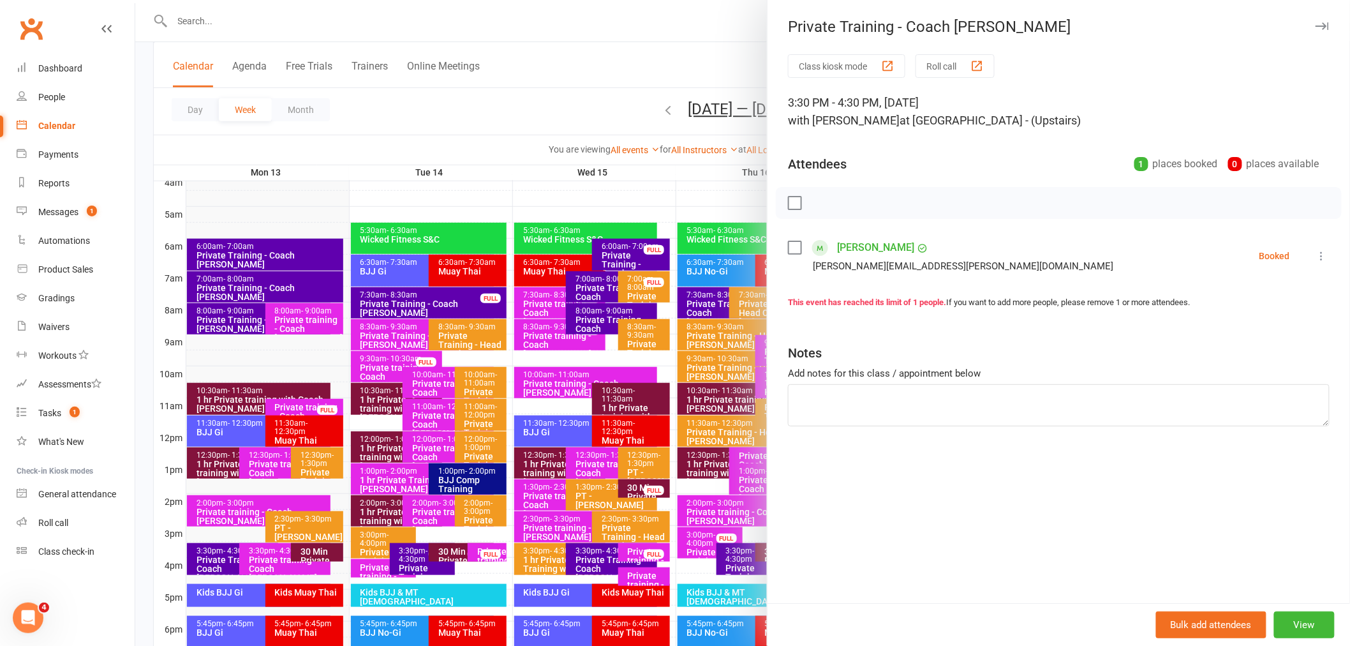
click at [1314, 248] on button at bounding box center [1321, 255] width 15 height 15
click at [1300, 303] on link "Remove" at bounding box center [1260, 306] width 137 height 26
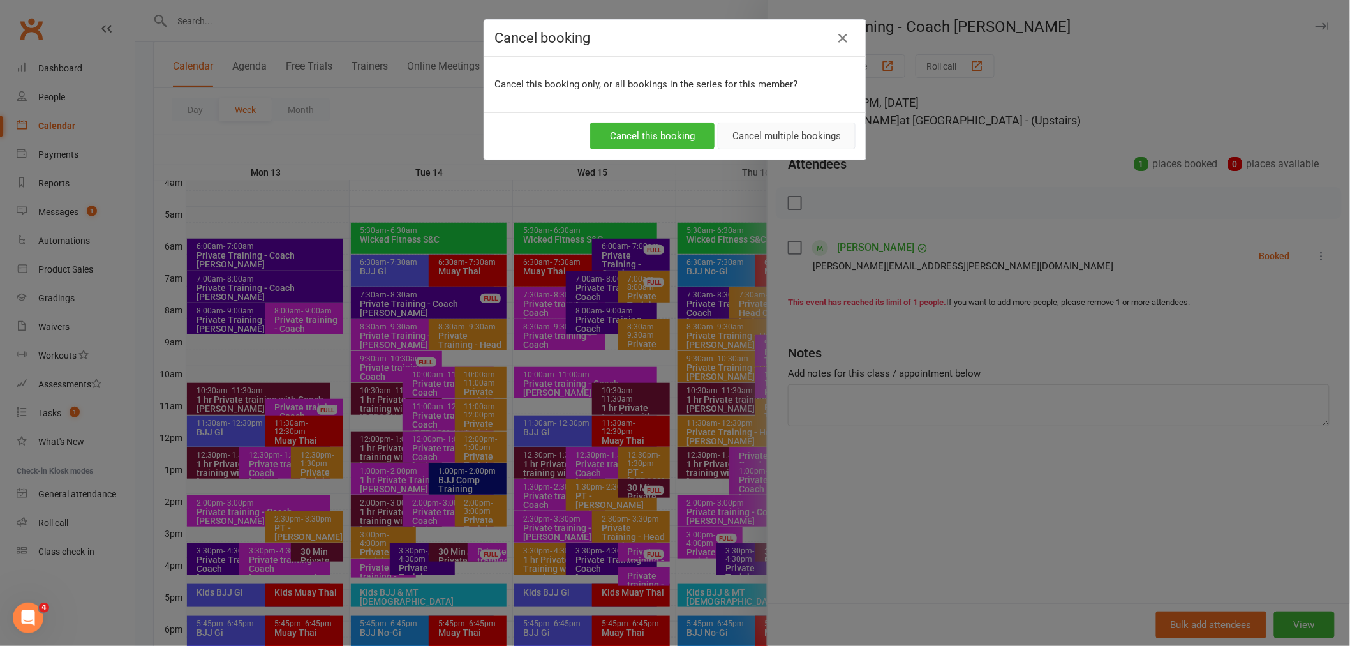
click at [794, 141] on button "Cancel multiple bookings" at bounding box center [787, 135] width 138 height 27
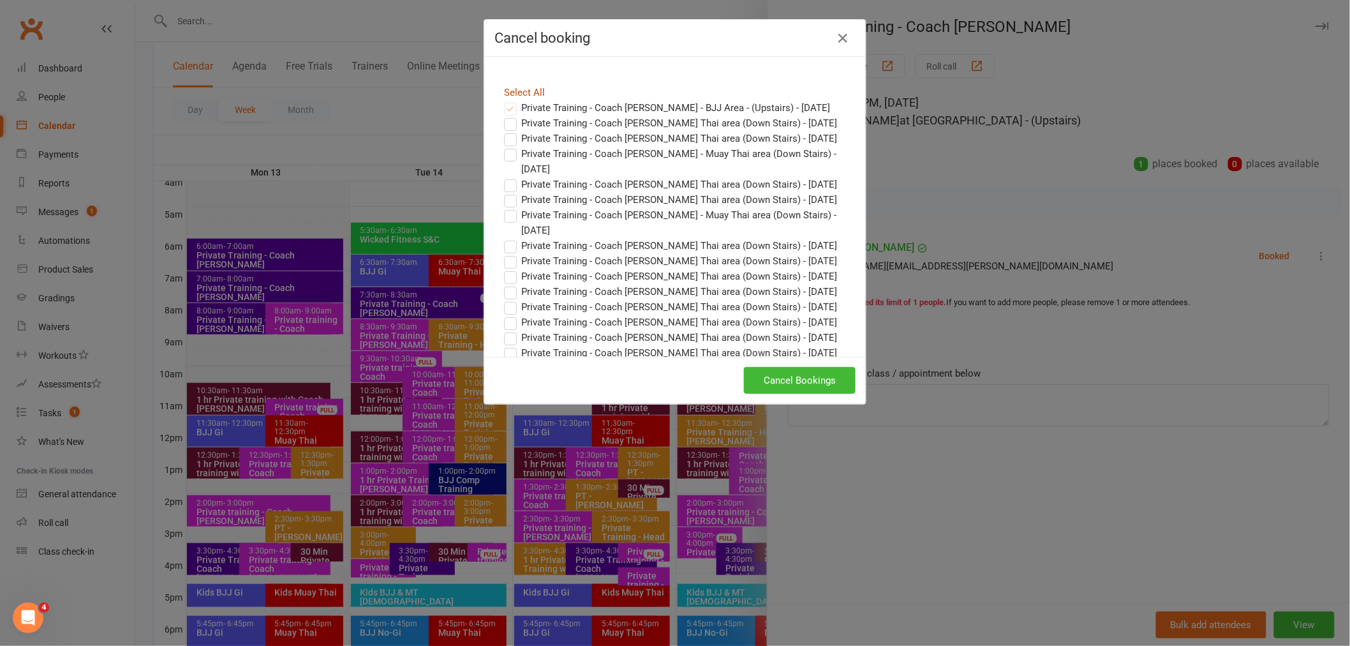
click at [521, 92] on link "Select All" at bounding box center [524, 92] width 41 height 11
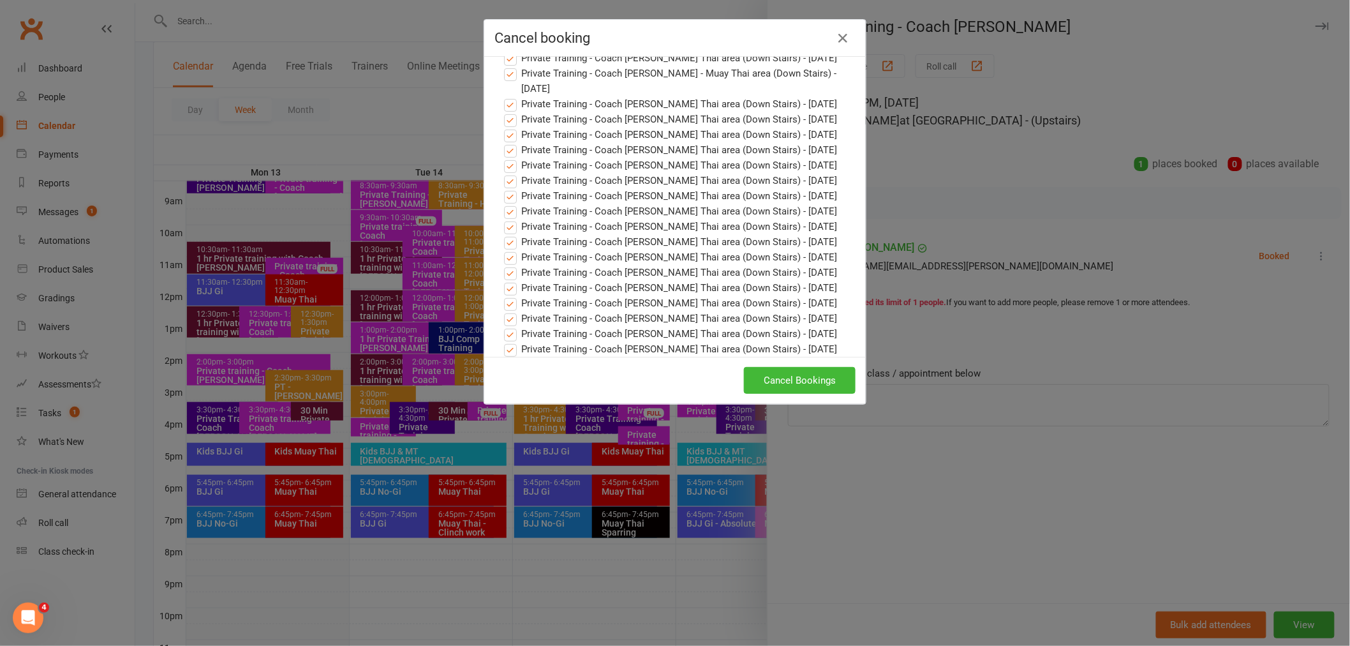
scroll to position [354, 0]
click at [789, 372] on button "Cancel Bookings" at bounding box center [800, 380] width 112 height 27
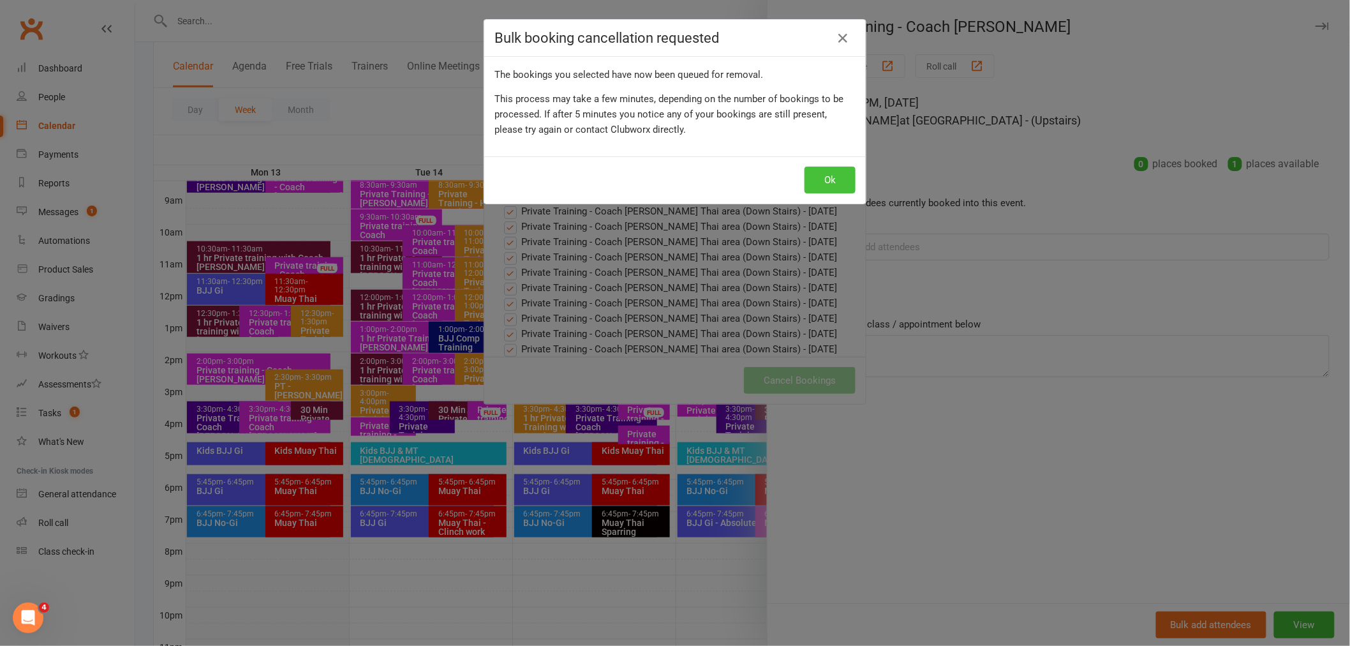
click at [818, 186] on button "Ok" at bounding box center [829, 180] width 51 height 27
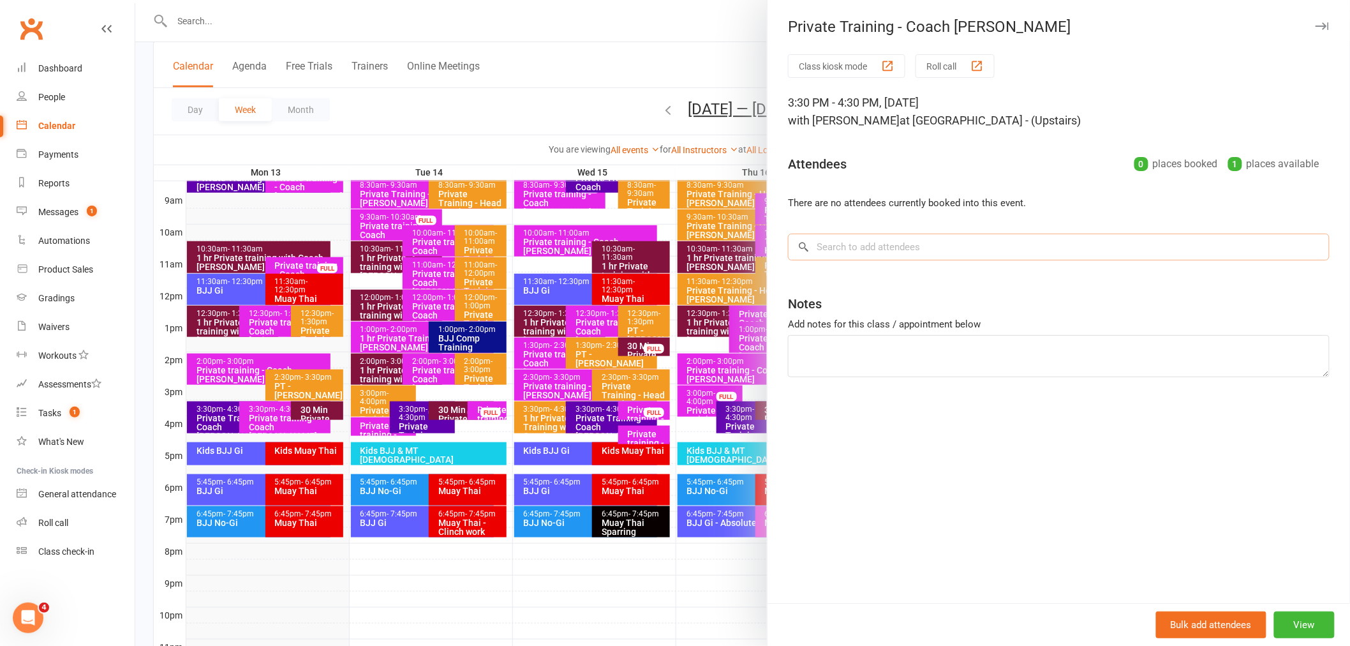
click at [926, 249] on input "search" at bounding box center [1059, 246] width 542 height 27
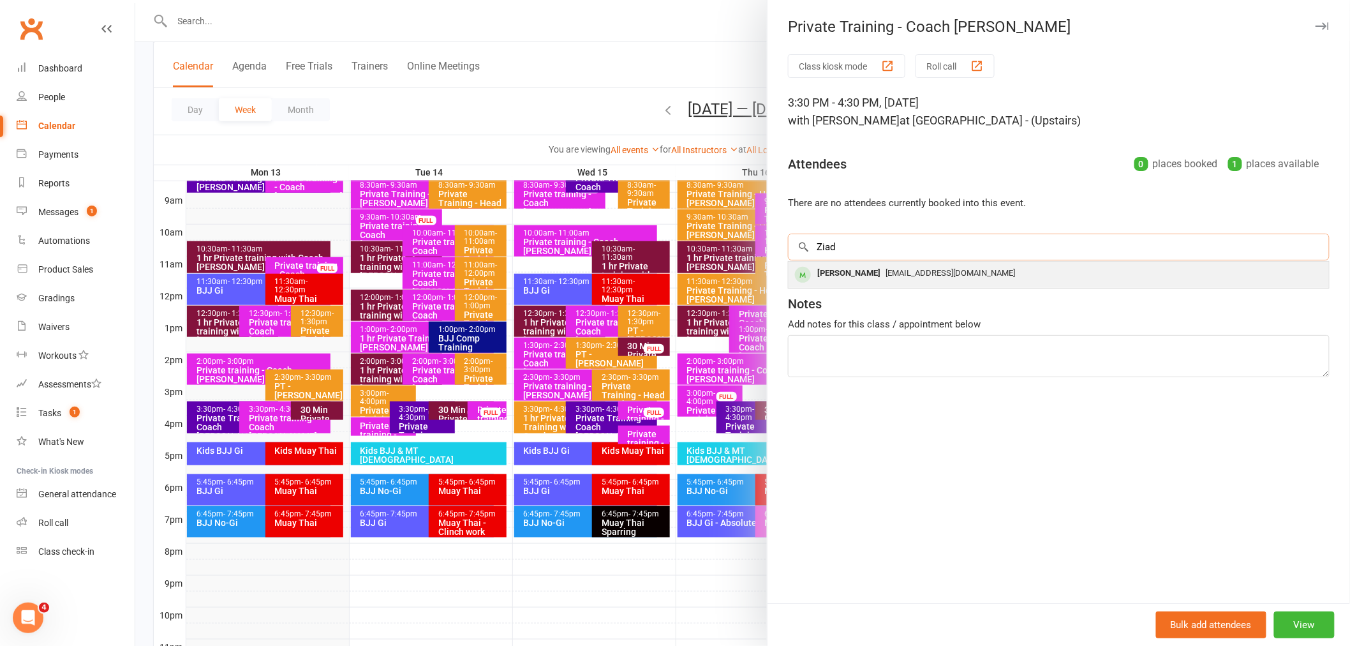
type input "Ziad"
click at [886, 271] on span "[EMAIL_ADDRESS][DOMAIN_NAME]" at bounding box center [951, 273] width 130 height 10
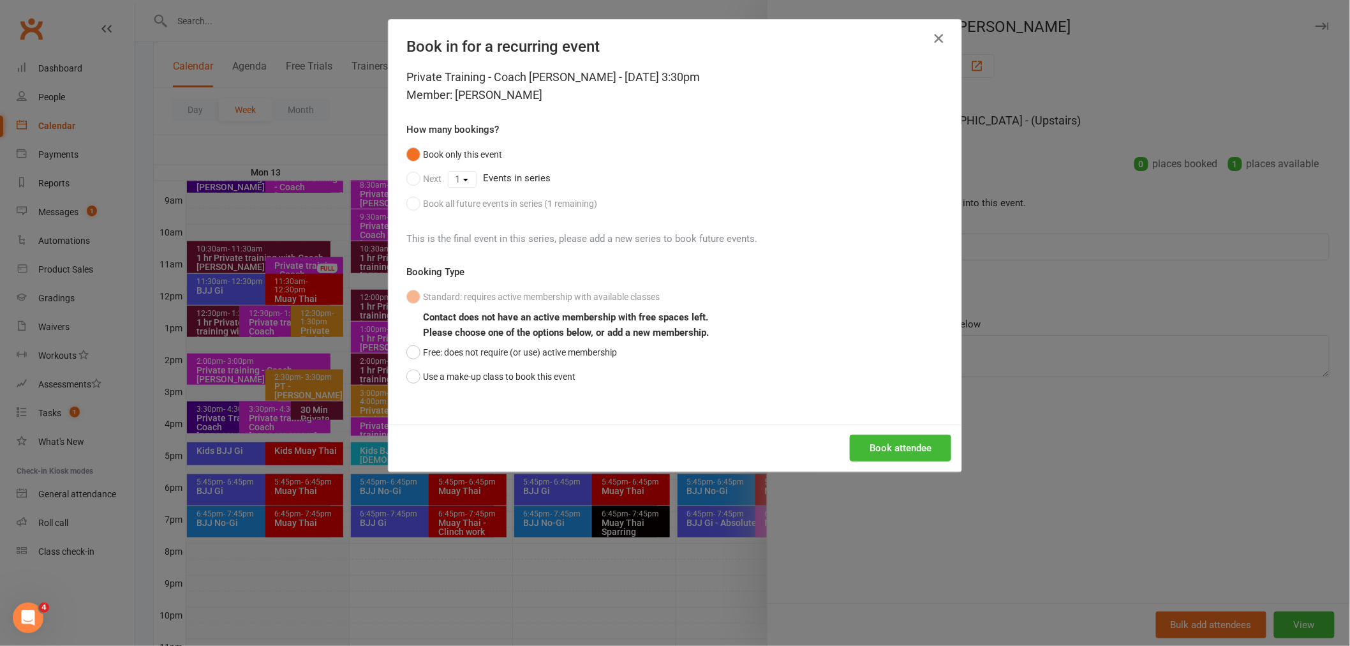
click at [939, 34] on icon "button" at bounding box center [938, 38] width 15 height 15
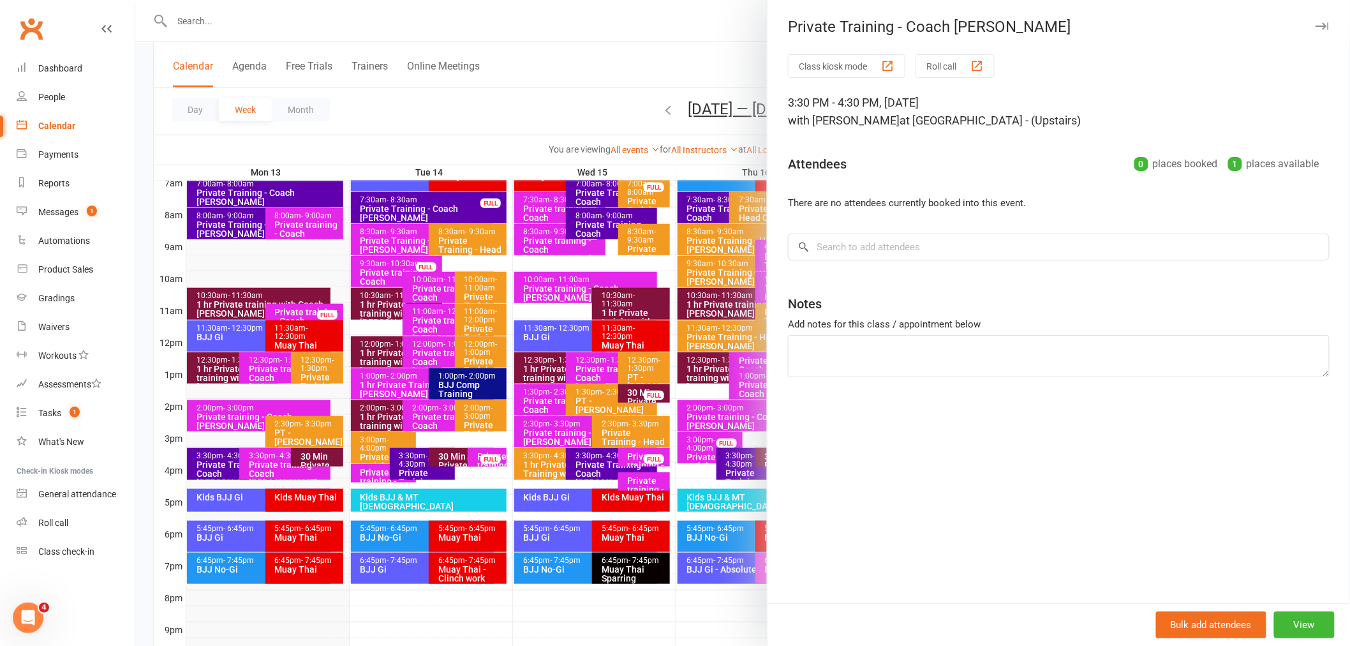
scroll to position [283, 0]
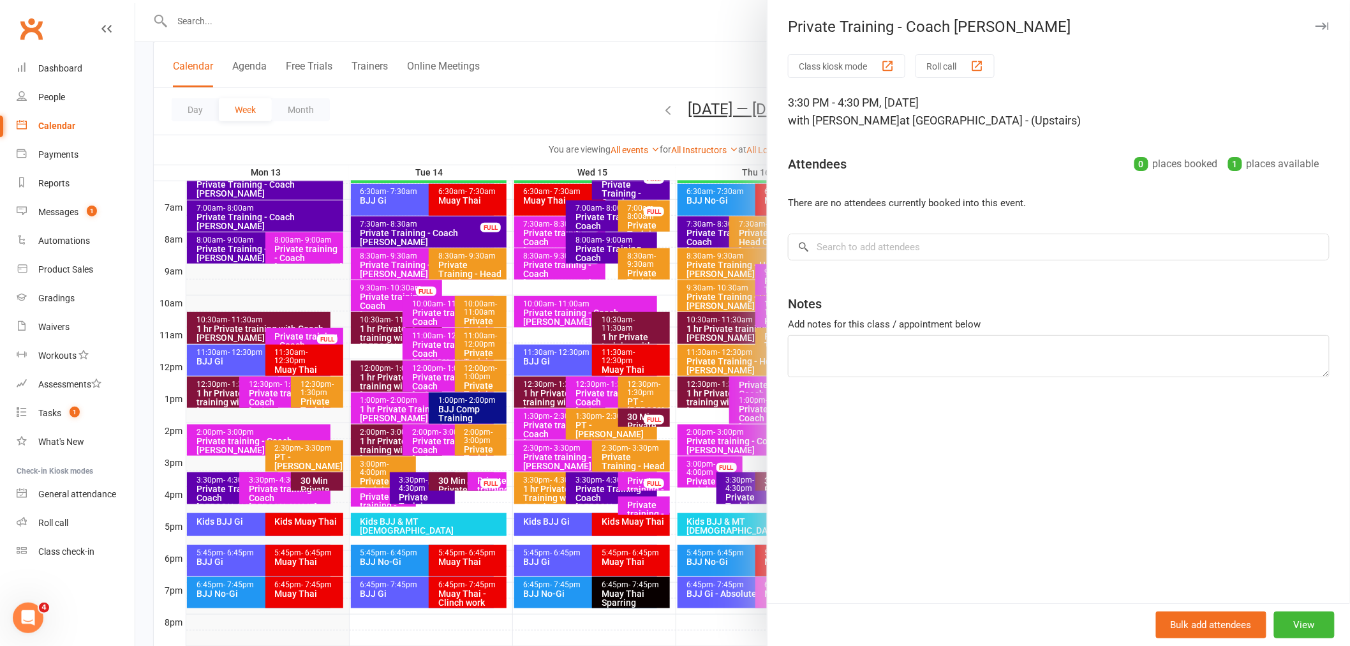
click at [431, 234] on div at bounding box center [742, 323] width 1215 height 646
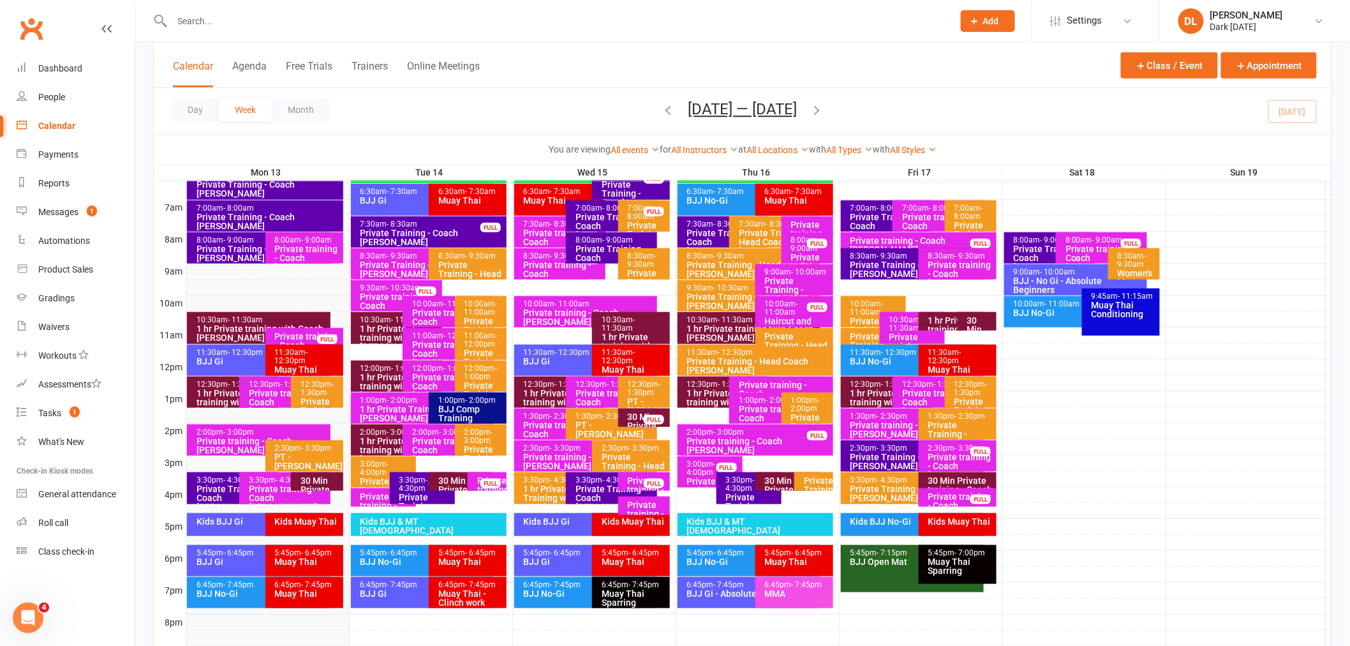
click at [432, 234] on div "Private Training - Coach [PERSON_NAME]" at bounding box center [432, 237] width 145 height 18
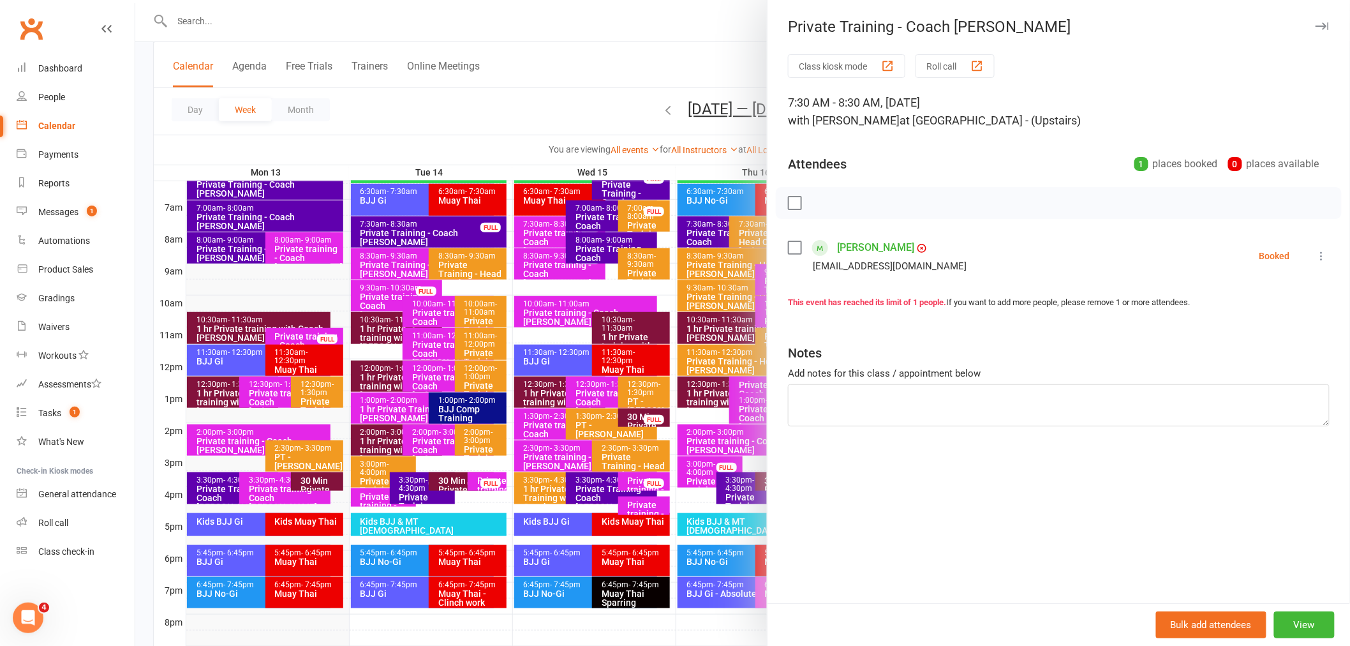
click at [429, 36] on div at bounding box center [742, 323] width 1215 height 646
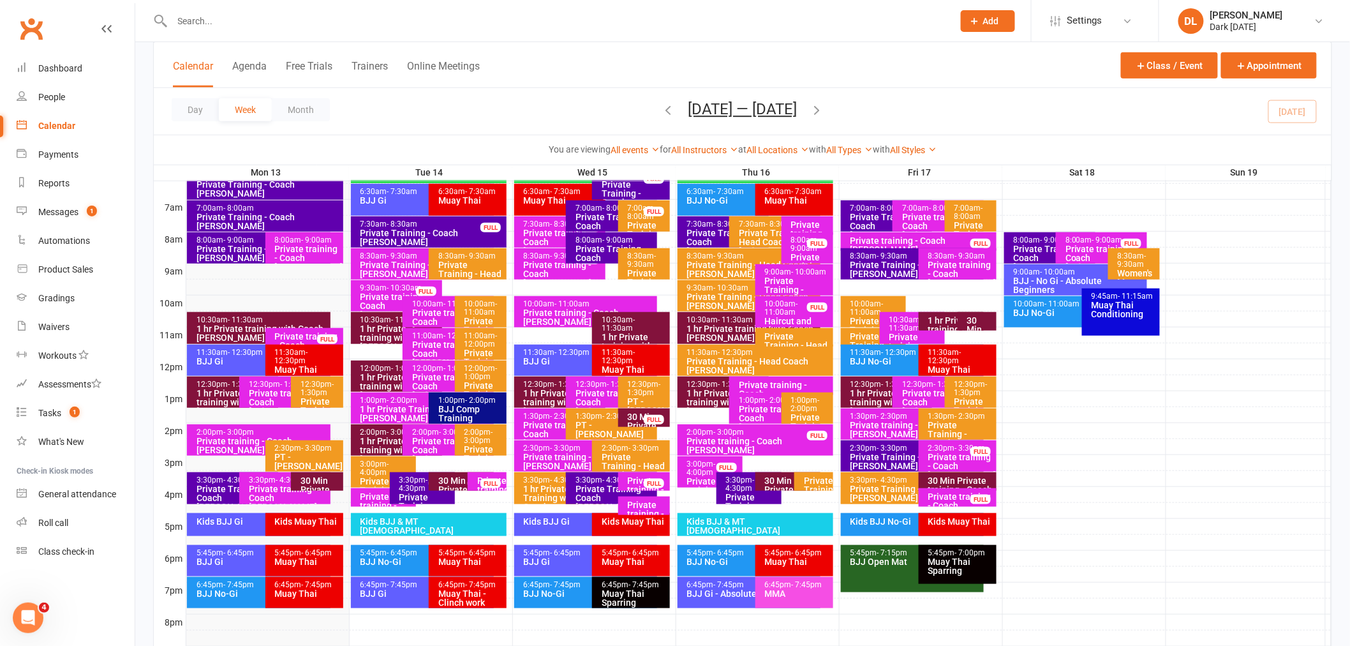
click at [397, 17] on input "text" at bounding box center [556, 21] width 776 height 18
click at [226, 485] on div "Private Training - Coach [PERSON_NAME]" at bounding box center [236, 497] width 80 height 27
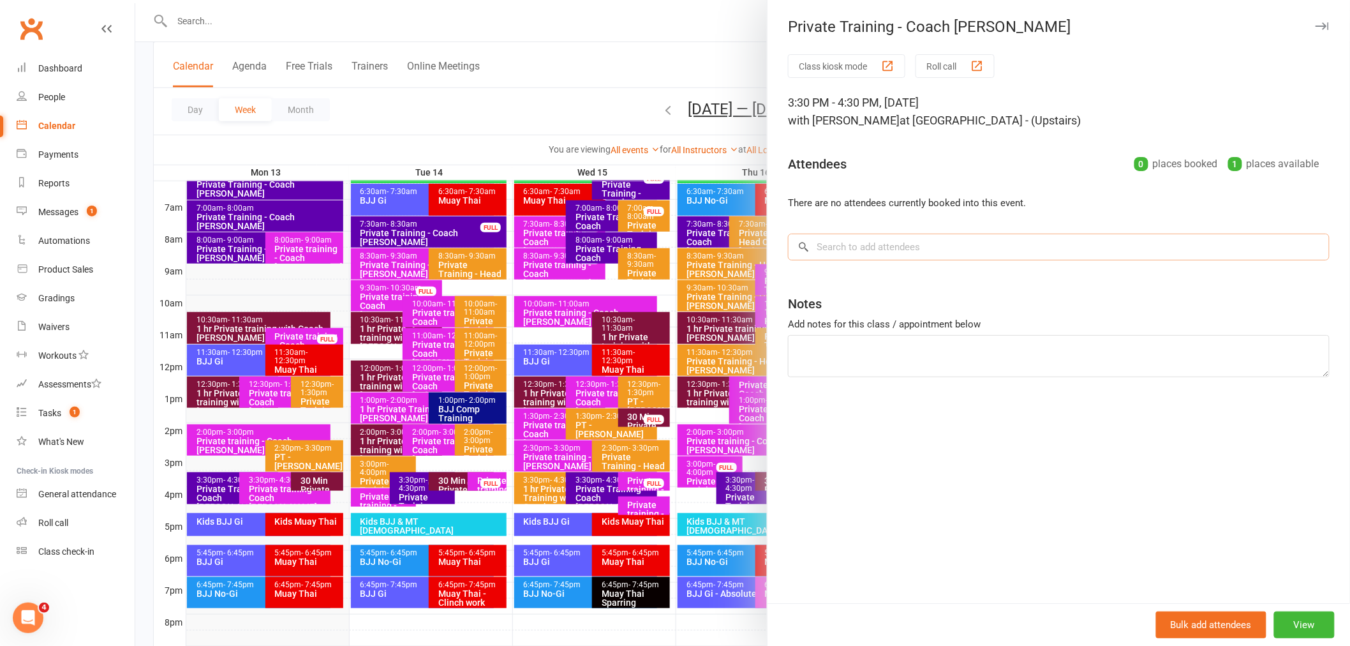
click at [948, 252] on input "search" at bounding box center [1059, 246] width 542 height 27
type input "Ziad"
click at [914, 273] on span "[EMAIL_ADDRESS][DOMAIN_NAME]" at bounding box center [951, 273] width 130 height 10
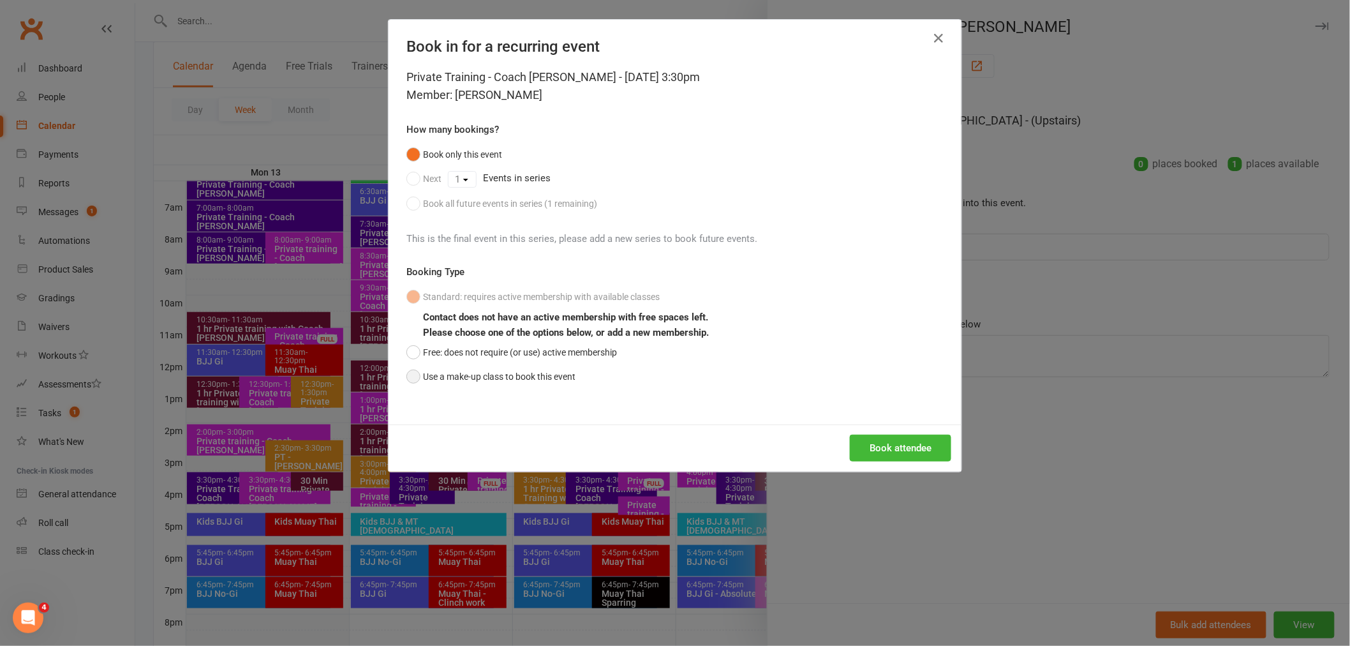
click at [468, 369] on button "Use a make-up class to book this event" at bounding box center [490, 376] width 169 height 24
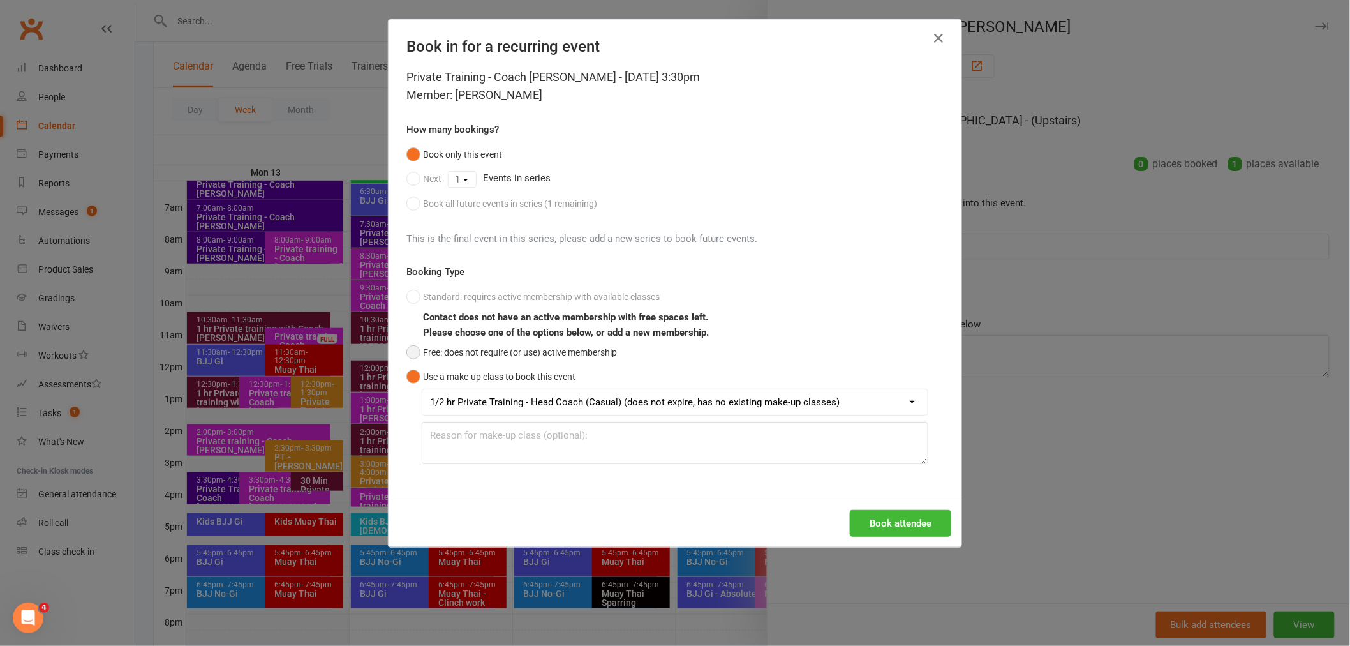
click at [521, 355] on button "Free: does not require (or use) active membership" at bounding box center [511, 352] width 211 height 24
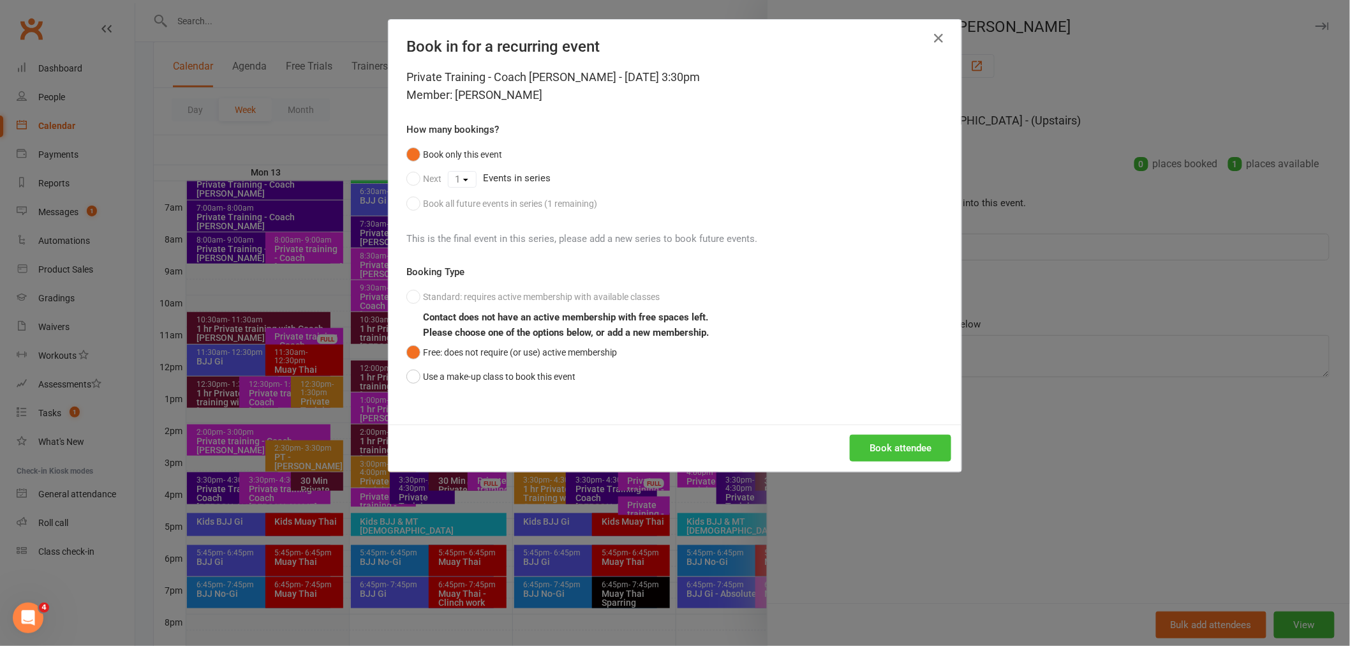
click at [897, 456] on button "Book attendee" at bounding box center [900, 447] width 101 height 27
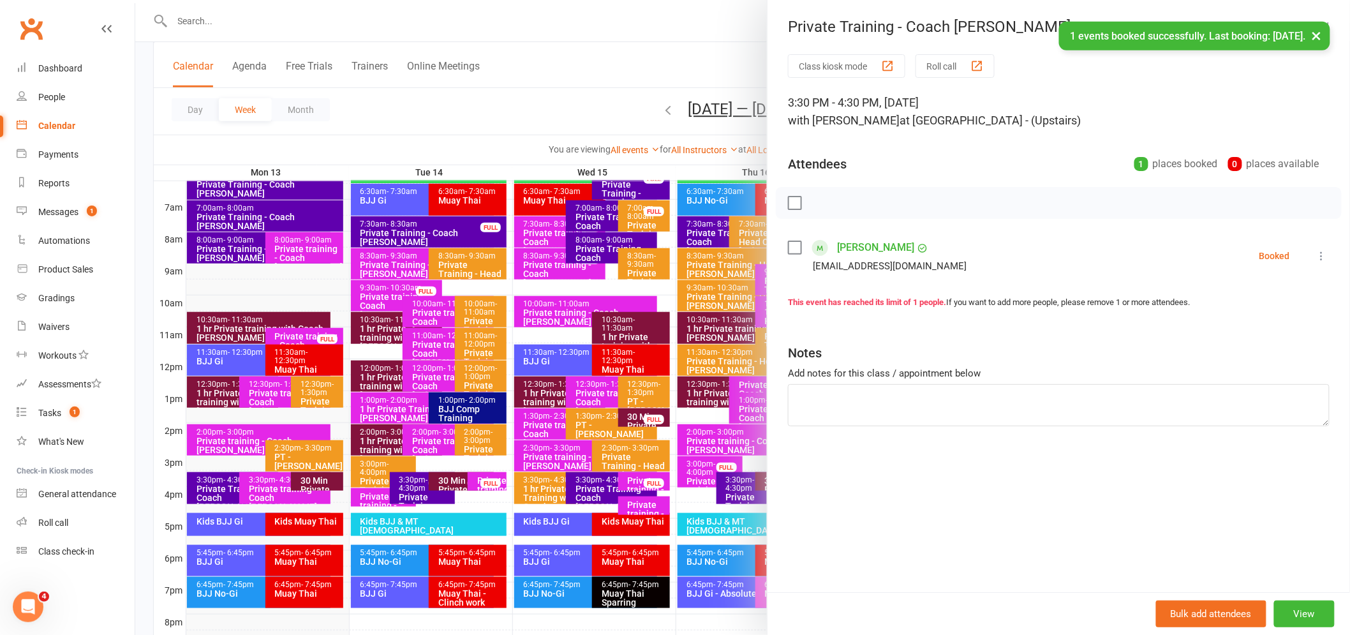
click at [325, 22] on div "× 1 events booked successfully. Last booking: [DATE]." at bounding box center [666, 22] width 1333 height 0
click at [308, 14] on div at bounding box center [742, 317] width 1215 height 635
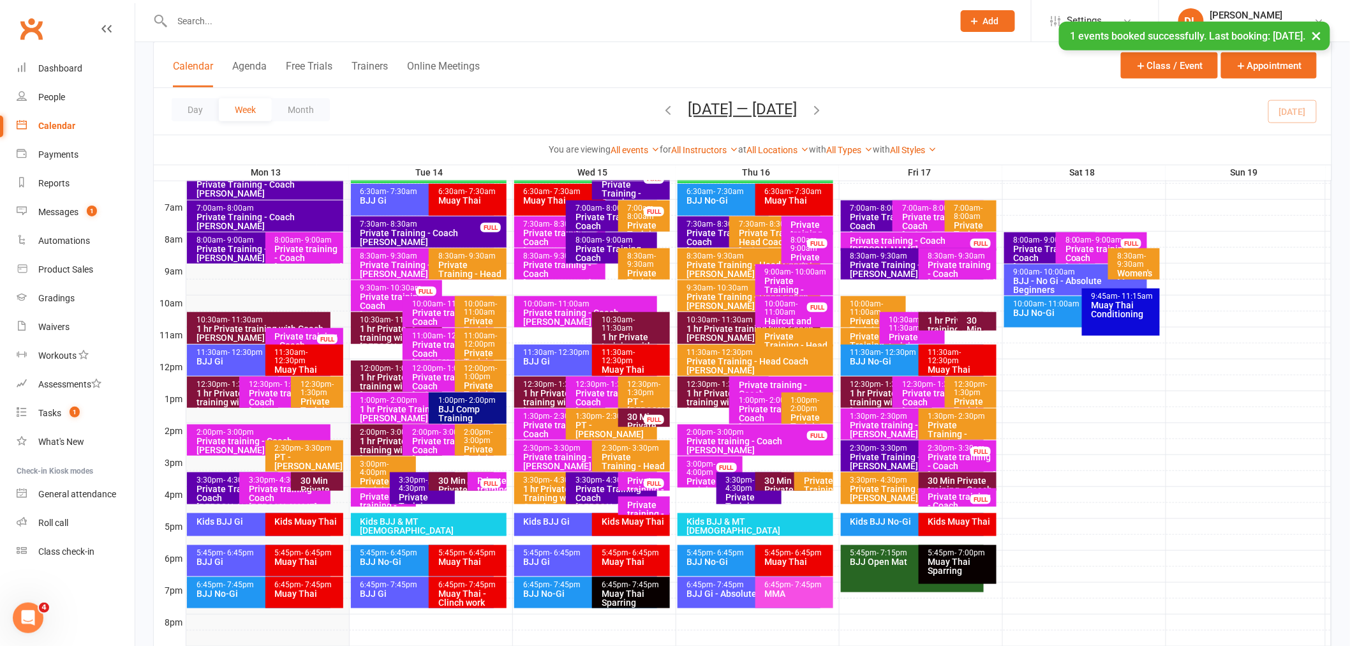
click at [297, 22] on div "× 1 events booked successfully. Last booking: [DATE]." at bounding box center [666, 22] width 1333 height 0
click at [293, 20] on input "text" at bounding box center [556, 21] width 776 height 18
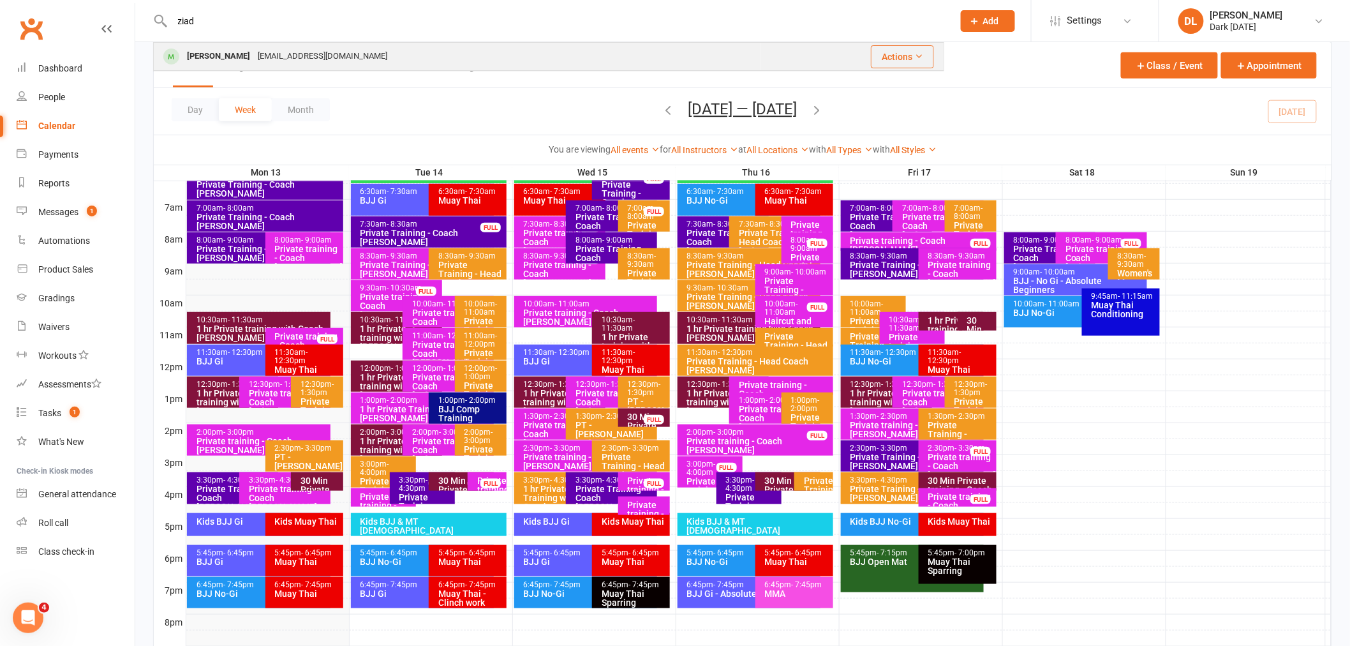
type input "ziad"
click at [277, 51] on div "[EMAIL_ADDRESS][DOMAIN_NAME]" at bounding box center [322, 56] width 137 height 19
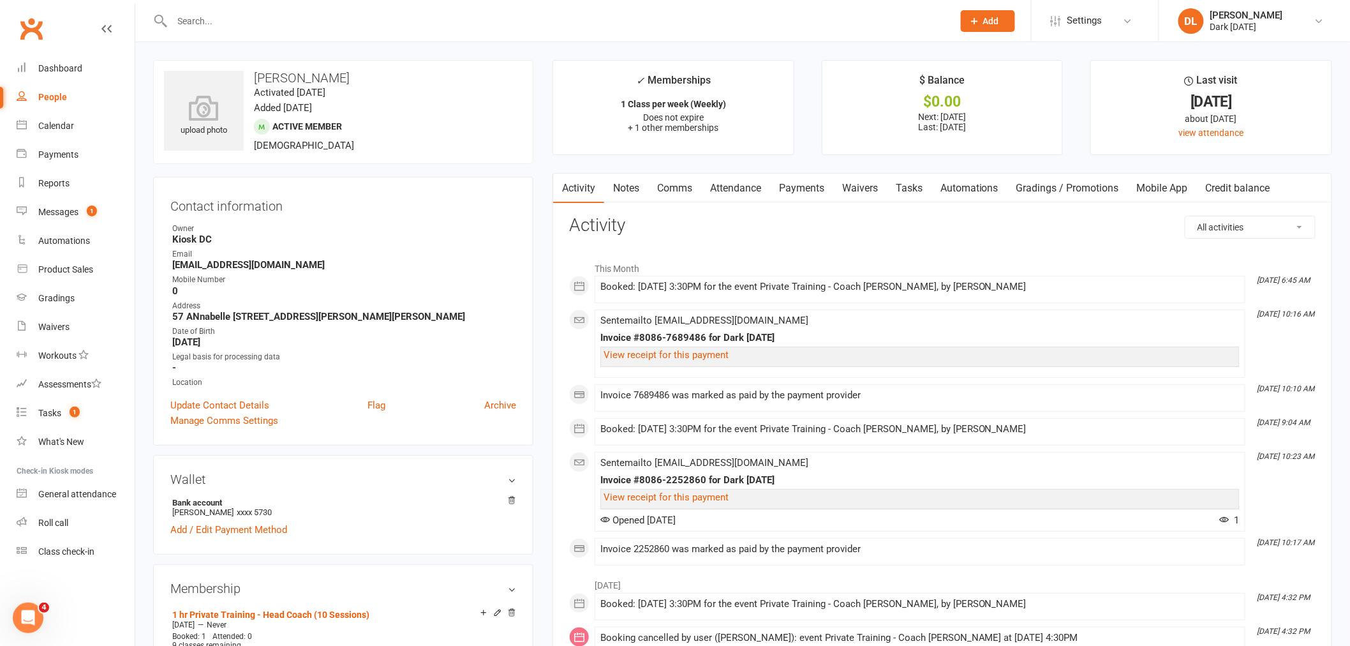
click at [417, 219] on div "Contact information Owner Kiosk DC Email [EMAIL_ADDRESS][DOMAIN_NAME] Mobile Nu…" at bounding box center [343, 311] width 380 height 269
click at [857, 85] on li "$ Balance $0.00 Next: [DATE] Last: [DATE]" at bounding box center [943, 107] width 242 height 95
click at [996, 406] on li "[DATE] 10:10 AM Invoice 7689486 was marked as paid by the payment provider" at bounding box center [920, 397] width 651 height 27
click at [92, 123] on link "Calendar" at bounding box center [76, 126] width 118 height 29
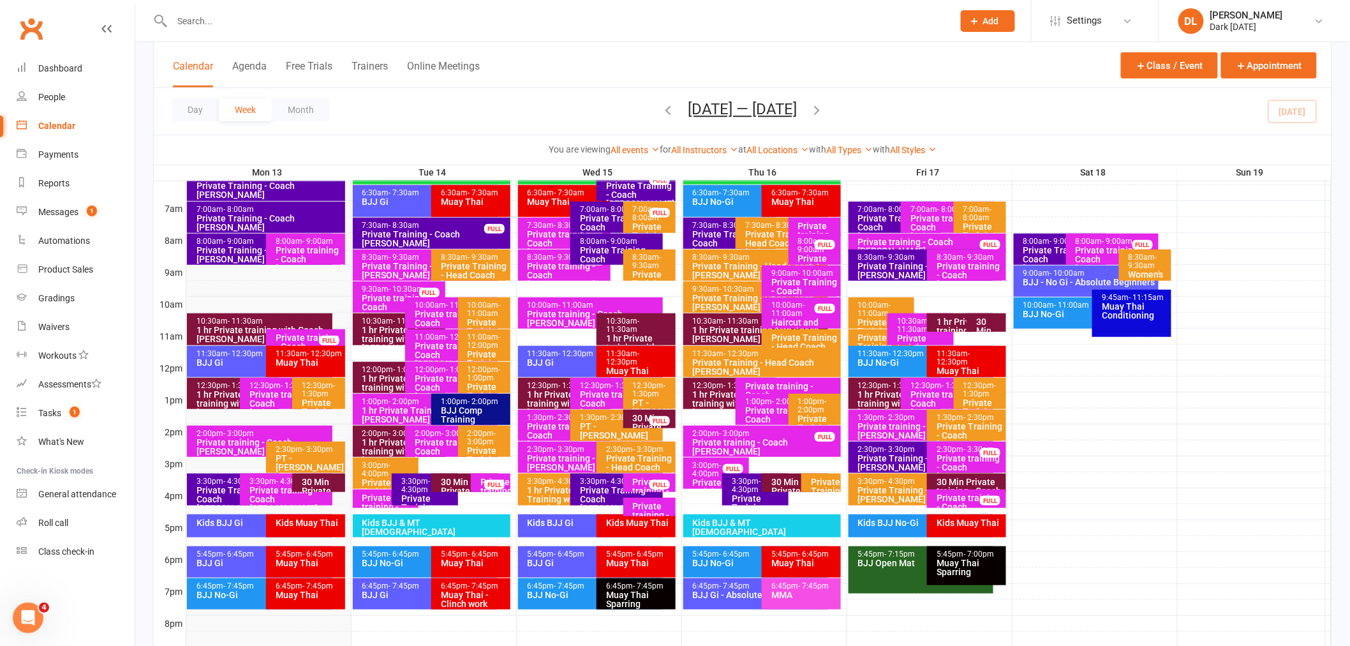
scroll to position [283, 0]
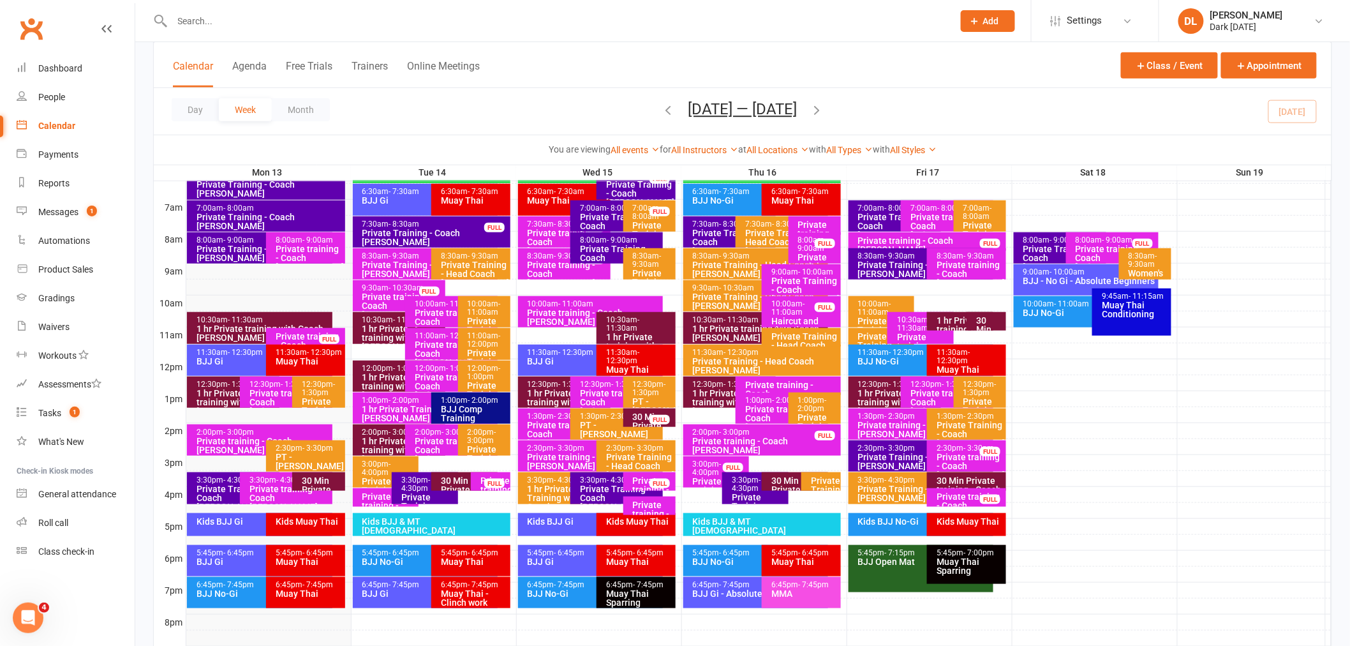
click at [870, 462] on div "2:30pm - 3:30pm Private Training - Coach [PERSON_NAME]" at bounding box center [921, 455] width 145 height 31
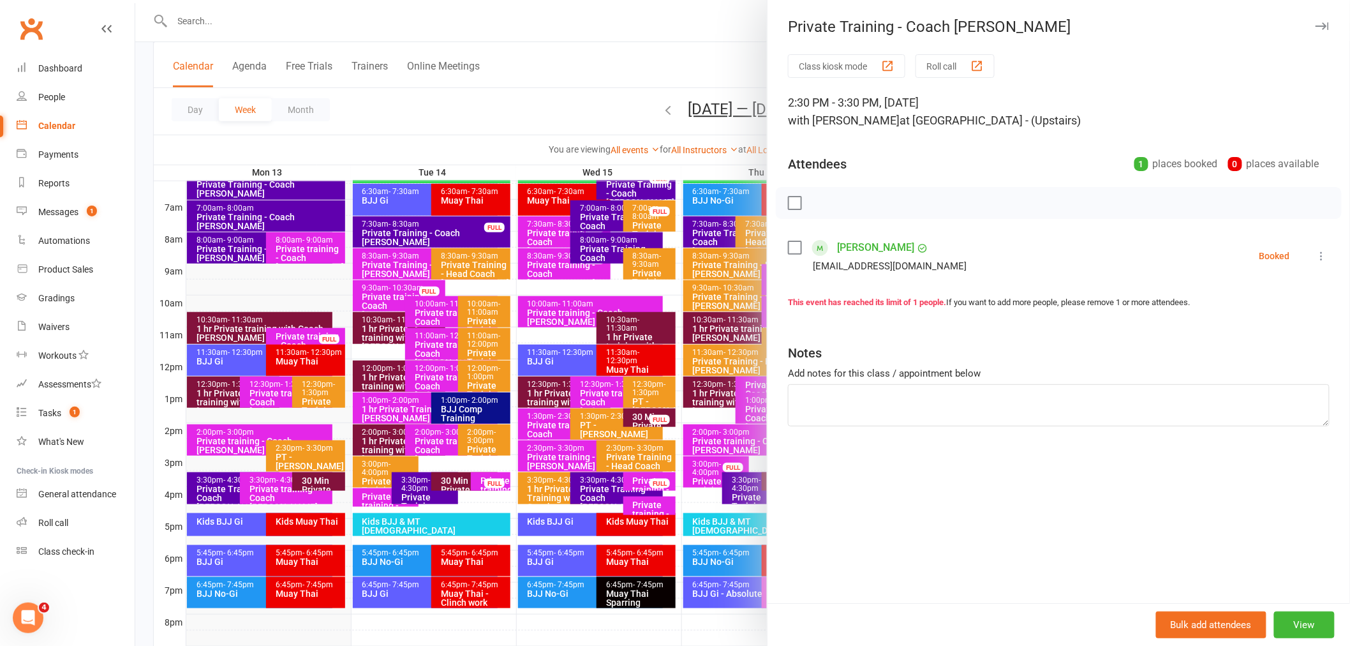
click at [589, 96] on div at bounding box center [742, 323] width 1215 height 646
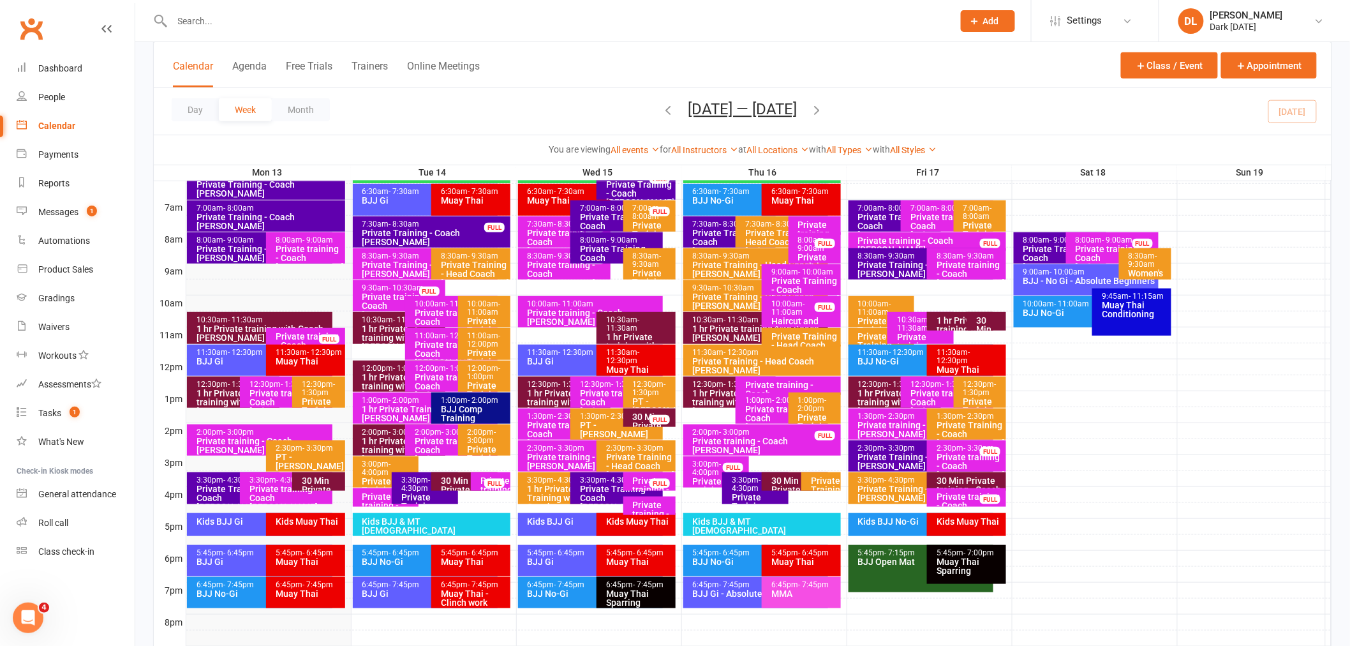
click at [617, 489] on div "Private Training - Coach [PERSON_NAME]" at bounding box center [619, 497] width 81 height 27
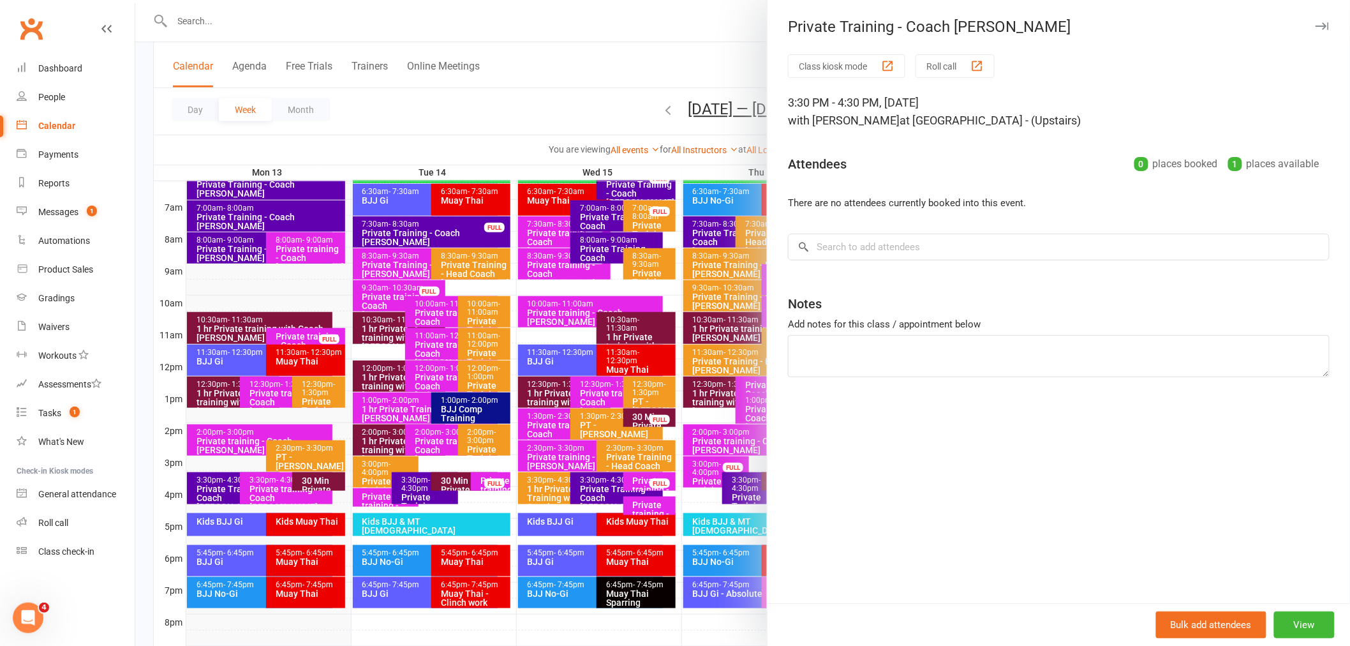
click at [594, 103] on div at bounding box center [742, 323] width 1215 height 646
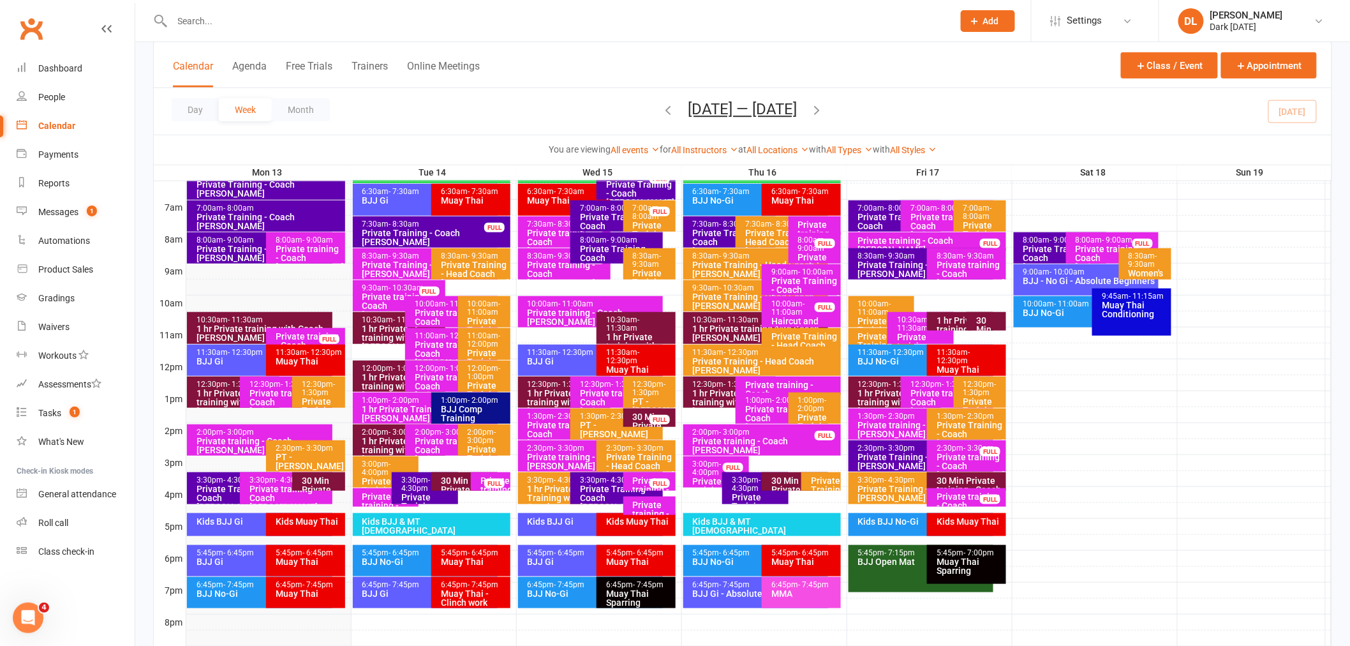
click at [914, 264] on div "Private Training - Coach [PERSON_NAME]" at bounding box center [924, 269] width 134 height 18
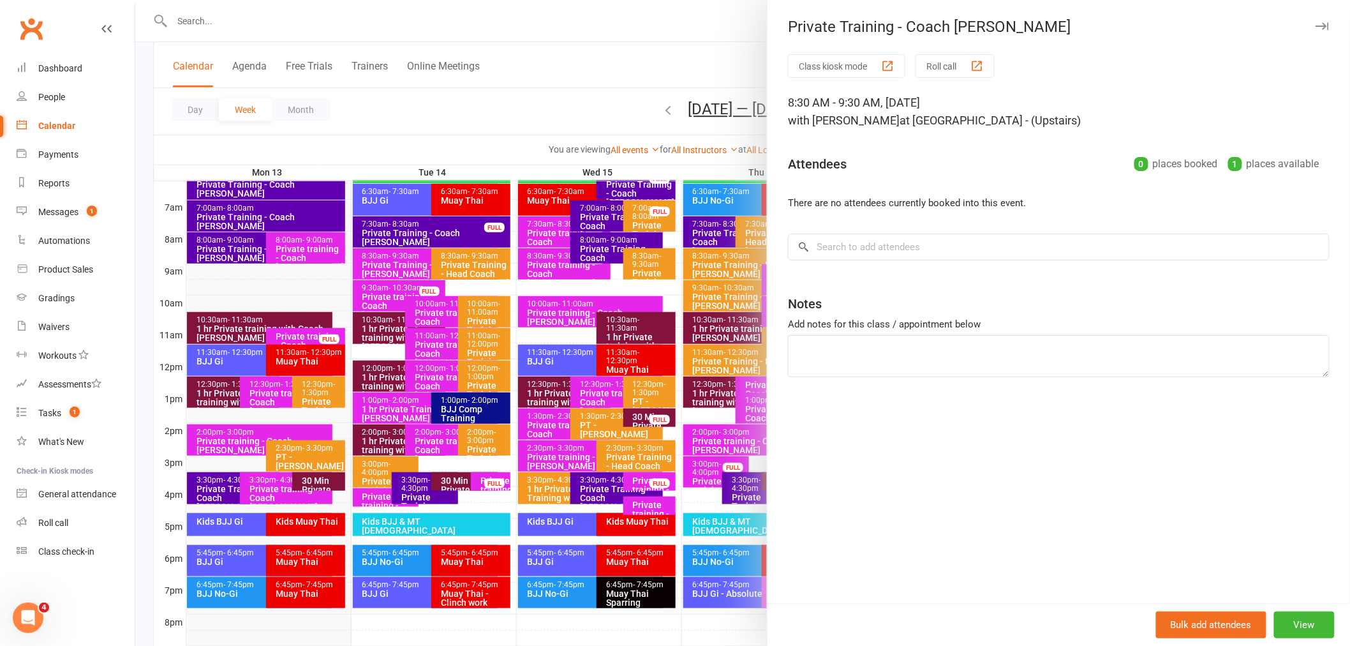
click at [638, 107] on div at bounding box center [742, 323] width 1215 height 646
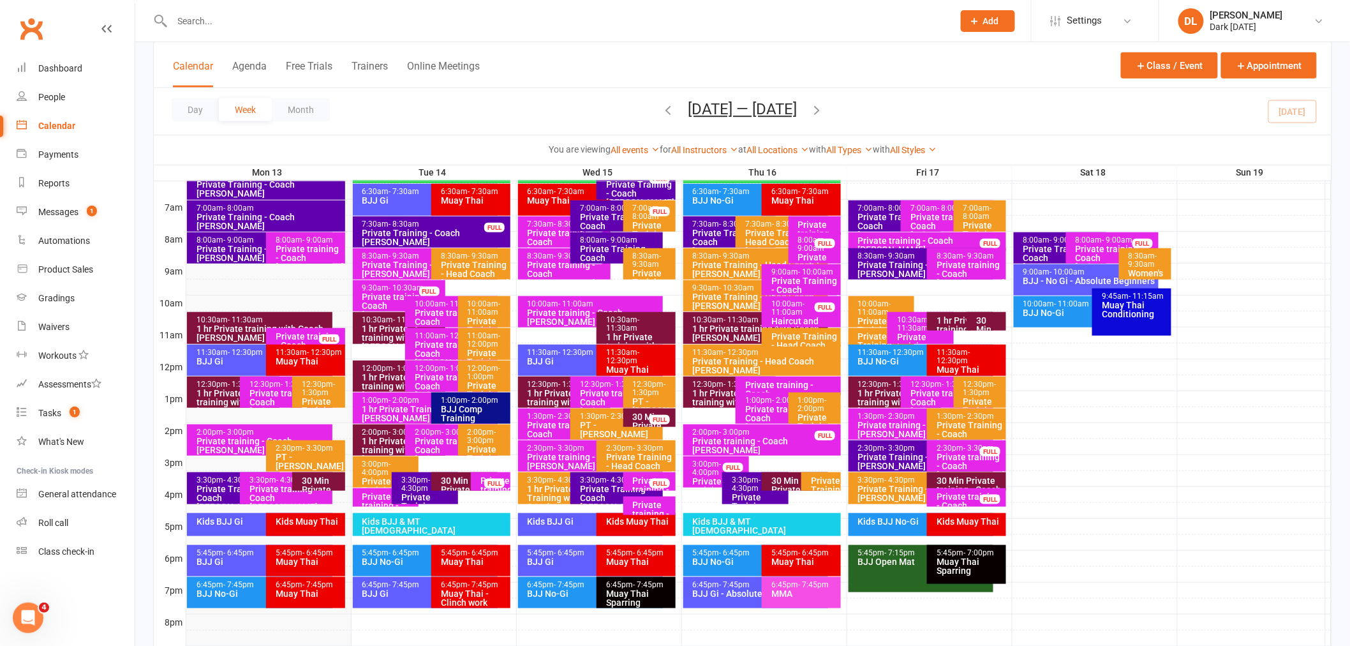
scroll to position [212, 0]
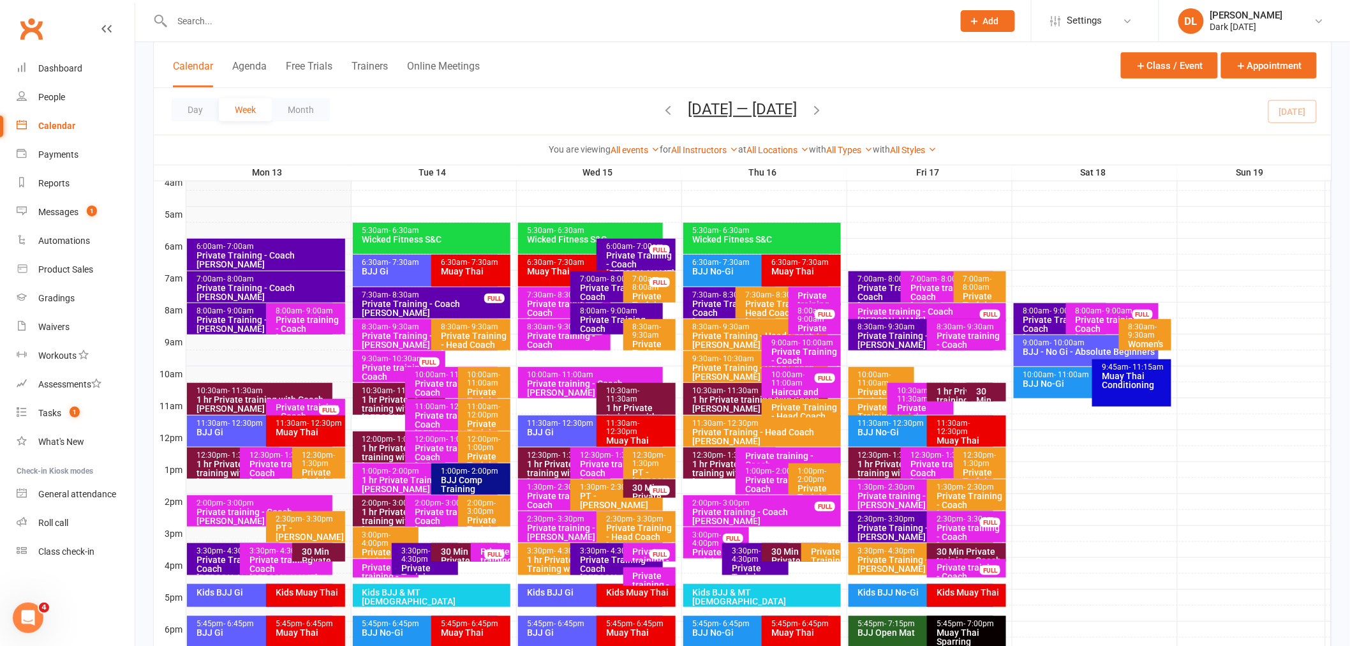
click at [1082, 315] on div "Private training - Coach [PERSON_NAME]" at bounding box center [1115, 328] width 81 height 27
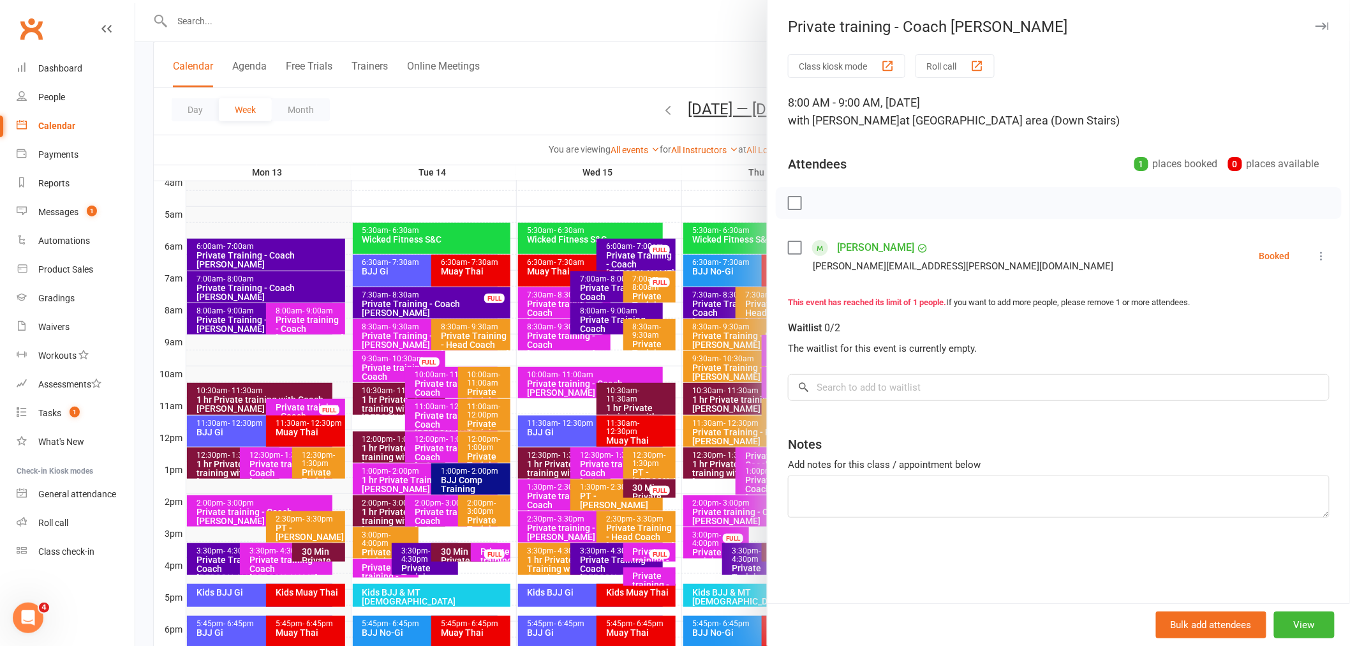
click at [567, 105] on div at bounding box center [742, 323] width 1215 height 646
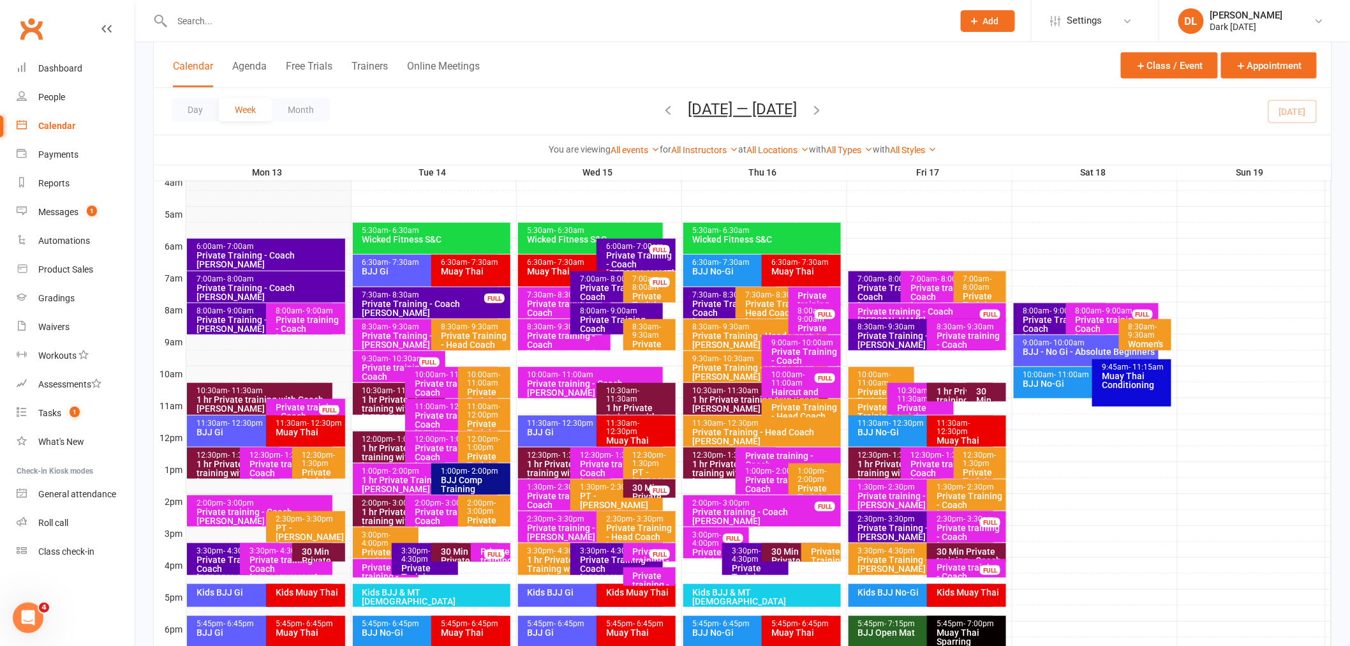
click at [1048, 325] on div "Private Training - Coach [PERSON_NAME]" at bounding box center [1063, 328] width 81 height 27
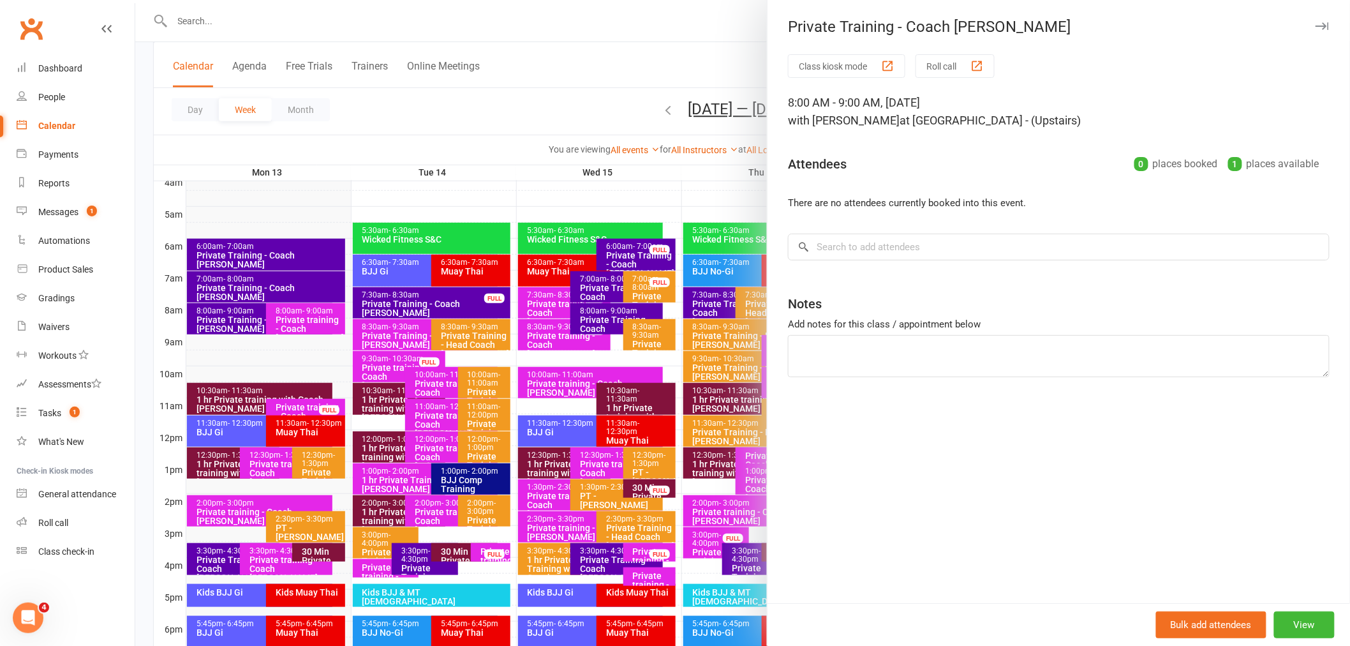
click at [500, 124] on div at bounding box center [742, 323] width 1215 height 646
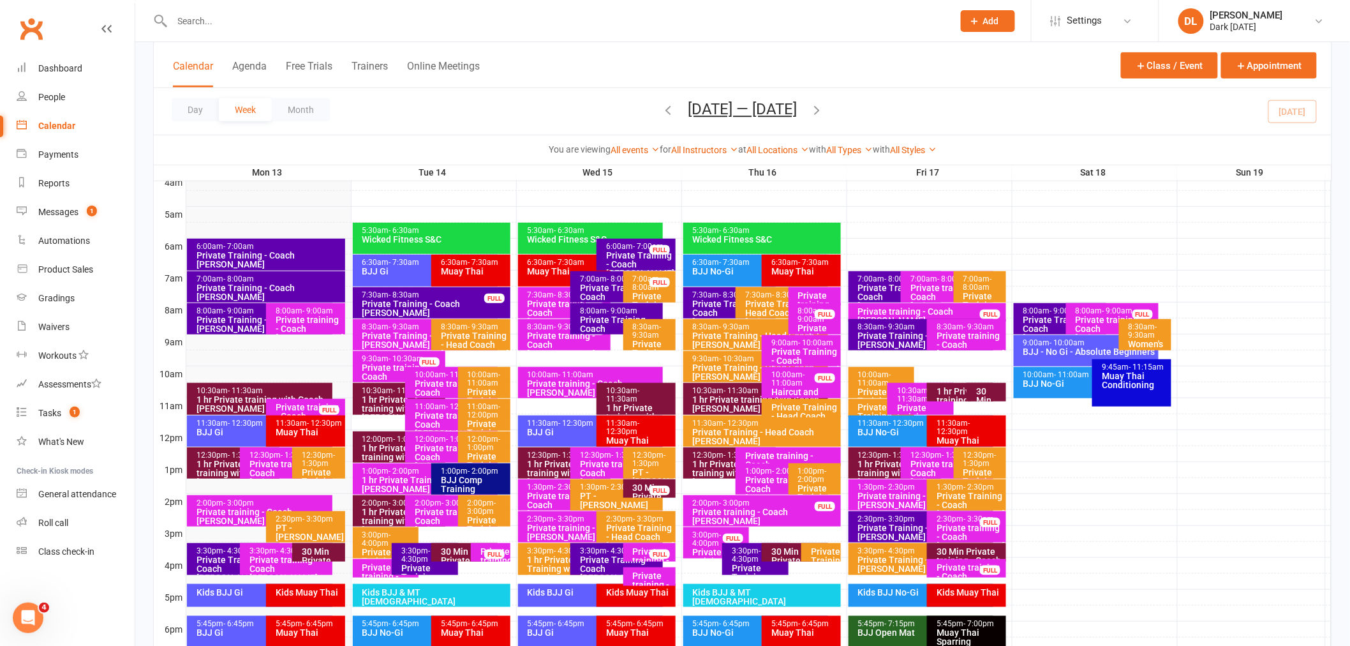
click at [367, 311] on div "7:30am - 8:30am Private Training - Coach [PERSON_NAME]" at bounding box center [432, 302] width 158 height 31
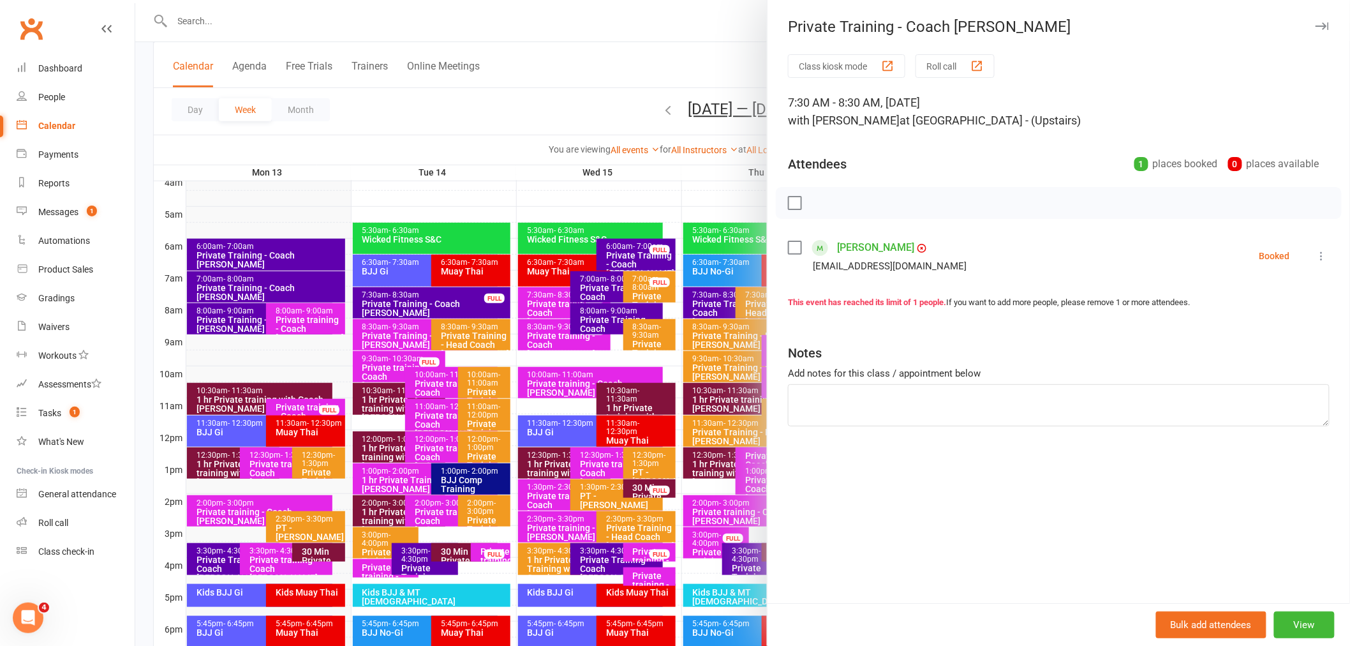
click at [452, 124] on div at bounding box center [742, 323] width 1215 height 646
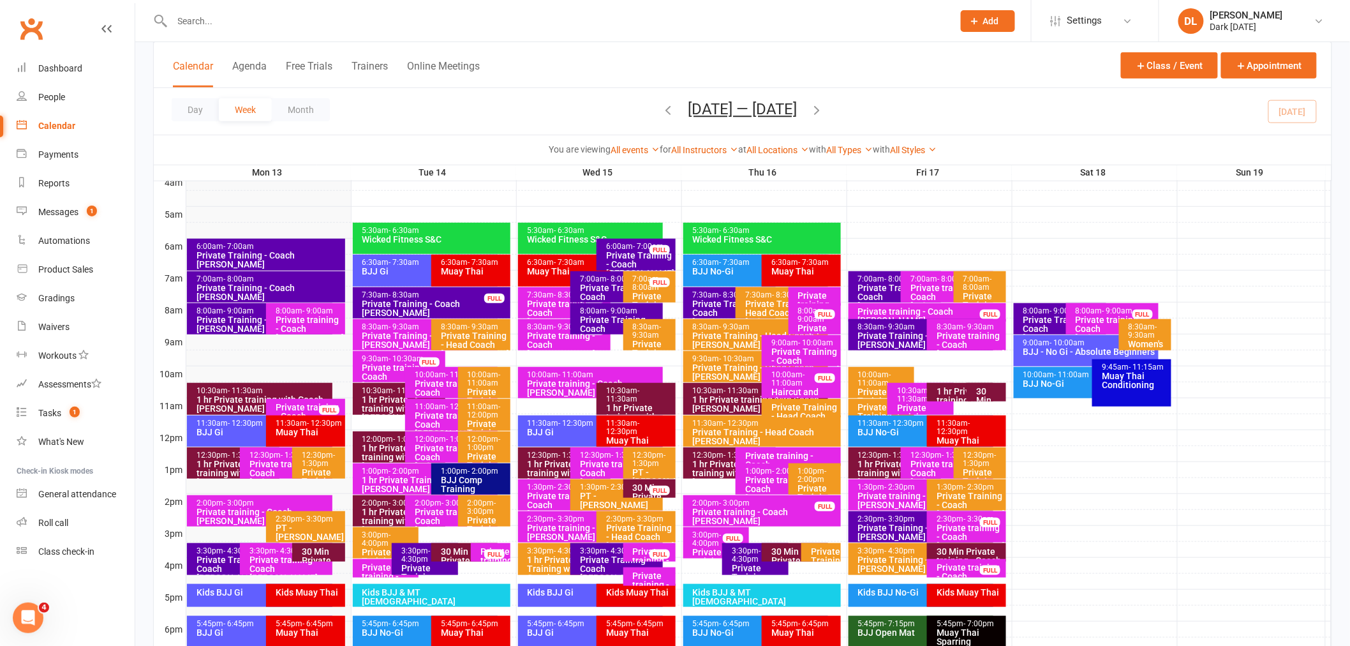
click at [612, 248] on div "6:00am - 7:00am" at bounding box center [639, 246] width 68 height 8
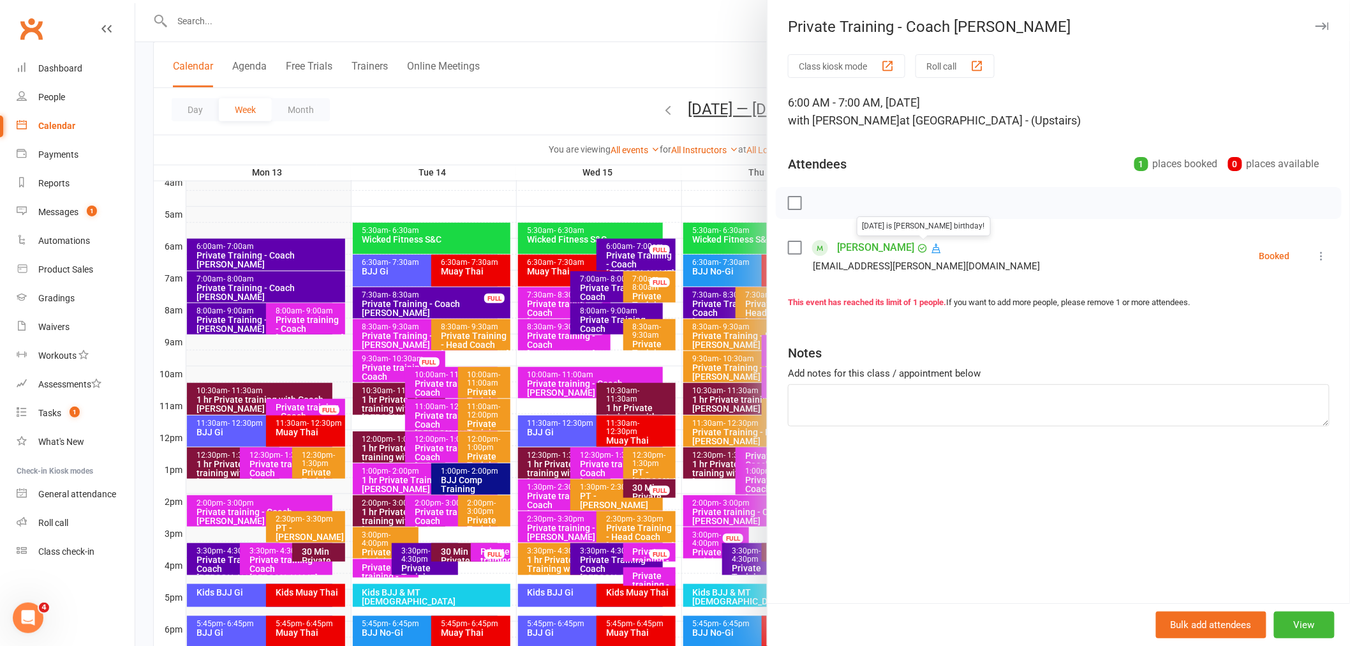
click at [931, 250] on icon at bounding box center [936, 247] width 11 height 11
click at [397, 20] on div at bounding box center [742, 323] width 1215 height 646
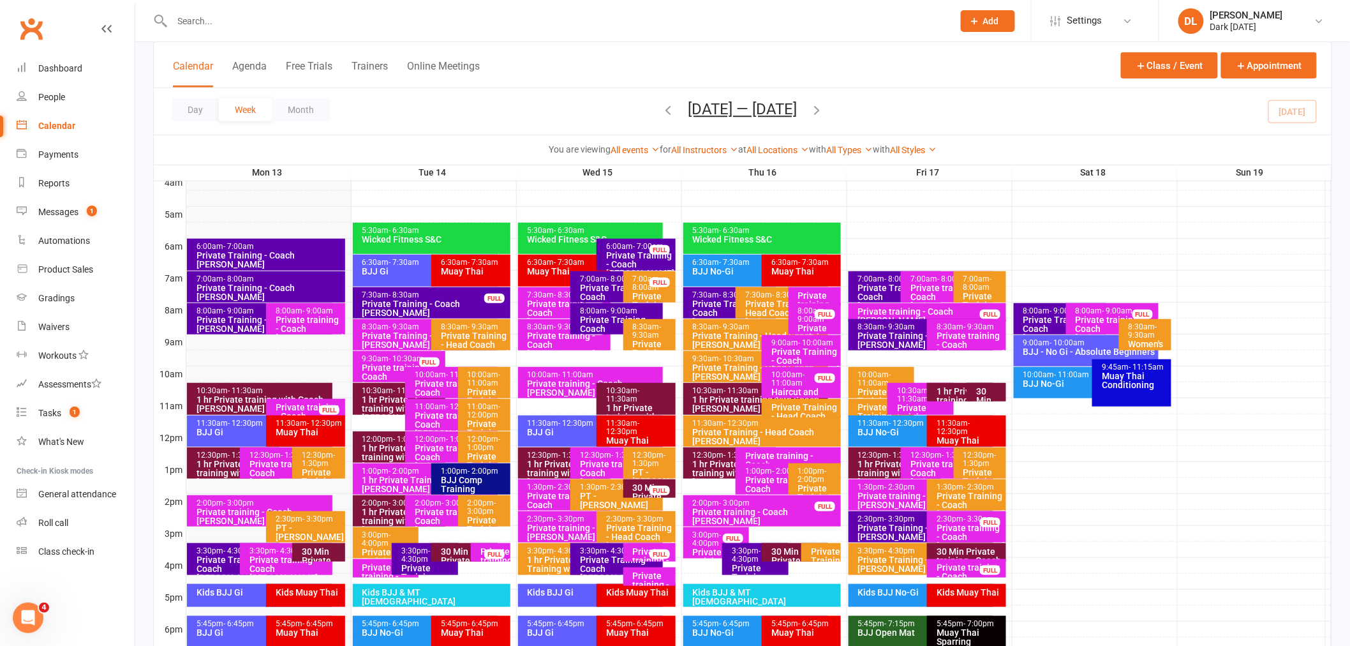
click at [330, 15] on input "text" at bounding box center [556, 21] width 776 height 18
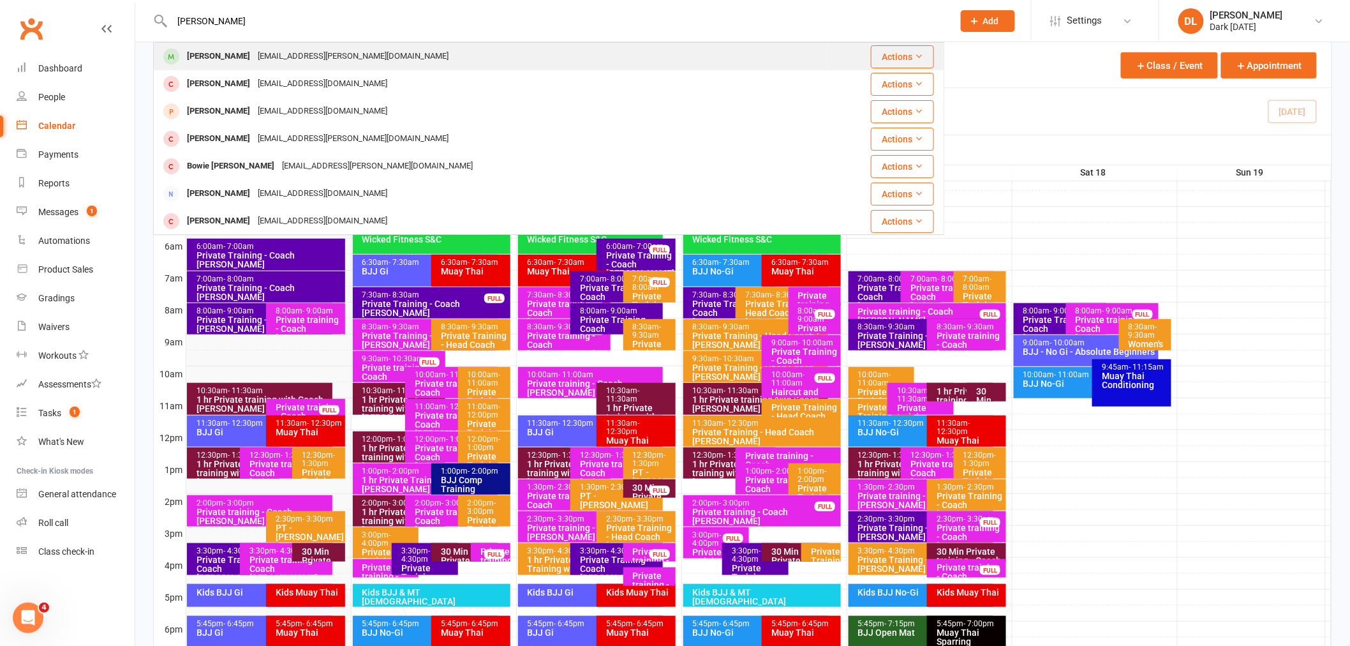
type input "[PERSON_NAME]"
click at [265, 56] on div "[EMAIL_ADDRESS][PERSON_NAME][DOMAIN_NAME]" at bounding box center [353, 56] width 198 height 19
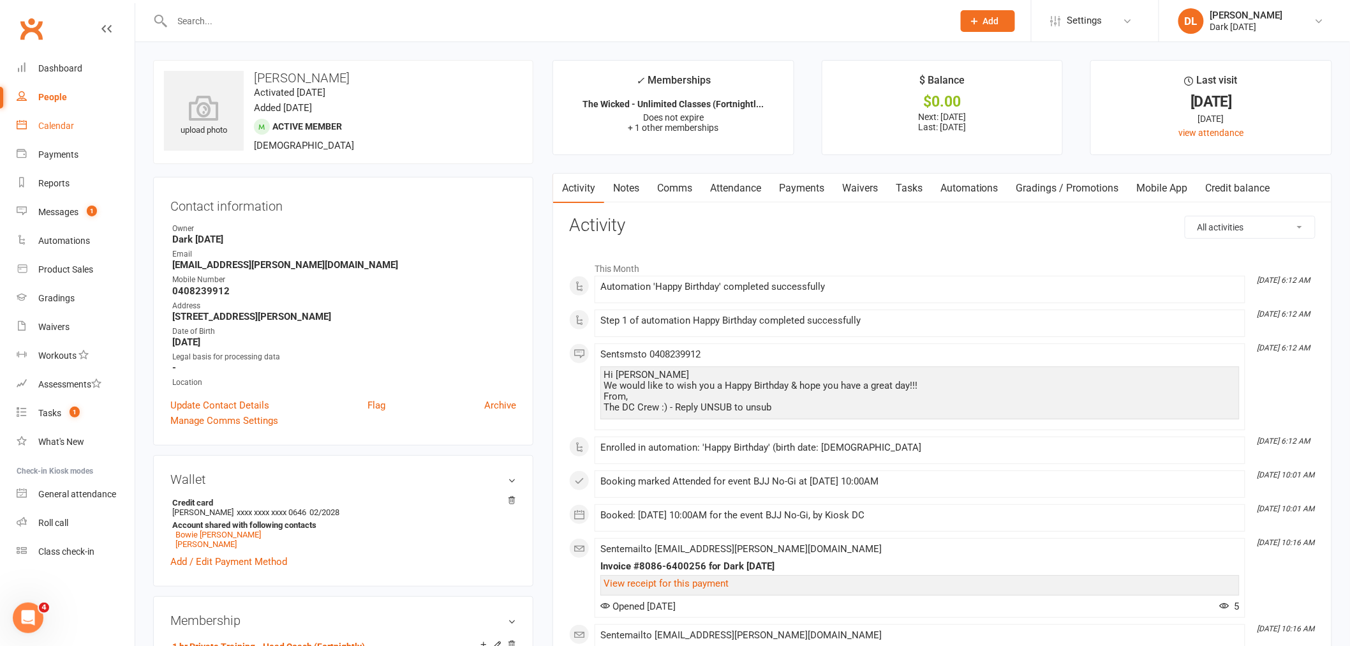
click at [64, 115] on link "Calendar" at bounding box center [76, 126] width 118 height 29
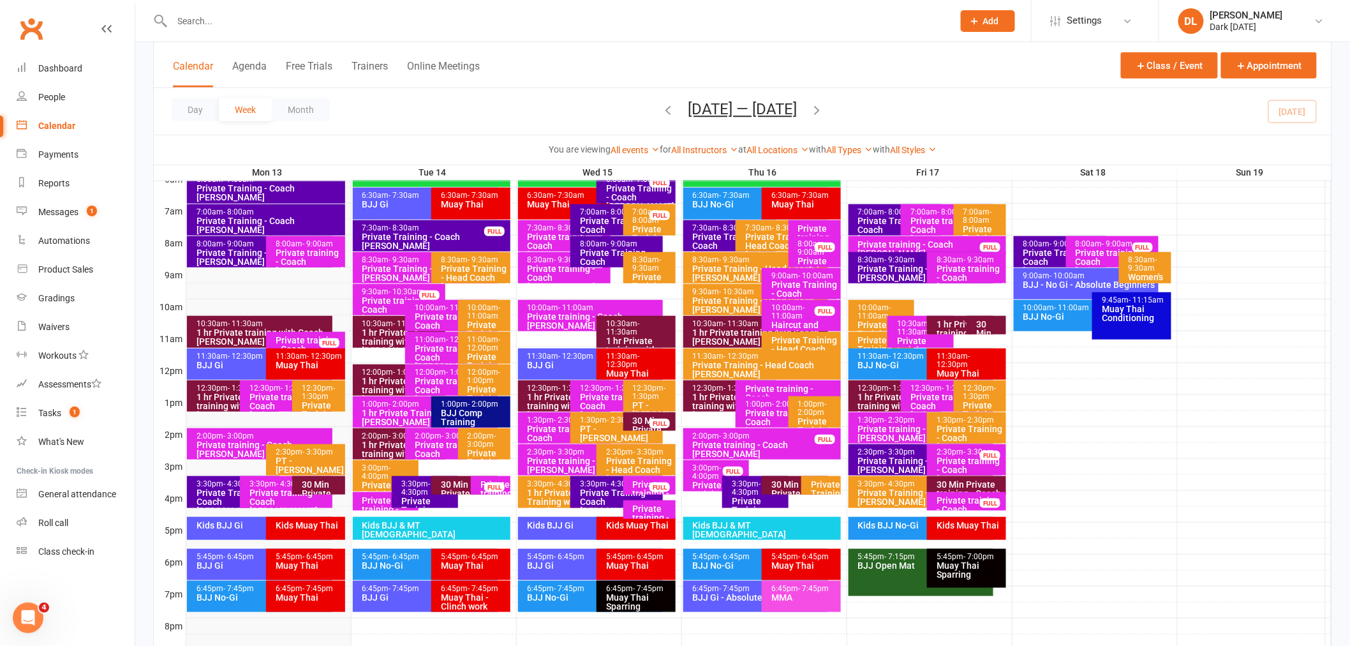
scroll to position [283, 0]
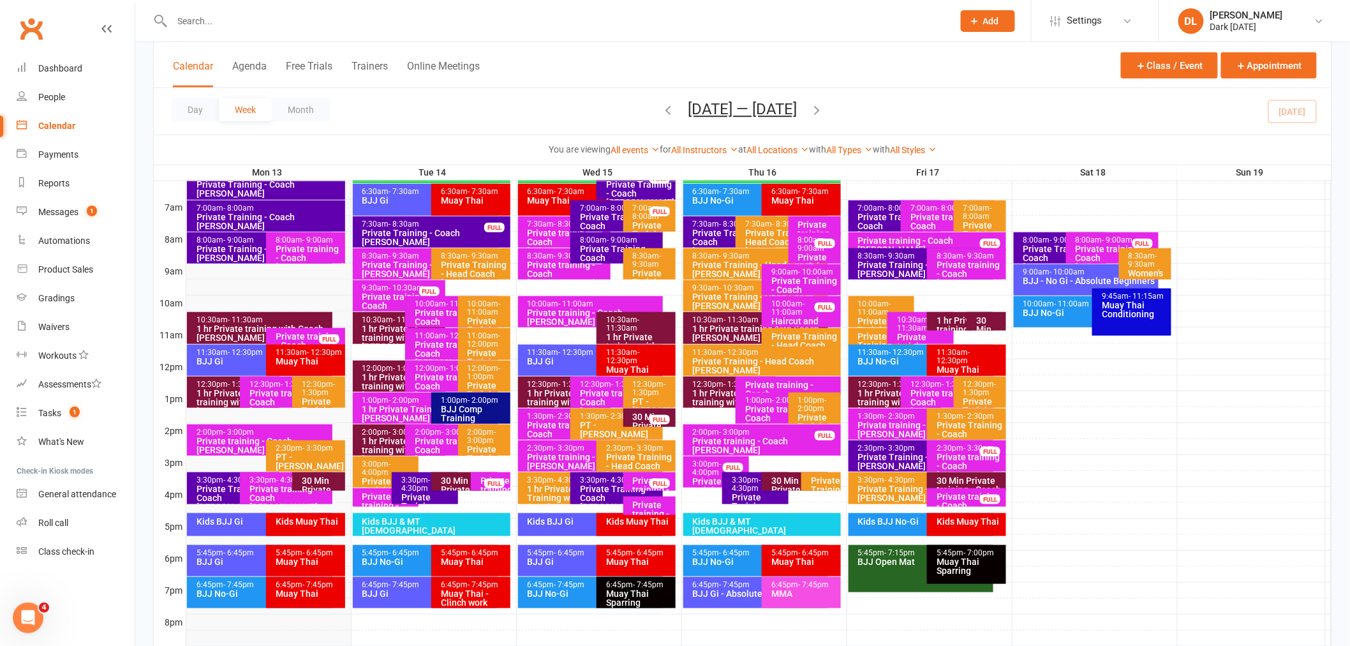
click at [204, 472] on div "3:30pm - 4:30pm Private Training - Coach [PERSON_NAME]" at bounding box center [233, 488] width 93 height 32
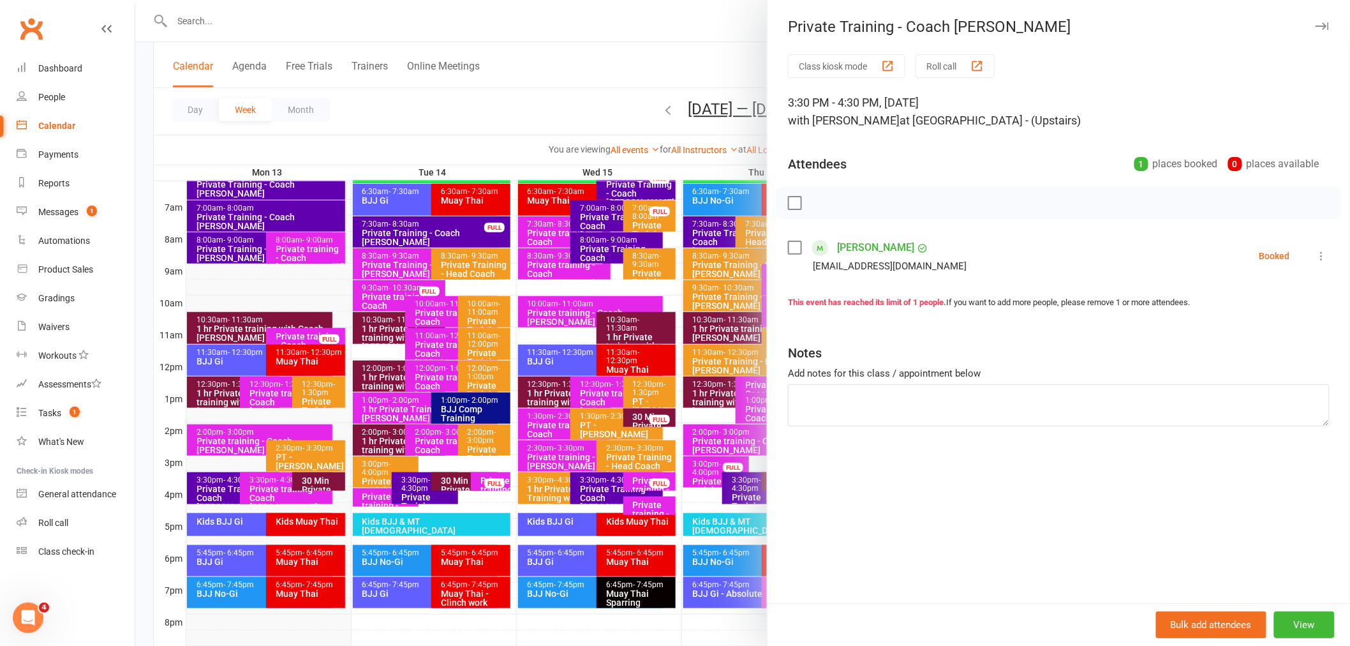
click at [500, 149] on div at bounding box center [742, 323] width 1215 height 646
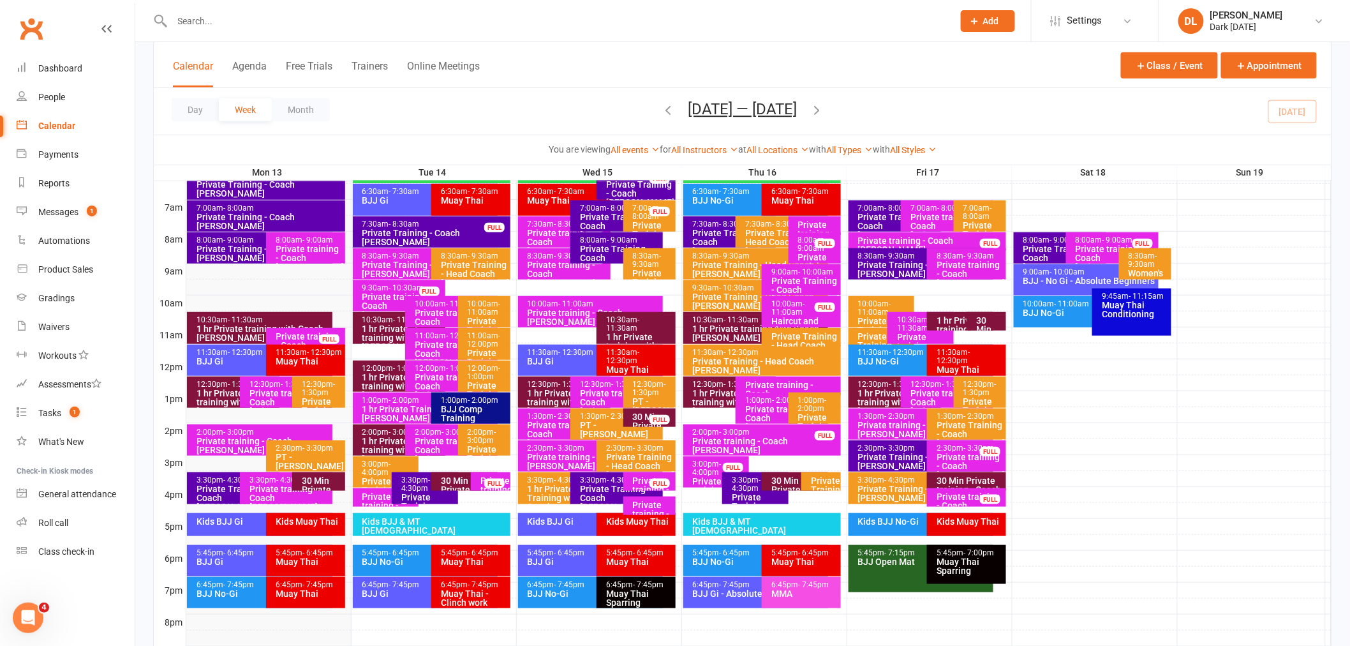
scroll to position [212, 0]
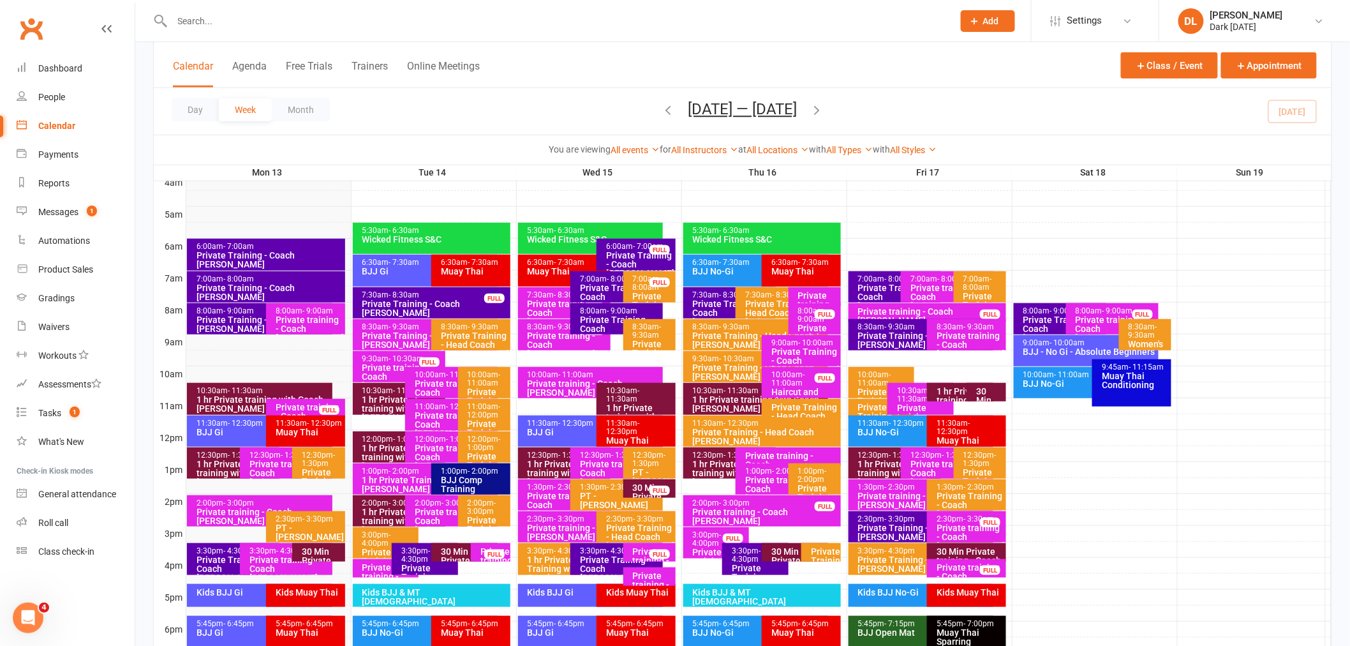
click at [744, 551] on div "3:30pm - 4:30pm" at bounding box center [758, 555] width 55 height 17
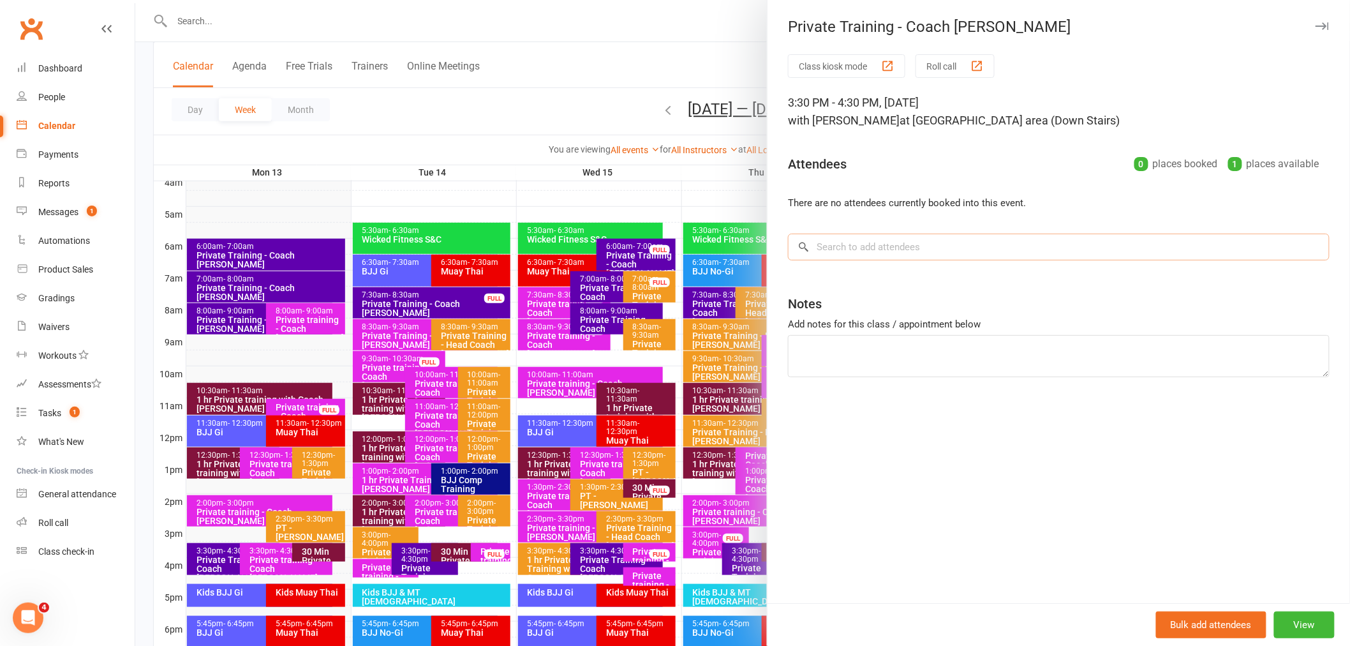
click at [972, 251] on input "search" at bounding box center [1059, 246] width 542 height 27
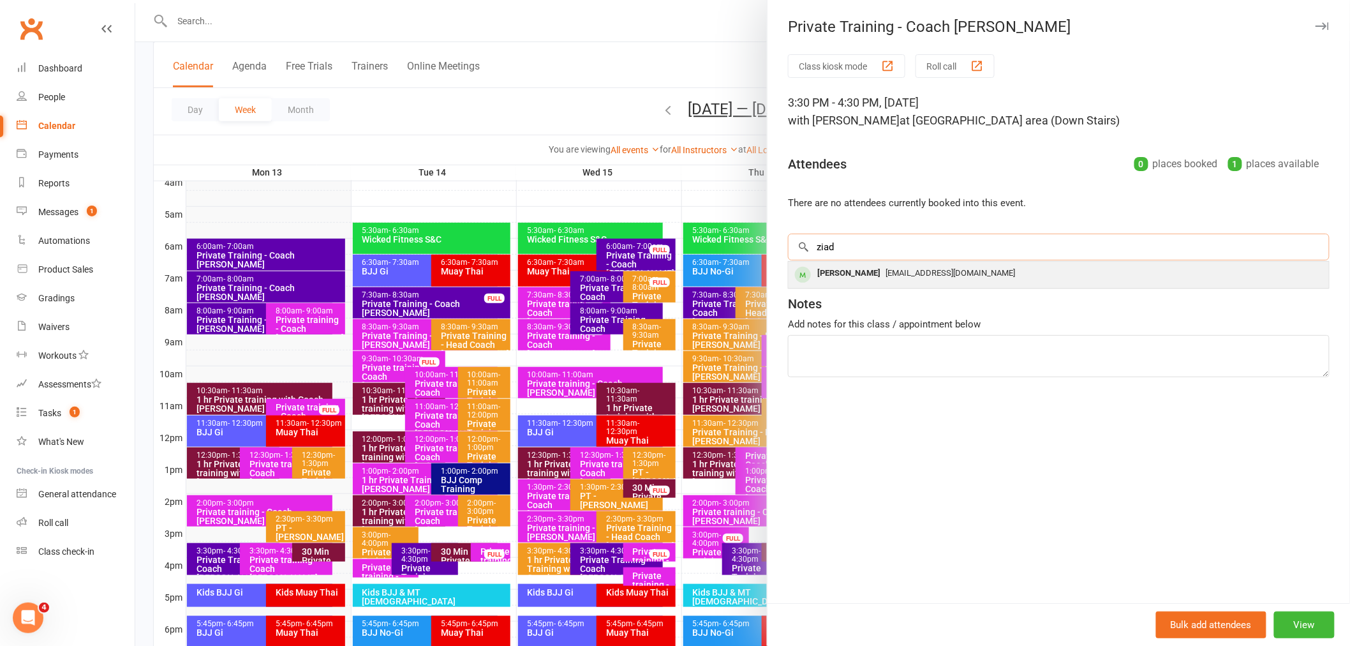
type input "ziad"
click at [903, 278] on span "[EMAIL_ADDRESS][DOMAIN_NAME]" at bounding box center [951, 273] width 130 height 10
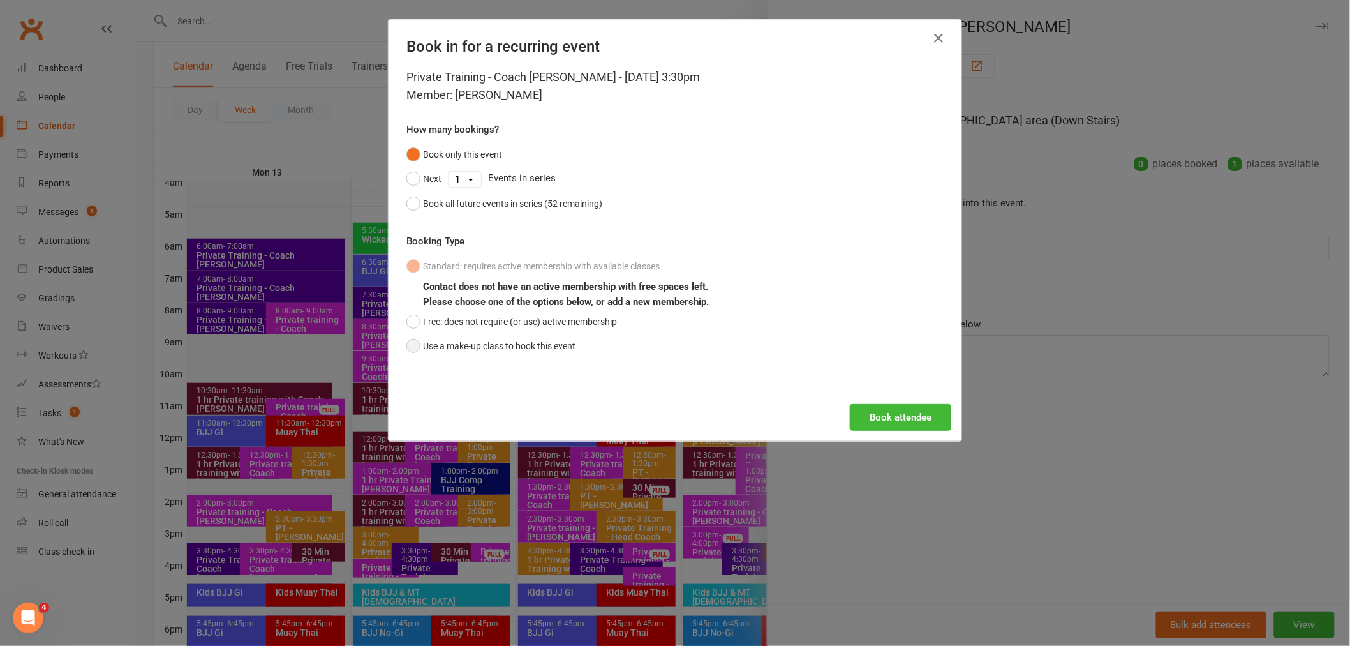
click at [535, 338] on button "Use a make-up class to book this event" at bounding box center [490, 346] width 169 height 24
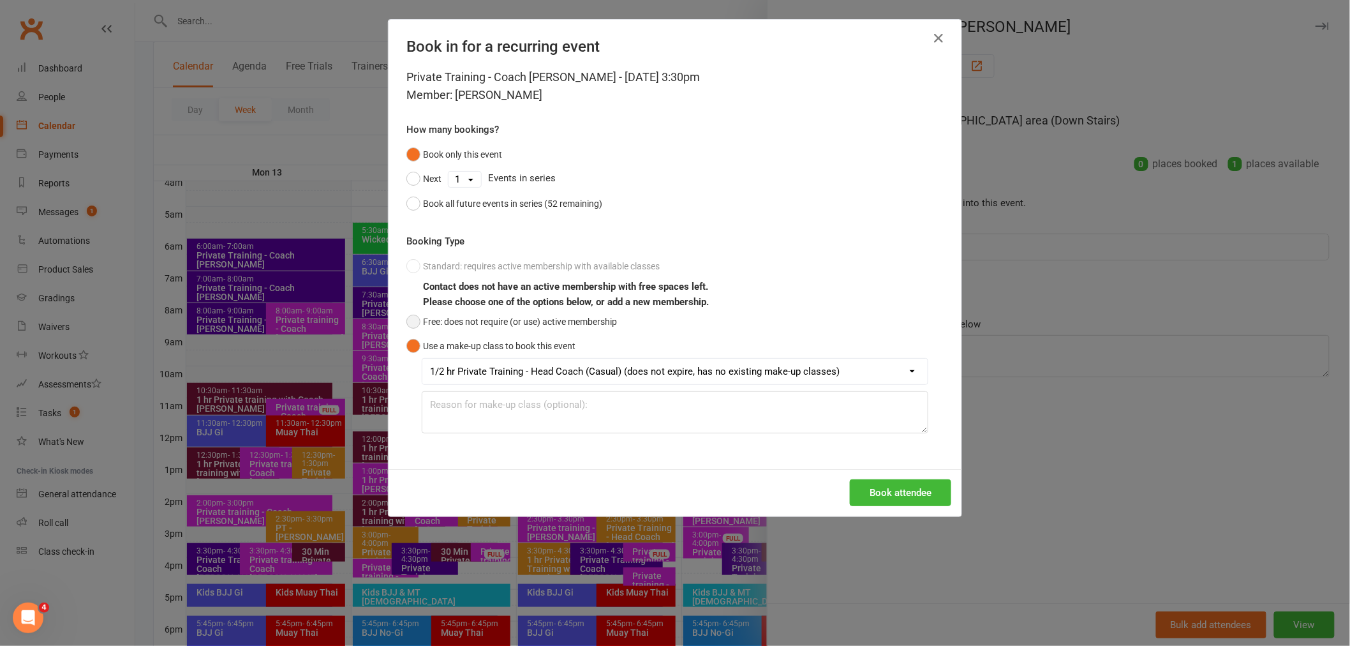
click at [522, 323] on button "Free: does not require (or use) active membership" at bounding box center [511, 321] width 211 height 24
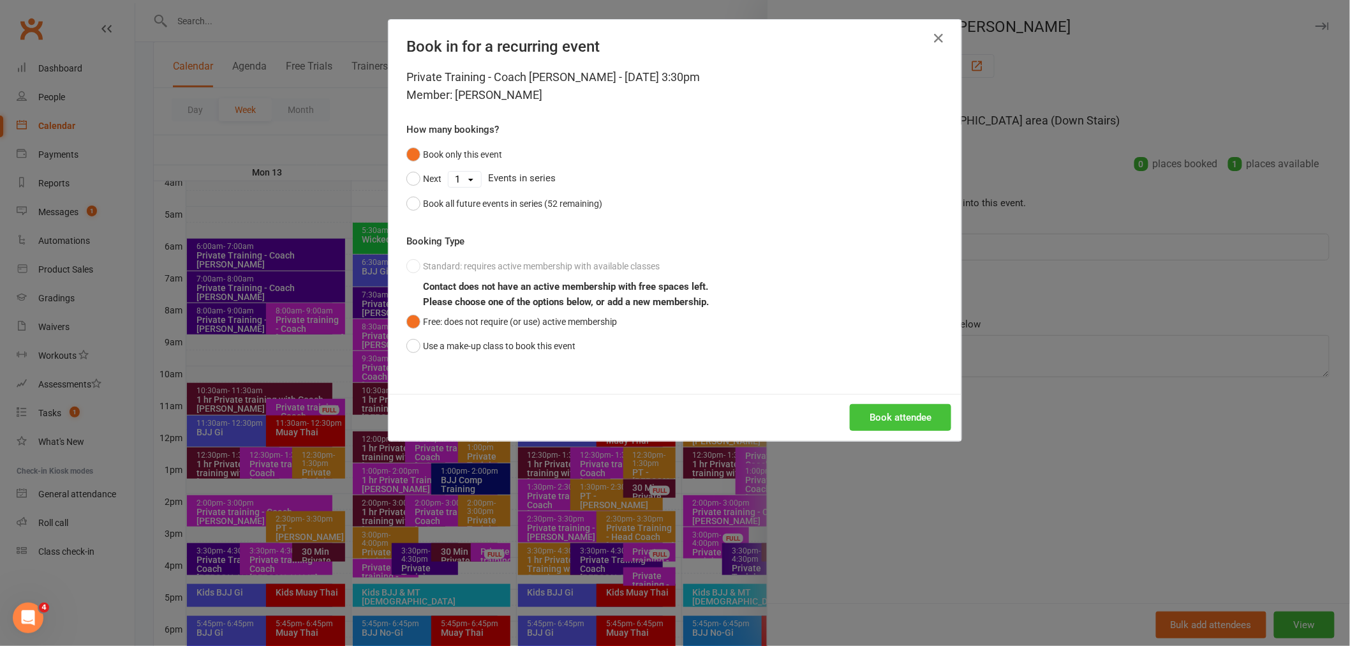
click at [917, 424] on button "Book attendee" at bounding box center [900, 417] width 101 height 27
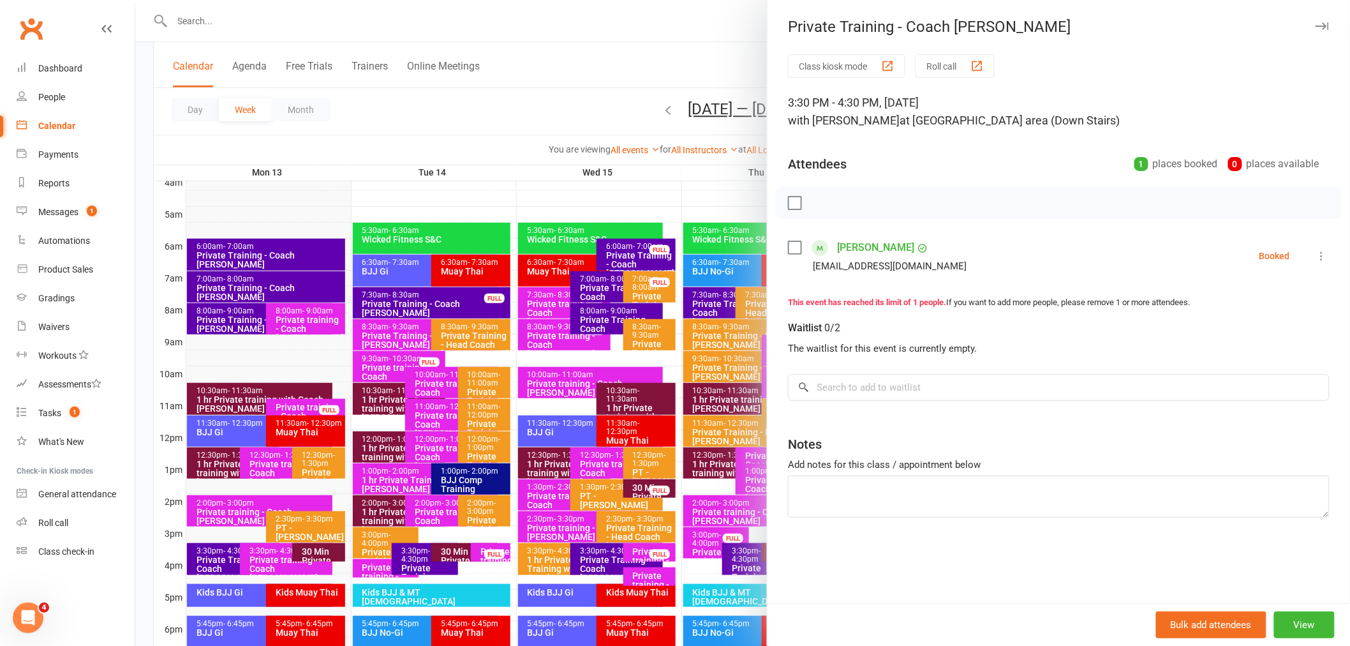
click at [563, 88] on div at bounding box center [742, 323] width 1215 height 646
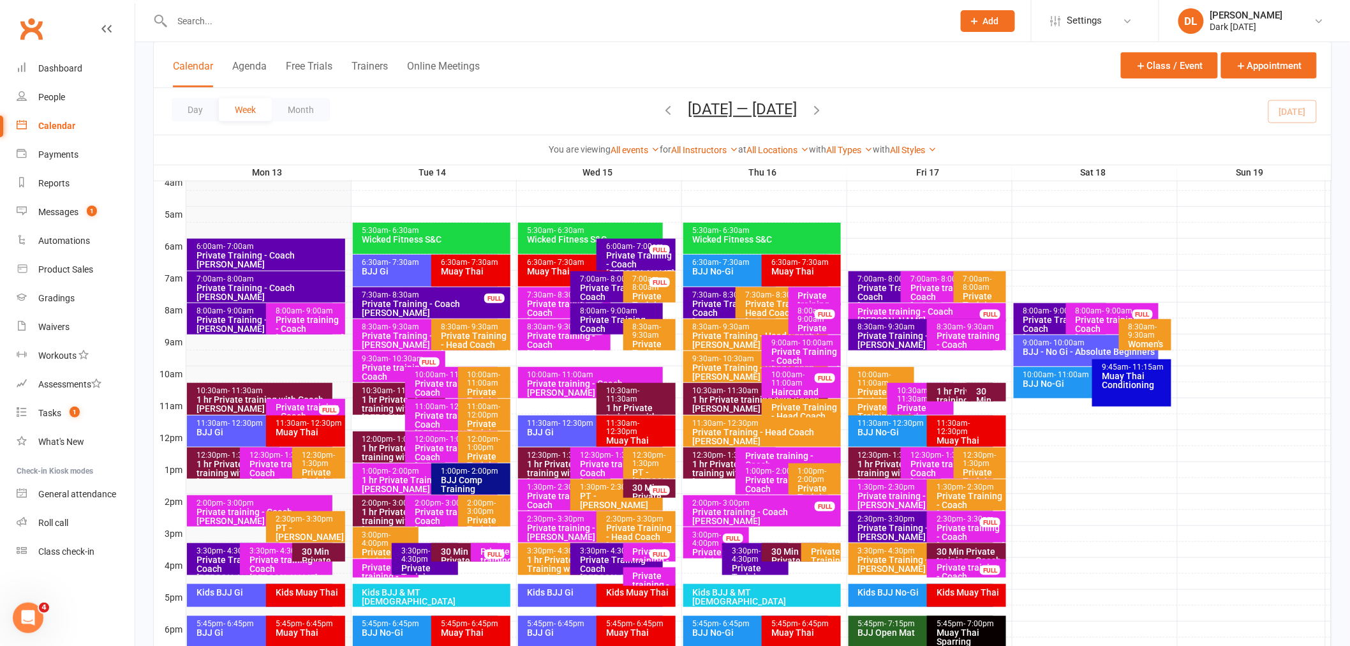
click at [647, 260] on div "Private Training - Coach [PERSON_NAME]" at bounding box center [639, 264] width 68 height 27
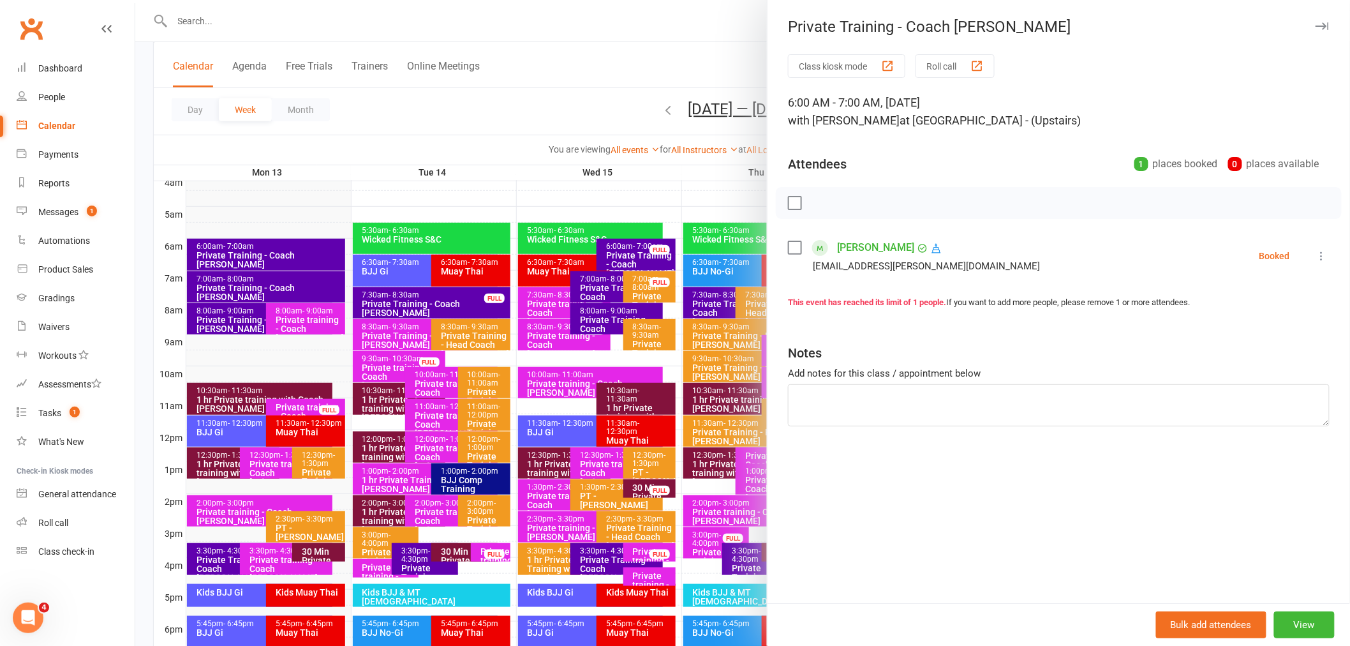
click at [496, 135] on div at bounding box center [742, 323] width 1215 height 646
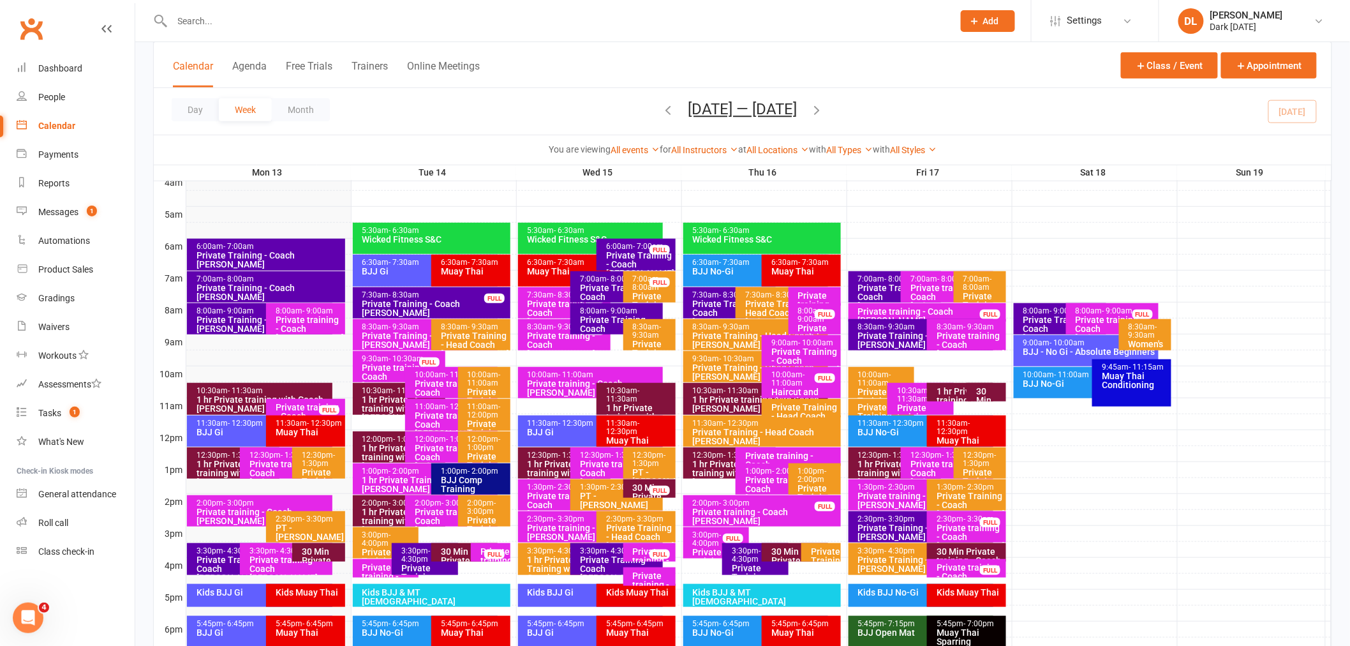
click at [588, 284] on div "Private Training - Coach [PERSON_NAME]" at bounding box center [619, 296] width 81 height 27
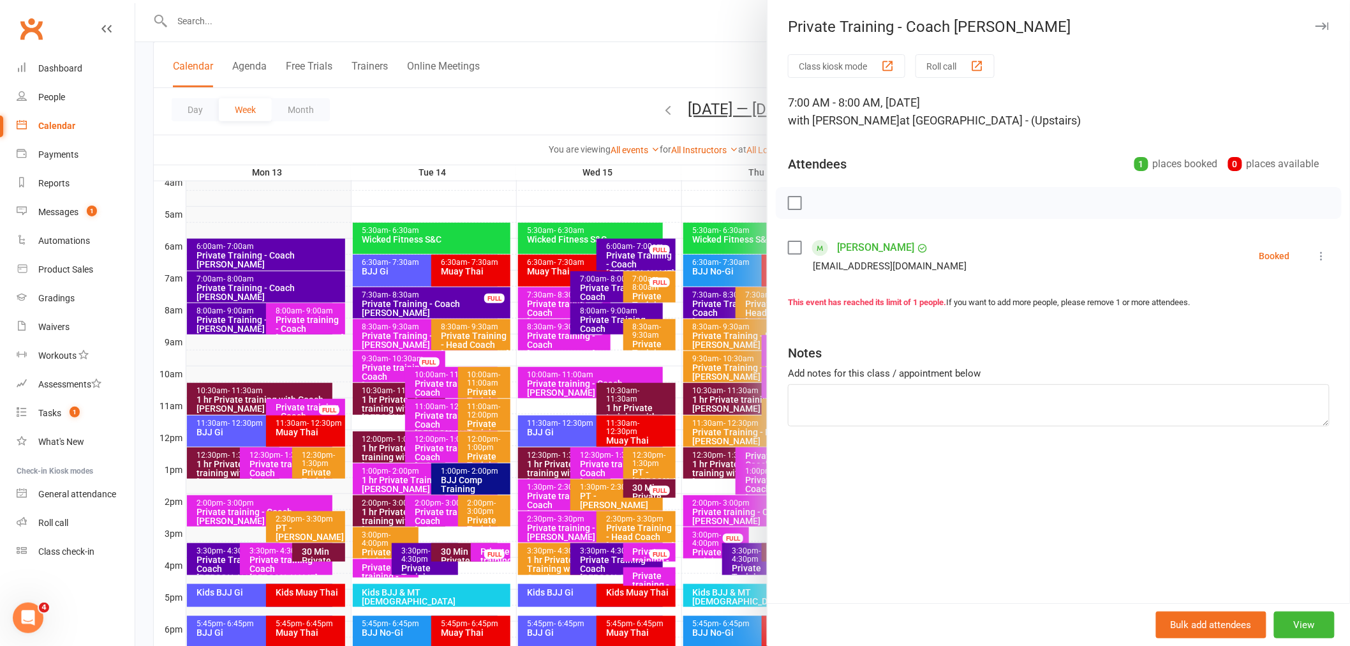
click at [530, 191] on div at bounding box center [742, 323] width 1215 height 646
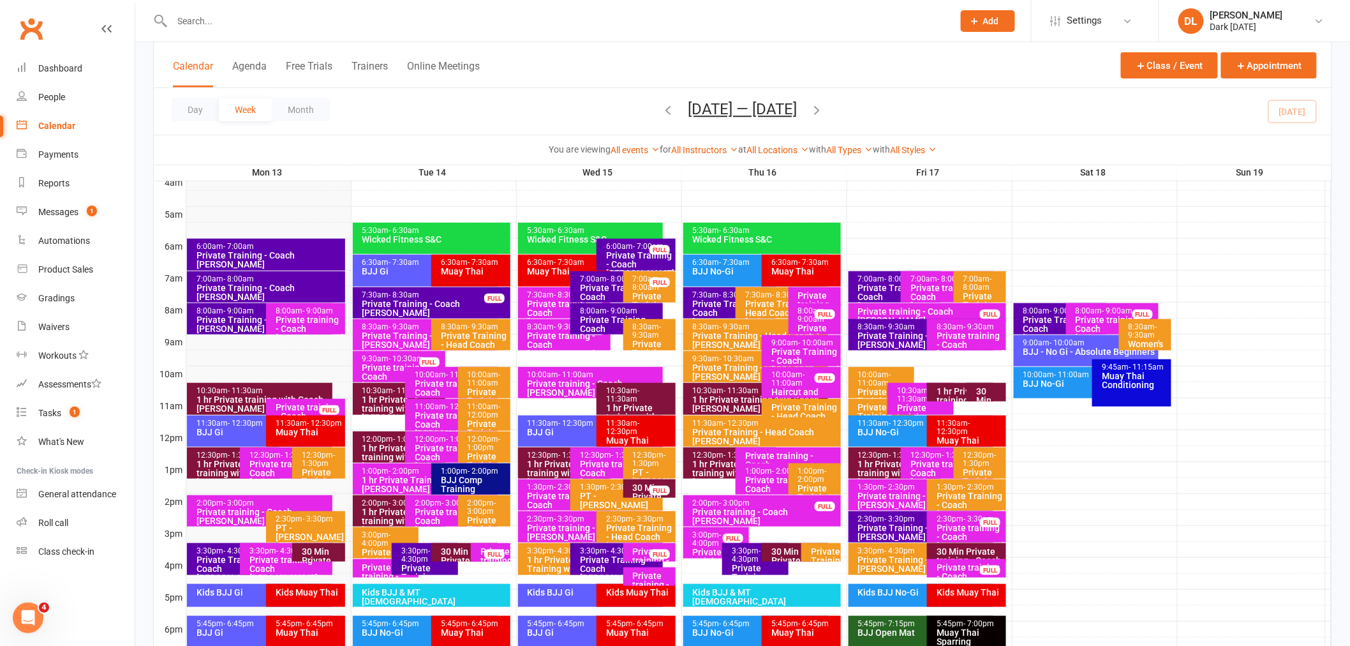
click at [597, 320] on div "Private Training - Coach [PERSON_NAME]" at bounding box center [619, 328] width 81 height 27
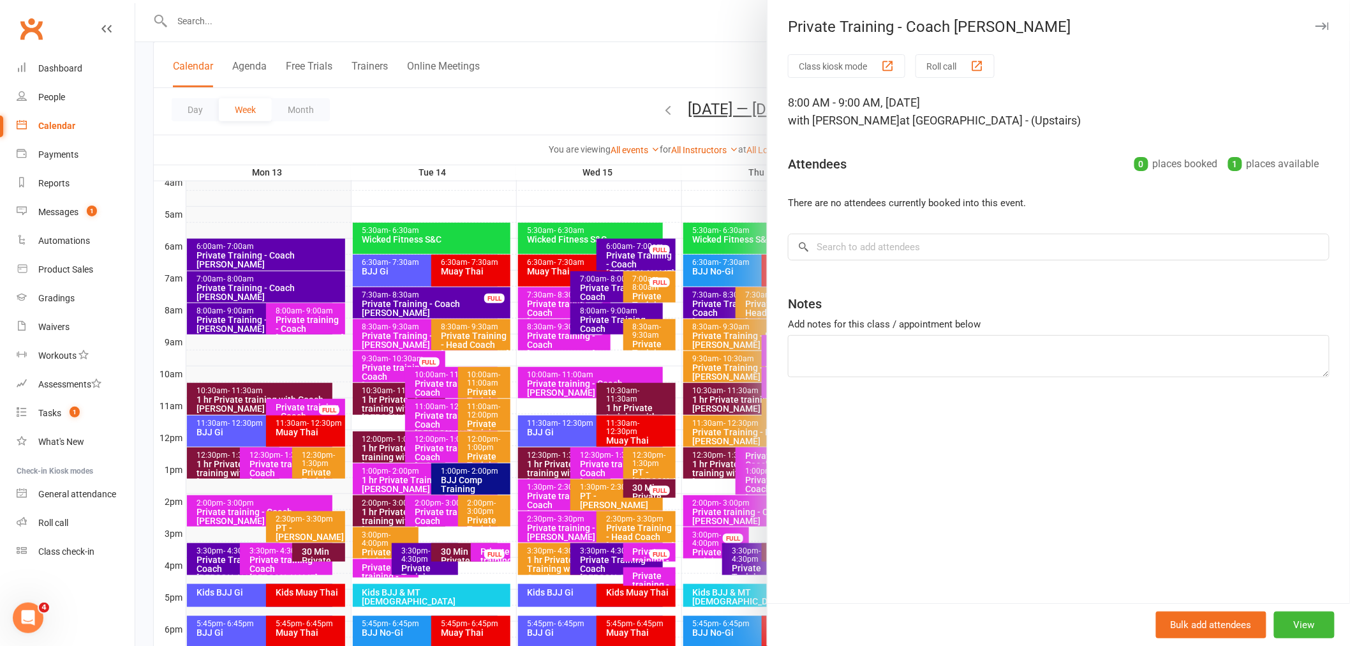
click at [462, 152] on div at bounding box center [742, 323] width 1215 height 646
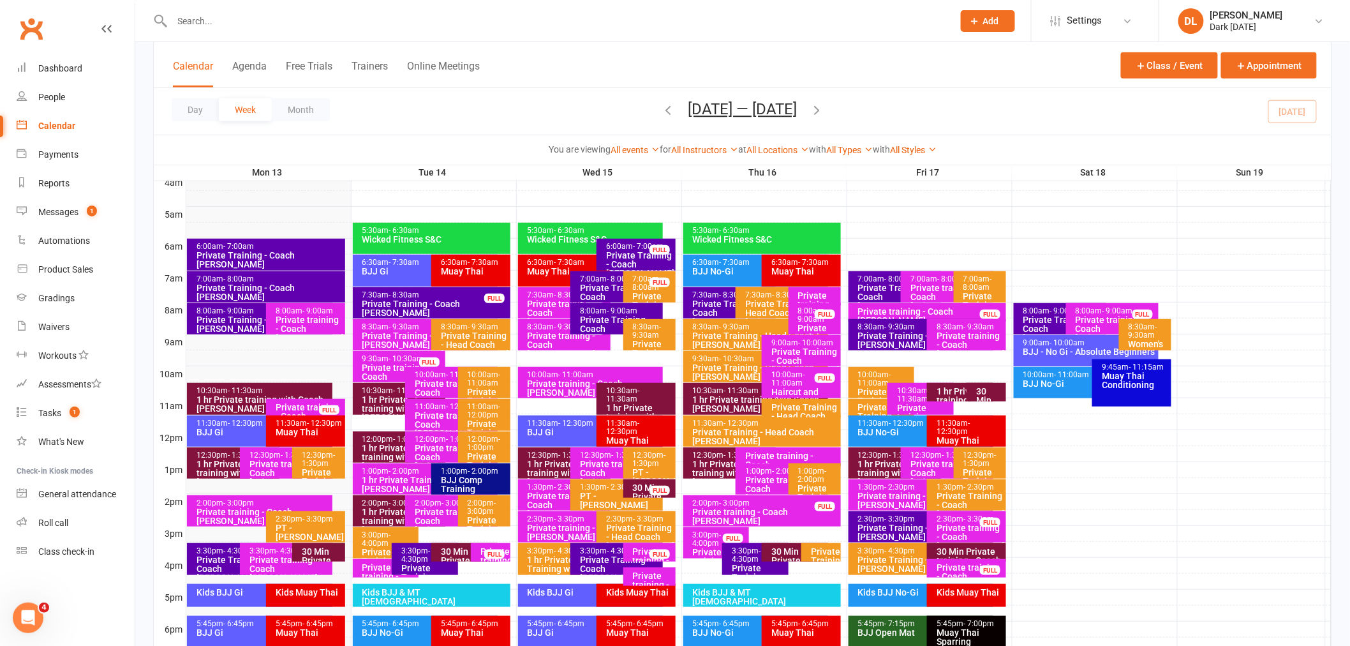
click at [214, 251] on div "Private Training - Coach [PERSON_NAME]" at bounding box center [269, 260] width 147 height 18
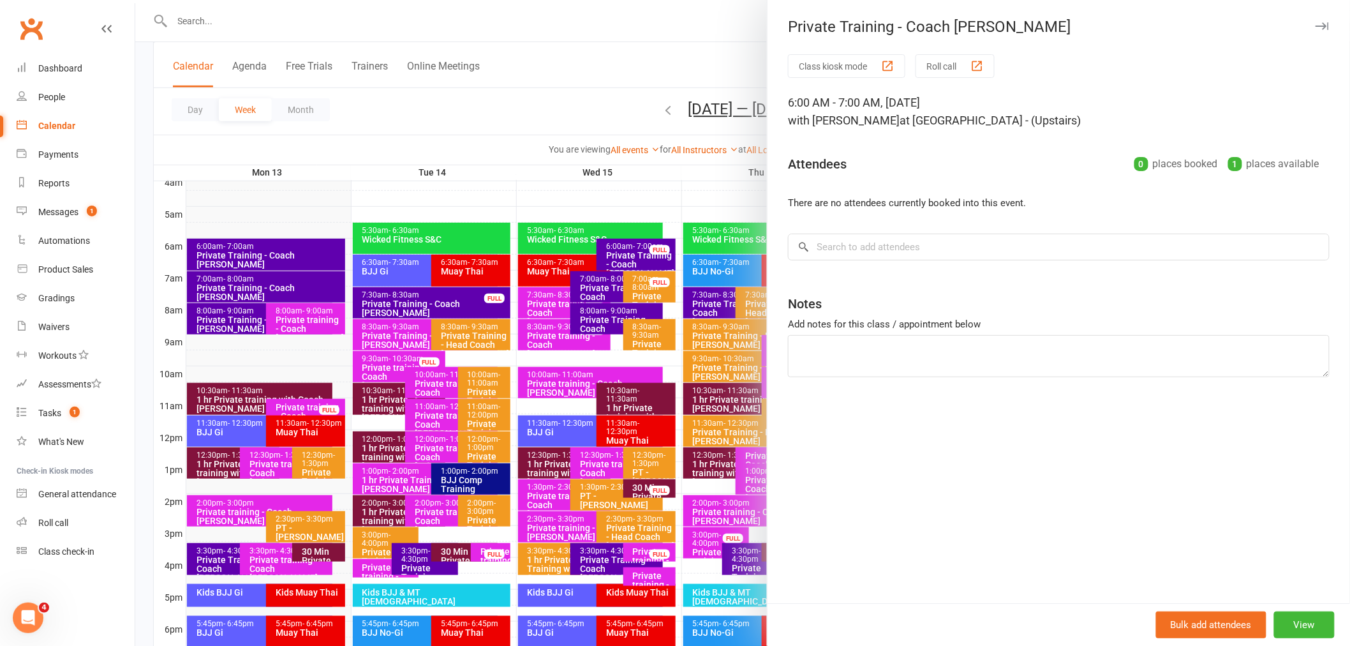
click at [249, 258] on div at bounding box center [742, 323] width 1215 height 646
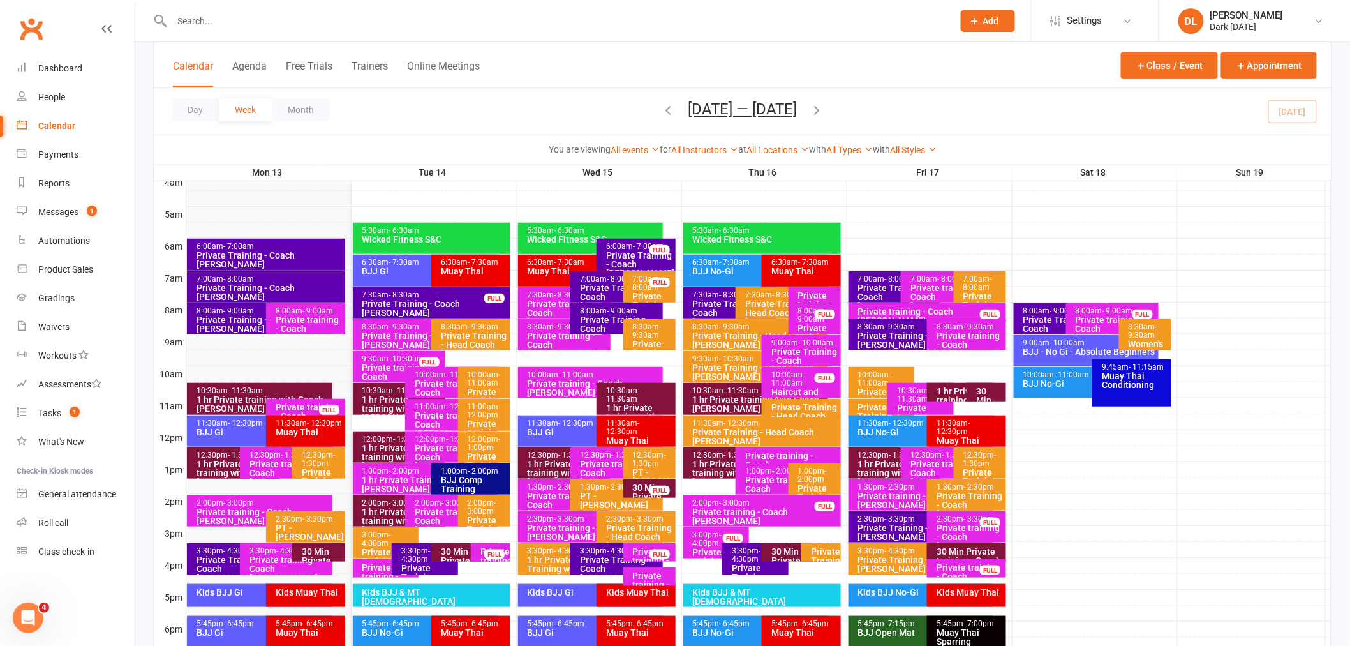
click at [822, 114] on icon "button" at bounding box center [817, 110] width 14 height 14
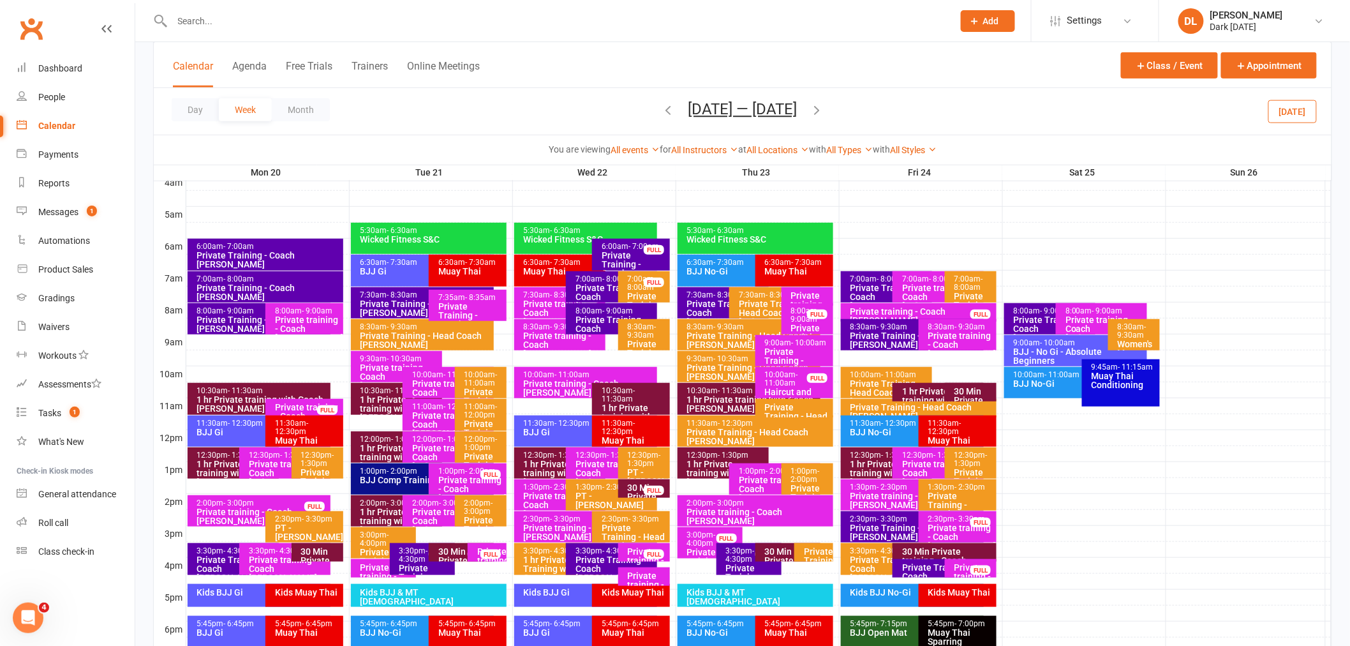
click at [267, 243] on div "6:00am - 7:00am" at bounding box center [268, 246] width 145 height 8
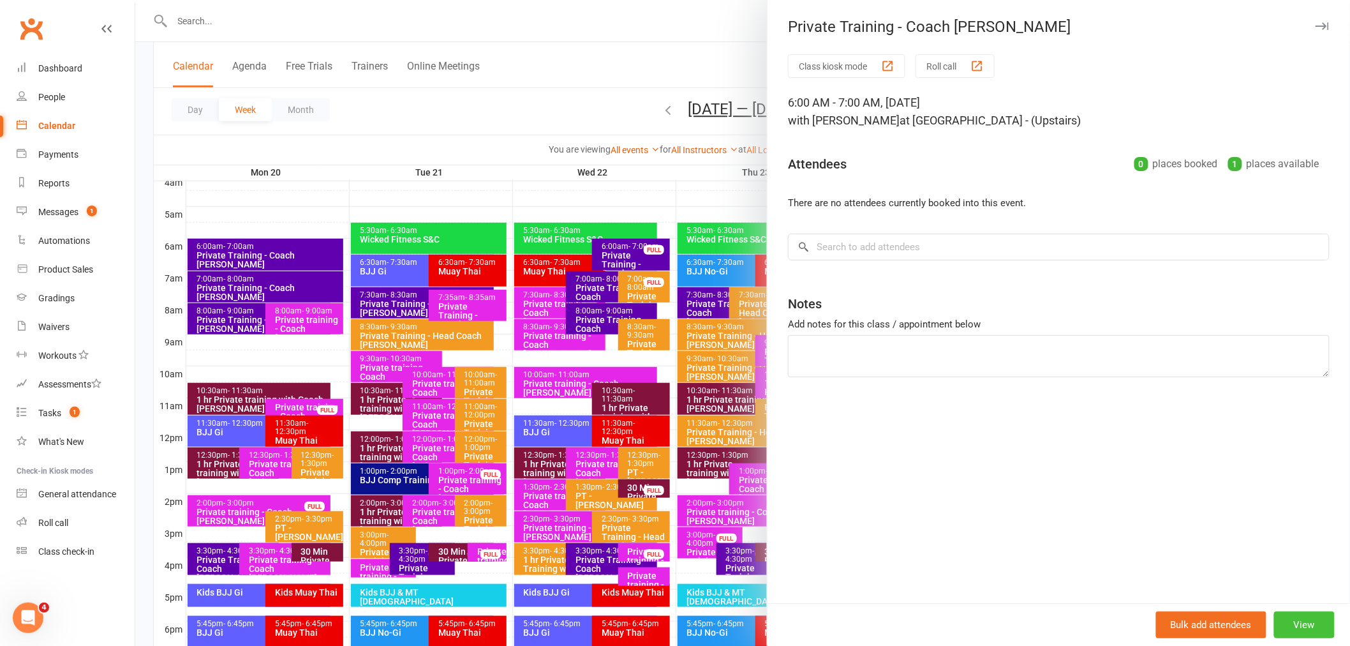
click at [1313, 632] on button "View" at bounding box center [1304, 624] width 61 height 27
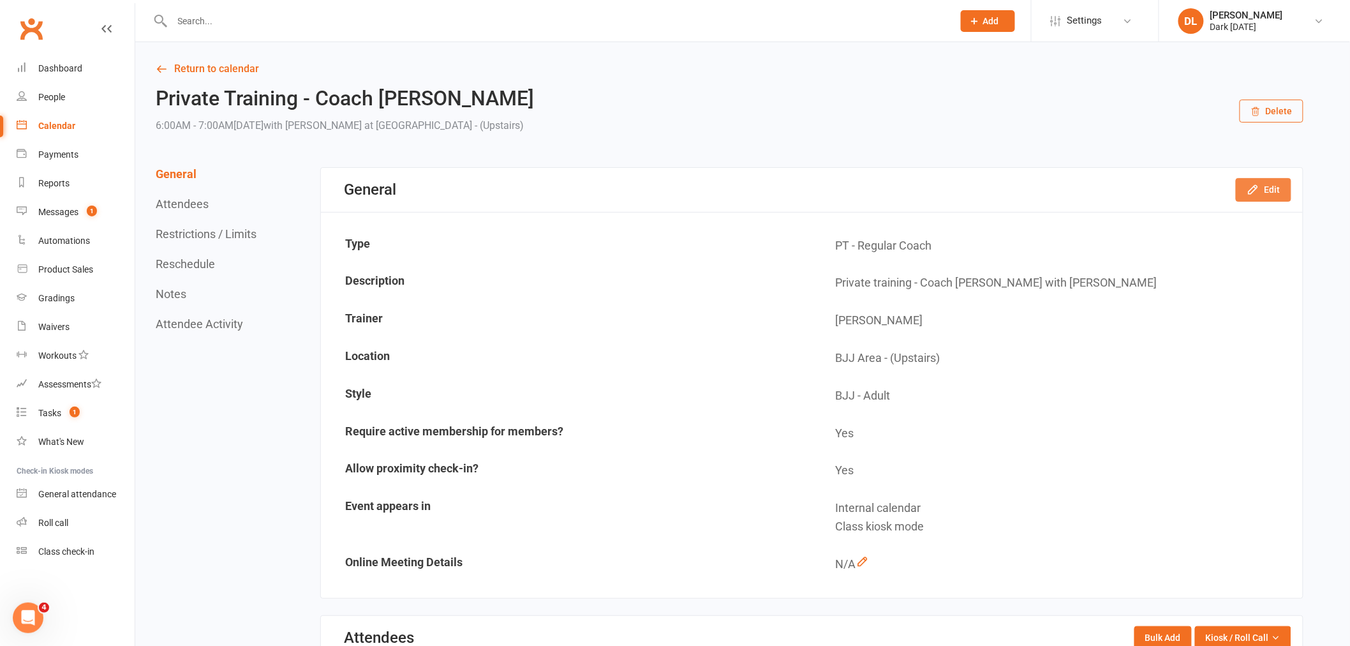
click at [1268, 182] on button "Edit" at bounding box center [1264, 189] width 56 height 23
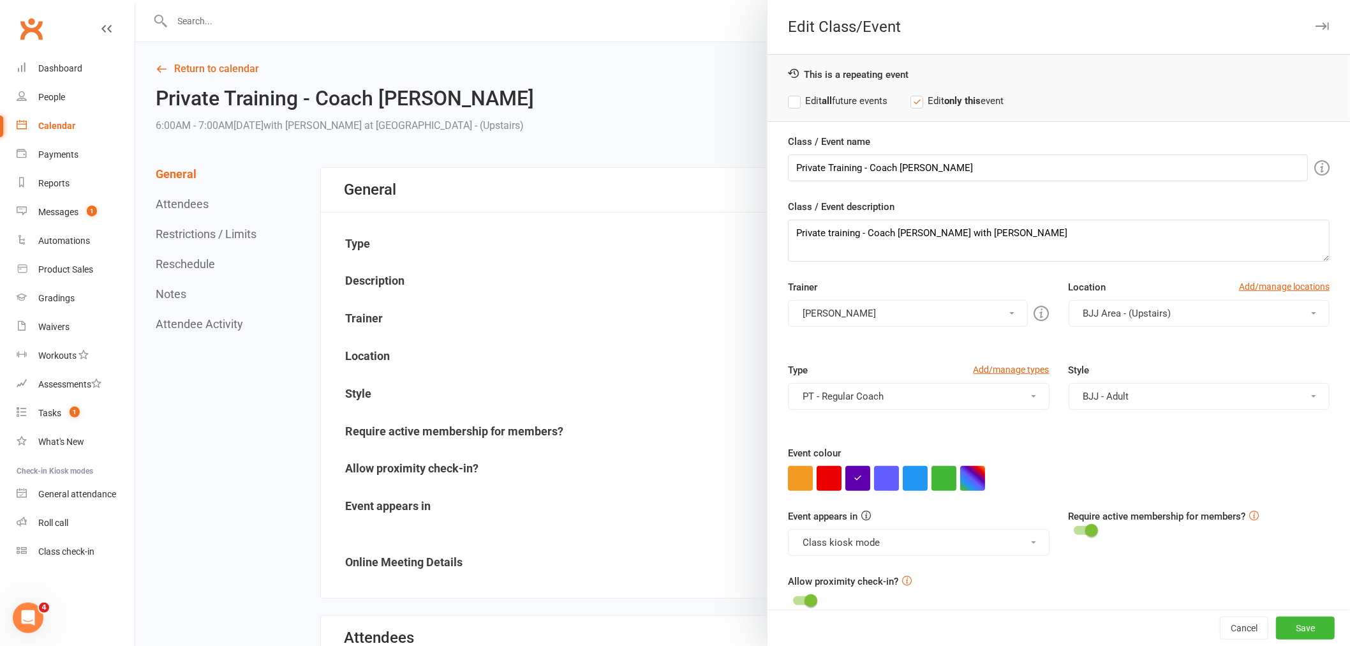
click at [884, 406] on button "PT - Regular Coach" at bounding box center [918, 396] width 261 height 27
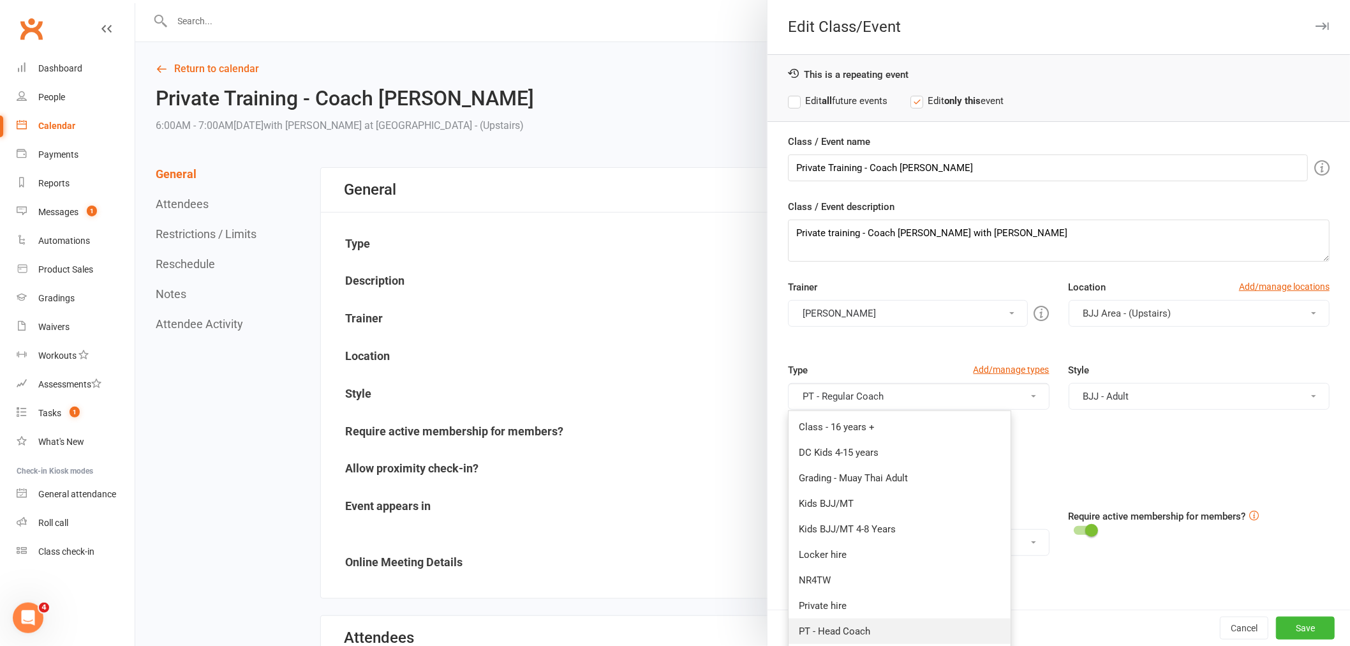
click at [863, 632] on link "PT - Head Coach" at bounding box center [900, 631] width 222 height 26
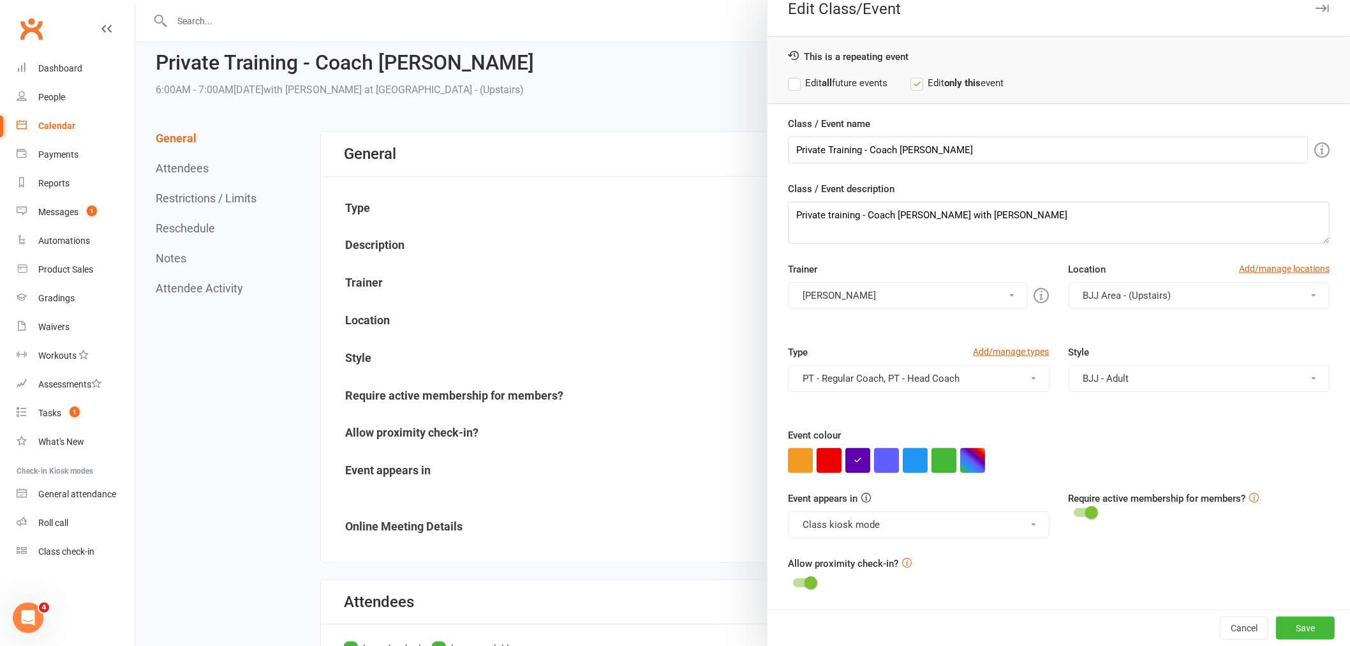
scroll to position [71, 0]
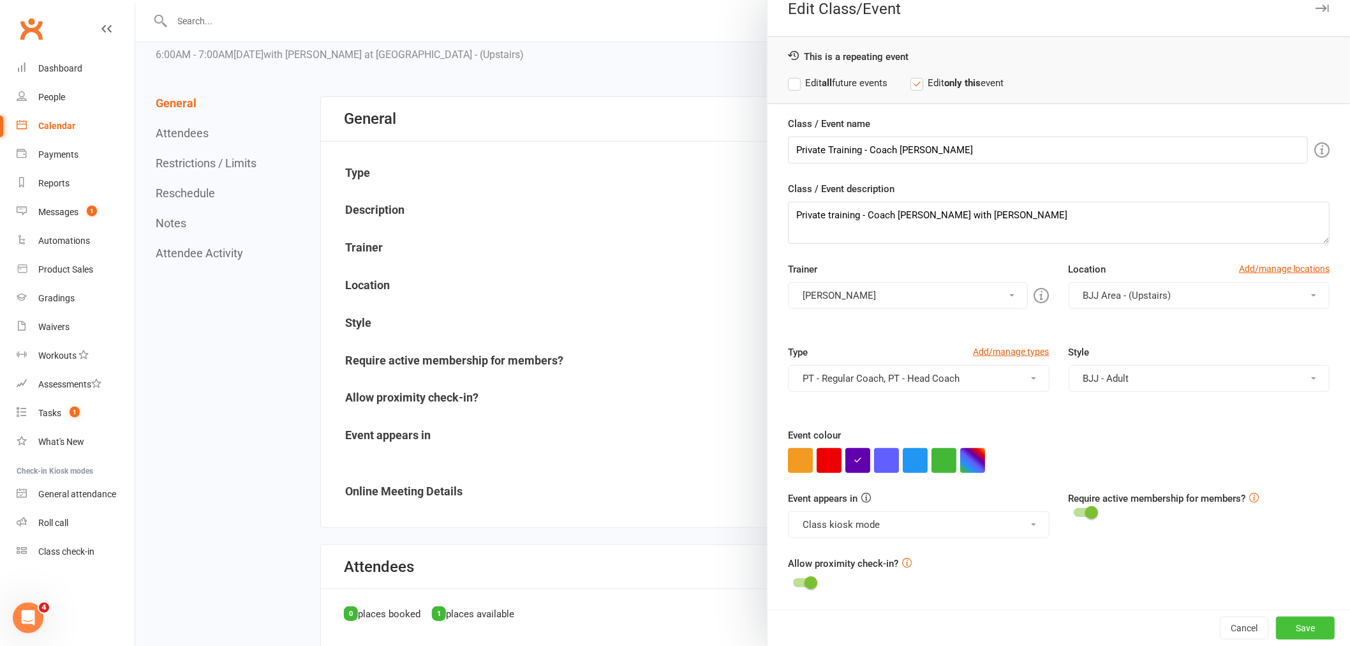
click at [1303, 628] on button "Save" at bounding box center [1305, 627] width 59 height 23
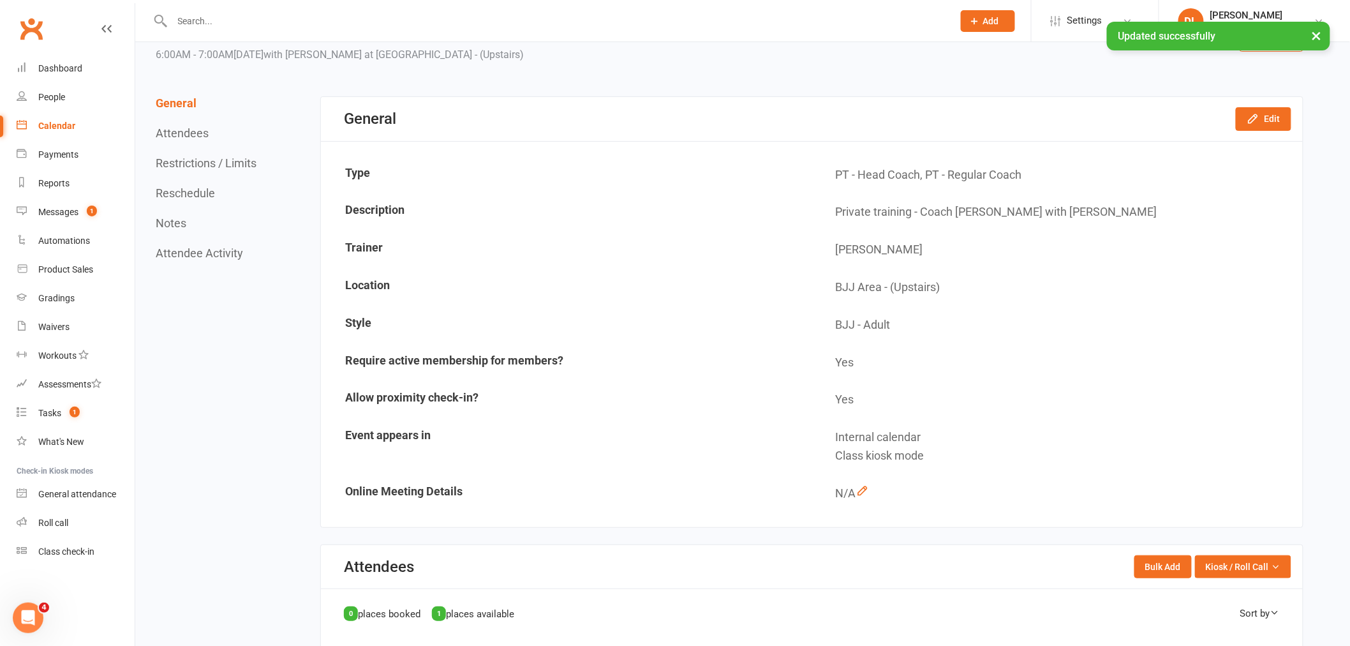
click at [202, 188] on button "Reschedule" at bounding box center [185, 192] width 59 height 13
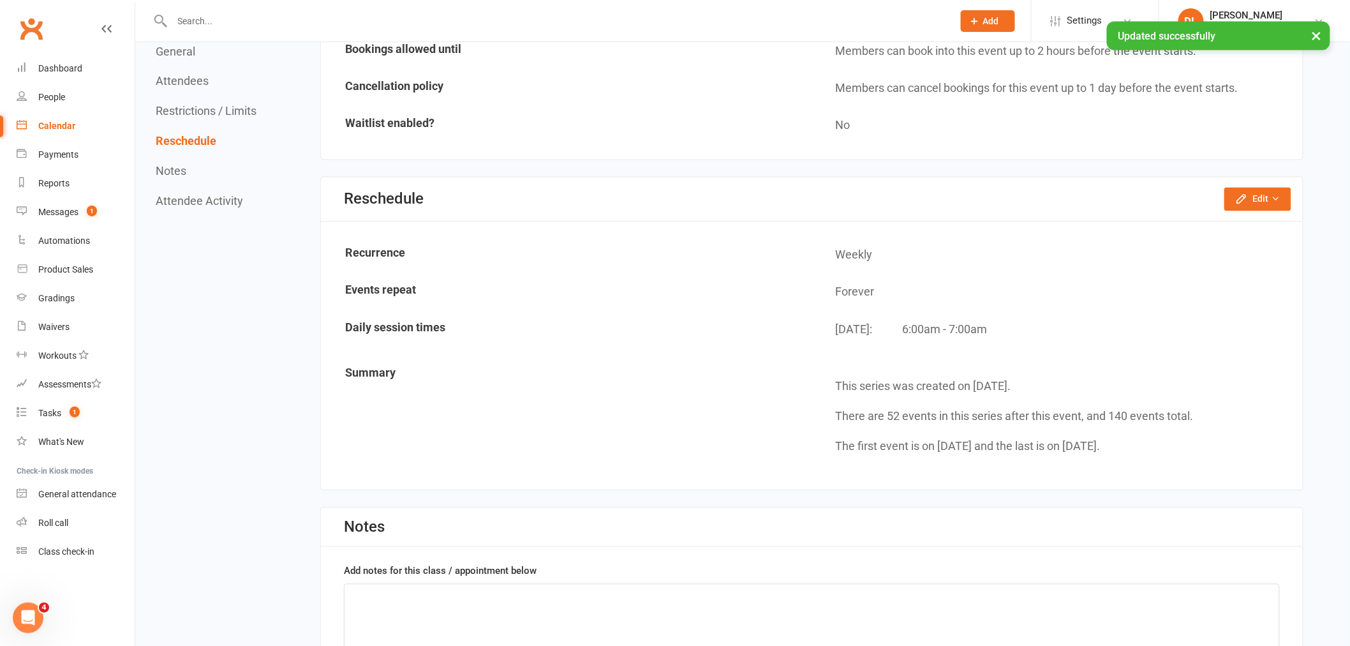
scroll to position [929, 0]
click at [1286, 187] on button "Edit" at bounding box center [1257, 198] width 67 height 23
click at [1245, 245] on link "Move weekly session times" at bounding box center [1218, 254] width 145 height 26
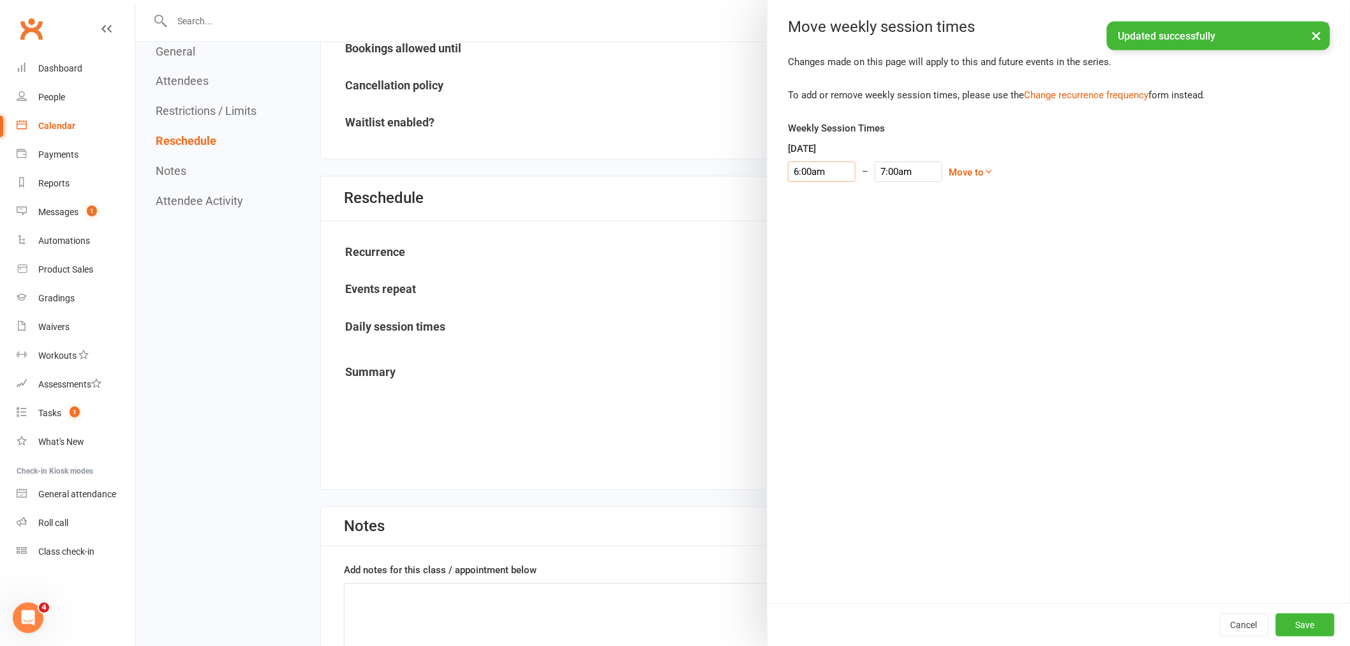
click at [792, 179] on input "6:00am" at bounding box center [822, 171] width 68 height 20
type input "6:30am"
type input "7:30am"
click at [813, 243] on li "6:30am" at bounding box center [819, 250] width 61 height 19
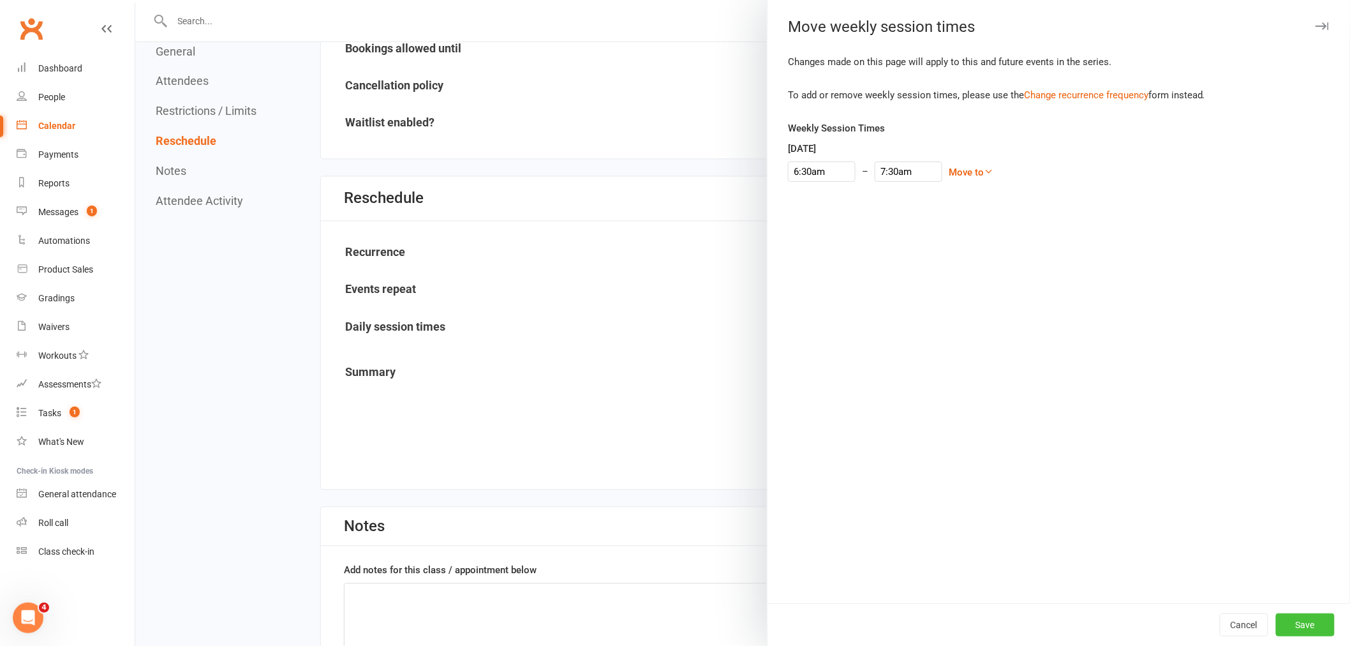
click at [1311, 632] on button "Save" at bounding box center [1305, 624] width 59 height 23
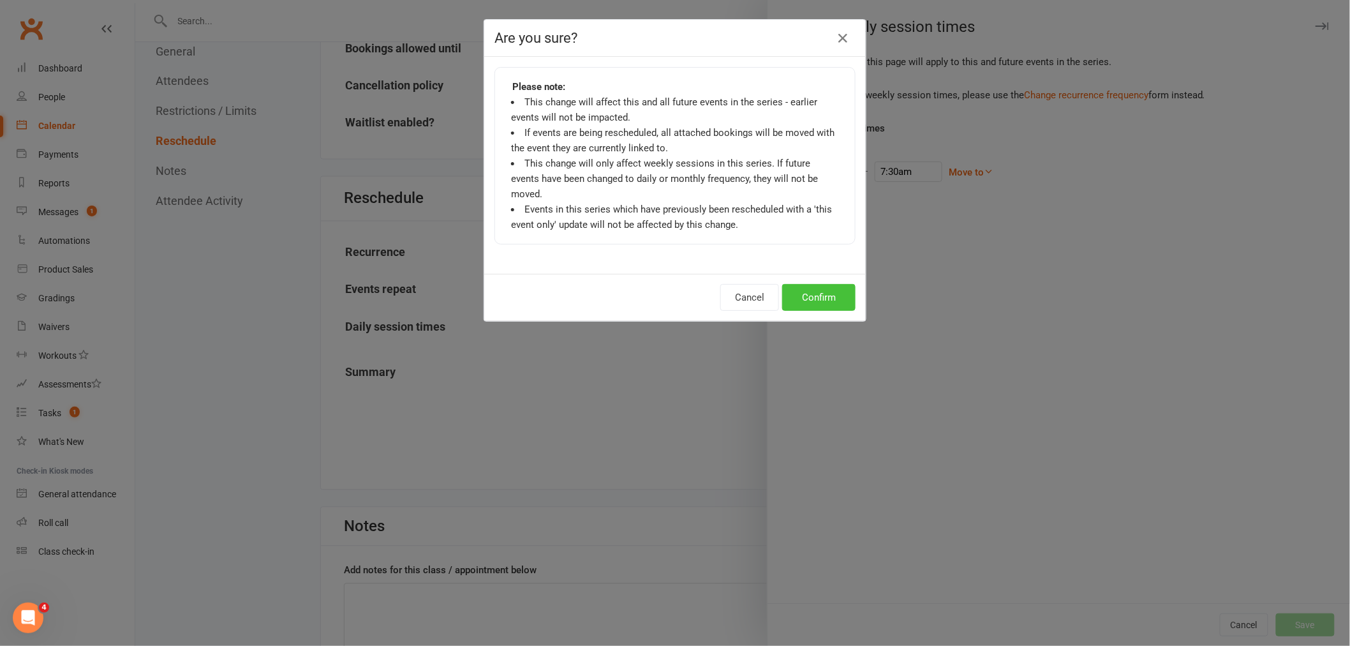
click at [797, 286] on button "Confirm" at bounding box center [818, 297] width 73 height 27
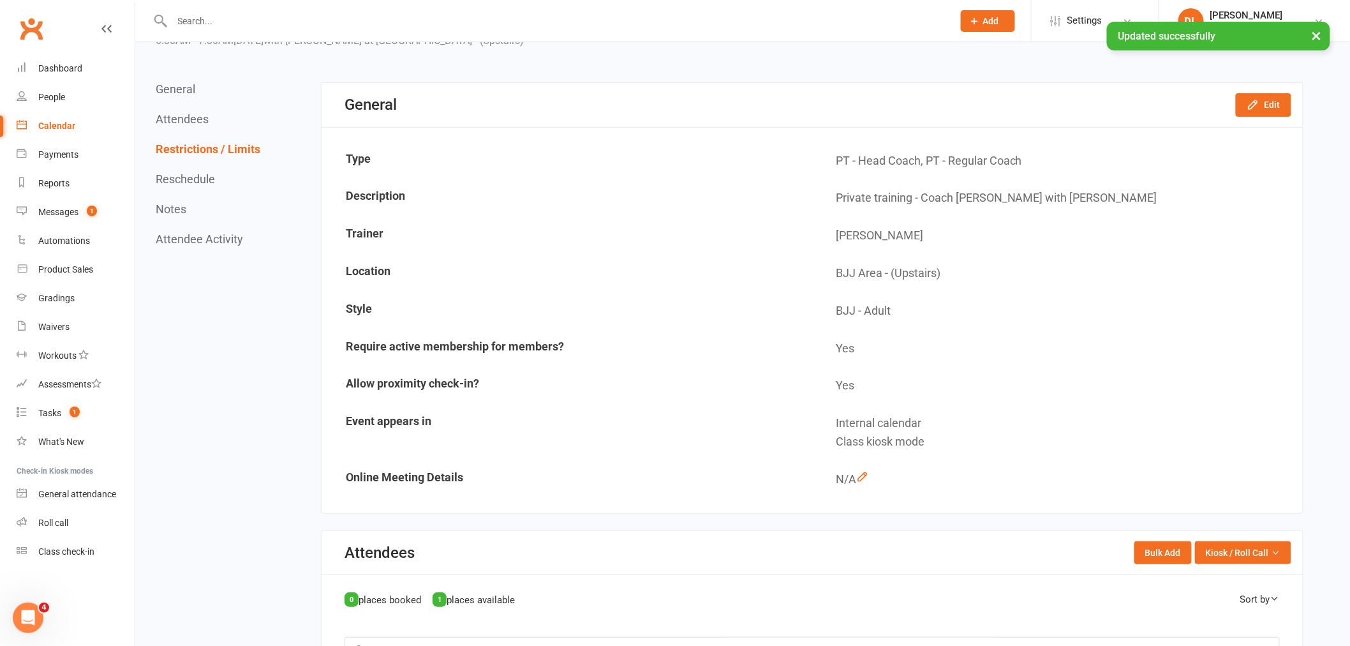
scroll to position [0, 0]
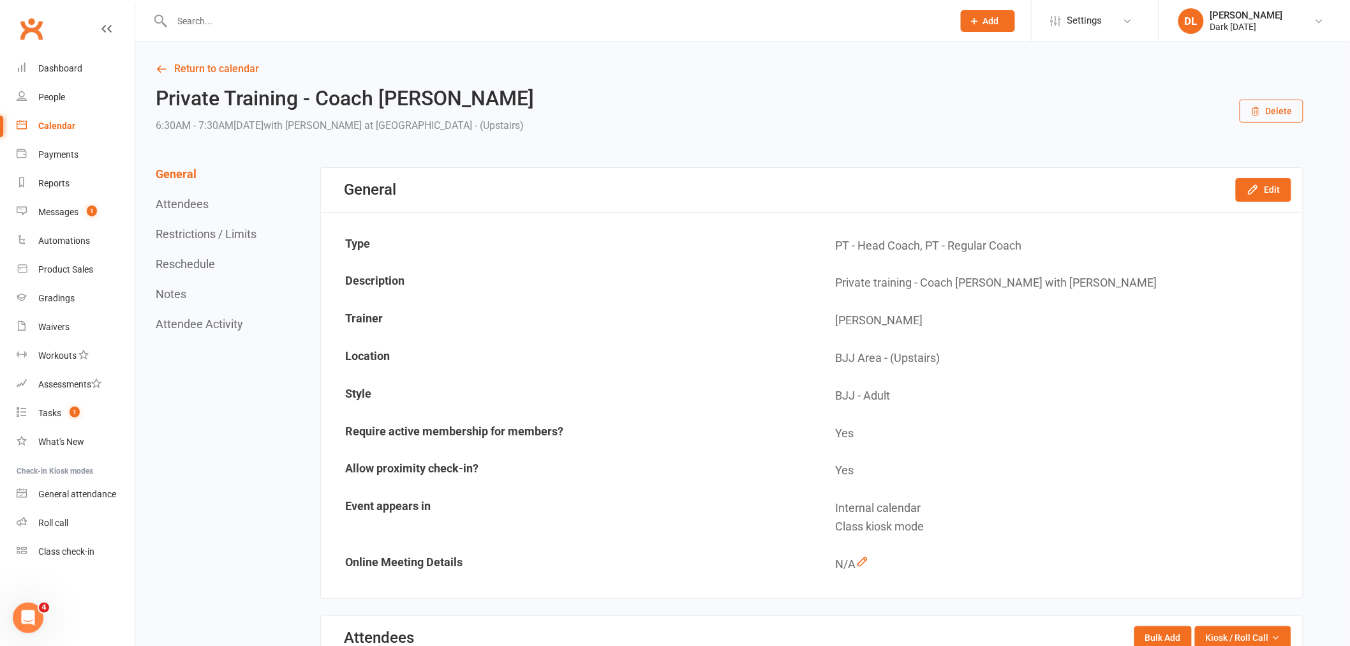
click at [204, 202] on button "Attendees" at bounding box center [182, 203] width 53 height 13
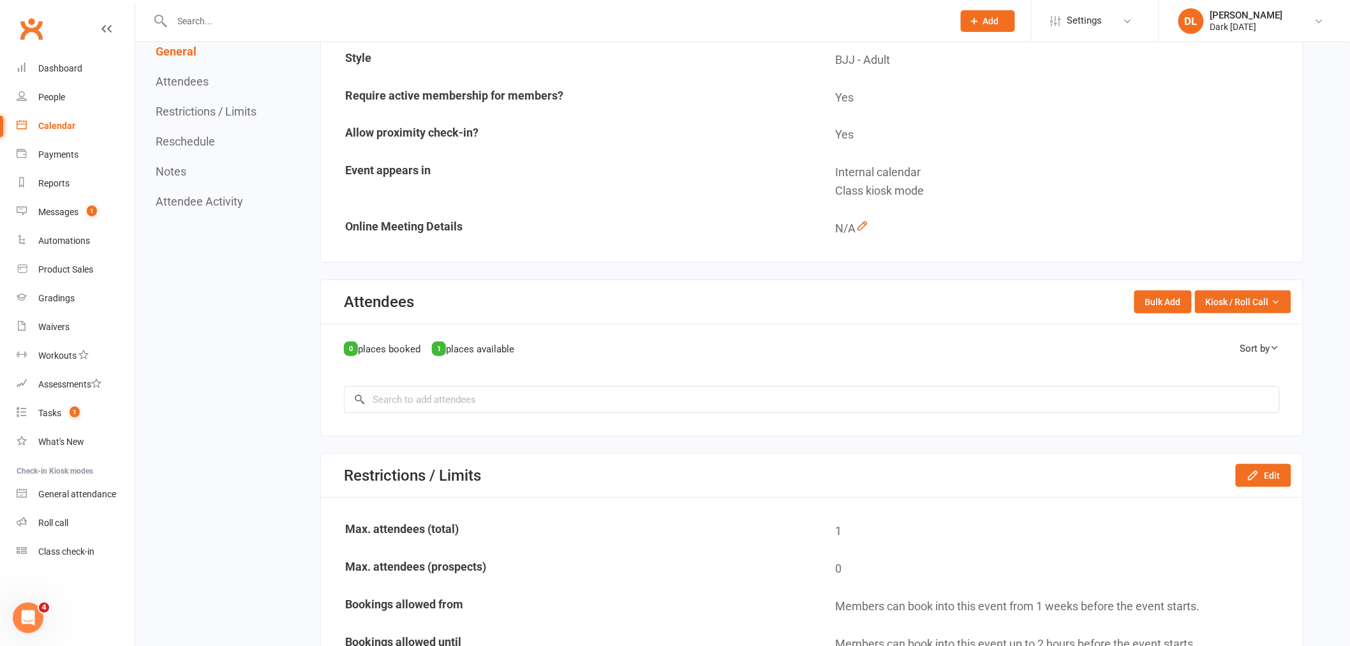
scroll to position [366, 0]
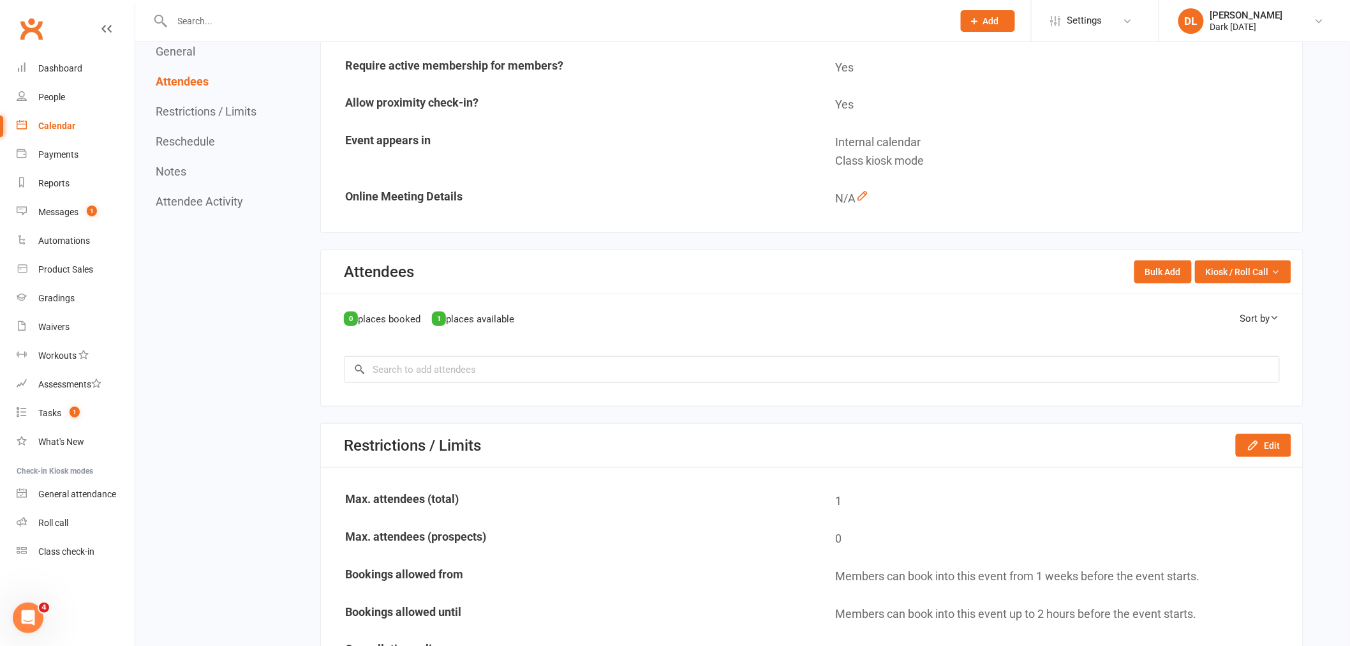
click at [623, 396] on div "0 places booked 1 places available Sort by First Name Last Name × No results" at bounding box center [812, 350] width 982 height 112
click at [578, 367] on input "search" at bounding box center [812, 369] width 936 height 27
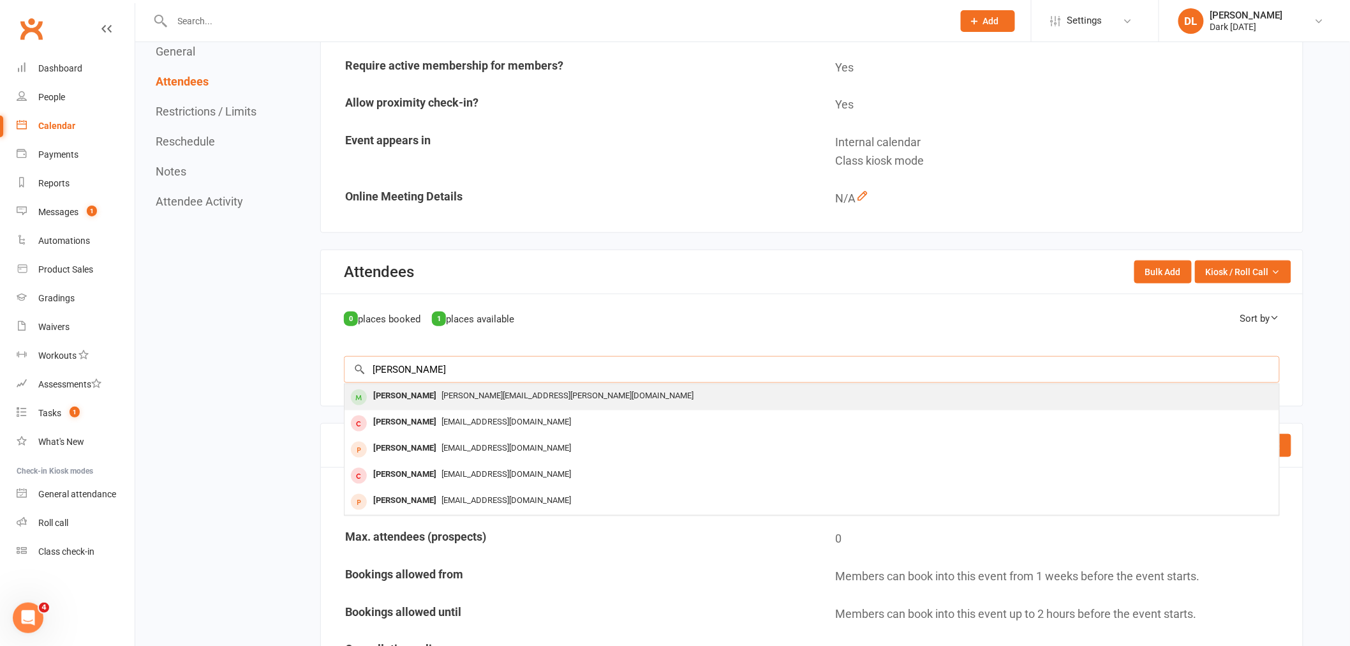
type input "[PERSON_NAME]"
click at [454, 399] on div "[PERSON_NAME] [PERSON_NAME][EMAIL_ADDRESS][PERSON_NAME][DOMAIN_NAME]" at bounding box center [812, 397] width 935 height 26
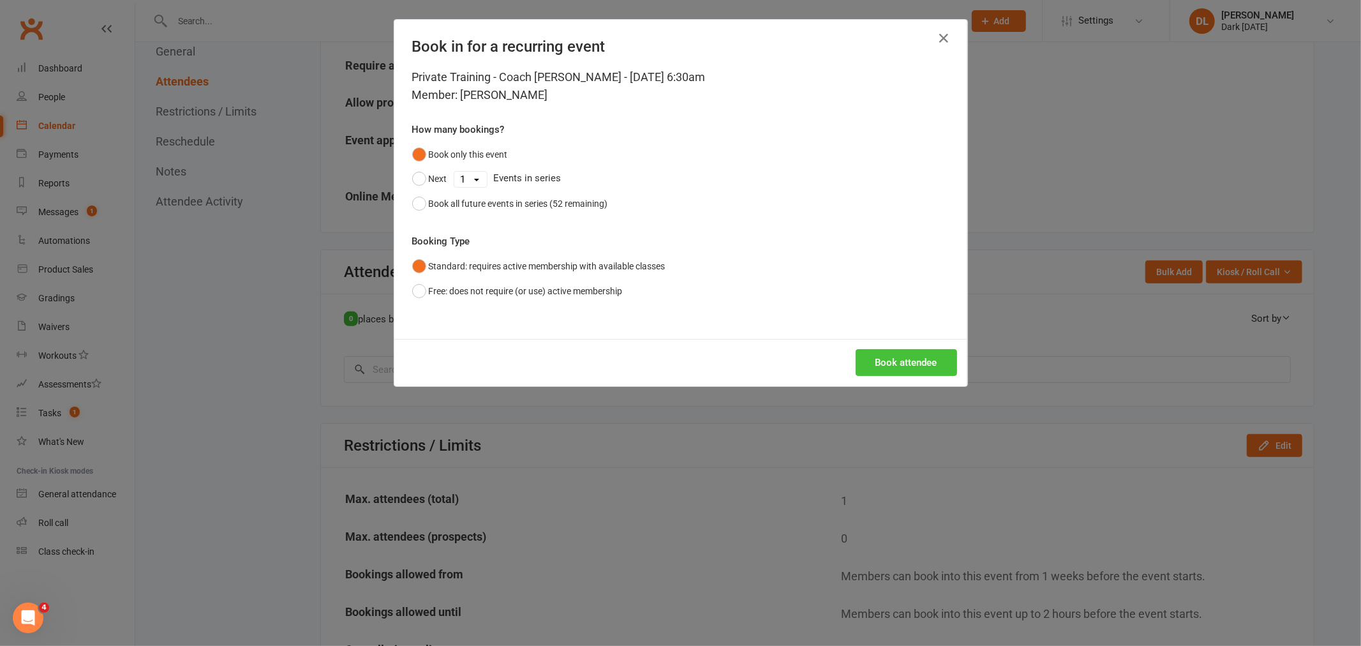
click at [901, 360] on button "Book attendee" at bounding box center [906, 362] width 101 height 27
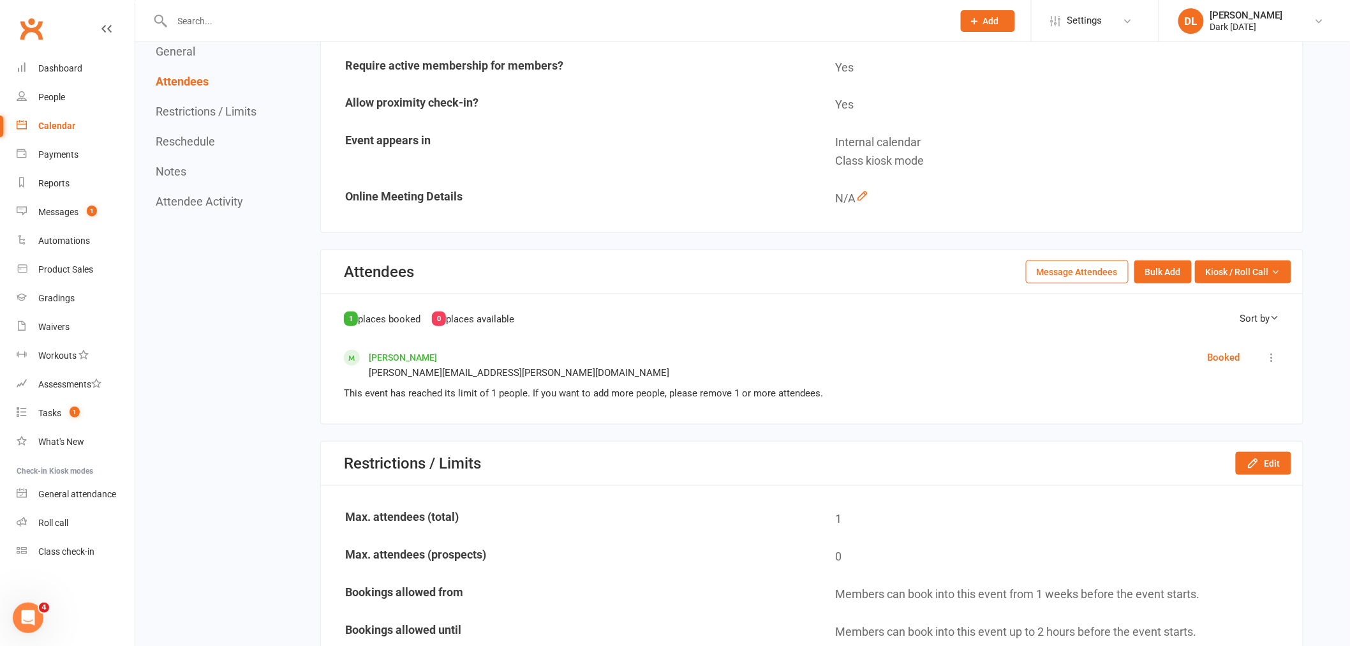
click at [724, 355] on div "[PERSON_NAME] [PERSON_NAME][EMAIL_ADDRESS][PERSON_NAME][DOMAIN_NAME] Booked Mar…" at bounding box center [812, 365] width 936 height 31
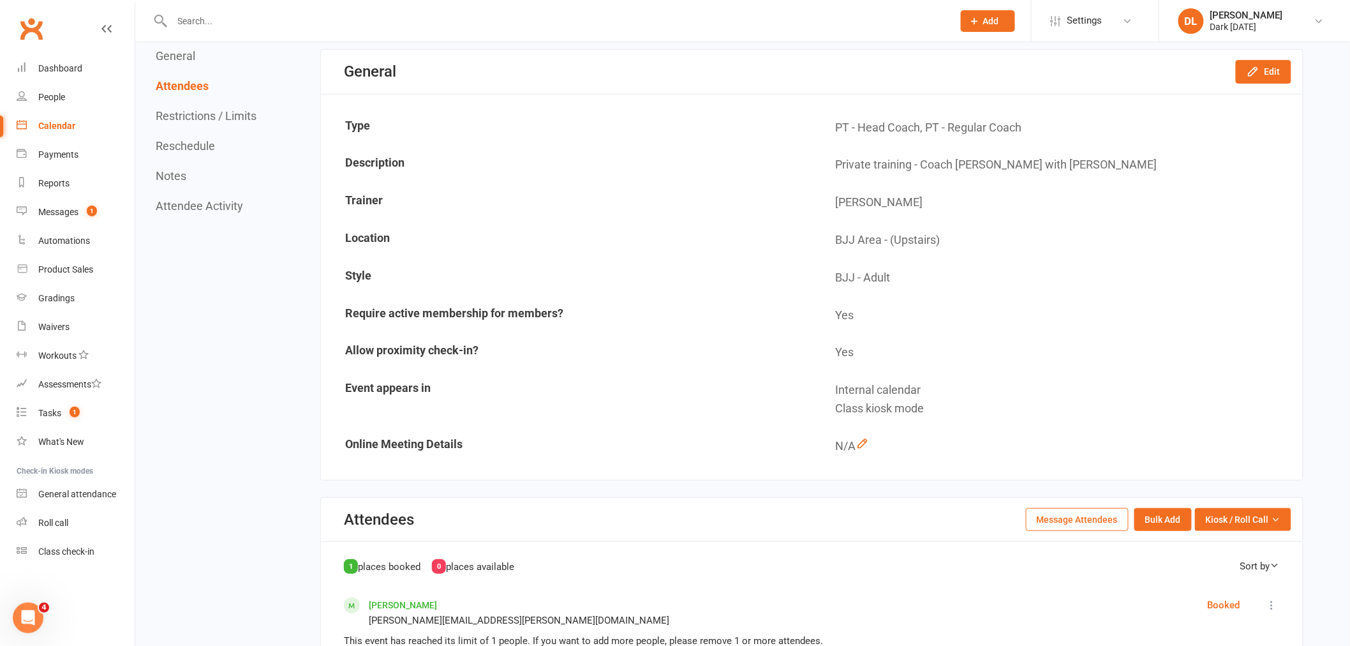
scroll to position [0, 0]
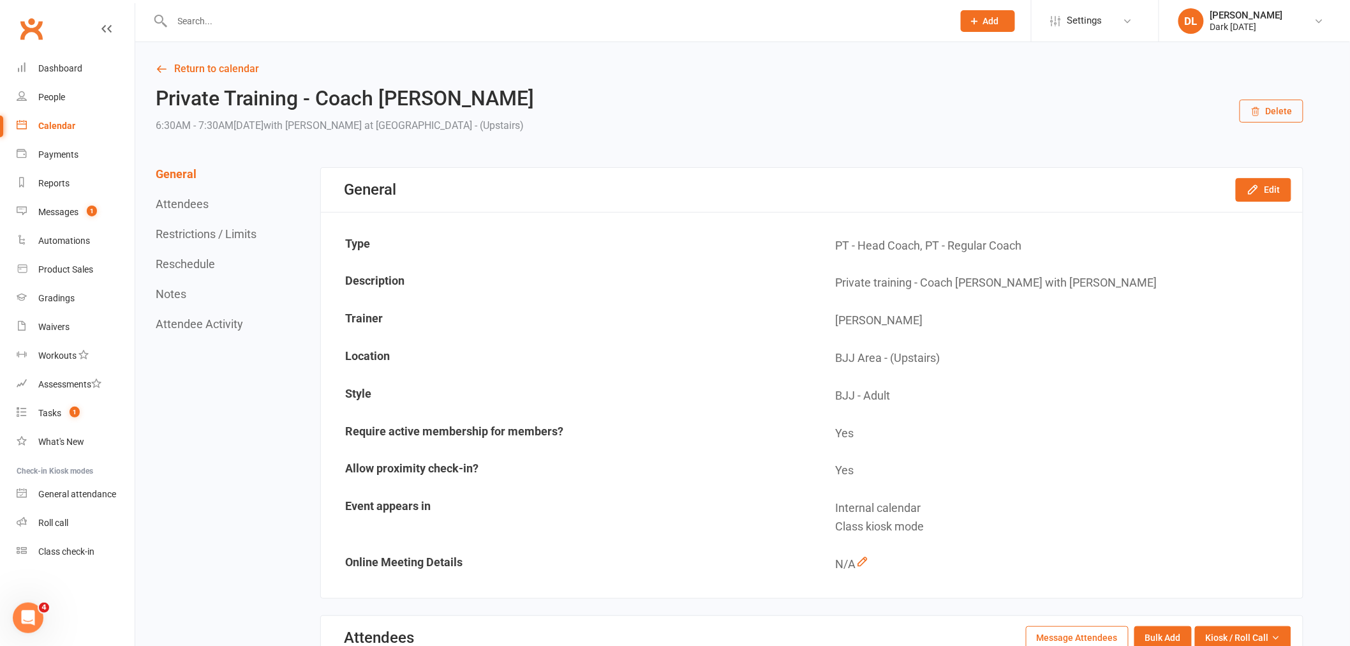
click at [74, 120] on link "Calendar" at bounding box center [76, 126] width 118 height 29
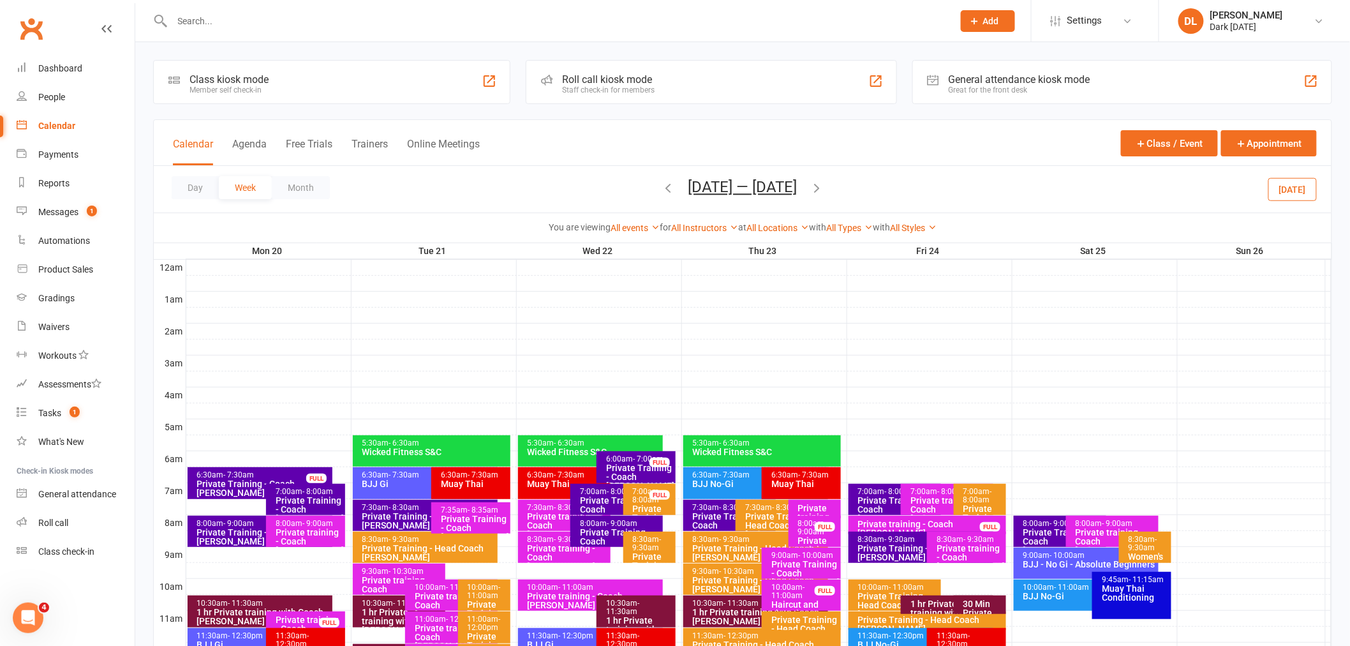
click at [748, 200] on span "[DATE] — [DATE] [DATE] Sun Mon Tue Wed Thu Fri Sat 28 29 30 01 02 03 04 05 06 0…" at bounding box center [743, 189] width 135 height 22
click at [745, 194] on button "[DATE] — [DATE]" at bounding box center [742, 187] width 109 height 18
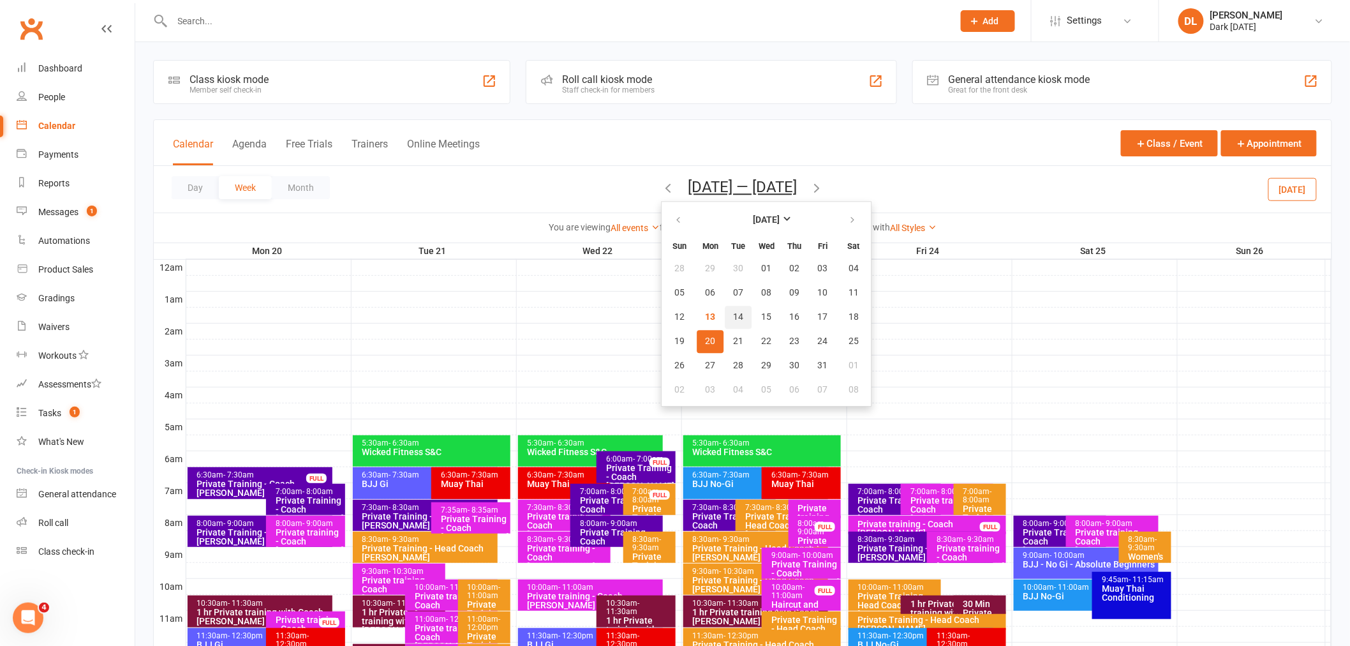
click at [737, 322] on button "14" at bounding box center [738, 317] width 27 height 23
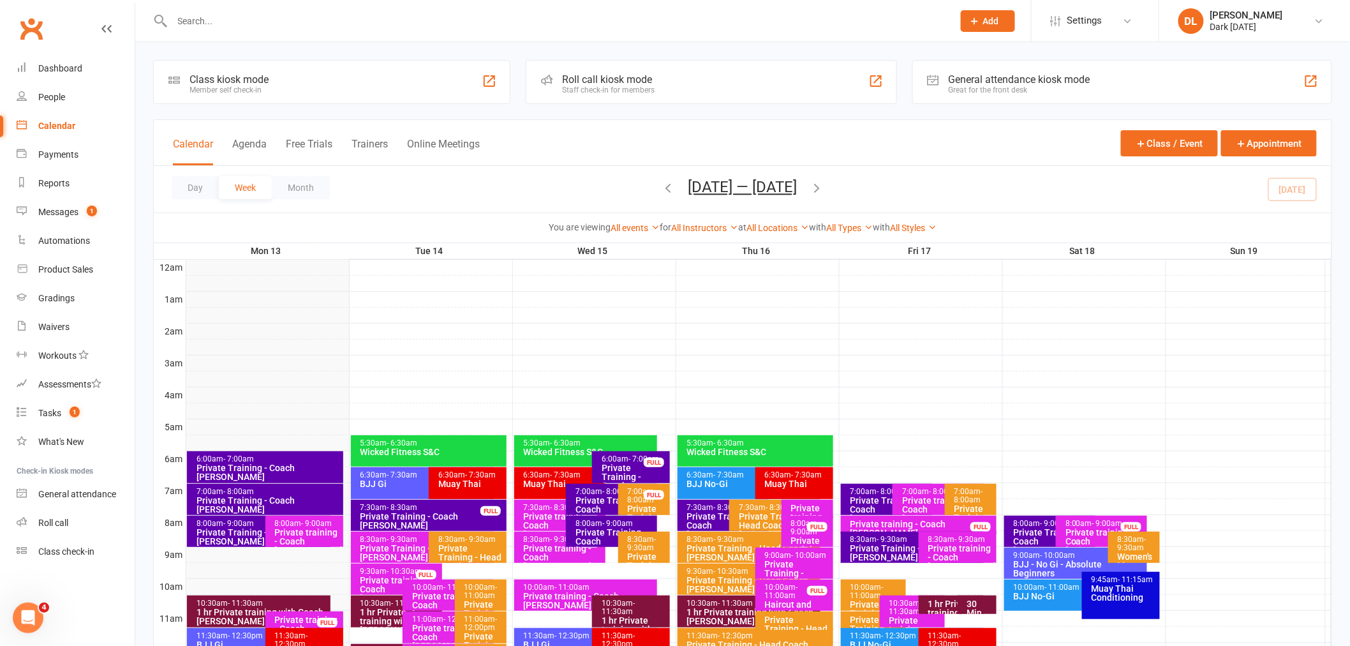
click at [592, 545] on div "8:00am - 9:00am Private Training - Coach [PERSON_NAME]" at bounding box center [611, 530] width 91 height 31
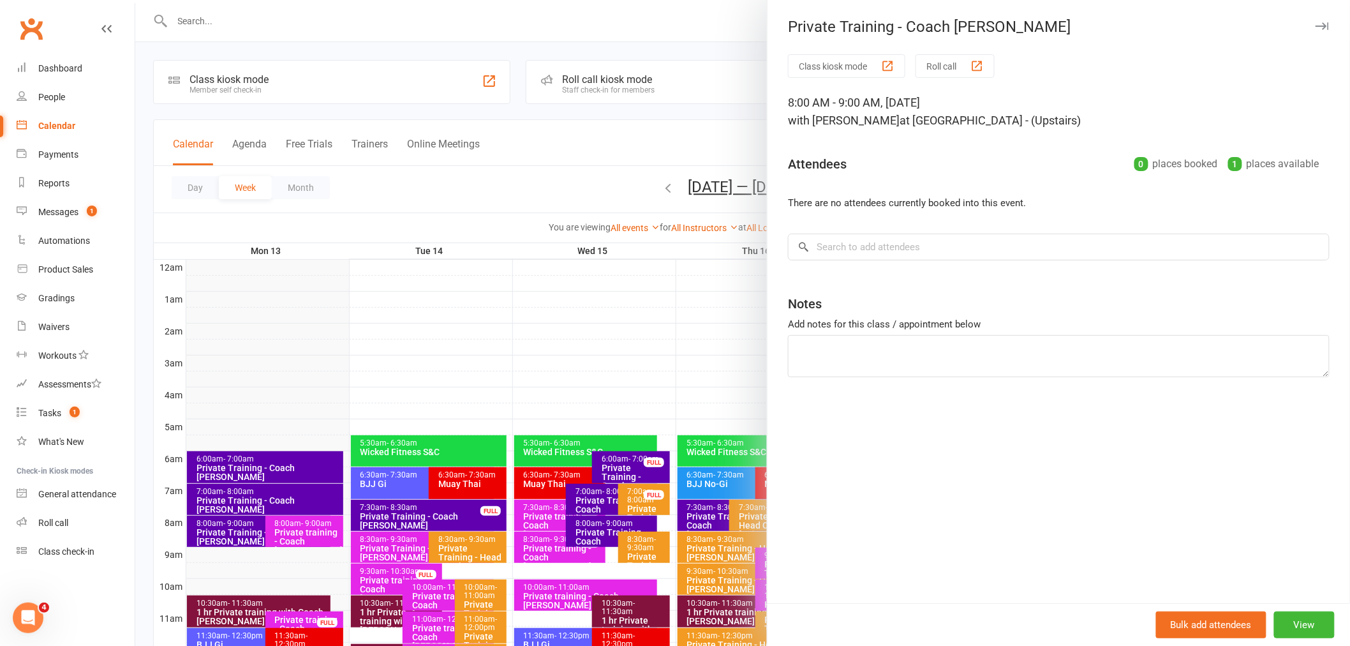
click at [593, 537] on div at bounding box center [742, 323] width 1215 height 646
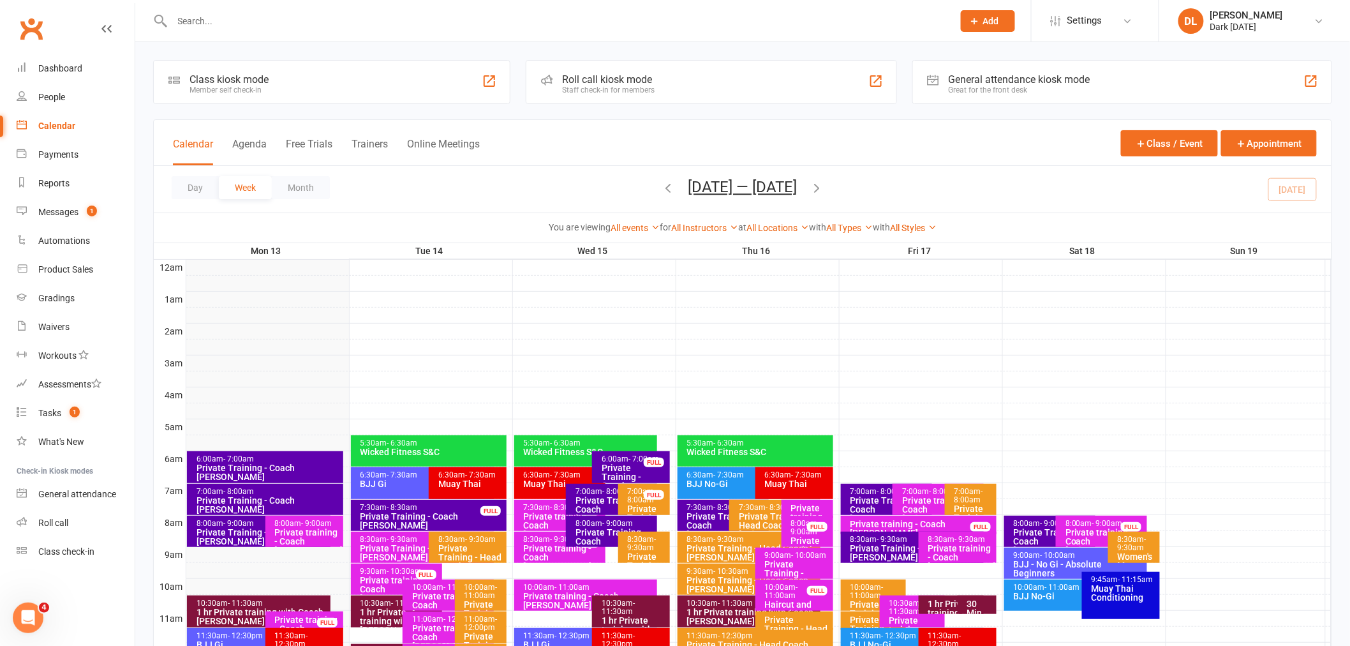
click at [243, 506] on div "7:00am - 8:00am Private Training - Coach [PERSON_NAME]" at bounding box center [265, 499] width 156 height 31
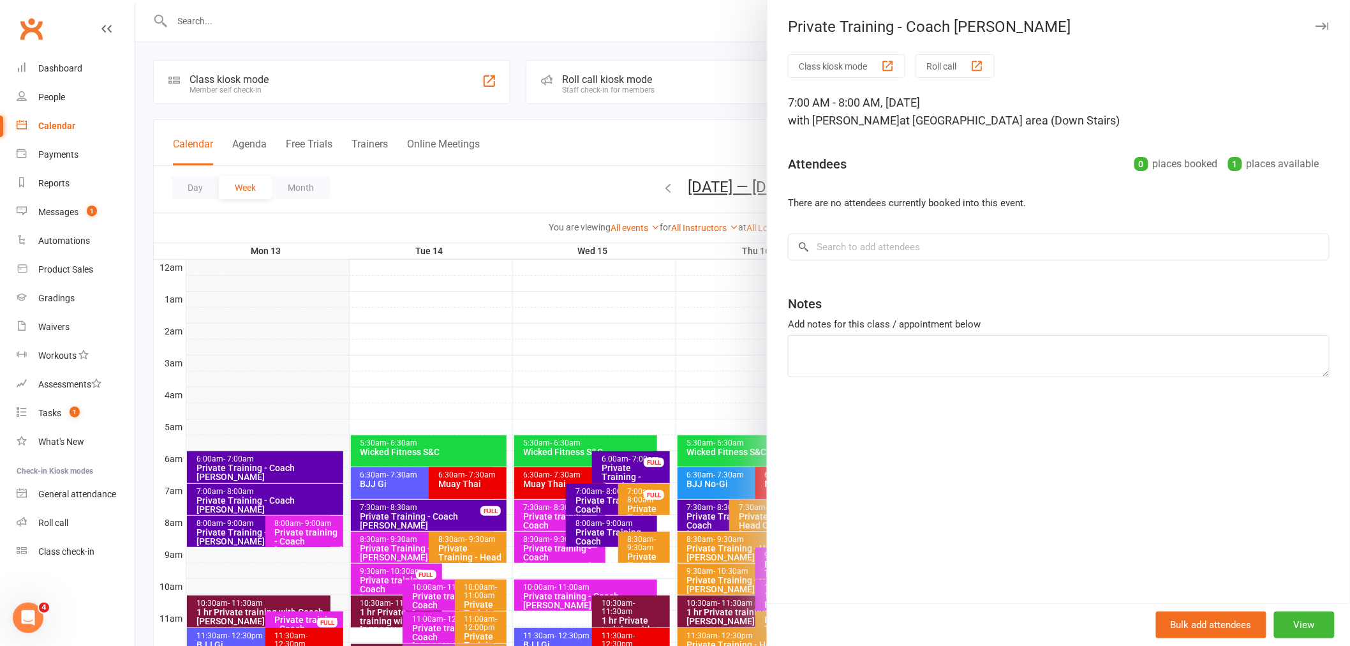
click at [235, 534] on div at bounding box center [742, 323] width 1215 height 646
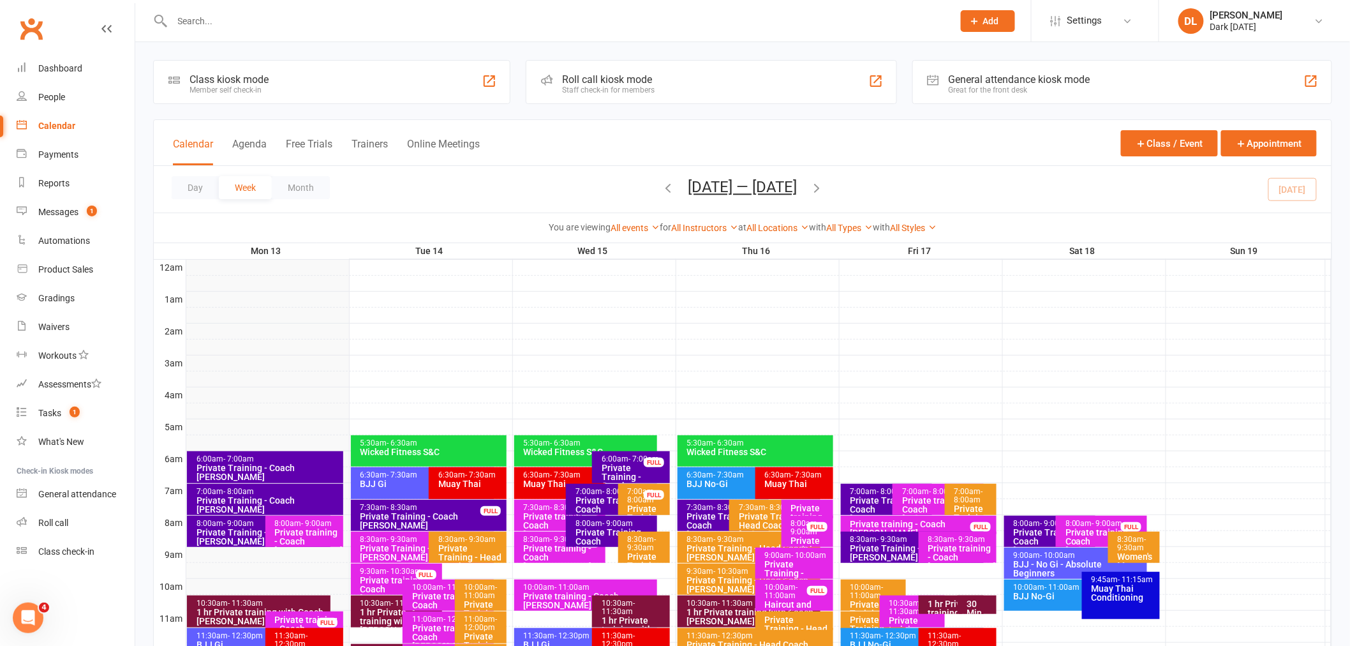
click at [235, 533] on div "Private Training - Coach [PERSON_NAME]" at bounding box center [262, 537] width 132 height 18
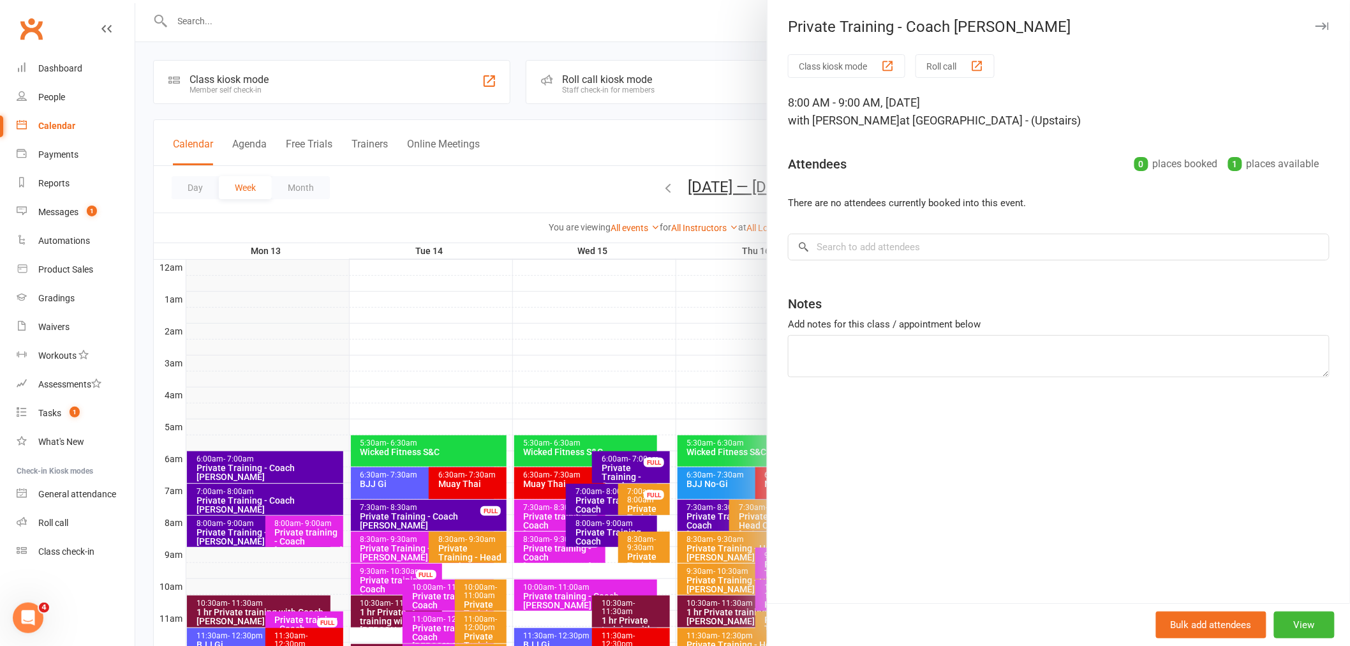
click at [436, 351] on div at bounding box center [742, 323] width 1215 height 646
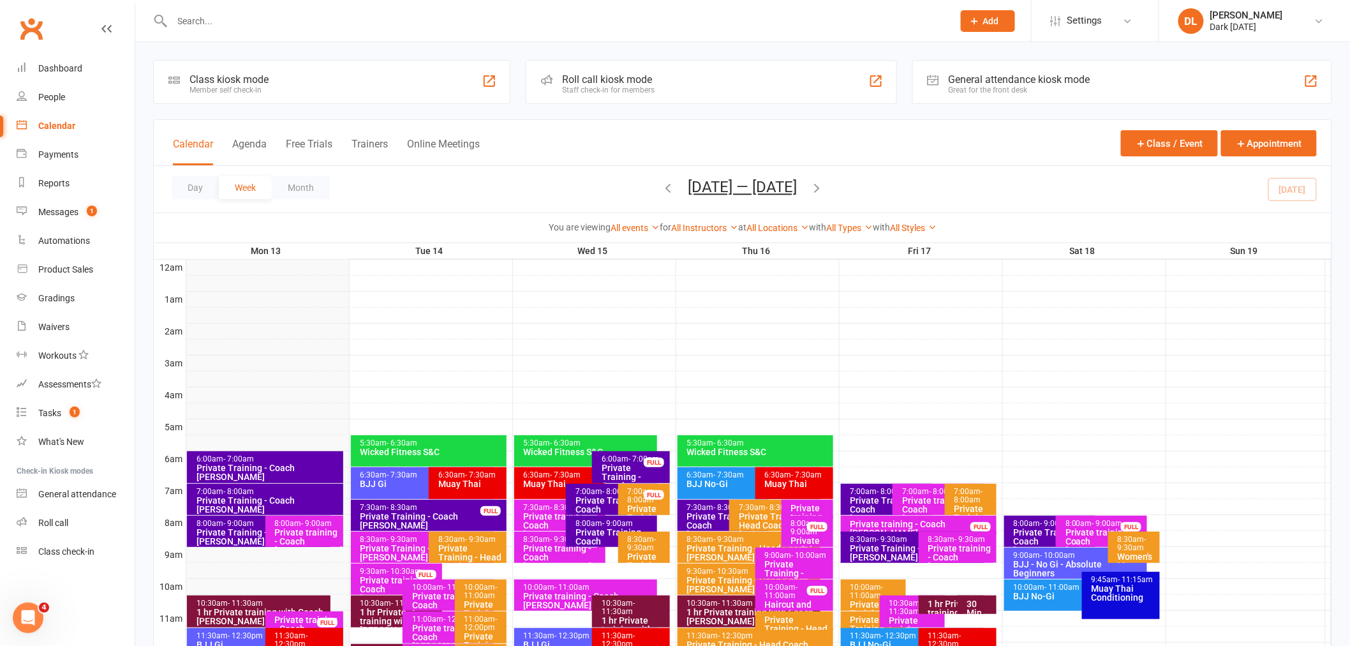
click at [437, 514] on div "Private Training - Coach [PERSON_NAME]" at bounding box center [432, 521] width 145 height 18
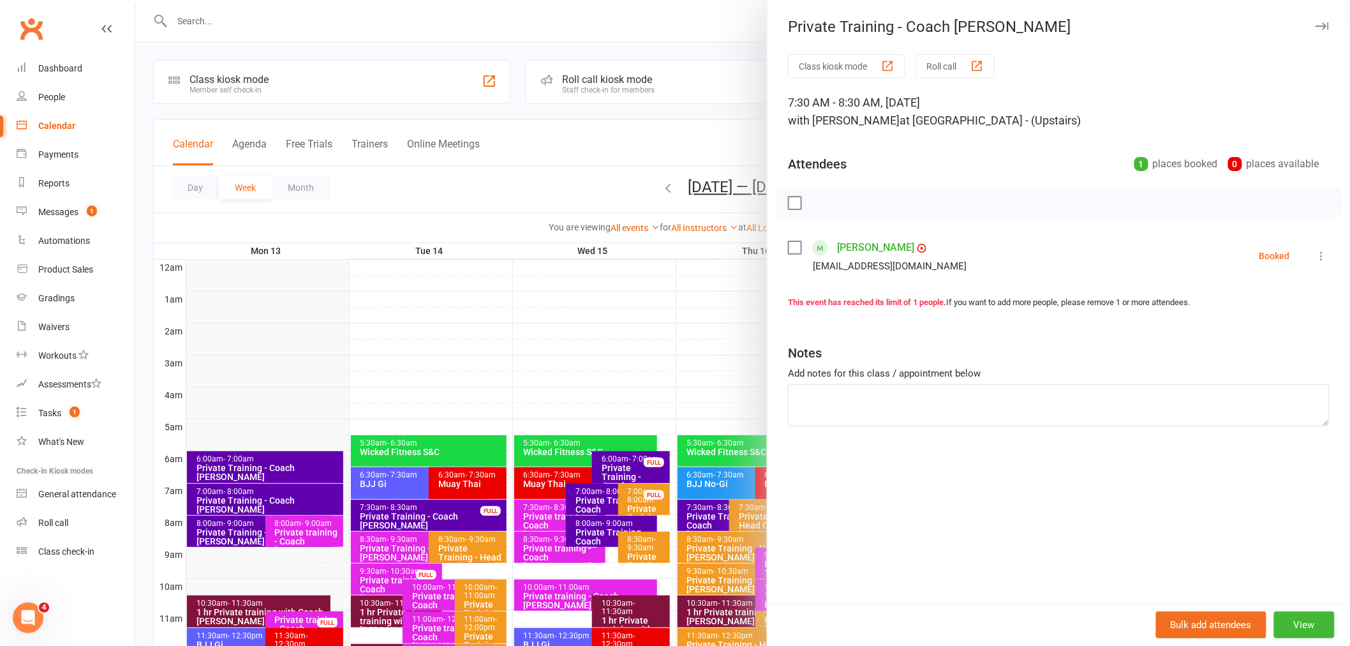
click at [522, 282] on div at bounding box center [742, 323] width 1215 height 646
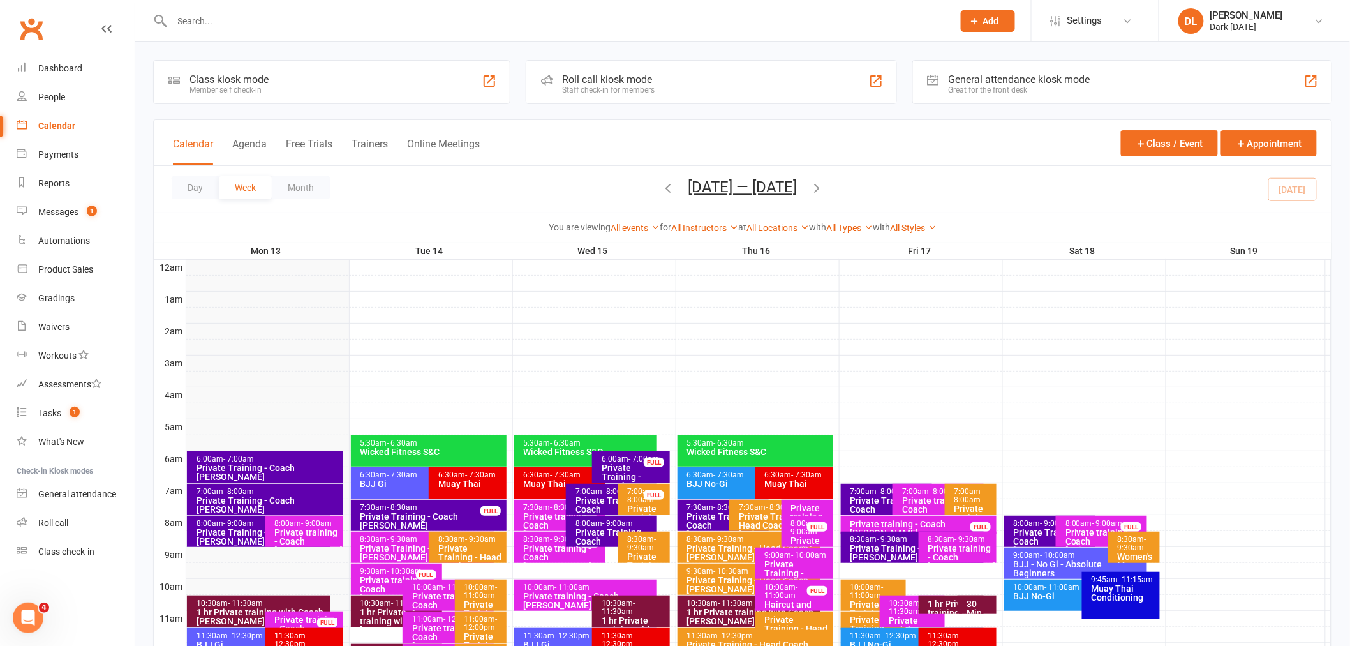
click at [590, 496] on div "Private Training - Coach [PERSON_NAME]" at bounding box center [615, 509] width 80 height 27
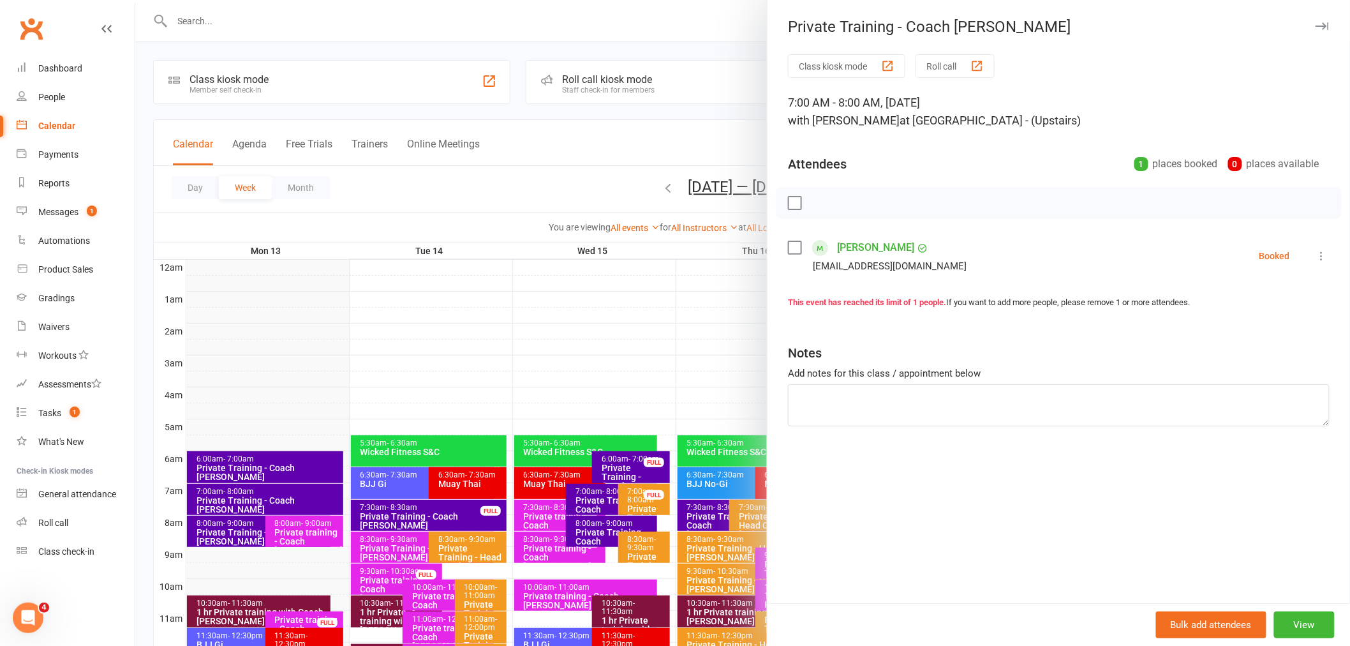
click at [591, 372] on div at bounding box center [742, 323] width 1215 height 646
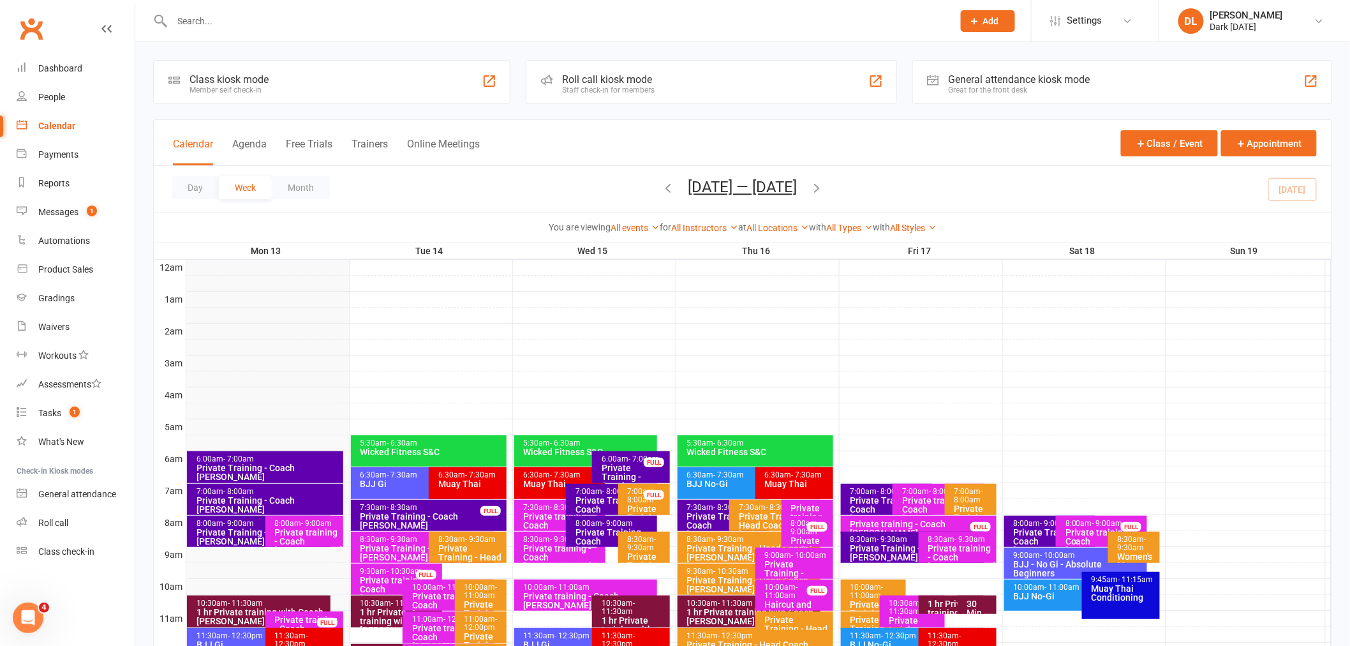
click at [699, 505] on div "7:30am - 8:30am" at bounding box center [726, 507] width 80 height 8
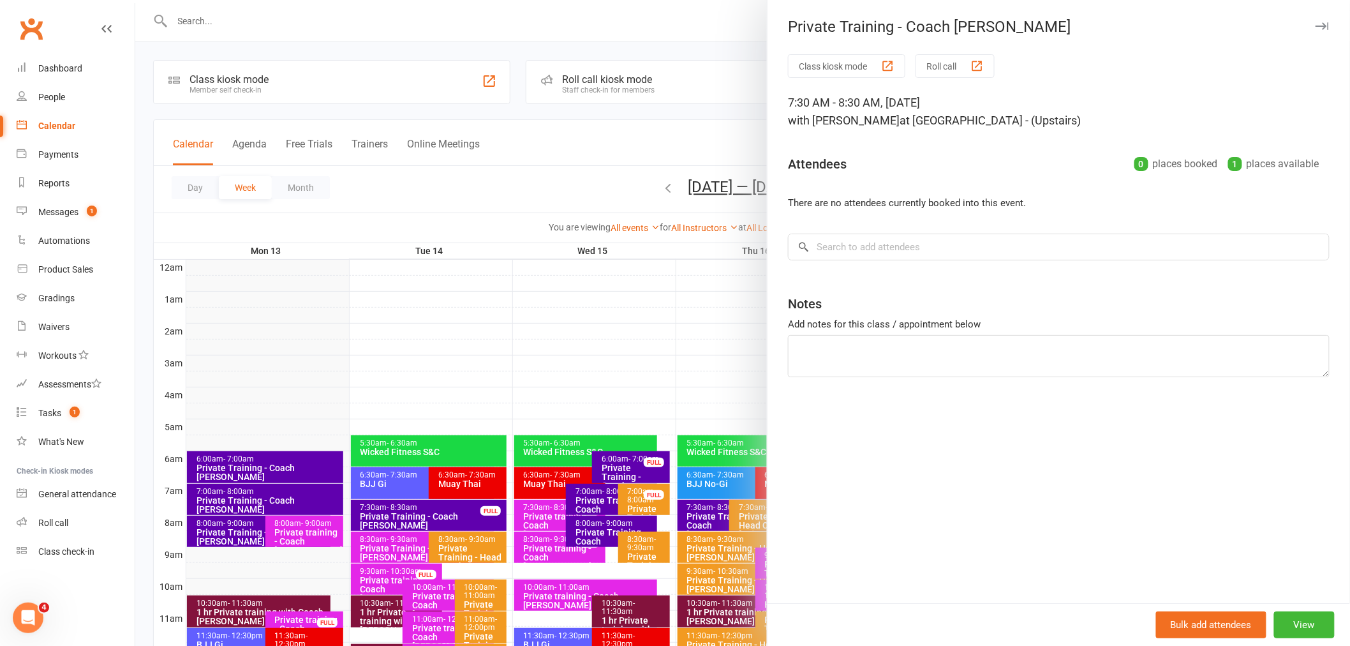
click at [645, 372] on div at bounding box center [742, 323] width 1215 height 646
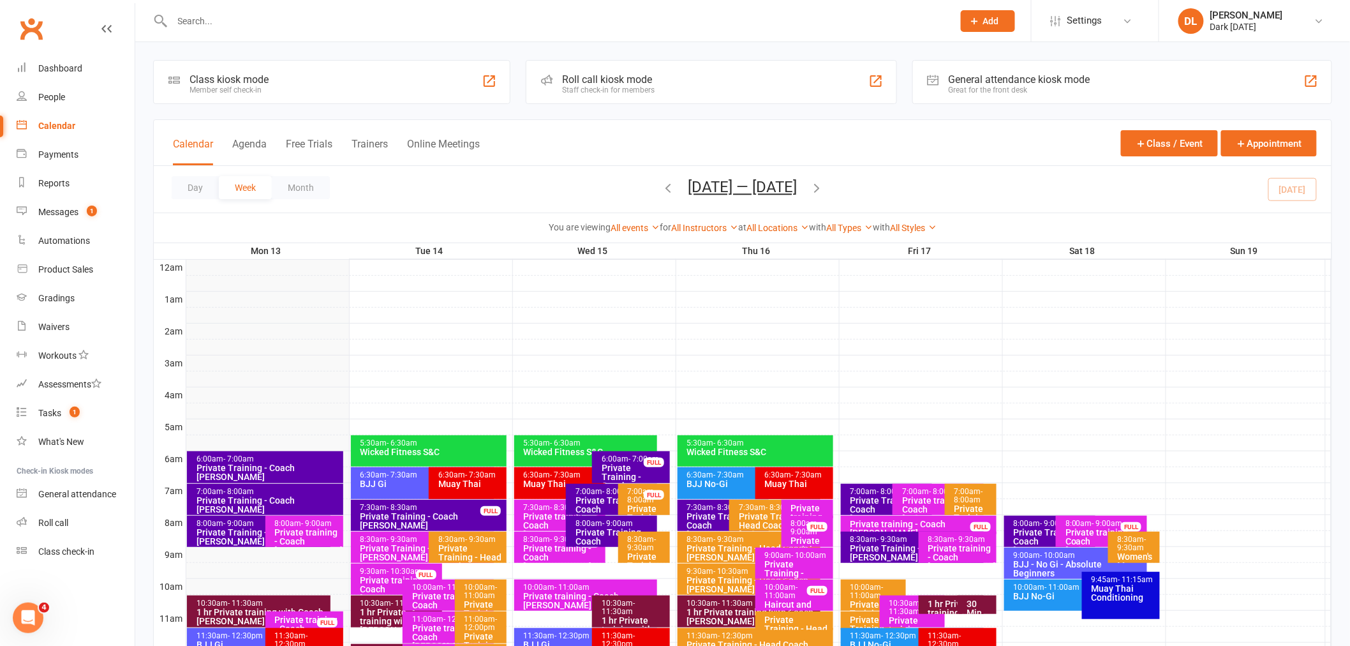
click at [864, 485] on div "7:00am - 8:00am Private Training - Coach [PERSON_NAME]" at bounding box center [886, 499] width 91 height 31
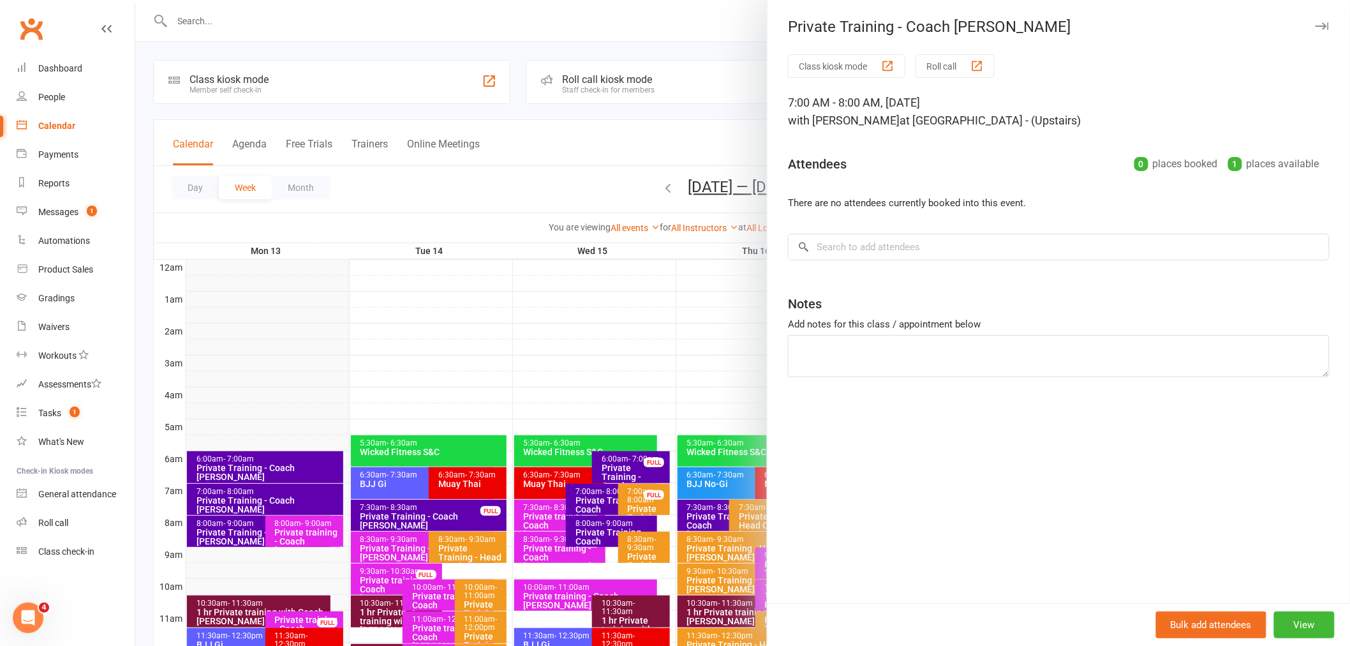
click at [632, 337] on div at bounding box center [742, 323] width 1215 height 646
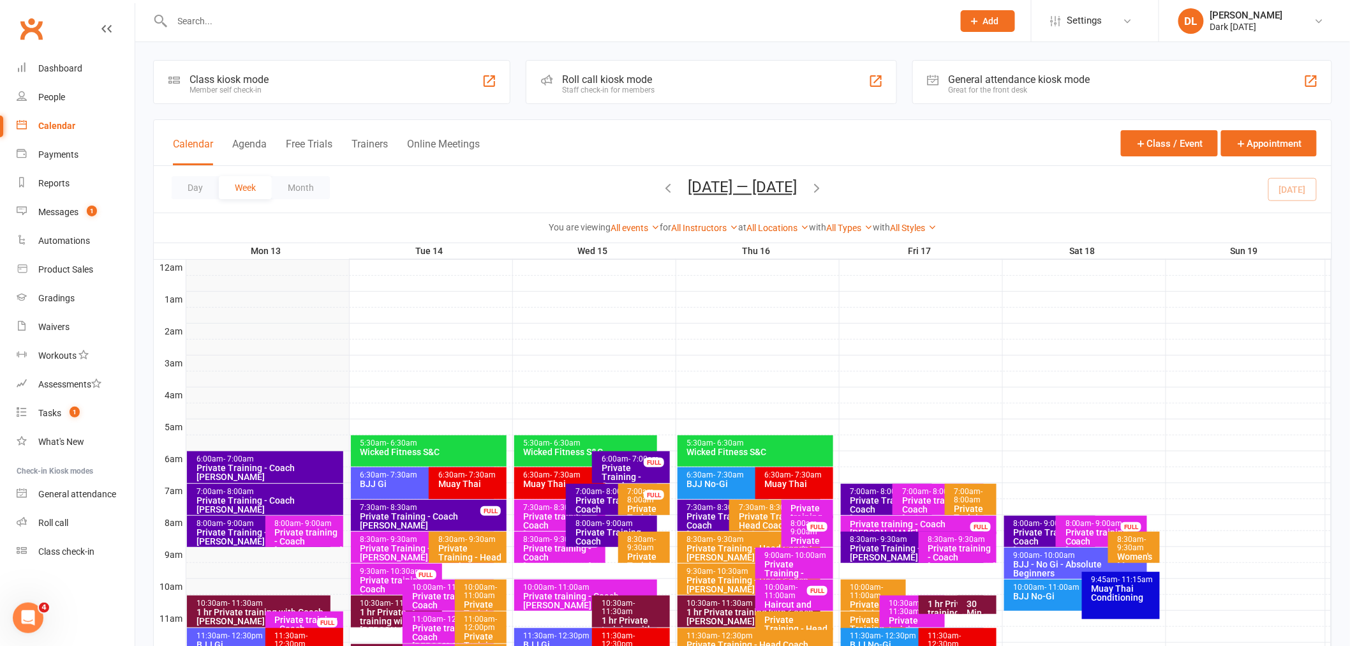
click at [871, 496] on div "Private Training - Coach [PERSON_NAME]" at bounding box center [890, 509] width 80 height 27
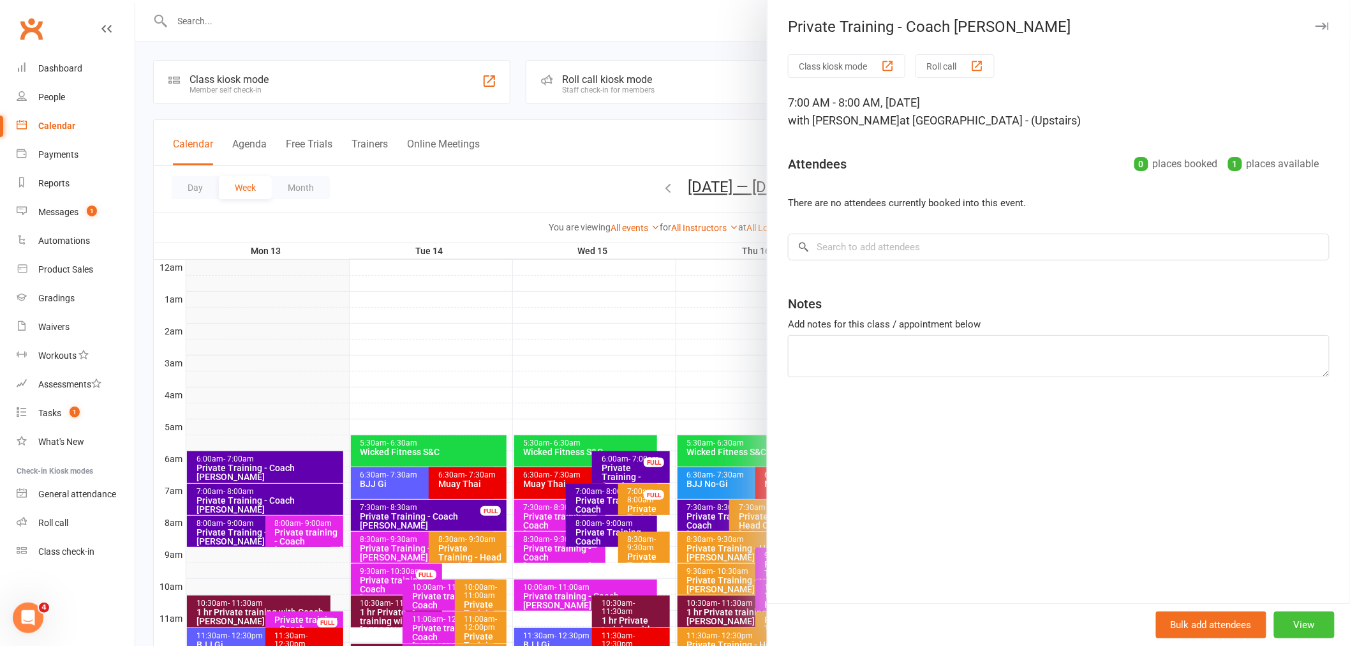
click at [1305, 623] on button "View" at bounding box center [1304, 624] width 61 height 27
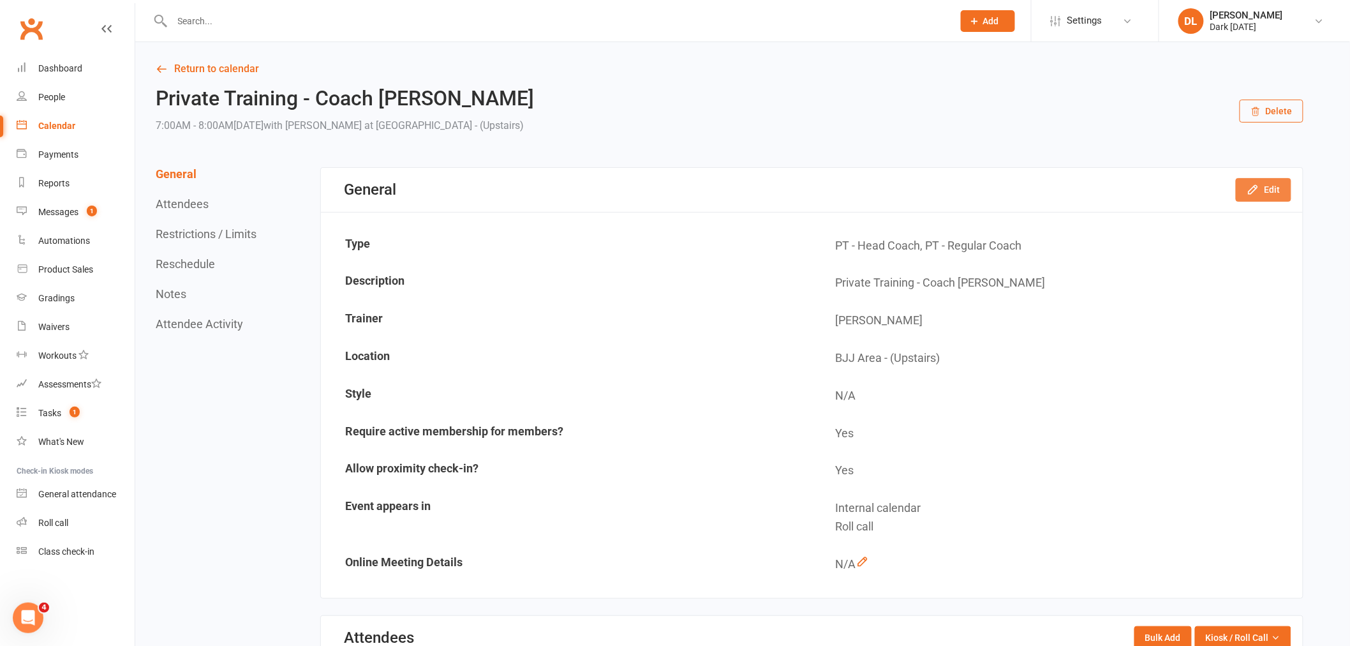
click at [1267, 201] on button "Edit" at bounding box center [1264, 189] width 56 height 23
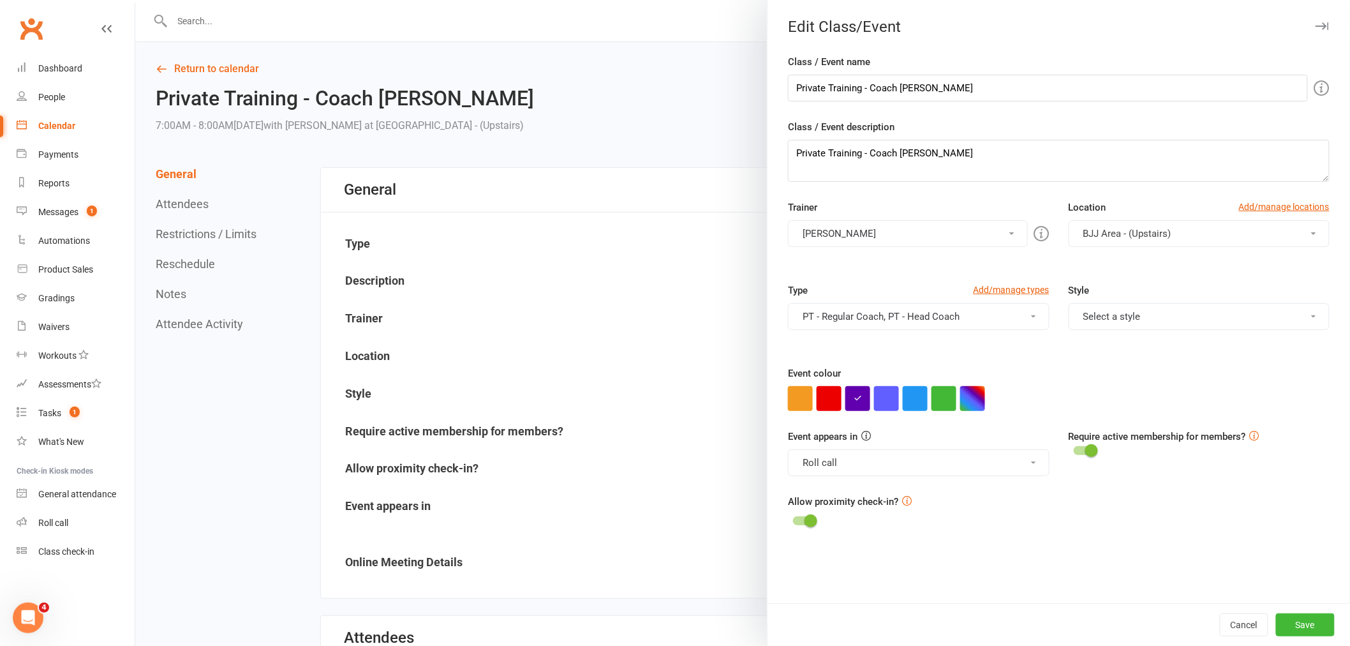
scroll to position [71, 0]
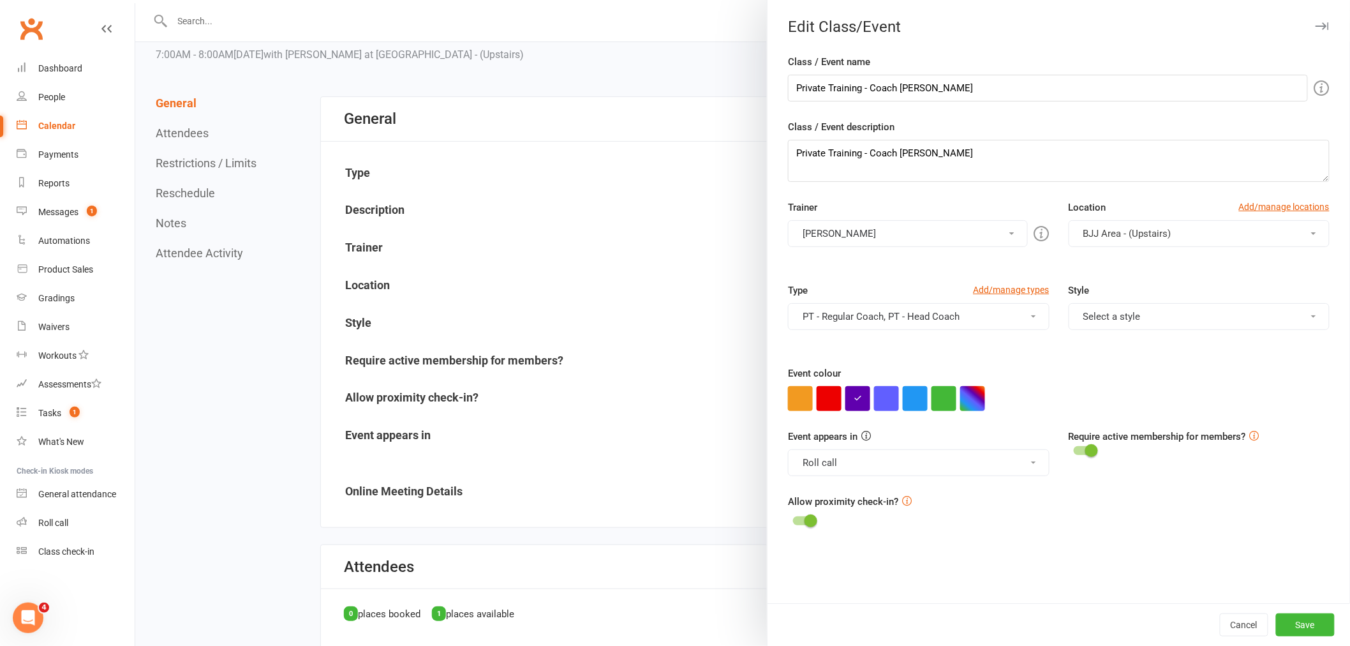
click at [183, 167] on div at bounding box center [742, 323] width 1215 height 646
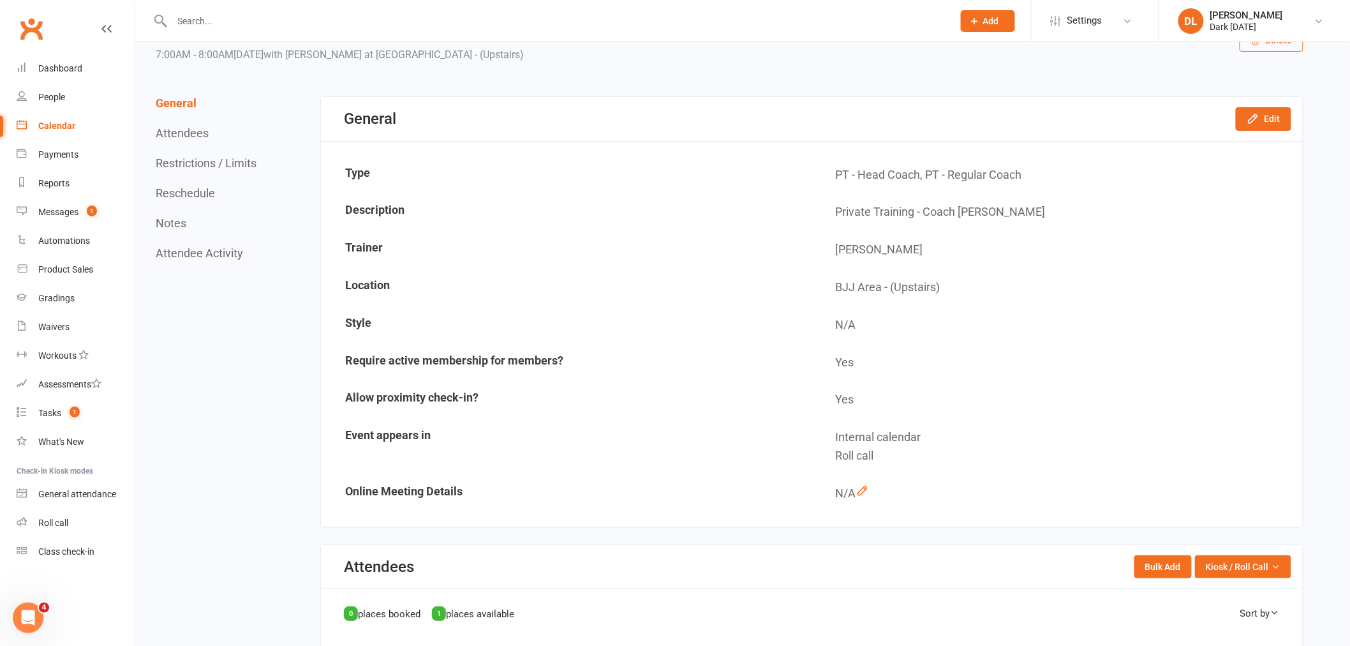
click at [188, 189] on button "Reschedule" at bounding box center [185, 192] width 59 height 13
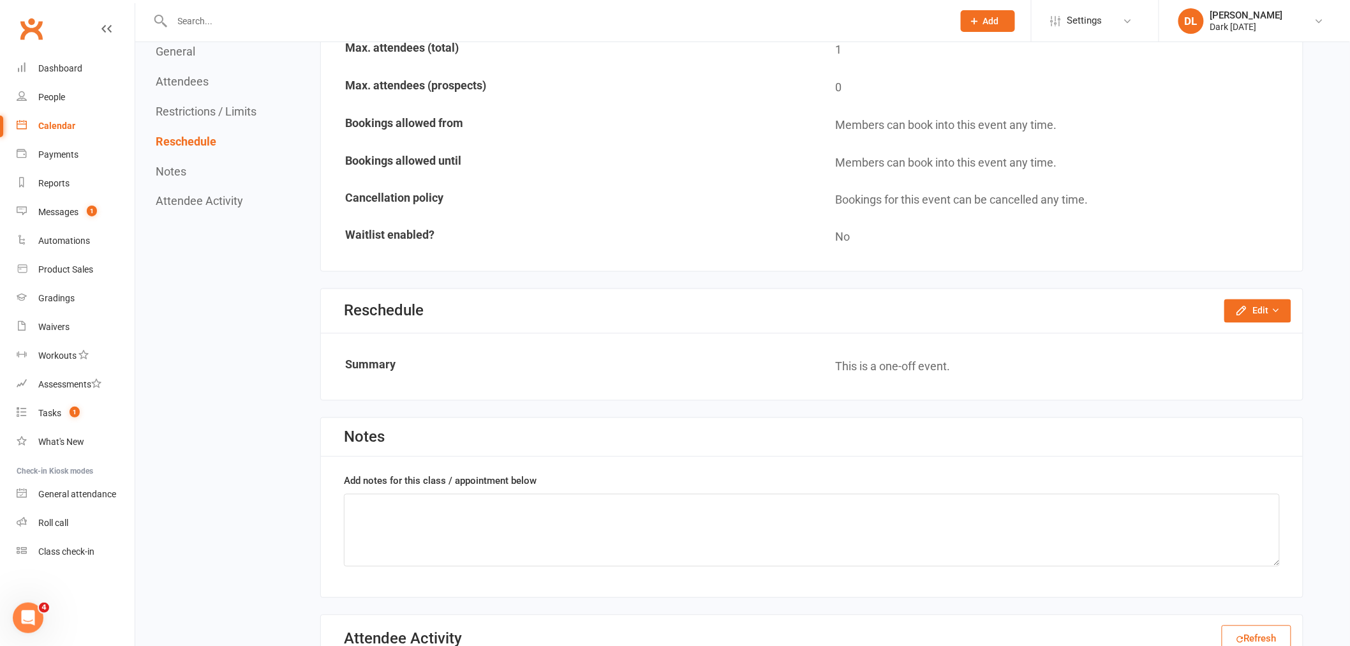
scroll to position [829, 0]
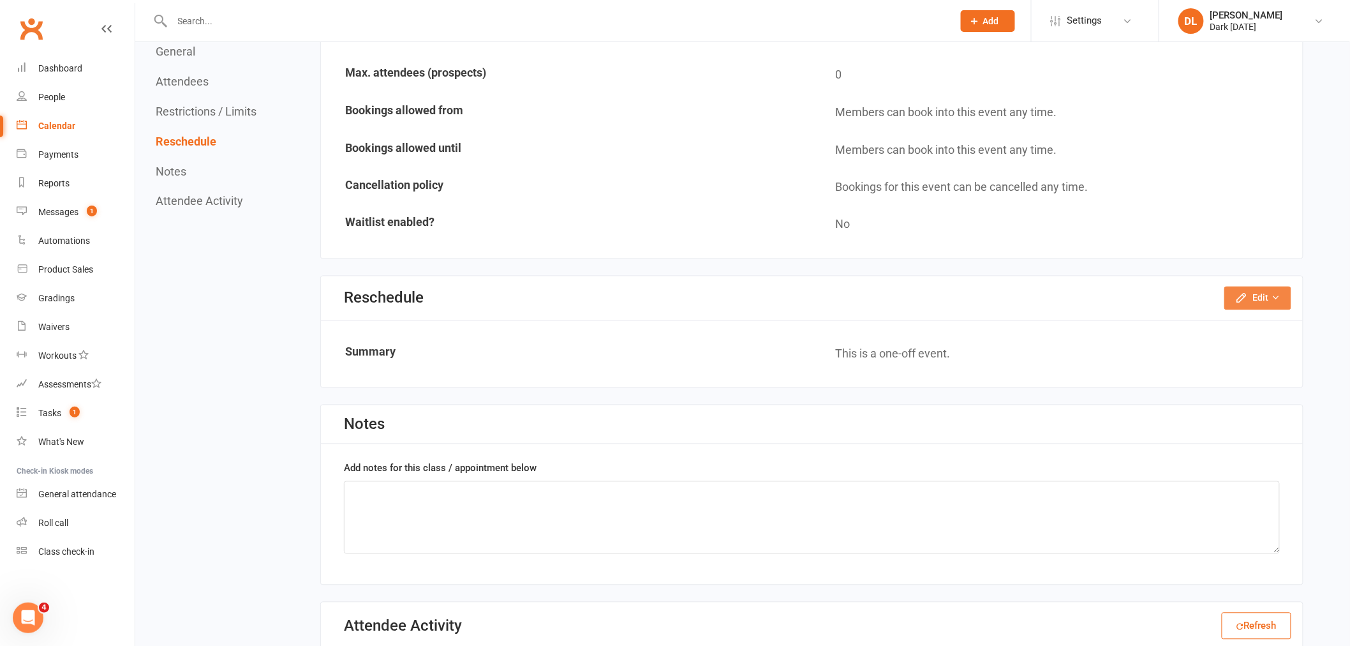
click at [1233, 286] on button "Edit" at bounding box center [1257, 297] width 67 height 23
click at [1229, 321] on link "Reschedule this event only" at bounding box center [1224, 328] width 134 height 26
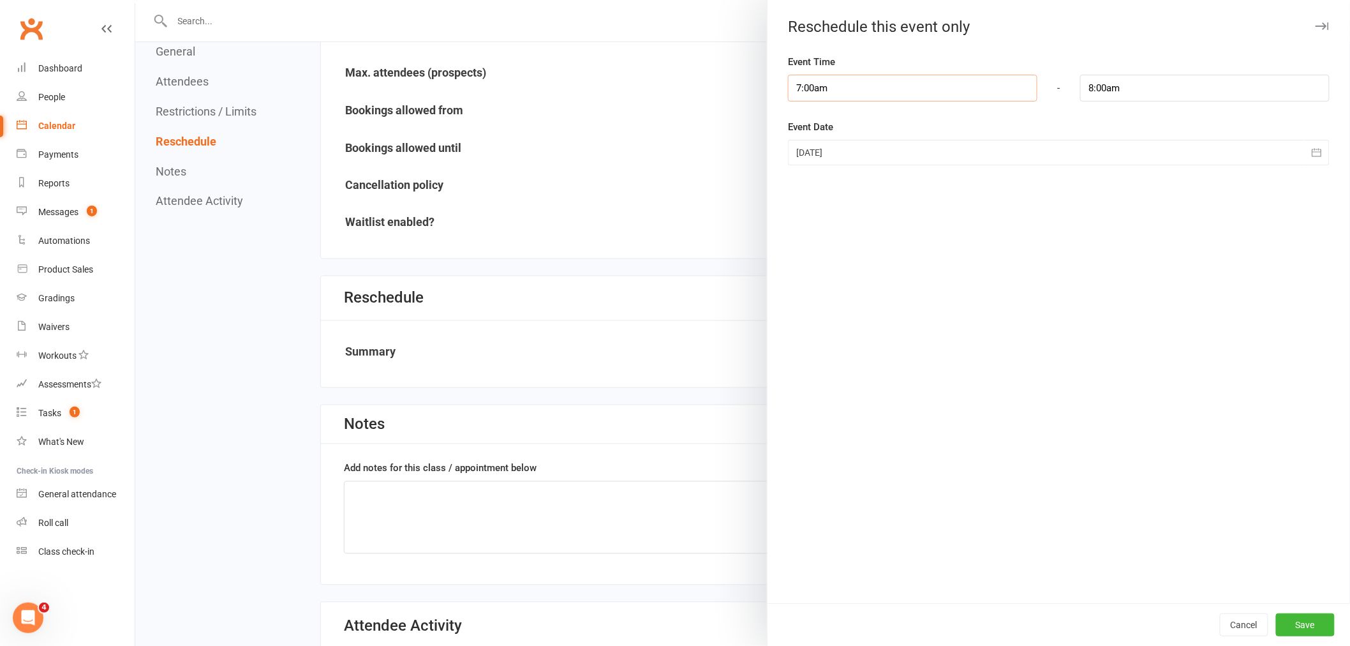
click at [854, 80] on input "7:00am" at bounding box center [912, 88] width 249 height 27
type input "6:30am"
type input "7:30am"
click at [811, 168] on li "6:30am" at bounding box center [819, 164] width 61 height 19
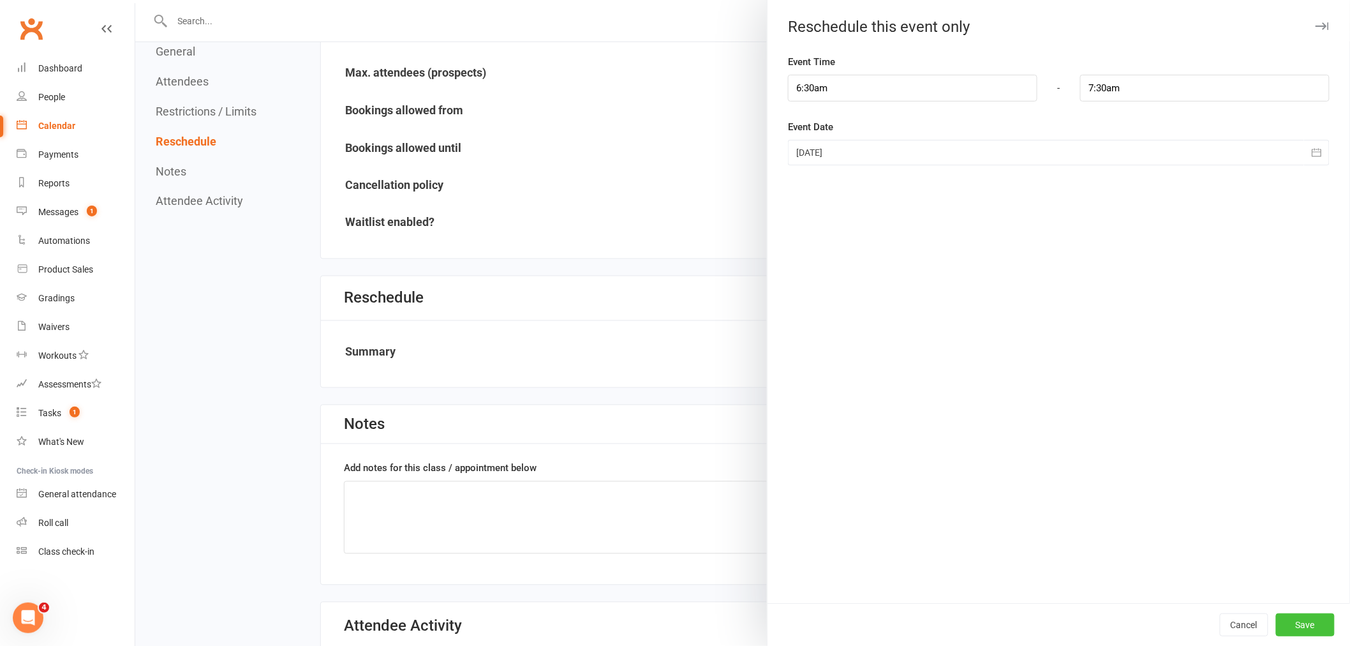
click at [1282, 614] on button "Save" at bounding box center [1305, 624] width 59 height 23
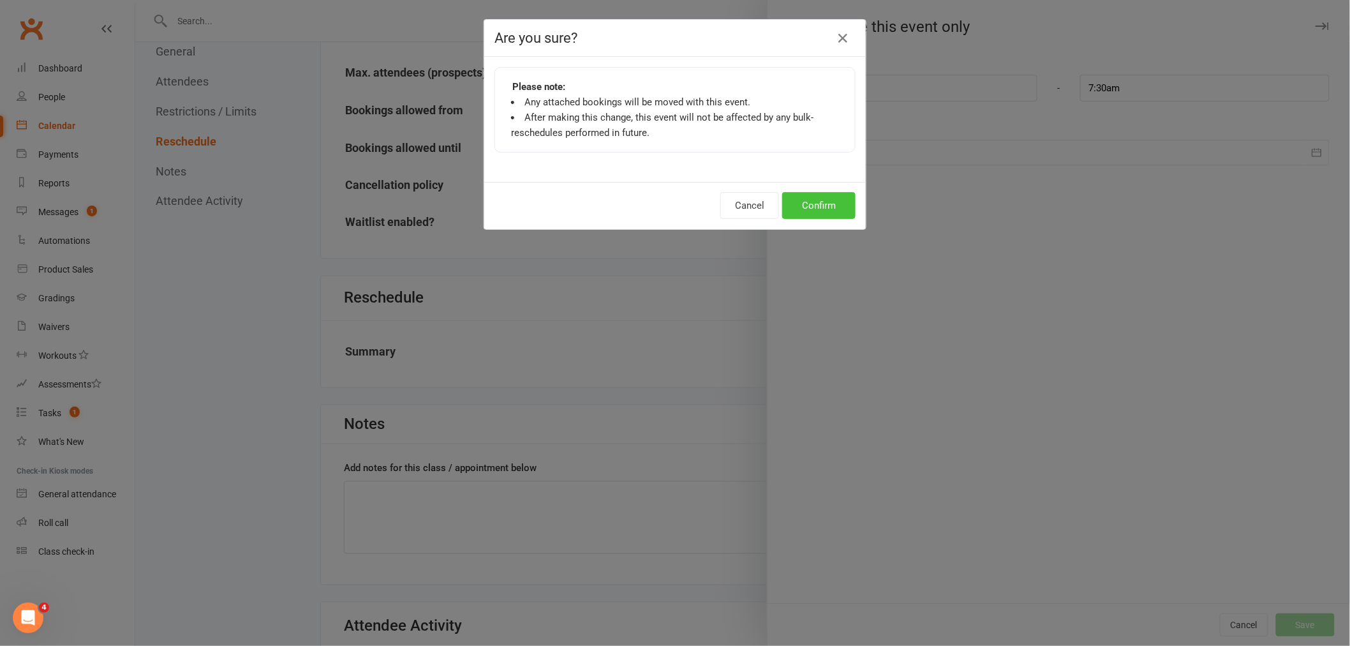
click at [836, 198] on button "Confirm" at bounding box center [818, 205] width 73 height 27
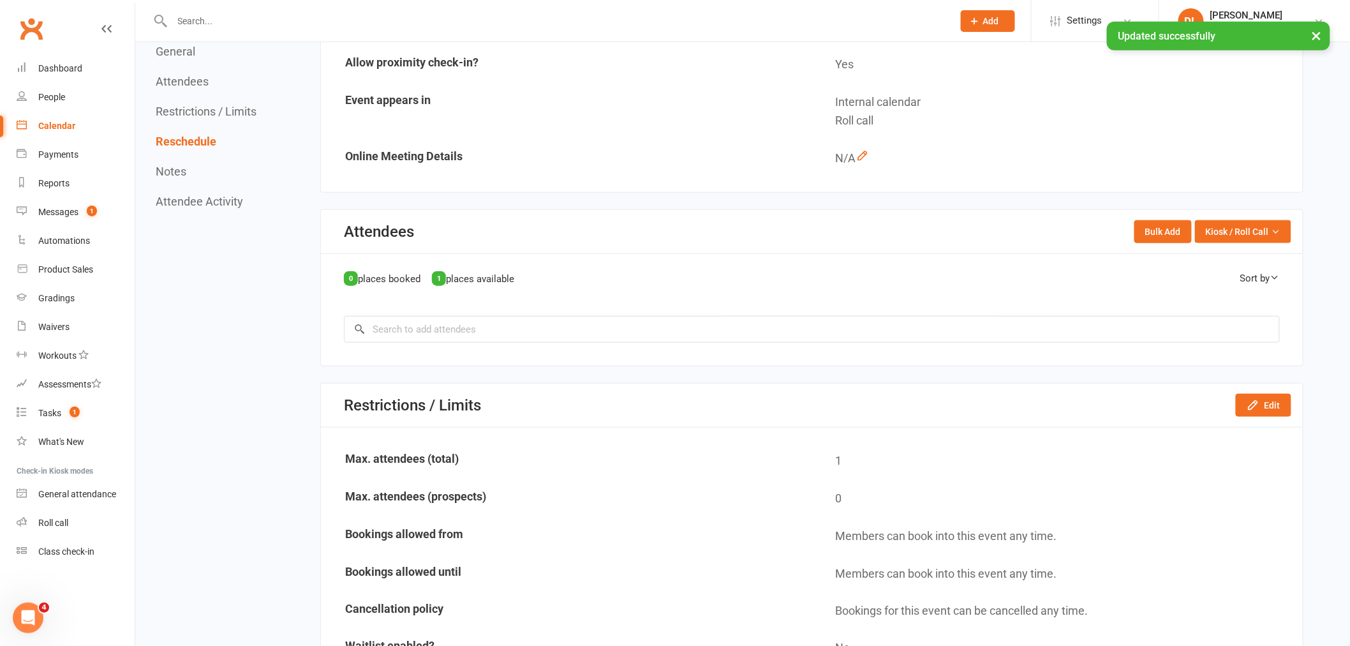
scroll to position [404, 0]
click at [447, 334] on input "search" at bounding box center [812, 331] width 936 height 27
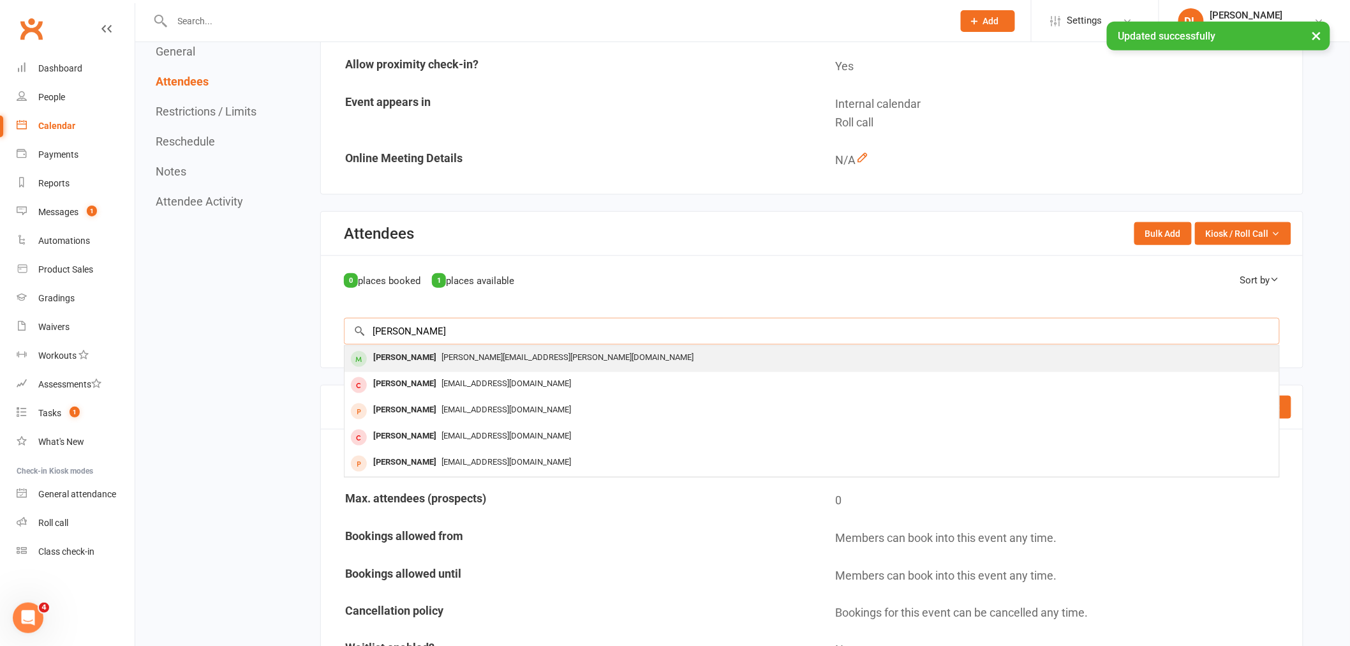
type input "[PERSON_NAME]"
click at [437, 360] on div "[PERSON_NAME][EMAIL_ADDRESS][PERSON_NAME][DOMAIN_NAME]" at bounding box center [812, 357] width 924 height 19
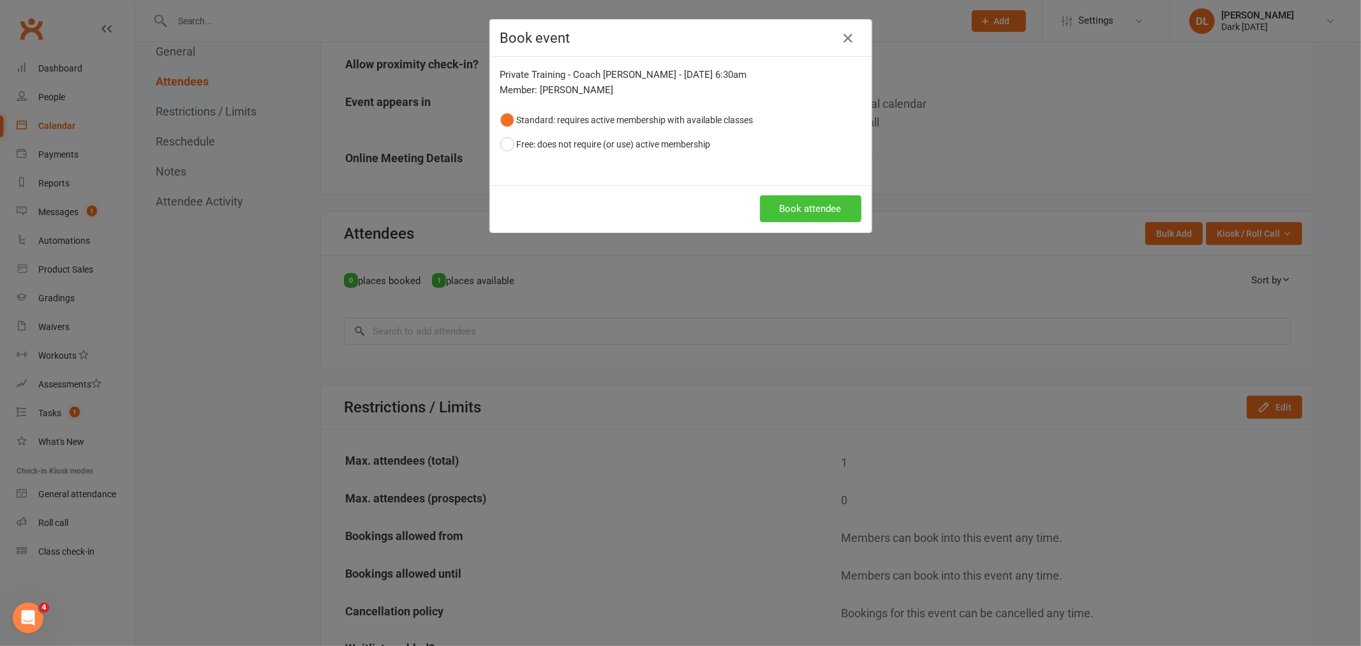
click at [812, 207] on button "Book attendee" at bounding box center [810, 208] width 101 height 27
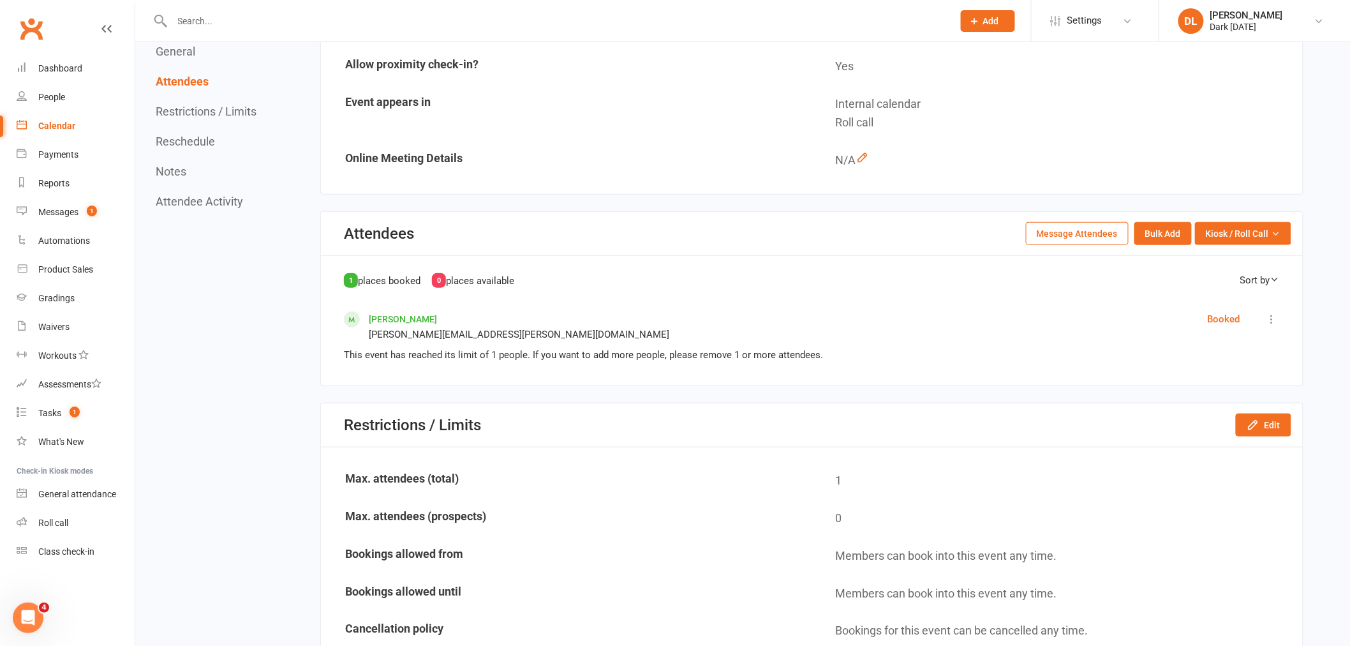
click at [73, 117] on link "Calendar" at bounding box center [76, 126] width 118 height 29
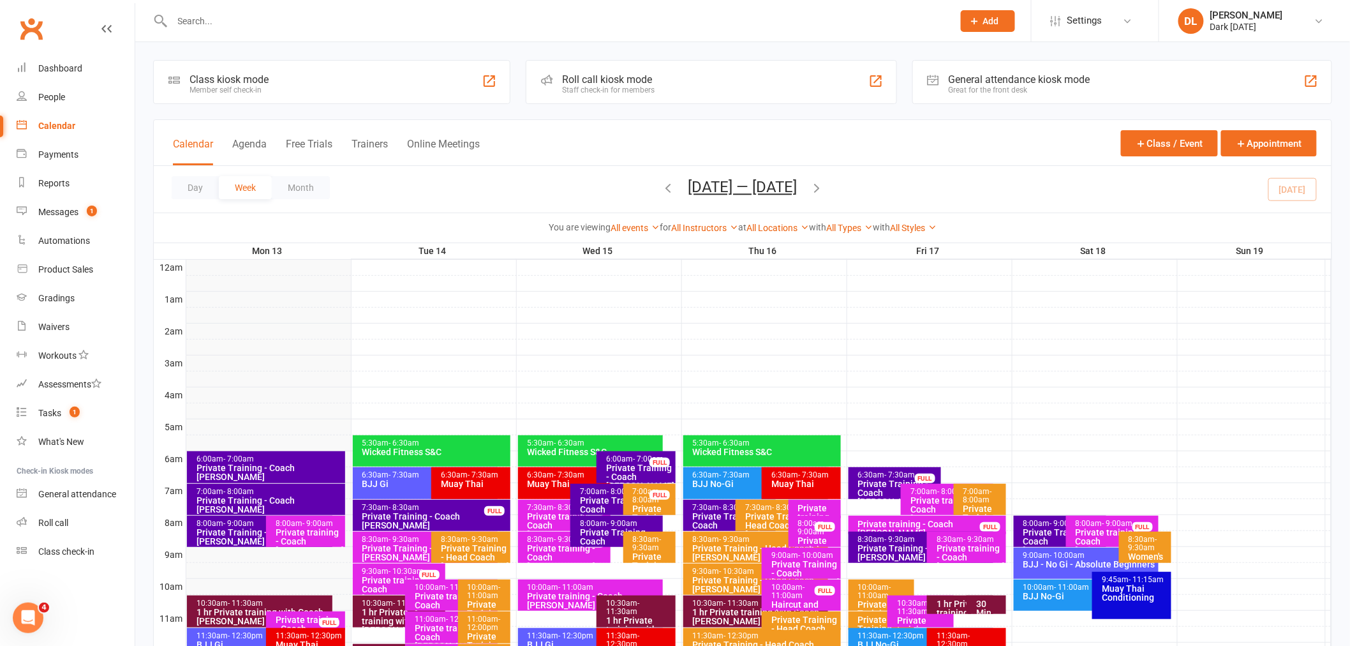
drag, startPoint x: 205, startPoint y: 26, endPoint x: 218, endPoint y: 26, distance: 13.4
click at [205, 26] on input "text" at bounding box center [556, 21] width 776 height 18
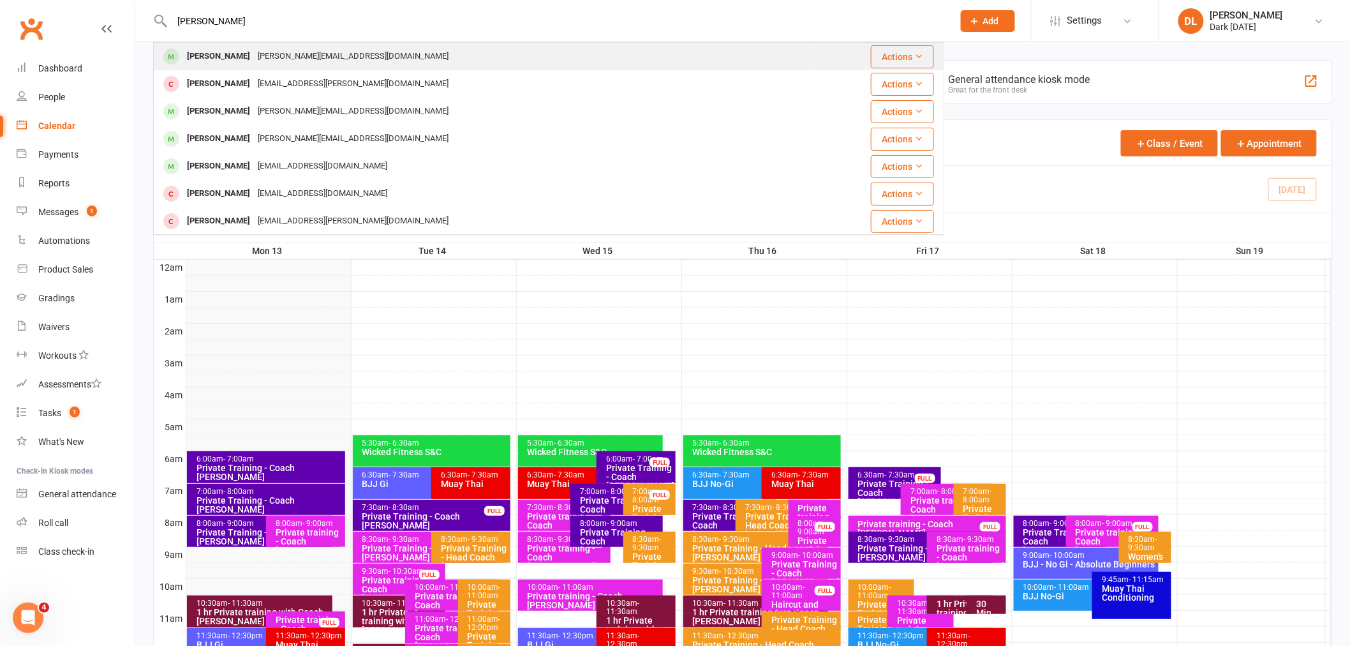
type input "[PERSON_NAME]"
click at [262, 64] on div "[PERSON_NAME][EMAIL_ADDRESS][DOMAIN_NAME]" at bounding box center [353, 56] width 198 height 19
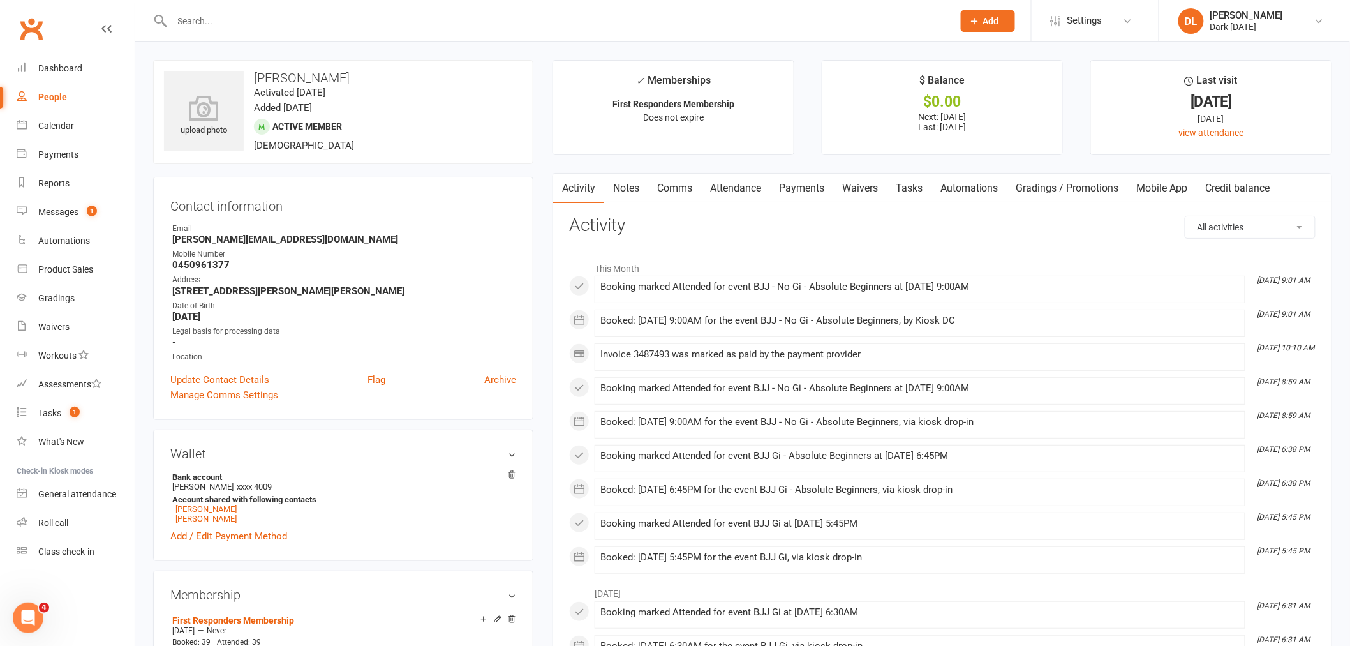
click at [738, 189] on link "Attendance" at bounding box center [735, 188] width 69 height 29
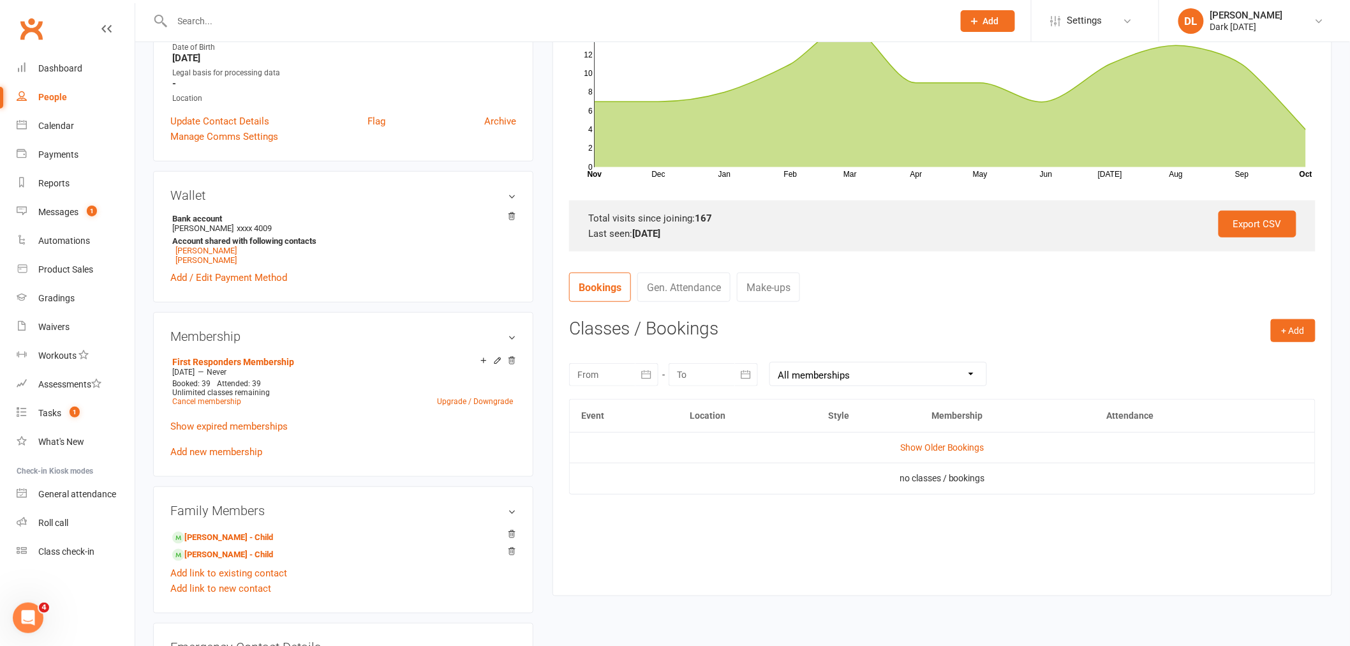
scroll to position [283, 0]
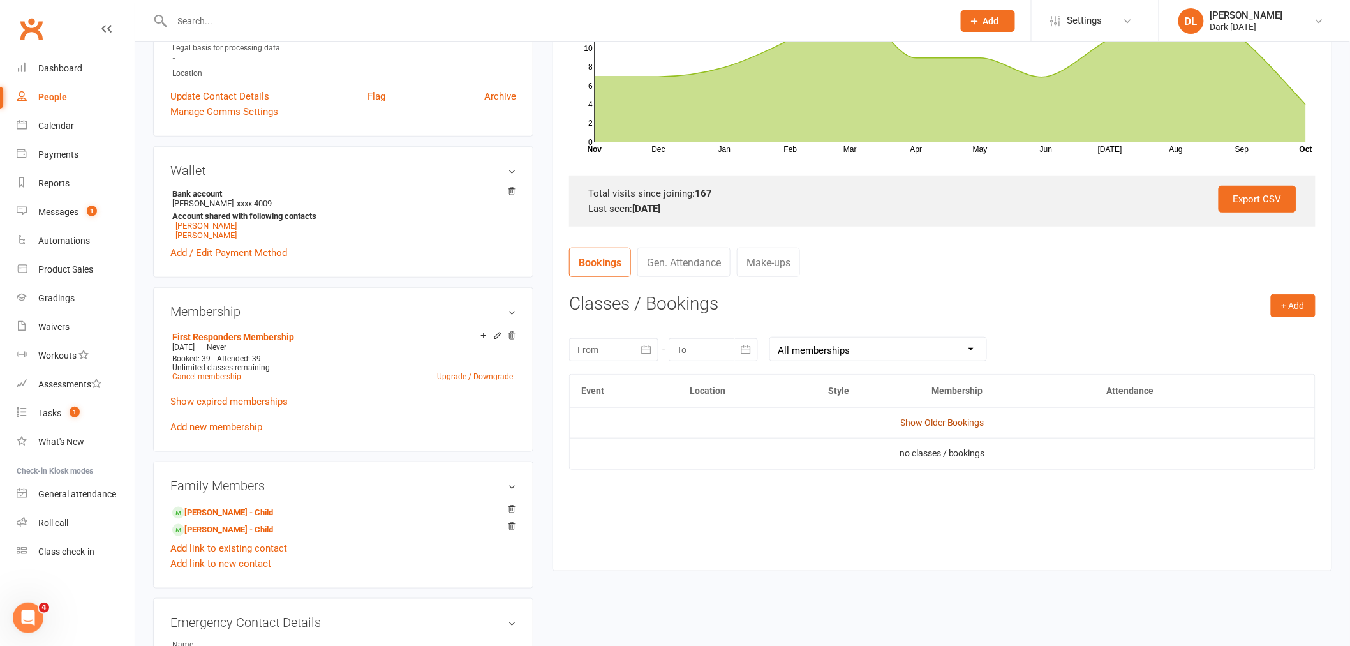
click at [956, 426] on link "Show Older Bookings" at bounding box center [942, 422] width 84 height 10
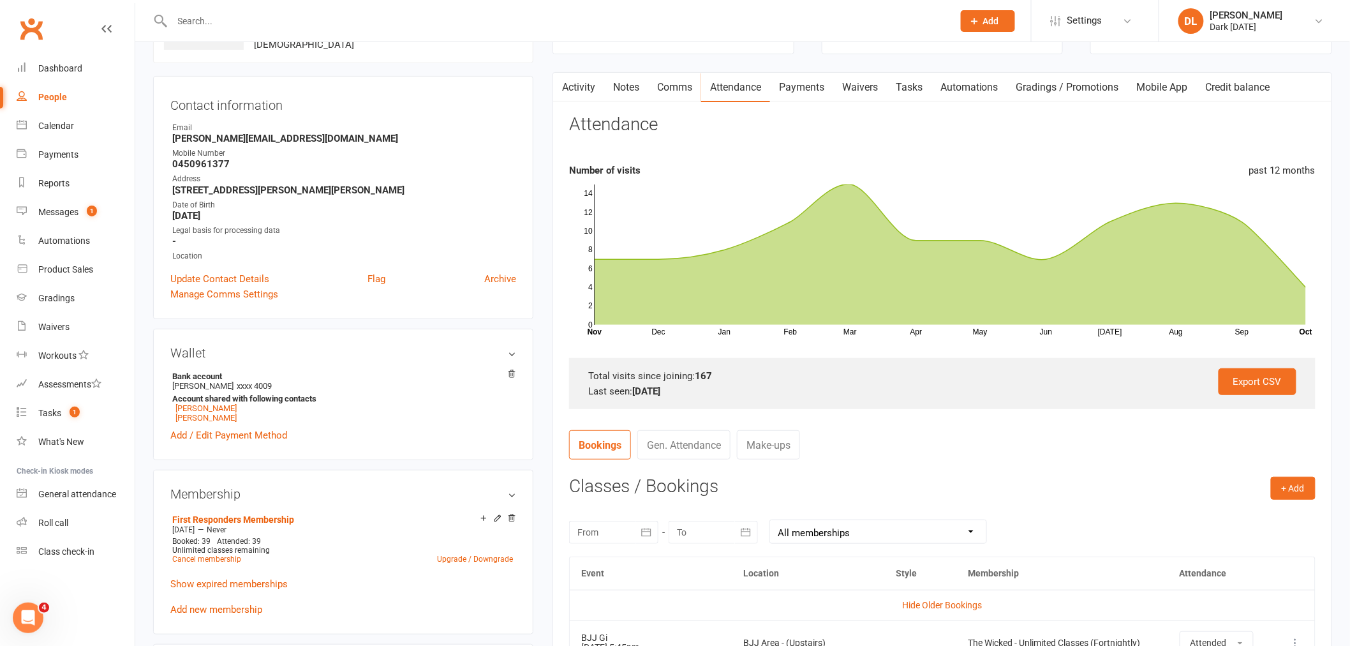
scroll to position [0, 0]
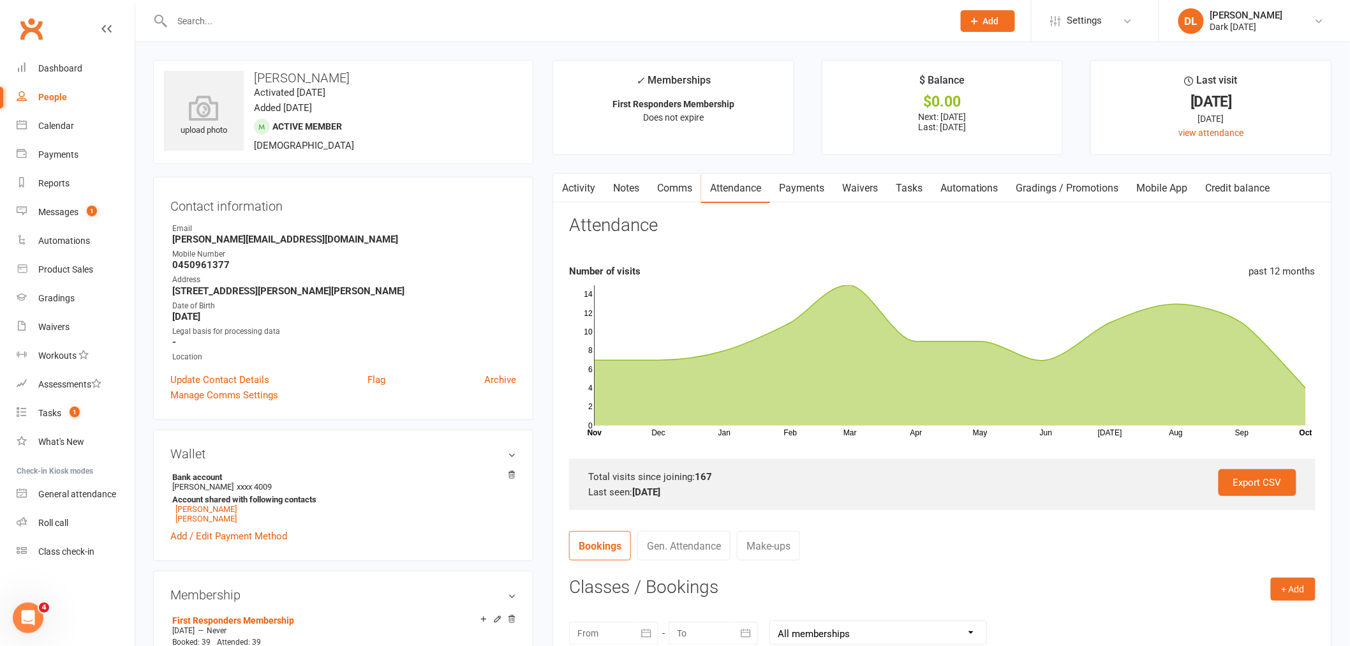
click at [514, 295] on strong "[STREET_ADDRESS][PERSON_NAME][PERSON_NAME]" at bounding box center [344, 290] width 344 height 11
click at [80, 80] on link "Dashboard" at bounding box center [76, 68] width 118 height 29
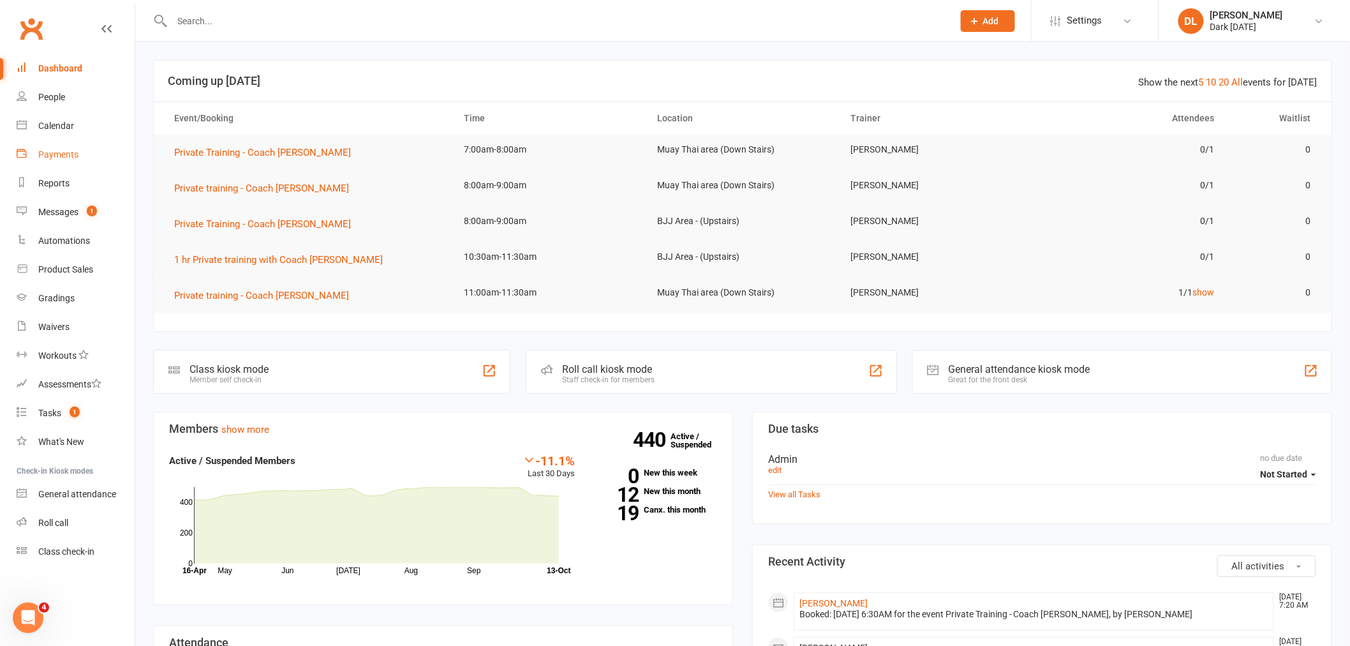
click at [75, 142] on link "Payments" at bounding box center [76, 154] width 118 height 29
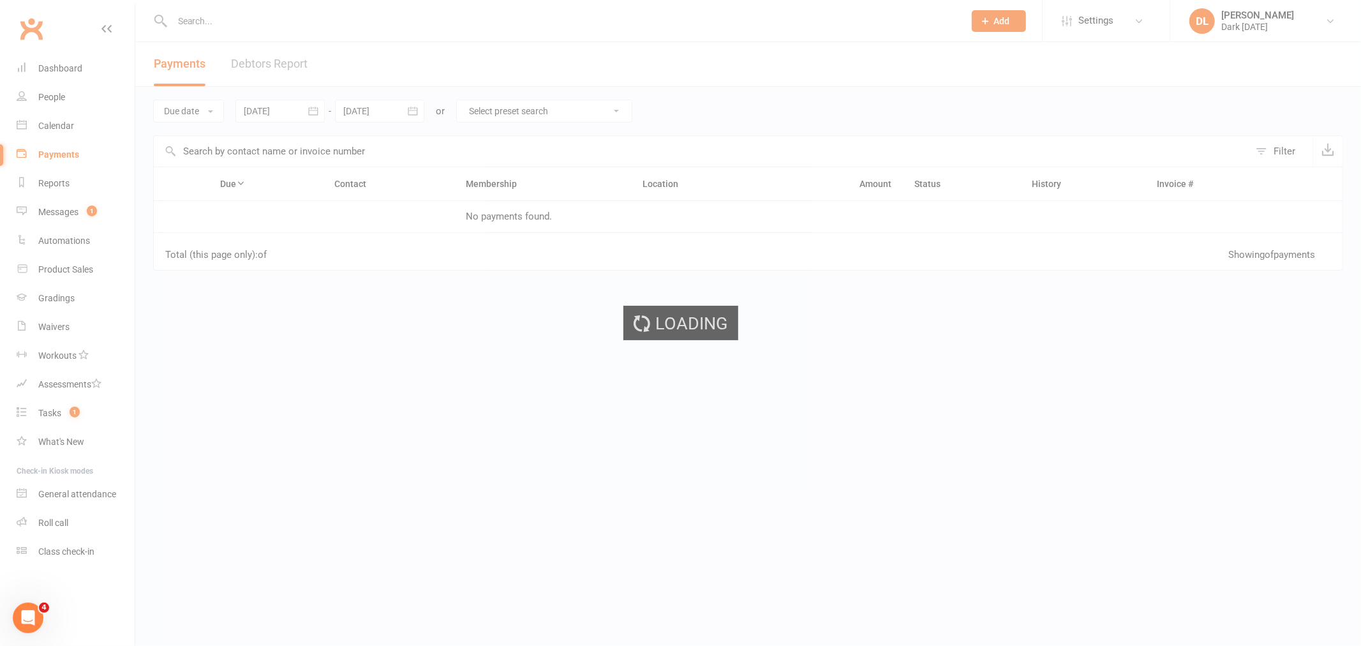
click at [73, 139] on div "Loading" at bounding box center [680, 323] width 1361 height 646
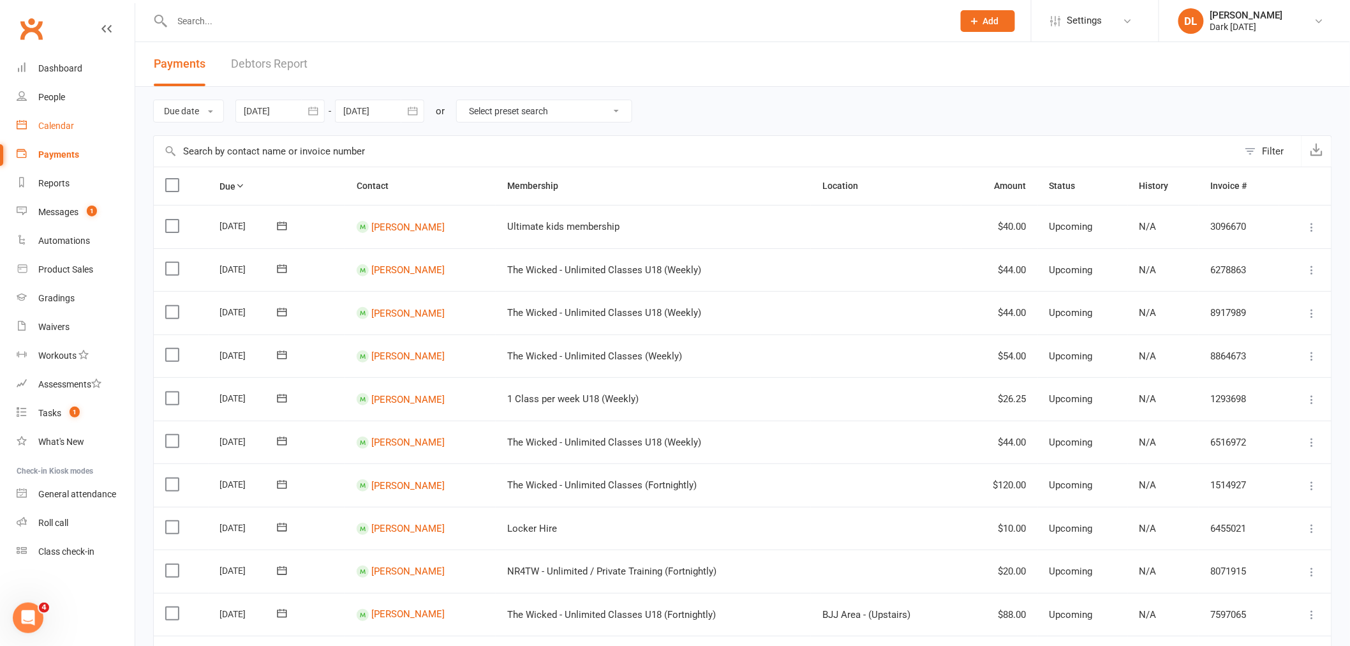
click at [59, 121] on div "Calendar" at bounding box center [56, 126] width 36 height 10
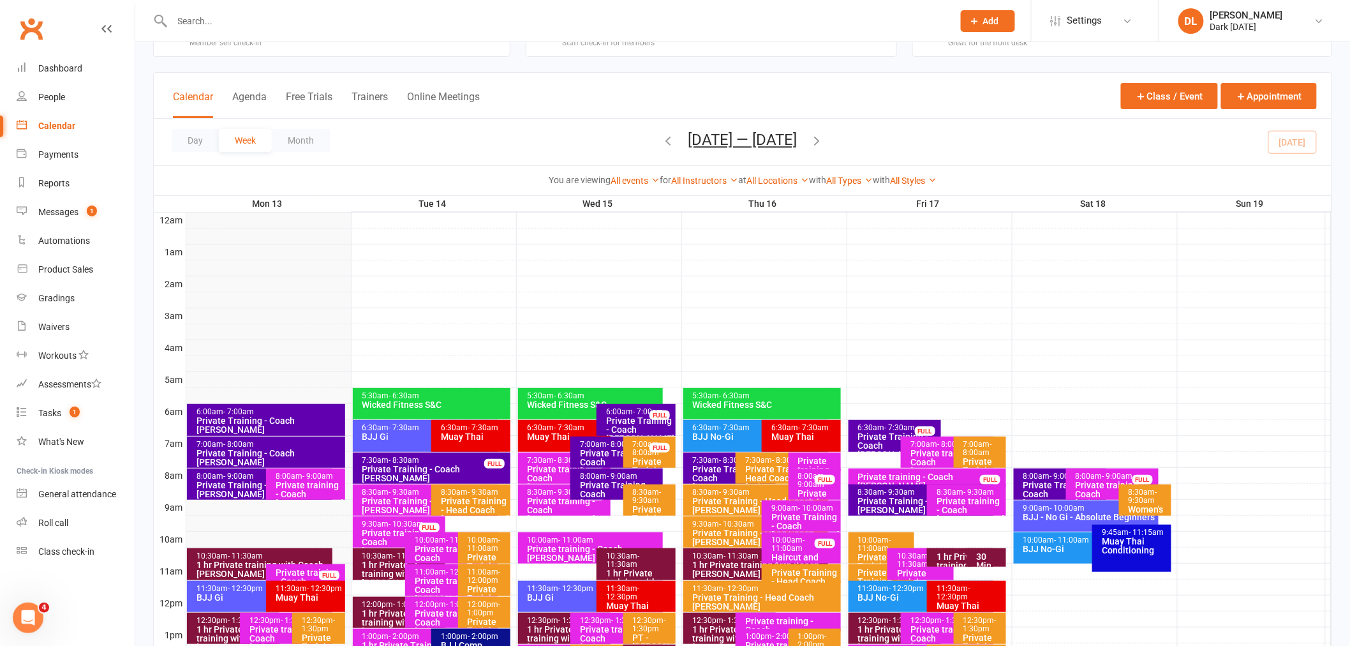
scroll to position [142, 0]
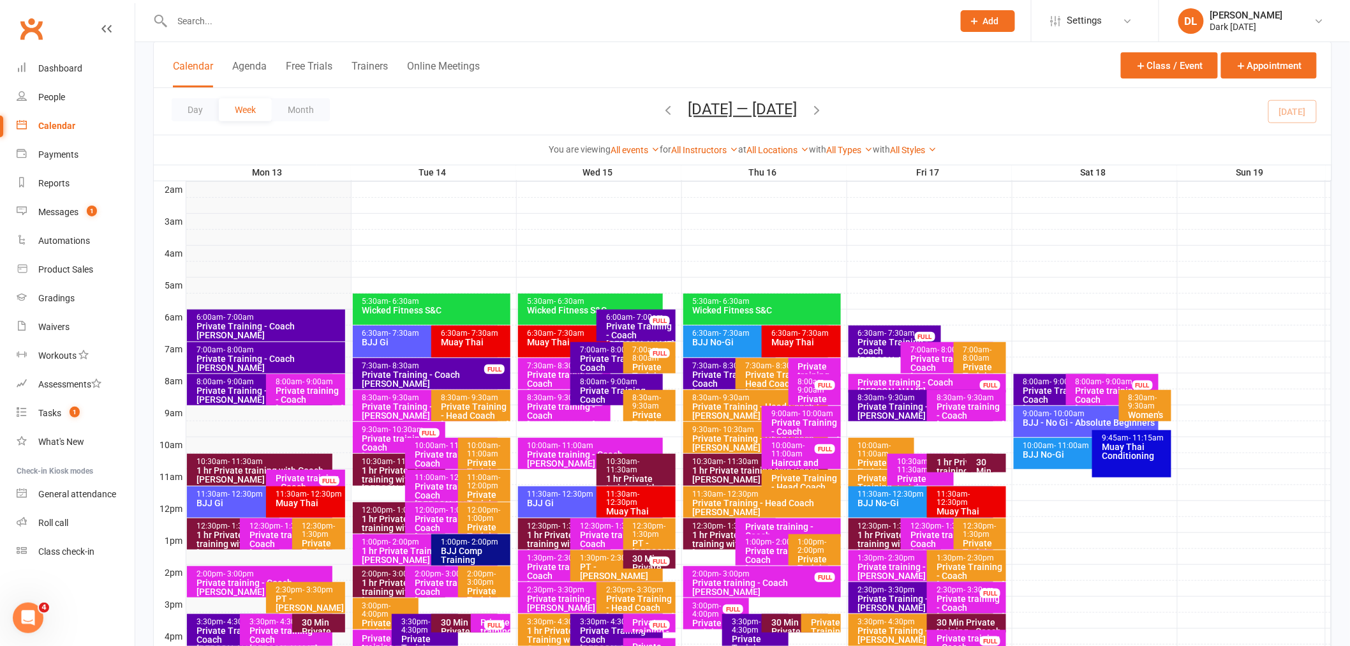
click at [421, 390] on div "8:30am - 9:30am Private Training - Coach [PERSON_NAME]" at bounding box center [425, 405] width 145 height 31
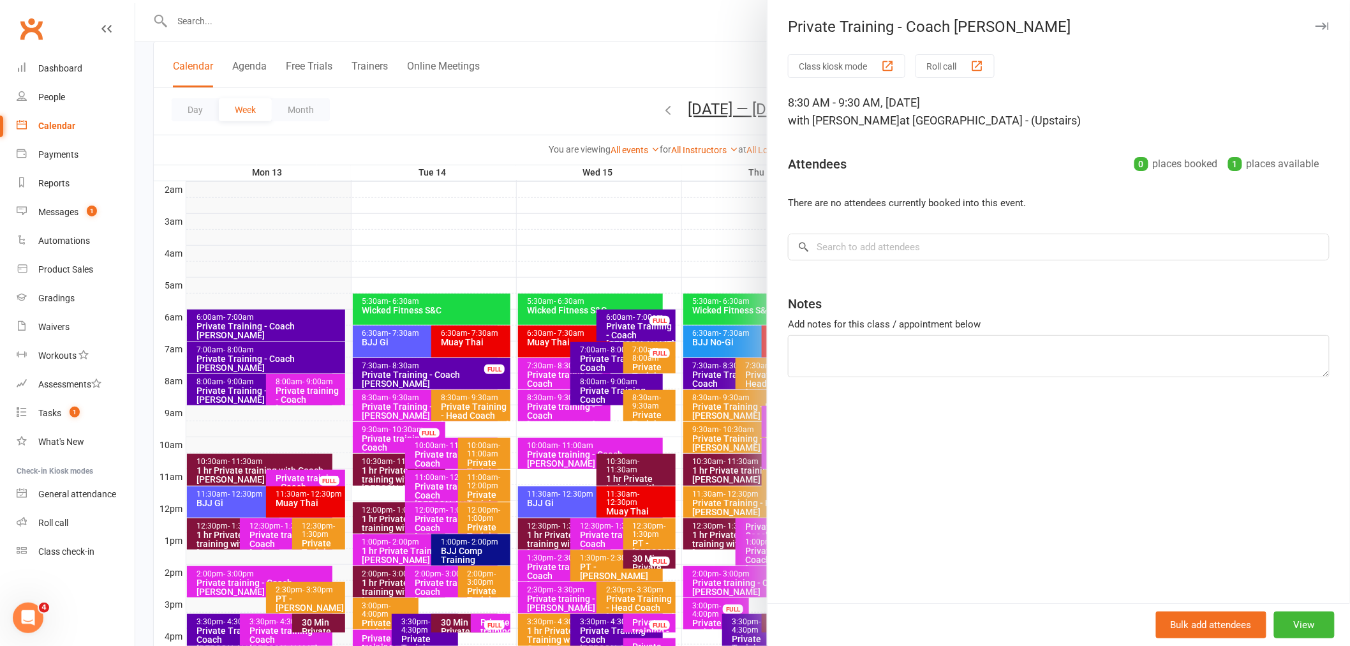
click at [411, 374] on div at bounding box center [742, 323] width 1215 height 646
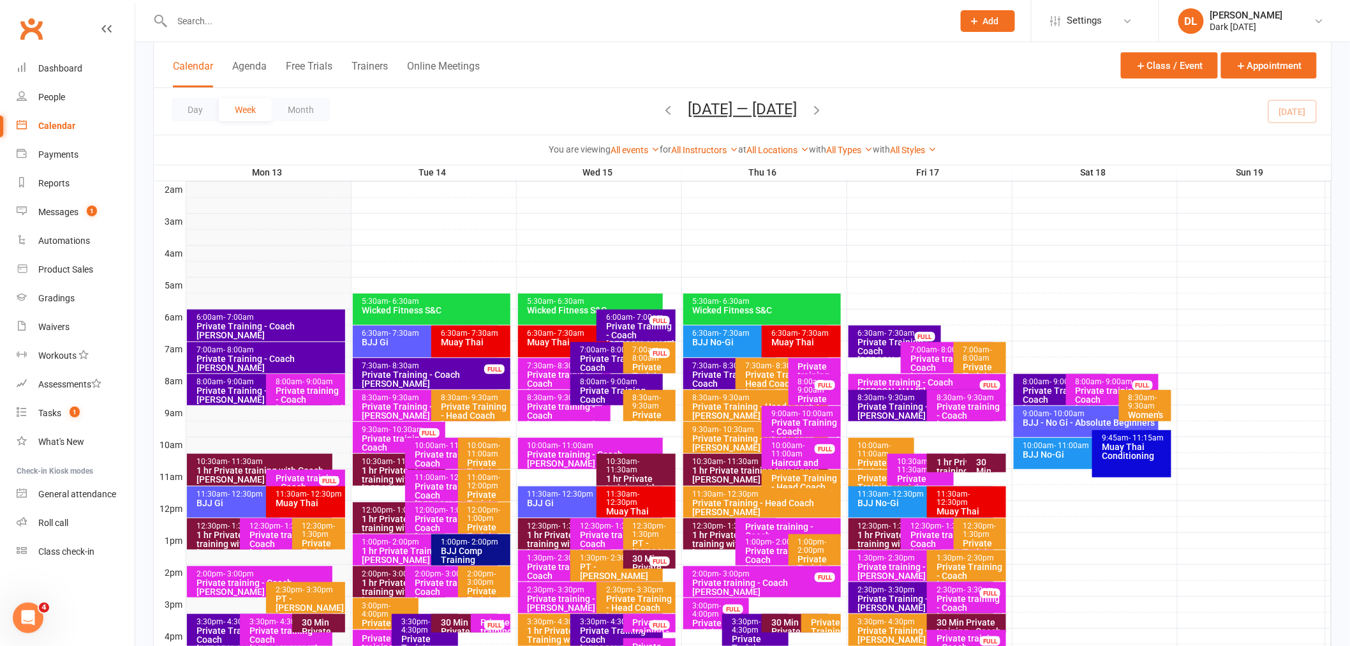
click at [426, 371] on div "Private Training - Coach [PERSON_NAME]" at bounding box center [435, 379] width 147 height 18
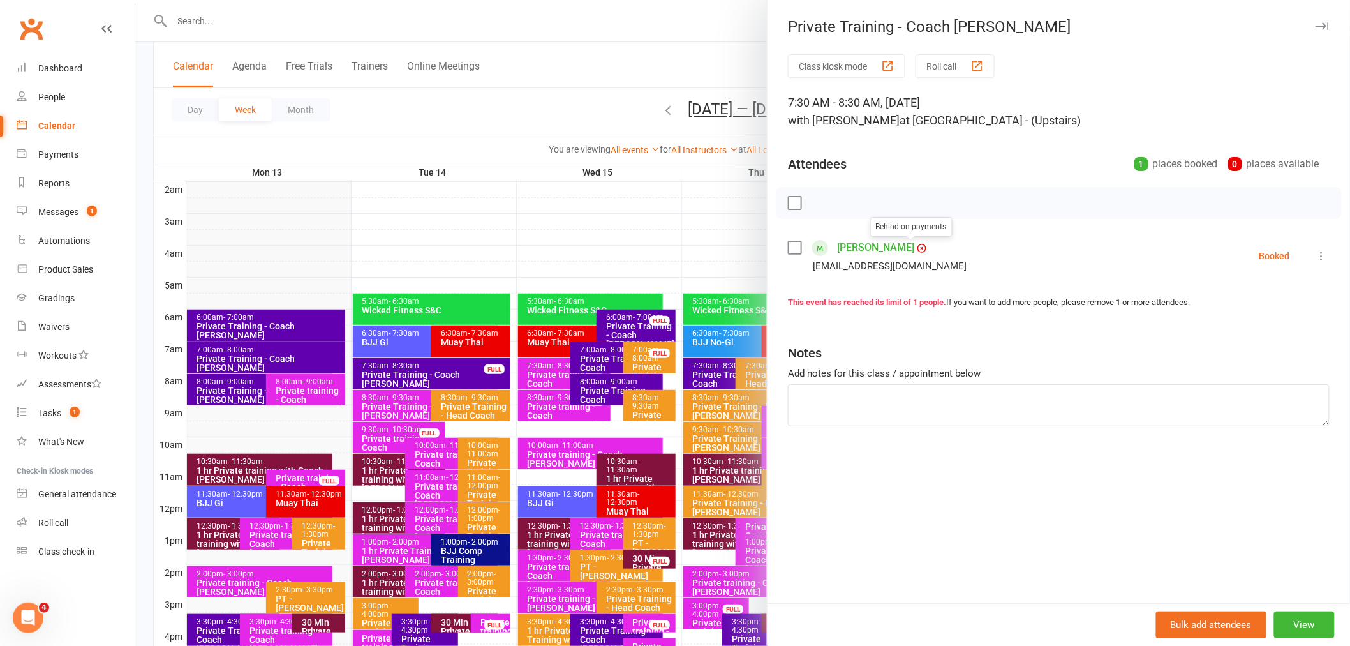
click at [468, 119] on div at bounding box center [742, 323] width 1215 height 646
